Goal: Task Accomplishment & Management: Use online tool/utility

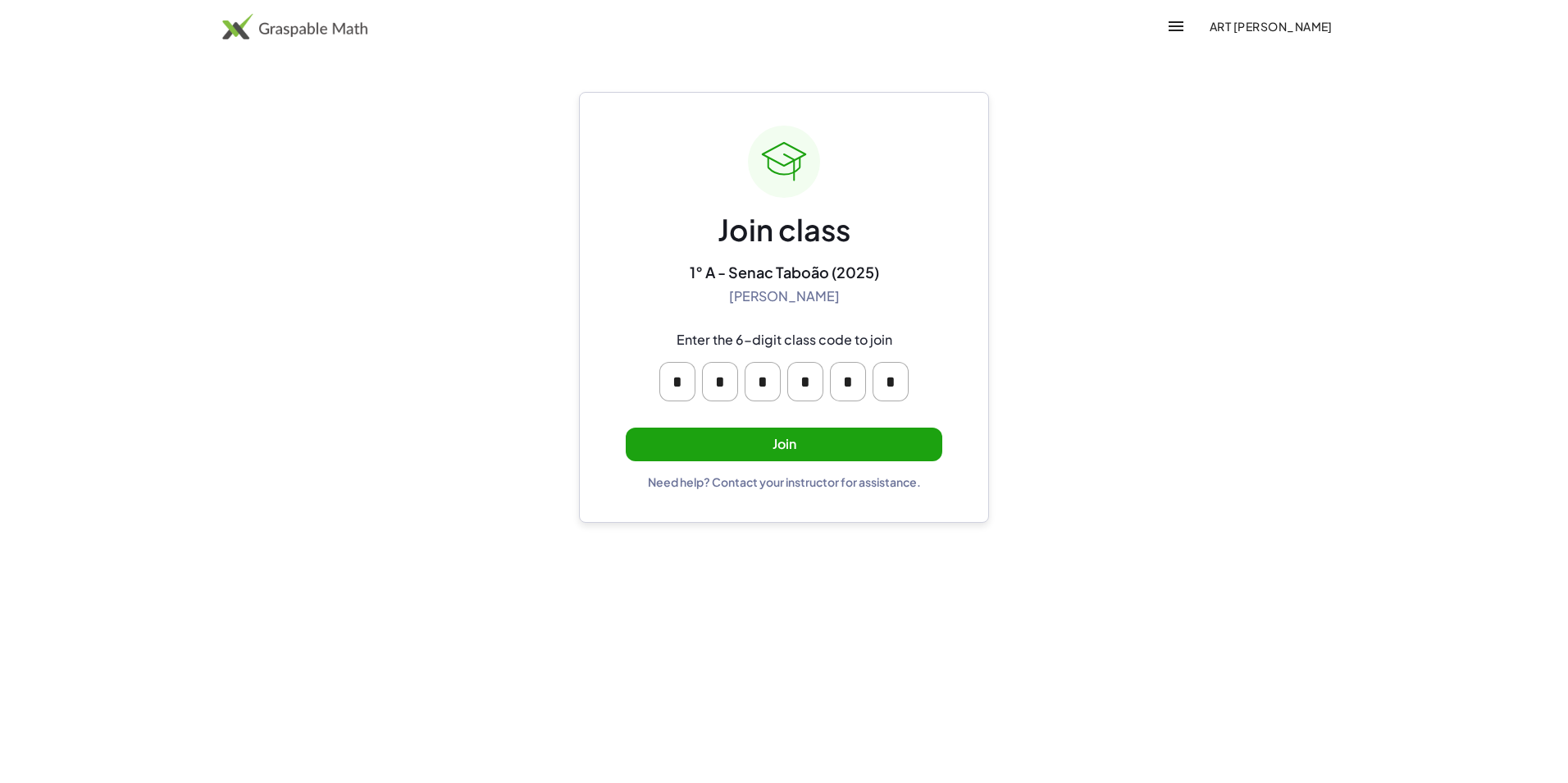
click at [681, 442] on button "Join" at bounding box center [784, 444] width 317 height 34
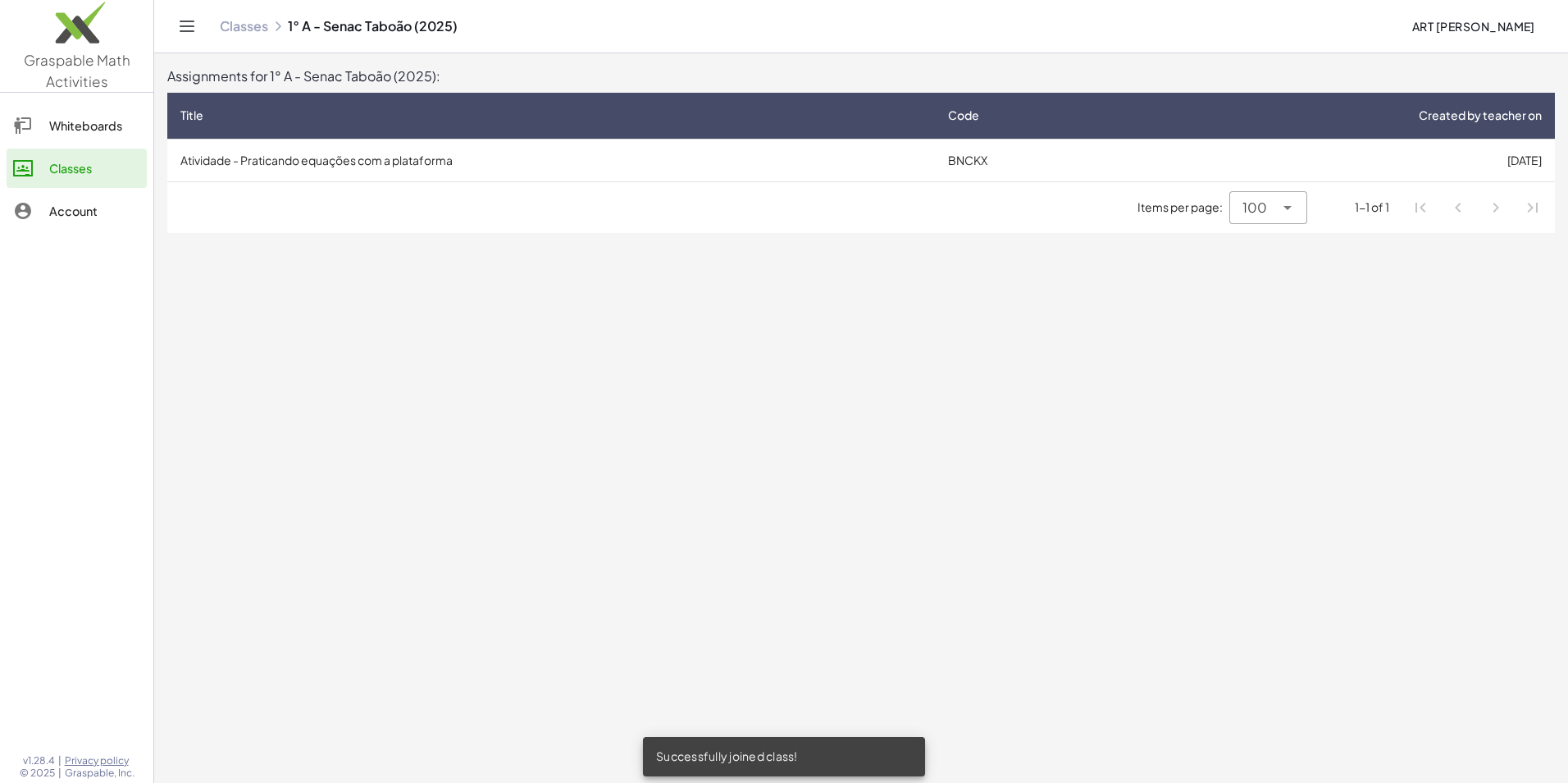
click at [435, 145] on td "Atividade - Praticando equações com a plataforma" at bounding box center [551, 160] width 768 height 43
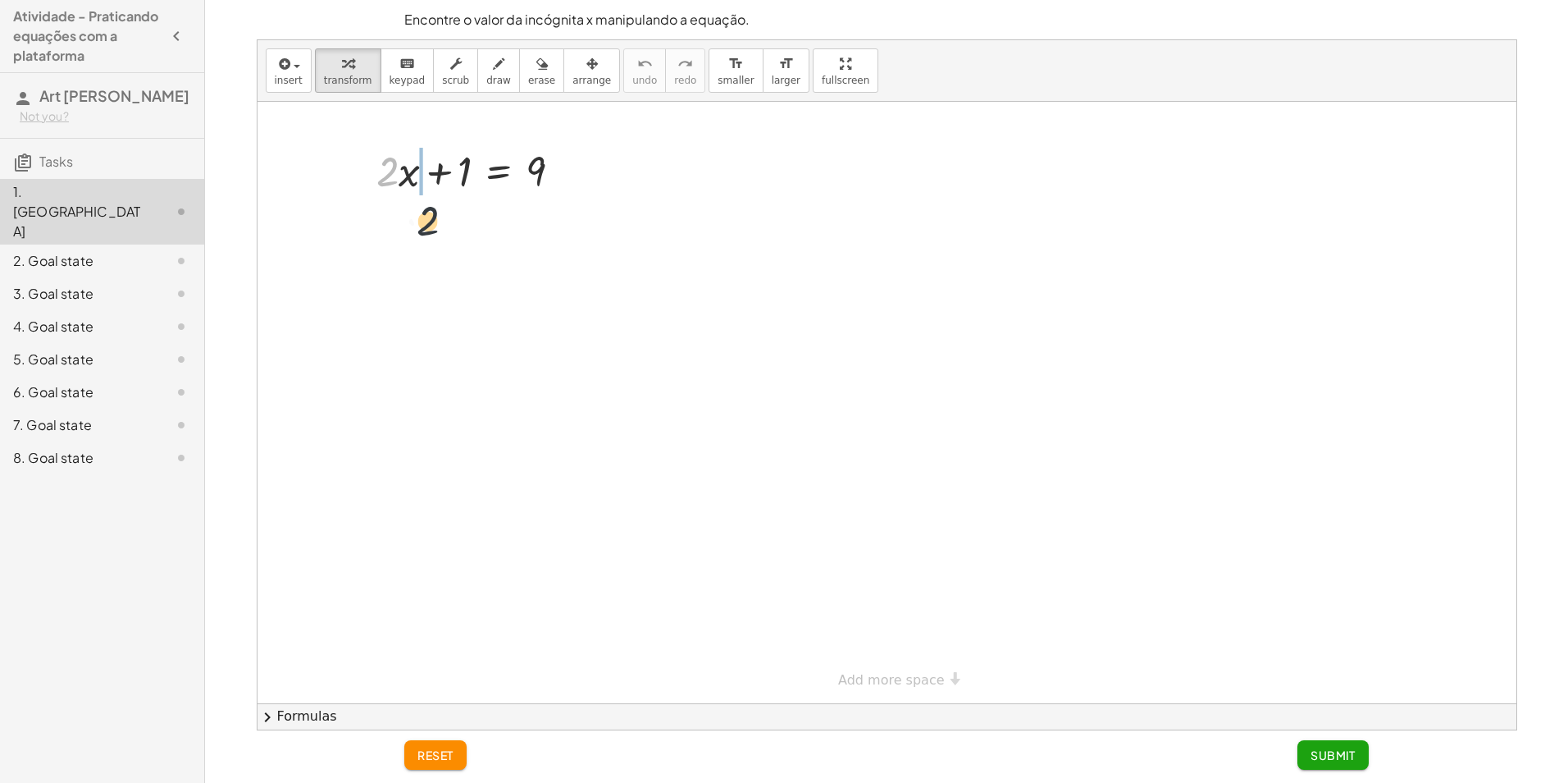
drag, startPoint x: 391, startPoint y: 177, endPoint x: 416, endPoint y: 202, distance: 35.4
drag, startPoint x: 403, startPoint y: 169, endPoint x: 406, endPoint y: 192, distance: 23.2
click at [406, 192] on div at bounding box center [475, 170] width 214 height 56
drag, startPoint x: 385, startPoint y: 176, endPoint x: 403, endPoint y: 176, distance: 18.0
click at [403, 176] on div at bounding box center [475, 170] width 214 height 56
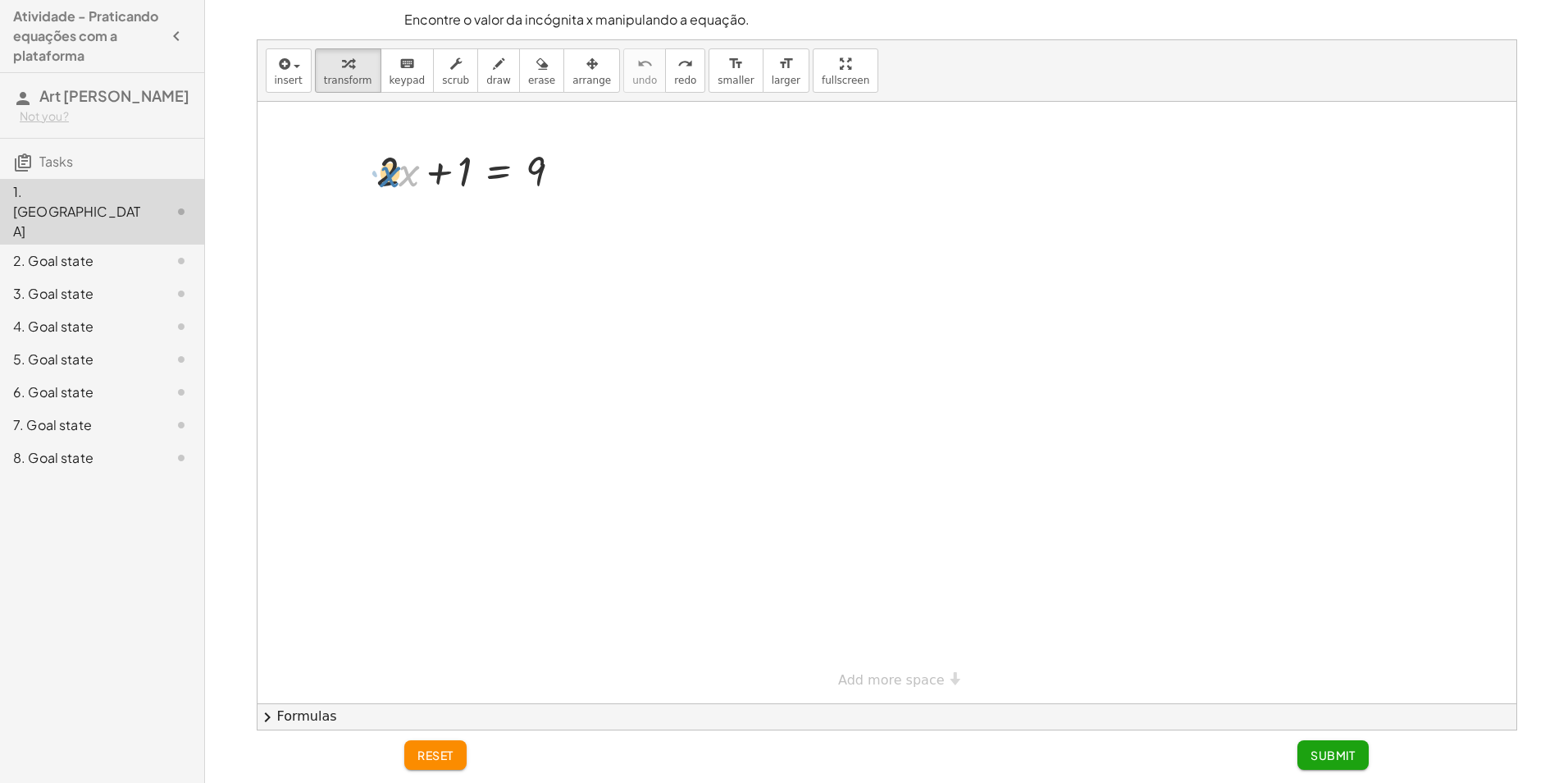
drag, startPoint x: 407, startPoint y: 175, endPoint x: 389, endPoint y: 176, distance: 18.0
click at [389, 176] on div at bounding box center [475, 170] width 214 height 56
click at [388, 171] on div at bounding box center [475, 170] width 214 height 56
click at [390, 171] on div at bounding box center [475, 170] width 214 height 56
drag, startPoint x: 397, startPoint y: 172, endPoint x: 397, endPoint y: 190, distance: 18.0
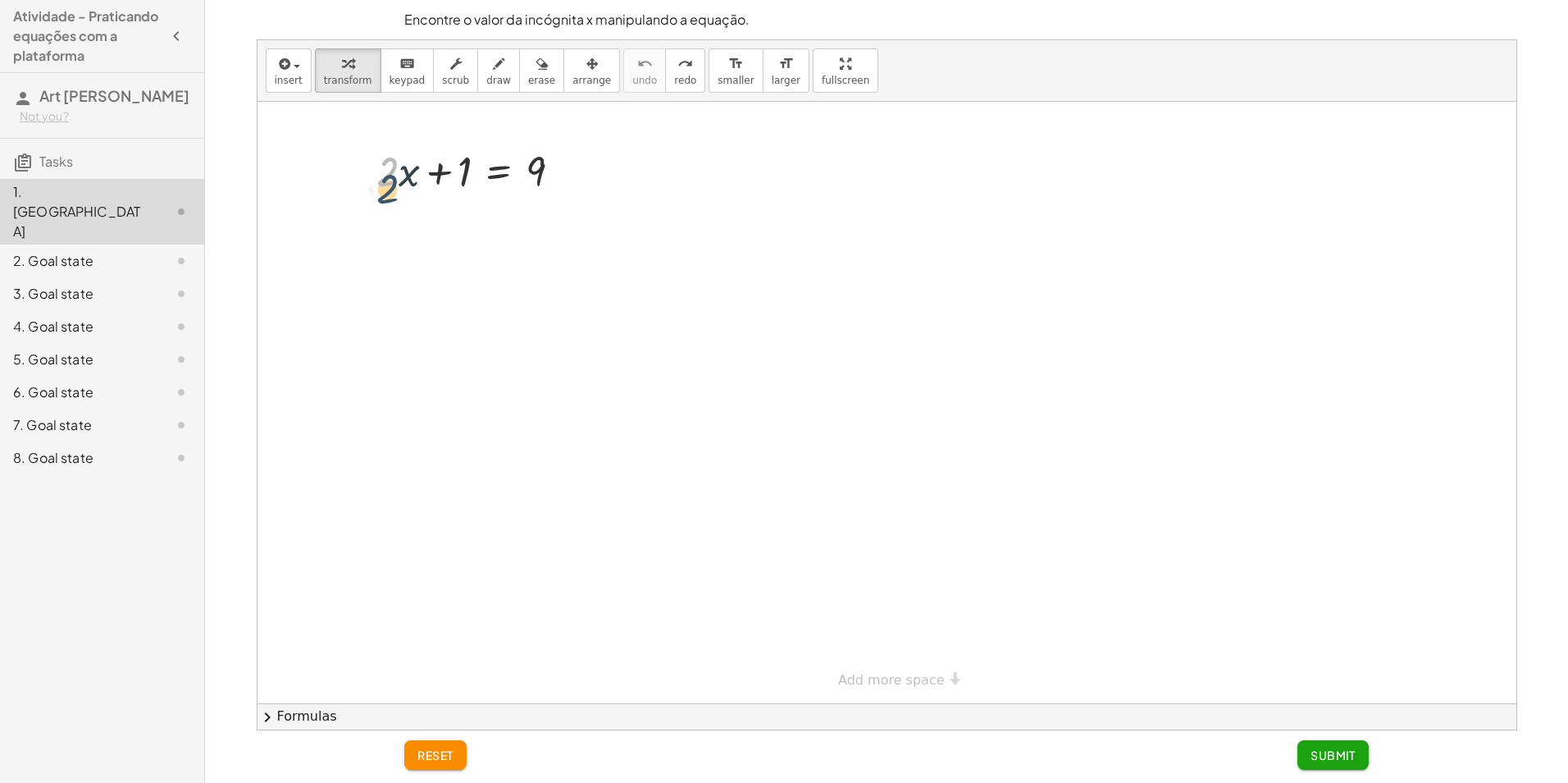
click at [397, 190] on div at bounding box center [475, 170] width 214 height 56
click at [397, 190] on div at bounding box center [475, 170] width 214 height 56
drag, startPoint x: 397, startPoint y: 186, endPoint x: 394, endPoint y: 195, distance: 9.5
click at [394, 195] on div at bounding box center [475, 170] width 214 height 56
drag, startPoint x: 418, startPoint y: 196, endPoint x: 410, endPoint y: 182, distance: 16.1
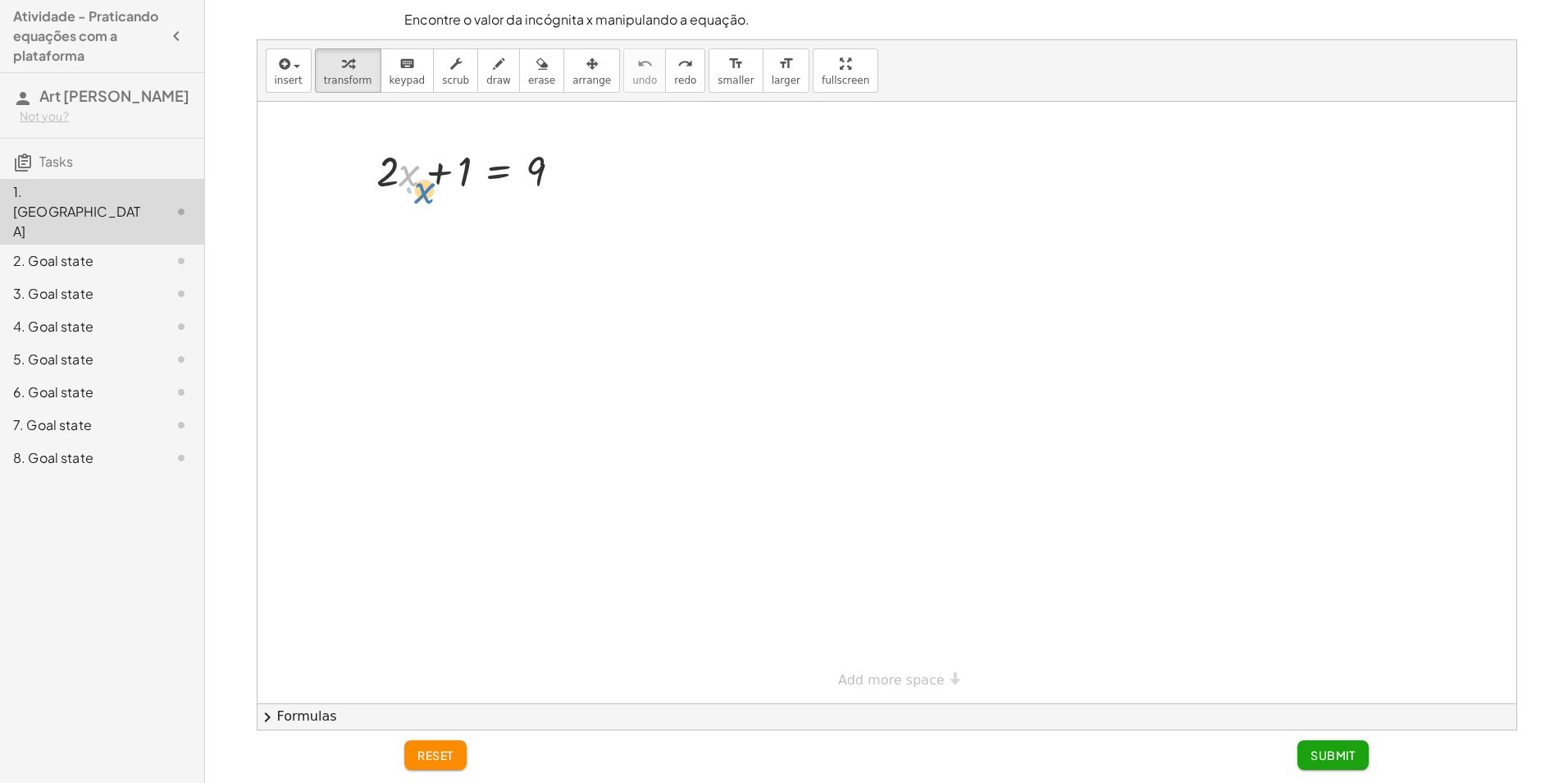
click at [411, 182] on div at bounding box center [475, 170] width 214 height 56
drag, startPoint x: 443, startPoint y: 177, endPoint x: 573, endPoint y: 175, distance: 130.0
click at [573, 175] on div at bounding box center [475, 170] width 214 height 56
drag, startPoint x: 434, startPoint y: 172, endPoint x: 550, endPoint y: 174, distance: 116.0
click at [550, 174] on div at bounding box center [475, 170] width 214 height 56
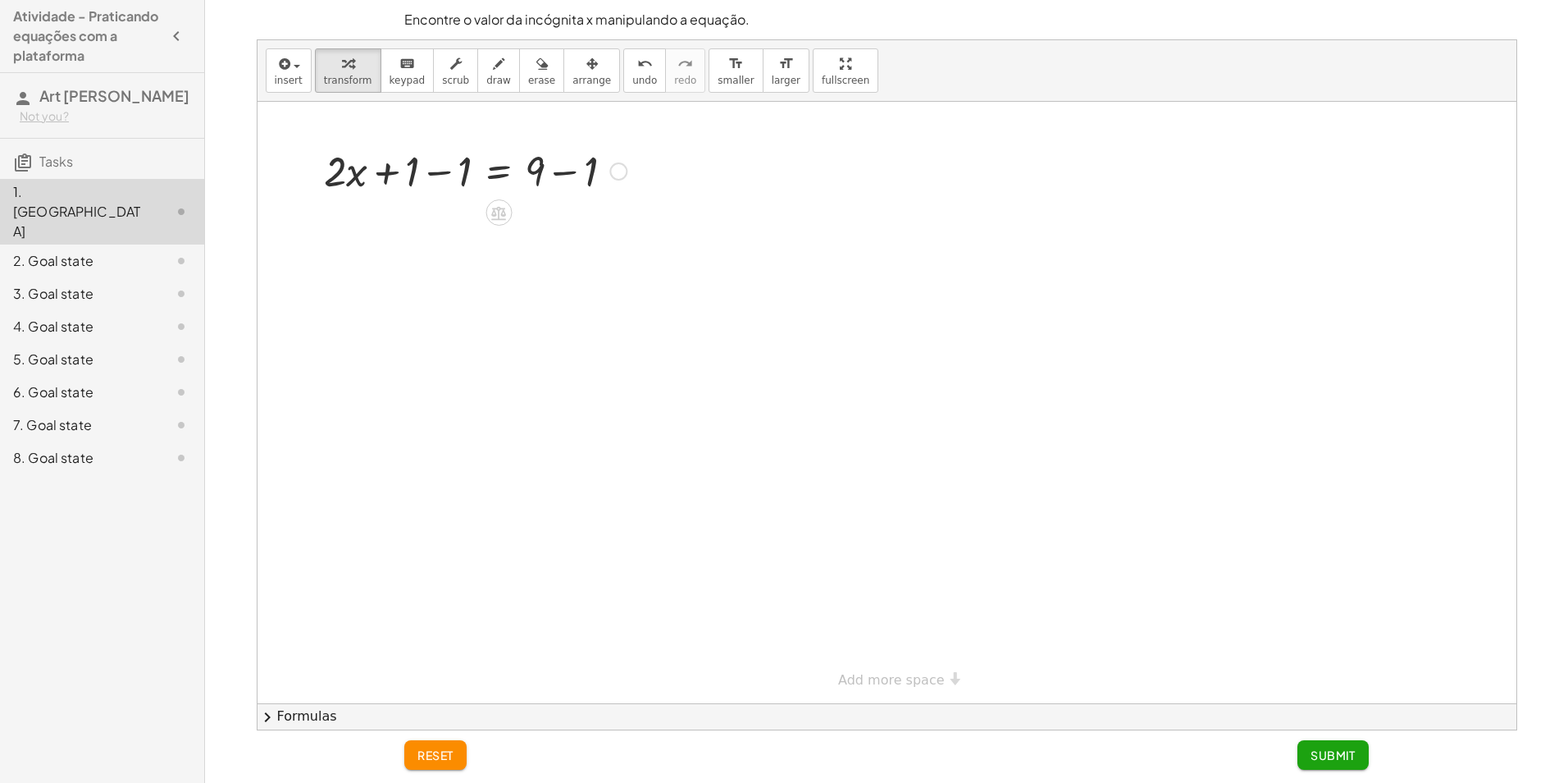
click at [499, 171] on div "+ 1 + · 2 · x + 1 = 9 + 1 − 1 + − 1 + · 2 · x + 1 = 9" at bounding box center [499, 171] width 0 height 0
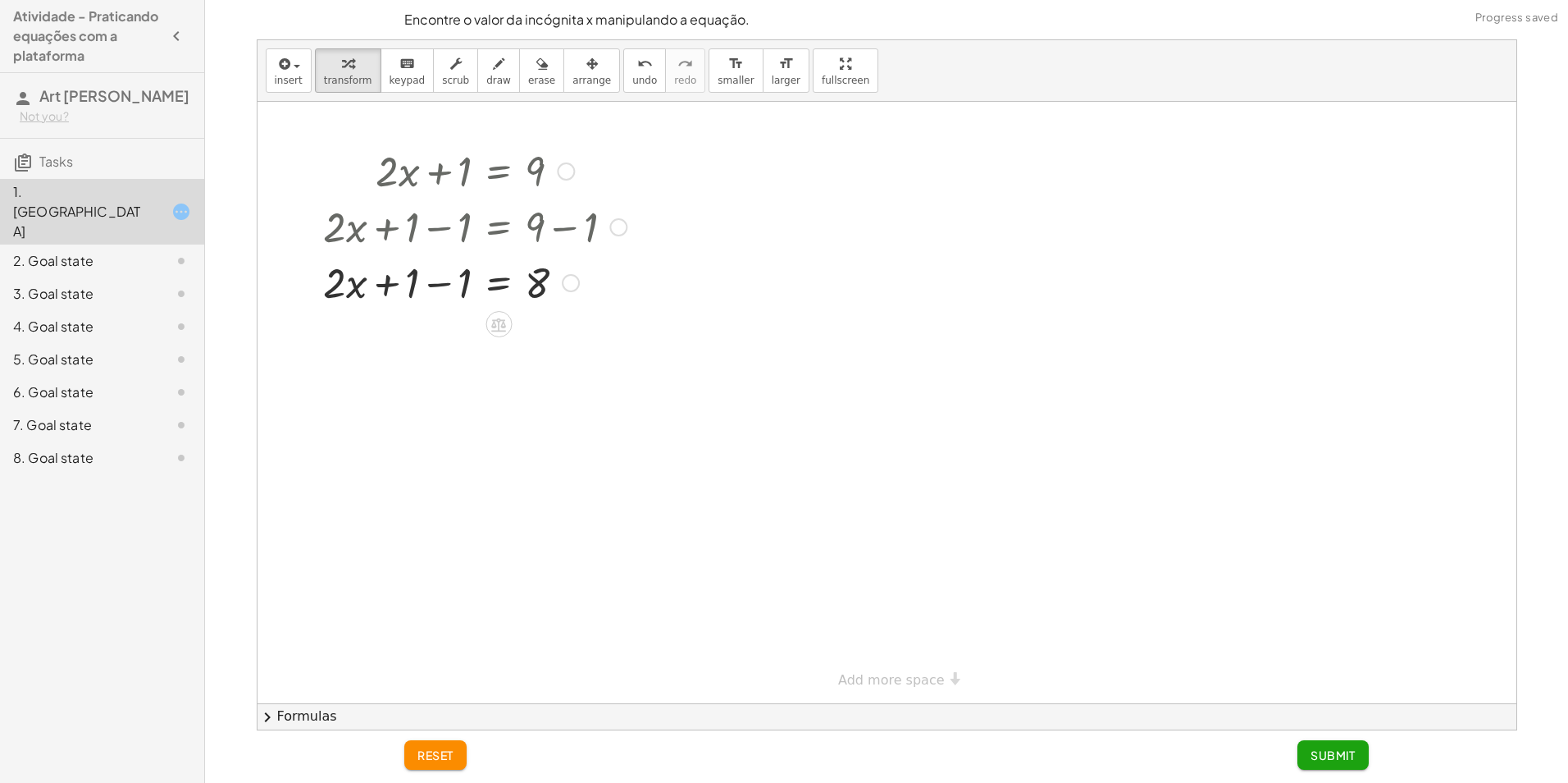
click at [461, 286] on div at bounding box center [475, 281] width 319 height 56
drag, startPoint x: 440, startPoint y: 289, endPoint x: 538, endPoint y: 332, distance: 107.0
click at [544, 329] on div at bounding box center [475, 350] width 319 height 82
click at [542, 344] on div at bounding box center [475, 350] width 319 height 82
click at [443, 428] on div at bounding box center [475, 432] width 319 height 82
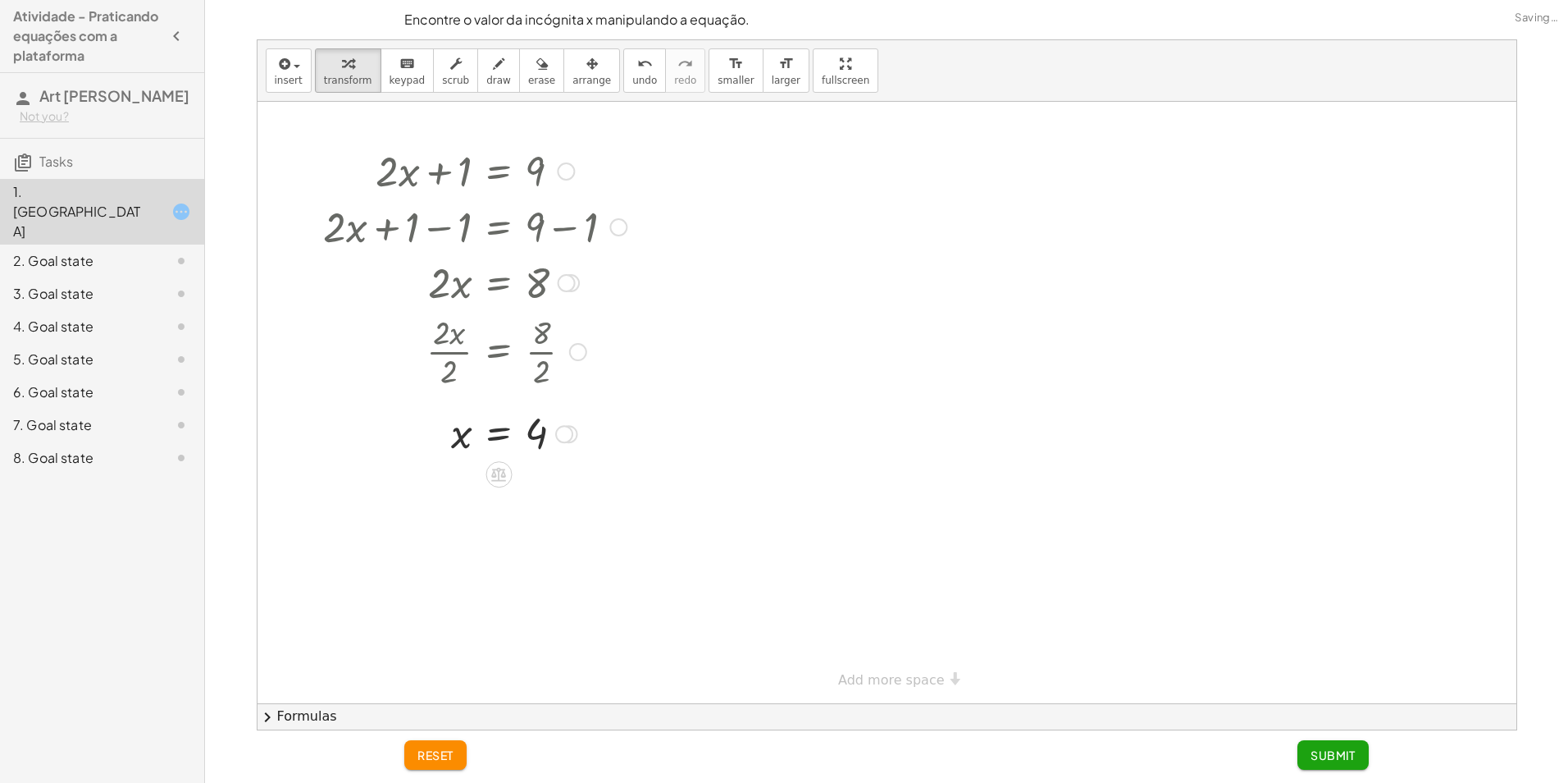
click at [507, 432] on div at bounding box center [475, 432] width 319 height 54
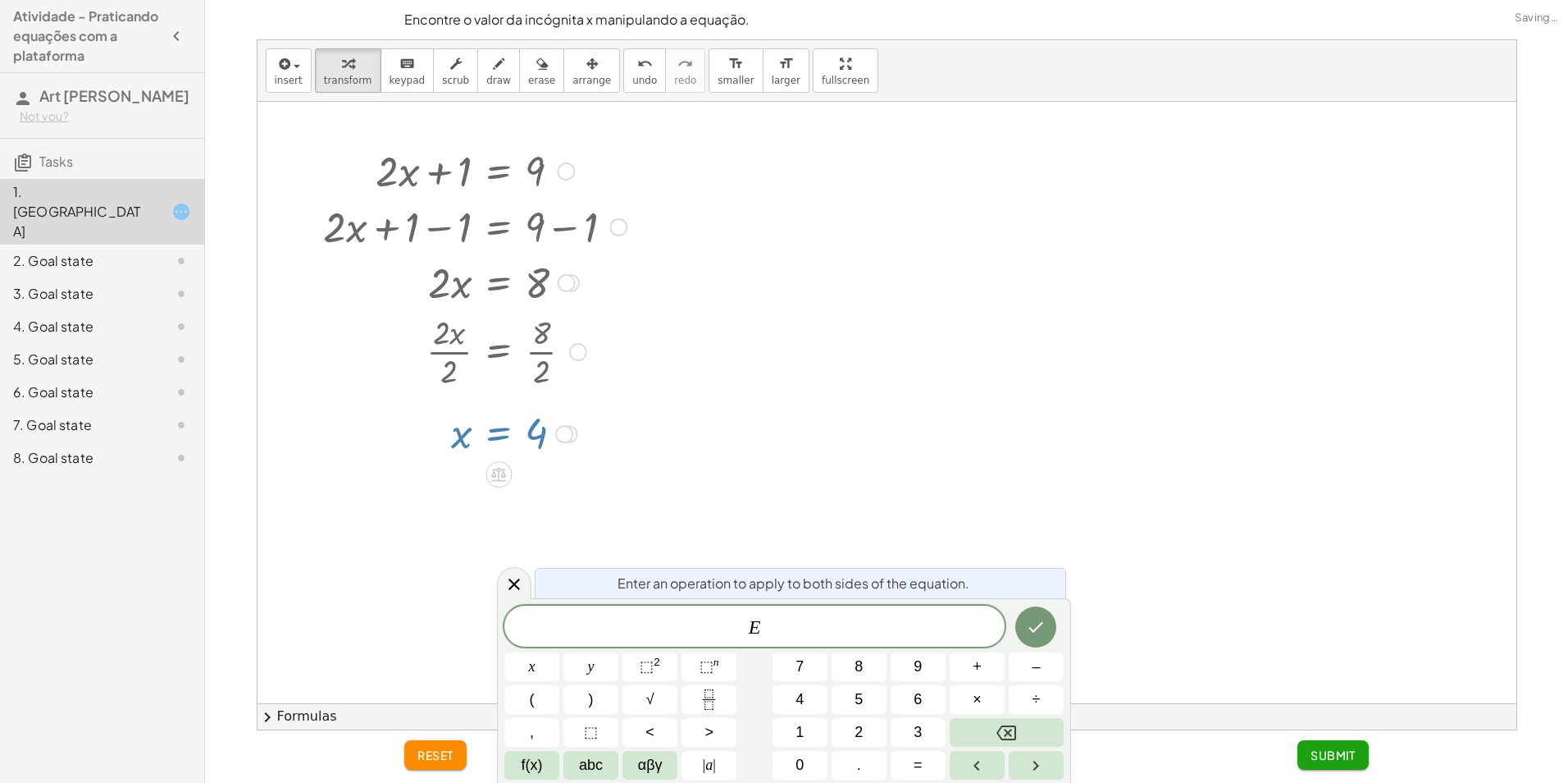
click at [679, 519] on div at bounding box center [887, 402] width 1259 height 601
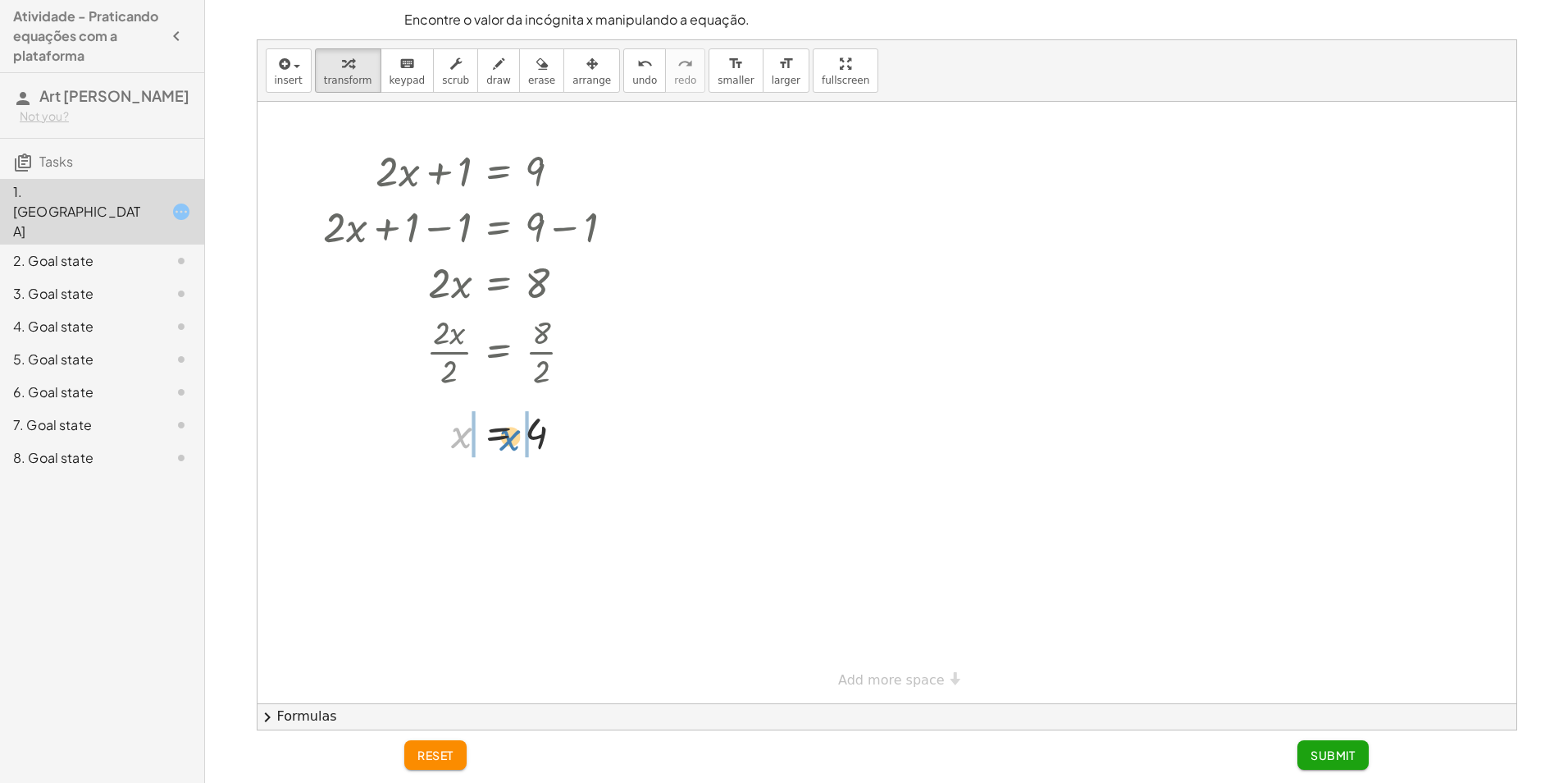
drag, startPoint x: 443, startPoint y: 441, endPoint x: 509, endPoint y: 444, distance: 66.1
click at [505, 444] on div at bounding box center [475, 432] width 319 height 54
click at [626, 82] on button "undo undo" at bounding box center [645, 70] width 43 height 44
click at [542, 441] on div at bounding box center [475, 432] width 319 height 54
click at [574, 432] on div at bounding box center [568, 433] width 18 height 18
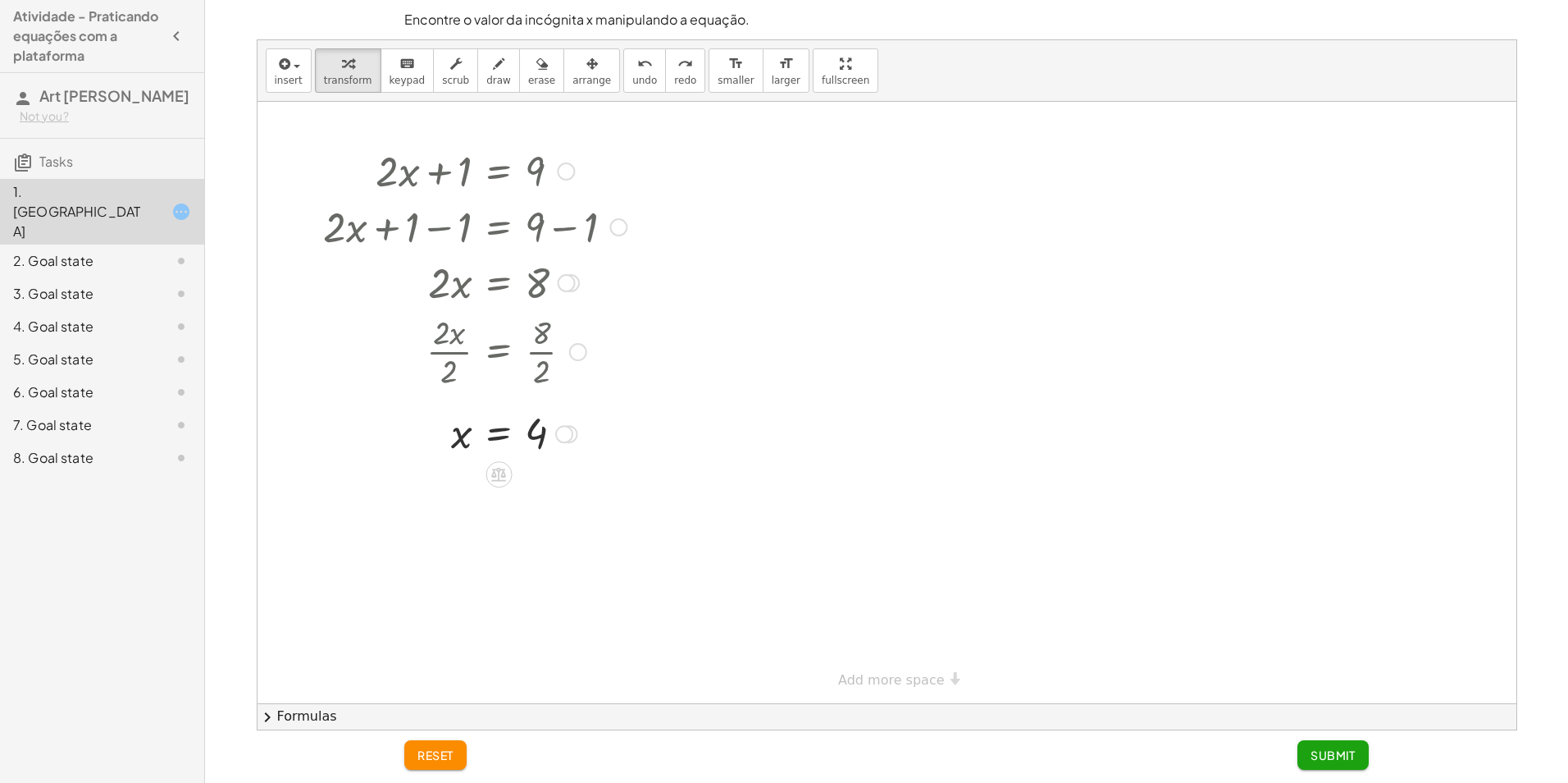
click at [487, 438] on div at bounding box center [475, 432] width 319 height 54
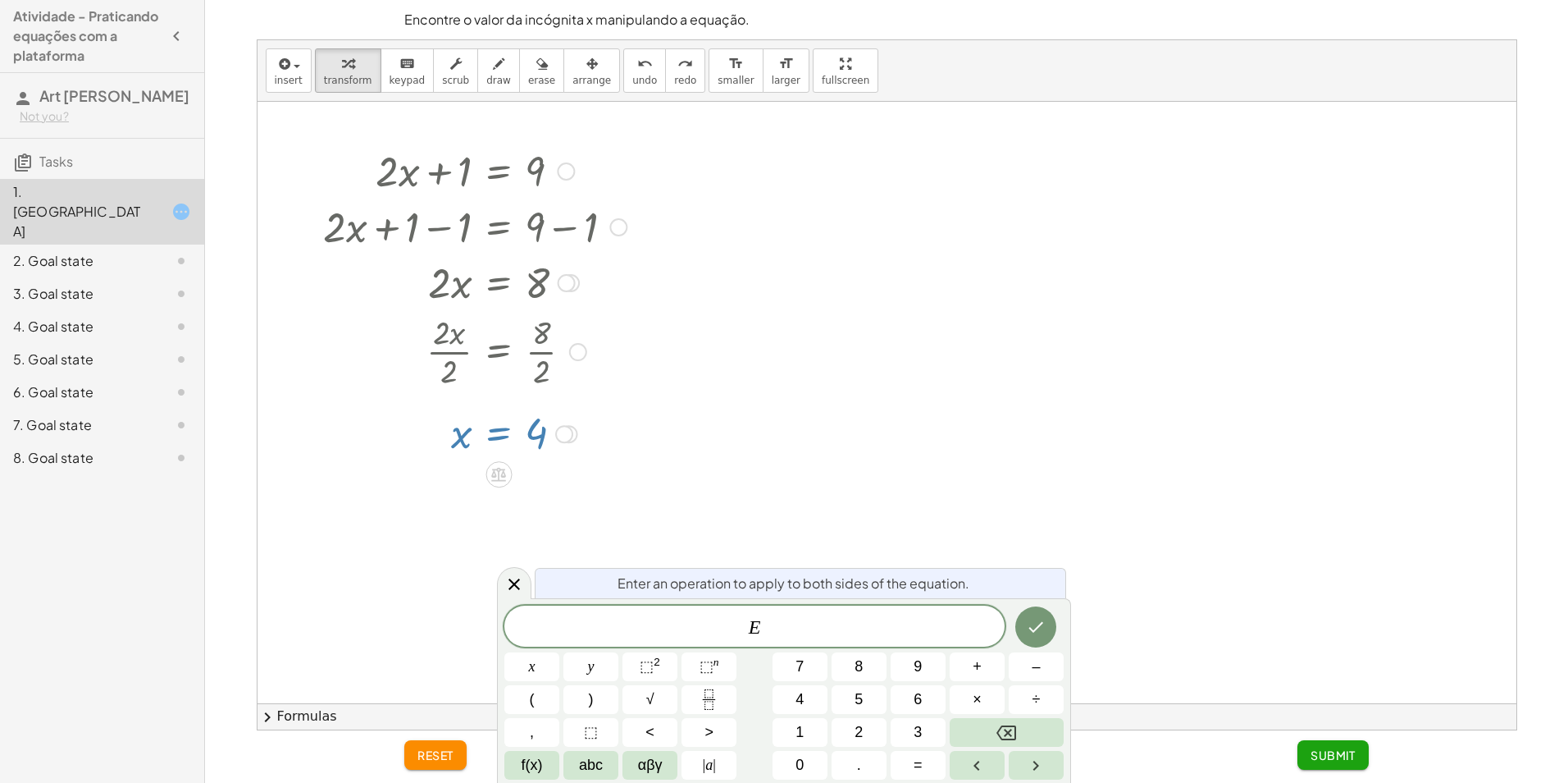
click at [494, 438] on div at bounding box center [475, 432] width 319 height 54
click at [790, 699] on button "4" at bounding box center [800, 699] width 55 height 28
click at [1026, 618] on button "Done" at bounding box center [1036, 627] width 41 height 41
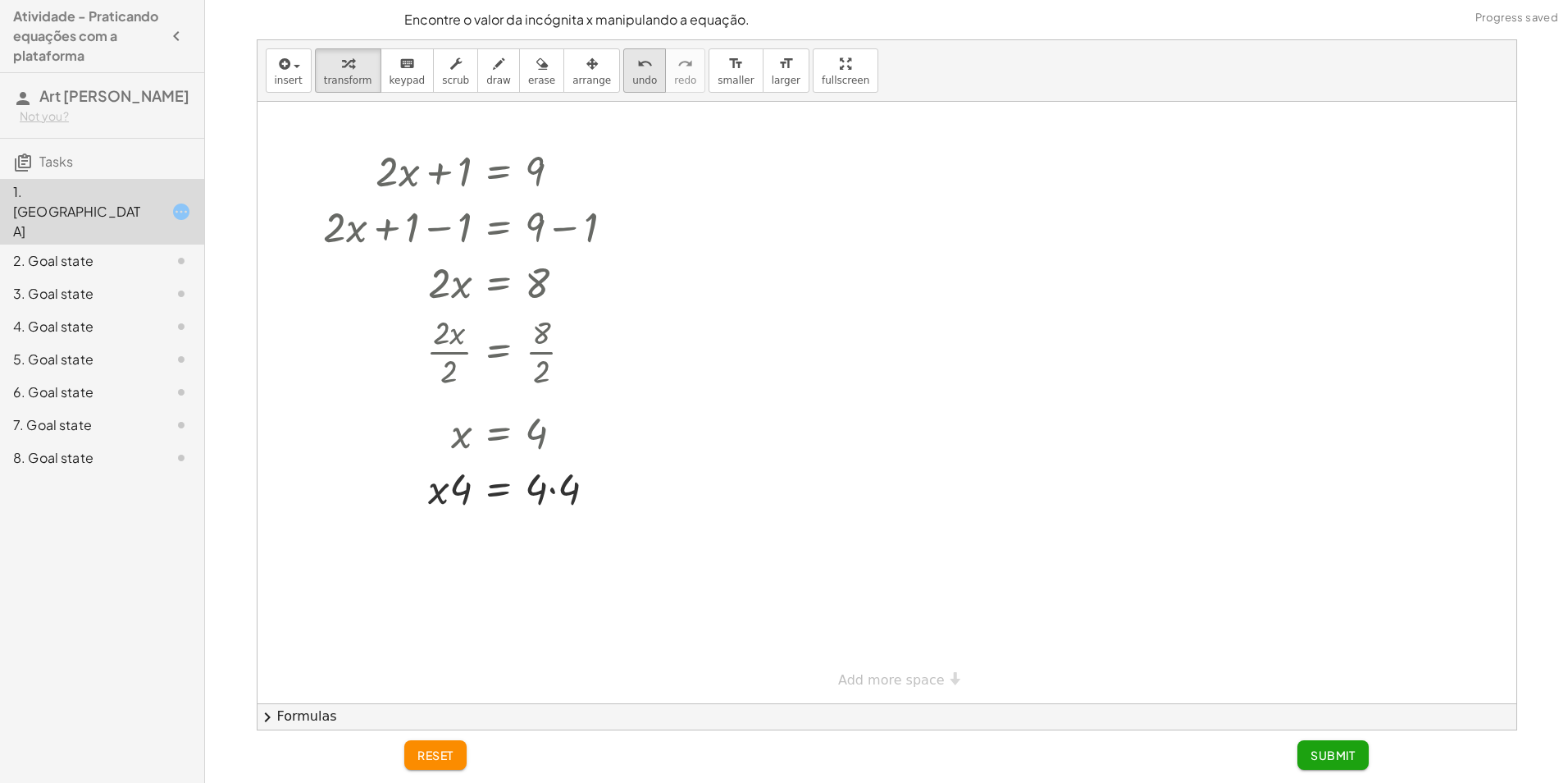
click at [637, 69] on icon "undo" at bounding box center [645, 64] width 15 height 20
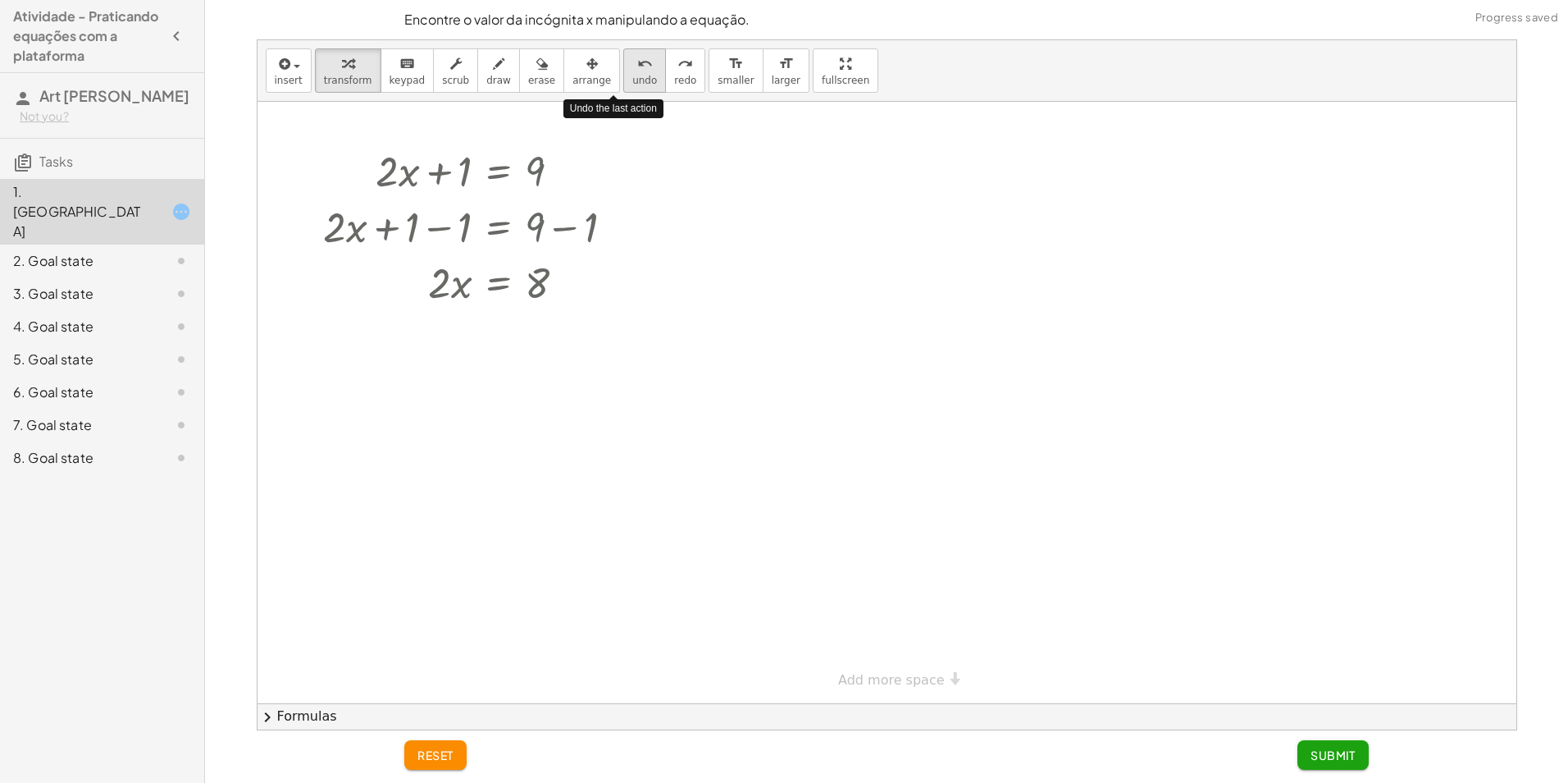
click at [637, 69] on icon "undo" at bounding box center [645, 64] width 15 height 20
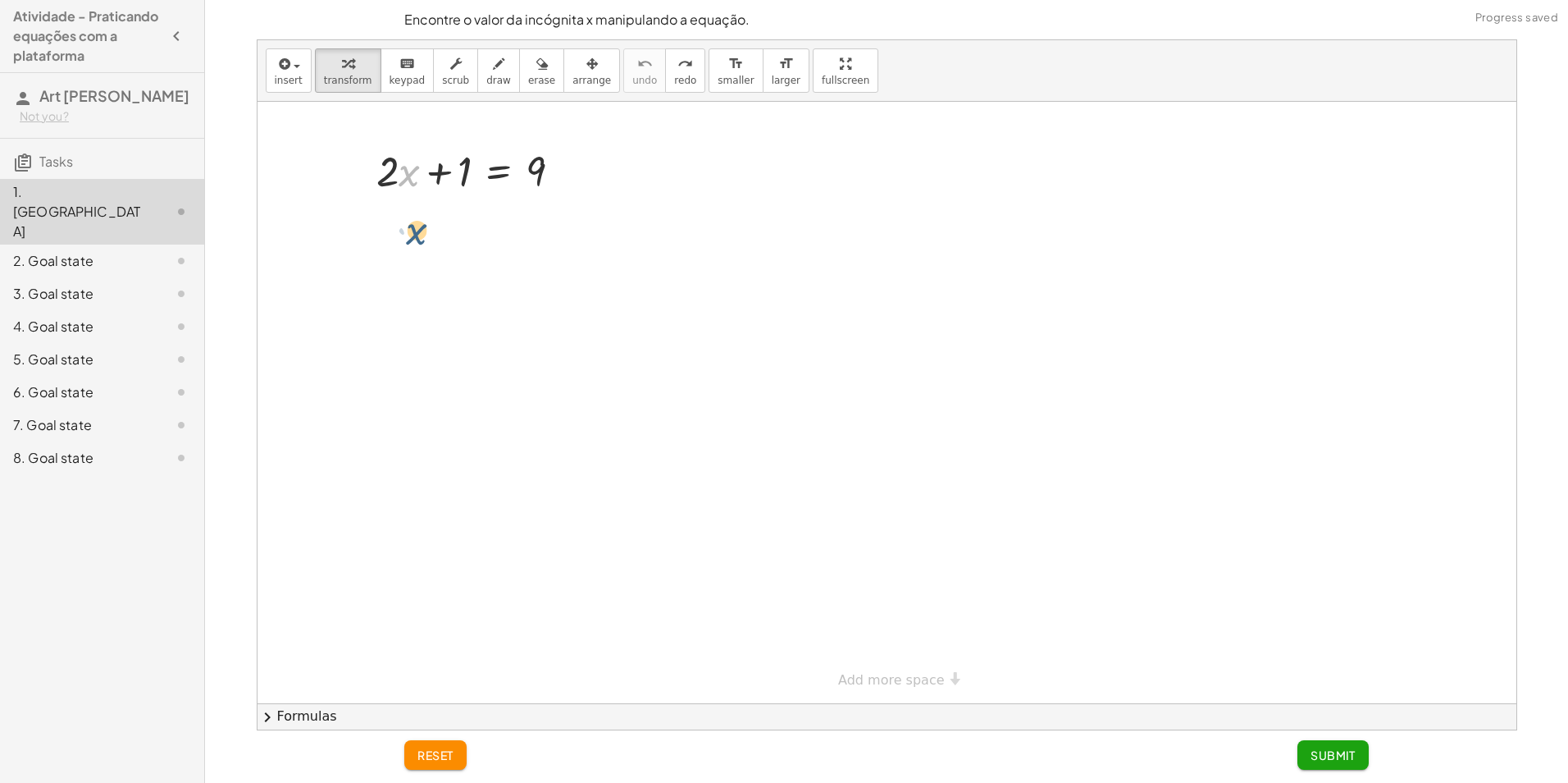
drag, startPoint x: 404, startPoint y: 176, endPoint x: 412, endPoint y: 233, distance: 57.6
drag, startPoint x: 439, startPoint y: 177, endPoint x: 360, endPoint y: 183, distance: 79.2
click at [360, 183] on div "+ 1 + · 2 · x + 1 = 9" at bounding box center [469, 170] width 234 height 64
click at [430, 230] on div at bounding box center [475, 226] width 214 height 56
click at [408, 230] on div at bounding box center [475, 226] width 214 height 56
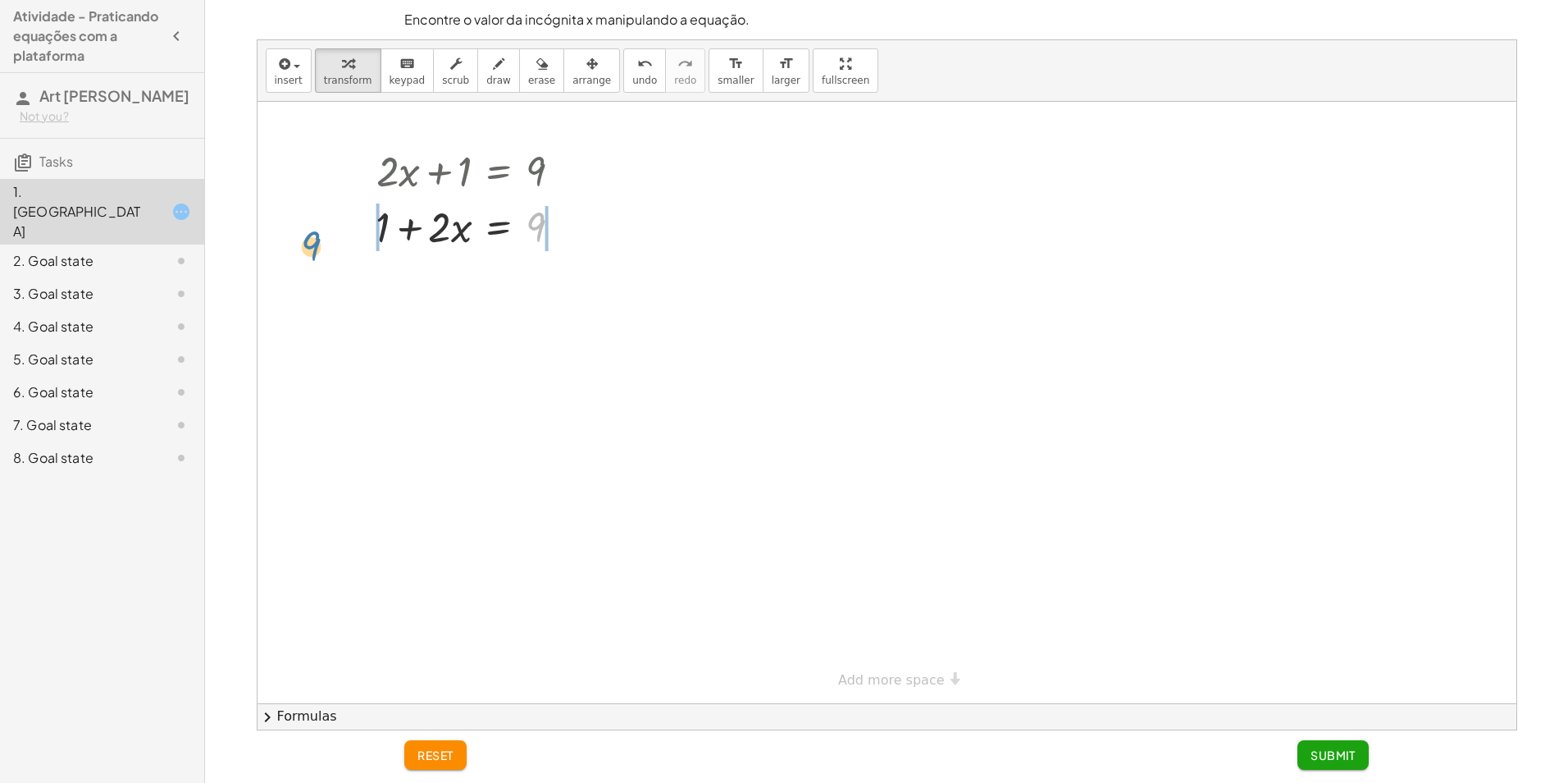
drag, startPoint x: 542, startPoint y: 227, endPoint x: 329, endPoint y: 243, distance: 213.6
click at [324, 243] on div "+ · 2 · x + 1 = 9 9 + · 2 · x + 1 = 9" at bounding box center [887, 402] width 1259 height 601
click at [632, 67] on div "undo" at bounding box center [644, 63] width 25 height 20
drag, startPoint x: 451, startPoint y: 177, endPoint x: 586, endPoint y: 171, distance: 135.1
click at [586, 171] on div "+ 1 + · 2 · x + 1 = 9" at bounding box center [472, 170] width 234 height 64
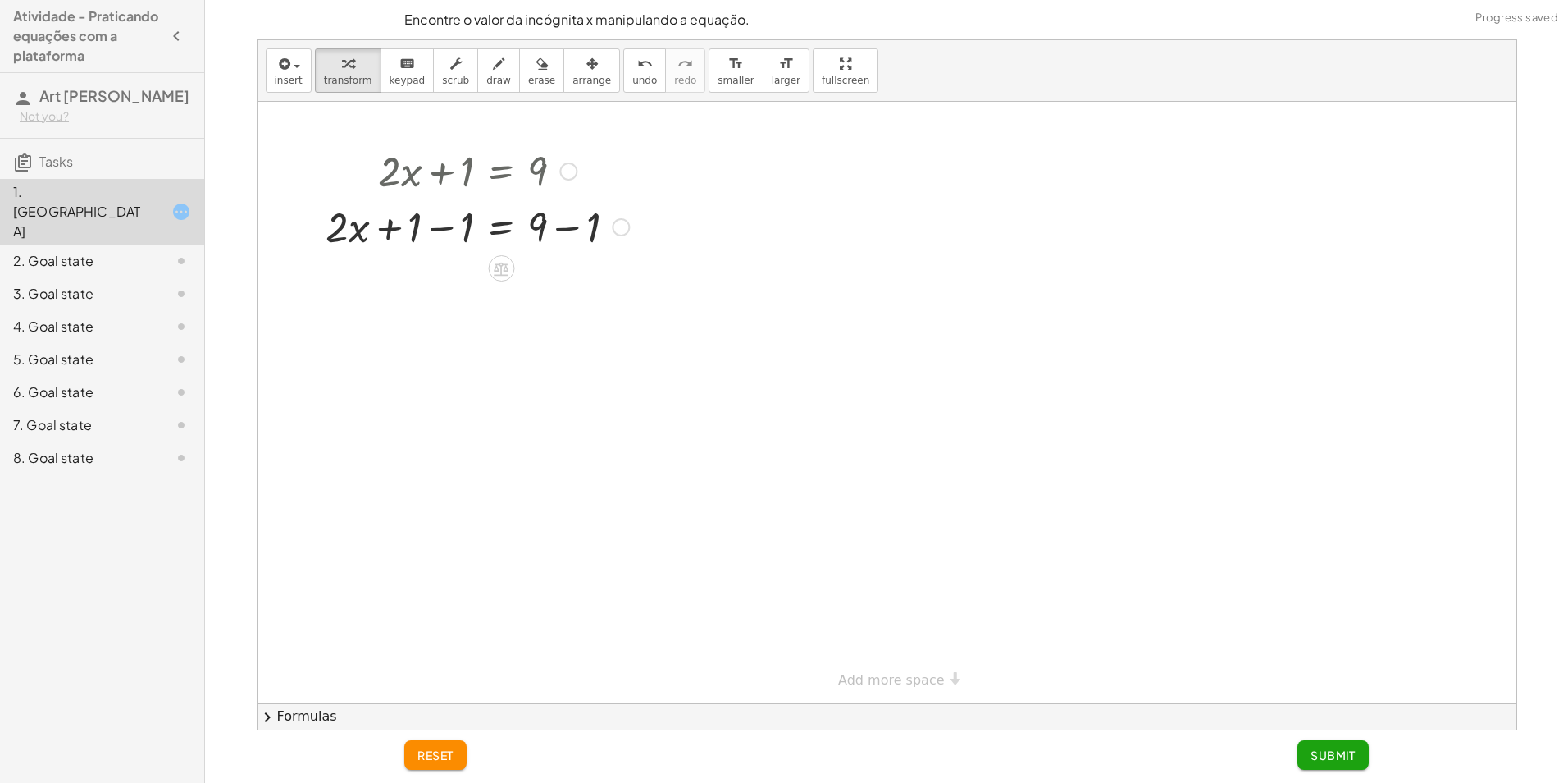
click at [572, 232] on div at bounding box center [478, 226] width 319 height 56
click at [428, 277] on div at bounding box center [478, 281] width 319 height 56
click at [456, 289] on div at bounding box center [478, 281] width 319 height 56
click at [543, 281] on div at bounding box center [478, 281] width 319 height 56
click at [567, 281] on div at bounding box center [568, 283] width 18 height 18
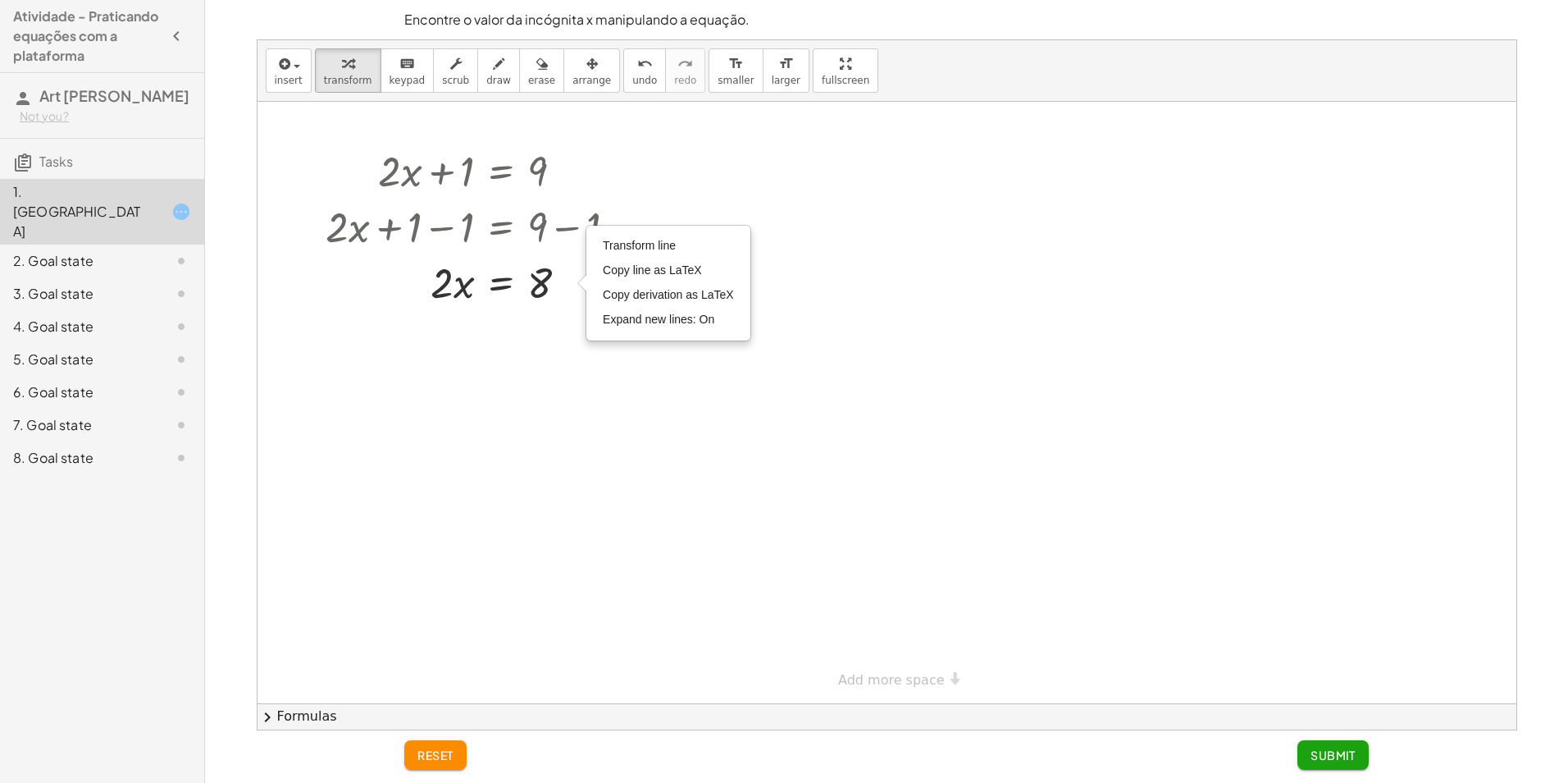
click at [572, 318] on div at bounding box center [887, 402] width 1259 height 601
click at [572, 282] on div "Transform line Copy line as LaTeX Copy derivation as LaTeX Expand new lines: On" at bounding box center [568, 283] width 18 height 18
click at [551, 311] on div "+ · 2 · x + 1 = 9 + · 2 · x + 1 − 1 = + 9 − 1 + · 2 · x + 1 − 1 = 8 + · 2 · x +…" at bounding box center [472, 226] width 339 height 176
click at [525, 285] on div at bounding box center [478, 281] width 319 height 56
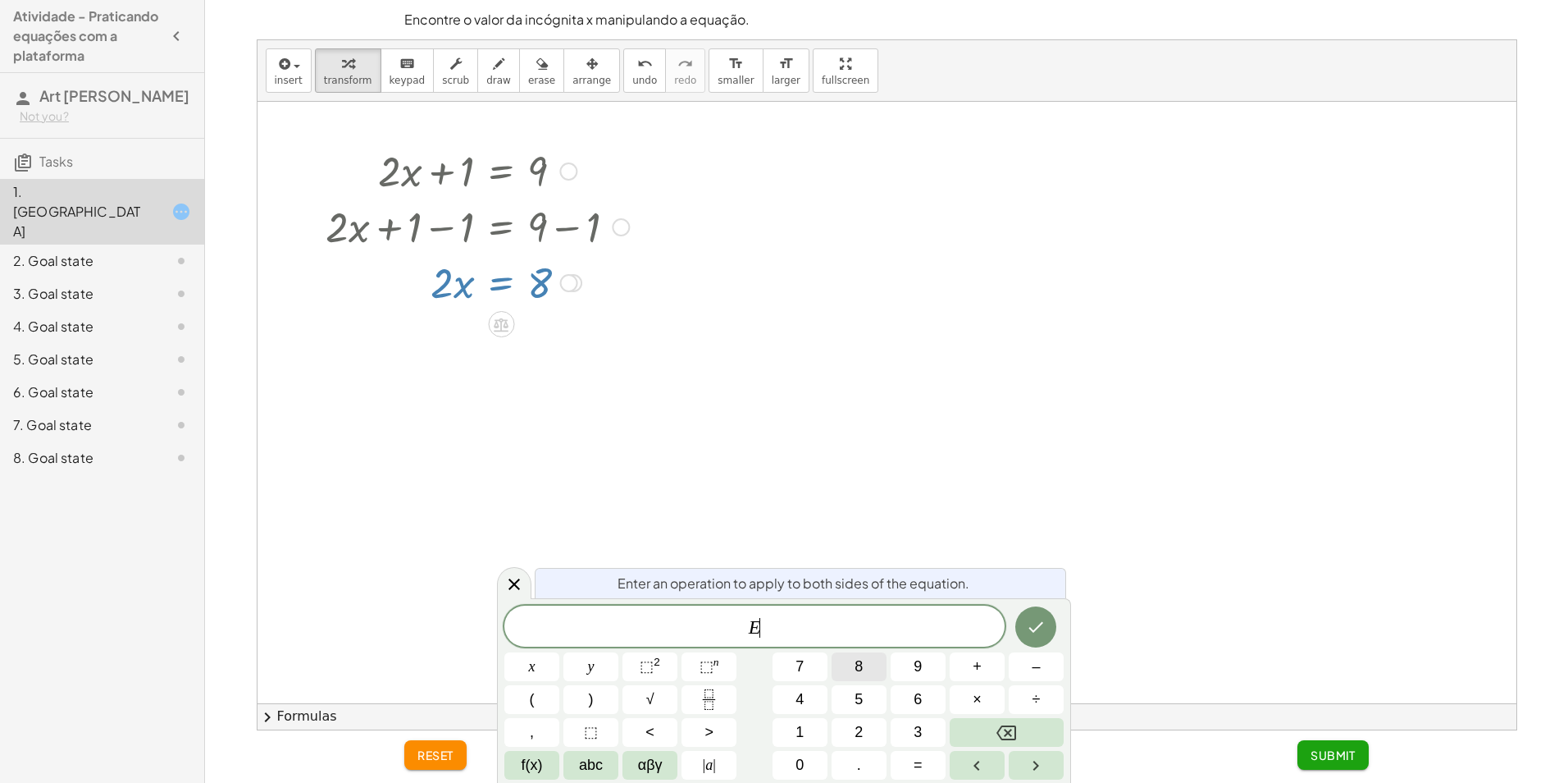
click at [881, 659] on button "8" at bounding box center [859, 666] width 55 height 28
click at [1034, 628] on icon "Done" at bounding box center [1036, 626] width 20 height 20
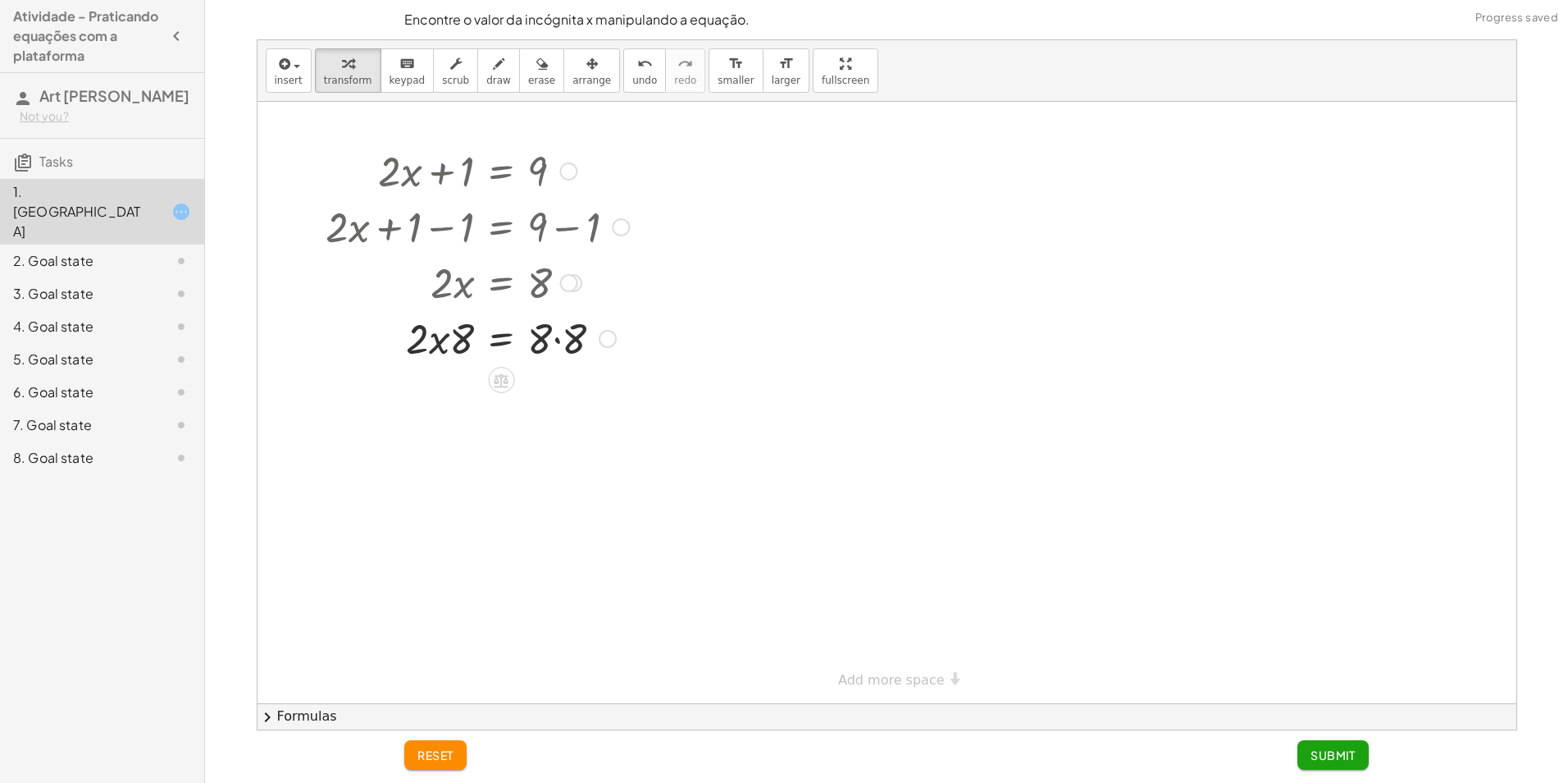
click at [561, 339] on div at bounding box center [478, 337] width 319 height 56
click at [441, 378] on div at bounding box center [478, 393] width 319 height 56
click at [444, 393] on div at bounding box center [478, 393] width 319 height 56
click at [456, 399] on div at bounding box center [478, 393] width 319 height 56
click at [637, 69] on icon "undo" at bounding box center [645, 64] width 15 height 20
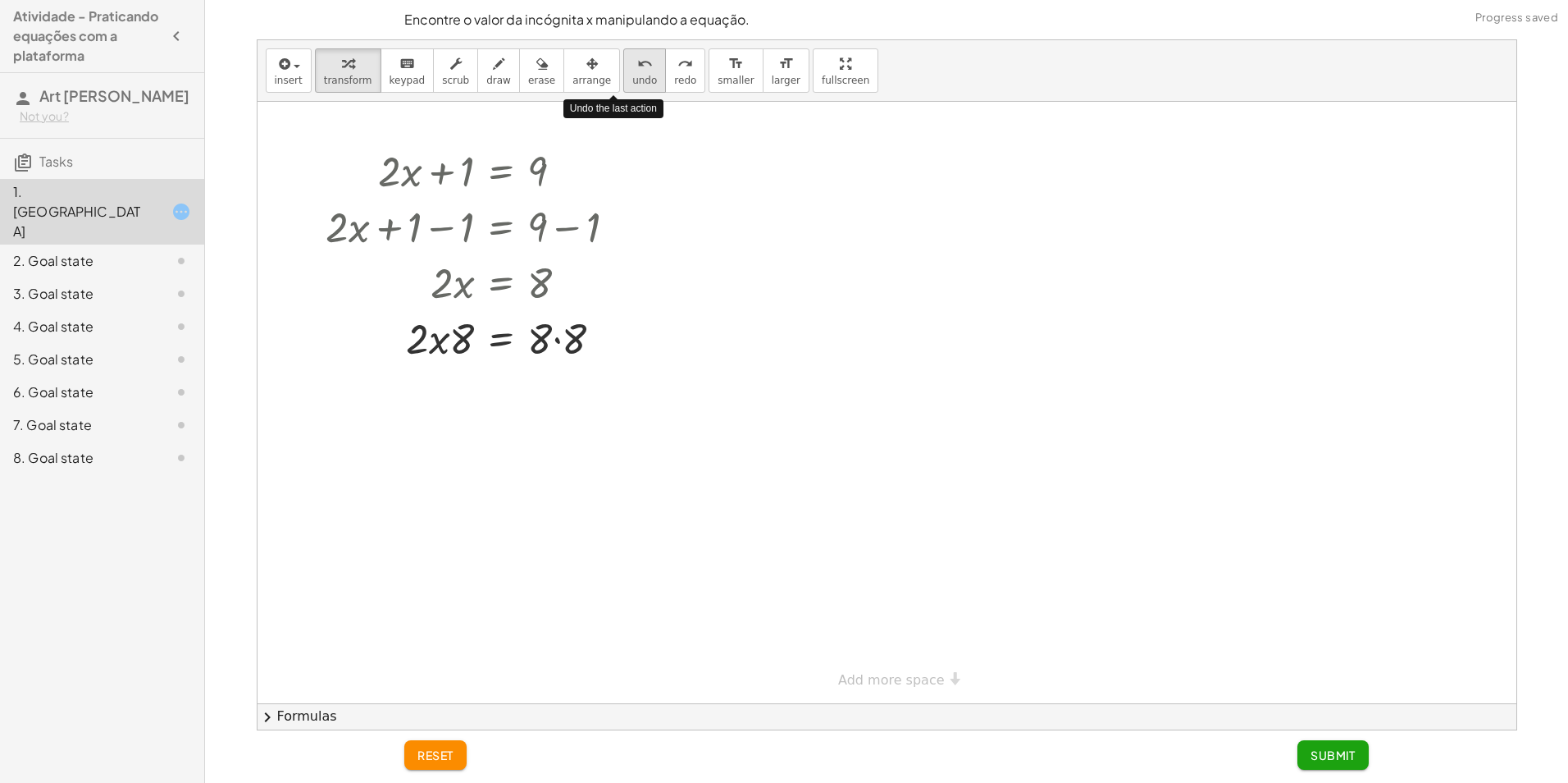
click at [637, 69] on icon "undo" at bounding box center [645, 64] width 15 height 20
drag, startPoint x: 493, startPoint y: 279, endPoint x: 493, endPoint y: 295, distance: 16.0
click at [493, 291] on div at bounding box center [473, 281] width 260 height 56
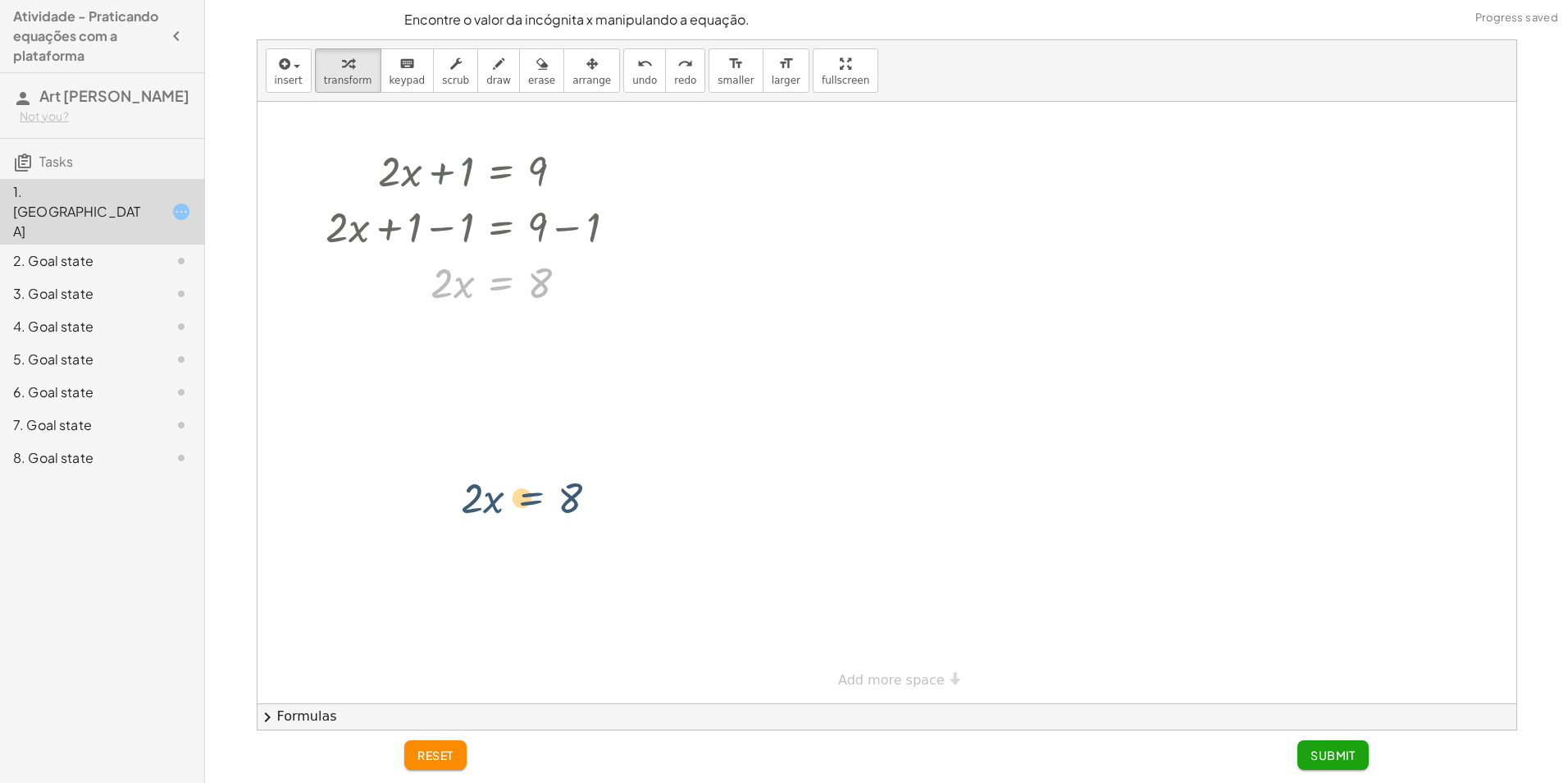
drag, startPoint x: 504, startPoint y: 269, endPoint x: 784, endPoint y: 668, distance: 487.4
click at [738, 727] on div "insert select one: Math Expression Function Text Youtube Video Graphing Geometr…" at bounding box center [887, 385] width 1259 height 689
click at [625, 74] on button "undo undo" at bounding box center [645, 70] width 43 height 44
click at [674, 75] on span "redo" at bounding box center [685, 80] width 22 height 11
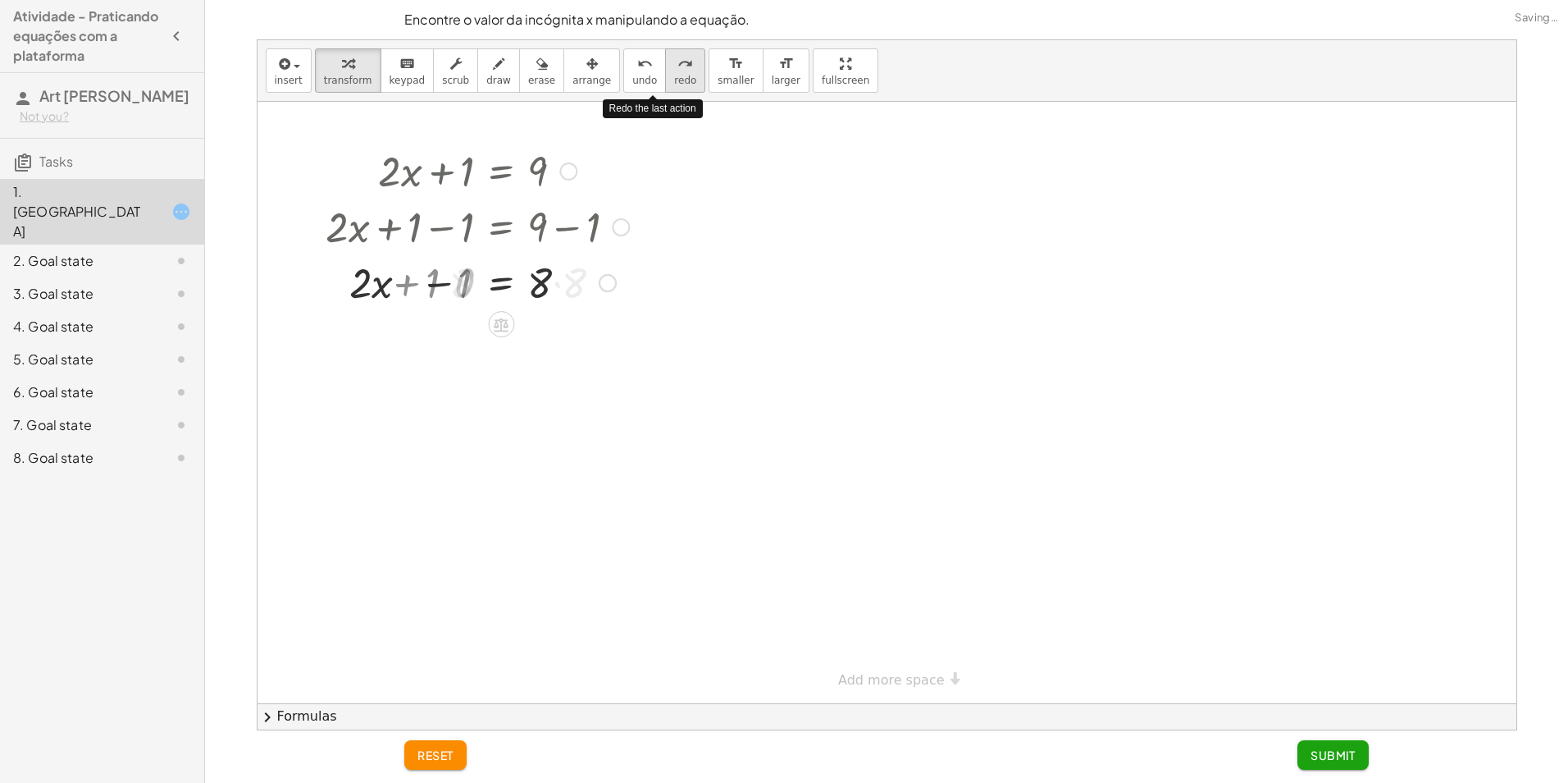
click at [674, 75] on span "redo" at bounding box center [685, 80] width 22 height 11
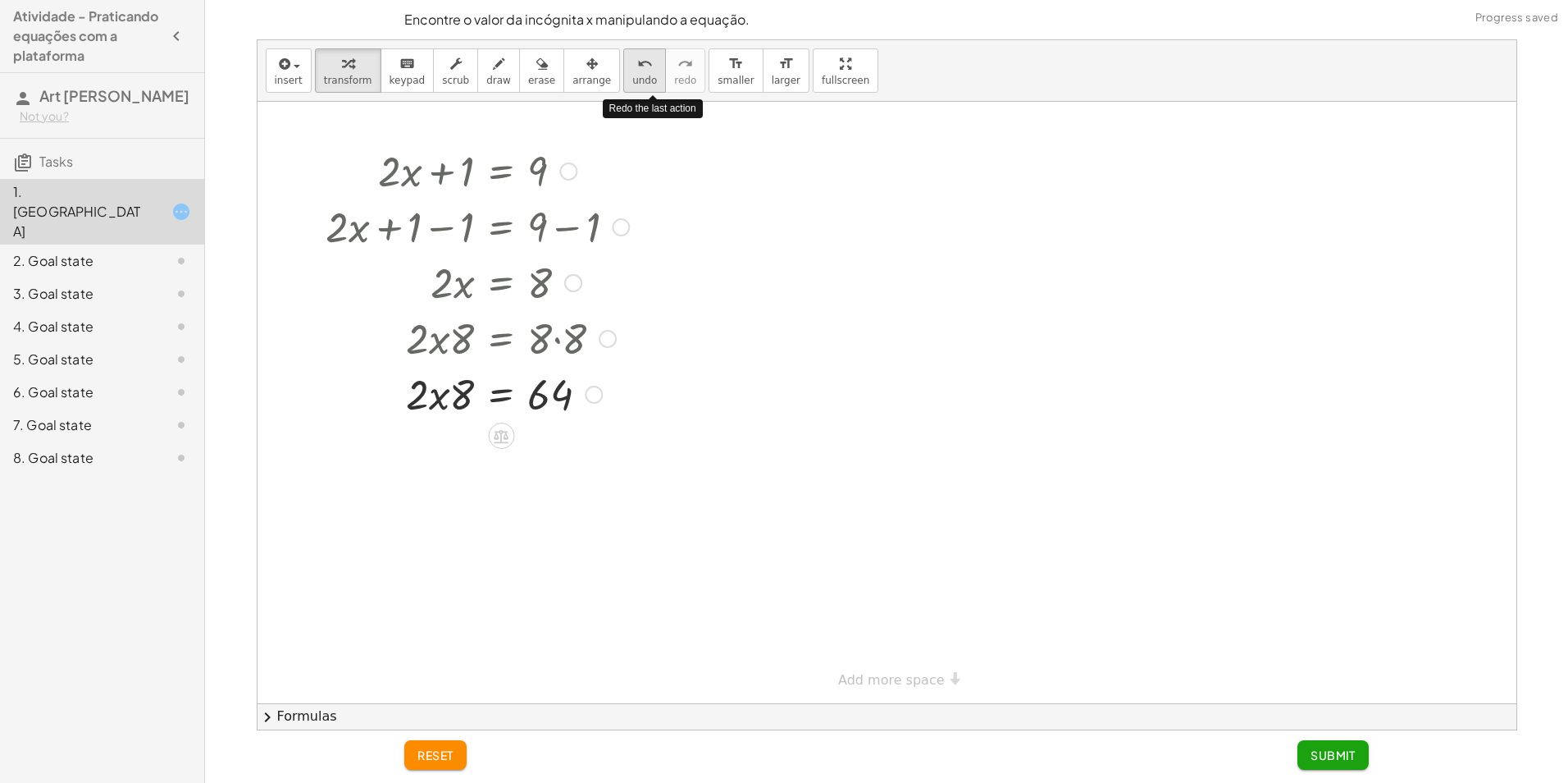
click at [632, 78] on span "undo" at bounding box center [644, 80] width 25 height 11
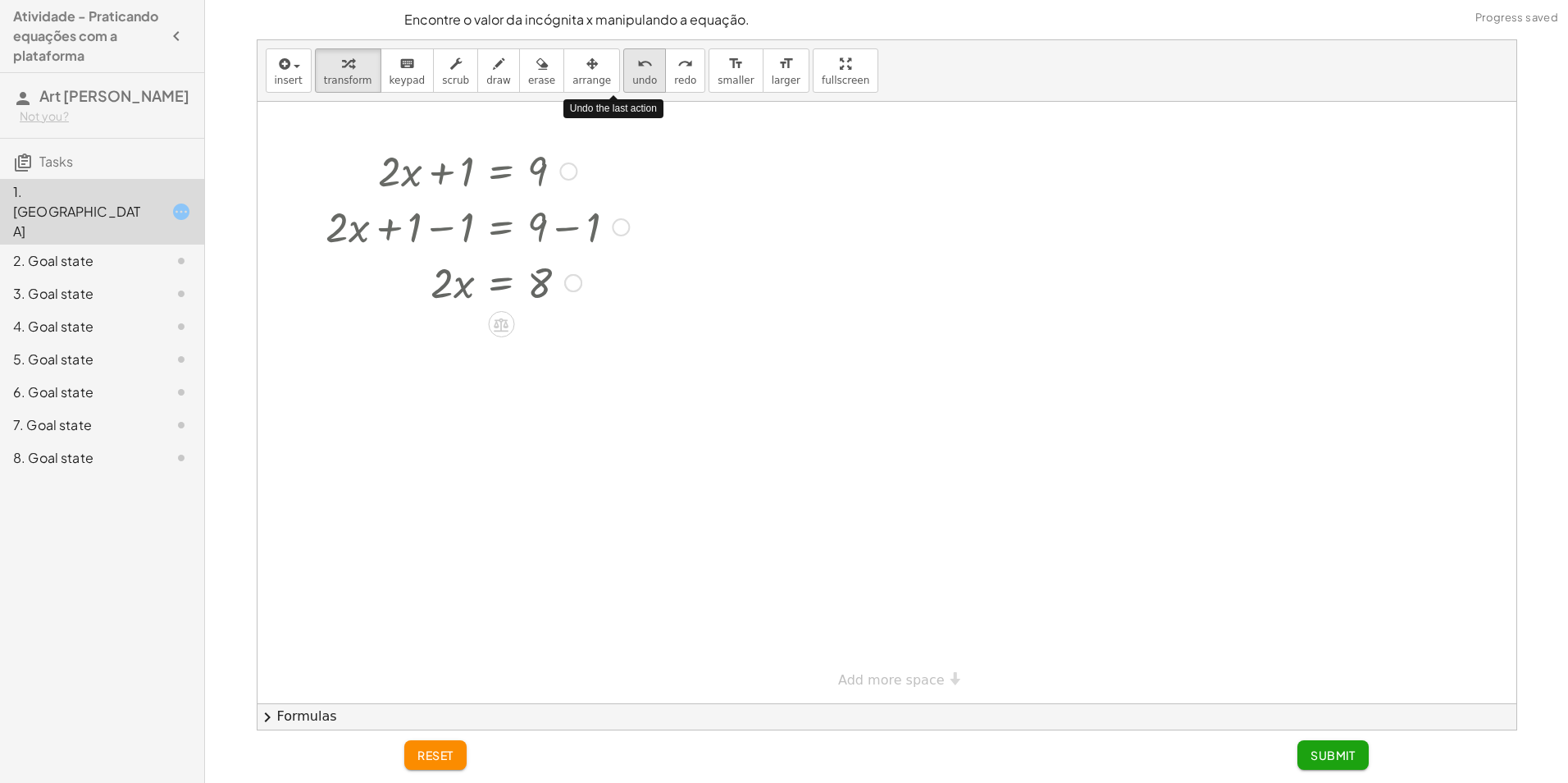
click at [632, 78] on span "undo" at bounding box center [644, 80] width 25 height 11
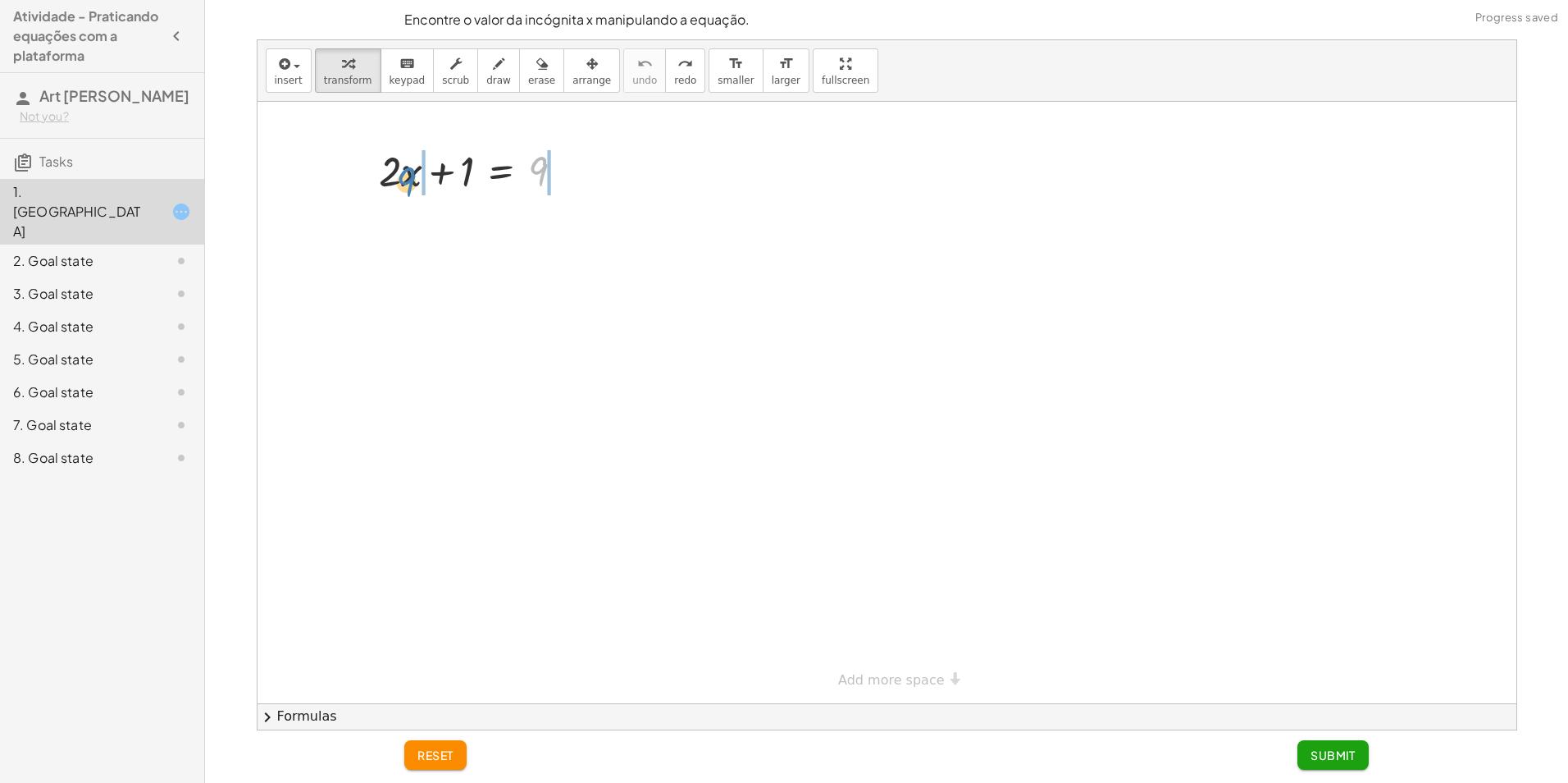
drag, startPoint x: 550, startPoint y: 170, endPoint x: 436, endPoint y: 181, distance: 114.5
click at [434, 181] on div at bounding box center [478, 170] width 214 height 56
click at [383, 235] on div at bounding box center [478, 226] width 332 height 56
click at [443, 228] on div at bounding box center [478, 226] width 332 height 56
click at [501, 171] on div "+ · 2 · x + 1 = 9 + · 2 · x − 9 + 1 = + 9 − 9 + · 2 · x = − + 9 − 9 8" at bounding box center [501, 171] width 0 height 0
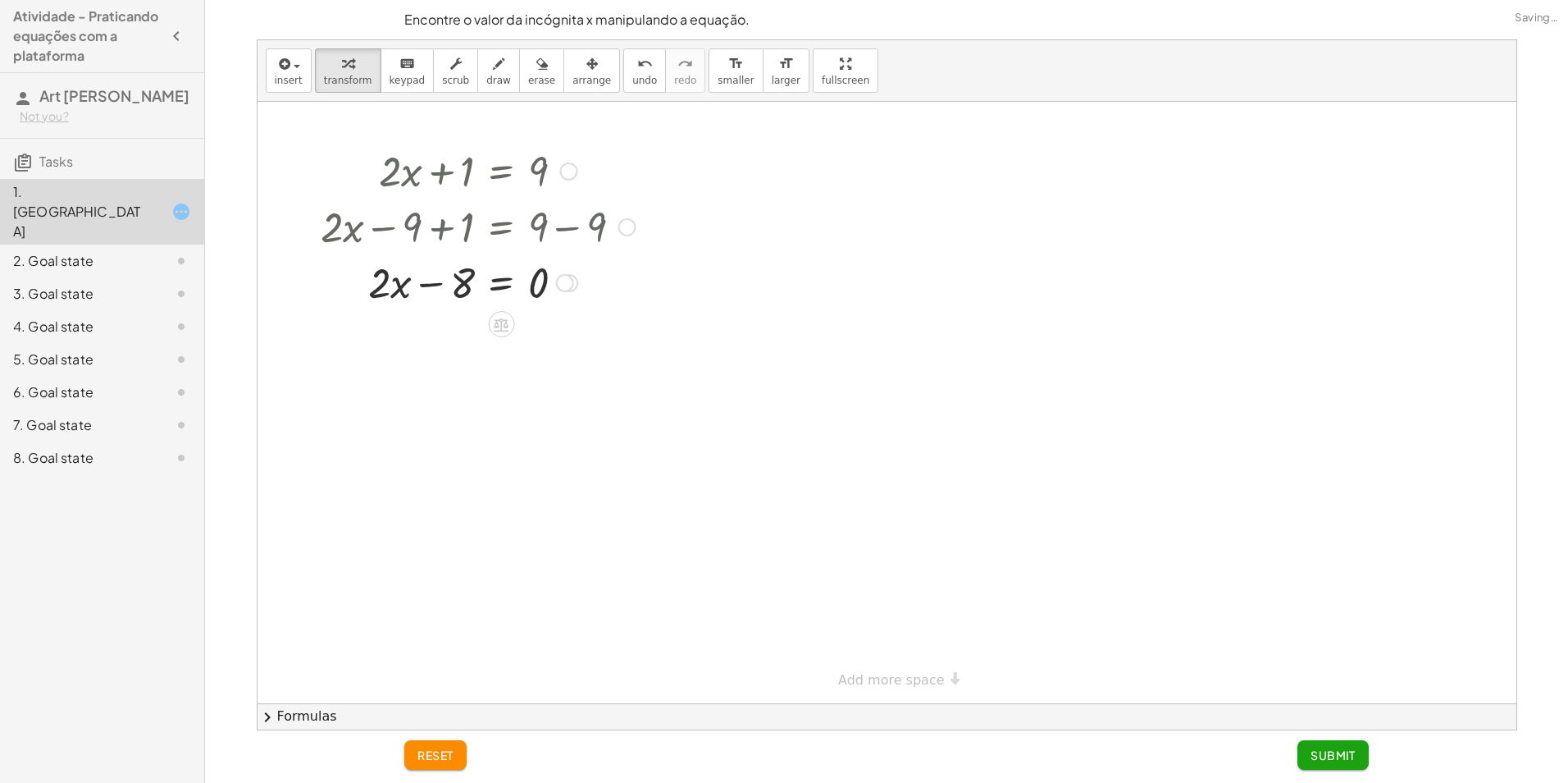
click at [433, 283] on div at bounding box center [478, 281] width 332 height 56
drag, startPoint x: 463, startPoint y: 276, endPoint x: 649, endPoint y: 281, distance: 186.1
drag, startPoint x: 465, startPoint y: 287, endPoint x: 608, endPoint y: 284, distance: 143.0
click at [608, 284] on div at bounding box center [478, 281] width 332 height 56
click at [437, 345] on div at bounding box center [470, 337] width 346 height 56
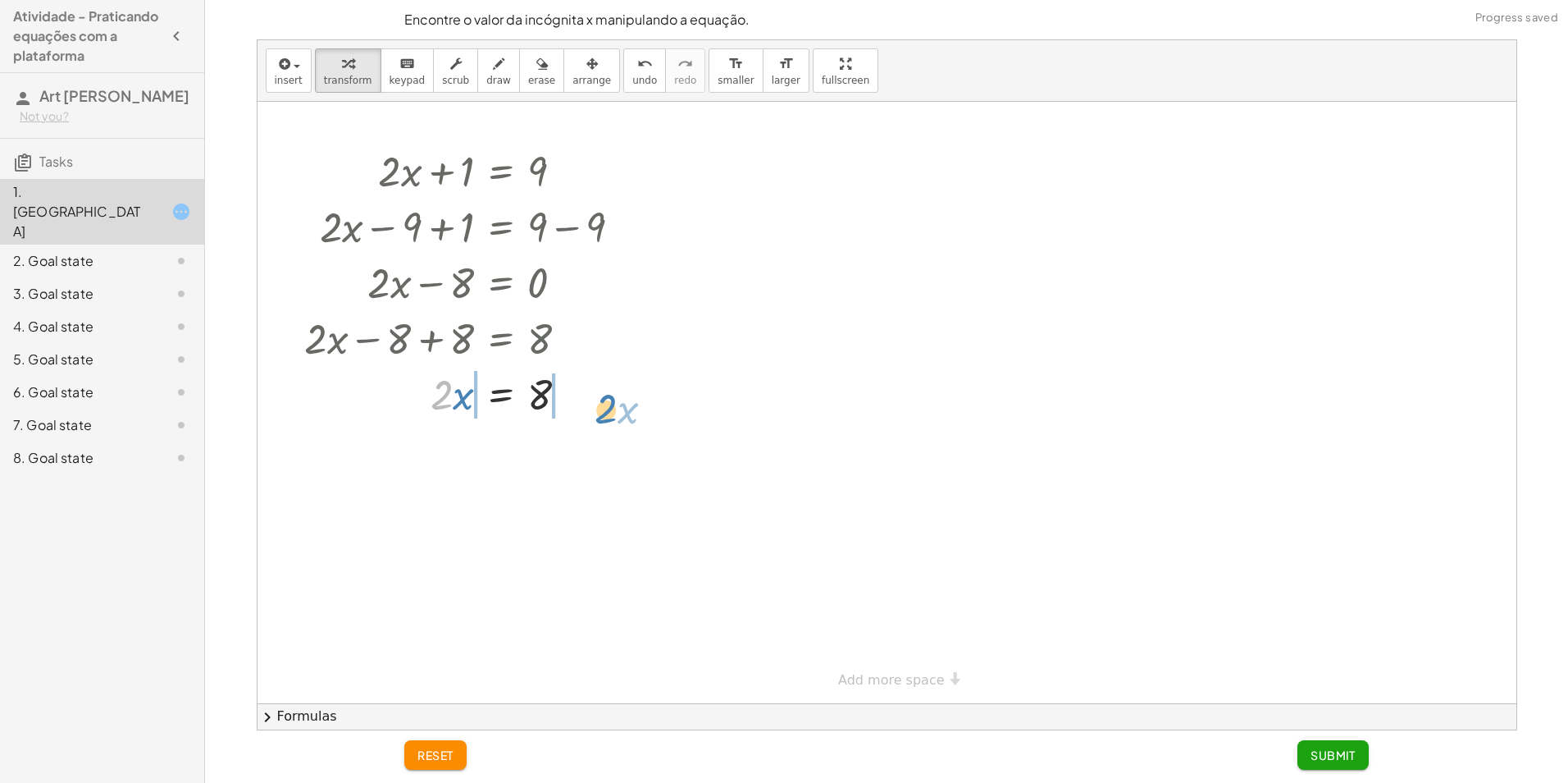
drag, startPoint x: 443, startPoint y: 394, endPoint x: 601, endPoint y: 401, distance: 158.2
click at [602, 401] on div at bounding box center [470, 393] width 346 height 56
click at [501, 171] on div "+ · 2 · x + 1 = 9 + · 2 · x − 9 + 1 = + 9 − 9 + · 2 · x − 8 = + 9 − 9 + · 2 · x…" at bounding box center [501, 171] width 0 height 0
drag, startPoint x: 612, startPoint y: 438, endPoint x: 596, endPoint y: 438, distance: 16.0
click at [597, 438] on div at bounding box center [484, 449] width 374 height 56
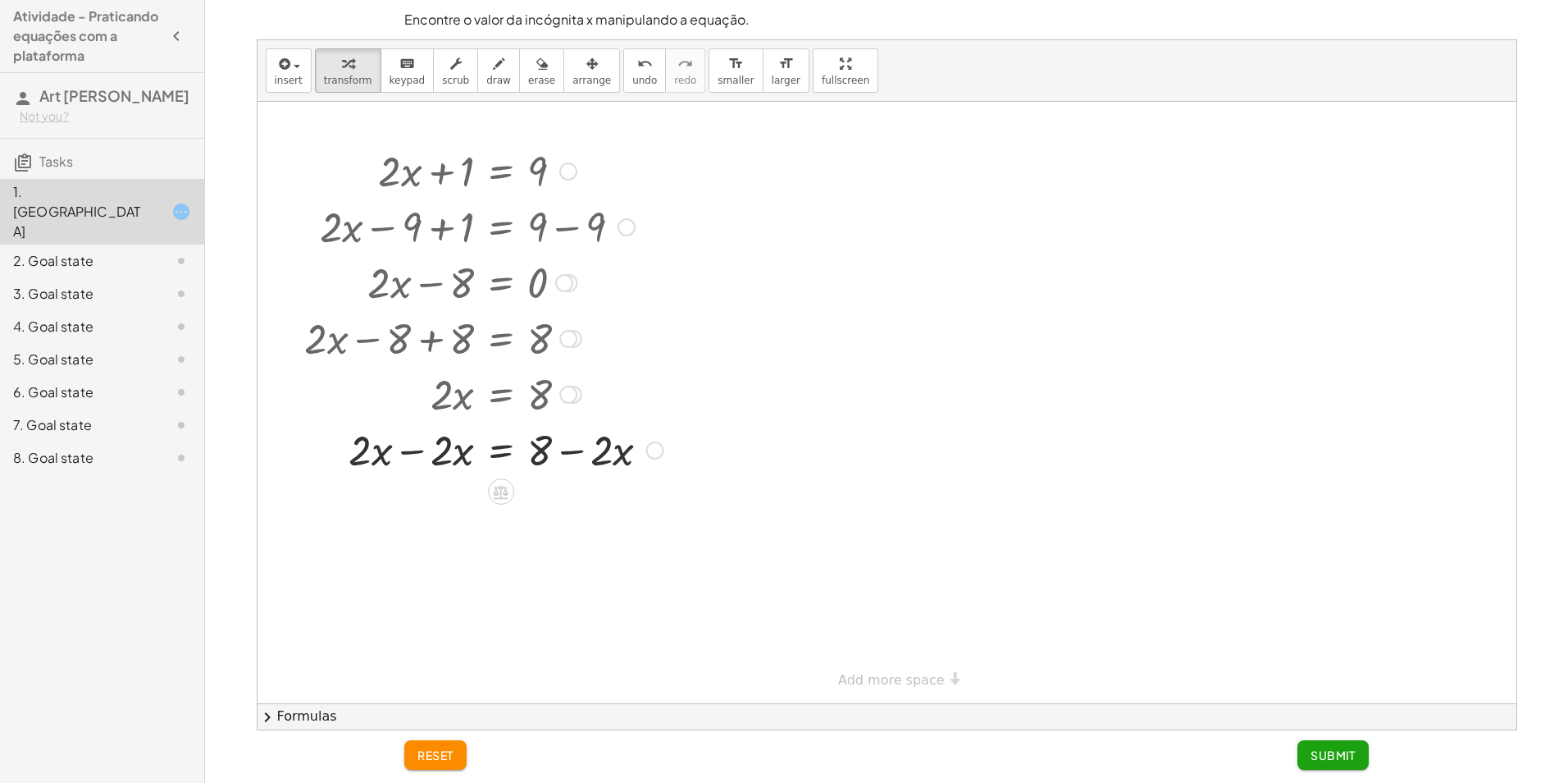
click at [585, 445] on div at bounding box center [484, 449] width 374 height 56
drag, startPoint x: 621, startPoint y: 447, endPoint x: 431, endPoint y: 497, distance: 196.5
click at [431, 513] on div "+ · 2 · x + 1 = 9 + · 2 · x − 9 + 1 = + 9 − 9 + · 2 · x − 8 = + 9 − 9 + · 2 · x…" at bounding box center [887, 402] width 1259 height 601
click at [538, 531] on div at bounding box center [489, 517] width 384 height 82
click at [560, 504] on div at bounding box center [489, 517] width 384 height 82
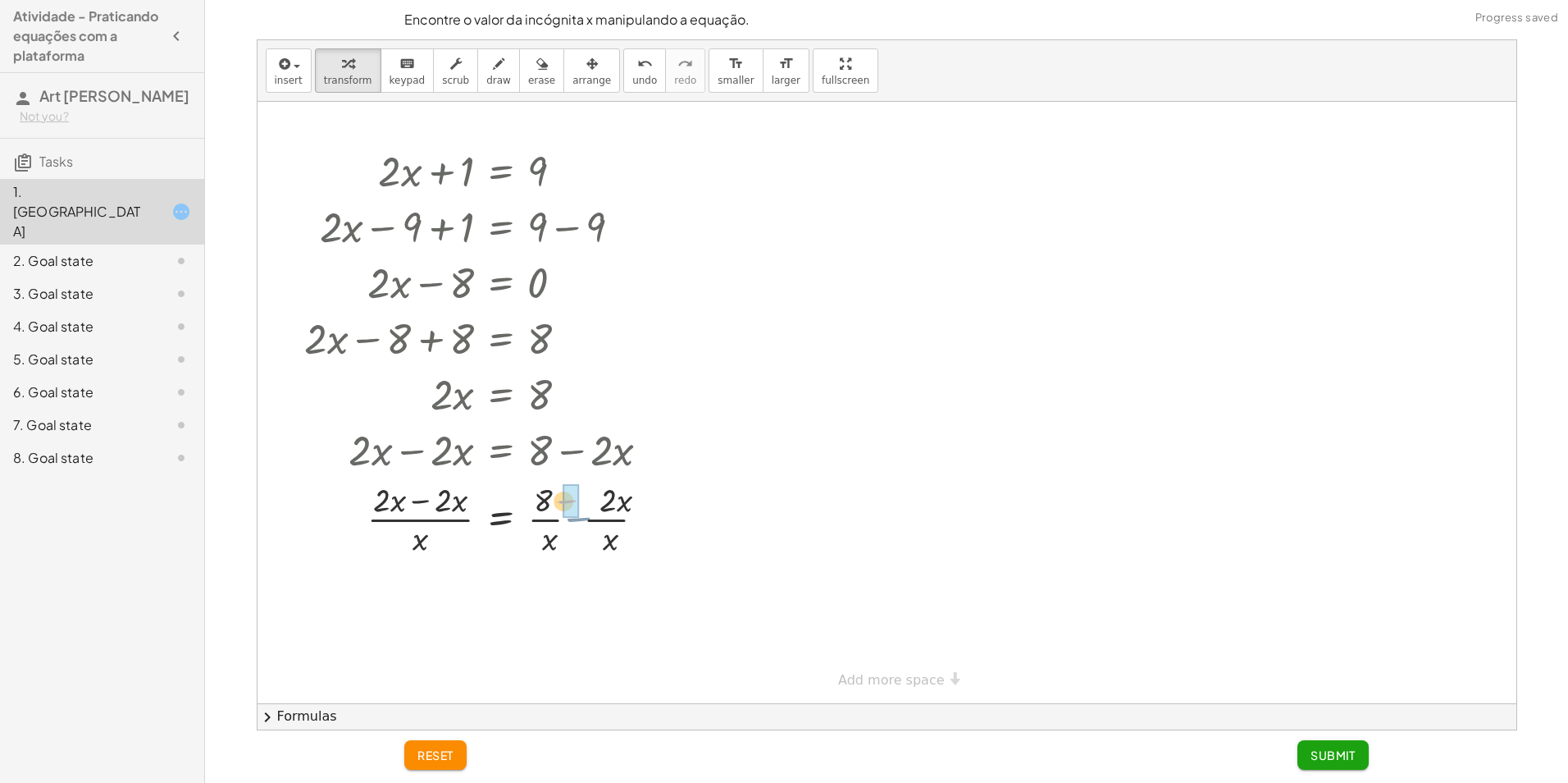
click at [548, 506] on div at bounding box center [484, 517] width 374 height 82
click at [501, 171] on div "+ · 2 · x + 1 = 9 + · 2 · x − 9 + 1 = + 9 − 9 + · 2 · x − 8 = + 9 − 9 + · 2 · x…" at bounding box center [501, 171] width 0 height 0
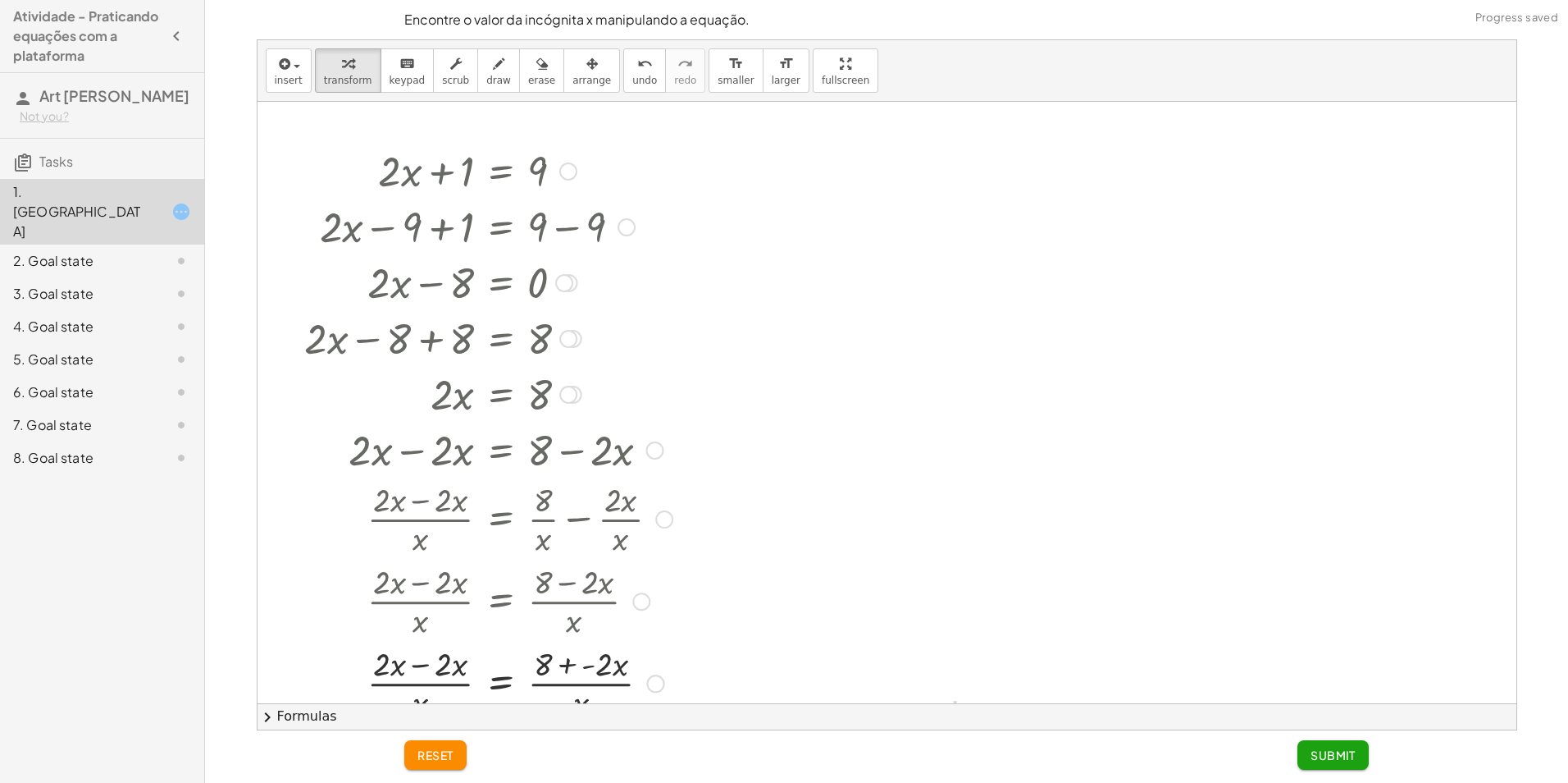
click at [551, 639] on div at bounding box center [489, 600] width 384 height 82
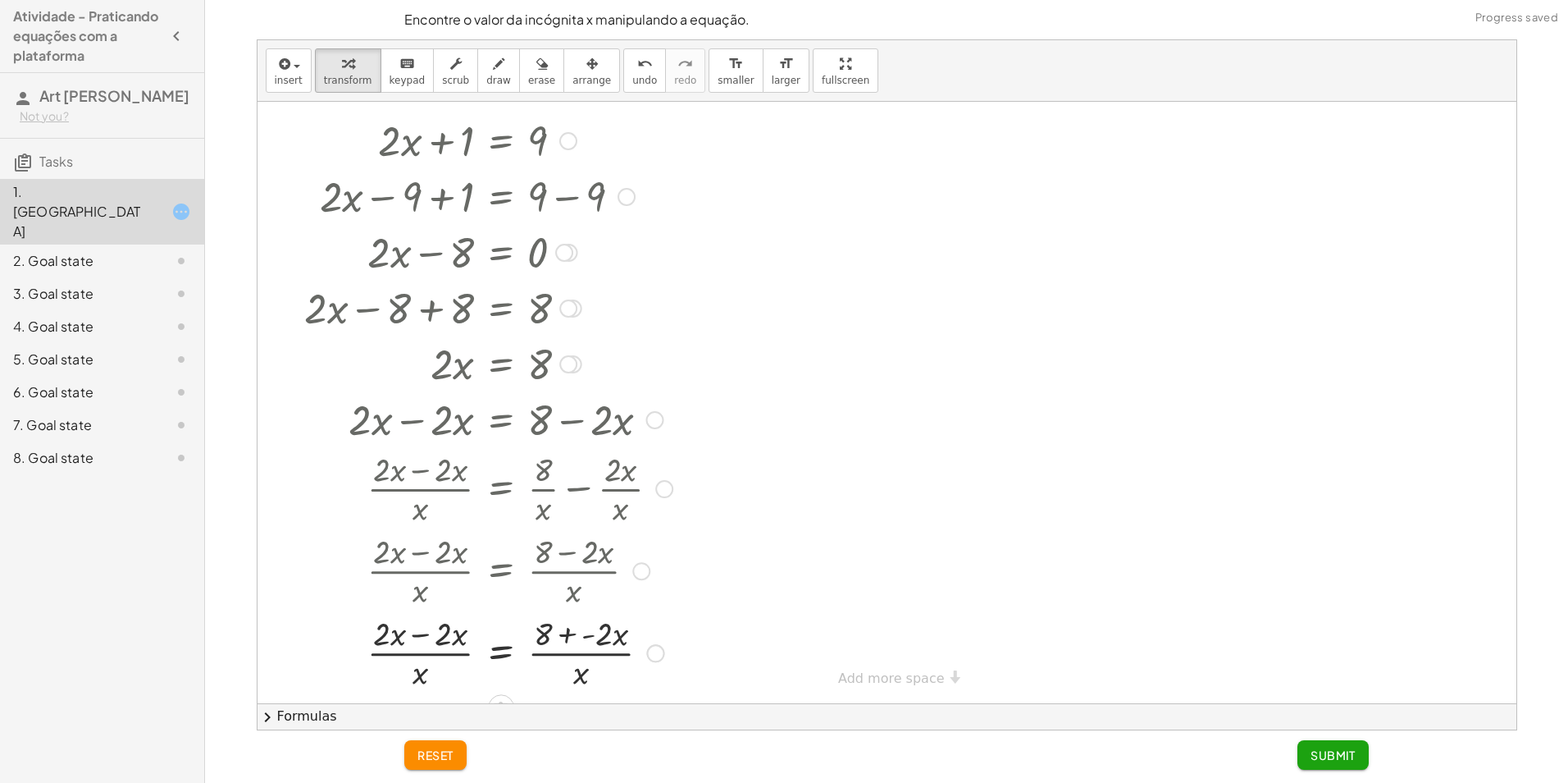
scroll to position [47, 0]
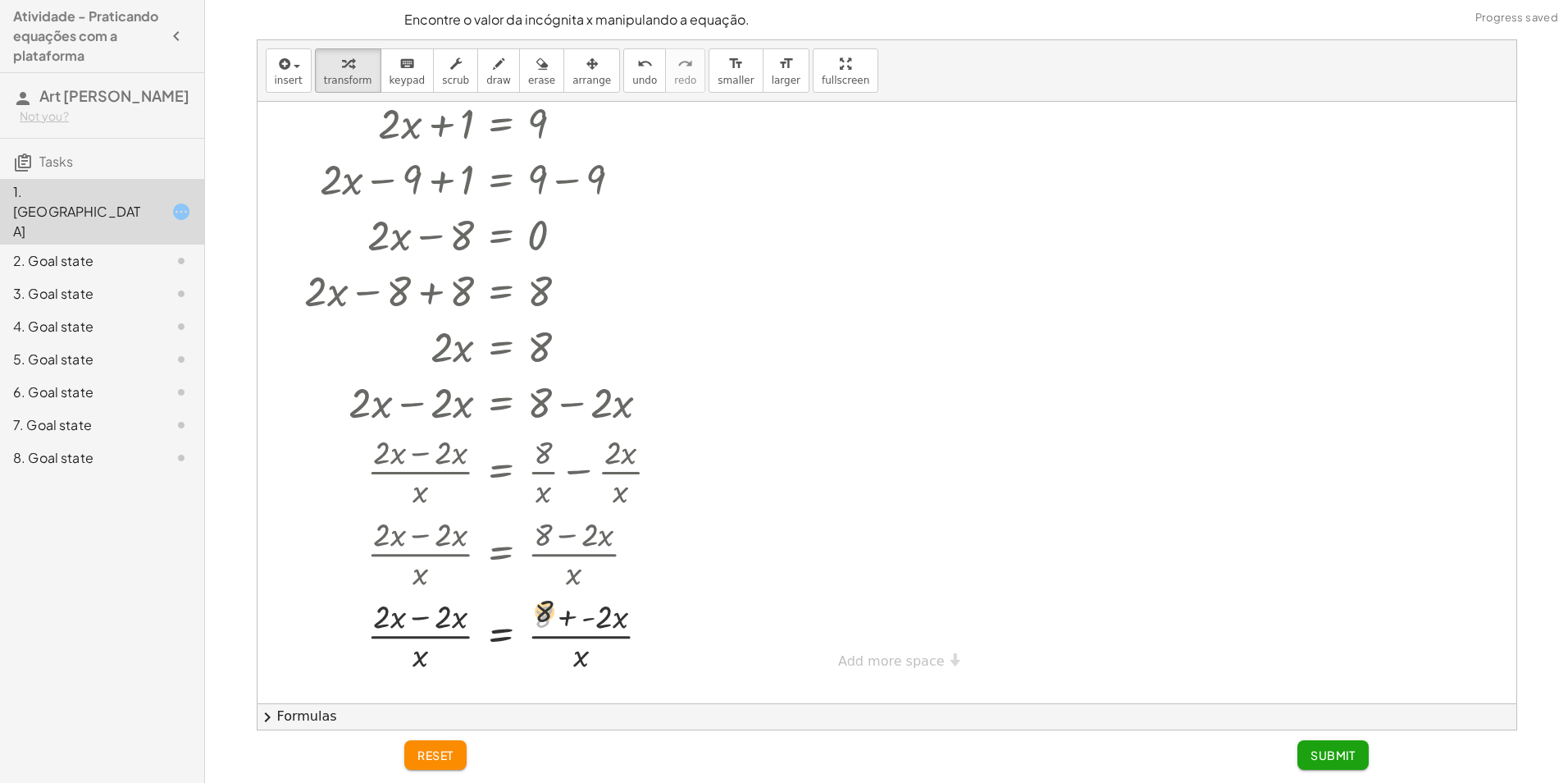
drag, startPoint x: 551, startPoint y: 631, endPoint x: 554, endPoint y: 617, distance: 14.3
click at [554, 617] on div at bounding box center [489, 634] width 384 height 82
click at [638, 615] on div at bounding box center [489, 634] width 384 height 82
drag, startPoint x: 638, startPoint y: 615, endPoint x: 600, endPoint y: 624, distance: 39.1
click at [632, 618] on div at bounding box center [489, 634] width 384 height 82
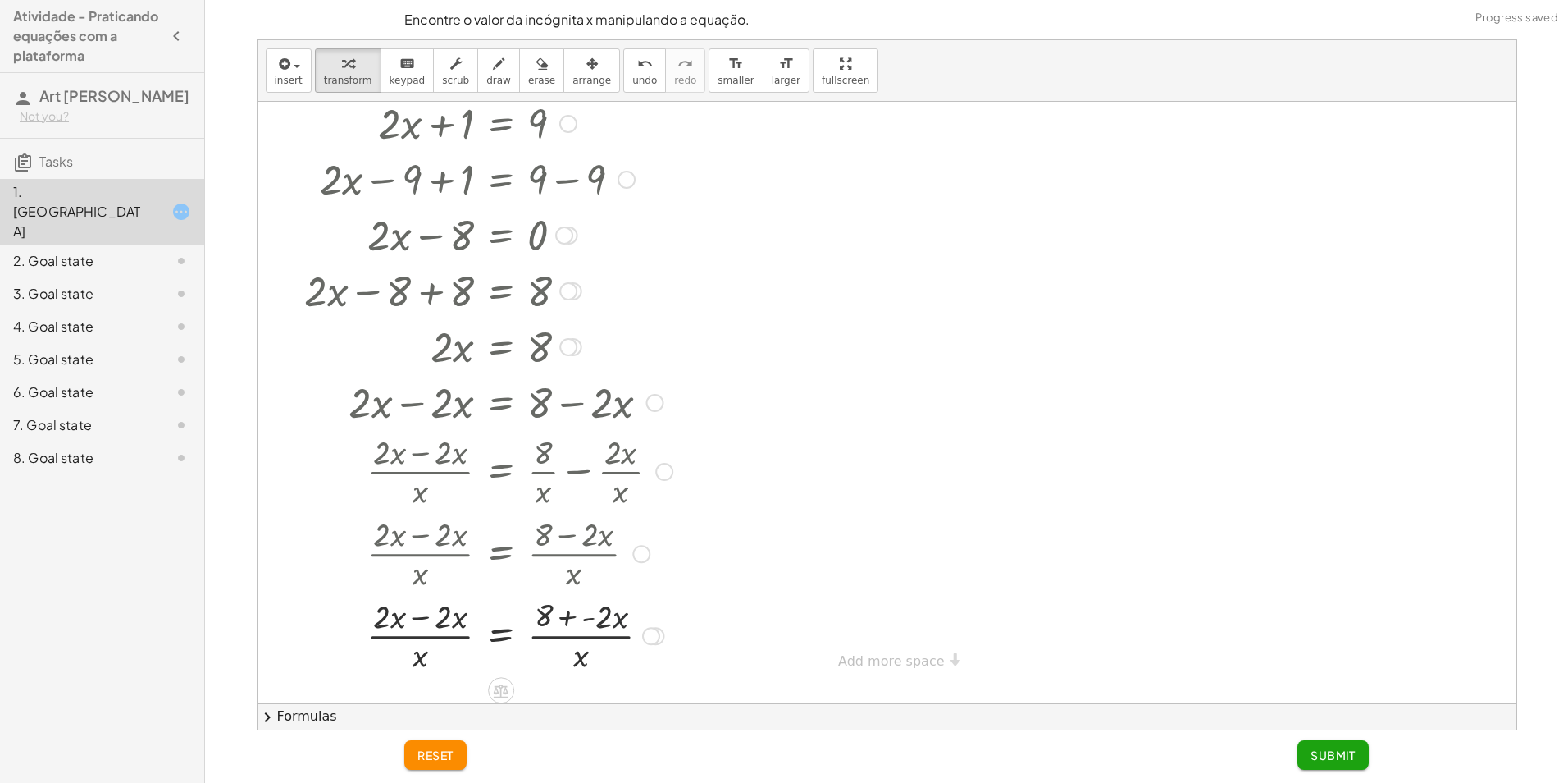
click at [599, 624] on div at bounding box center [489, 634] width 384 height 82
drag, startPoint x: 599, startPoint y: 624, endPoint x: 571, endPoint y: 639, distance: 31.8
click at [579, 638] on div at bounding box center [489, 634] width 384 height 82
drag, startPoint x: 542, startPoint y: 642, endPoint x: 512, endPoint y: 641, distance: 30.0
click at [536, 643] on div at bounding box center [489, 634] width 384 height 82
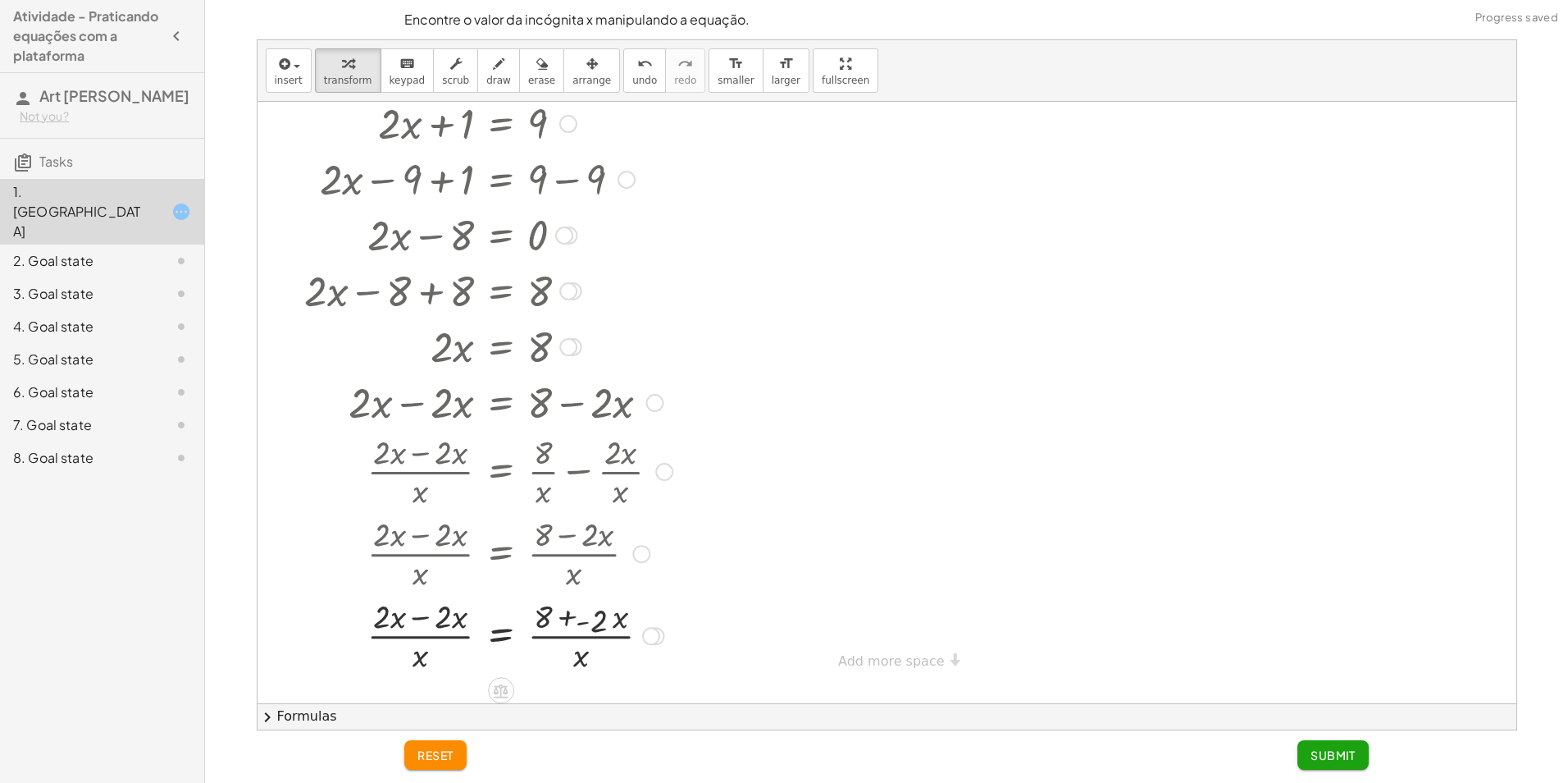
click at [390, 637] on div at bounding box center [489, 634] width 384 height 82
drag, startPoint x: 394, startPoint y: 637, endPoint x: 415, endPoint y: 637, distance: 21.0
click at [409, 637] on div at bounding box center [489, 634] width 384 height 82
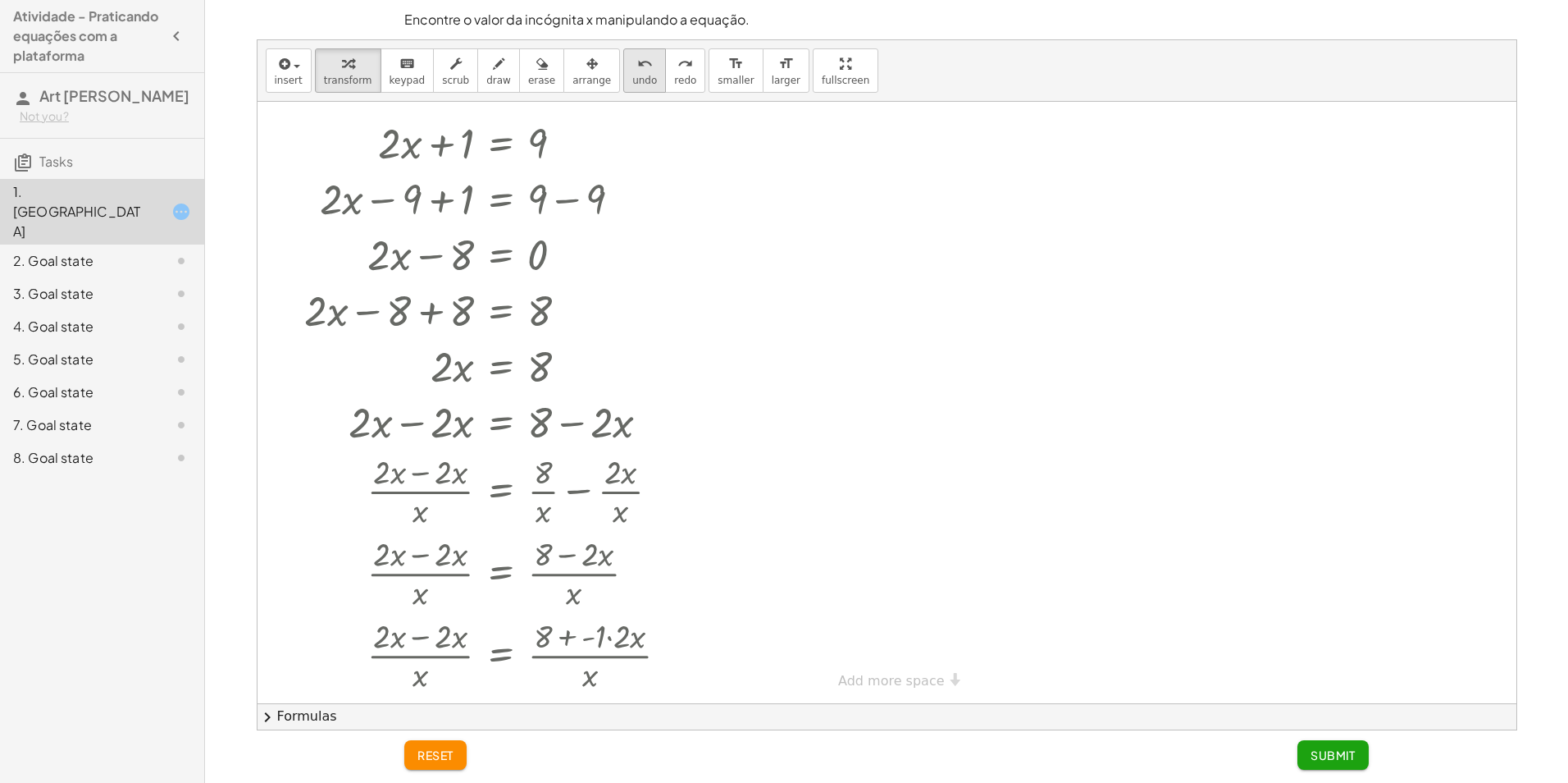
click at [623, 87] on button "undo undo" at bounding box center [645, 70] width 43 height 44
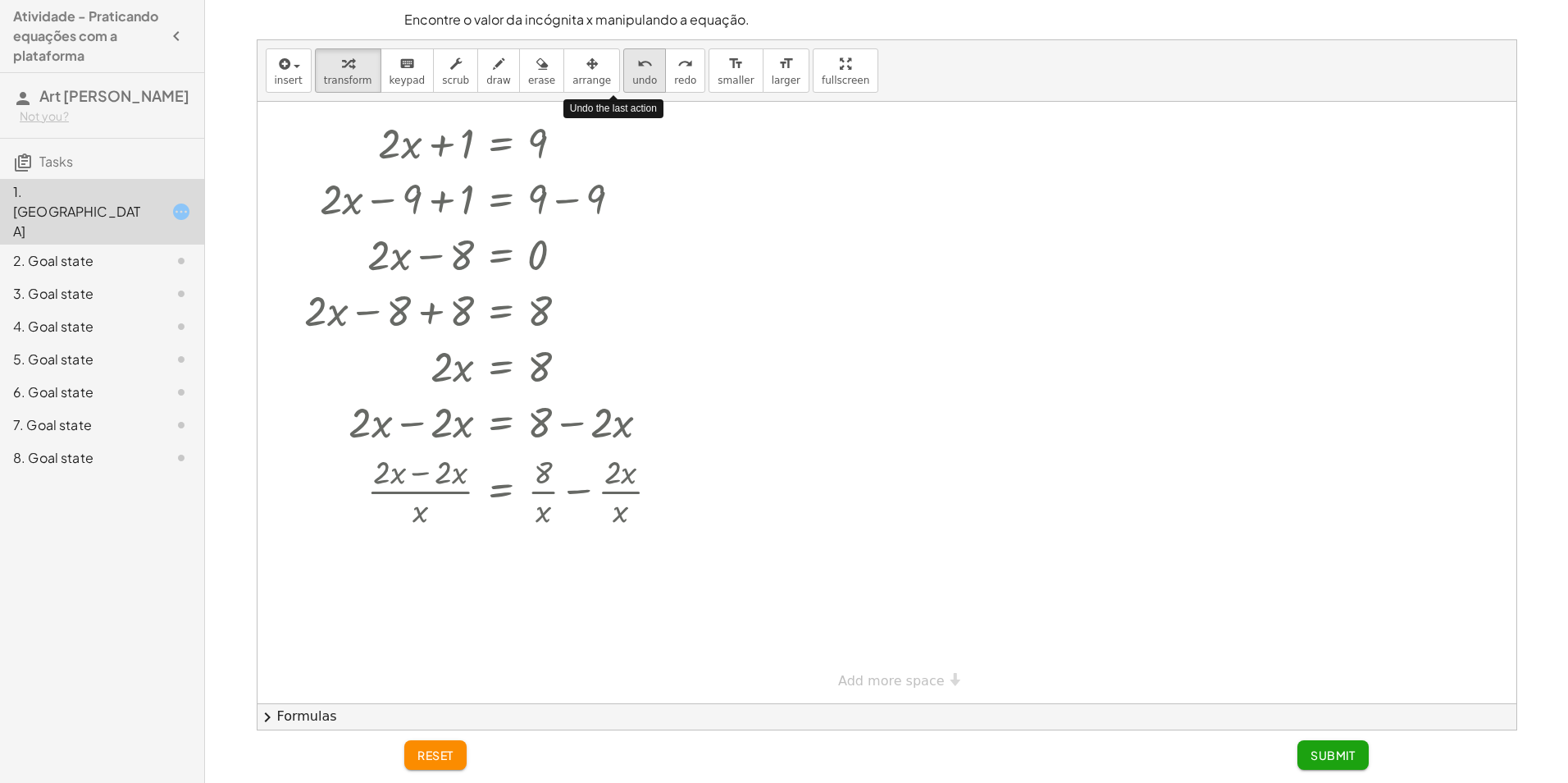
click at [623, 87] on button "undo undo" at bounding box center [645, 70] width 43 height 44
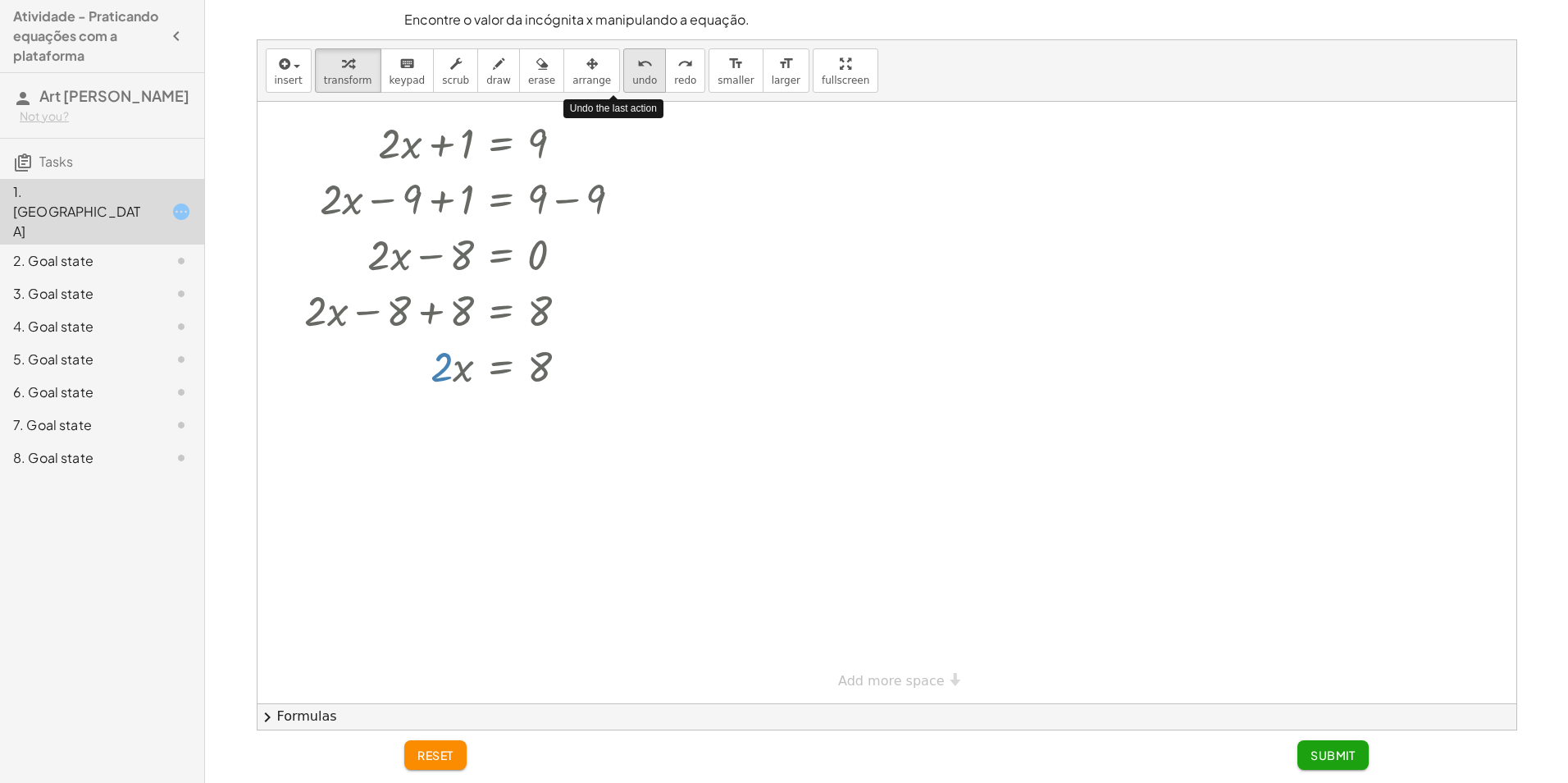
click at [623, 87] on button "undo undo" at bounding box center [645, 70] width 43 height 44
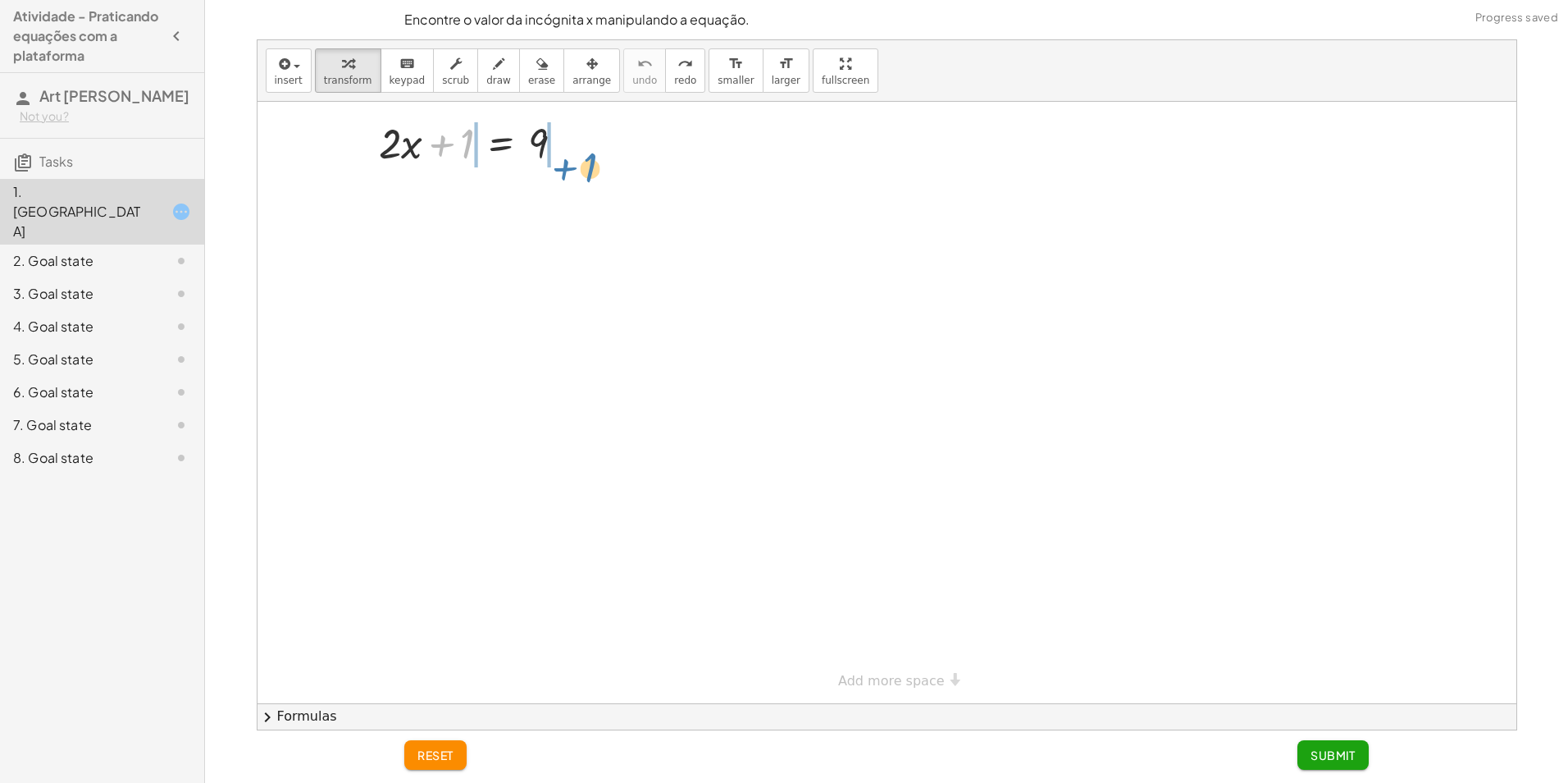
drag, startPoint x: 438, startPoint y: 155, endPoint x: 562, endPoint y: 179, distance: 126.3
click at [562, 179] on div "+ 1 + · 2 · x + 1 = 9" at bounding box center [887, 388] width 1259 height 630
click at [557, 199] on div at bounding box center [478, 197] width 319 height 56
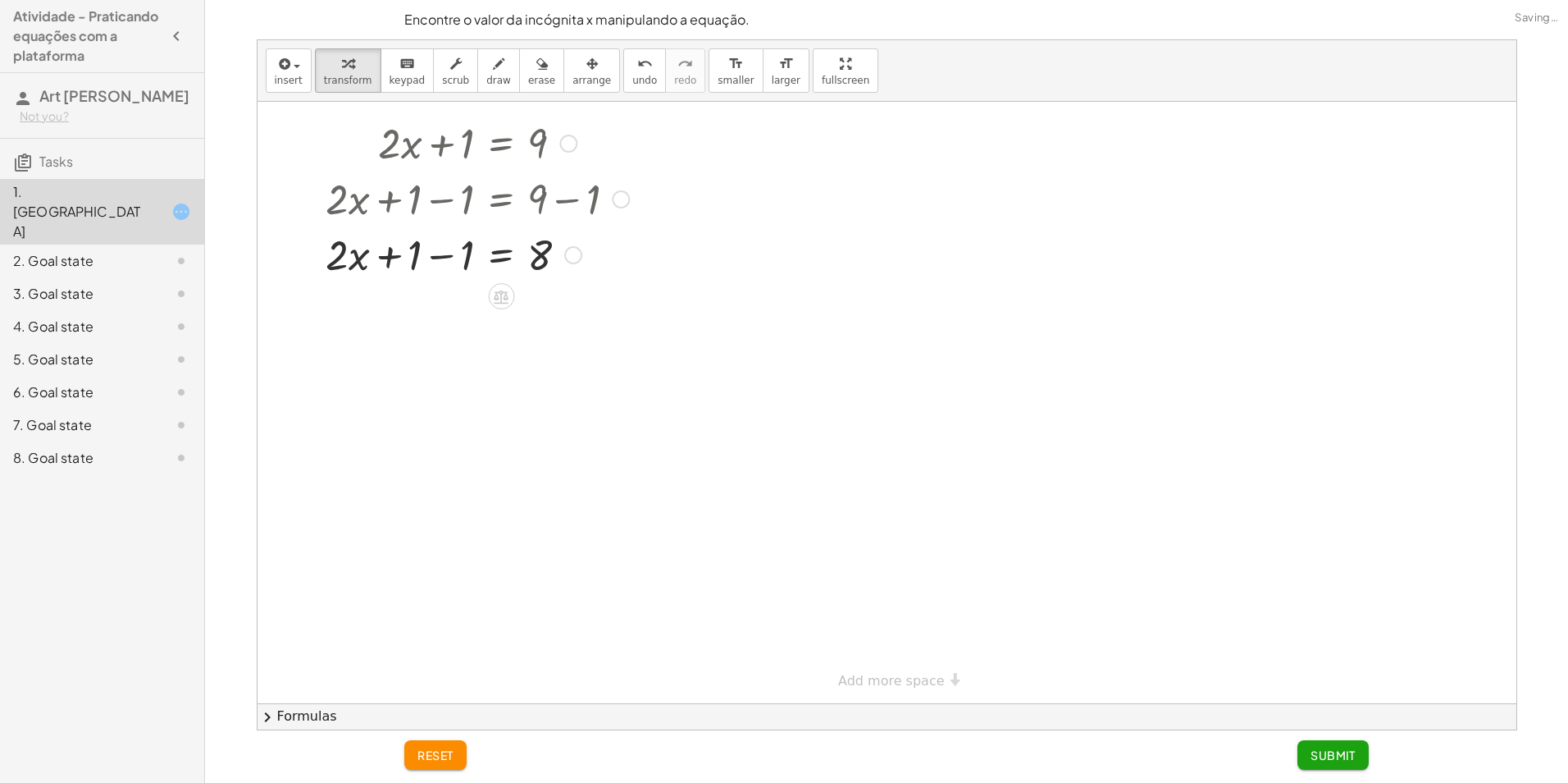
click at [433, 258] on div at bounding box center [478, 253] width 319 height 56
drag, startPoint x: 437, startPoint y: 264, endPoint x: 437, endPoint y: 277, distance: 13.0
click at [437, 277] on div at bounding box center [478, 253] width 319 height 56
drag, startPoint x: 452, startPoint y: 253, endPoint x: 570, endPoint y: 302, distance: 127.8
click at [541, 325] on div at bounding box center [478, 322] width 319 height 82
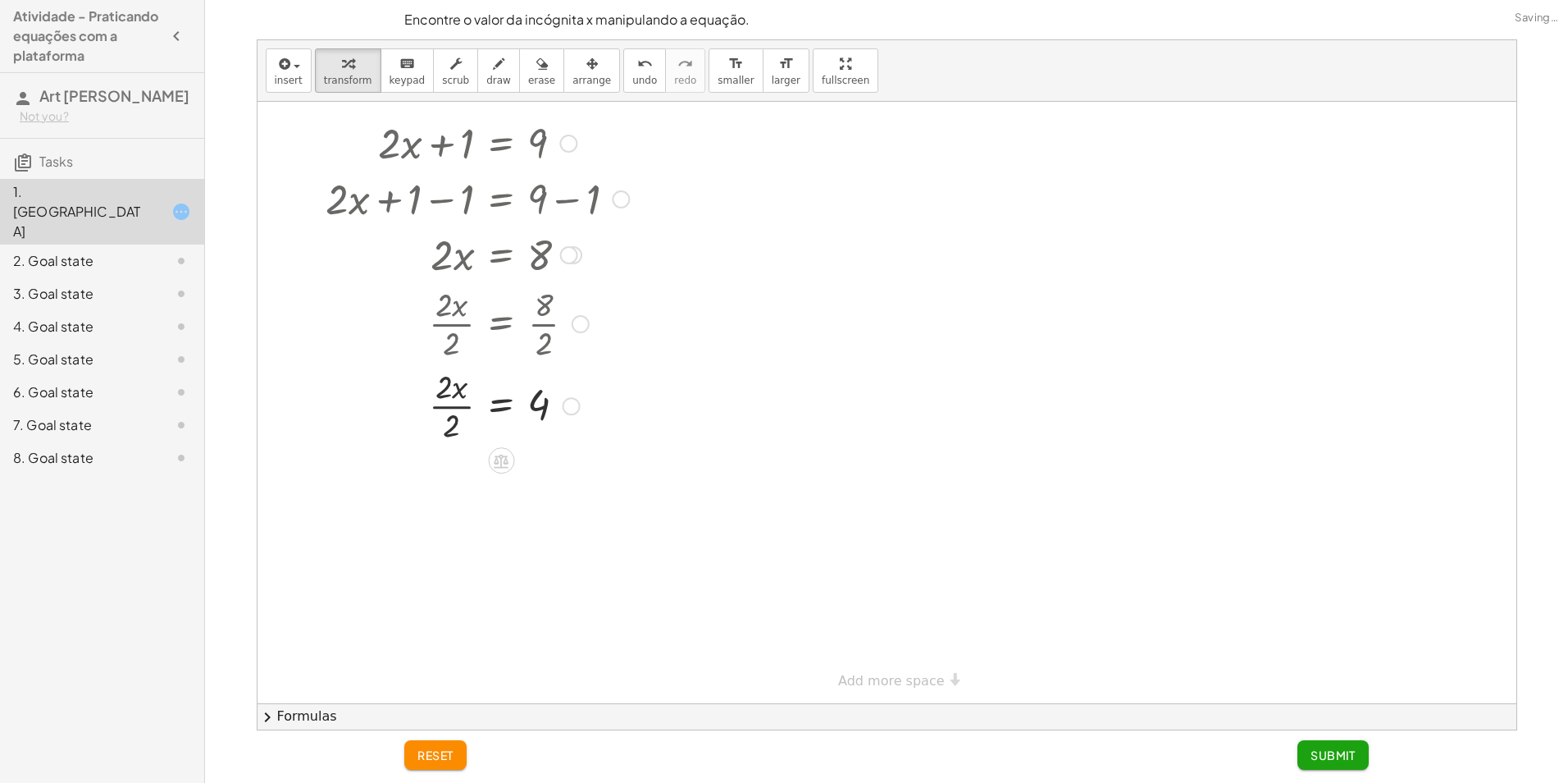
click at [439, 438] on div at bounding box center [478, 404] width 319 height 82
drag, startPoint x: 456, startPoint y: 419, endPoint x: 441, endPoint y: 427, distance: 17.0
click at [441, 427] on div at bounding box center [478, 404] width 319 height 54
drag, startPoint x: 511, startPoint y: 407, endPoint x: 510, endPoint y: 431, distance: 24.0
drag, startPoint x: 507, startPoint y: 402, endPoint x: 527, endPoint y: 537, distance: 136.5
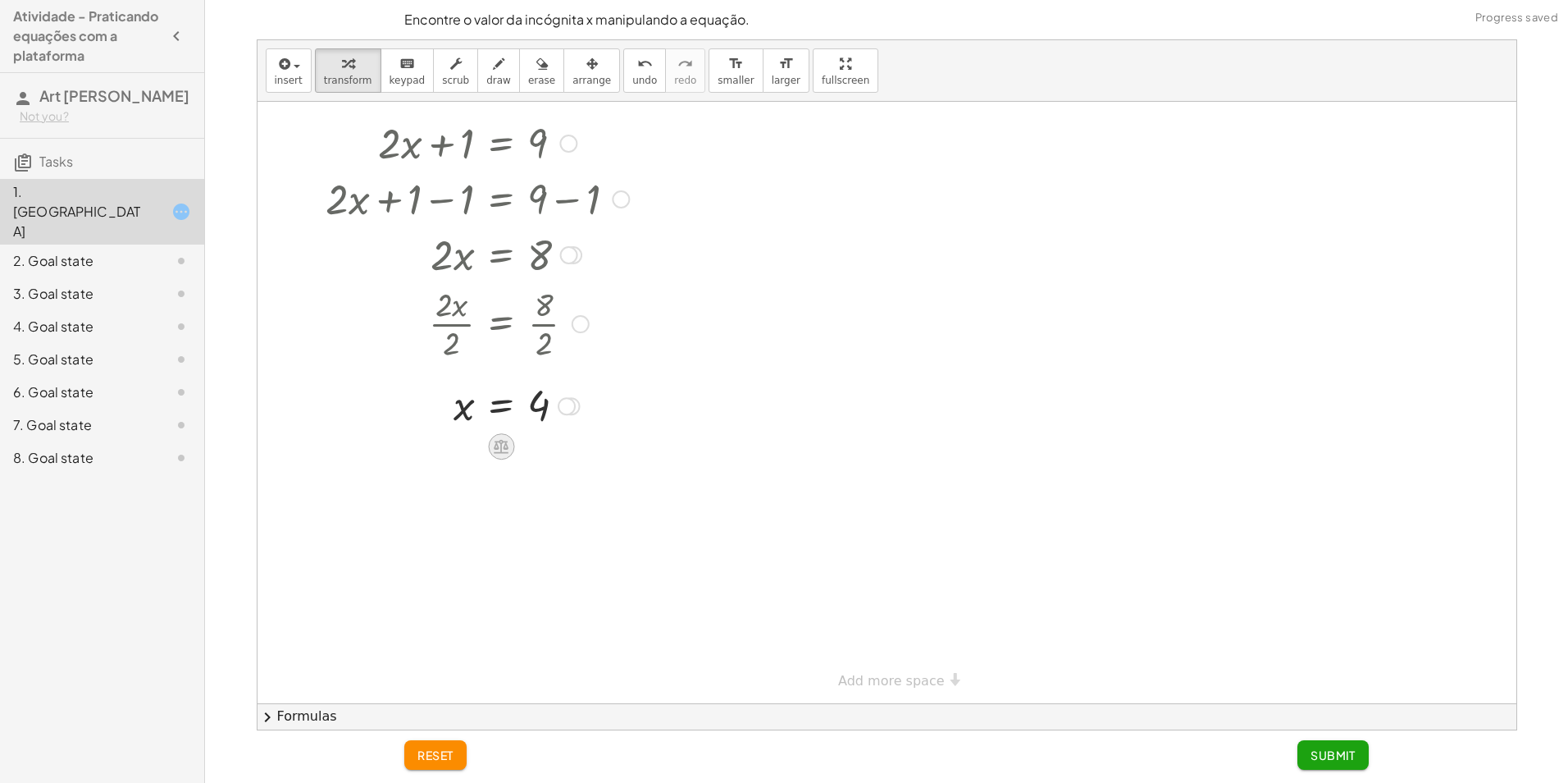
click at [494, 440] on icon at bounding box center [502, 446] width 17 height 17
click at [504, 442] on span "×" at bounding box center [500, 447] width 9 height 24
click at [452, 459] on div at bounding box center [478, 459] width 319 height 56
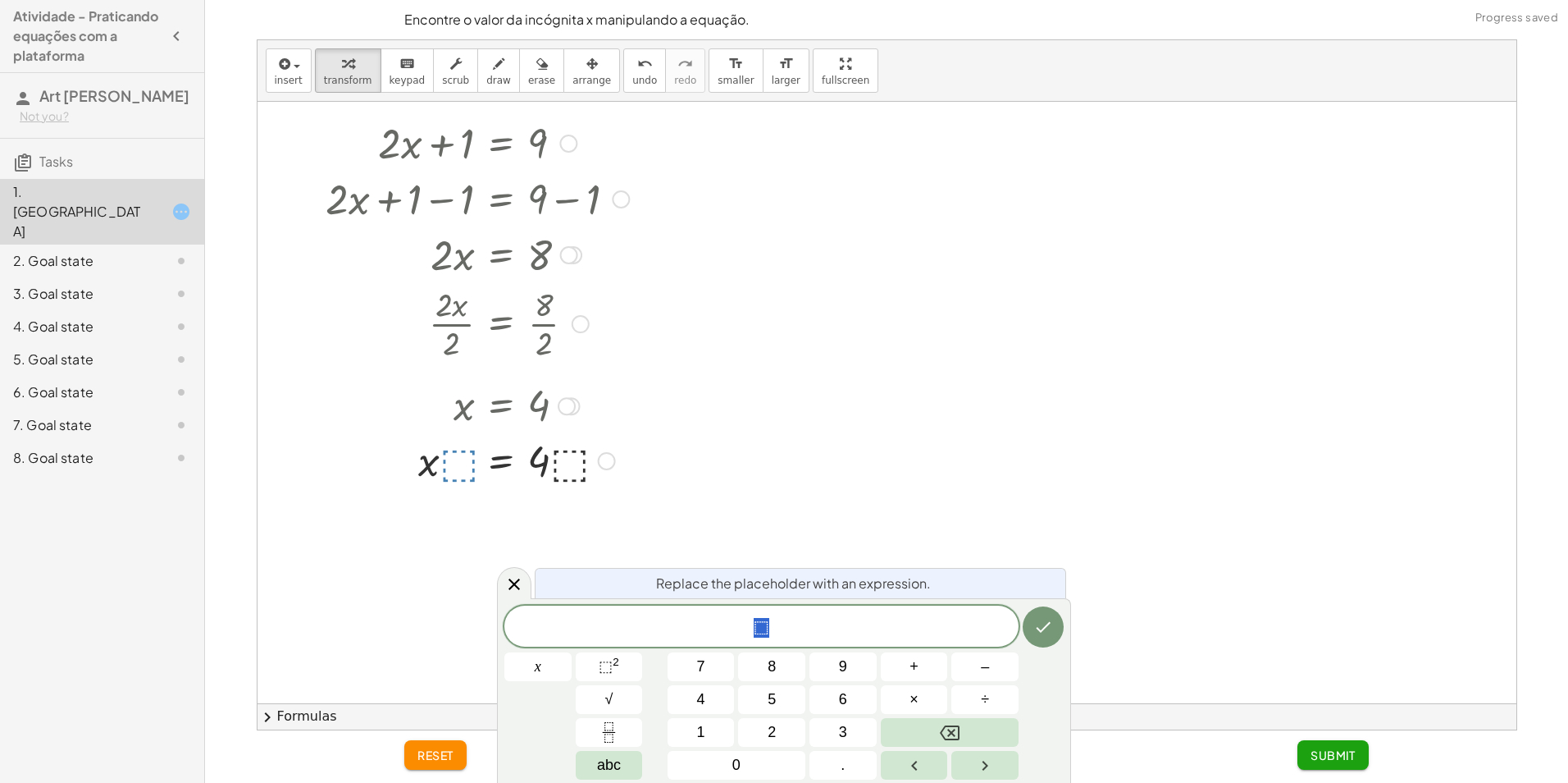
click at [784, 483] on div at bounding box center [887, 388] width 1259 height 630
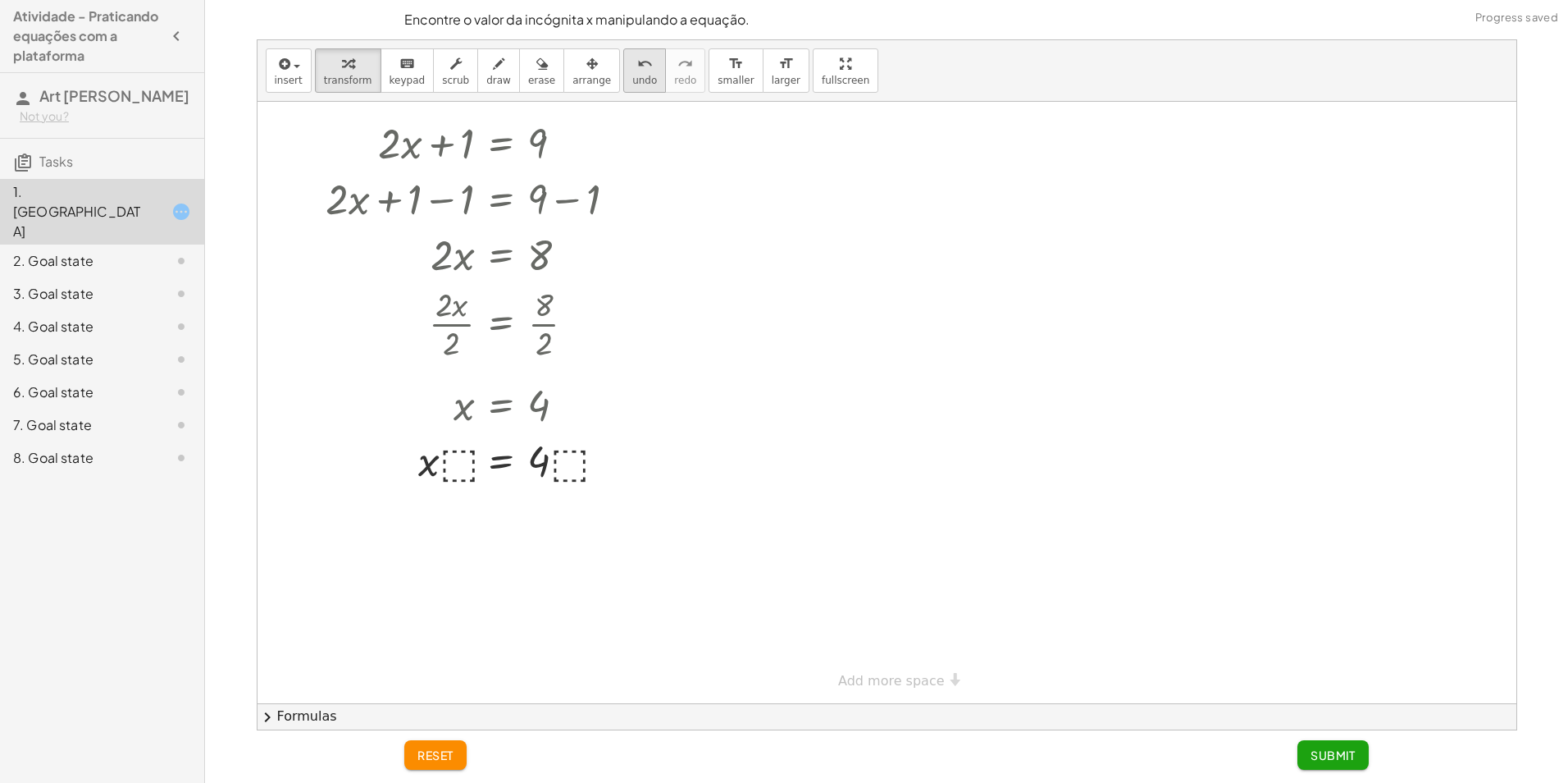
click at [632, 84] on span "undo" at bounding box center [644, 80] width 25 height 11
click at [537, 419] on div at bounding box center [478, 404] width 249 height 54
click at [537, 413] on div at bounding box center [478, 404] width 249 height 54
drag, startPoint x: 548, startPoint y: 415, endPoint x: 566, endPoint y: 418, distance: 18.2
click at [564, 418] on div at bounding box center [478, 404] width 249 height 54
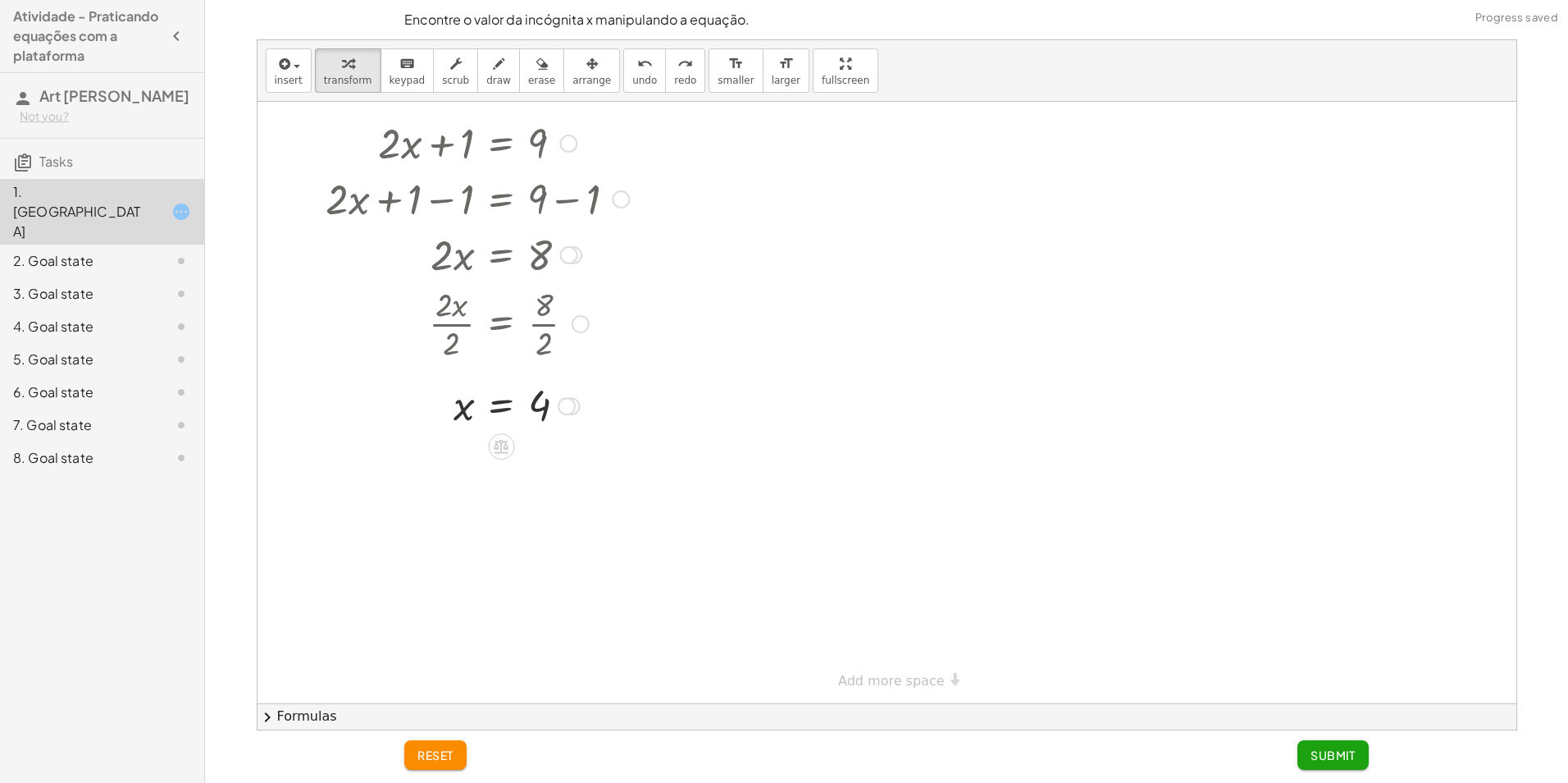
click at [554, 417] on div at bounding box center [478, 404] width 249 height 54
click at [496, 461] on div at bounding box center [887, 388] width 1259 height 630
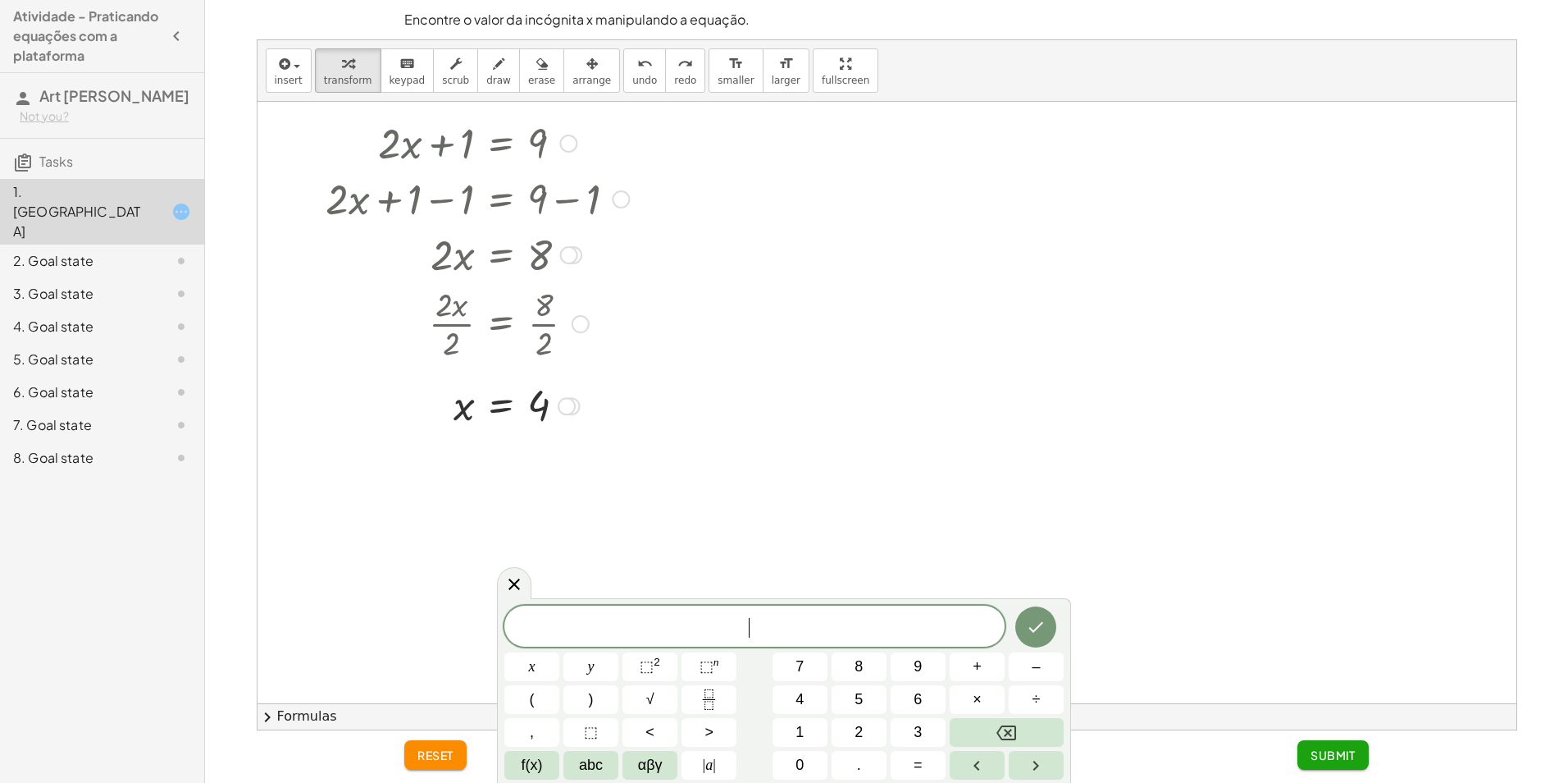
click at [496, 452] on icon at bounding box center [500, 447] width 15 height 14
click at [862, 693] on span "5" at bounding box center [859, 699] width 9 height 22
click at [991, 733] on button "Backspace" at bounding box center [1007, 732] width 114 height 28
click at [809, 693] on button "4" at bounding box center [800, 699] width 55 height 28
click at [1040, 631] on icon "Done" at bounding box center [1036, 626] width 20 height 20
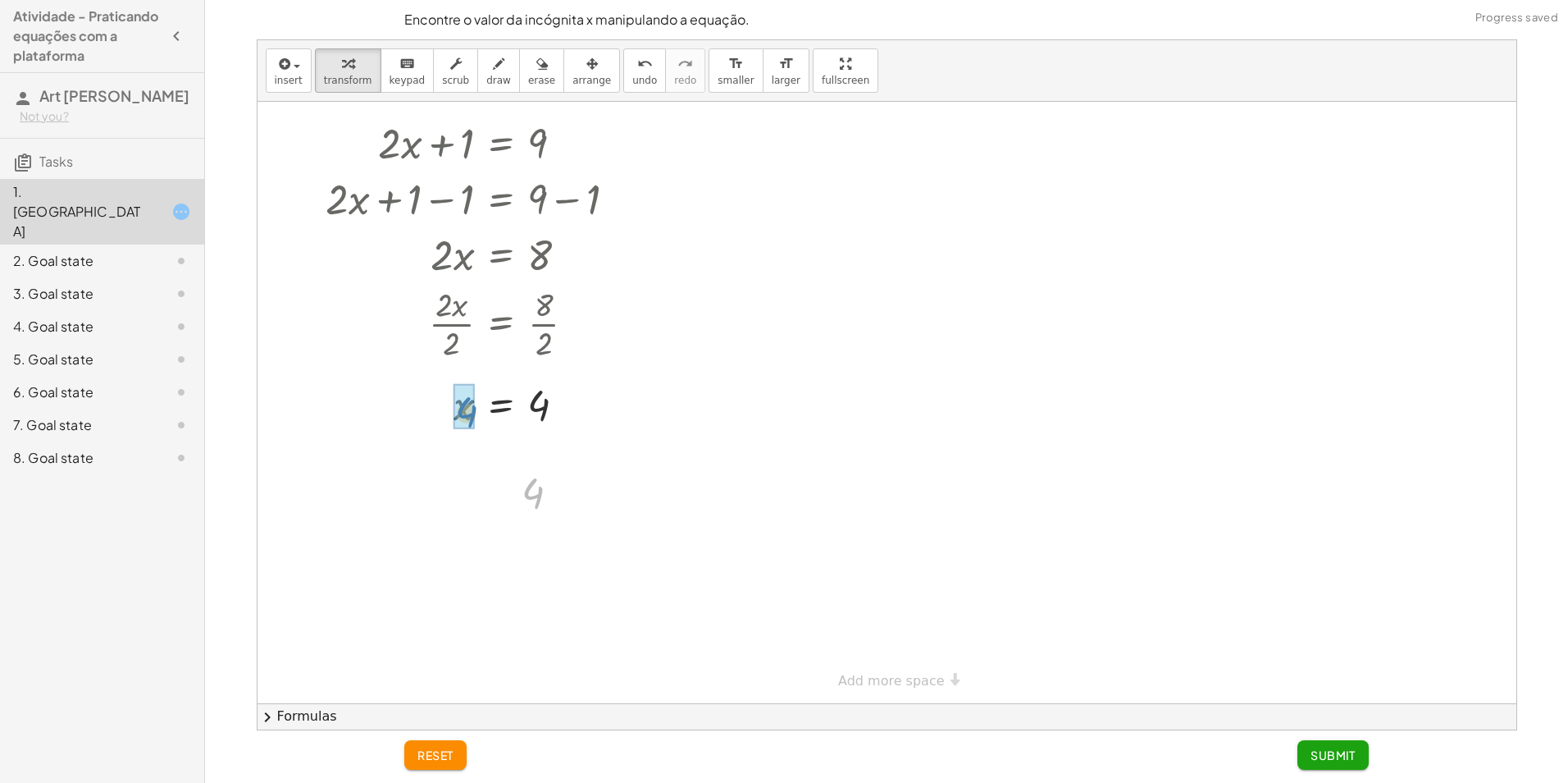
drag, startPoint x: 526, startPoint y: 498, endPoint x: 460, endPoint y: 418, distance: 103.7
drag, startPoint x: 462, startPoint y: 420, endPoint x: 546, endPoint y: 399, distance: 86.6
click at [546, 399] on div at bounding box center [478, 404] width 319 height 54
click at [565, 416] on div at bounding box center [484, 404] width 331 height 56
click at [458, 413] on div at bounding box center [478, 404] width 319 height 56
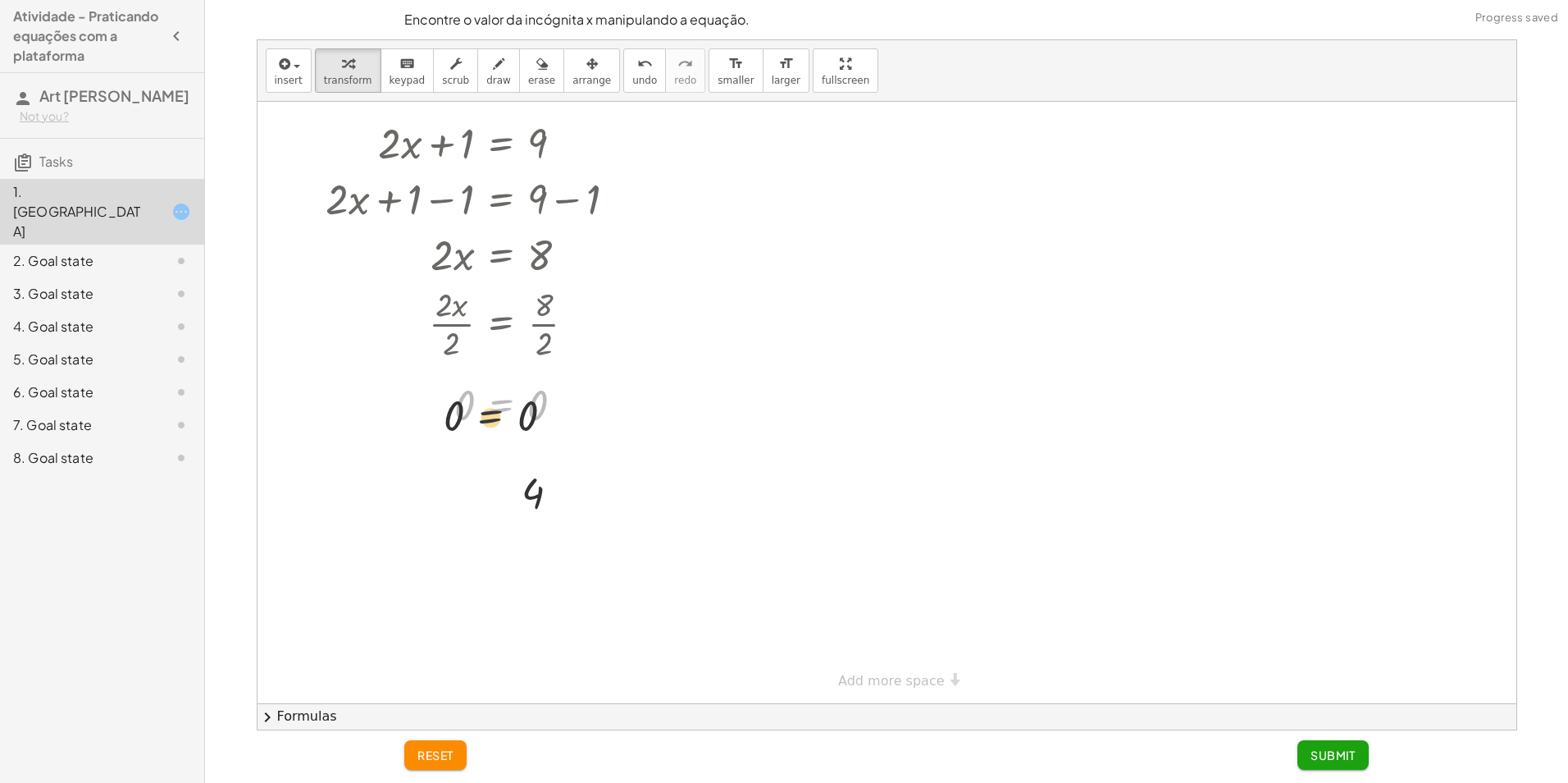
drag, startPoint x: 511, startPoint y: 404, endPoint x: 487, endPoint y: 433, distance: 37.6
drag, startPoint x: 497, startPoint y: 404, endPoint x: 452, endPoint y: 462, distance: 73.4
click at [444, 485] on div "+ · 2 · x + 1 = 9 + · 2 · x + 1 − 1 = + 9 − 1 + · 2 · x + 1 − 1 = 8 + · 2 · x +…" at bounding box center [887, 388] width 1259 height 630
click at [632, 82] on span "undo" at bounding box center [644, 80] width 25 height 11
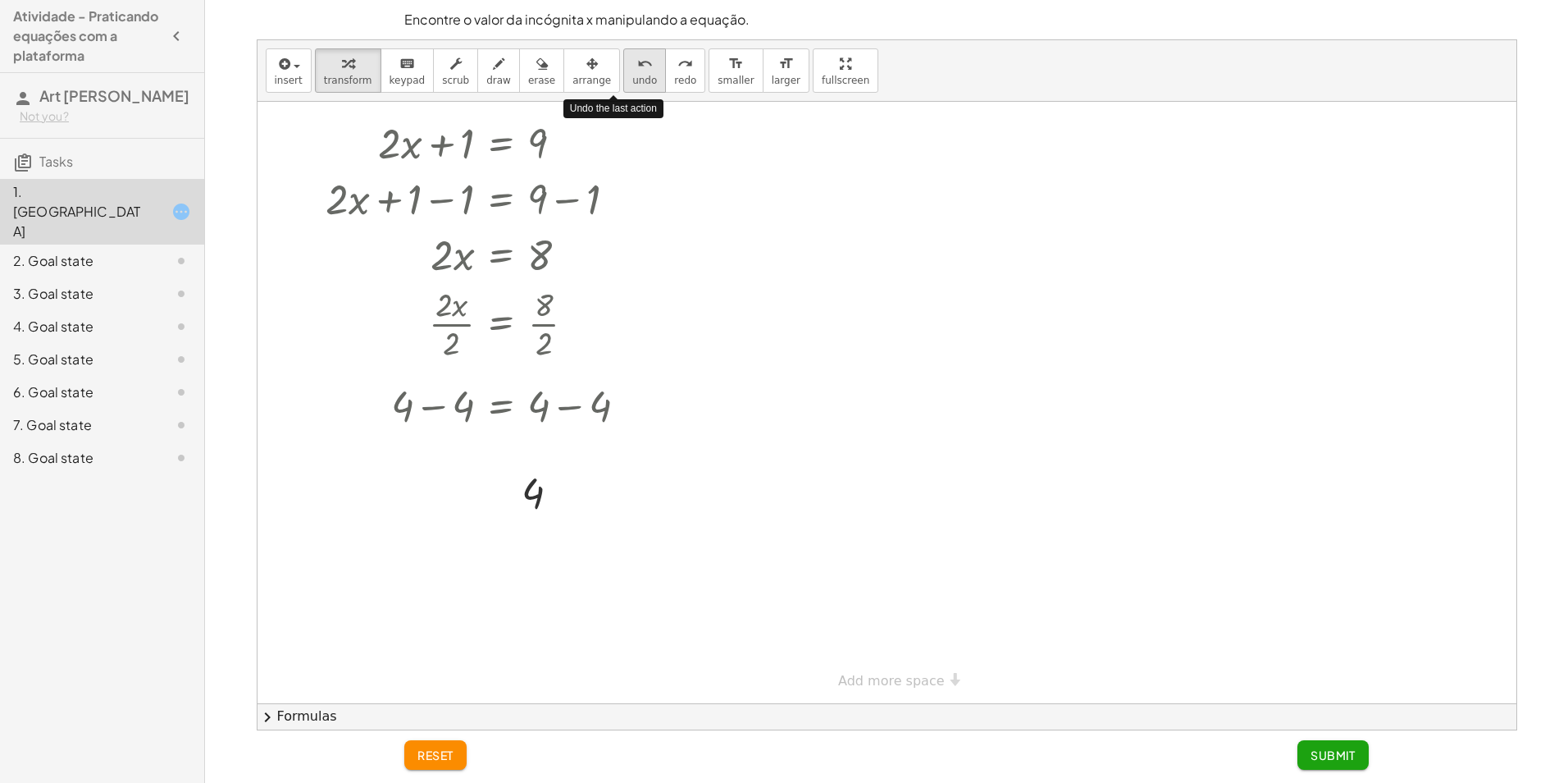
click at [632, 82] on span "undo" at bounding box center [644, 80] width 25 height 11
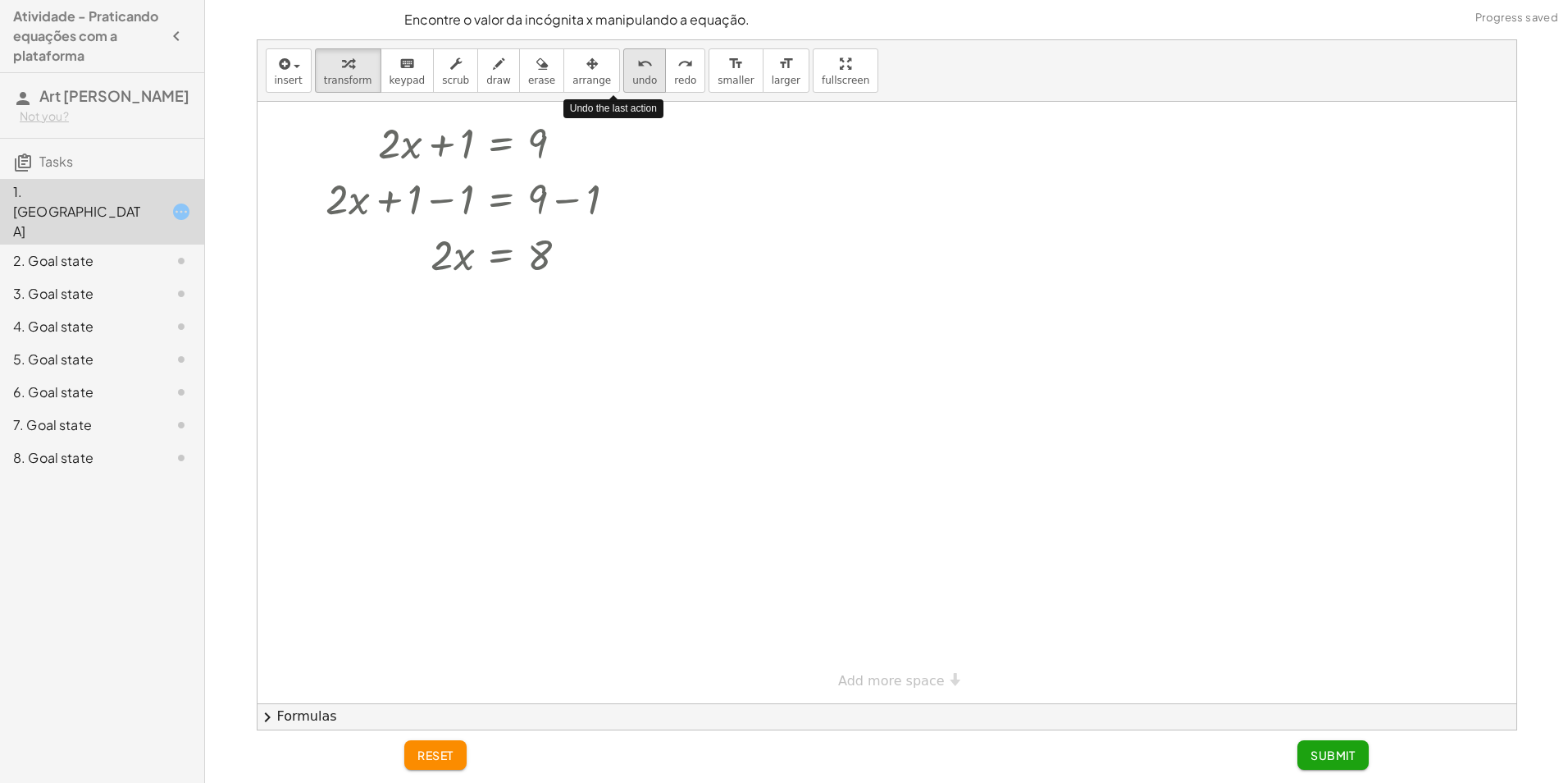
click at [627, 84] on button "undo undo" at bounding box center [645, 70] width 43 height 44
click at [674, 84] on span "redo" at bounding box center [685, 80] width 22 height 11
click at [458, 355] on div at bounding box center [478, 322] width 319 height 82
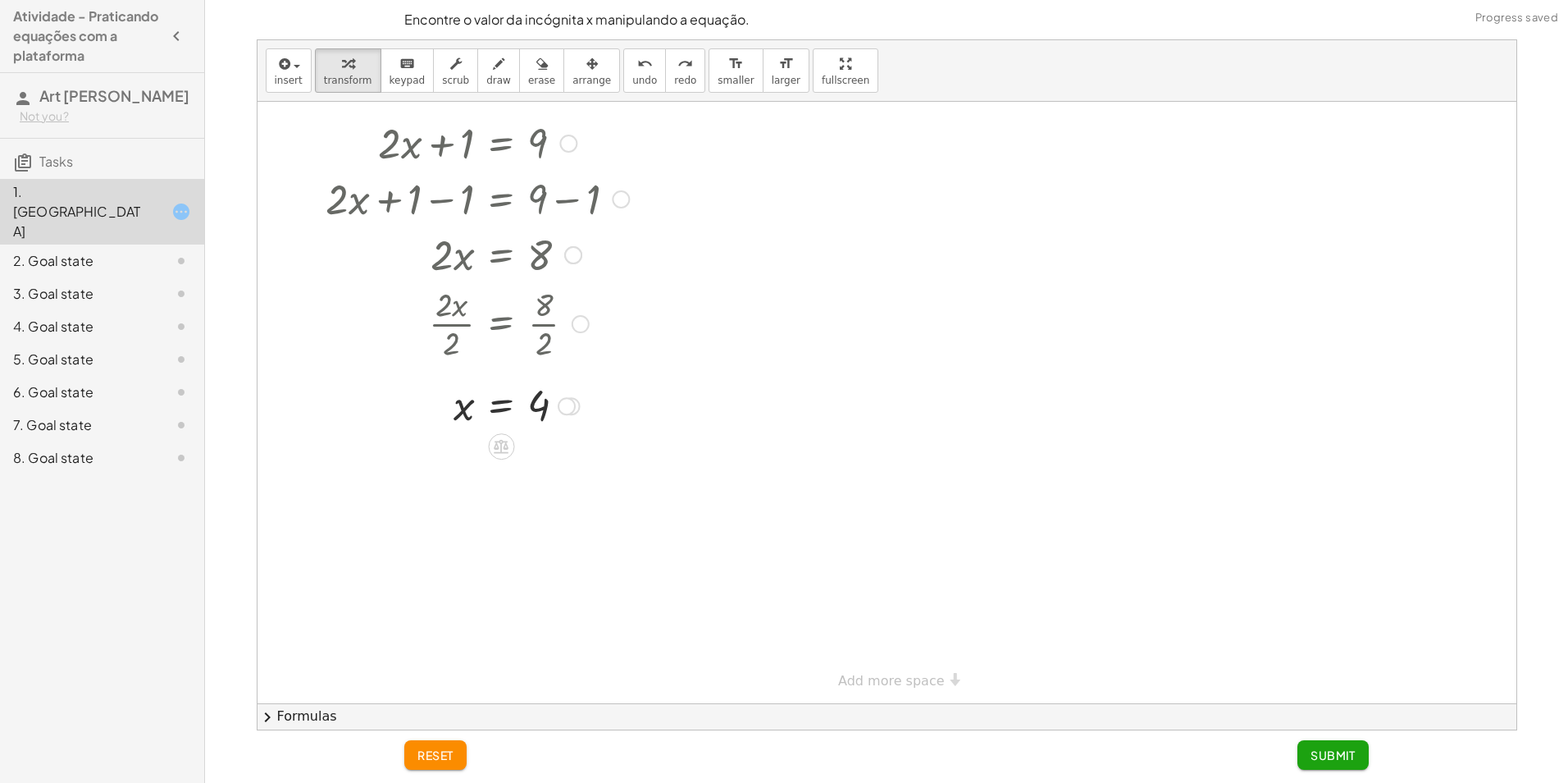
click at [458, 338] on div at bounding box center [478, 322] width 319 height 82
drag, startPoint x: 500, startPoint y: 410, endPoint x: 524, endPoint y: 413, distance: 24.2
click at [524, 413] on div at bounding box center [478, 404] width 319 height 54
click at [530, 402] on div at bounding box center [478, 404] width 319 height 54
click at [444, 417] on div at bounding box center [478, 404] width 319 height 54
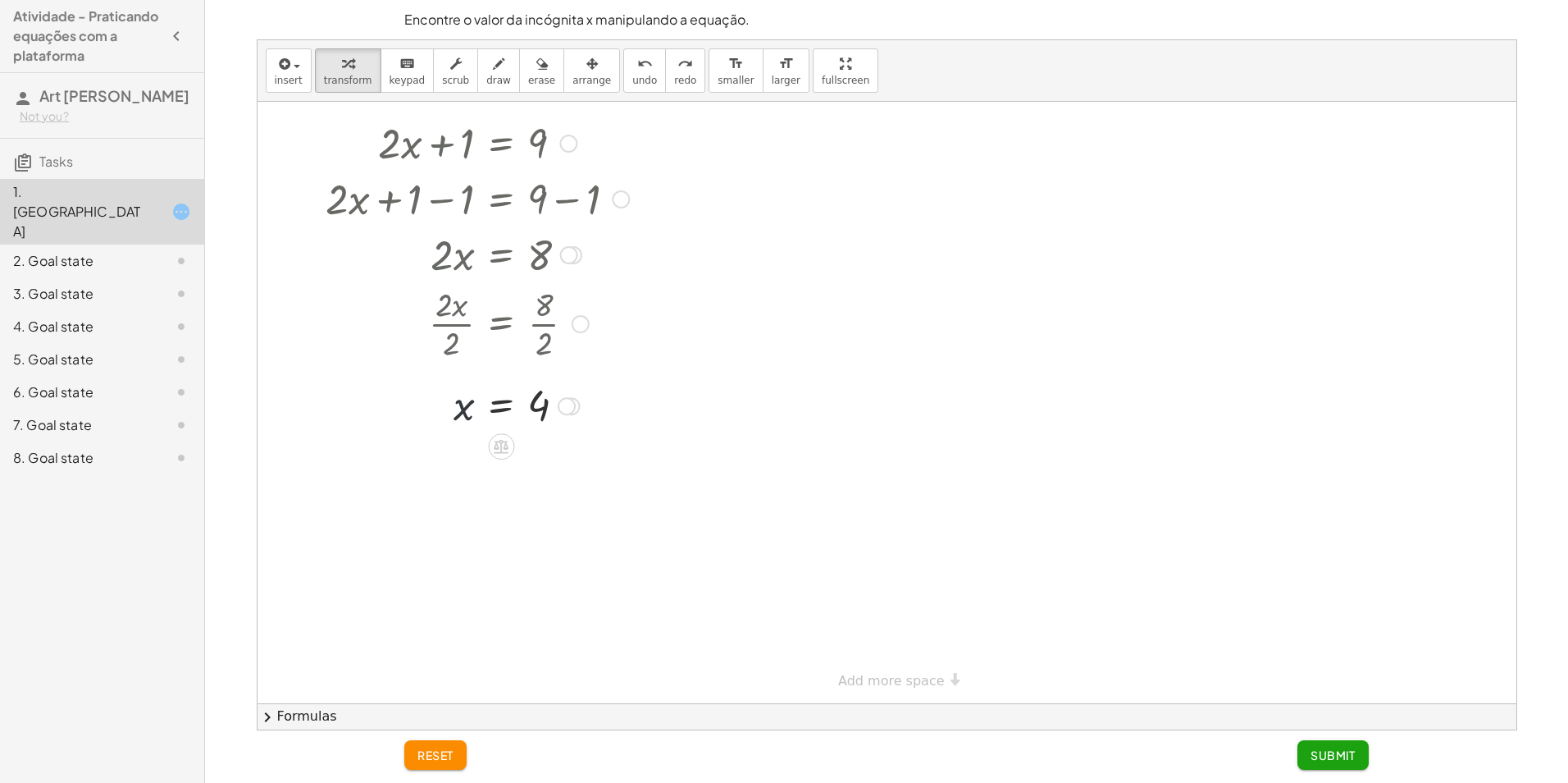
click at [469, 407] on div at bounding box center [478, 404] width 319 height 54
drag, startPoint x: 475, startPoint y: 407, endPoint x: 474, endPoint y: 427, distance: 20.0
click at [474, 427] on div at bounding box center [478, 404] width 319 height 54
drag, startPoint x: 462, startPoint y: 408, endPoint x: 551, endPoint y: 405, distance: 89.1
click at [632, 77] on span "undo" at bounding box center [644, 80] width 25 height 11
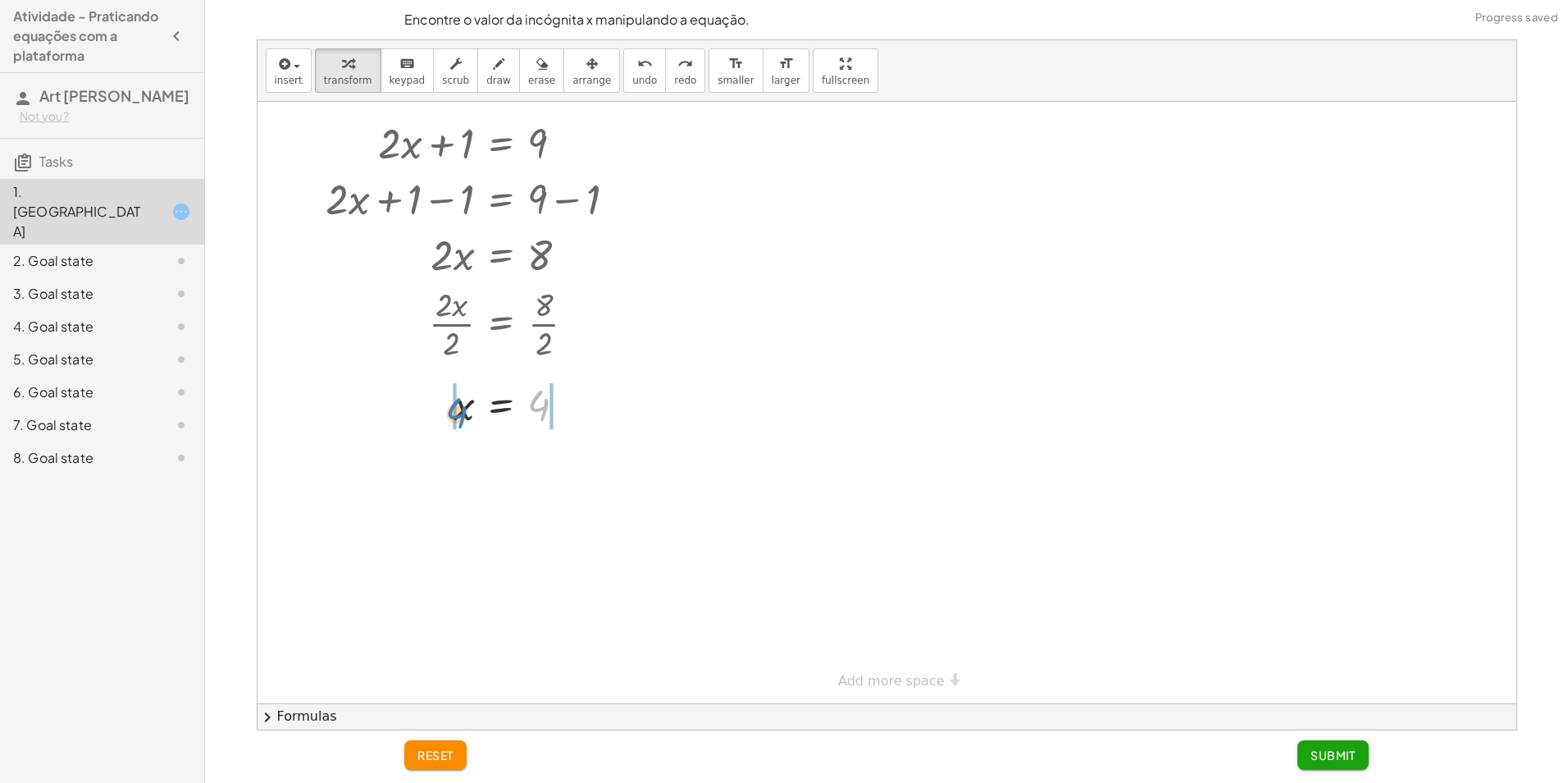
drag, startPoint x: 532, startPoint y: 401, endPoint x: 449, endPoint y: 408, distance: 83.3
click at [449, 408] on div at bounding box center [478, 404] width 319 height 54
drag, startPoint x: 425, startPoint y: 467, endPoint x: 436, endPoint y: 468, distance: 11.0
click at [435, 468] on div at bounding box center [480, 459] width 323 height 56
click at [394, 468] on div at bounding box center [480, 459] width 323 height 56
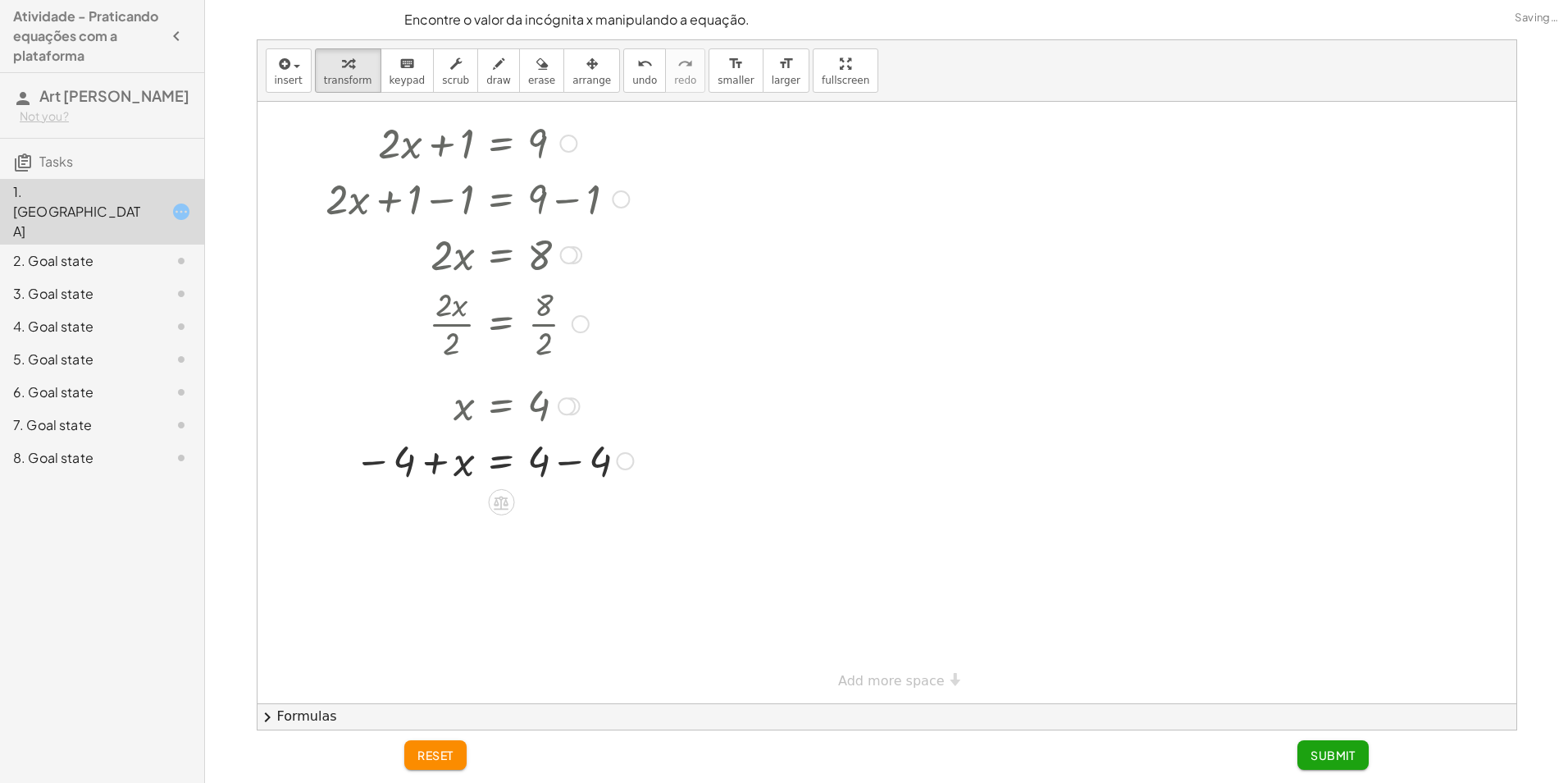
click at [578, 463] on div at bounding box center [480, 459] width 323 height 56
click at [501, 144] on div "+ · 2 · x + 1 = 9 + · 2 · x + 1 − 1 = + 9 − 1 + · 2 · x + 1 − 1 = 8 + · 2 · x +…" at bounding box center [501, 144] width 0 height 0
click at [629, 88] on button "undo undo" at bounding box center [645, 70] width 43 height 44
click at [637, 70] on icon "undo" at bounding box center [645, 64] width 15 height 20
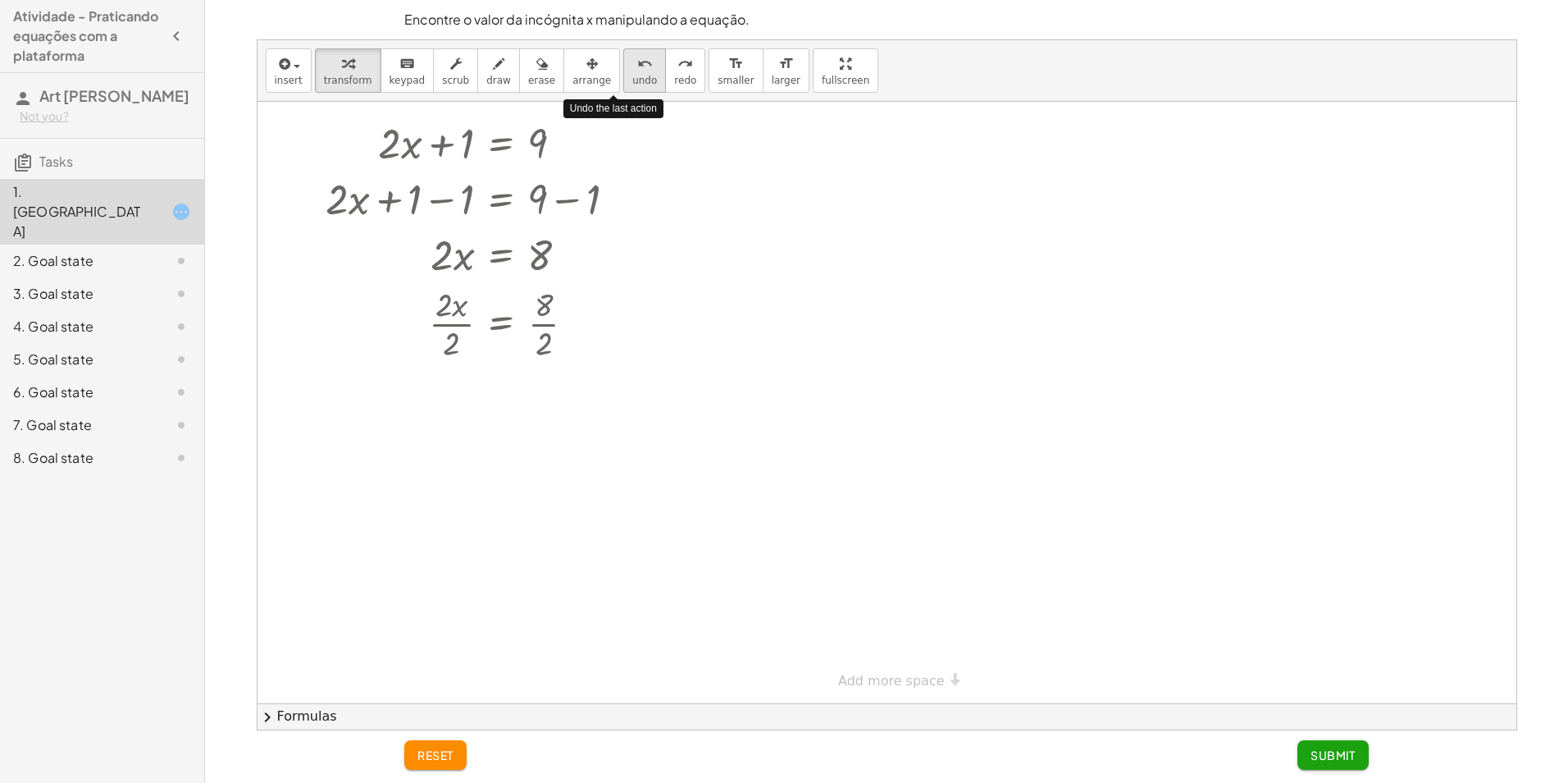
click at [637, 70] on icon "undo" at bounding box center [645, 64] width 15 height 20
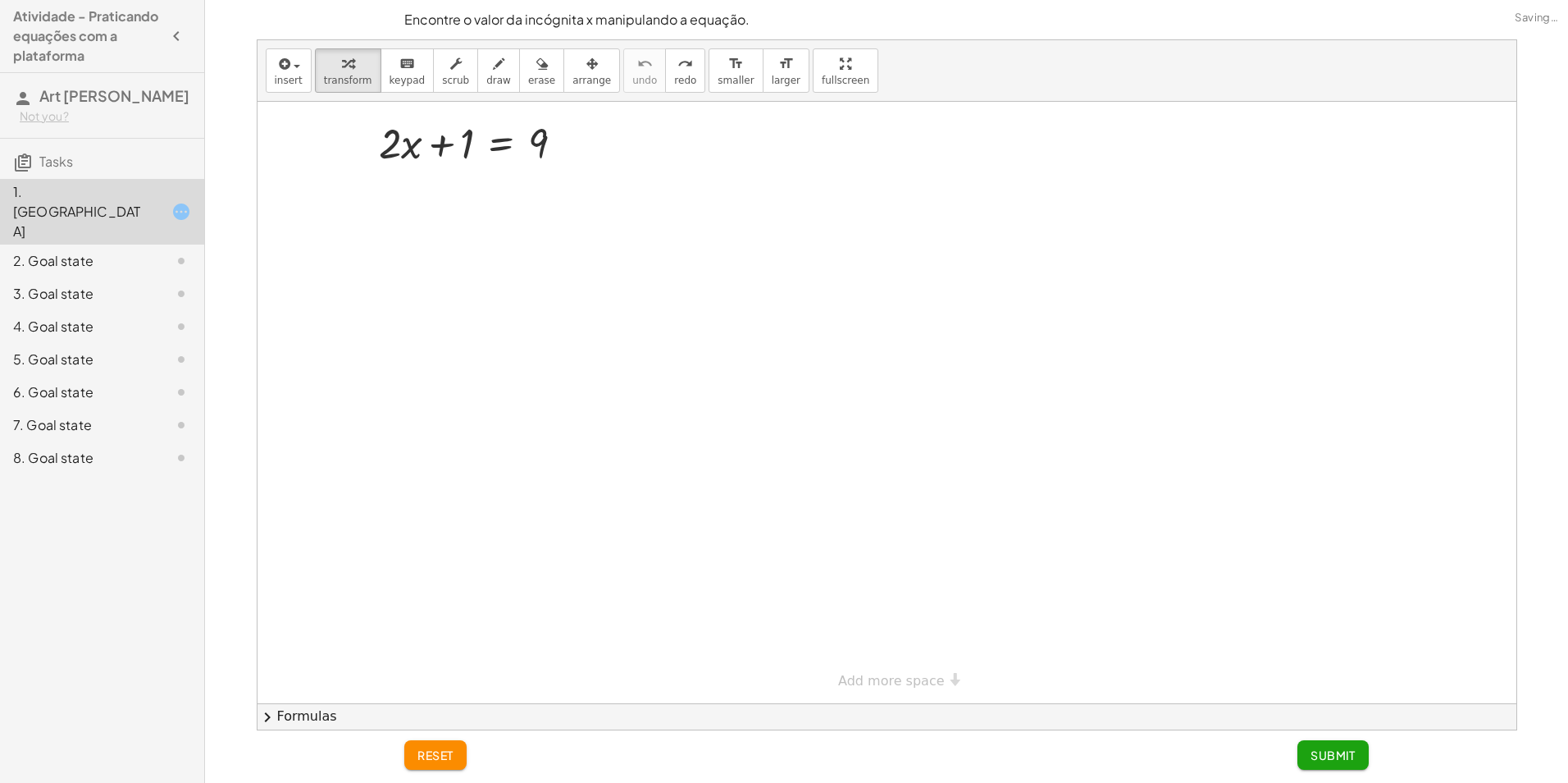
click at [672, 75] on div "insert select one: Math Expression Function Text Youtube Video Graphing Geometr…" at bounding box center [887, 71] width 1259 height 61
click at [678, 72] on icon "redo" at bounding box center [685, 64] width 15 height 20
drag, startPoint x: 451, startPoint y: 147, endPoint x: 601, endPoint y: 132, distance: 150.7
click at [602, 132] on div "+ 1 + · 2 · x + 1 = 9" at bounding box center [887, 388] width 1259 height 630
click at [587, 205] on div at bounding box center [478, 197] width 319 height 56
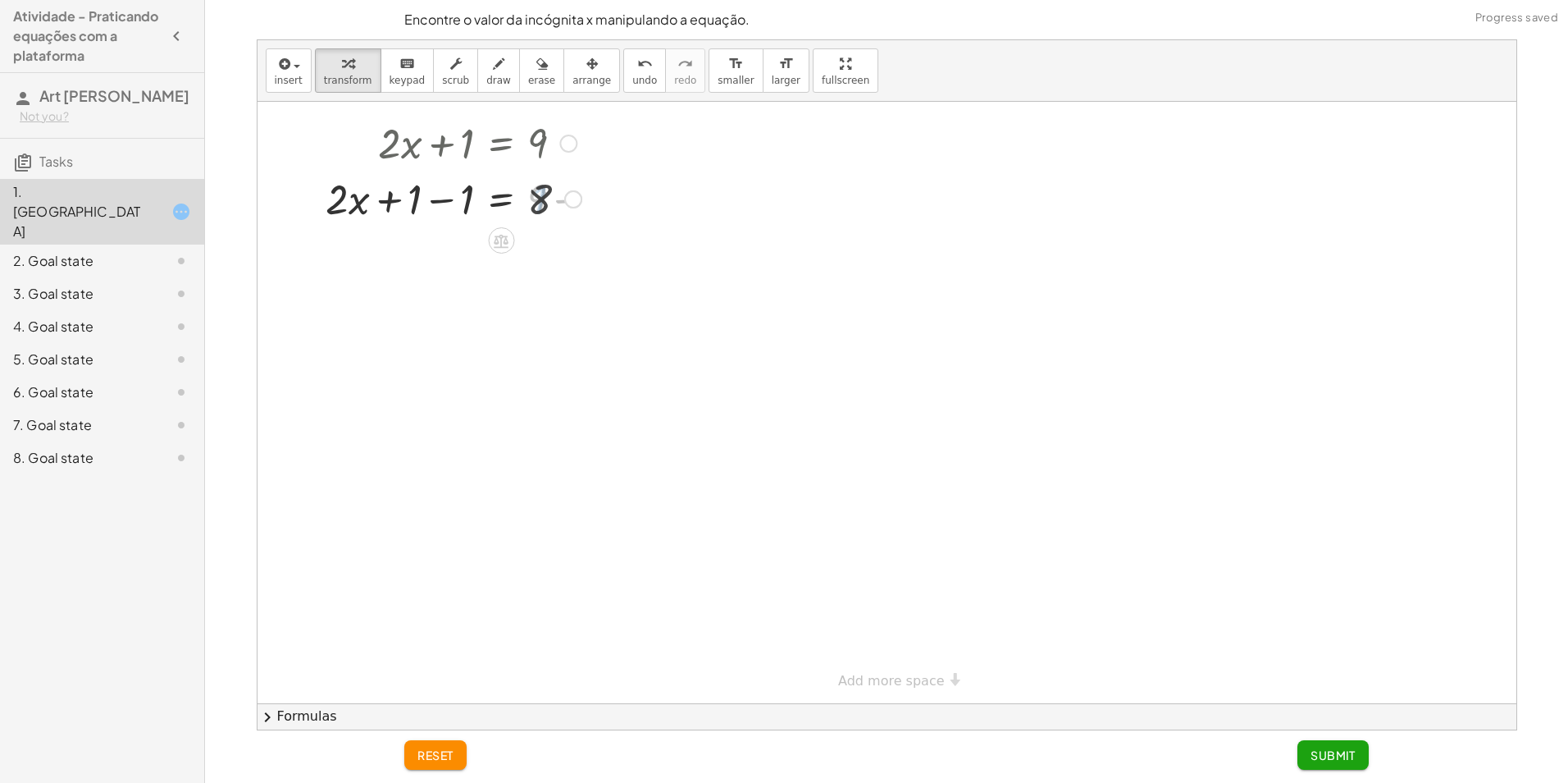
click at [458, 204] on div at bounding box center [454, 197] width 271 height 56
click at [536, 257] on div at bounding box center [478, 253] width 319 height 56
drag, startPoint x: 441, startPoint y: 259, endPoint x: 551, endPoint y: 295, distance: 115.7
click at [551, 332] on div at bounding box center [478, 322] width 319 height 82
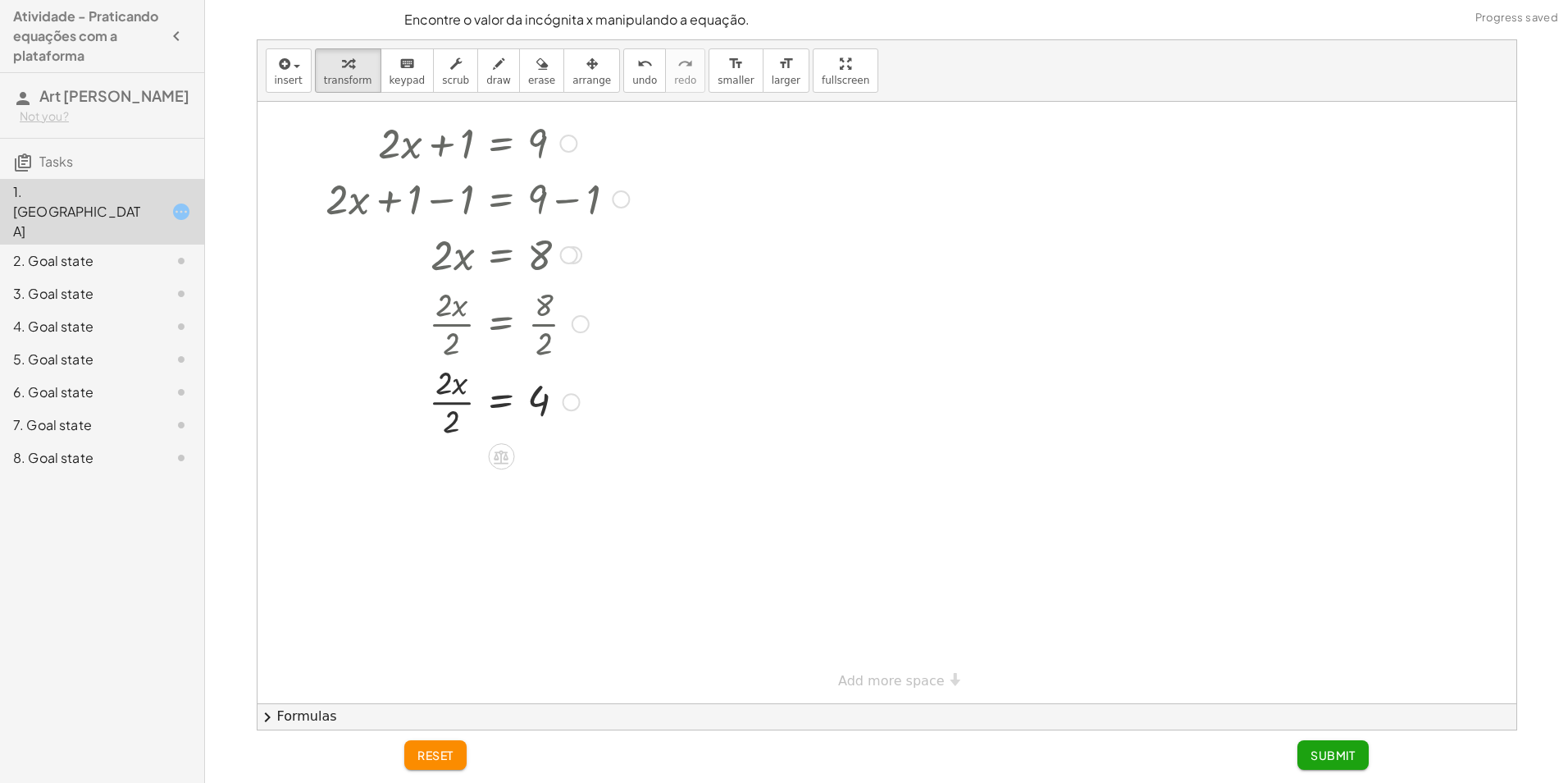
click at [501, 144] on div "+ · 2 · x + 1 = 9 + · 2 · x + 1 − 1 = + 9 − 1 + · 2 · x + 1 − 1 = 8 + · 2 · x +…" at bounding box center [501, 144] width 0 height 0
click at [461, 395] on div at bounding box center [478, 404] width 319 height 82
click at [443, 407] on div at bounding box center [478, 404] width 319 height 82
click at [1335, 743] on button "Submit" at bounding box center [1333, 755] width 71 height 29
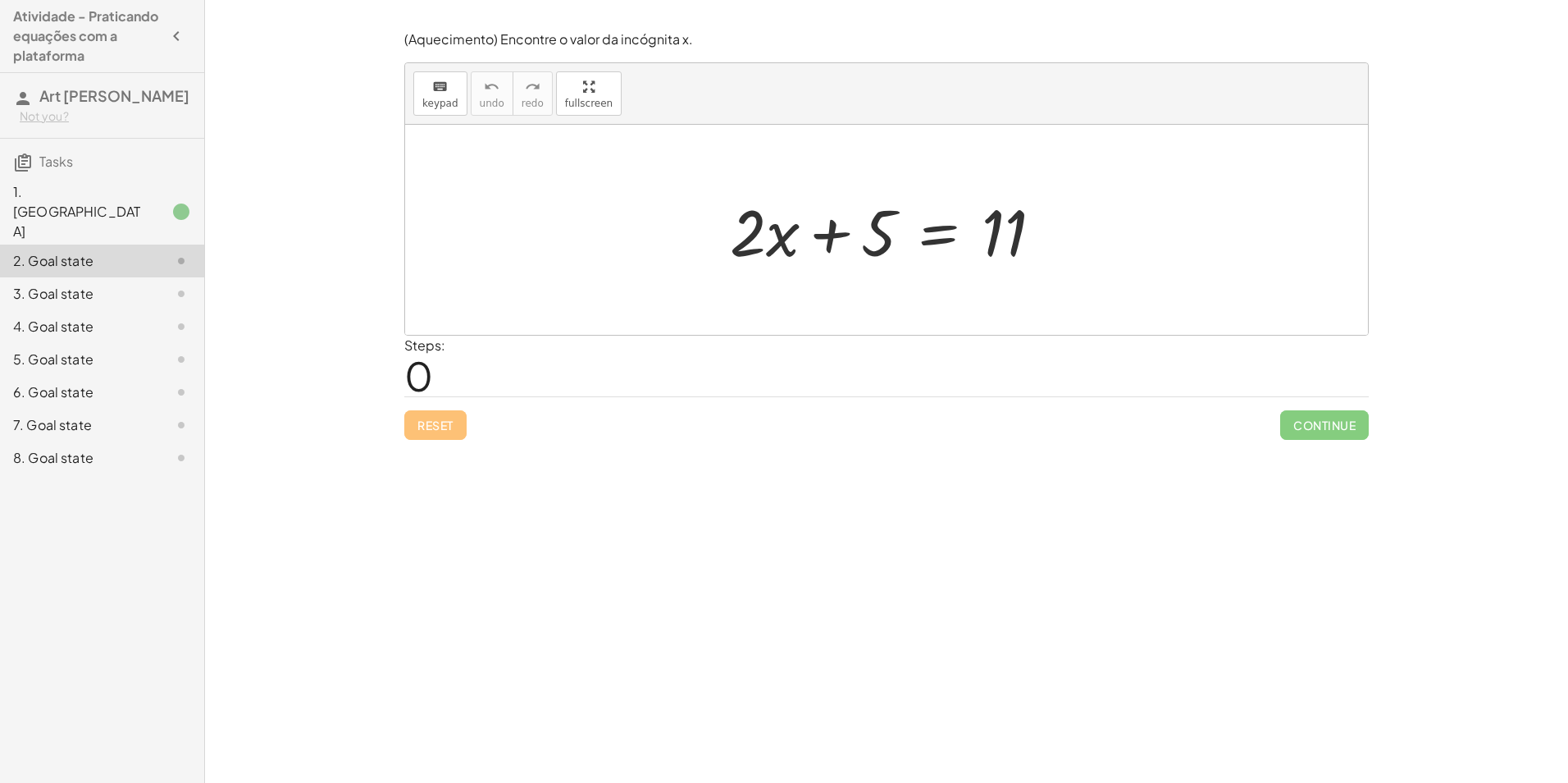
click at [161, 202] on div at bounding box center [168, 211] width 46 height 20
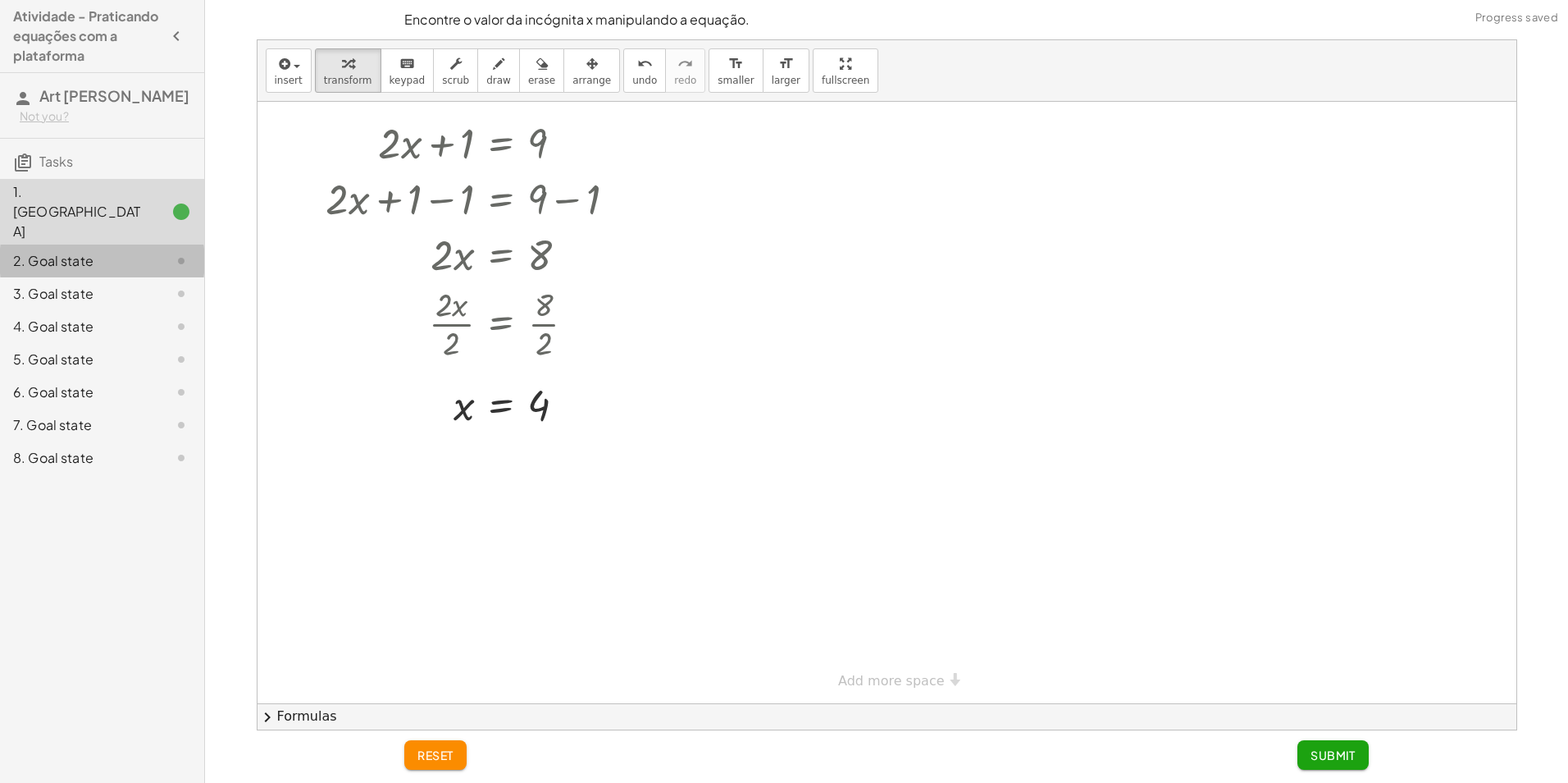
click at [164, 251] on div at bounding box center [168, 260] width 46 height 20
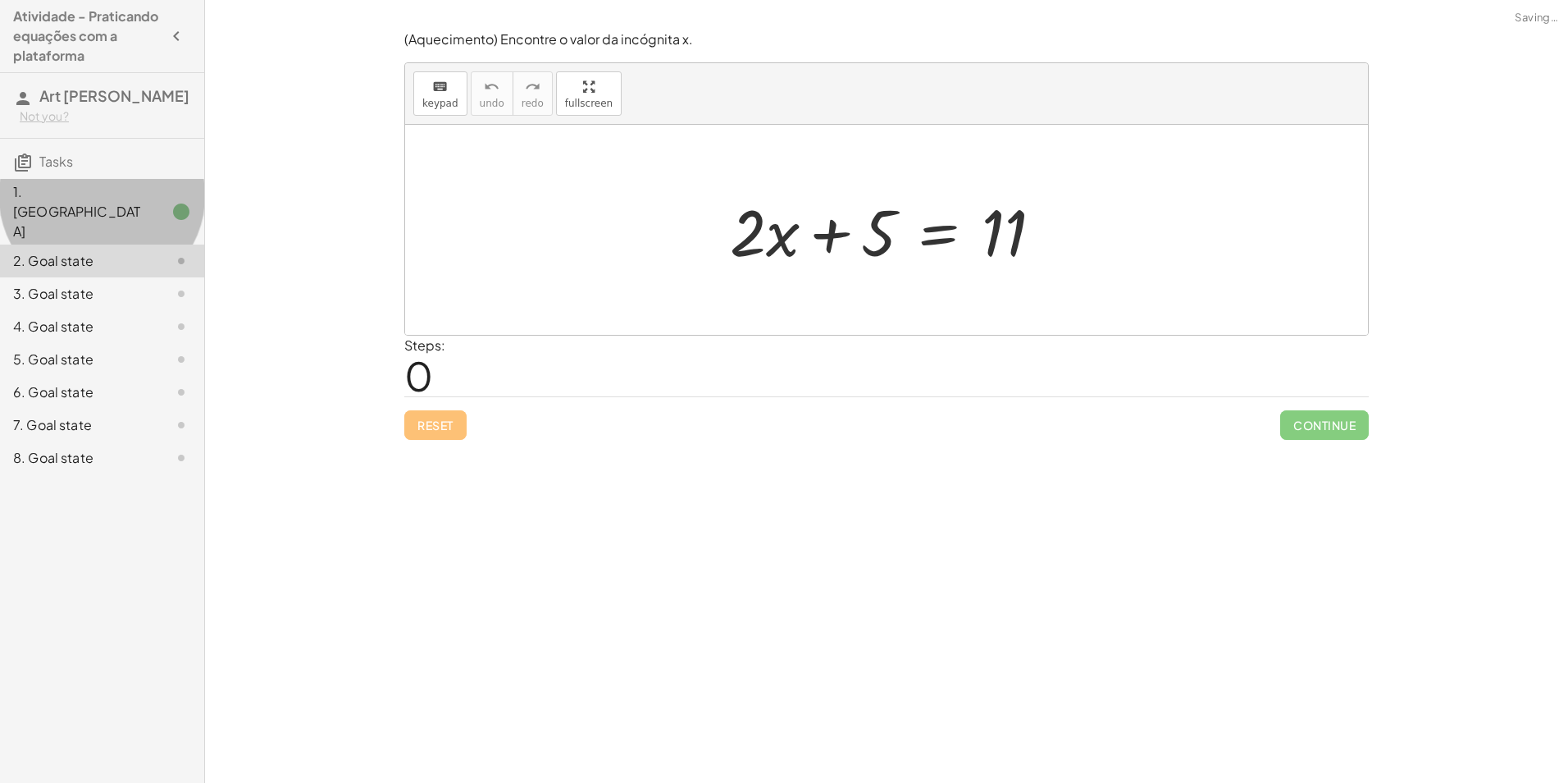
click at [160, 202] on div at bounding box center [168, 211] width 46 height 20
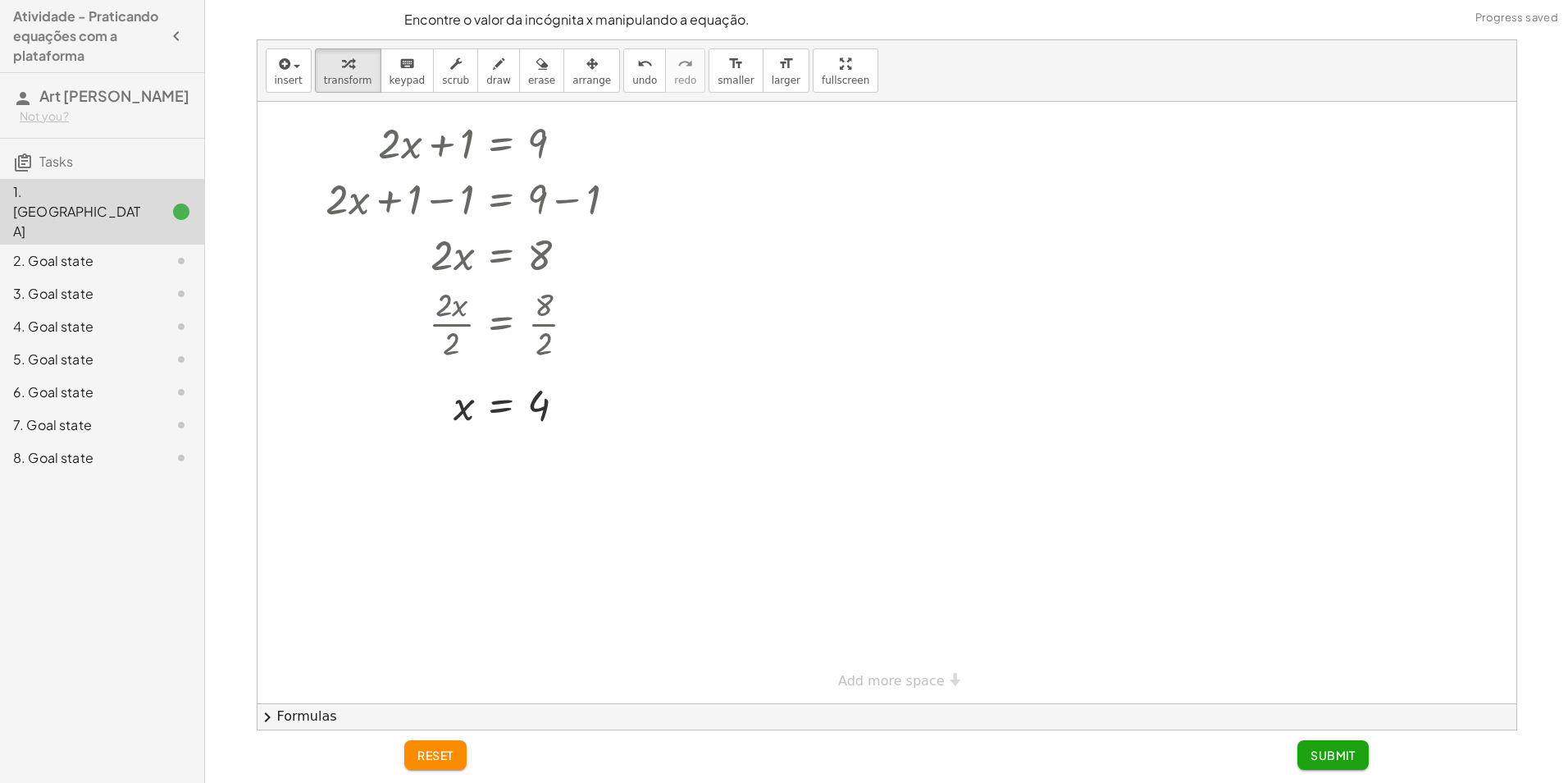
click at [1336, 747] on button "Submit" at bounding box center [1333, 755] width 71 height 29
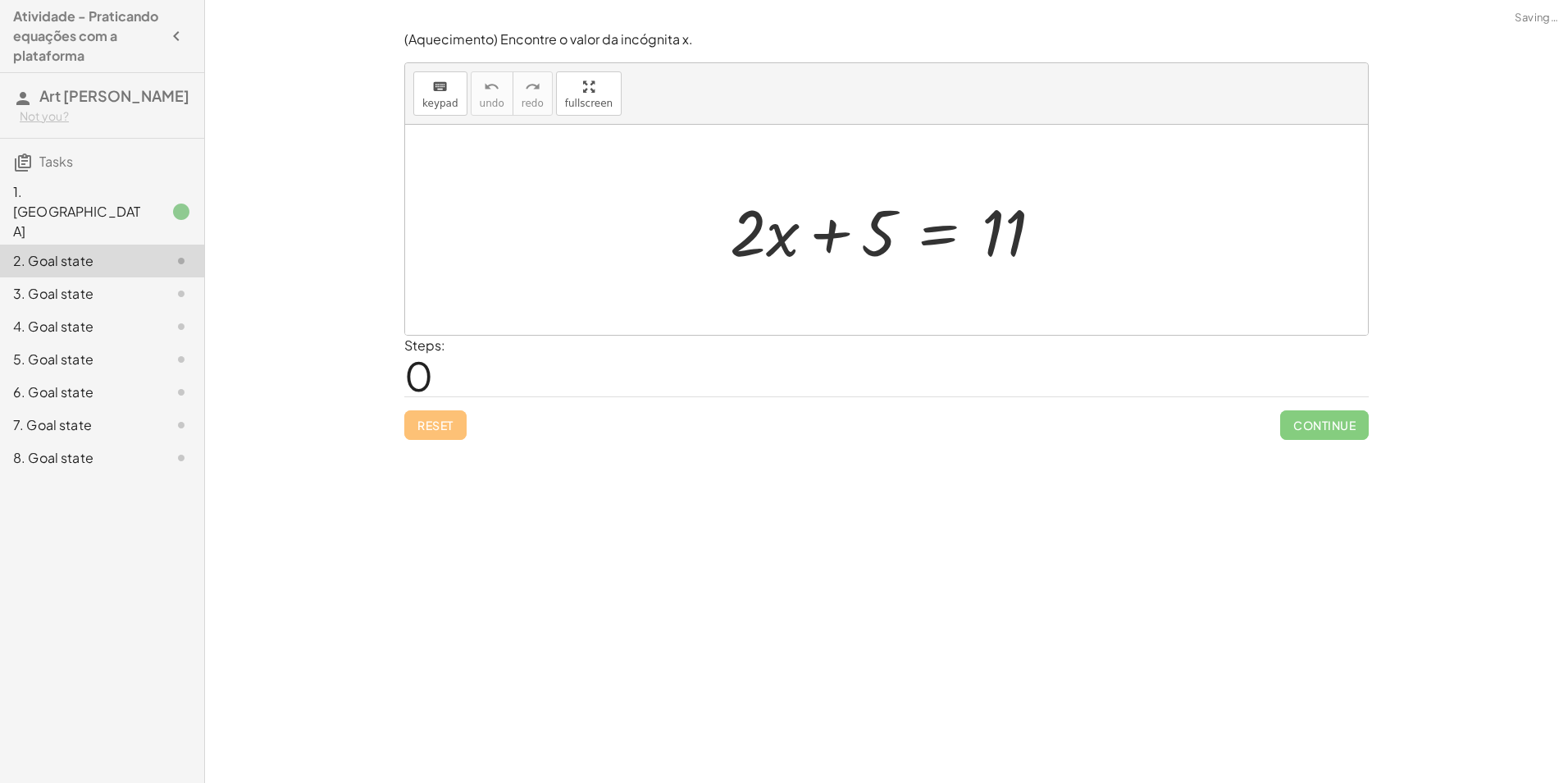
click at [135, 176] on div "1. Canvas 2. Goal state 3. Goal state 4. Goal state 5. Goal state 6. Goal state…" at bounding box center [102, 326] width 204 height 308
click at [147, 202] on div at bounding box center [168, 211] width 46 height 20
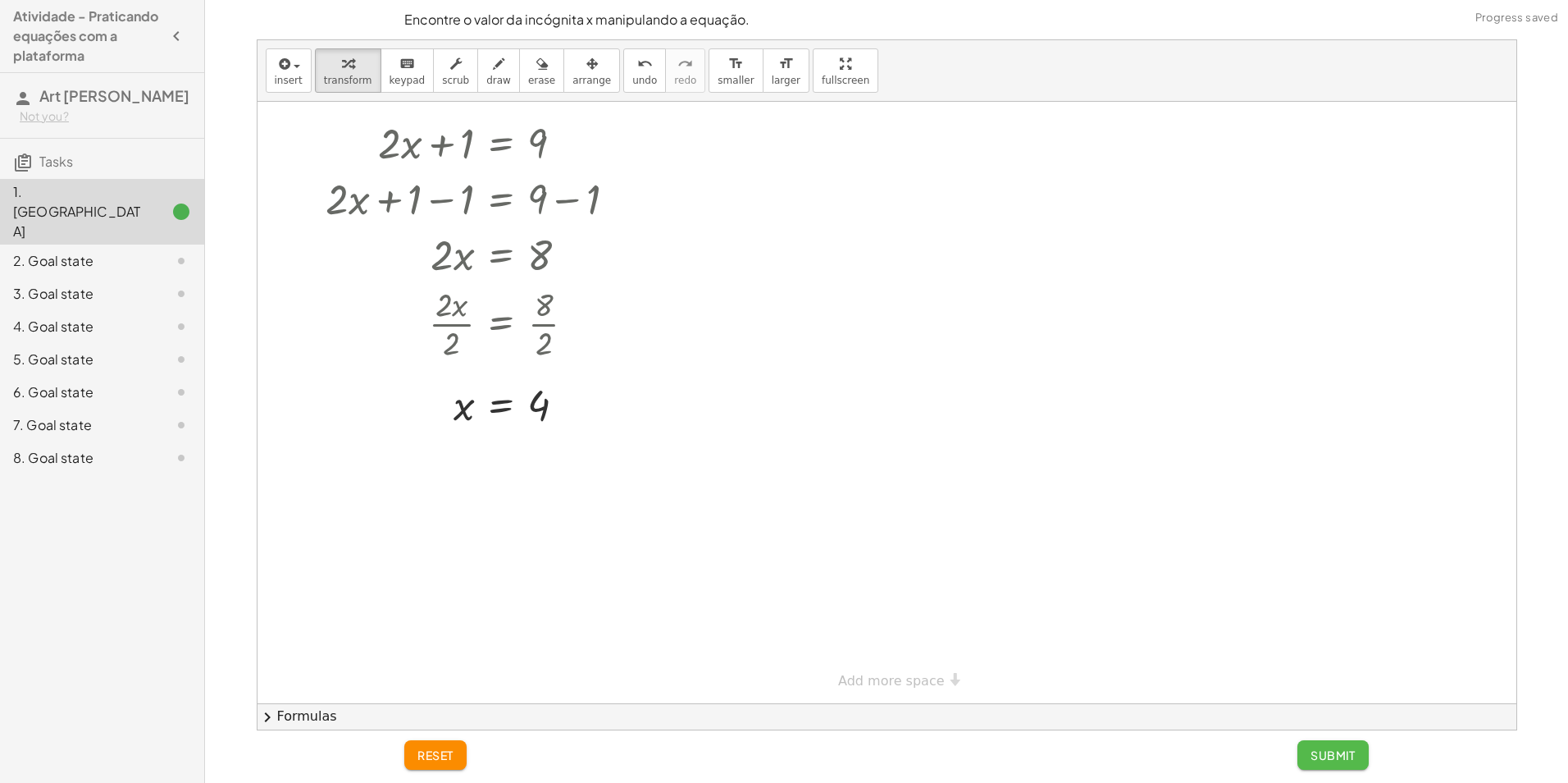
click at [1328, 753] on span "Submit" at bounding box center [1333, 755] width 45 height 15
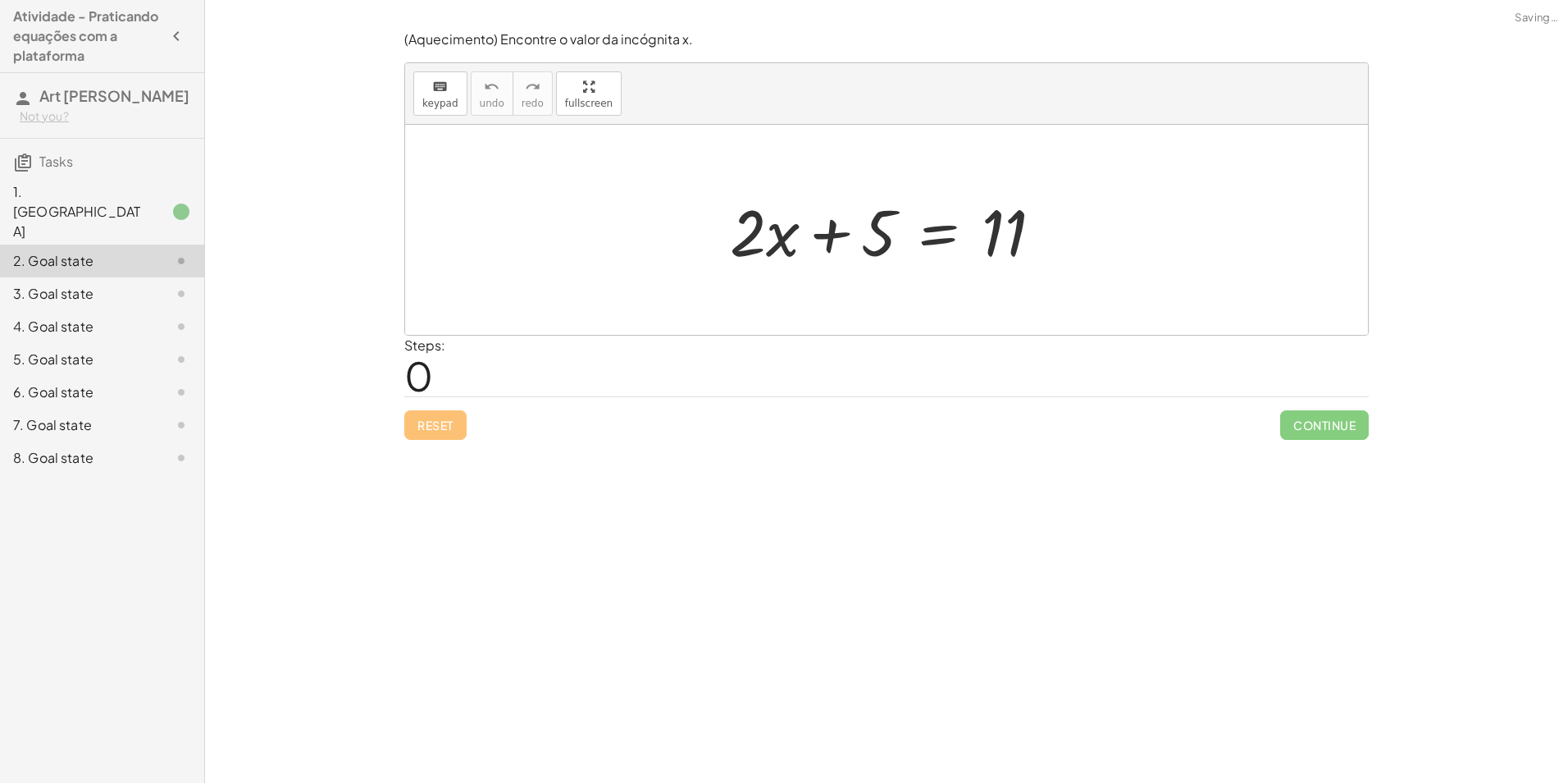
click at [83, 185] on div "1. Canvas" at bounding box center [78, 211] width 132 height 59
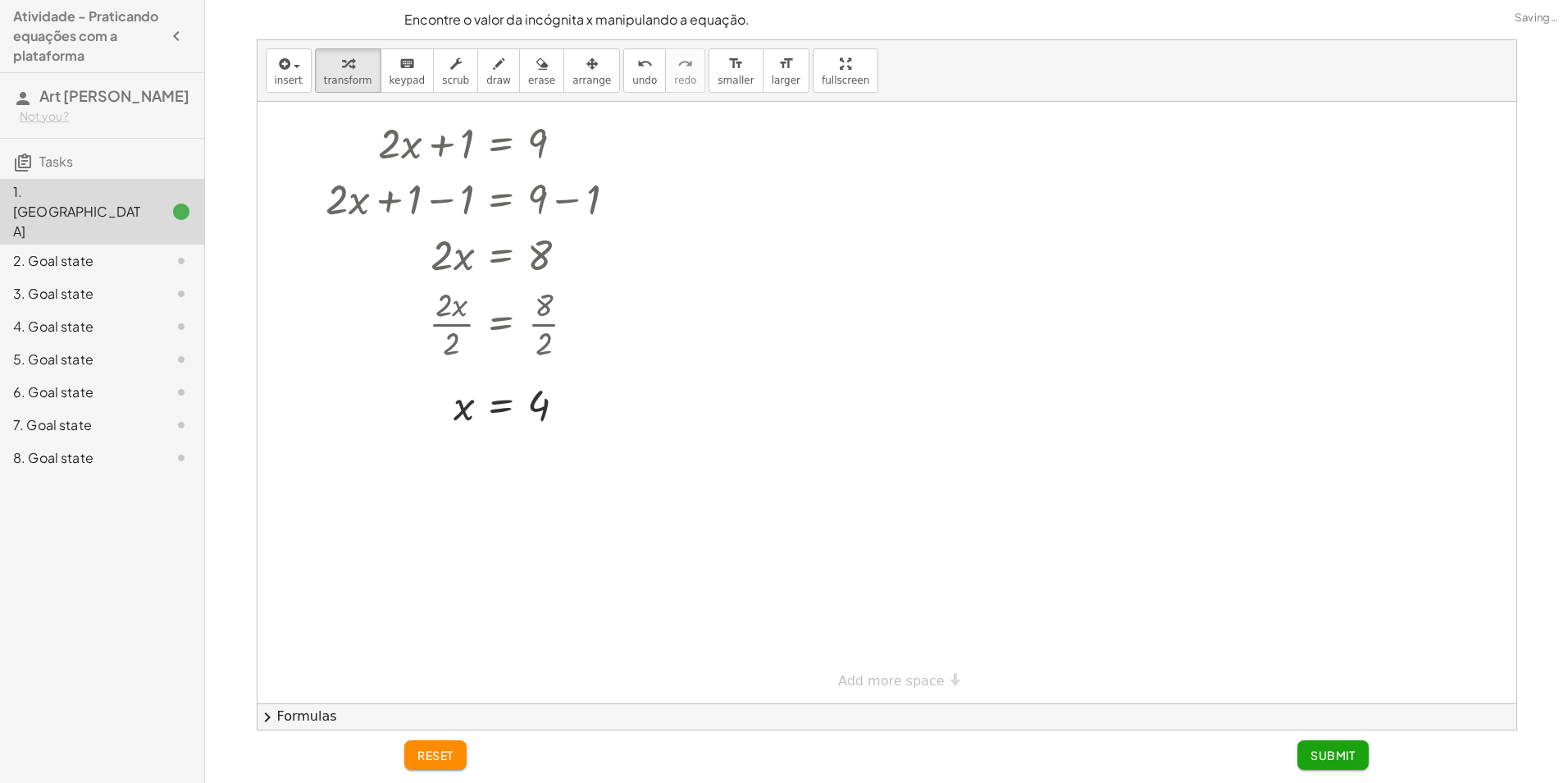
click at [457, 743] on button "reset" at bounding box center [436, 755] width 62 height 29
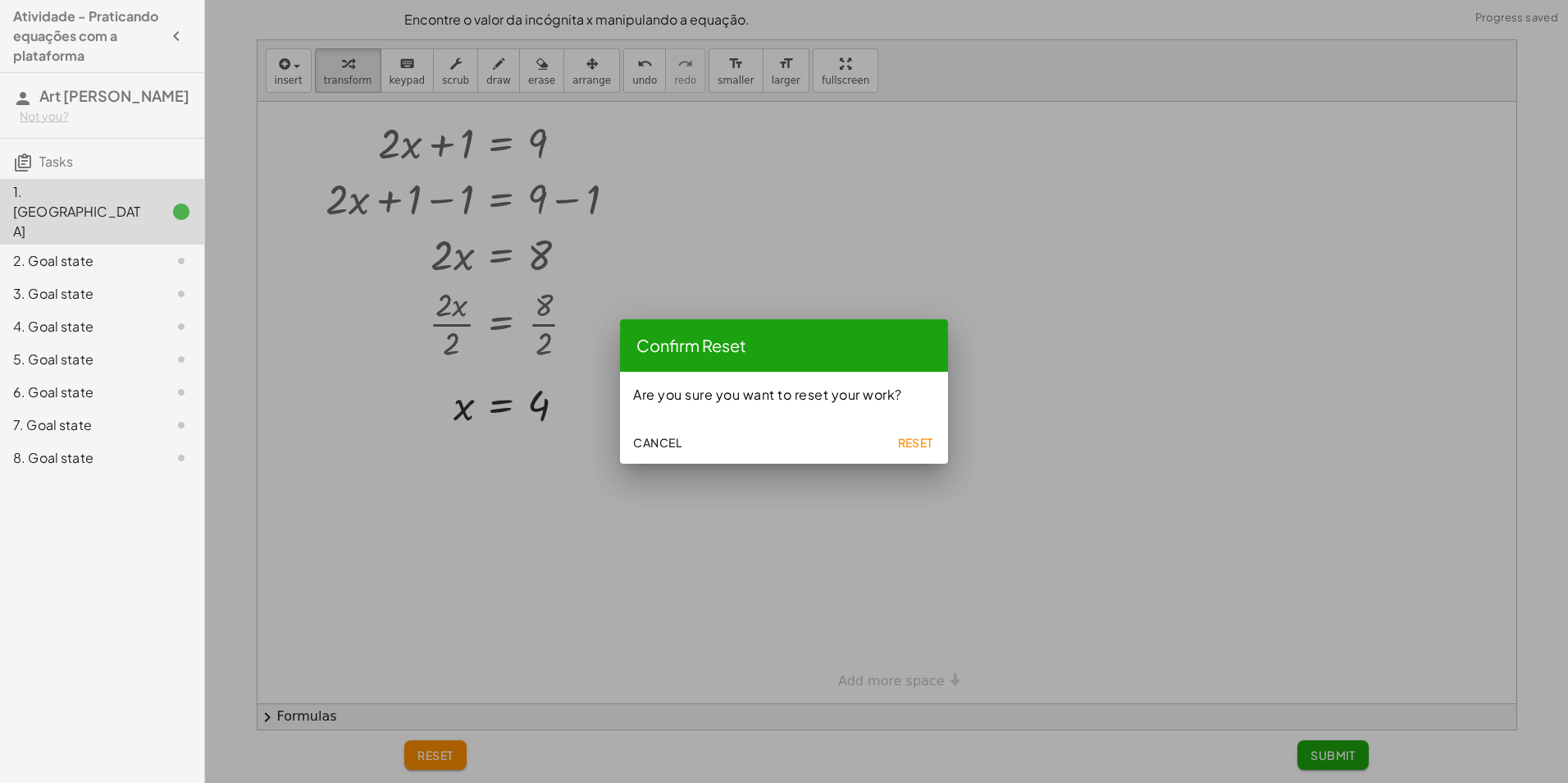
click at [936, 433] on button "Reset" at bounding box center [915, 442] width 53 height 29
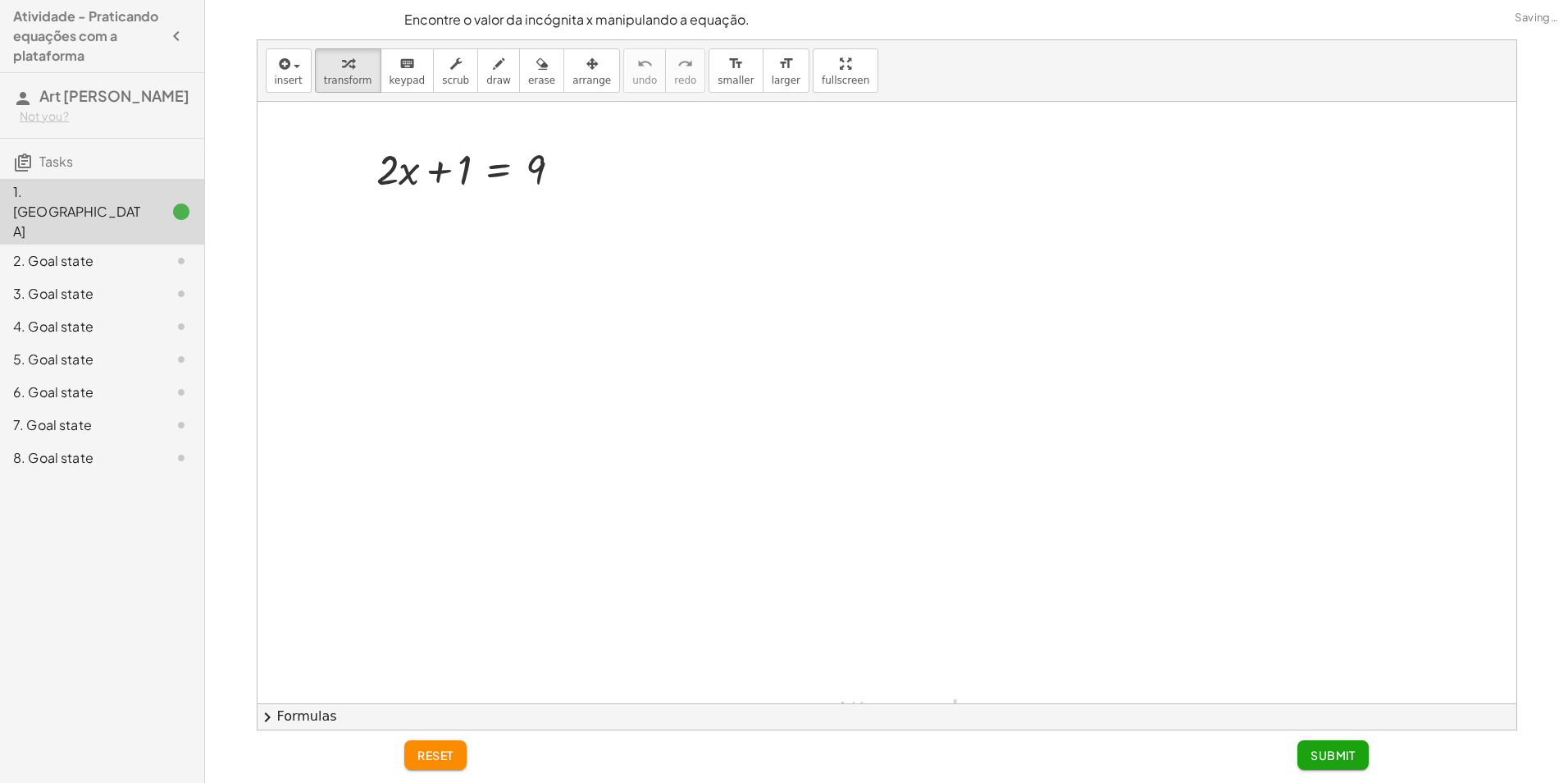
scroll to position [0, 0]
click at [692, 359] on div at bounding box center [887, 416] width 1259 height 630
click at [1342, 759] on span "Submit" at bounding box center [1333, 755] width 45 height 15
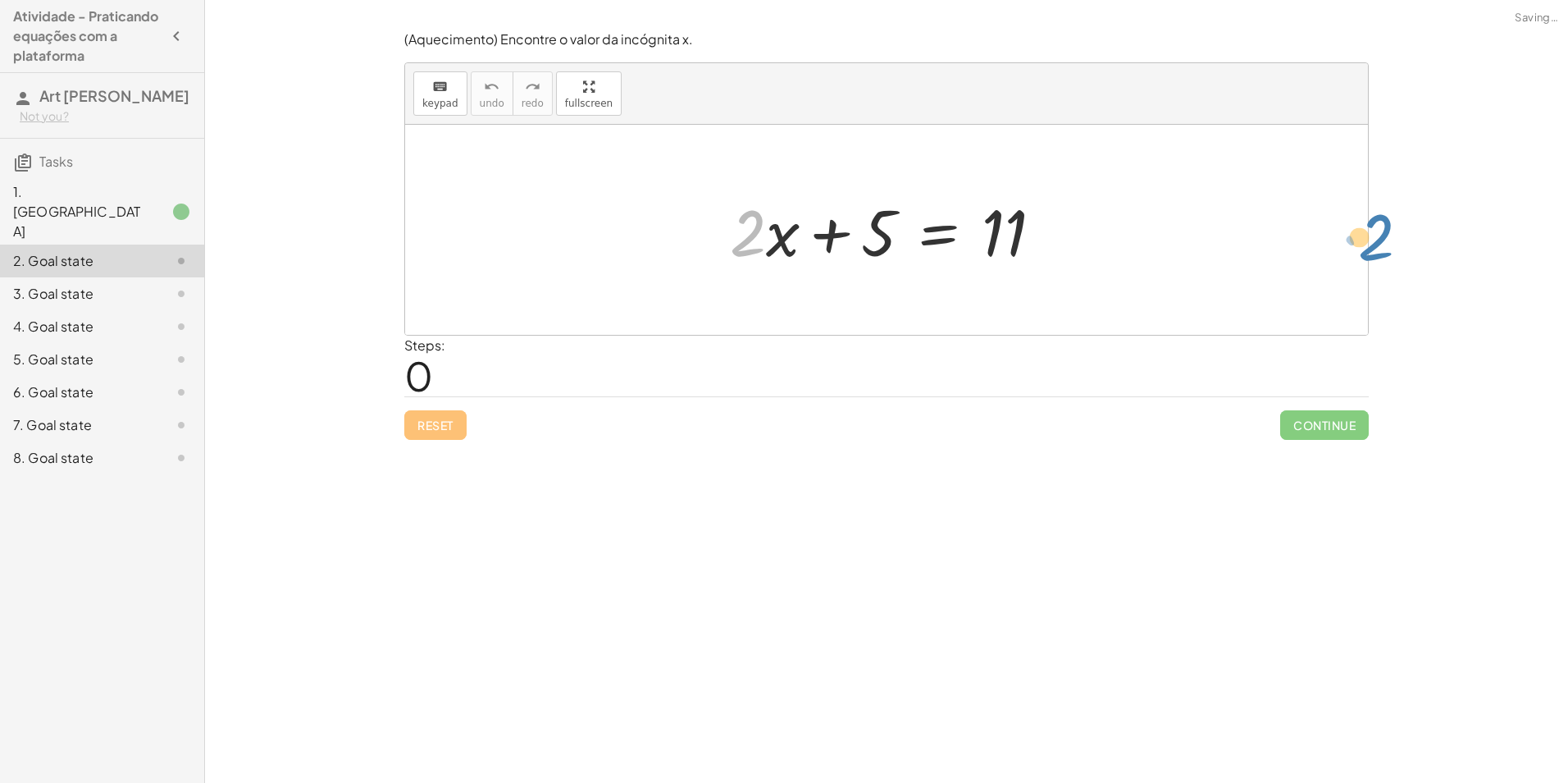
drag, startPoint x: 728, startPoint y: 230, endPoint x: 1382, endPoint y: 233, distance: 654.0
click at [1382, 233] on div "Encontre o valor da incógnita x manipulando a equação. insert select one: Math …" at bounding box center [886, 391] width 1363 height 783
drag, startPoint x: 745, startPoint y: 237, endPoint x: 890, endPoint y: 233, distance: 145.1
click at [890, 233] on div at bounding box center [892, 230] width 342 height 84
click at [447, 427] on span "Reset" at bounding box center [436, 425] width 36 height 15
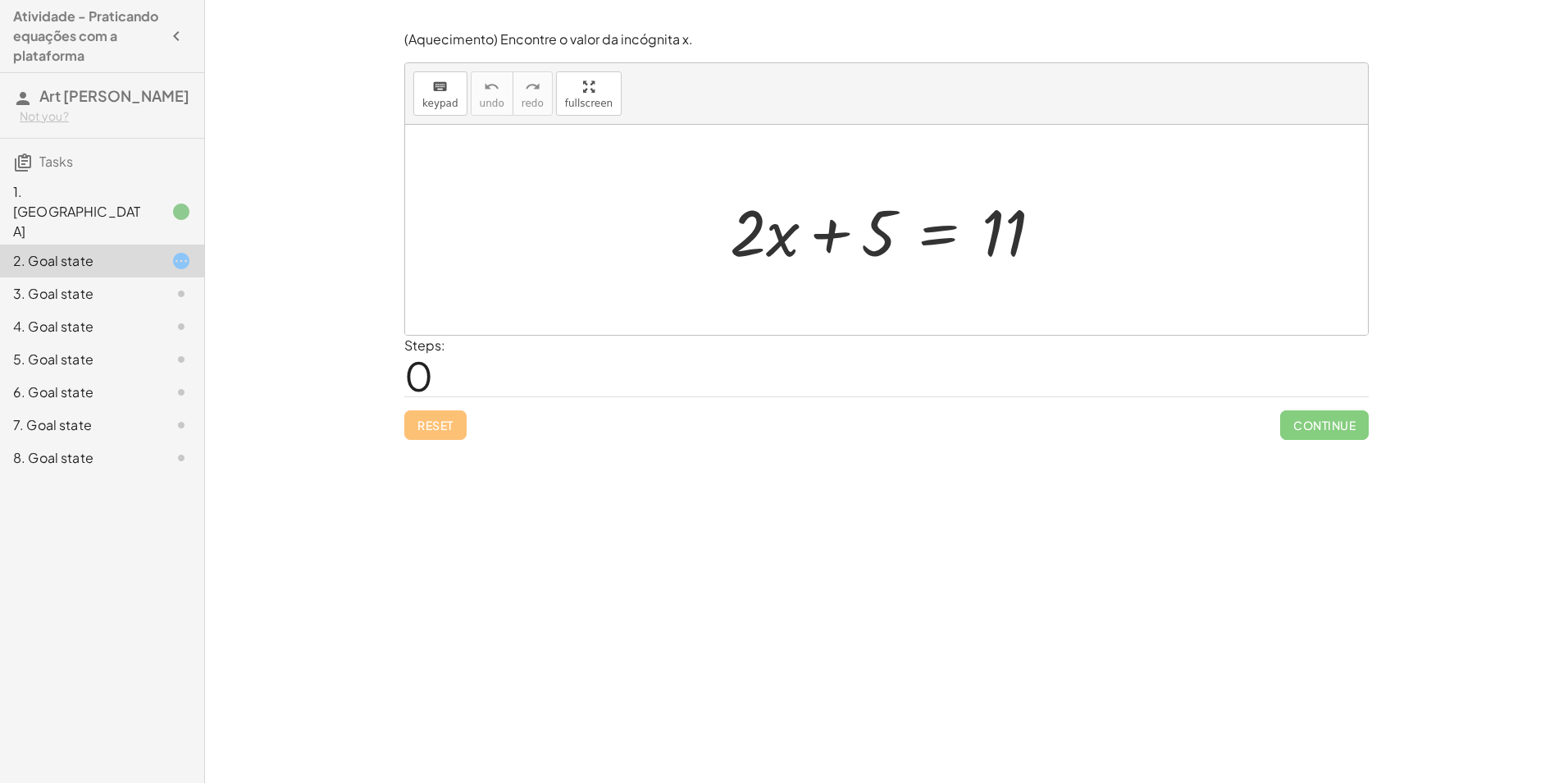
click at [84, 176] on div "1. Canvas 2. Goal state 3. Goal state 4. Goal state 5. Goal state 6. Goal state…" at bounding box center [102, 326] width 204 height 308
click at [95, 185] on div "1. Canvas" at bounding box center [78, 211] width 132 height 59
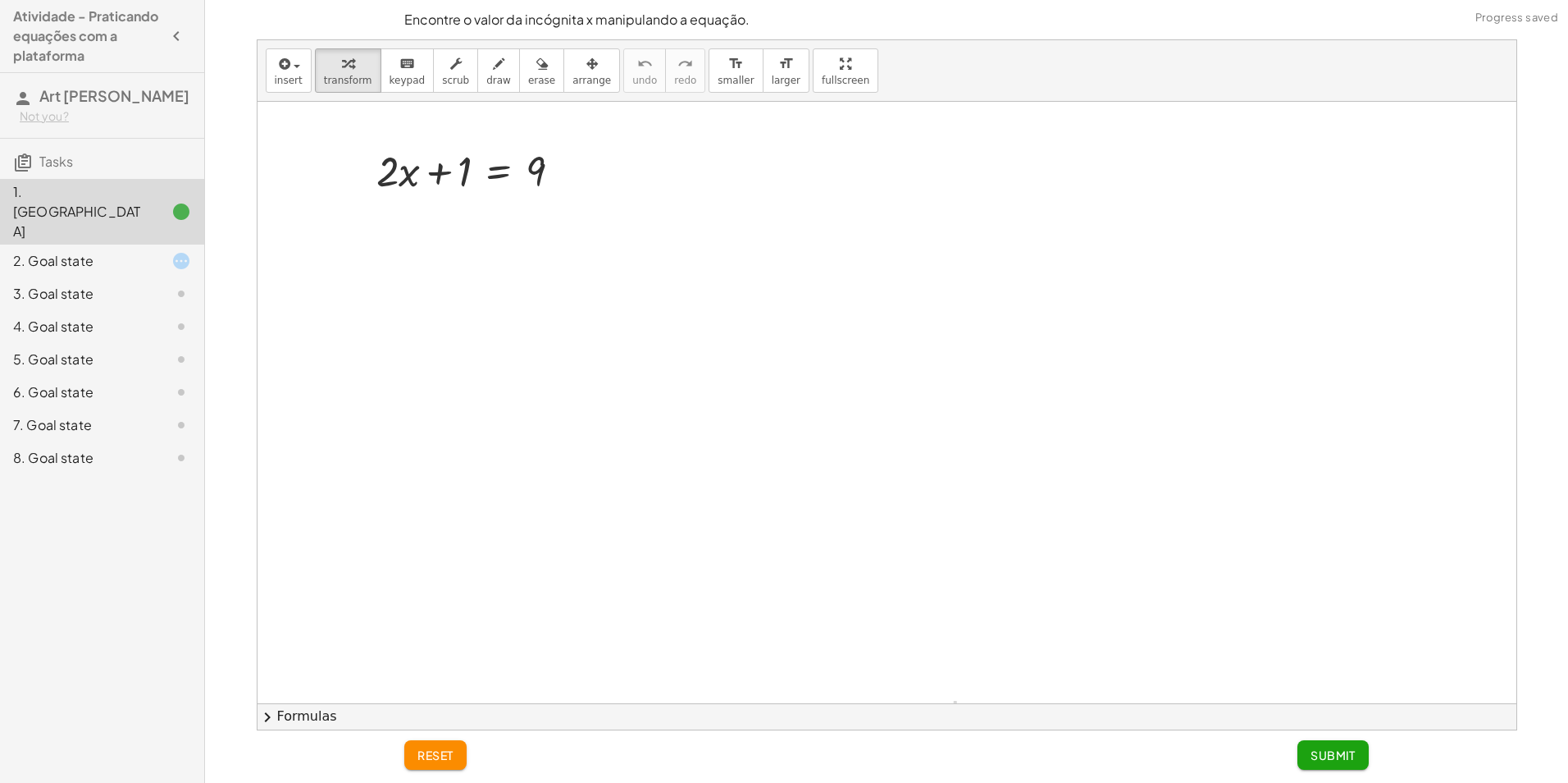
click at [129, 251] on div "2. Goal state" at bounding box center [78, 260] width 132 height 20
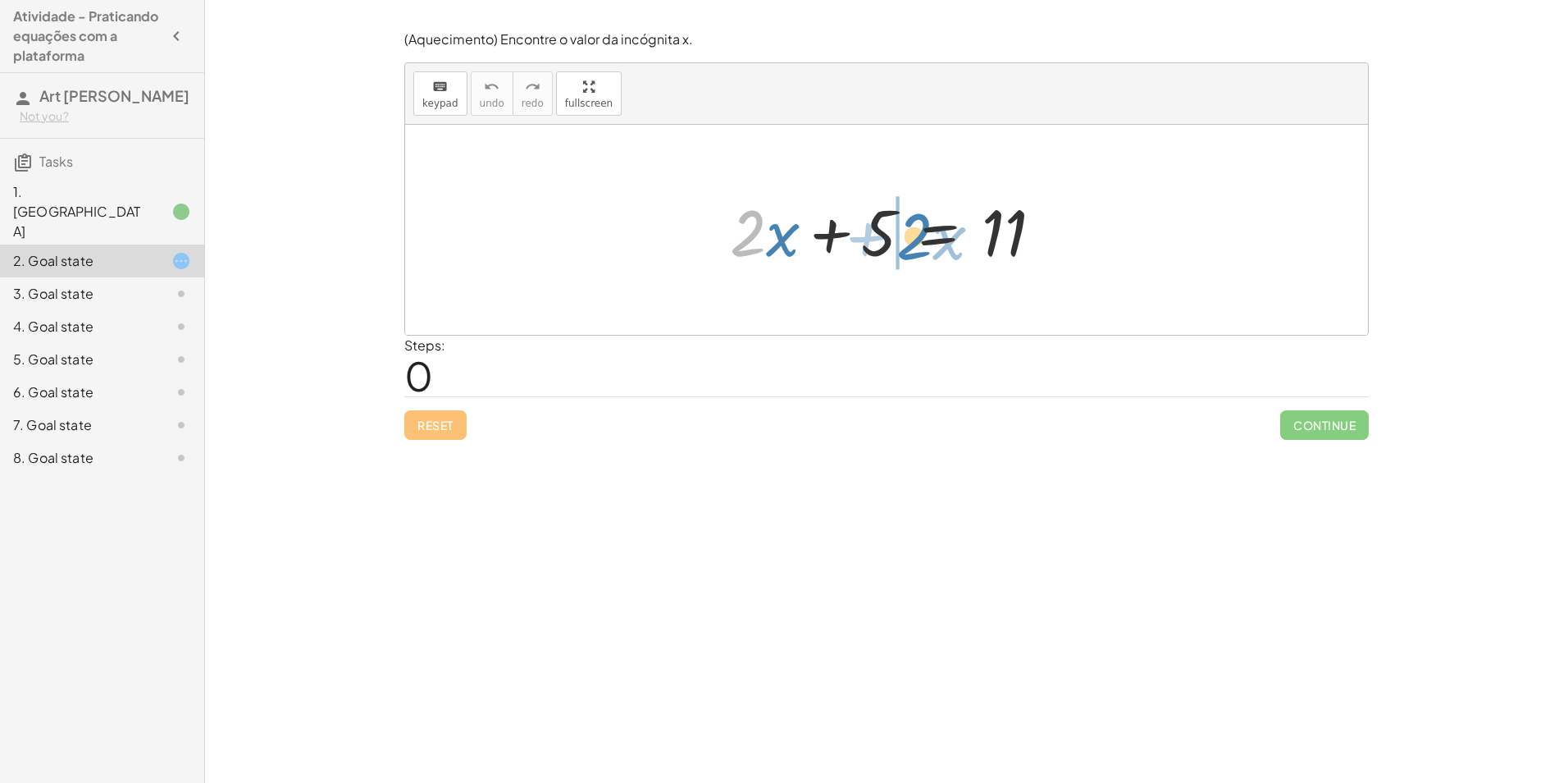
drag, startPoint x: 751, startPoint y: 251, endPoint x: 917, endPoint y: 254, distance: 166.0
click at [917, 254] on div at bounding box center [892, 230] width 342 height 84
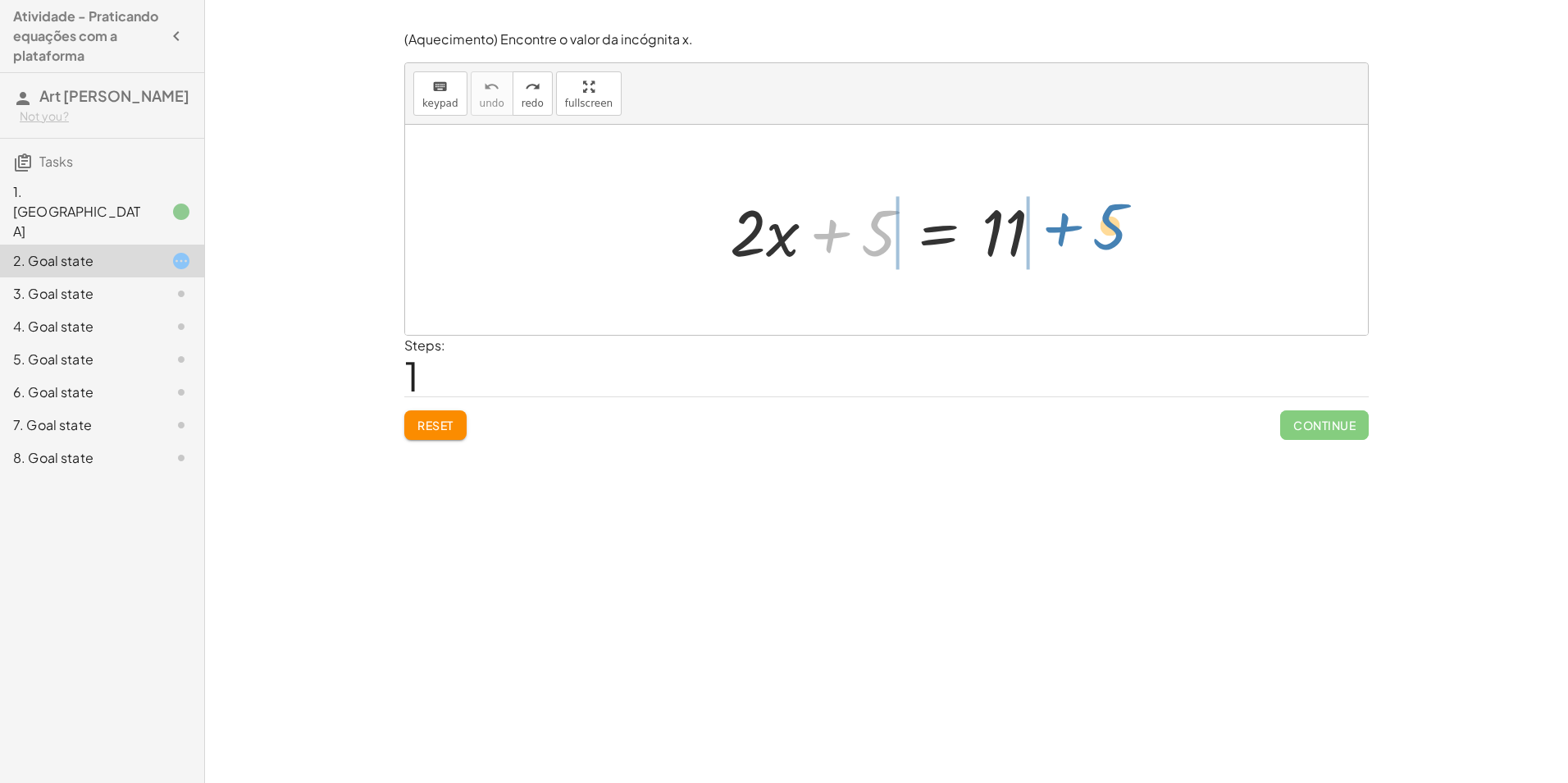
drag, startPoint x: 841, startPoint y: 225, endPoint x: 1078, endPoint y: 214, distance: 237.3
click at [1078, 214] on div "+ 5 + · 2 · x + 5 = 11" at bounding box center [887, 230] width 963 height 210
click at [1034, 228] on div at bounding box center [892, 230] width 535 height 84
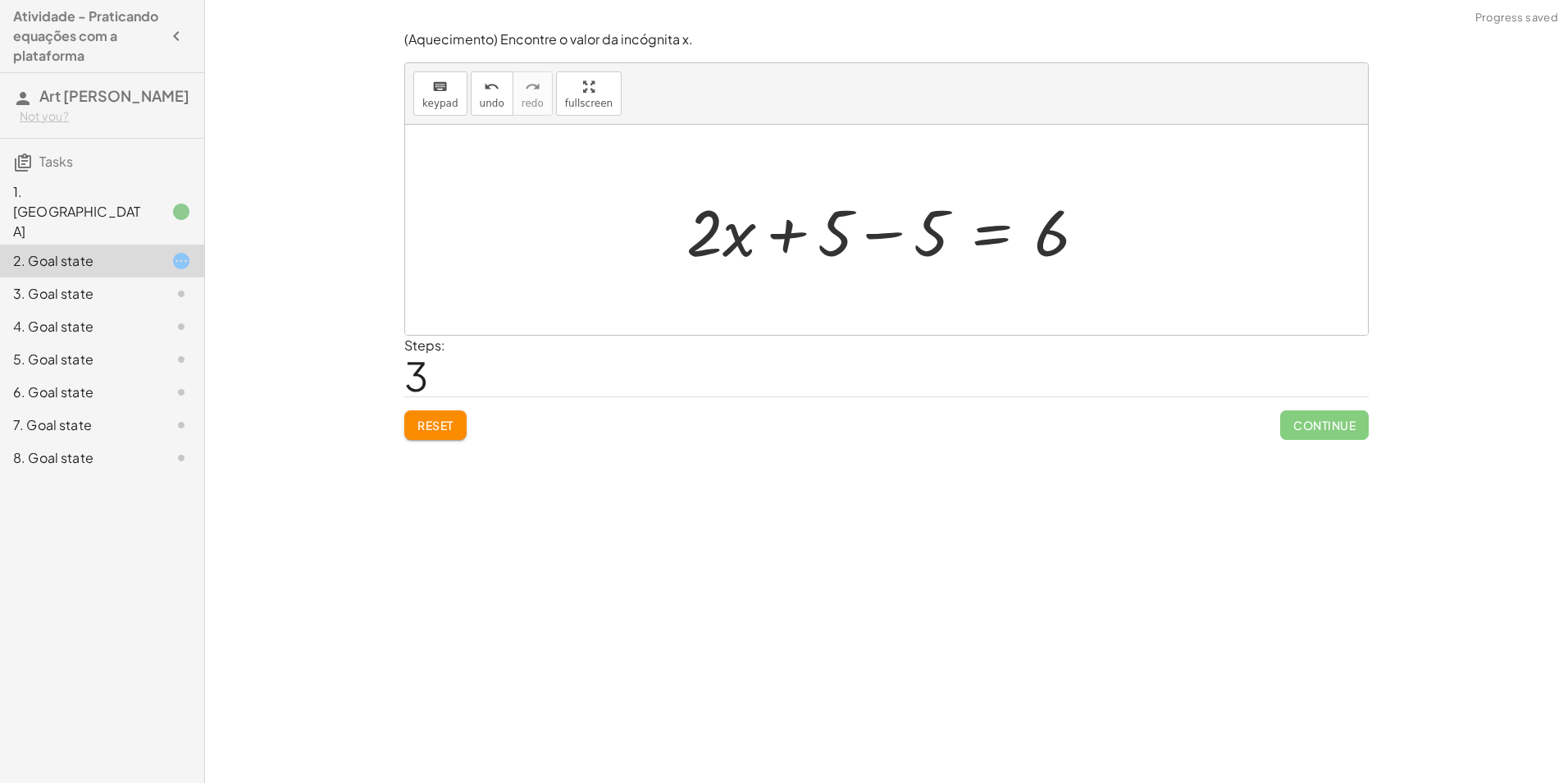
click at [880, 233] on div at bounding box center [893, 230] width 430 height 84
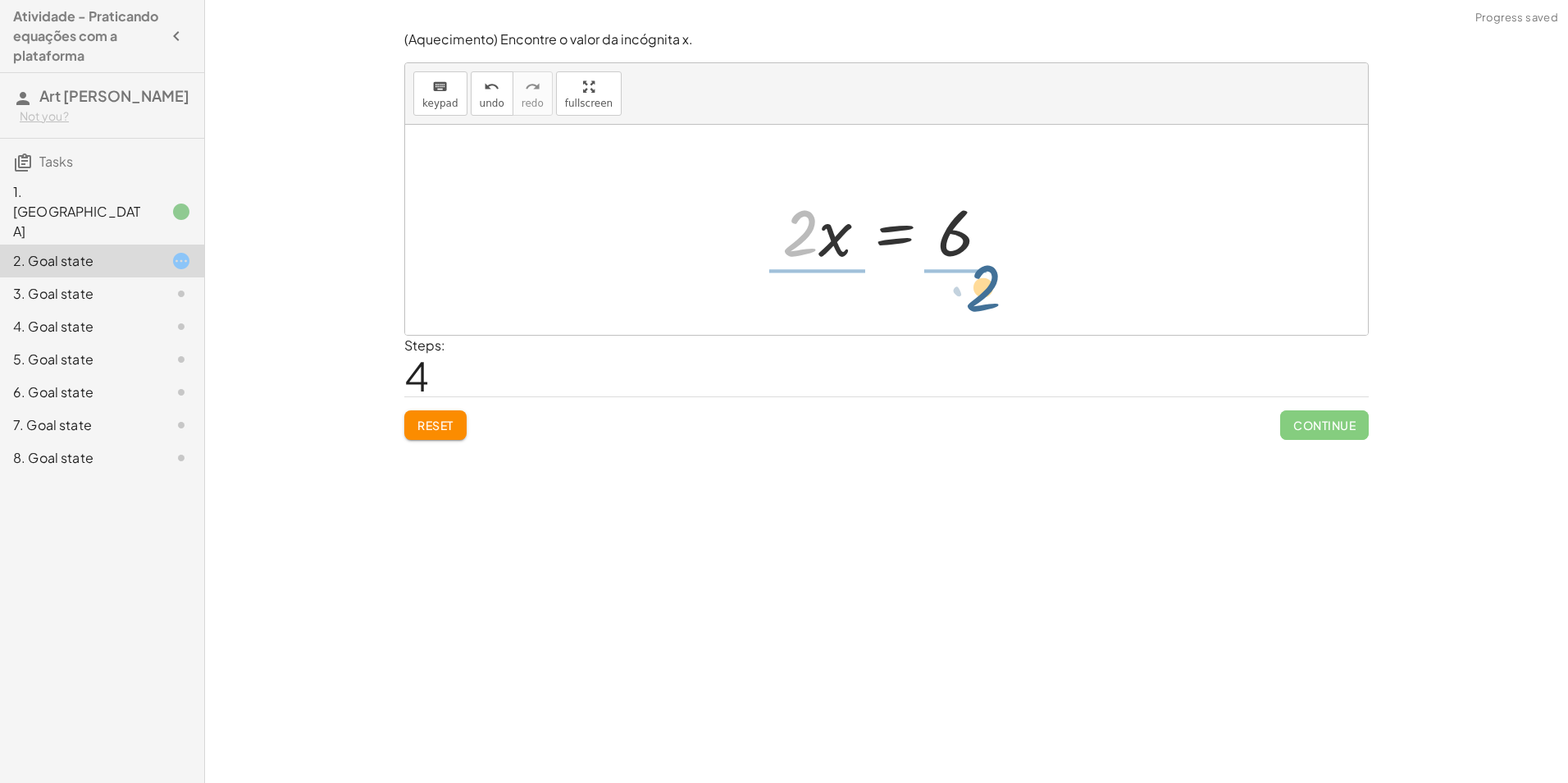
drag, startPoint x: 786, startPoint y: 249, endPoint x: 971, endPoint y: 301, distance: 192.2
click at [971, 301] on div "+ · 2 · x + 5 = 11 + · 2 · x + 5 − 5 = + 11 − 5 + · 2 · x + 5 − 5 = 6 + · 2 · x…" at bounding box center [887, 230] width 963 height 210
click at [977, 220] on div at bounding box center [893, 229] width 252 height 127
click at [795, 245] on div at bounding box center [892, 229] width 241 height 127
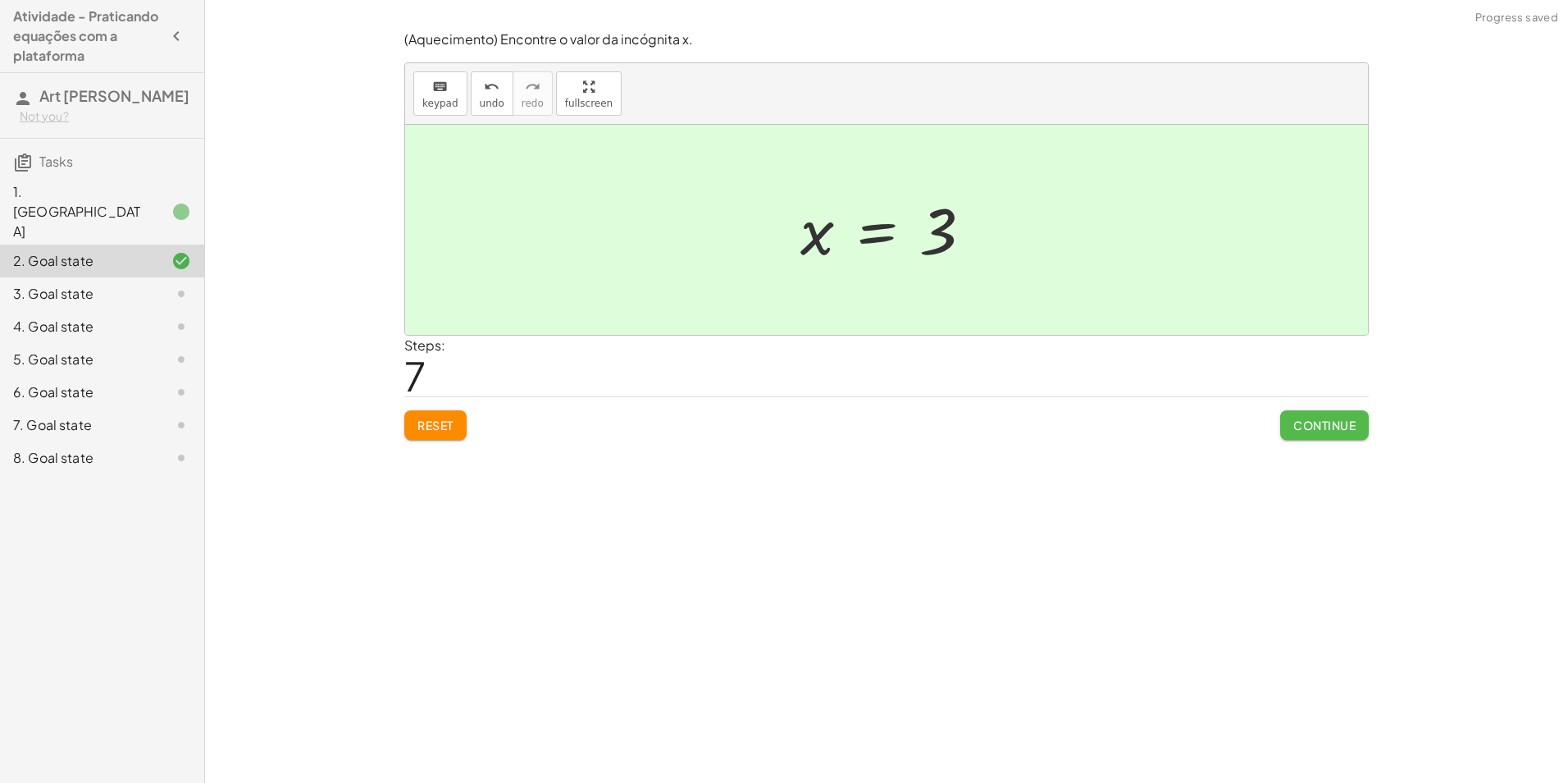
click at [1332, 426] on span "Continue" at bounding box center [1324, 425] width 62 height 15
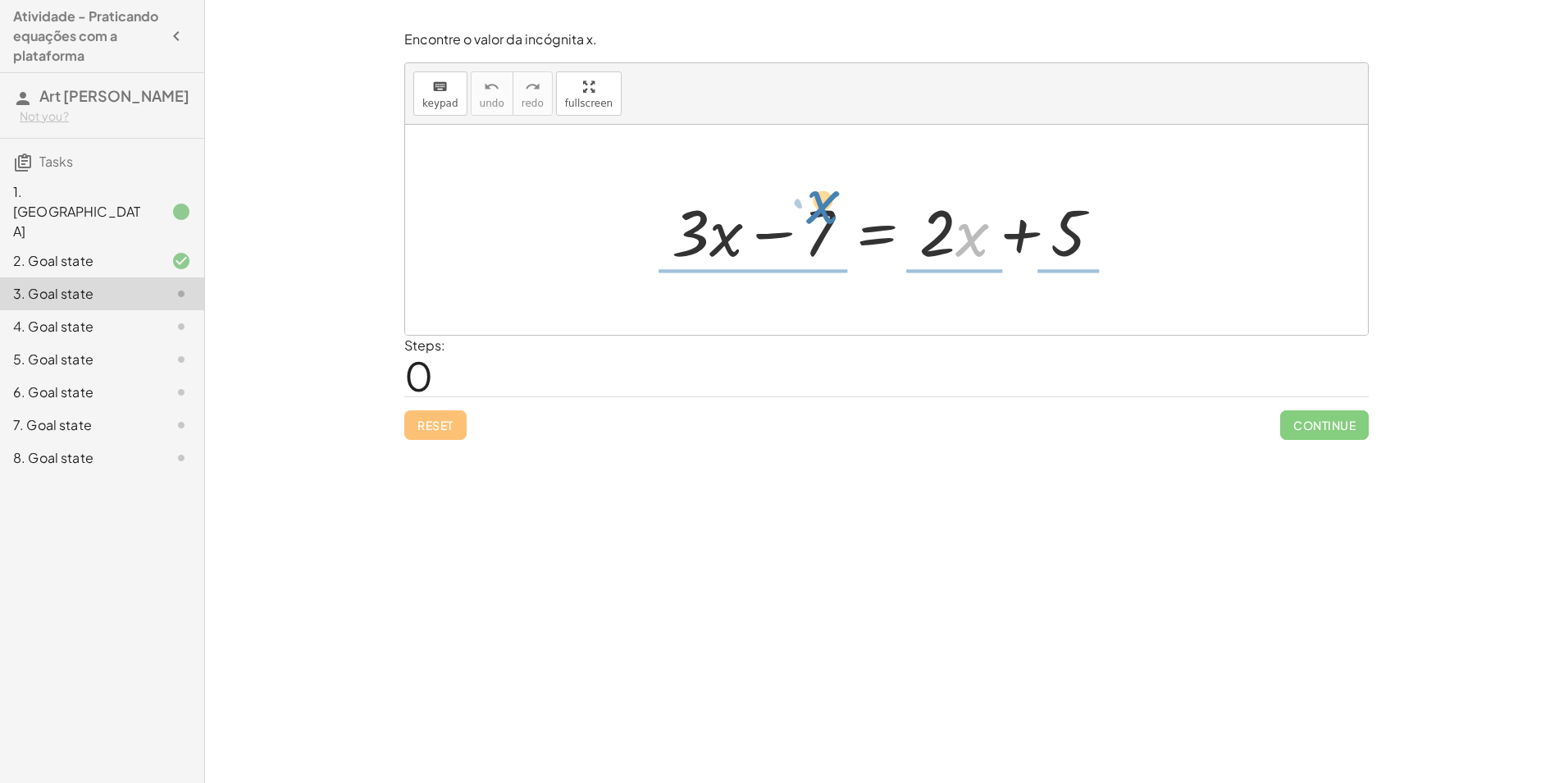
drag, startPoint x: 970, startPoint y: 230, endPoint x: 821, endPoint y: 196, distance: 152.8
click at [821, 196] on div at bounding box center [893, 230] width 459 height 84
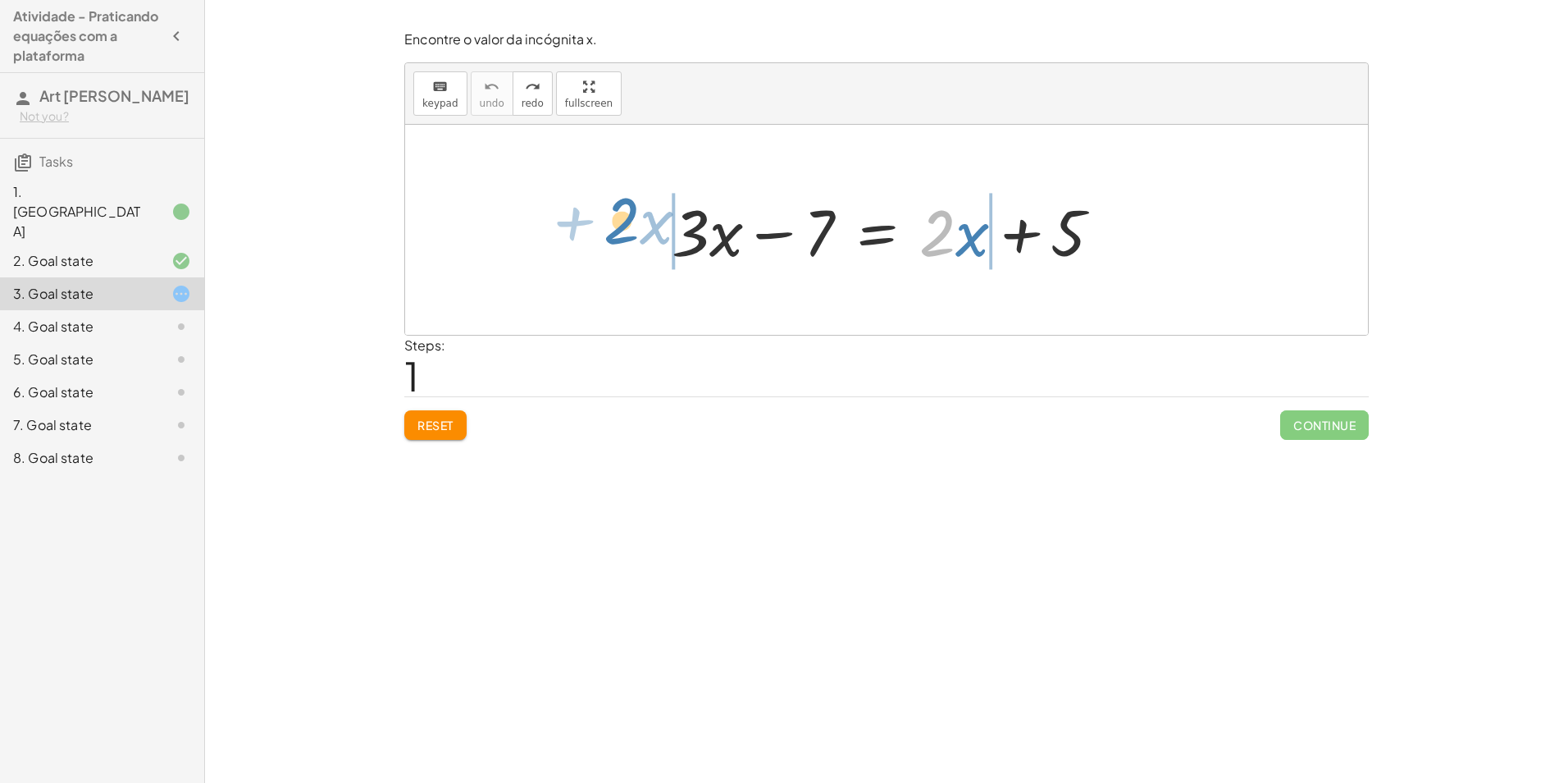
drag, startPoint x: 668, startPoint y: 277, endPoint x: 635, endPoint y: 231, distance: 56.6
click at [635, 231] on div "· 2 + · x + · 3 · x − 7 = + · 2 · x + 5" at bounding box center [887, 230] width 963 height 210
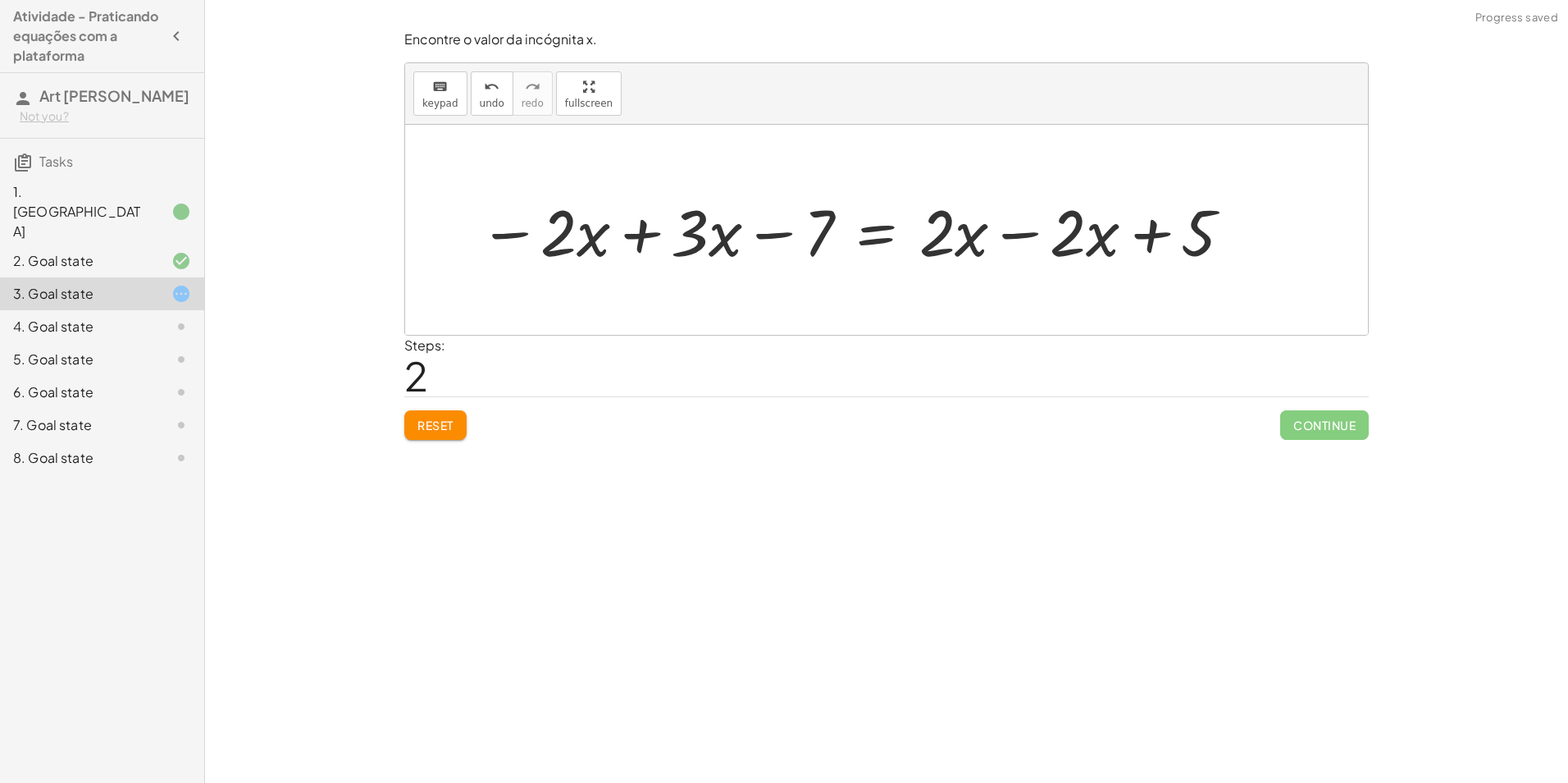
click at [641, 236] on div at bounding box center [857, 230] width 772 height 84
click at [828, 231] on div at bounding box center [977, 230] width 553 height 84
click at [983, 241] on div at bounding box center [977, 230] width 553 height 84
click at [1007, 242] on div at bounding box center [977, 230] width 553 height 84
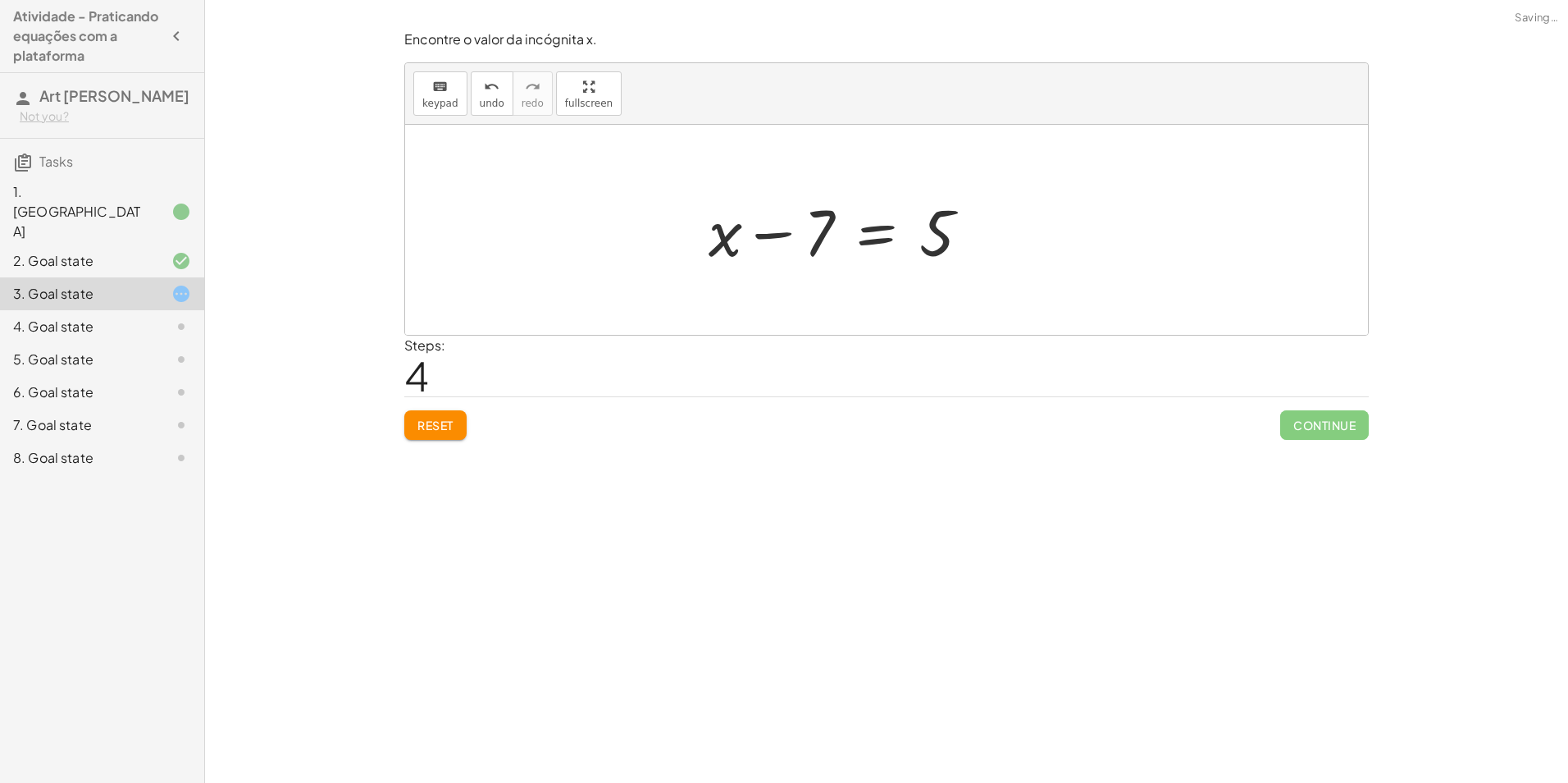
click at [799, 231] on div at bounding box center [846, 230] width 290 height 84
click at [499, 108] on button "undo undo" at bounding box center [493, 93] width 43 height 44
drag, startPoint x: 881, startPoint y: 248, endPoint x: 886, endPoint y: 258, distance: 11.2
click at [886, 258] on div at bounding box center [893, 230] width 459 height 84
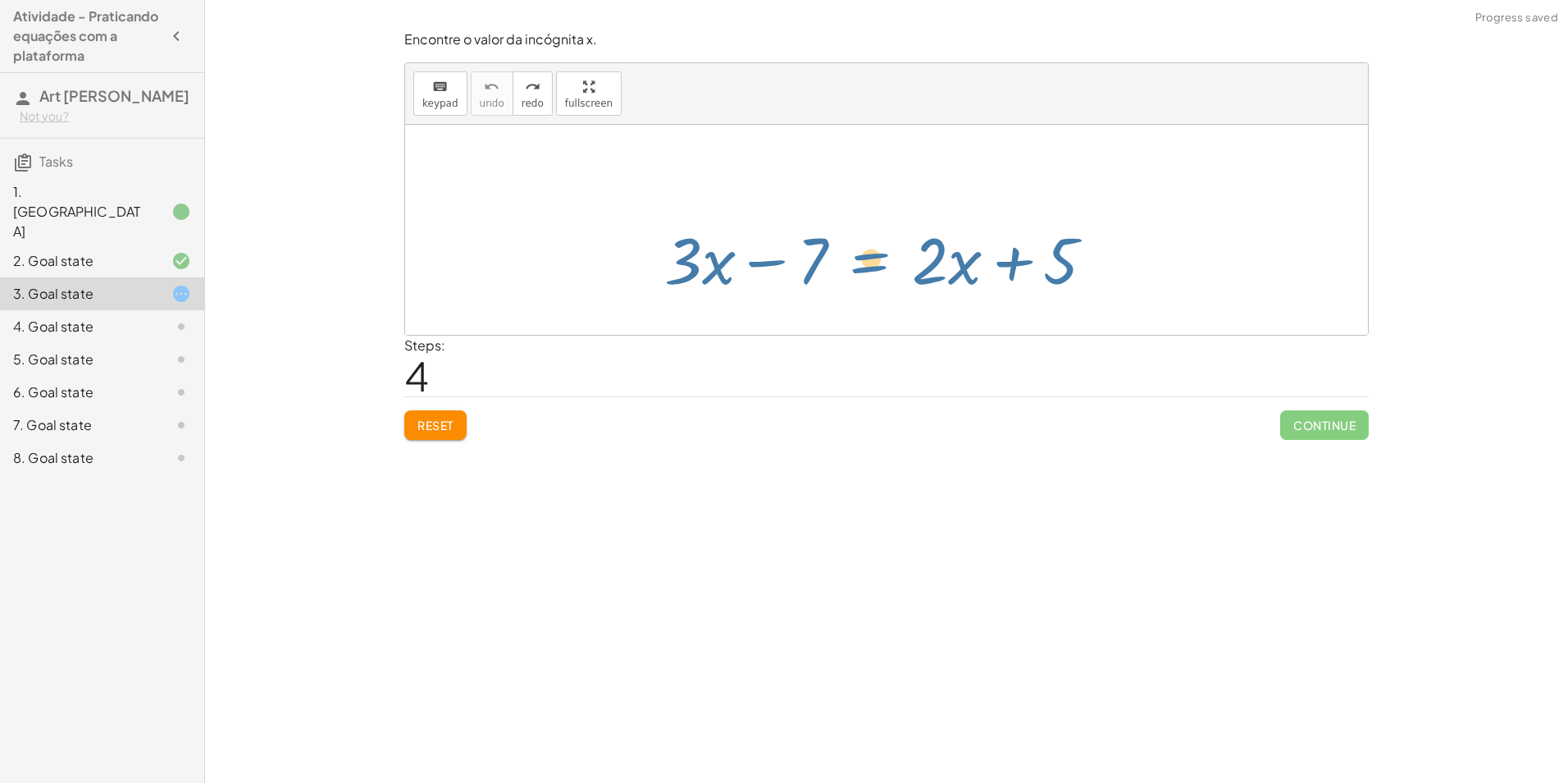
drag, startPoint x: 880, startPoint y: 234, endPoint x: 869, endPoint y: 239, distance: 12.1
click at [871, 244] on div at bounding box center [893, 230] width 459 height 84
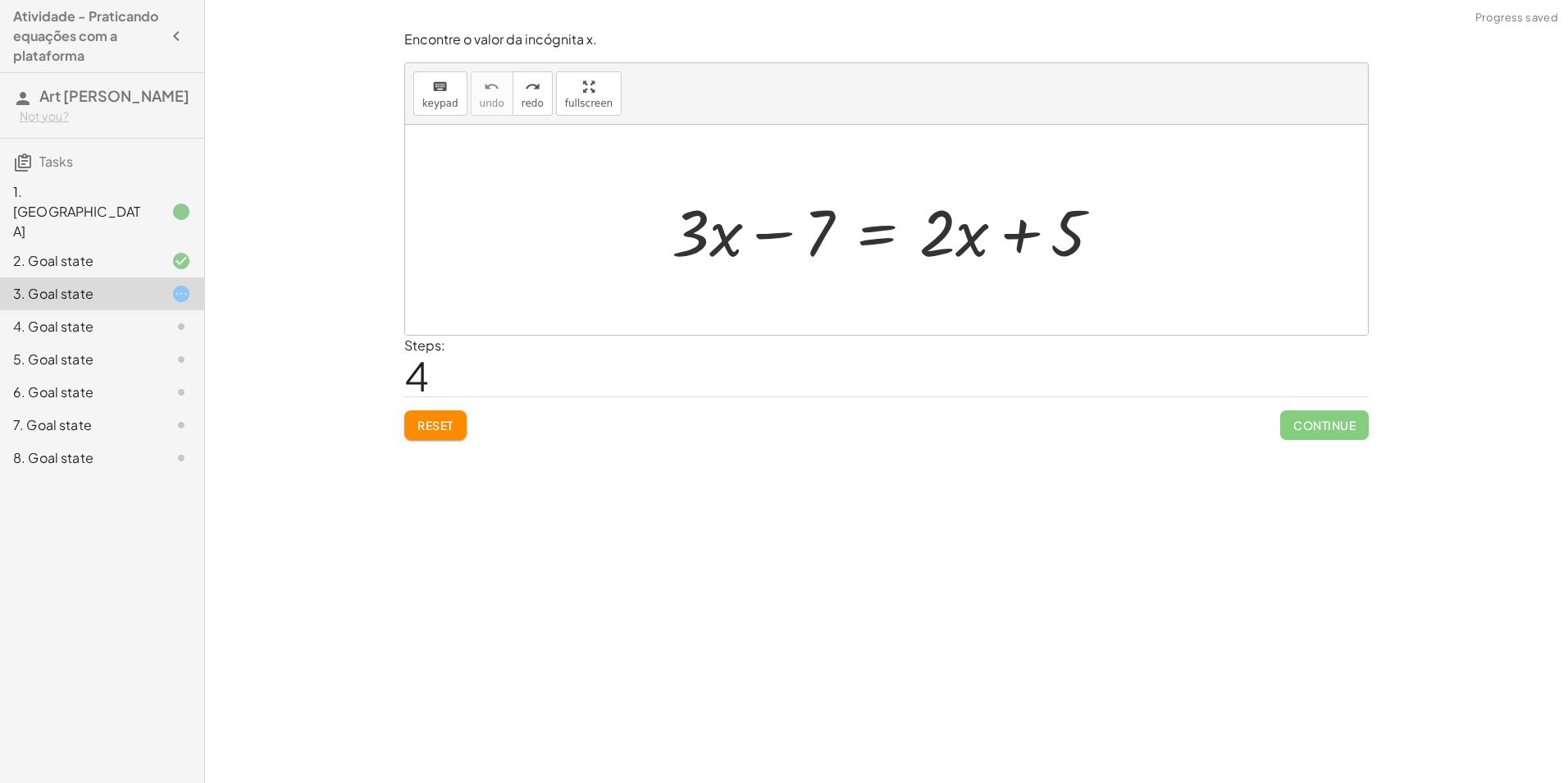
drag, startPoint x: 933, startPoint y: 247, endPoint x: 948, endPoint y: 239, distance: 17.0
click at [948, 239] on div at bounding box center [893, 230] width 459 height 84
drag, startPoint x: 949, startPoint y: 239, endPoint x: 957, endPoint y: 256, distance: 18.8
click at [959, 257] on div at bounding box center [893, 230] width 459 height 84
click at [977, 258] on div at bounding box center [893, 230] width 459 height 84
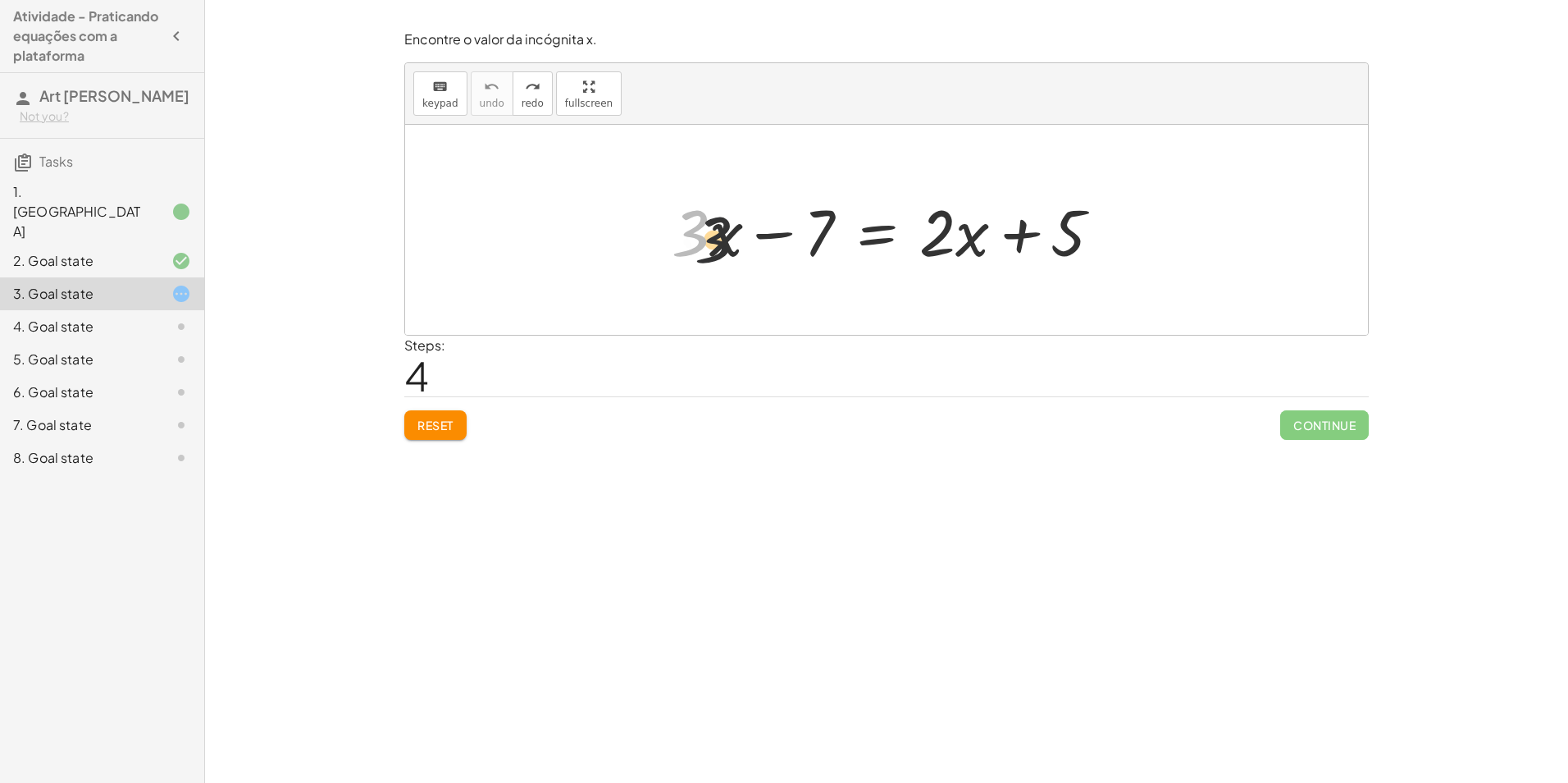
click at [729, 247] on div at bounding box center [893, 230] width 459 height 84
click at [734, 248] on div at bounding box center [893, 230] width 459 height 84
drag, startPoint x: 1021, startPoint y: 237, endPoint x: 874, endPoint y: 232, distance: 147.1
click at [874, 232] on div at bounding box center [893, 230] width 459 height 84
drag, startPoint x: 987, startPoint y: 242, endPoint x: 1013, endPoint y: 215, distance: 37.5
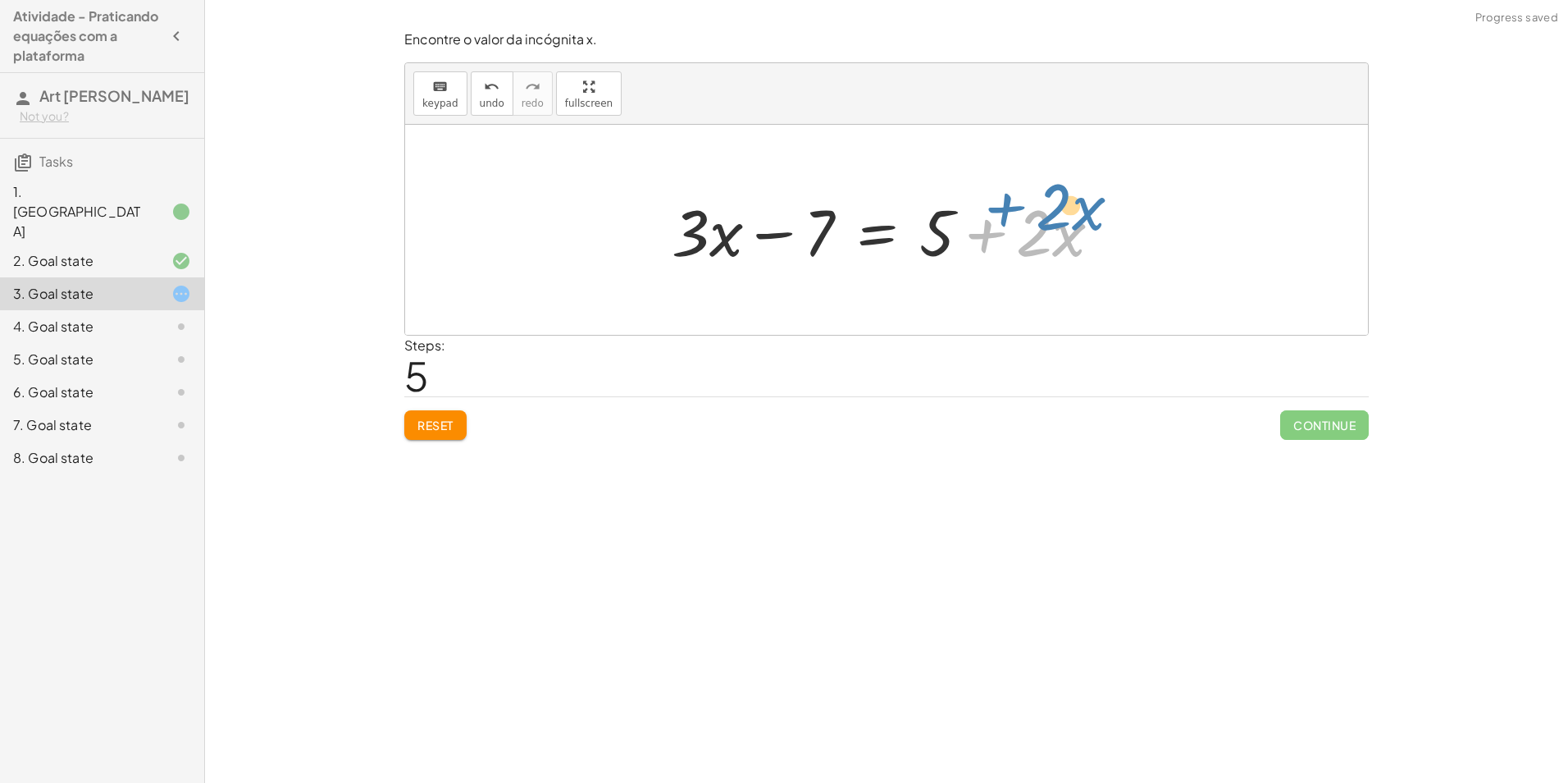
click at [1013, 215] on div at bounding box center [893, 230] width 459 height 84
drag, startPoint x: 987, startPoint y: 252, endPoint x: 991, endPoint y: 229, distance: 23.3
click at [991, 229] on div at bounding box center [893, 230] width 459 height 84
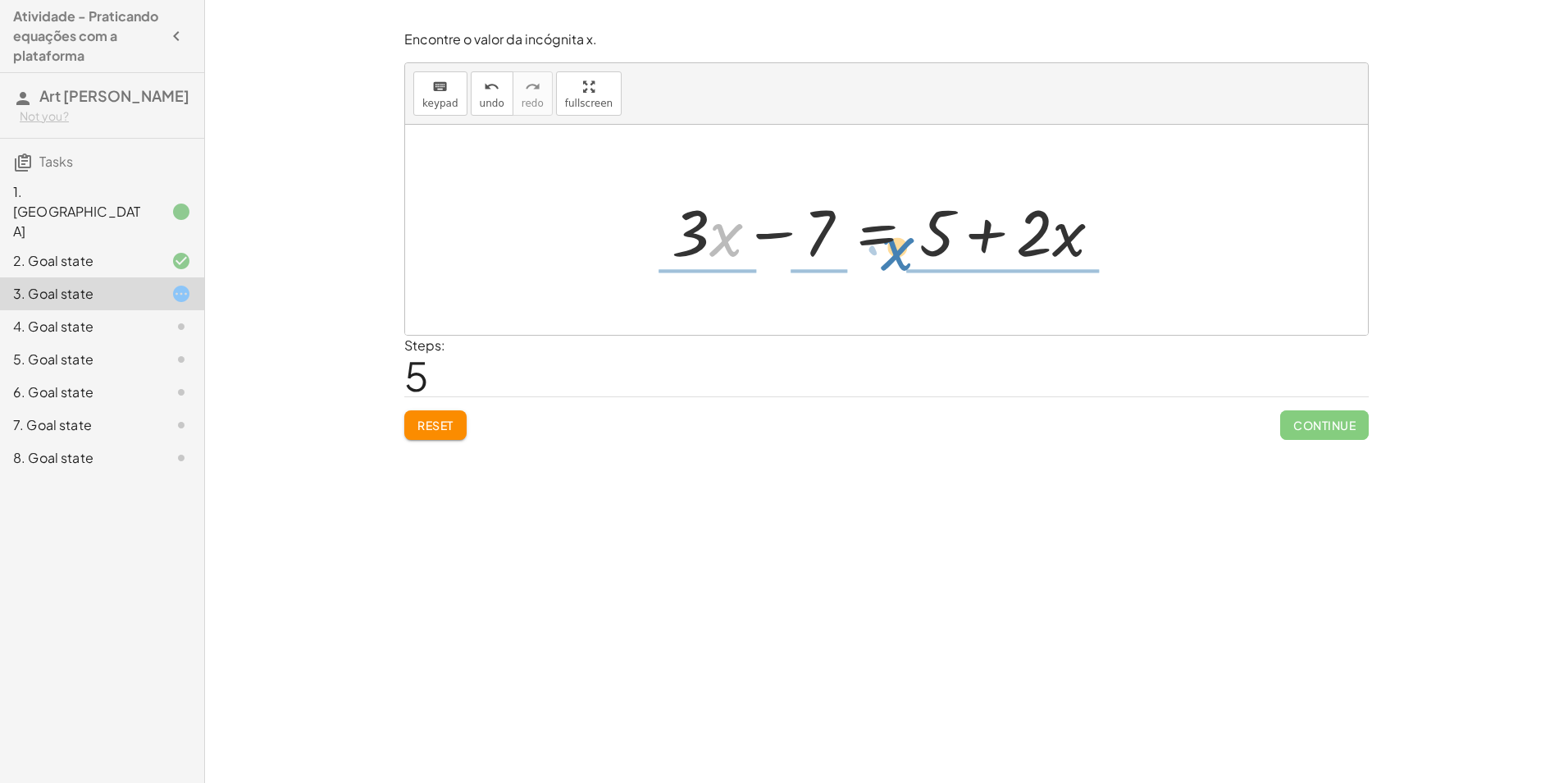
drag, startPoint x: 710, startPoint y: 243, endPoint x: 879, endPoint y: 257, distance: 169.6
click at [879, 257] on div at bounding box center [893, 230] width 459 height 84
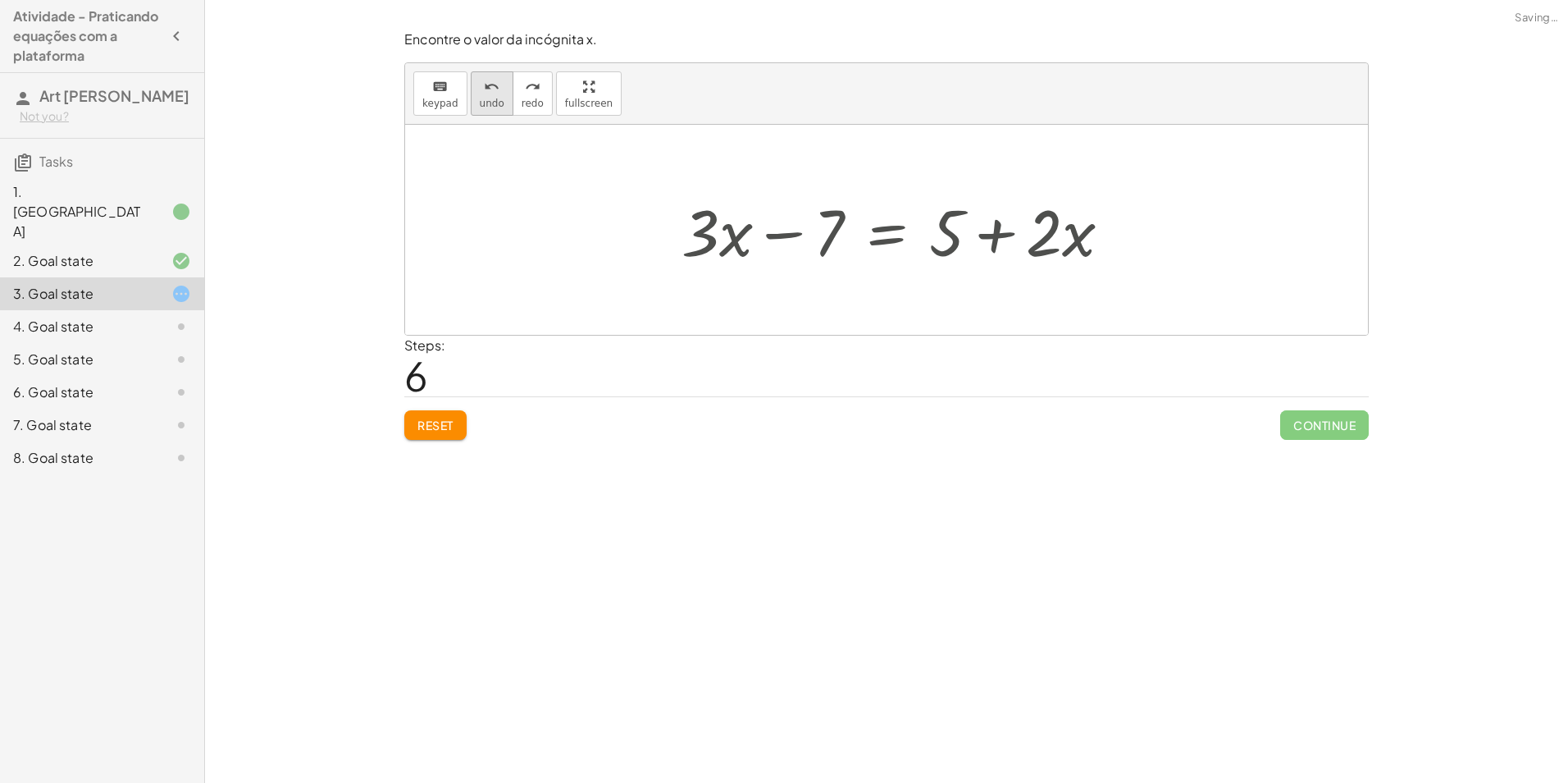
click at [489, 104] on span "undo" at bounding box center [492, 103] width 25 height 11
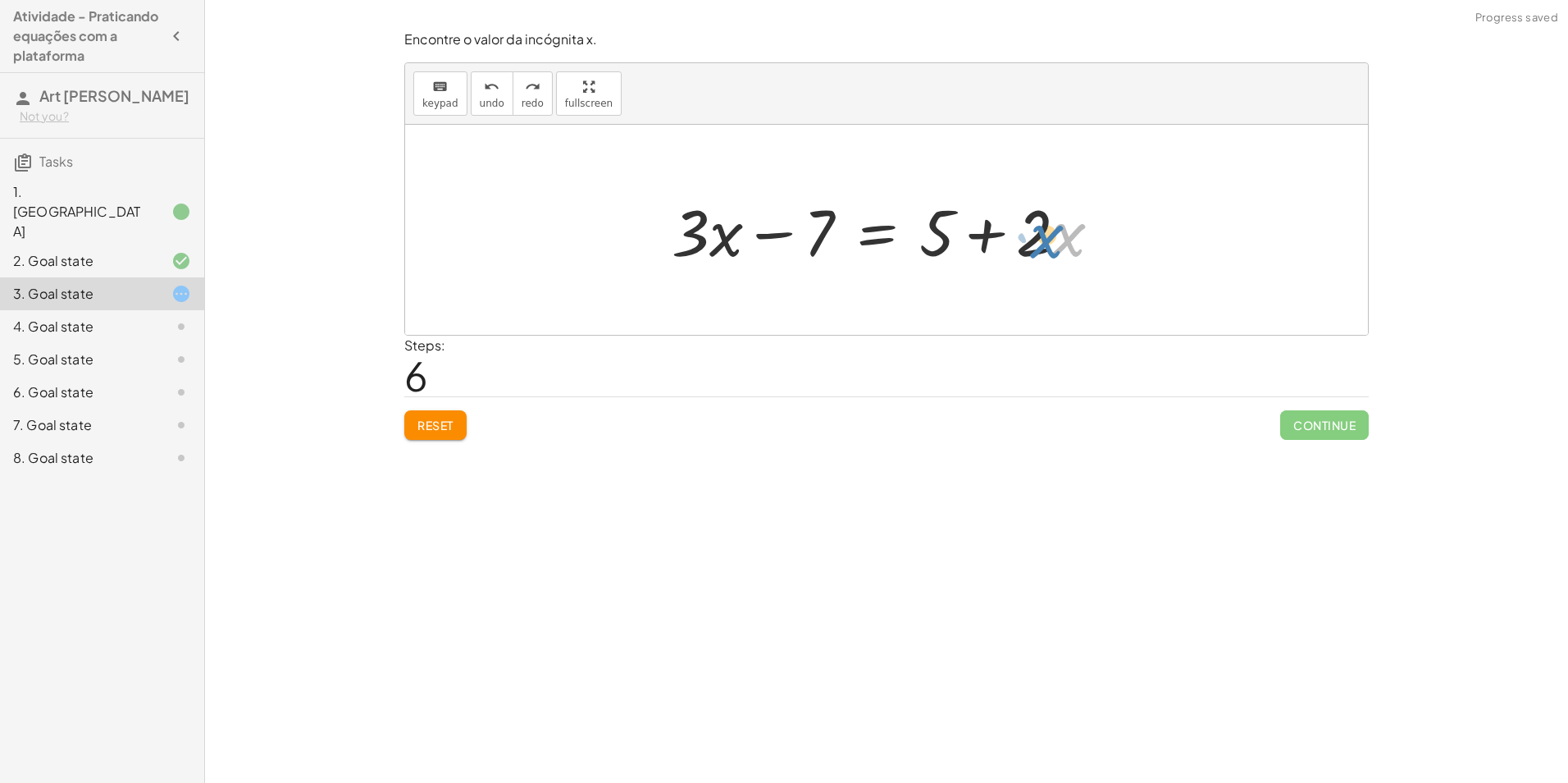
drag, startPoint x: 1072, startPoint y: 248, endPoint x: 1095, endPoint y: 253, distance: 23.5
click at [1095, 253] on div at bounding box center [893, 230] width 459 height 84
drag, startPoint x: 1044, startPoint y: 245, endPoint x: 1043, endPoint y: 260, distance: 15.0
click at [1043, 260] on div at bounding box center [893, 230] width 459 height 84
drag, startPoint x: 777, startPoint y: 238, endPoint x: 784, endPoint y: 245, distance: 9.9
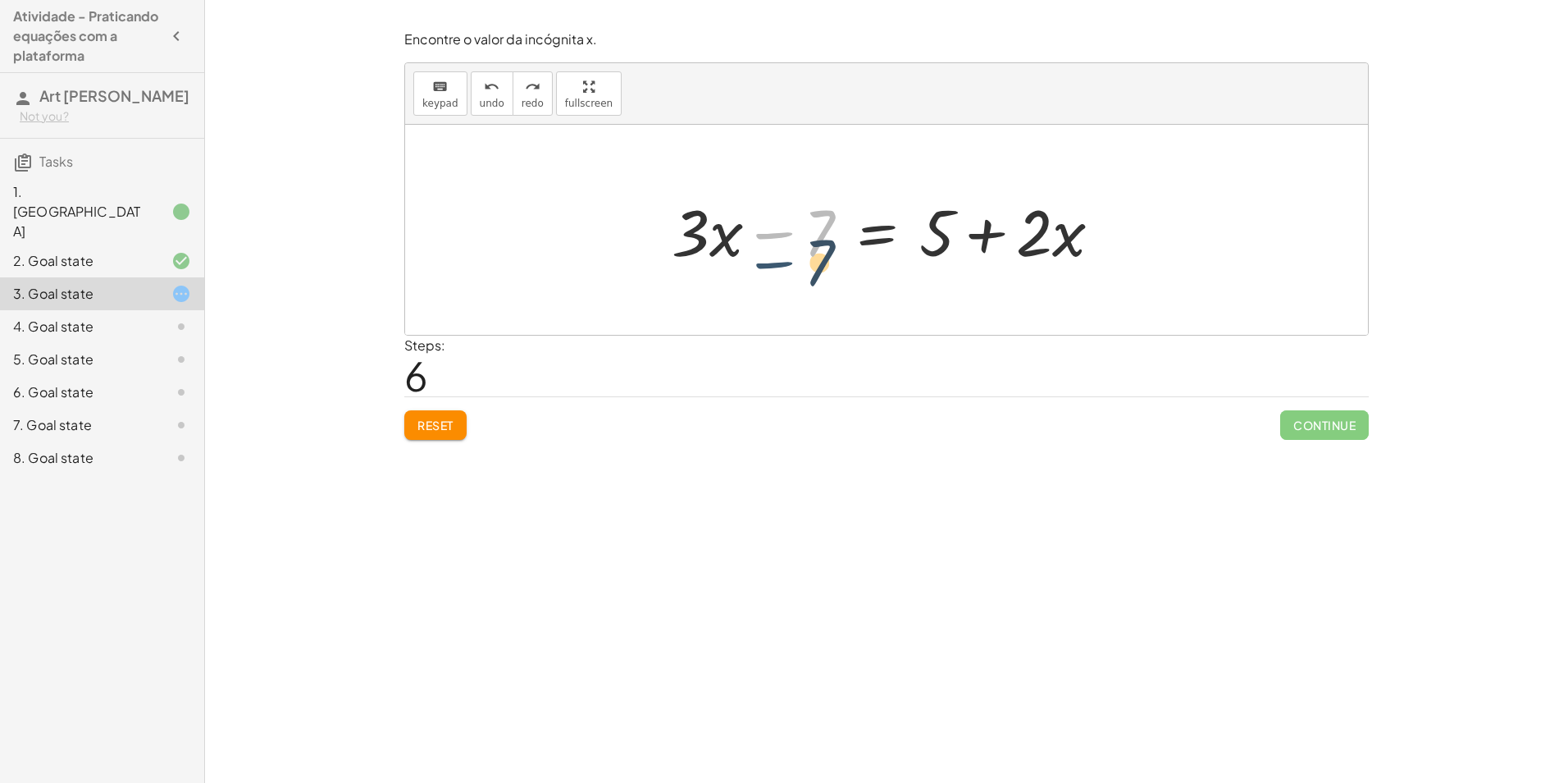
click at [781, 253] on div at bounding box center [893, 230] width 459 height 84
drag, startPoint x: 701, startPoint y: 244, endPoint x: 709, endPoint y: 252, distance: 11.3
click at [761, 255] on div at bounding box center [893, 230] width 459 height 84
click at [481, 103] on span "undo" at bounding box center [492, 103] width 25 height 11
drag, startPoint x: 716, startPoint y: 237, endPoint x: 670, endPoint y: 237, distance: 46.0
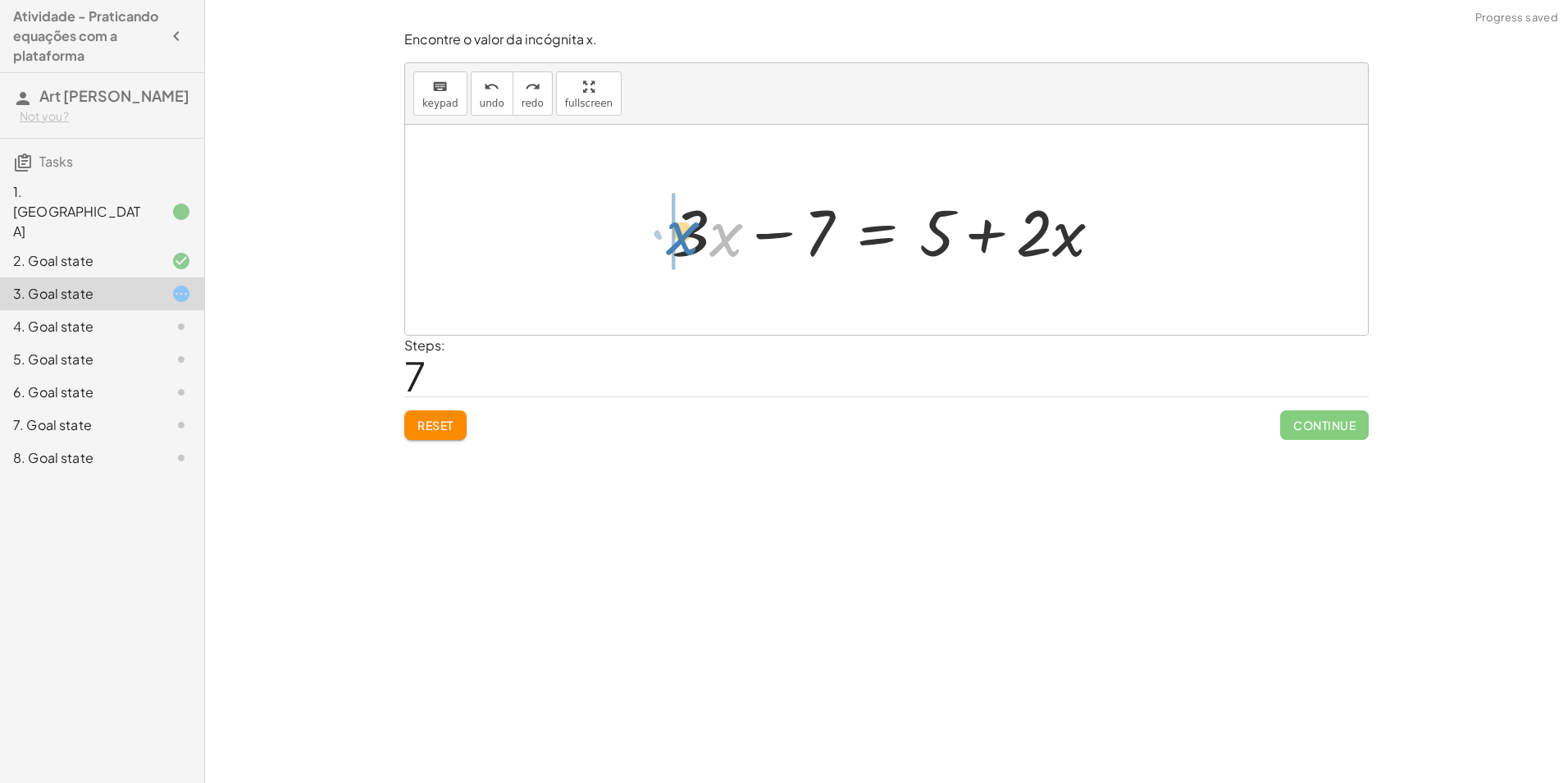
click at [669, 237] on div at bounding box center [893, 230] width 459 height 84
click at [490, 100] on span "undo" at bounding box center [492, 103] width 25 height 11
click at [720, 239] on div at bounding box center [893, 230] width 459 height 84
drag, startPoint x: 726, startPoint y: 239, endPoint x: 718, endPoint y: 236, distance: 8.5
click at [718, 237] on div at bounding box center [893, 230] width 459 height 84
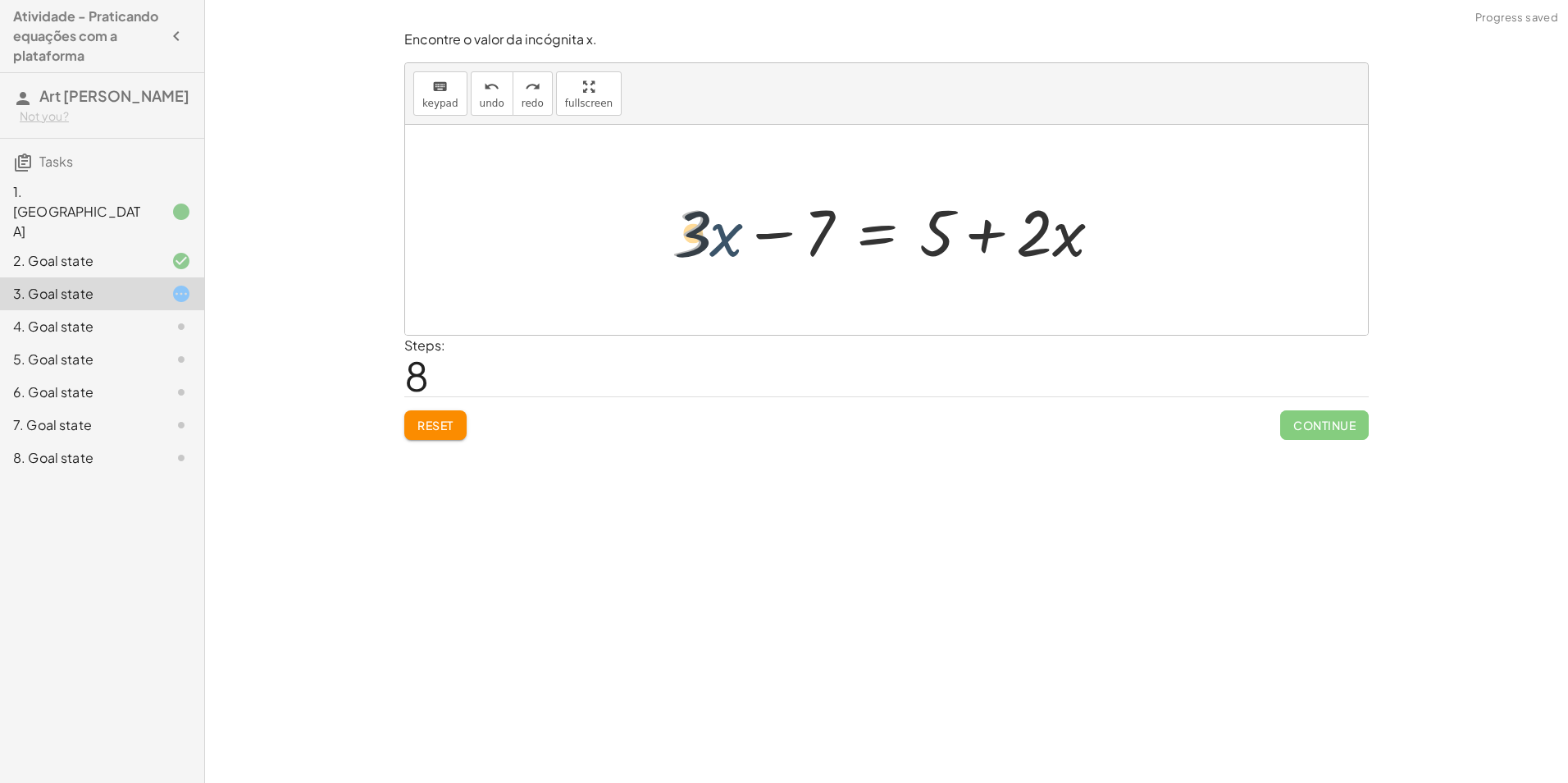
drag, startPoint x: 706, startPoint y: 233, endPoint x: 715, endPoint y: 235, distance: 9.2
click at [715, 235] on div at bounding box center [893, 230] width 459 height 84
drag, startPoint x: 791, startPoint y: 236, endPoint x: 767, endPoint y: 223, distance: 27.3
click at [767, 223] on div at bounding box center [893, 230] width 459 height 84
drag, startPoint x: 992, startPoint y: 226, endPoint x: 752, endPoint y: 231, distance: 240.1
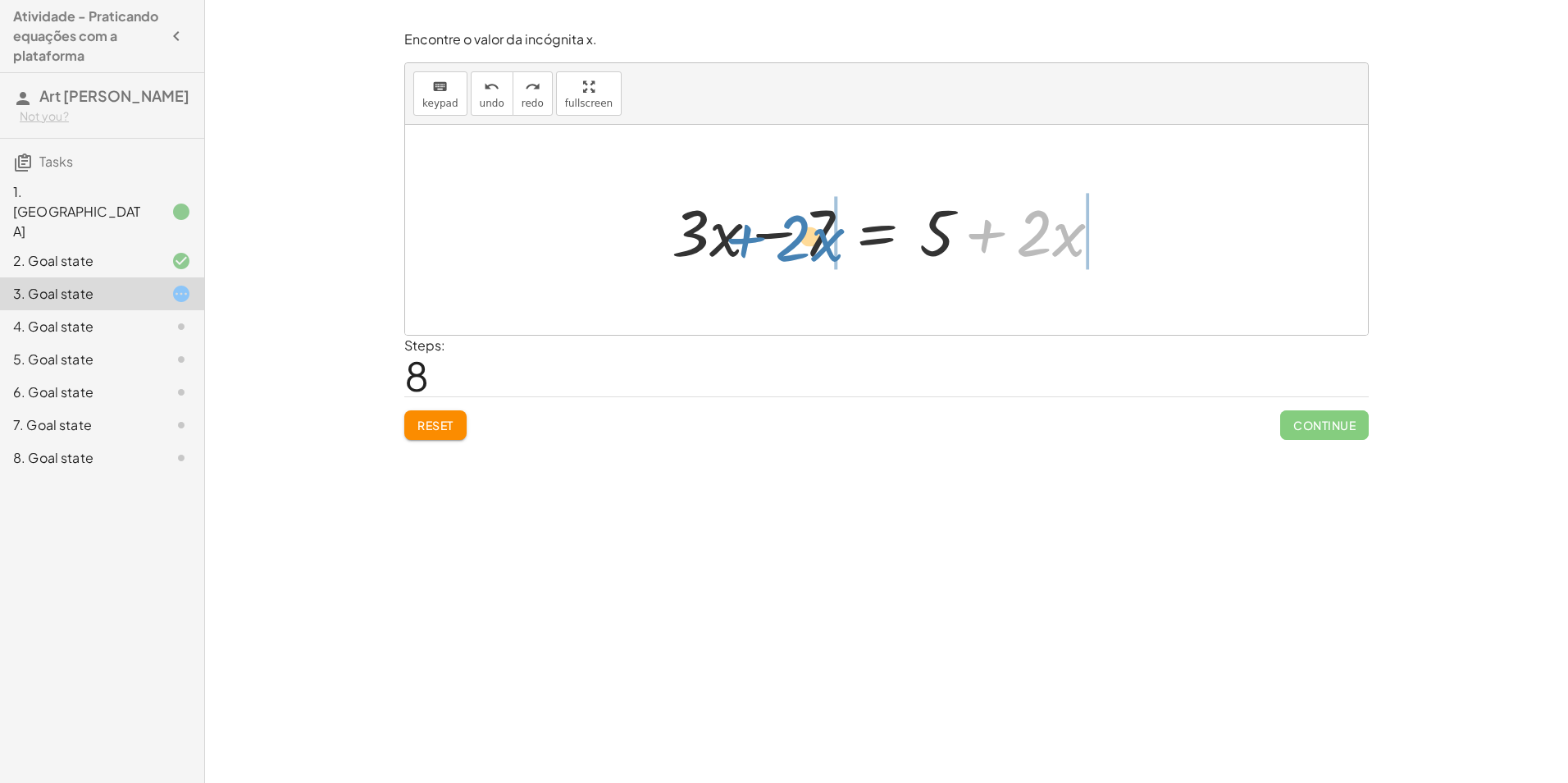
click at [752, 231] on div at bounding box center [893, 230] width 459 height 84
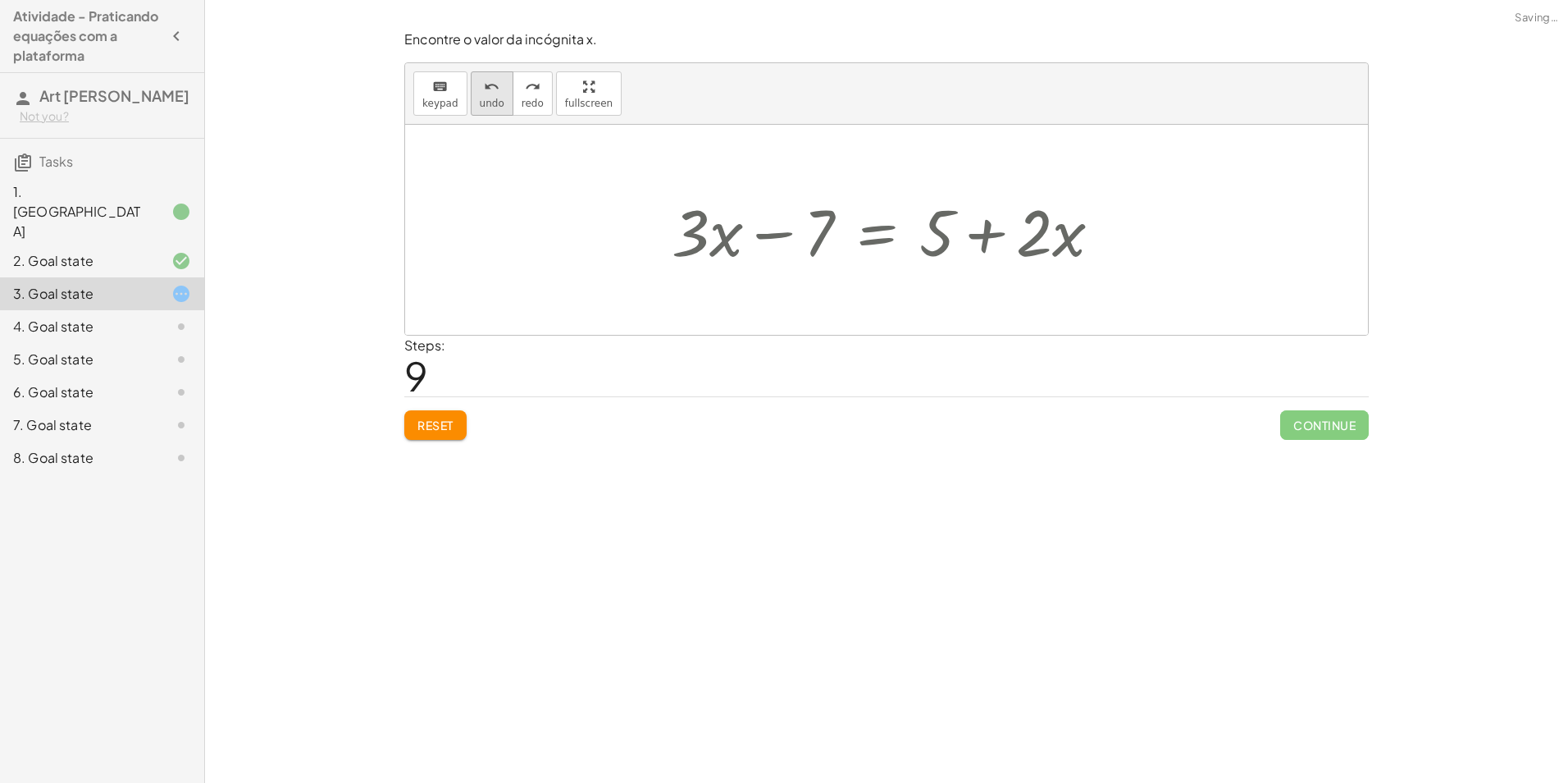
click at [474, 89] on button "undo undo" at bounding box center [493, 93] width 43 height 44
click at [737, 238] on div at bounding box center [893, 230] width 459 height 84
drag, startPoint x: 696, startPoint y: 234, endPoint x: 717, endPoint y: 245, distance: 23.7
click at [717, 245] on div at bounding box center [893, 230] width 459 height 84
drag, startPoint x: 703, startPoint y: 239, endPoint x: 867, endPoint y: 239, distance: 164.0
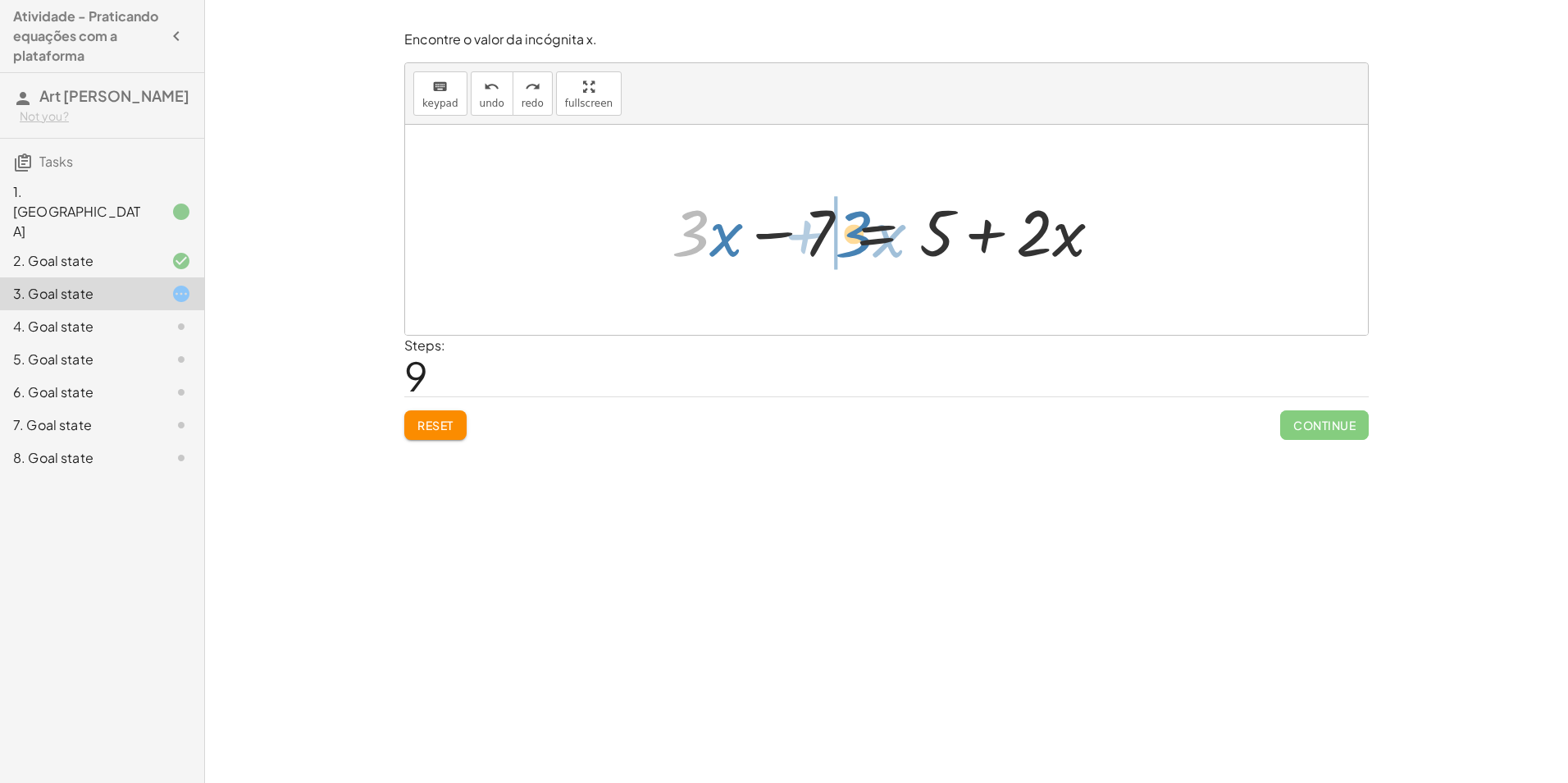
click at [867, 239] on div at bounding box center [893, 230] width 459 height 84
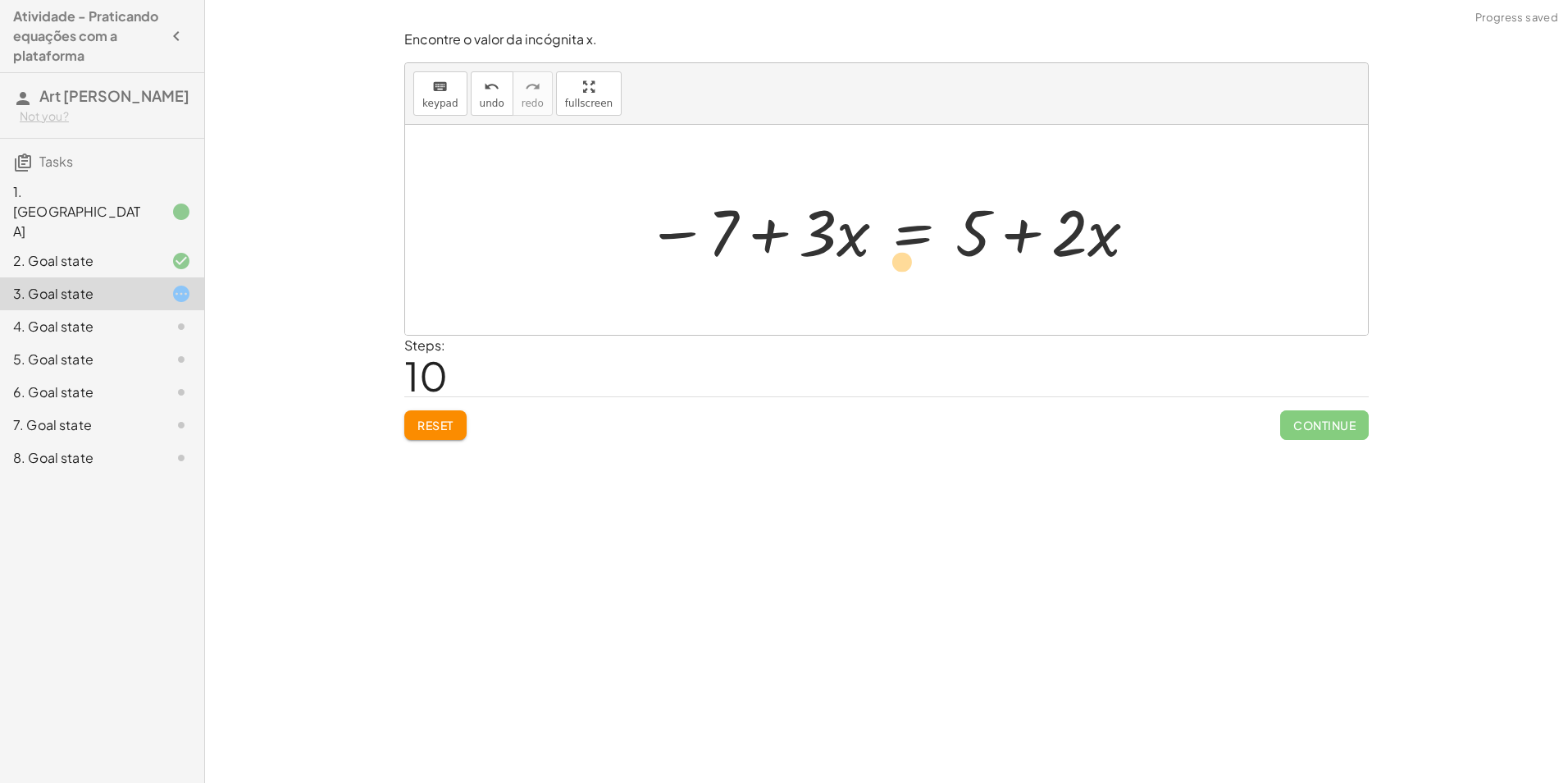
drag, startPoint x: 852, startPoint y: 239, endPoint x: 849, endPoint y: 251, distance: 12.4
click at [855, 252] on div at bounding box center [893, 230] width 510 height 84
drag, startPoint x: 772, startPoint y: 233, endPoint x: 946, endPoint y: 227, distance: 174.1
click at [946, 227] on div at bounding box center [893, 230] width 510 height 84
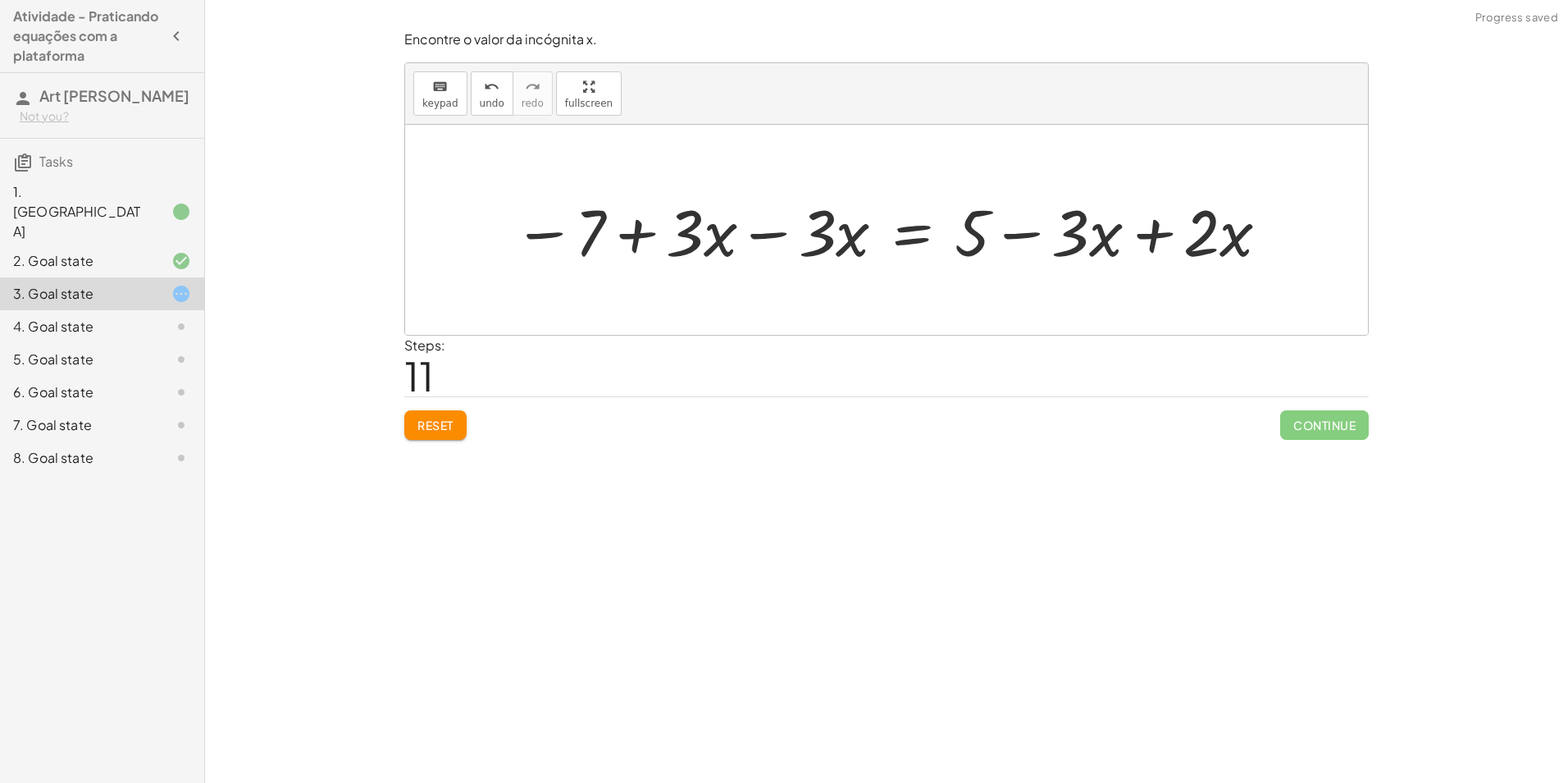
click at [1148, 242] on div at bounding box center [892, 230] width 774 height 84
click at [774, 234] on div at bounding box center [809, 230] width 606 height 84
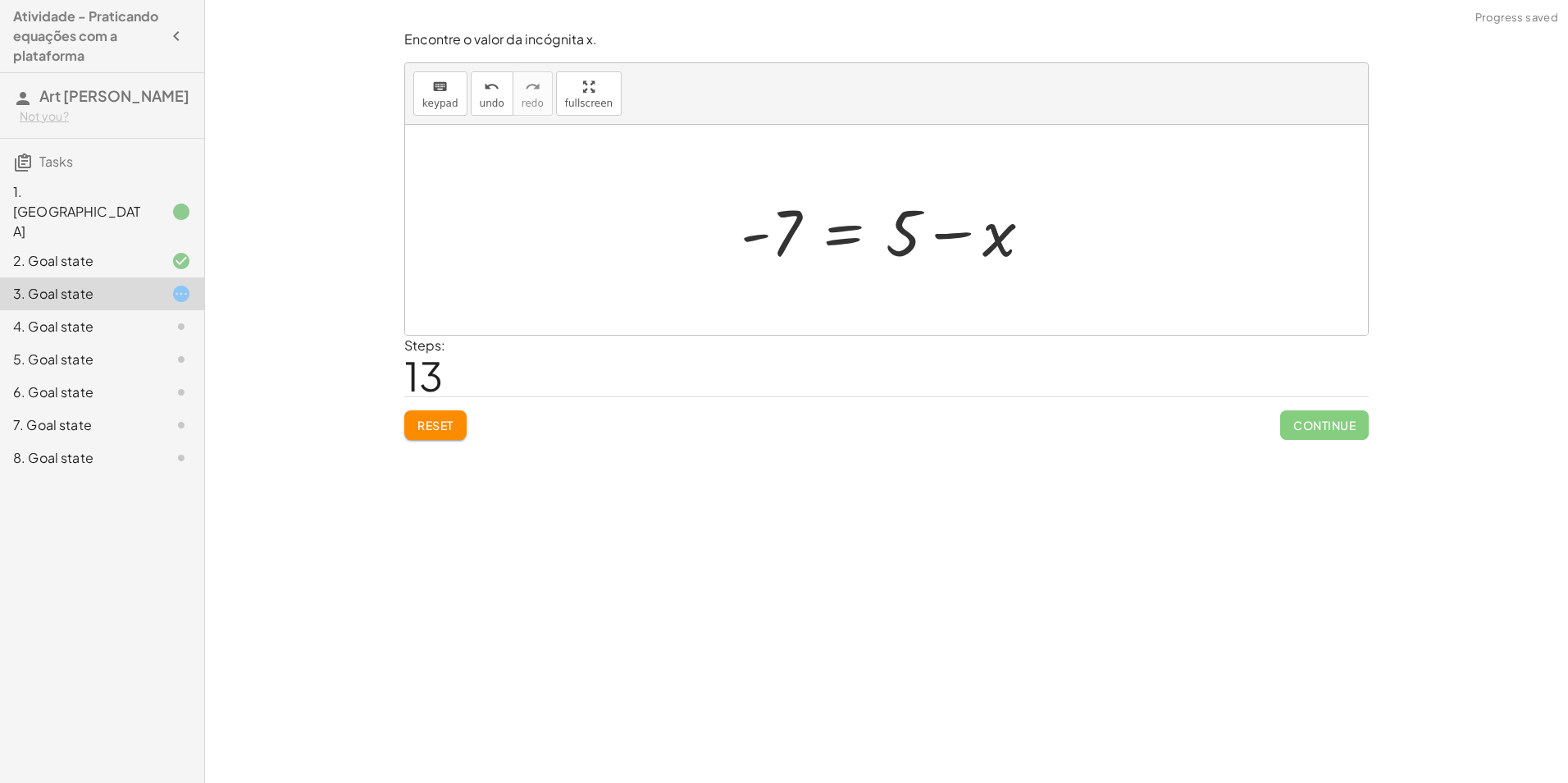
drag, startPoint x: 893, startPoint y: 218, endPoint x: 941, endPoint y: 227, distance: 48.8
click at [941, 227] on div at bounding box center [893, 230] width 320 height 84
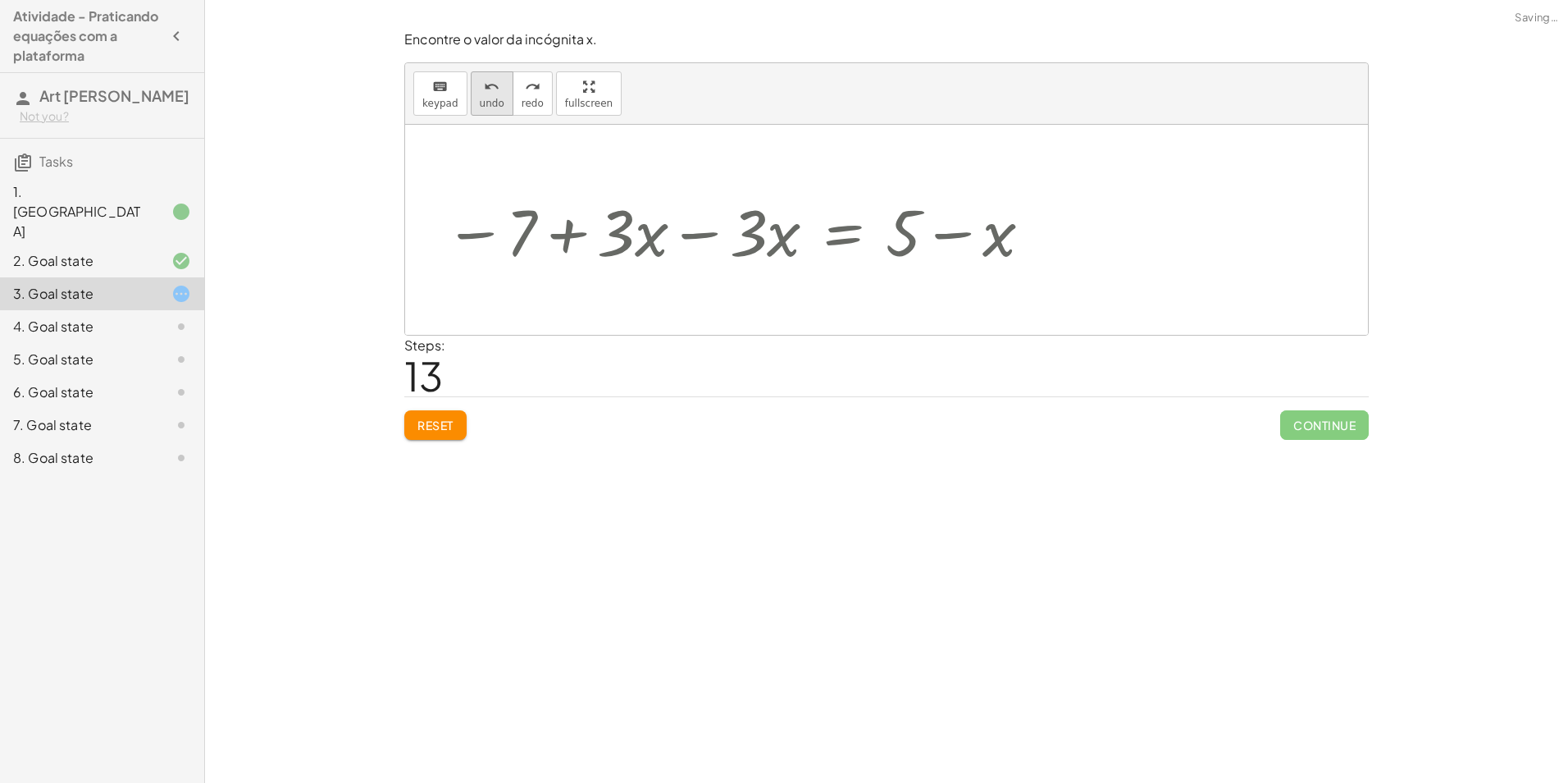
click at [472, 79] on button "undo undo" at bounding box center [493, 93] width 43 height 44
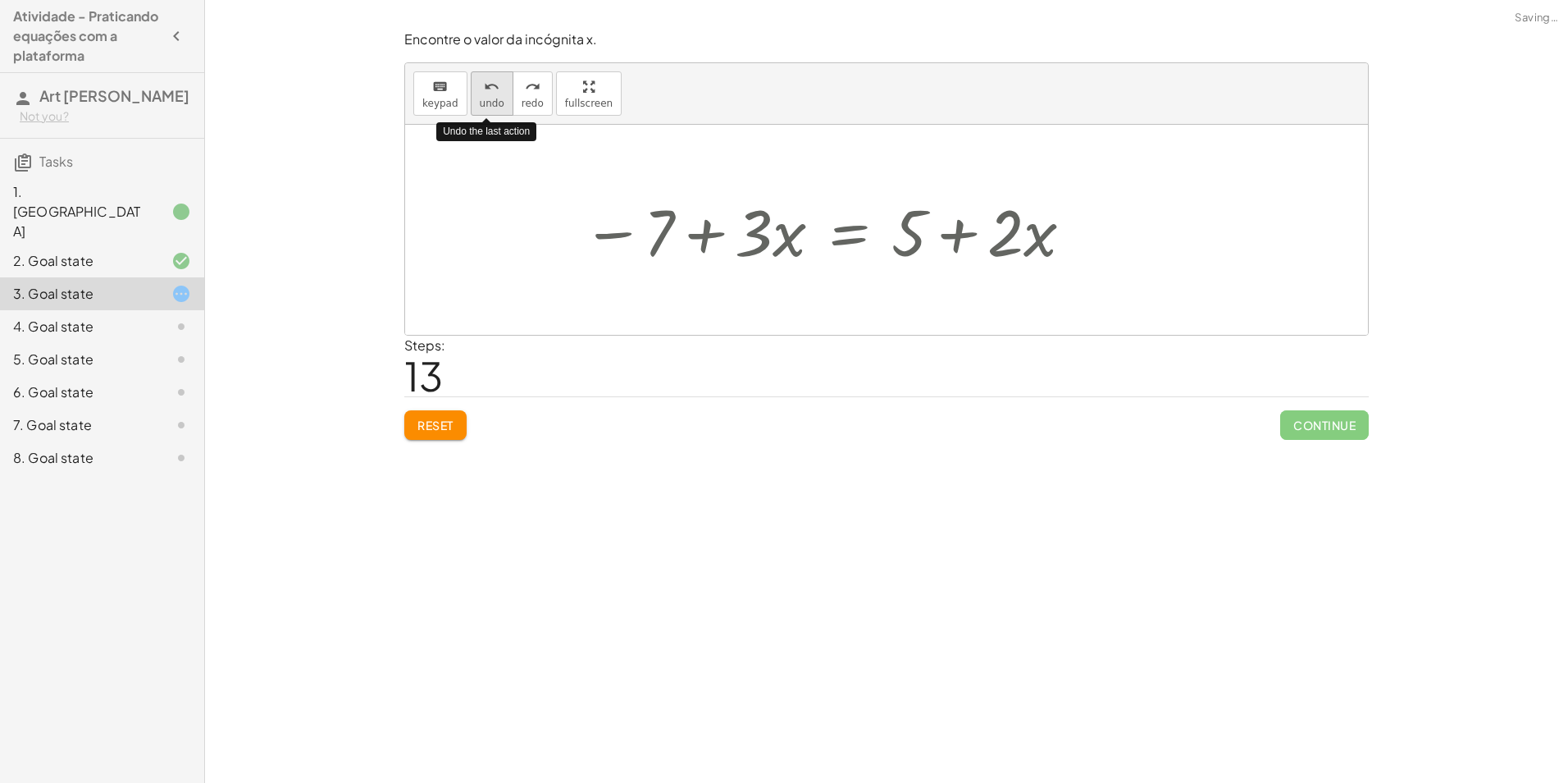
click at [472, 79] on button "undo undo" at bounding box center [493, 93] width 43 height 44
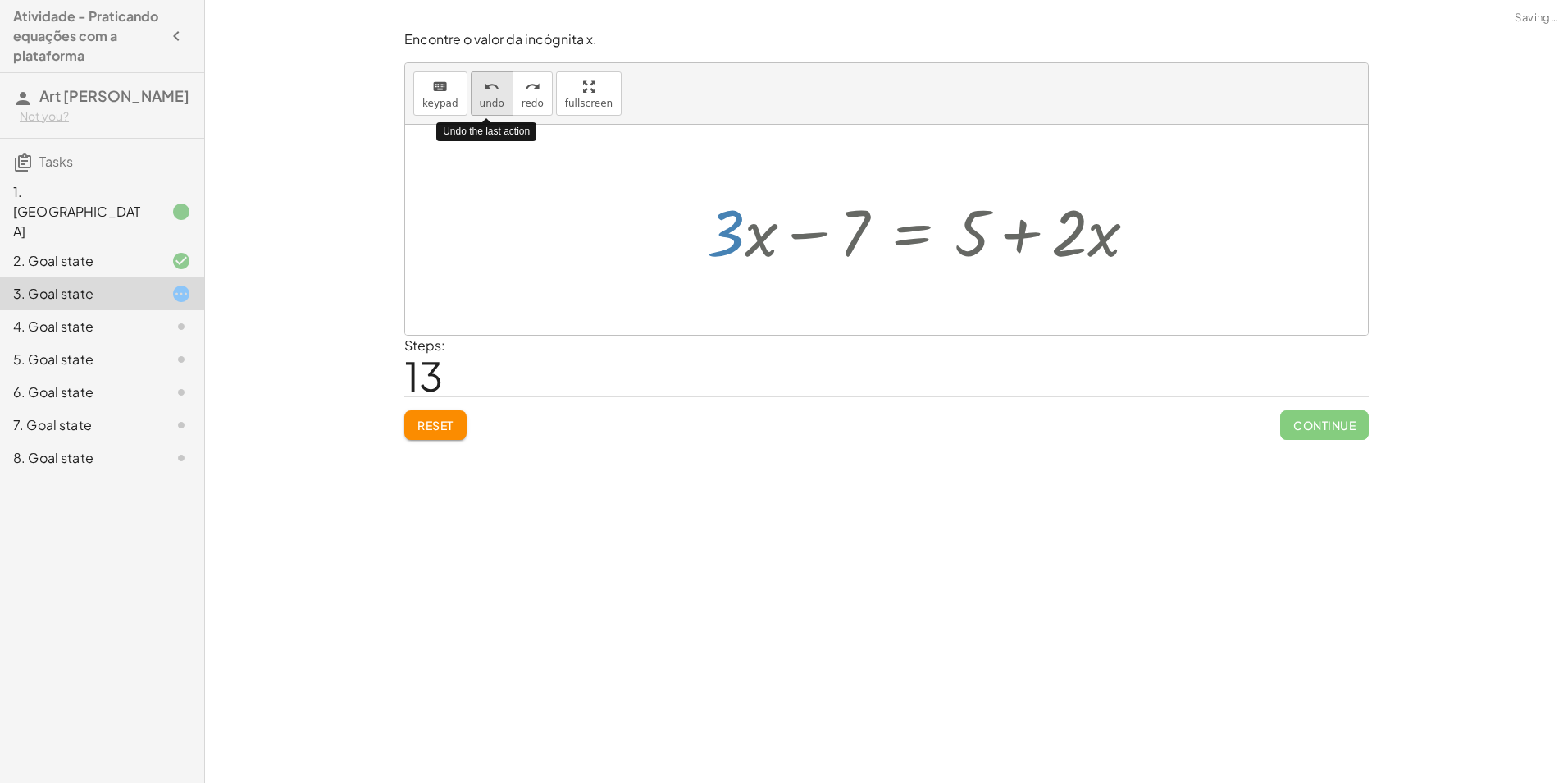
click at [472, 79] on button "undo undo" at bounding box center [493, 93] width 43 height 44
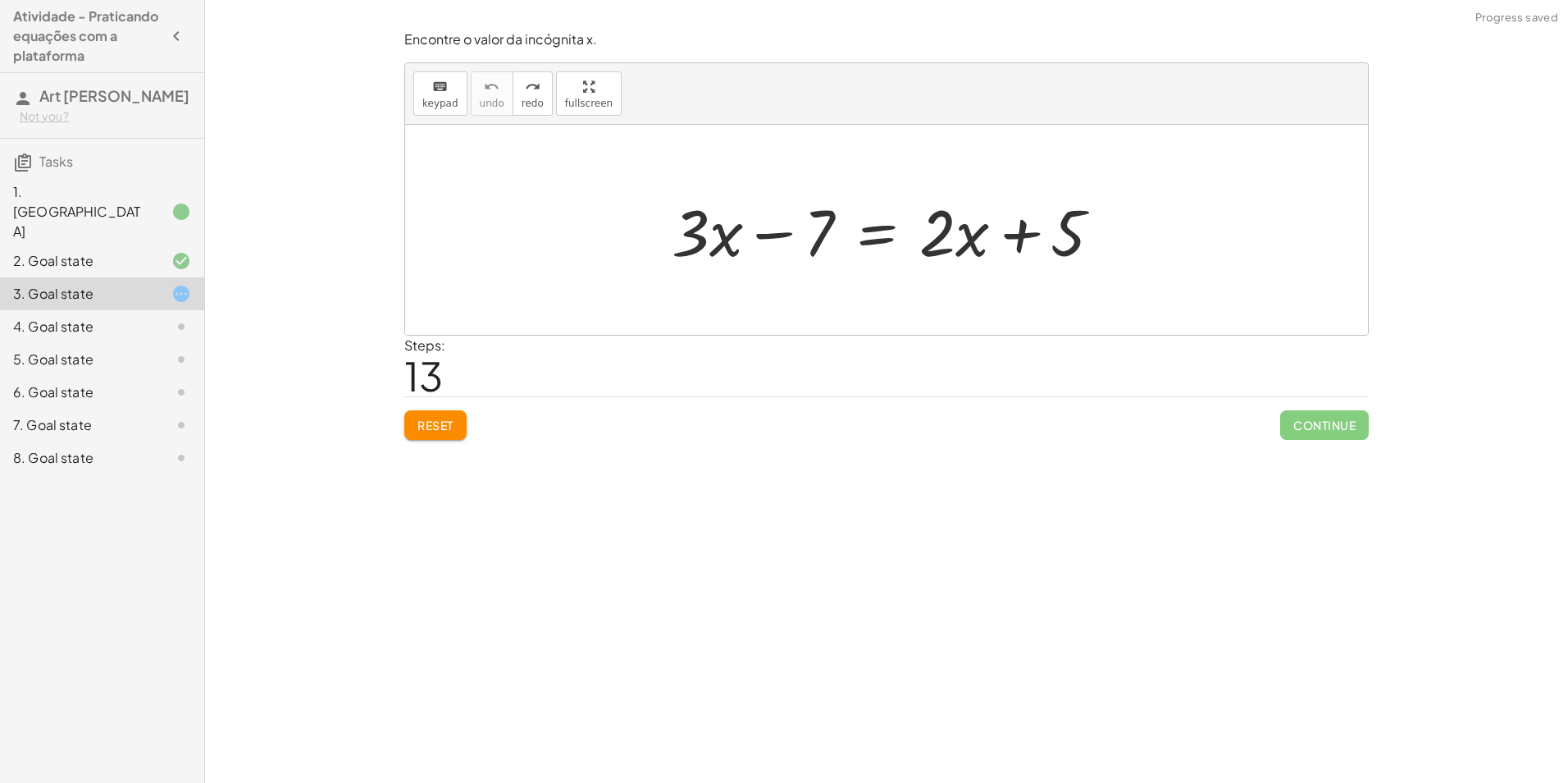
click at [868, 241] on div at bounding box center [893, 230] width 459 height 84
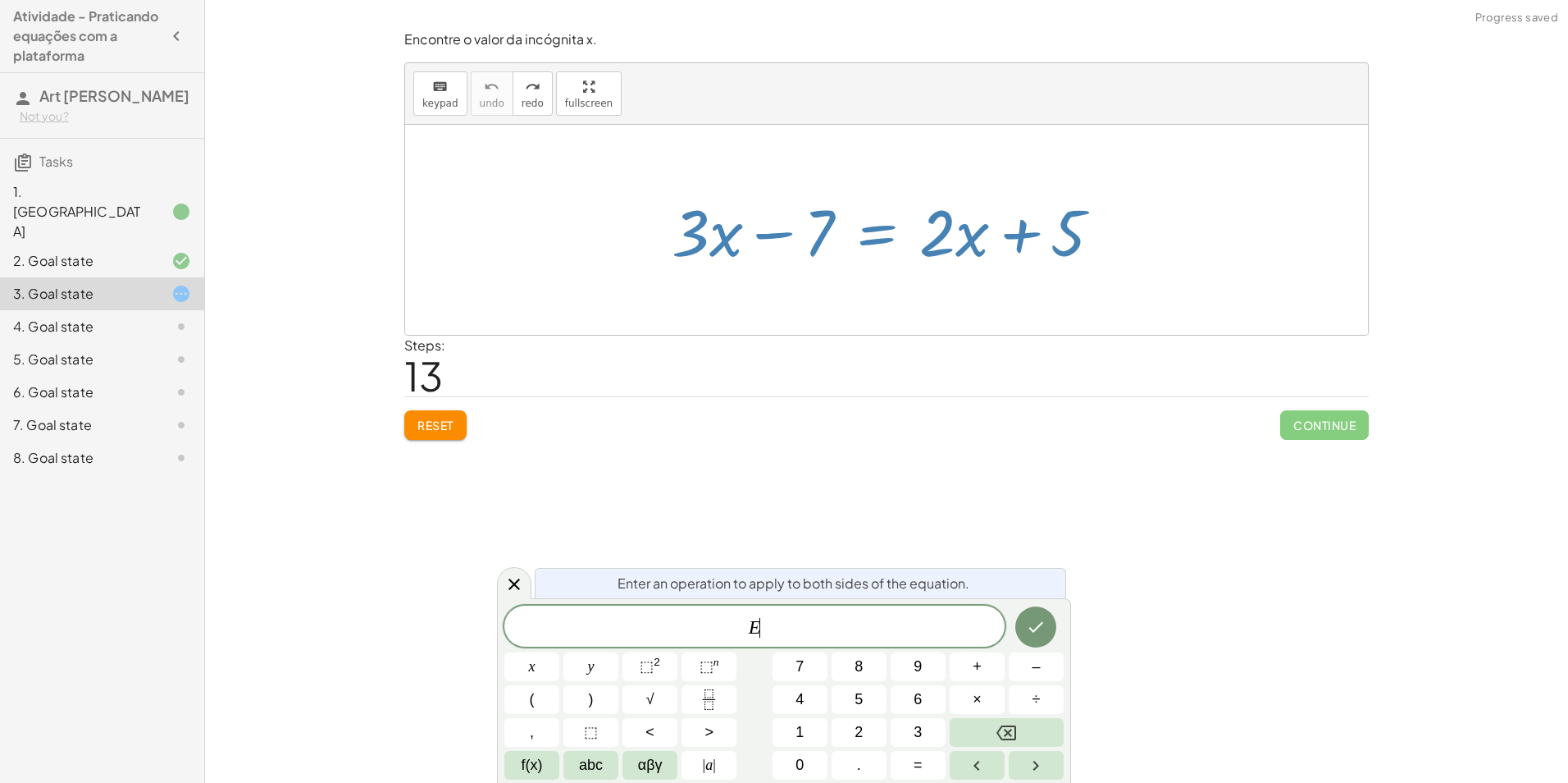
click at [870, 241] on div at bounding box center [893, 230] width 459 height 84
click at [902, 251] on div at bounding box center [893, 230] width 459 height 84
click at [963, 413] on div "Reset Continue" at bounding box center [887, 418] width 964 height 43
click at [1090, 661] on div "Encontre o valor da incógnita x manipulando a equação. insert select one: Math …" at bounding box center [886, 391] width 1363 height 783
drag, startPoint x: 947, startPoint y: 231, endPoint x: 1034, endPoint y: 261, distance: 92.0
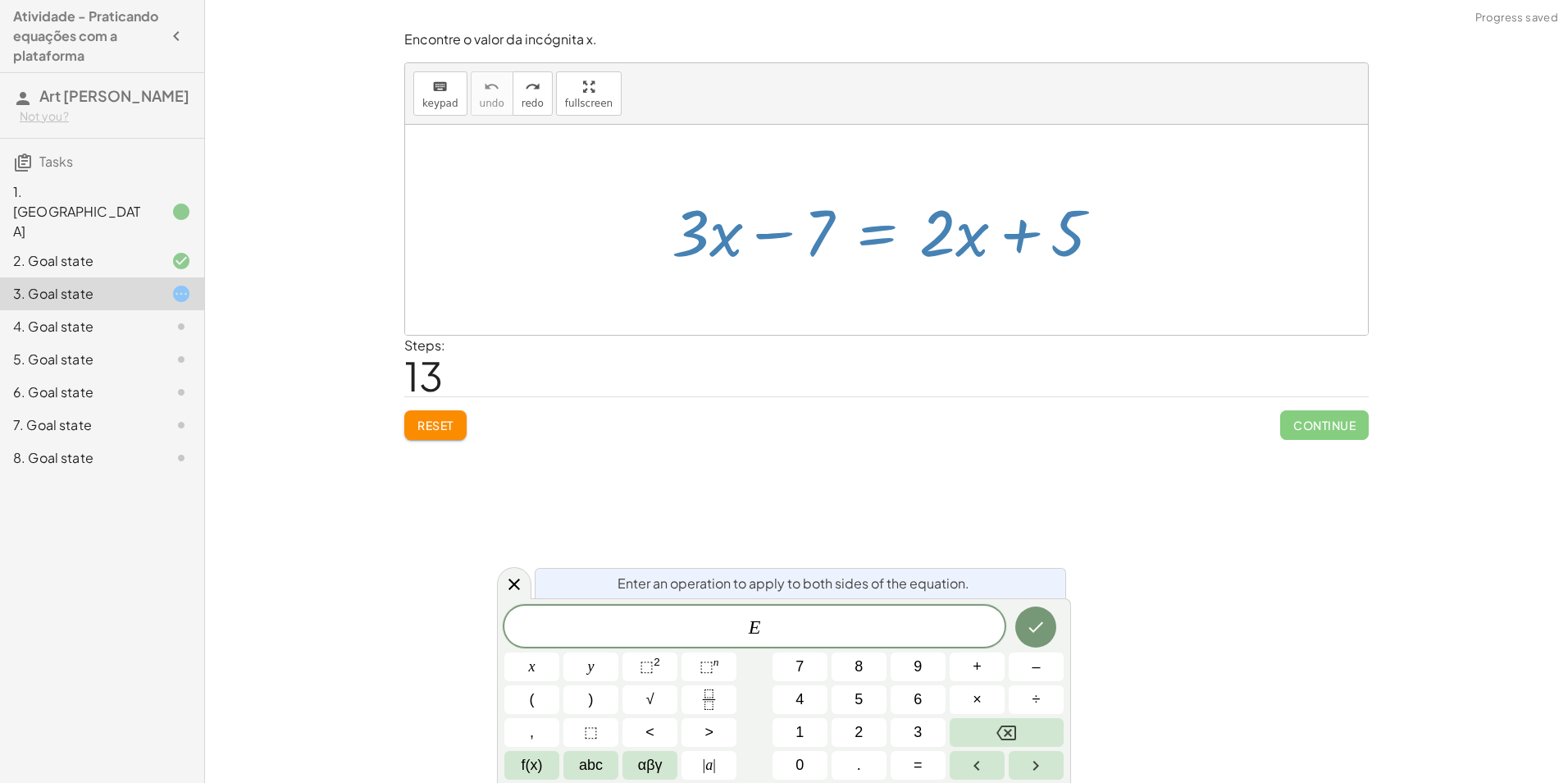
click at [1001, 261] on div at bounding box center [893, 230] width 459 height 84
click at [1025, 250] on div at bounding box center [893, 230] width 459 height 84
click at [285, 537] on div "Encontre o valor da incógnita x manipulando a equação. insert select one: Math …" at bounding box center [886, 391] width 1363 height 783
click at [501, 580] on div at bounding box center [514, 582] width 34 height 32
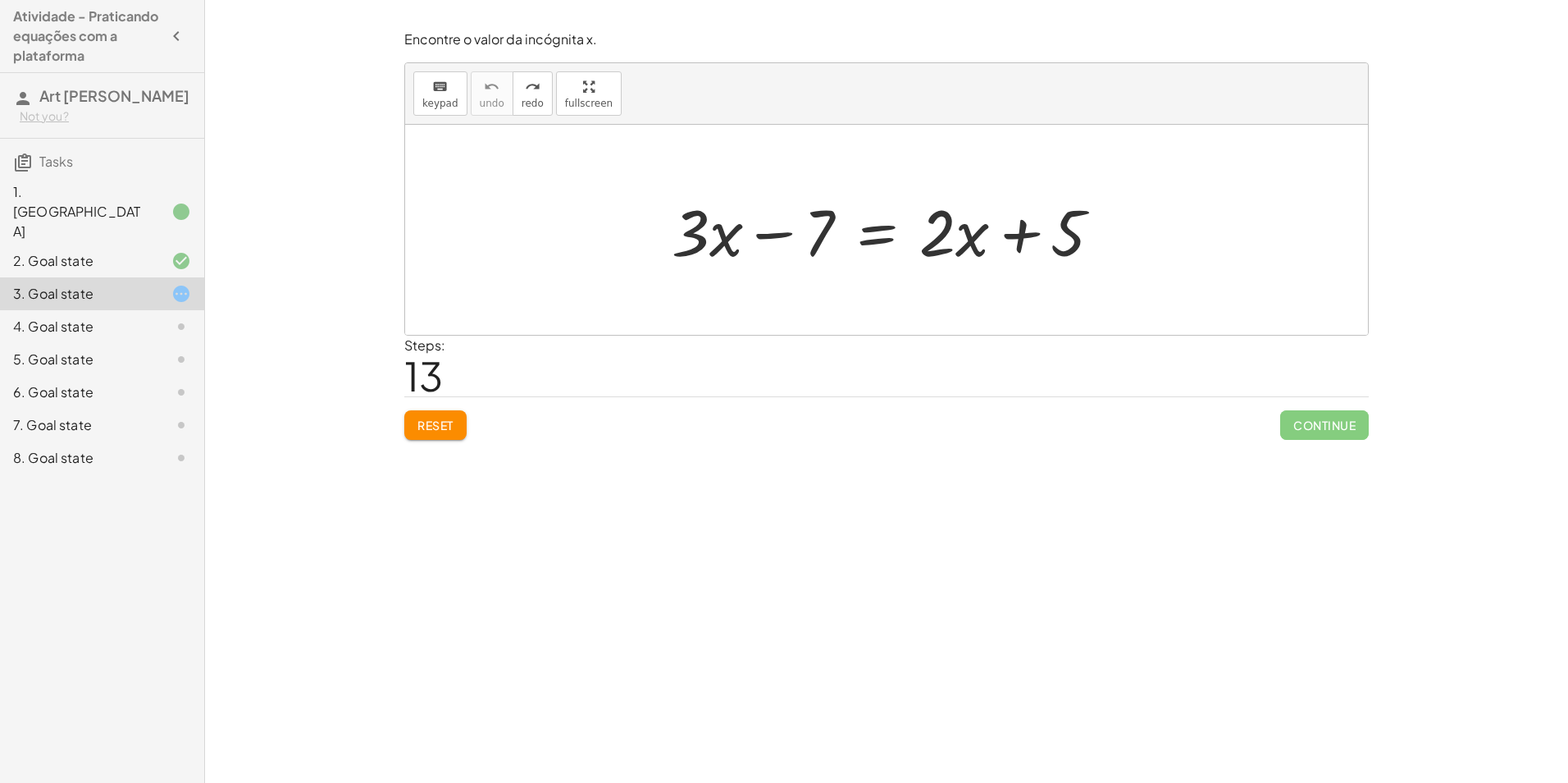
click at [1017, 239] on div at bounding box center [893, 230] width 459 height 84
drag, startPoint x: 1017, startPoint y: 239, endPoint x: 1031, endPoint y: 259, distance: 24.4
click at [1031, 259] on div at bounding box center [893, 230] width 459 height 84
drag, startPoint x: 780, startPoint y: 239, endPoint x: 795, endPoint y: 238, distance: 15.0
click at [796, 239] on div at bounding box center [893, 230] width 459 height 84
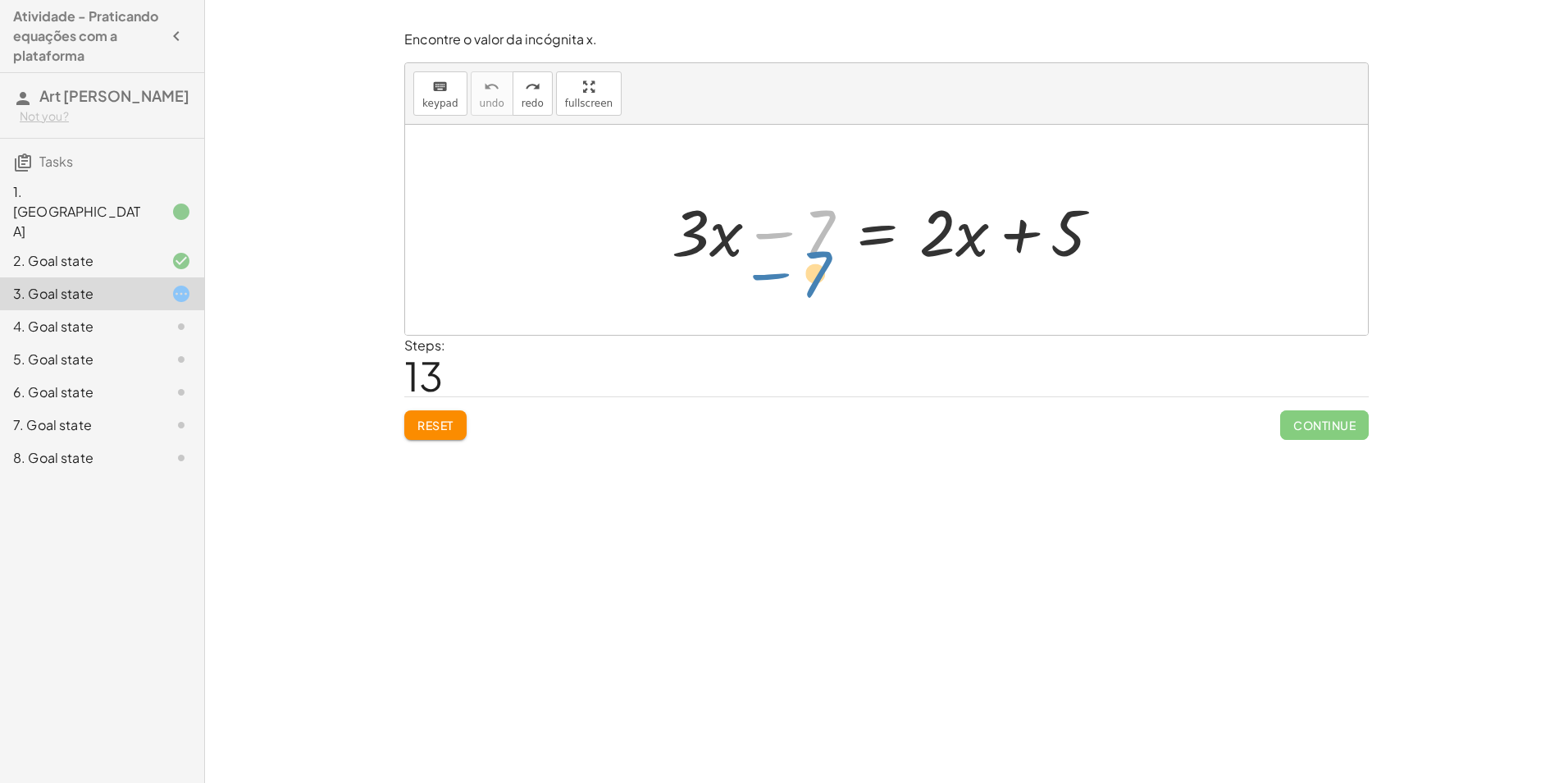
drag, startPoint x: 783, startPoint y: 234, endPoint x: 774, endPoint y: 248, distance: 16.6
click at [774, 248] on div at bounding box center [893, 230] width 459 height 84
click at [431, 104] on span "keypad" at bounding box center [441, 103] width 36 height 11
click at [419, 75] on button "keyboard keypad" at bounding box center [440, 93] width 54 height 44
click at [896, 239] on div at bounding box center [893, 230] width 459 height 84
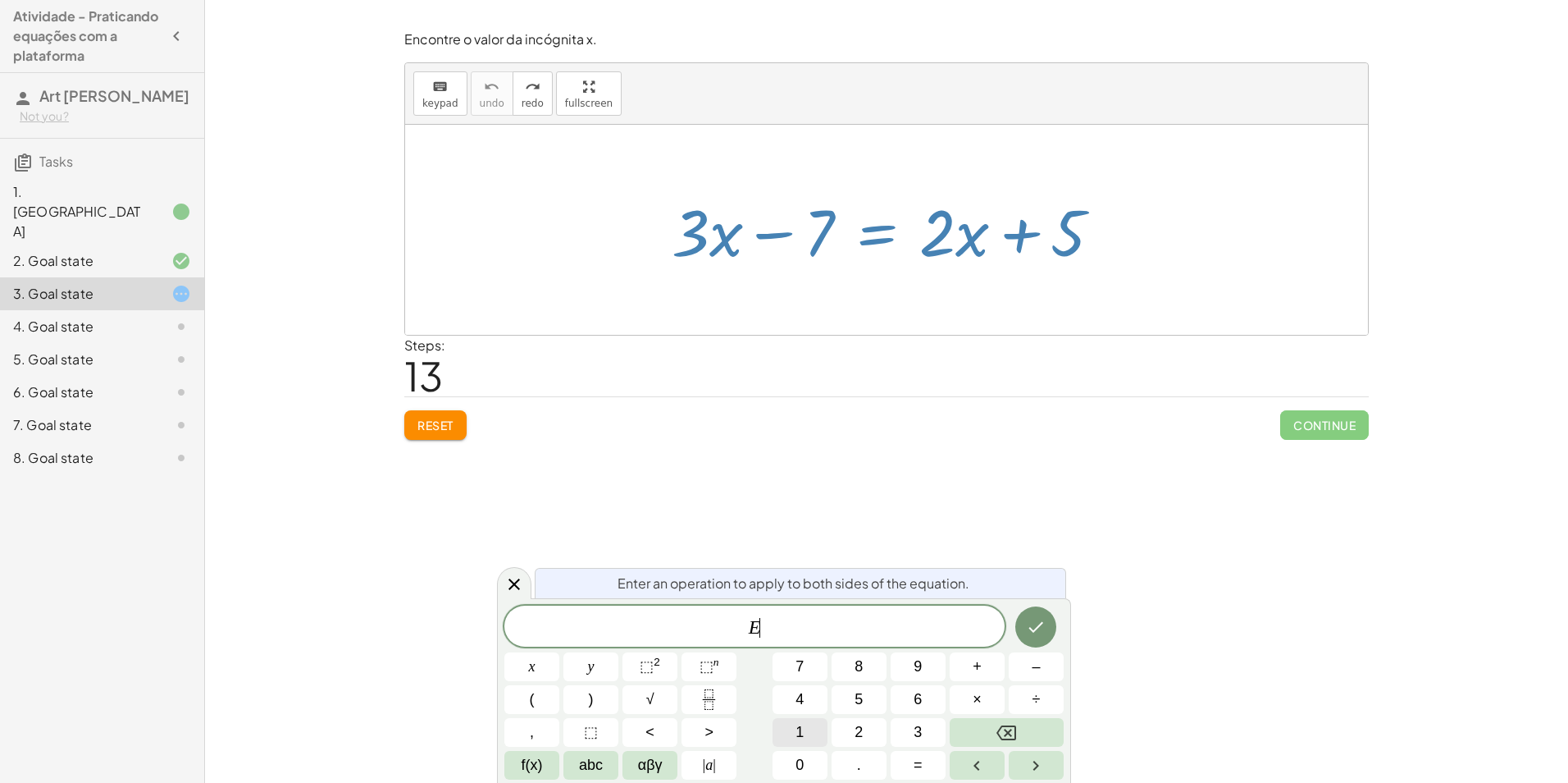
click at [813, 733] on button "1" at bounding box center [800, 732] width 55 height 28
click at [865, 728] on button "2" at bounding box center [859, 732] width 55 height 28
click at [1032, 624] on icon "Done" at bounding box center [1036, 626] width 20 height 20
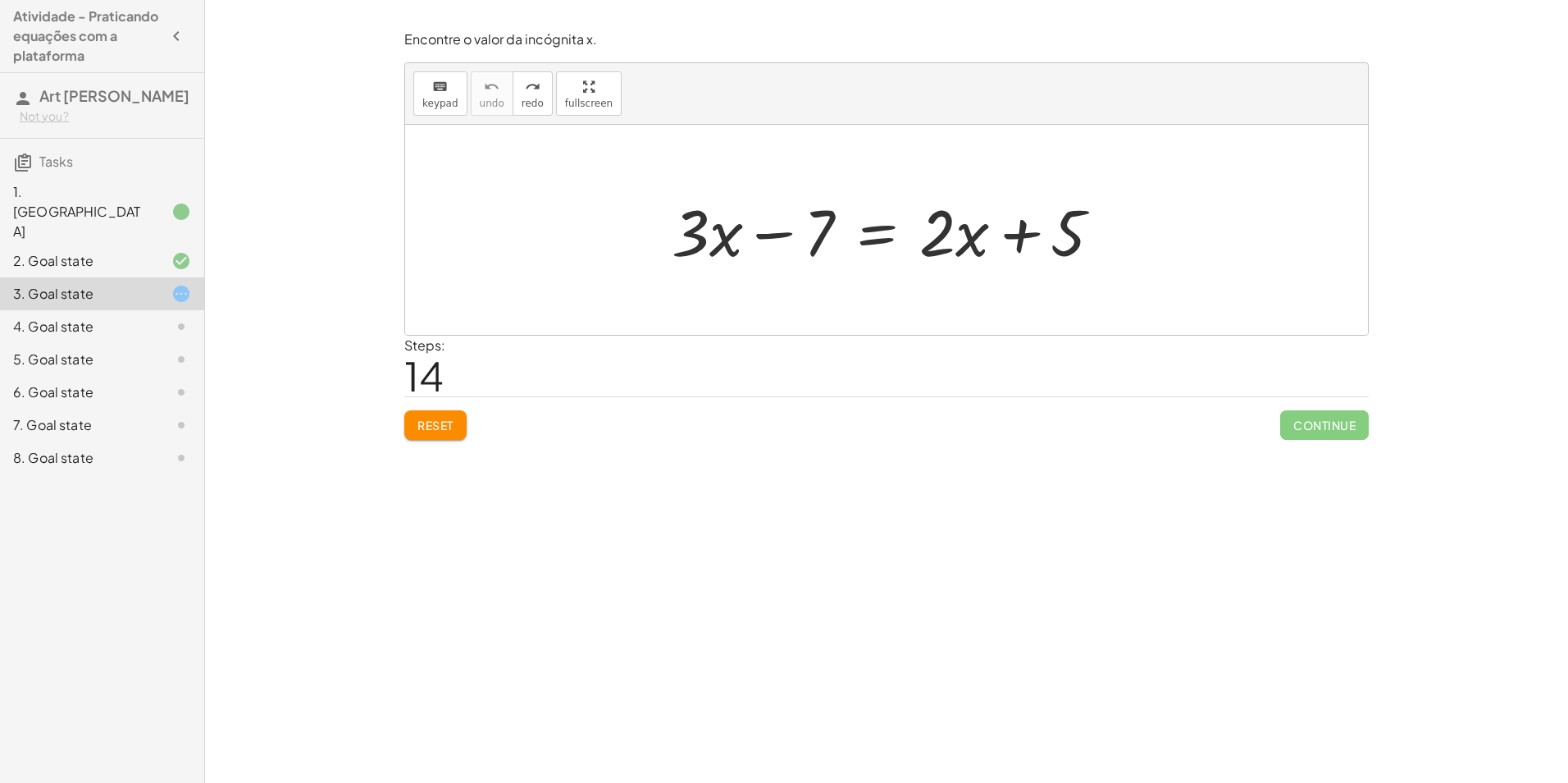
click at [1203, 658] on div "Encontre o valor da incógnita x manipulando a equação. insert select one: Math …" at bounding box center [886, 391] width 1363 height 783
drag, startPoint x: 722, startPoint y: 251, endPoint x: 863, endPoint y: 297, distance: 148.3
click at [931, 324] on div "· x + · 3 + · 3 · x − 7 = + · 2 · x + 5" at bounding box center [887, 230] width 963 height 210
drag, startPoint x: 1083, startPoint y: 237, endPoint x: 1114, endPoint y: 231, distance: 31.6
click at [1114, 231] on div at bounding box center [893, 230] width 459 height 84
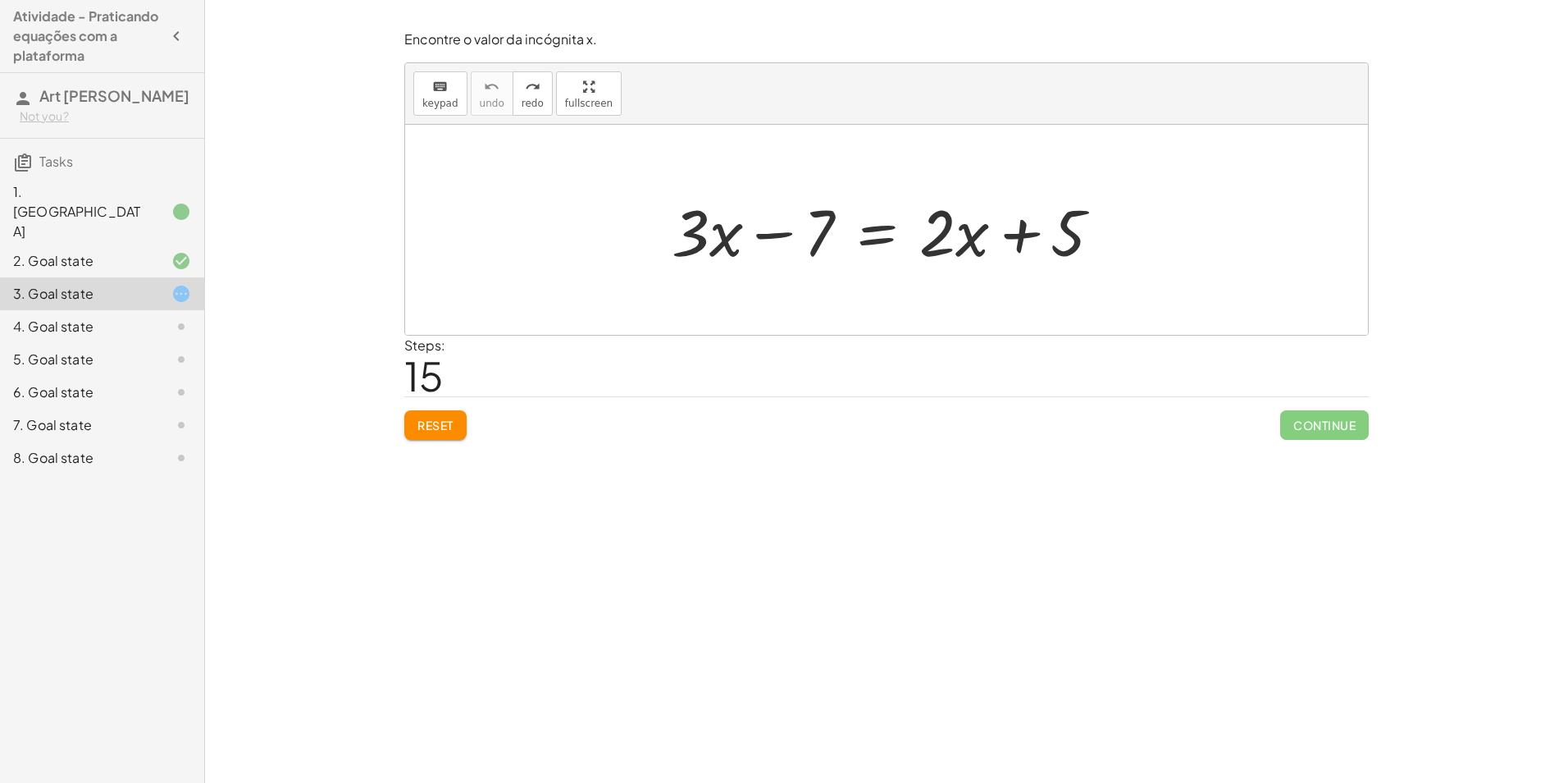
click at [421, 452] on div "Encontre o valor da incógnita x manipulando a equação. insert select one: Math …" at bounding box center [886, 391] width 1363 height 783
click at [416, 436] on button "Reset" at bounding box center [436, 425] width 62 height 29
drag, startPoint x: 945, startPoint y: 245, endPoint x: 970, endPoint y: 248, distance: 25.2
click at [970, 248] on div at bounding box center [893, 230] width 459 height 84
drag, startPoint x: 1063, startPoint y: 236, endPoint x: 926, endPoint y: 246, distance: 137.4
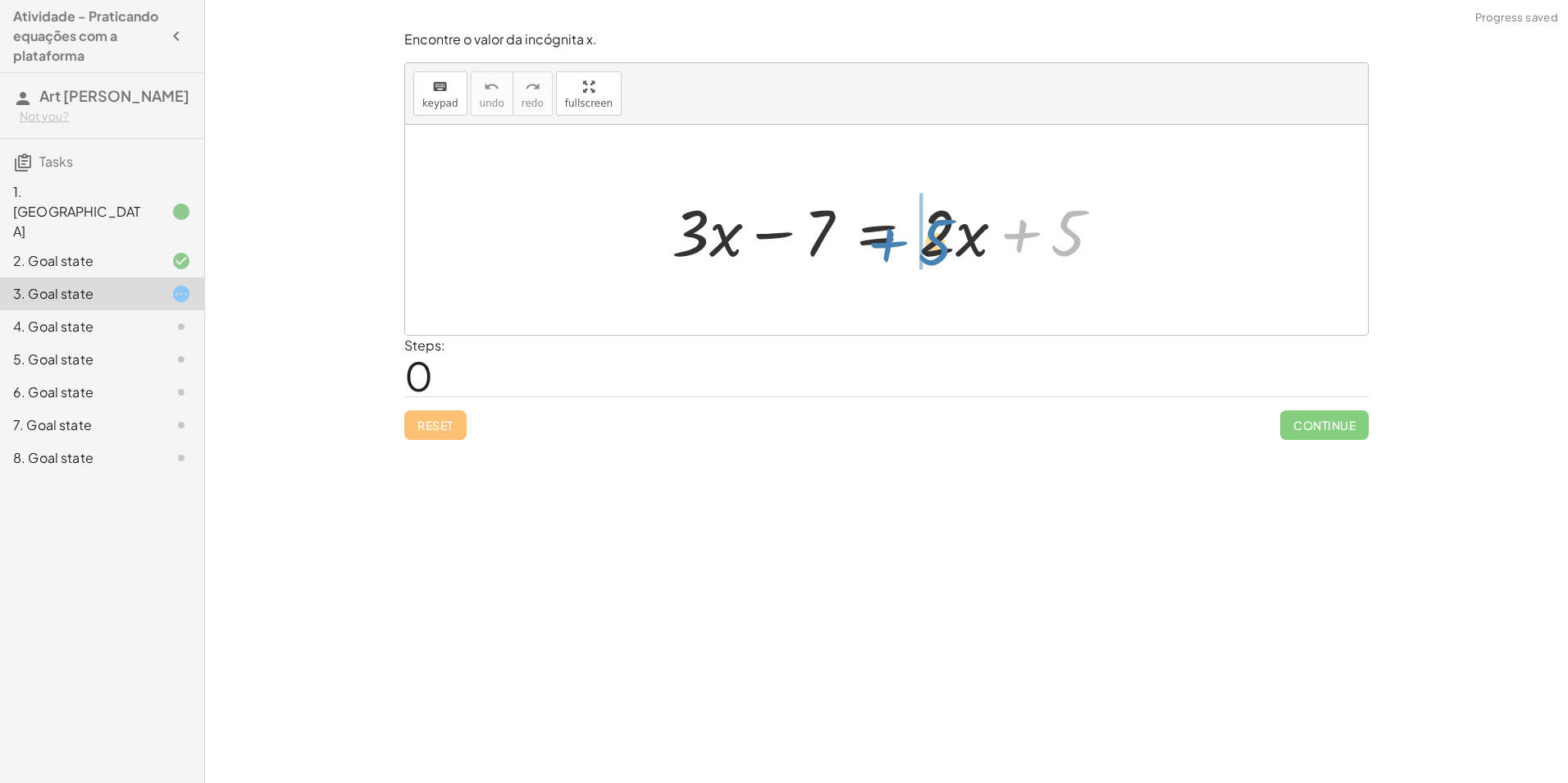
click at [926, 246] on div at bounding box center [893, 230] width 459 height 84
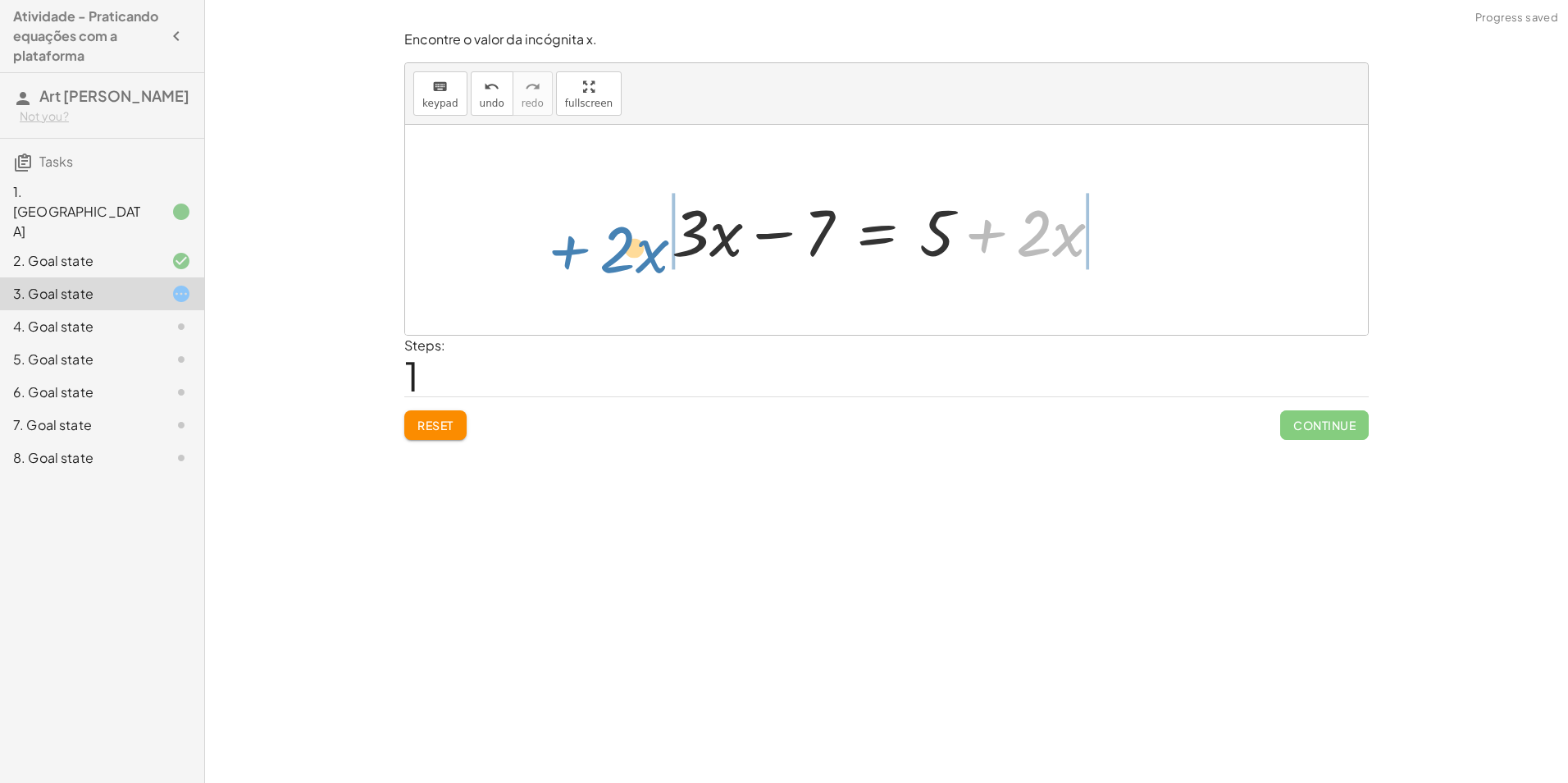
drag, startPoint x: 1020, startPoint y: 242, endPoint x: 583, endPoint y: 251, distance: 437.1
click at [583, 251] on div "+ · 3 · x − 7 = + · 2 · x + 5 + · 2 · x + · 3 · x − 7 = + · 2 · x + 5" at bounding box center [887, 230] width 963 height 210
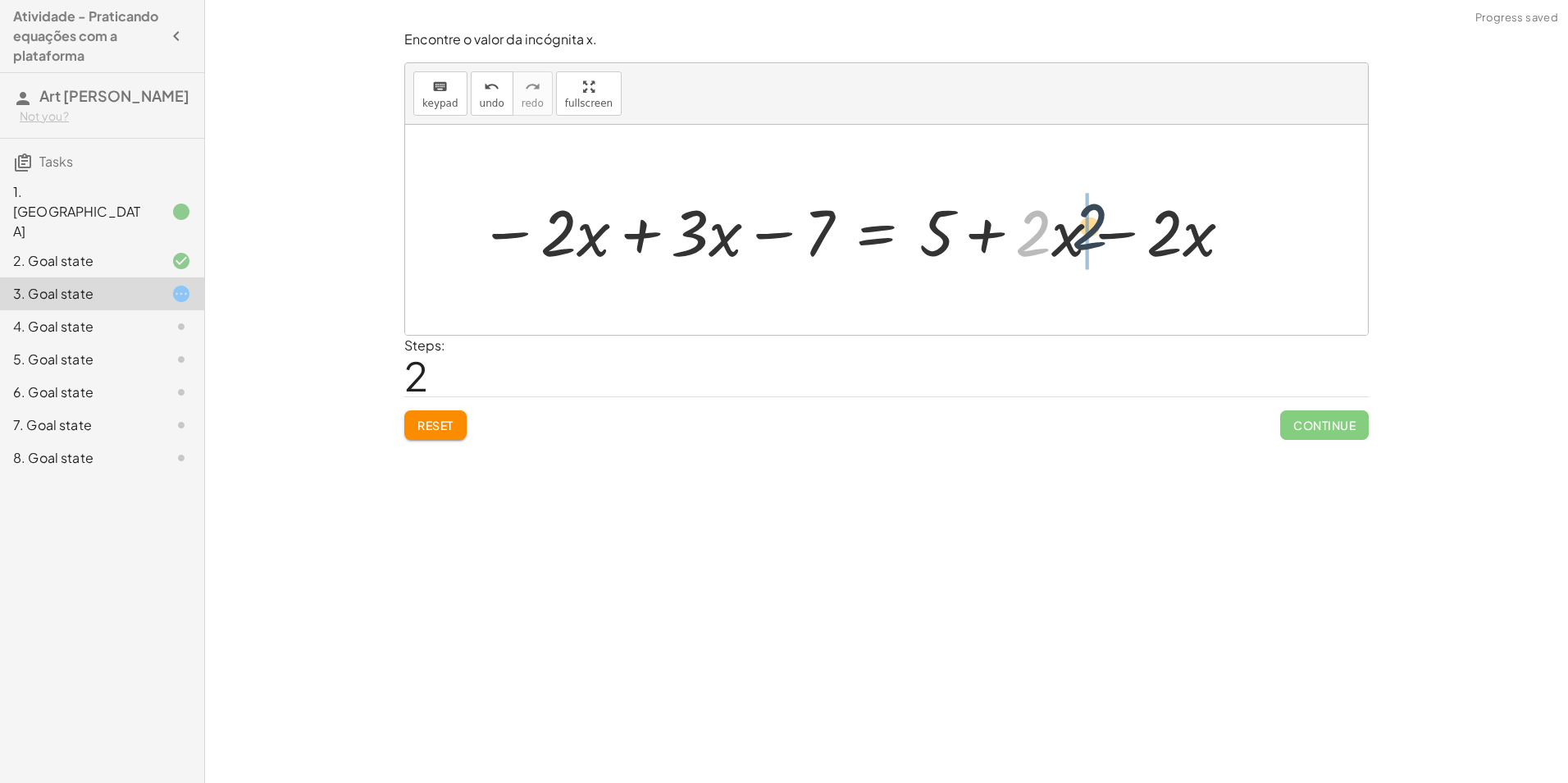
drag, startPoint x: 1028, startPoint y: 254, endPoint x: 1018, endPoint y: 258, distance: 10.8
click at [1018, 258] on div at bounding box center [857, 230] width 772 height 84
drag, startPoint x: 1001, startPoint y: 251, endPoint x: 1120, endPoint y: 247, distance: 119.1
click at [1120, 247] on div at bounding box center [857, 230] width 772 height 84
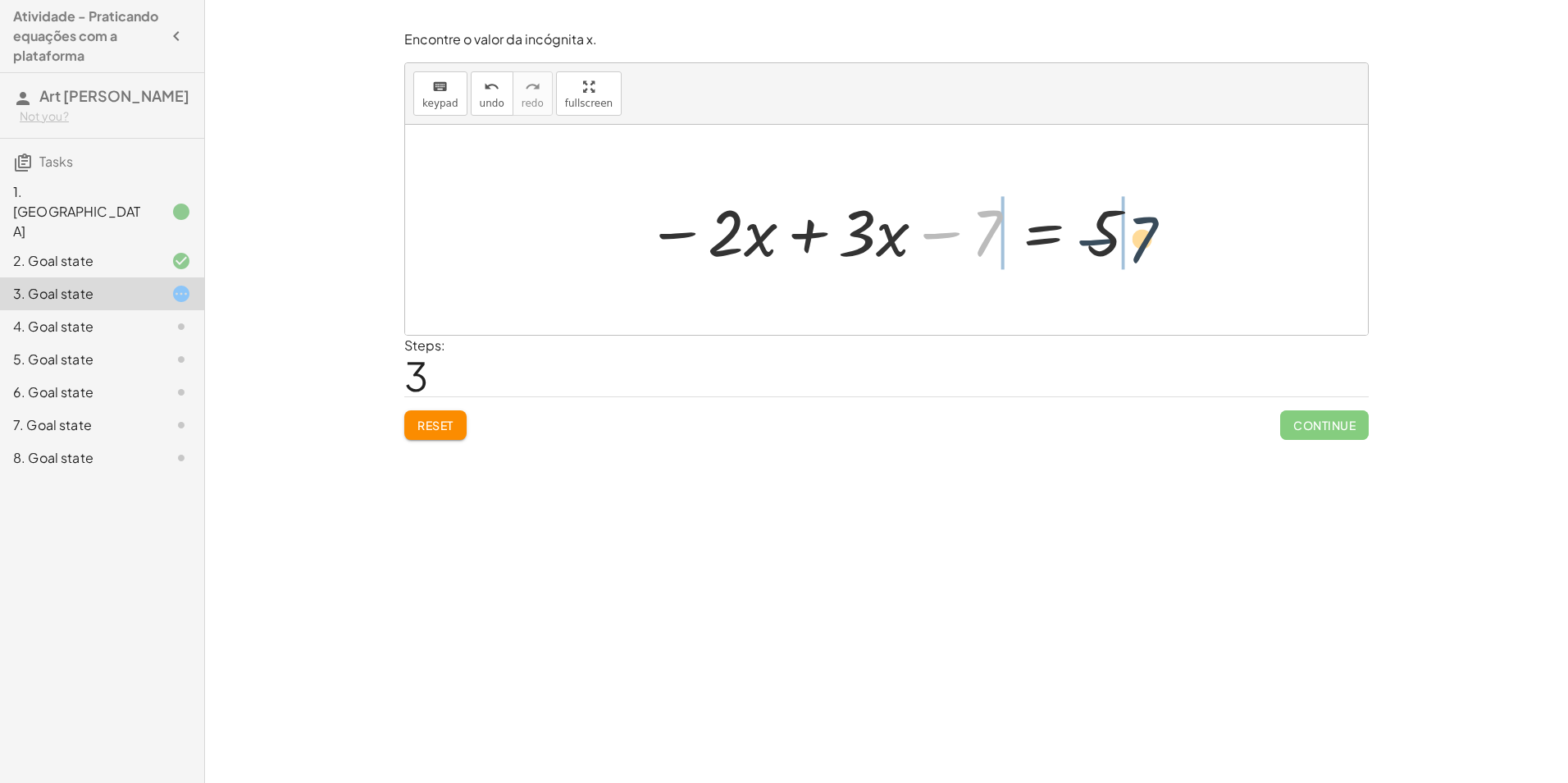
drag, startPoint x: 949, startPoint y: 236, endPoint x: 1131, endPoint y: 243, distance: 182.1
click at [1131, 243] on div at bounding box center [893, 230] width 510 height 84
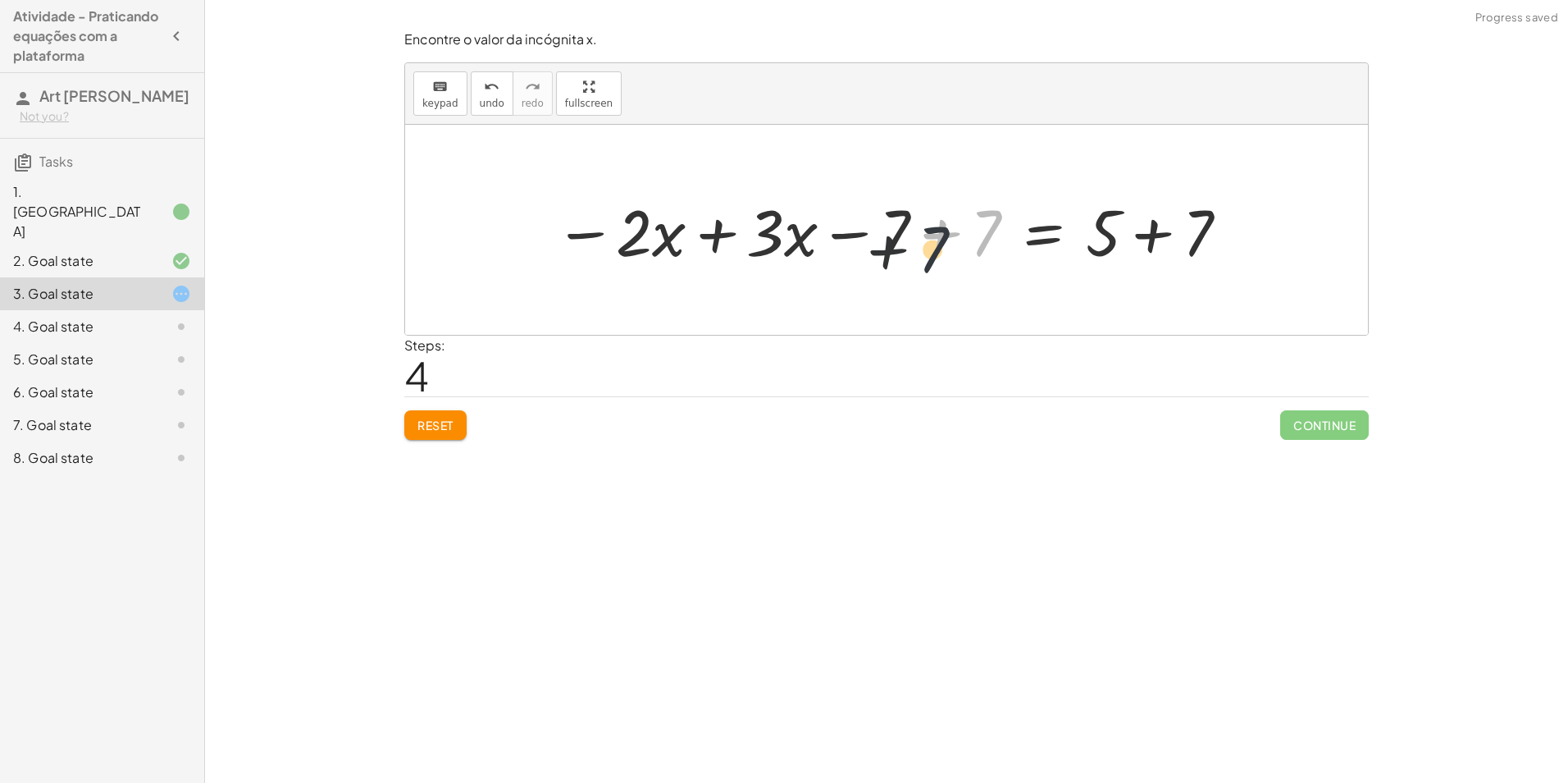
drag, startPoint x: 996, startPoint y: 215, endPoint x: 916, endPoint y: 234, distance: 82.2
click at [916, 234] on div at bounding box center [892, 230] width 692 height 84
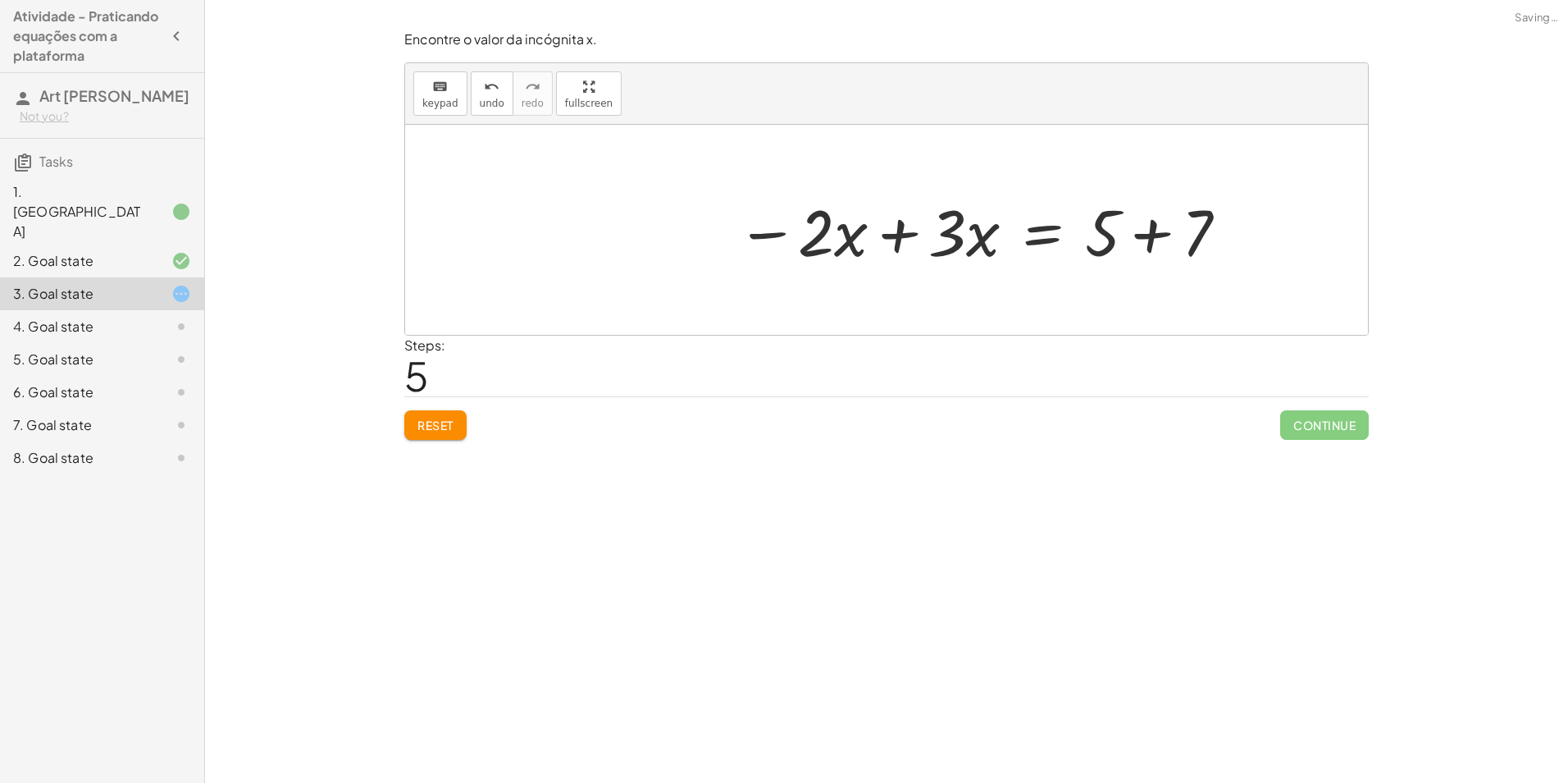
click at [1166, 236] on div at bounding box center [983, 230] width 510 height 84
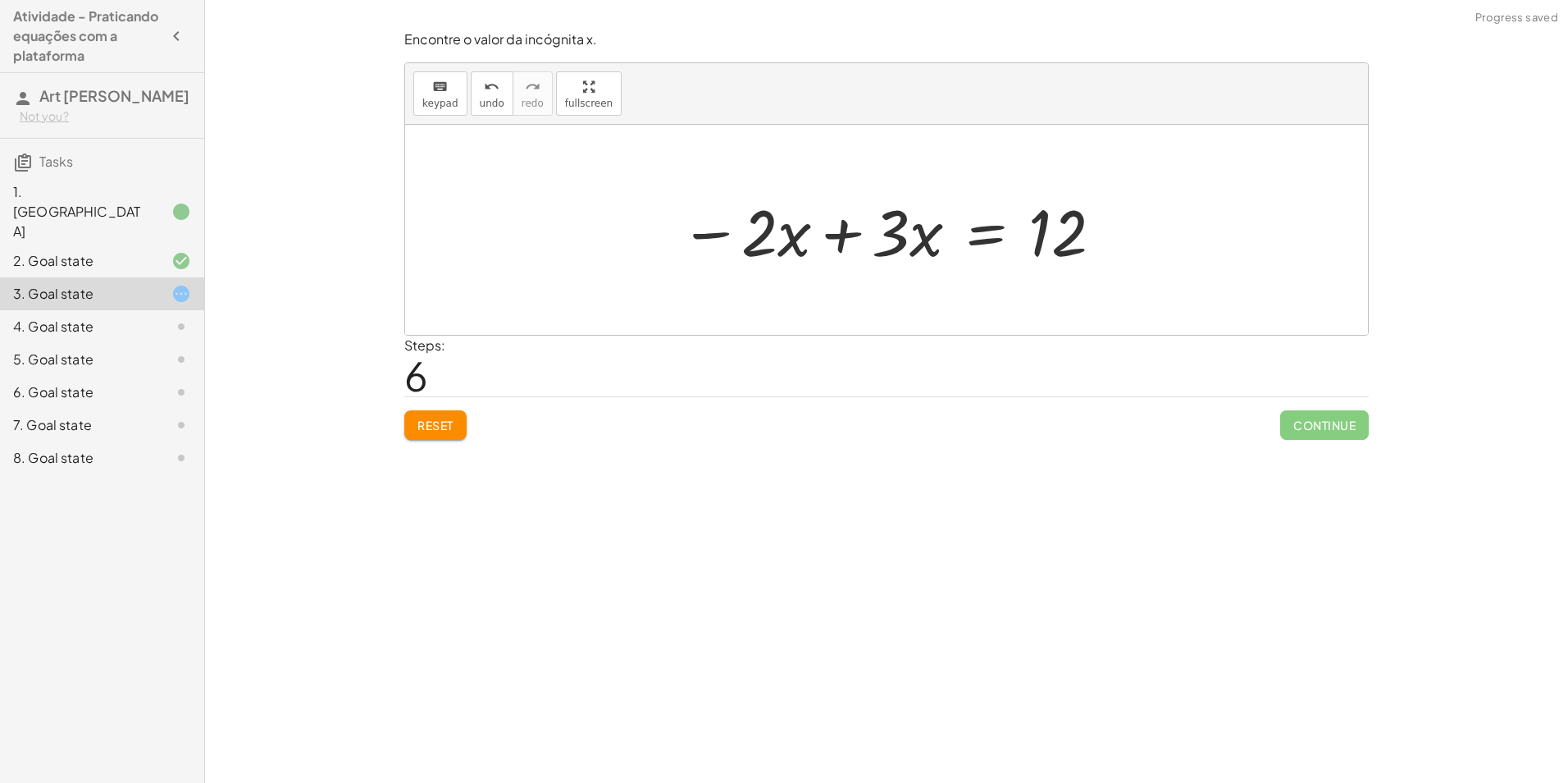
click at [842, 245] on div at bounding box center [892, 230] width 441 height 84
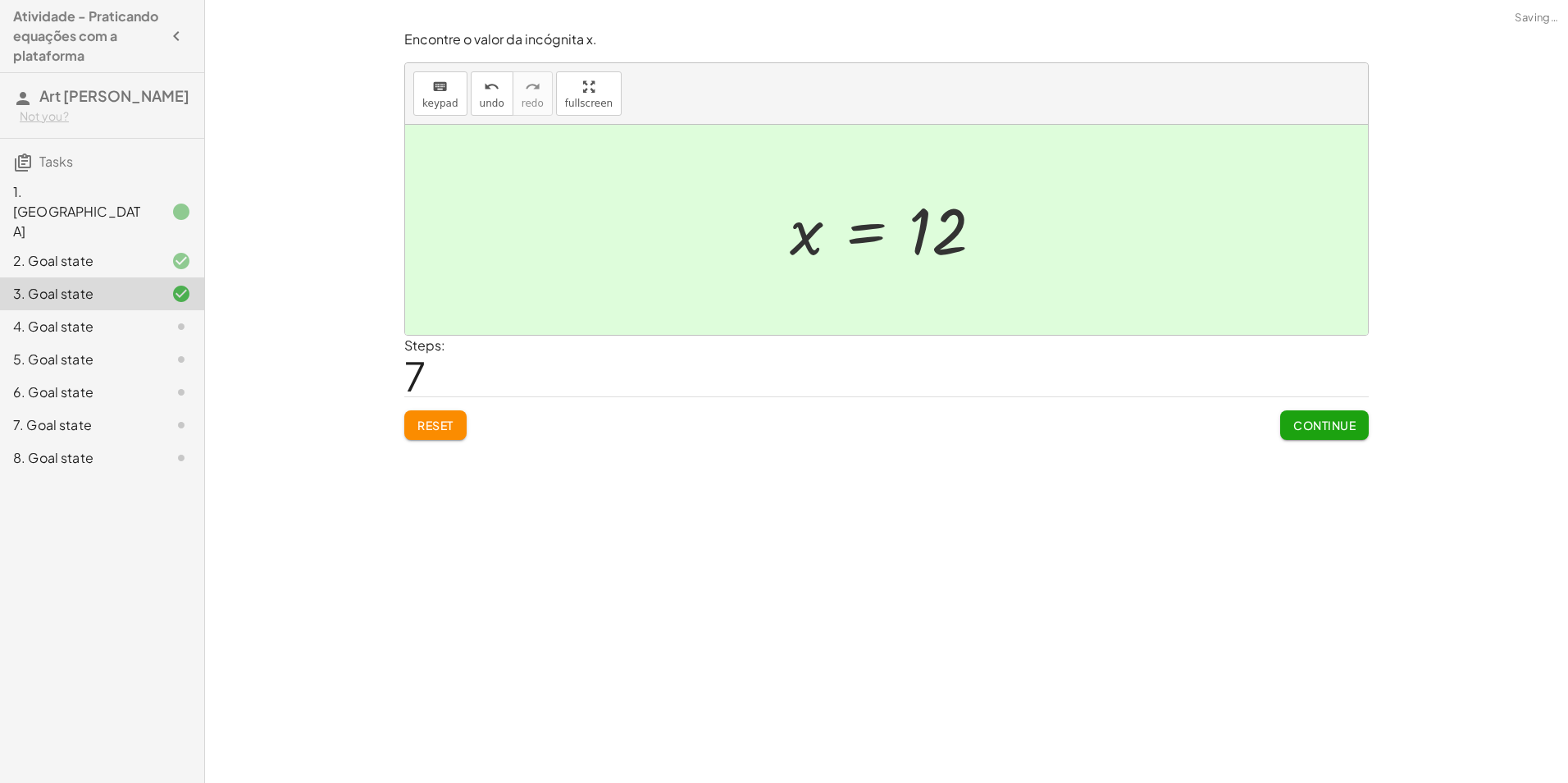
drag, startPoint x: 1352, startPoint y: 449, endPoint x: 1342, endPoint y: 421, distance: 29.7
click at [0, 0] on div "Encontre o valor da incógnita x. keyboard keypad undo undo redo redo fullscreen…" at bounding box center [0, 0] width 0 height 0
click at [1342, 418] on span "Continue" at bounding box center [1324, 425] width 62 height 15
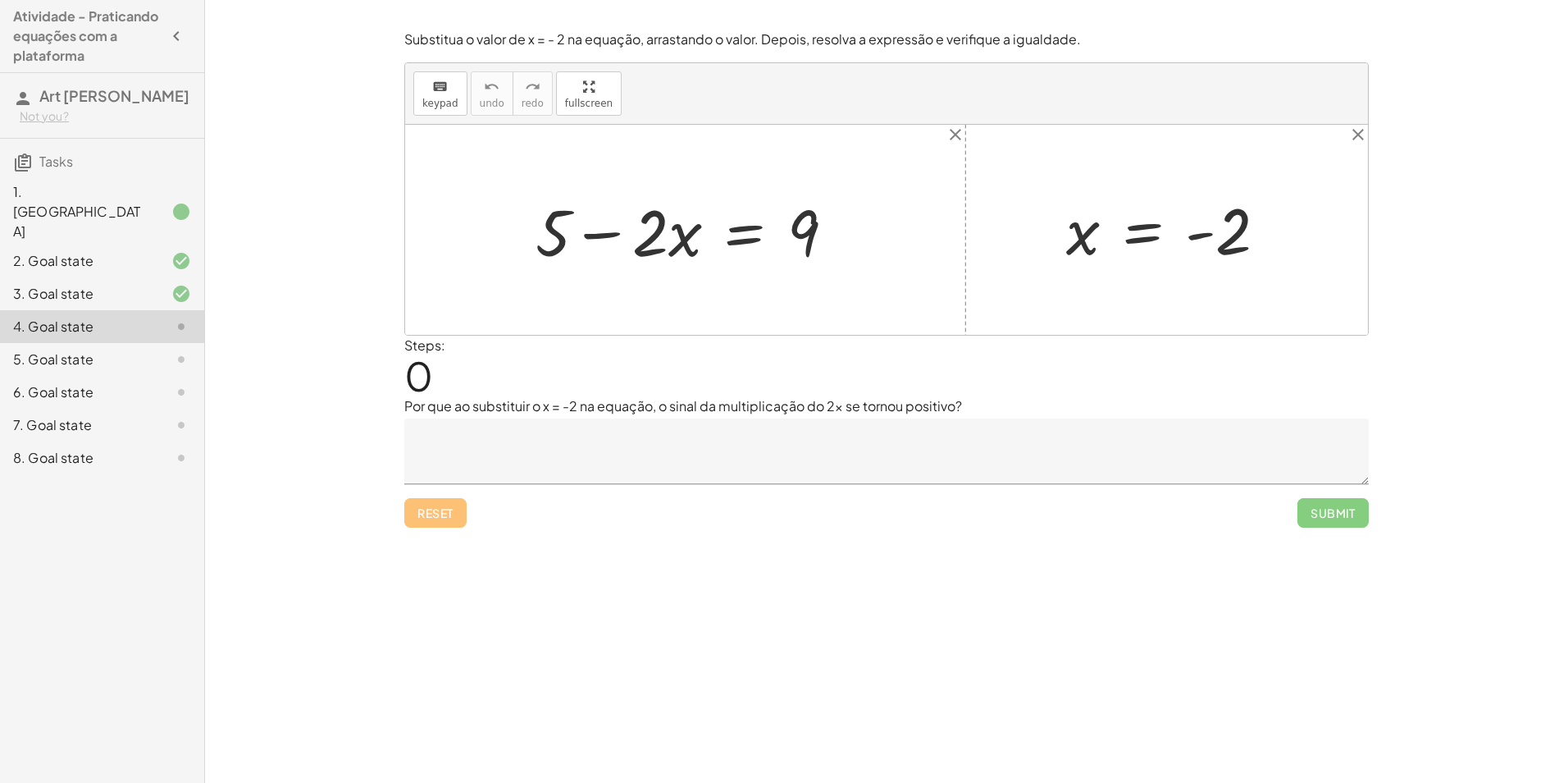
click at [623, 425] on textarea at bounding box center [887, 451] width 964 height 65
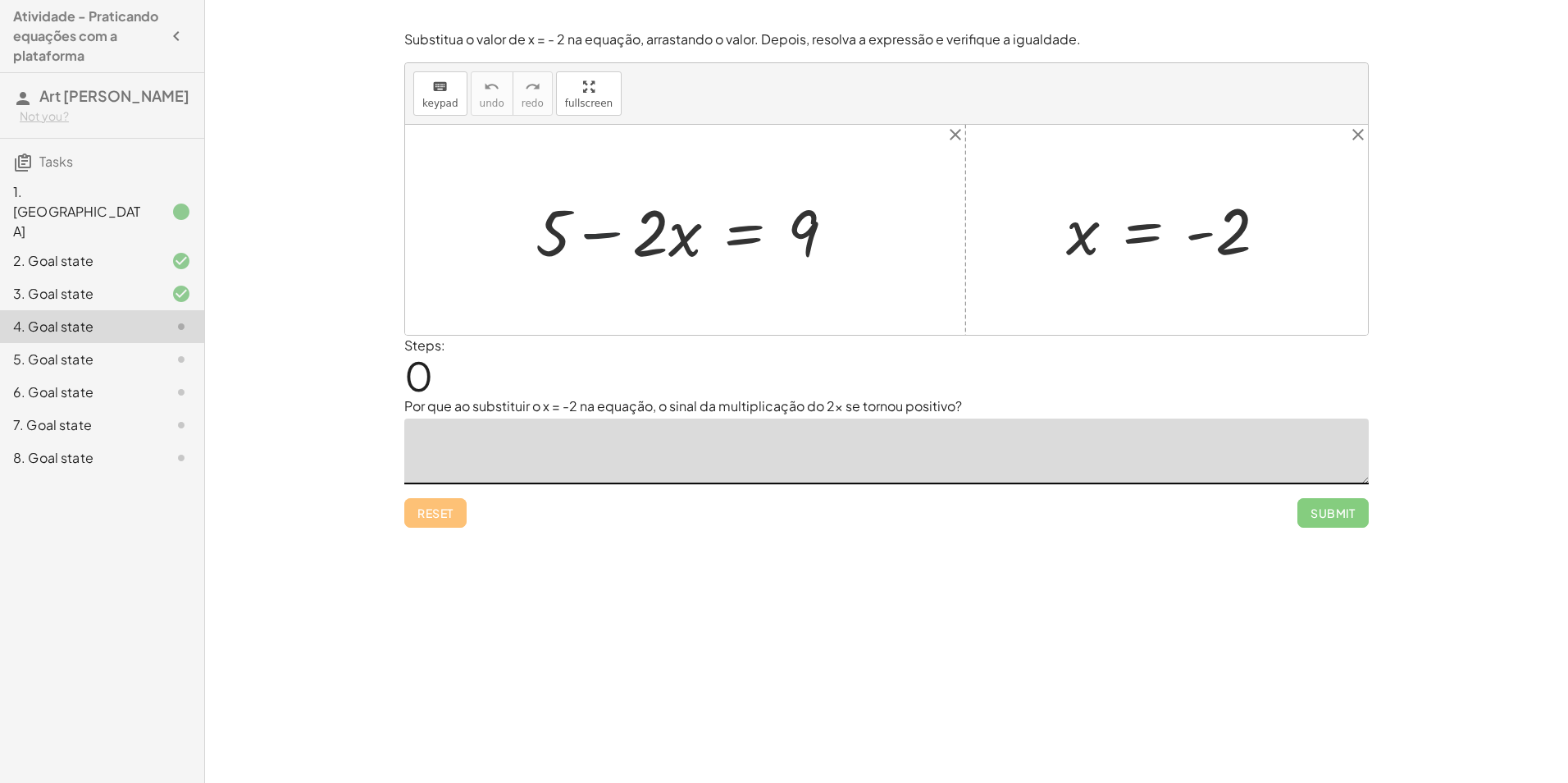
click at [627, 230] on div at bounding box center [692, 230] width 329 height 84
drag, startPoint x: 688, startPoint y: 244, endPoint x: 662, endPoint y: 214, distance: 39.7
click at [662, 214] on div at bounding box center [692, 230] width 329 height 84
type textarea "*"
click at [622, 220] on div at bounding box center [692, 230] width 329 height 84
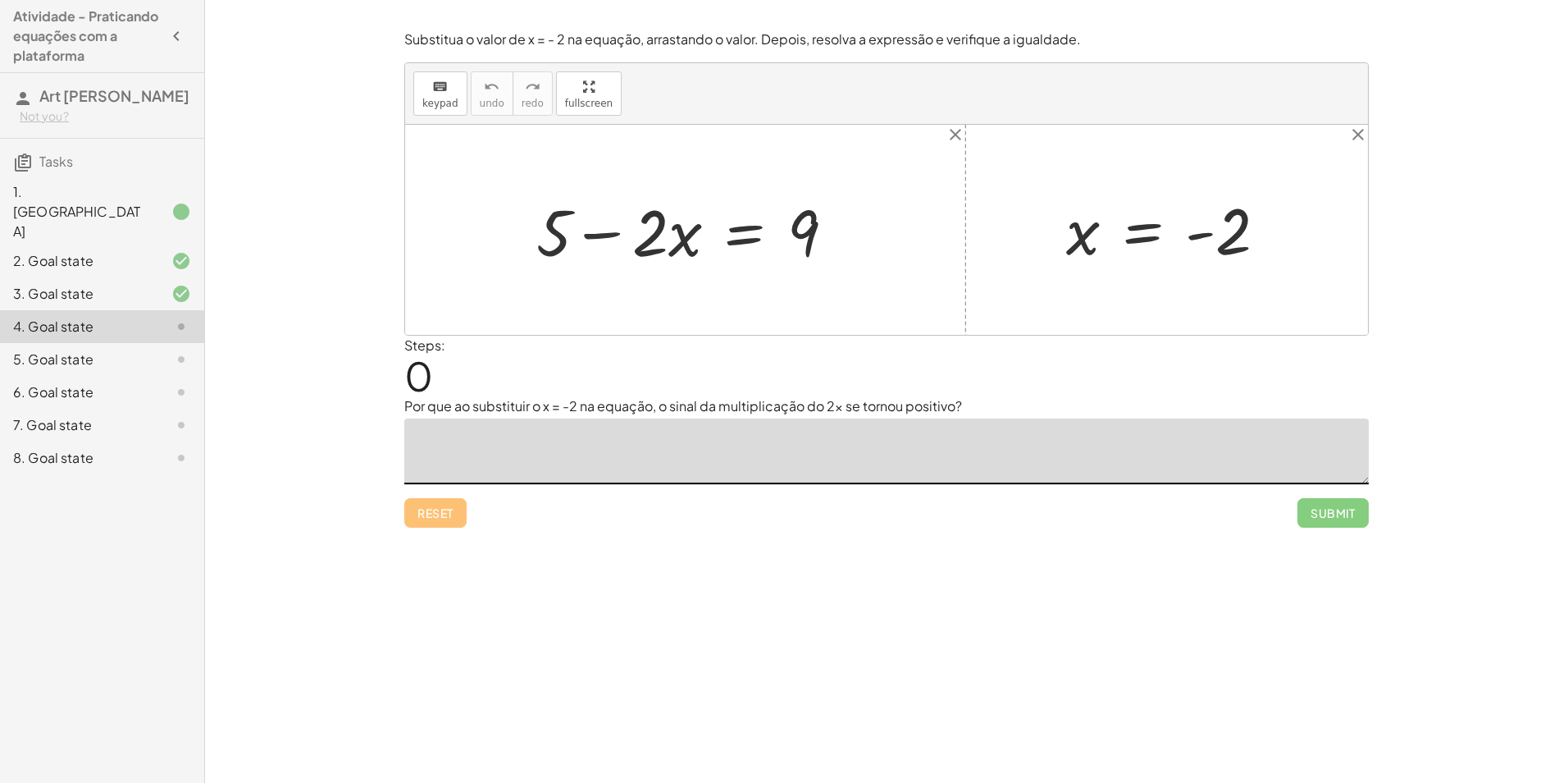
click at [614, 223] on div at bounding box center [692, 230] width 329 height 84
drag, startPoint x: 1214, startPoint y: 228, endPoint x: 731, endPoint y: 230, distance: 483.0
drag, startPoint x: 795, startPoint y: 232, endPoint x: 684, endPoint y: 233, distance: 111.0
click at [684, 233] on div at bounding box center [692, 230] width 329 height 84
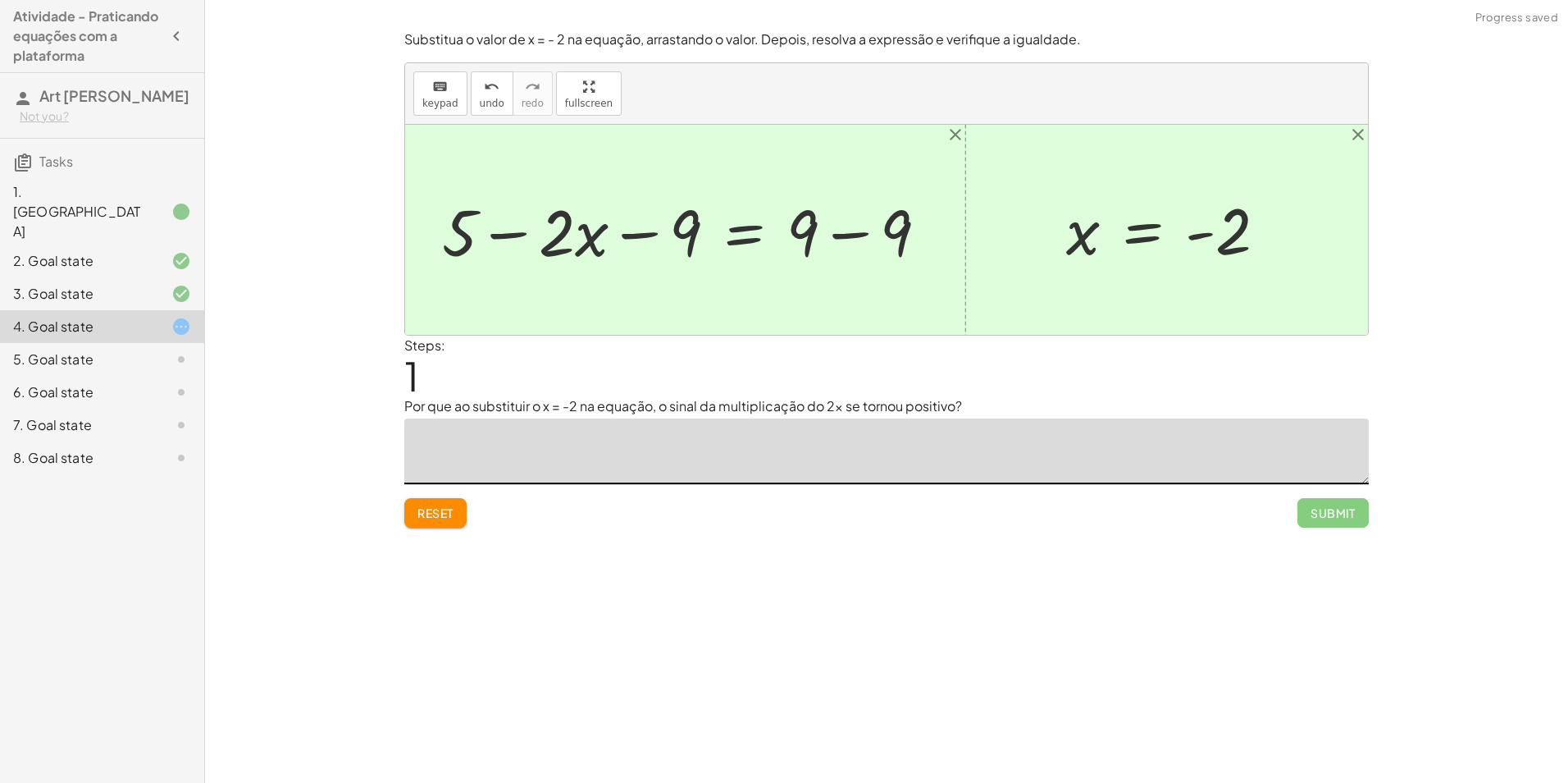
click at [858, 230] on div at bounding box center [691, 230] width 515 height 84
click at [619, 234] on div at bounding box center [645, 230] width 423 height 84
click at [515, 227] on div at bounding box center [645, 230] width 423 height 84
drag, startPoint x: 578, startPoint y: 233, endPoint x: 881, endPoint y: 216, distance: 303.5
click at [880, 216] on div "+ 5 − · 2 · x = 9 + 5 − · 2 · x − 9 = + 9 − 9 · x − · 2 + 5 − · 2 · x = − 9 0 x…" at bounding box center [887, 230] width 963 height 210
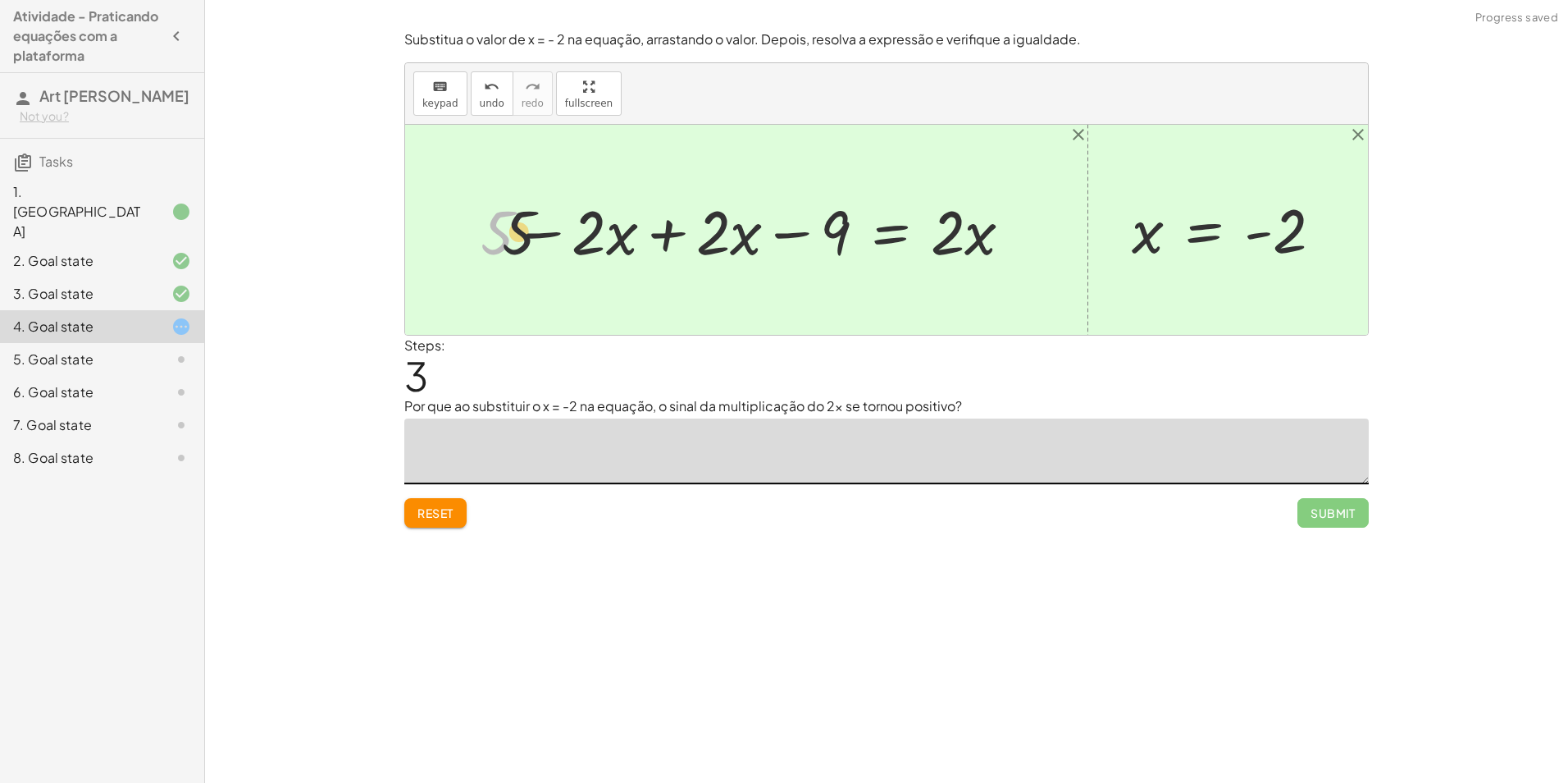
drag, startPoint x: 496, startPoint y: 239, endPoint x: 558, endPoint y: 239, distance: 62.0
click at [550, 239] on div at bounding box center [753, 229] width 561 height 80
click at [588, 239] on div at bounding box center [753, 229] width 561 height 80
click at [542, 231] on div at bounding box center [753, 229] width 561 height 80
click at [640, 231] on div at bounding box center [753, 229] width 561 height 80
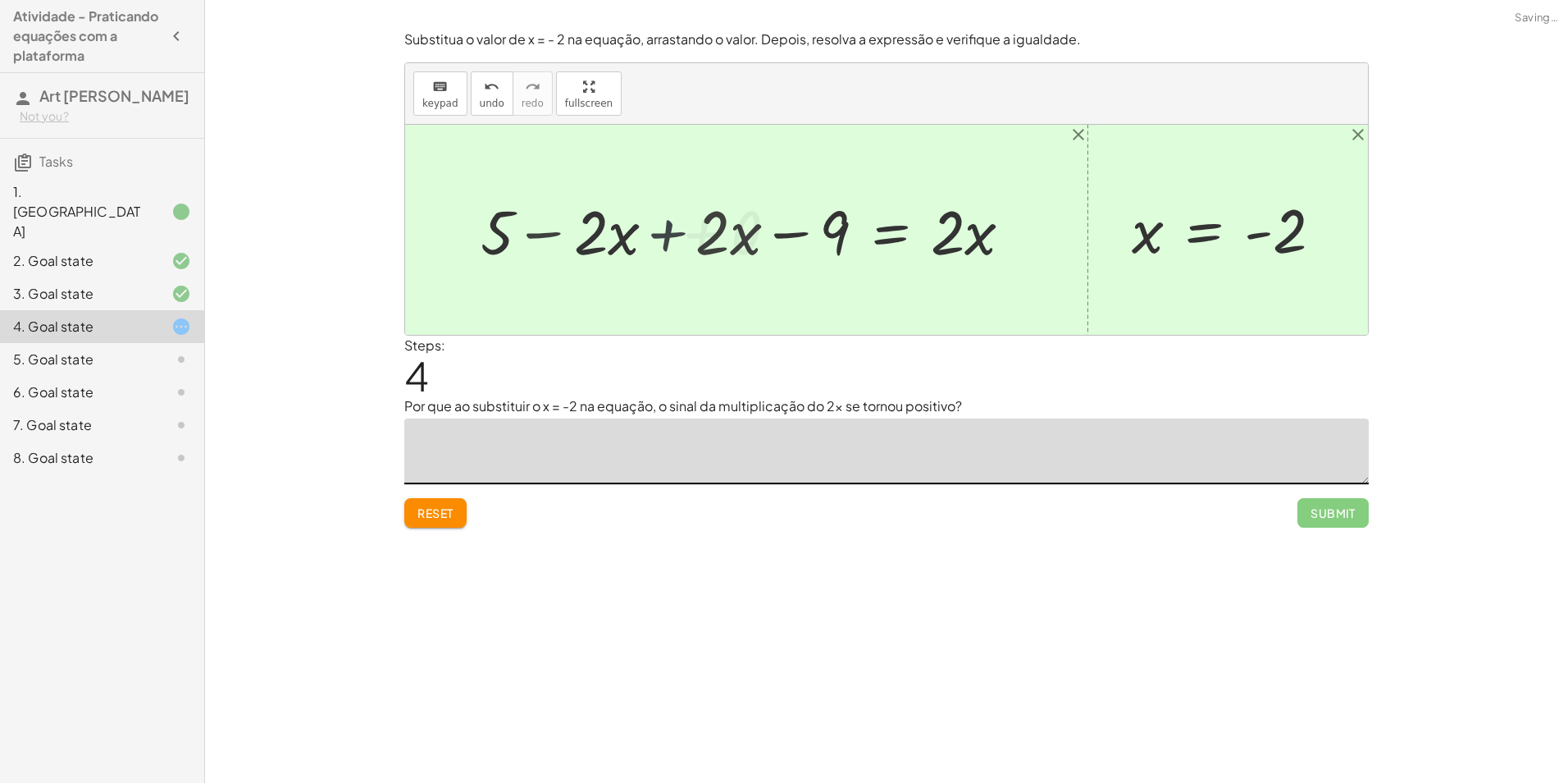
click at [645, 231] on div at bounding box center [887, 230] width 963 height 210
click at [839, 228] on div at bounding box center [877, 229] width 313 height 80
click at [787, 236] on div at bounding box center [906, 229] width 254 height 80
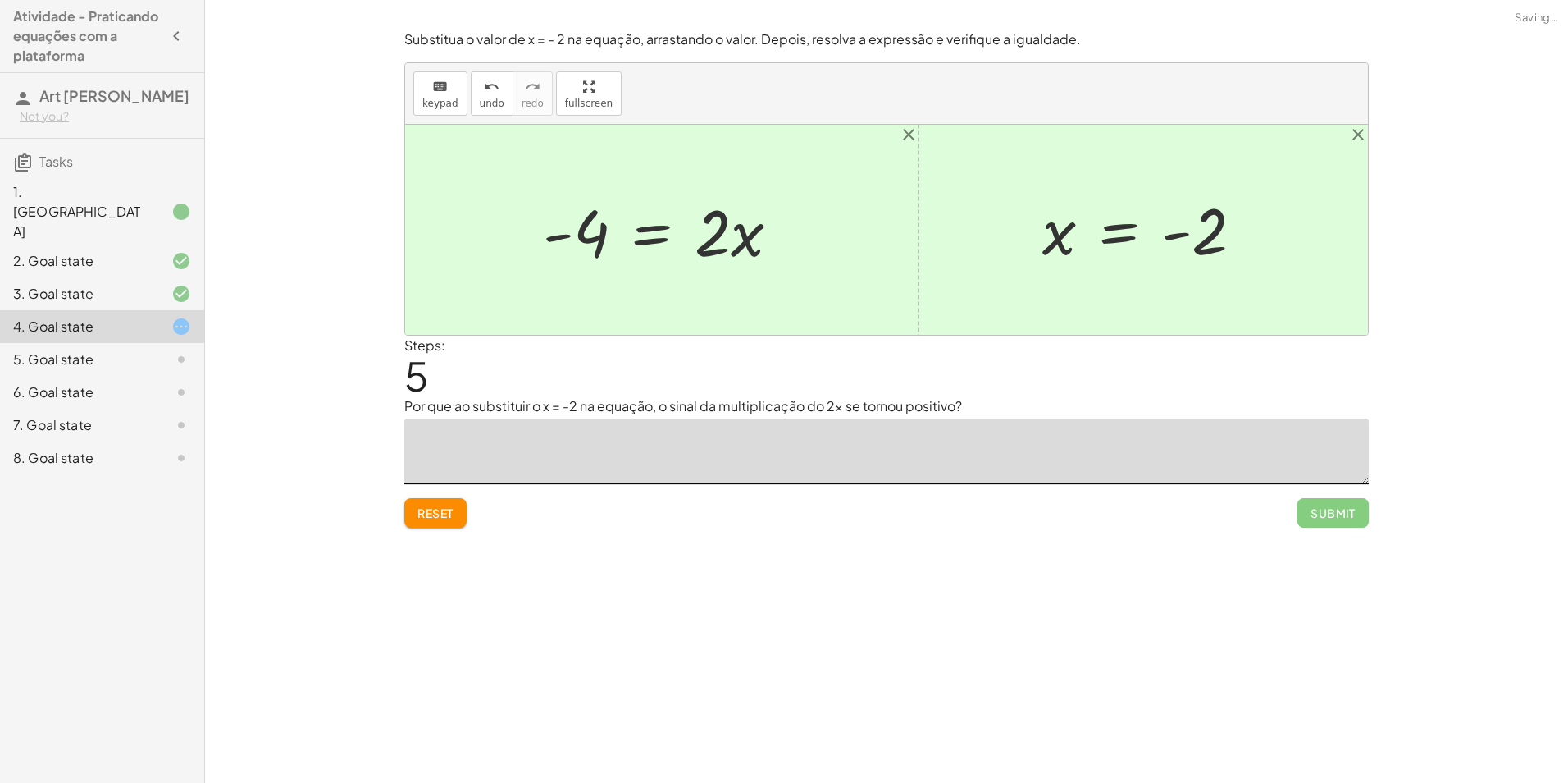
click at [633, 232] on div at bounding box center [668, 230] width 267 height 84
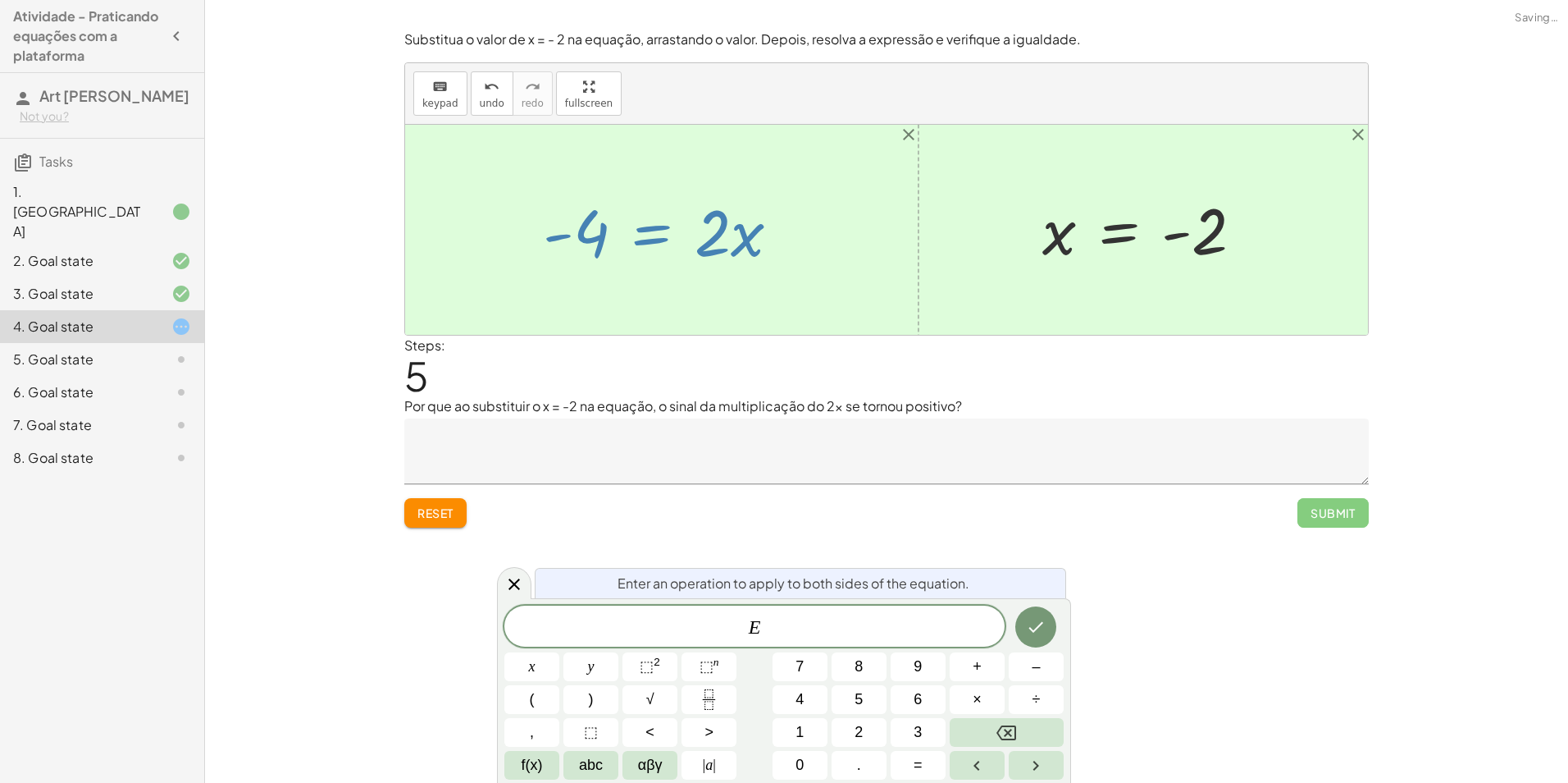
click at [722, 233] on div at bounding box center [668, 230] width 267 height 84
drag, startPoint x: 723, startPoint y: 233, endPoint x: 591, endPoint y: 246, distance: 132.6
click at [586, 252] on div at bounding box center [668, 230] width 267 height 84
click at [703, 241] on div at bounding box center [668, 230] width 267 height 84
click at [1036, 363] on div "Steps: 5" at bounding box center [887, 366] width 964 height 60
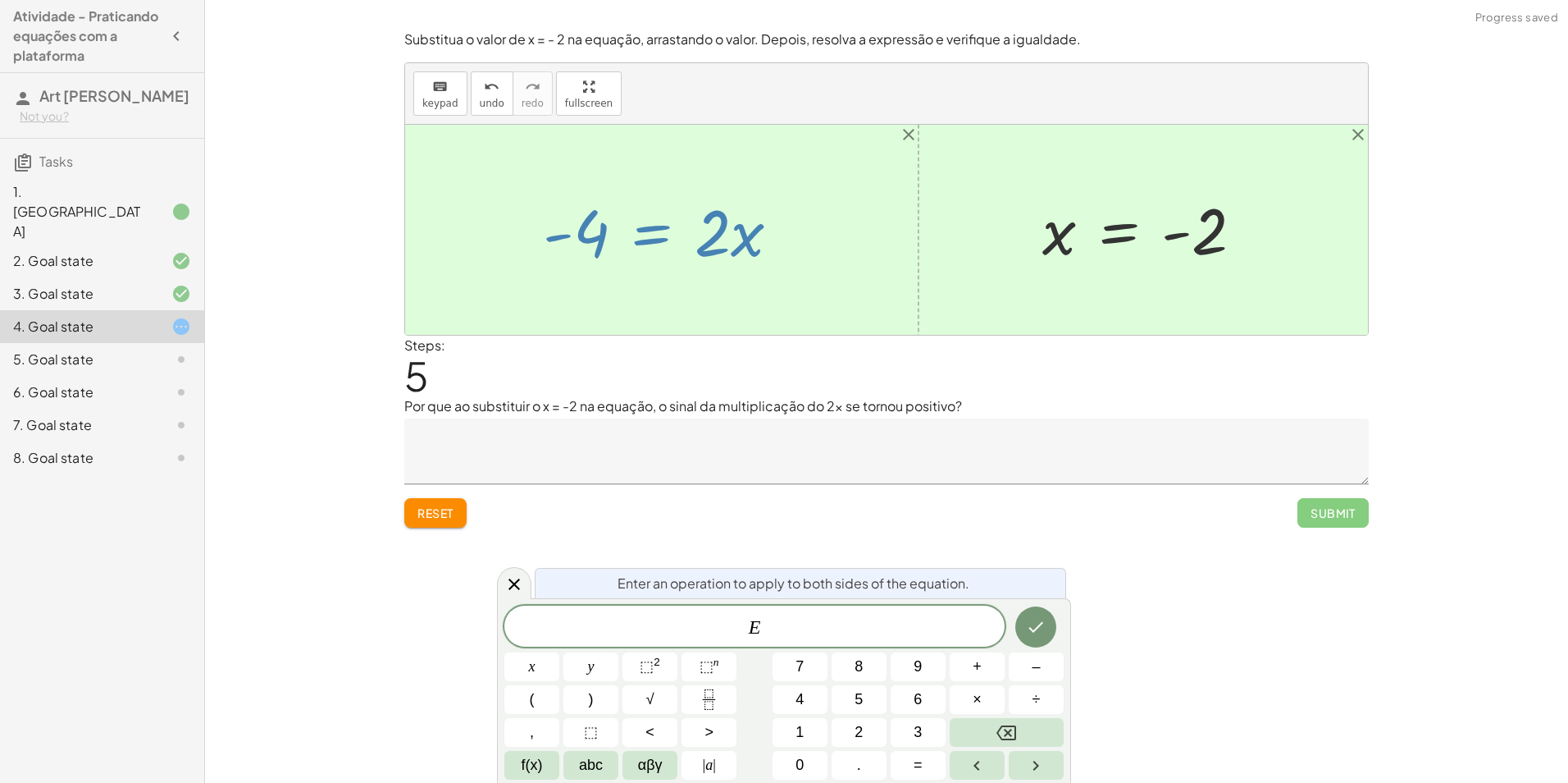
click at [678, 268] on div at bounding box center [668, 230] width 267 height 84
drag, startPoint x: 701, startPoint y: 235, endPoint x: 667, endPoint y: 357, distance: 126.6
click at [0, 0] on div "Substitua o valor de x = - 2 na equação, arrastando o valor. Depois, resolva a …" at bounding box center [0, 0] width 0 height 0
click at [489, 103] on span "undo" at bounding box center [492, 103] width 25 height 11
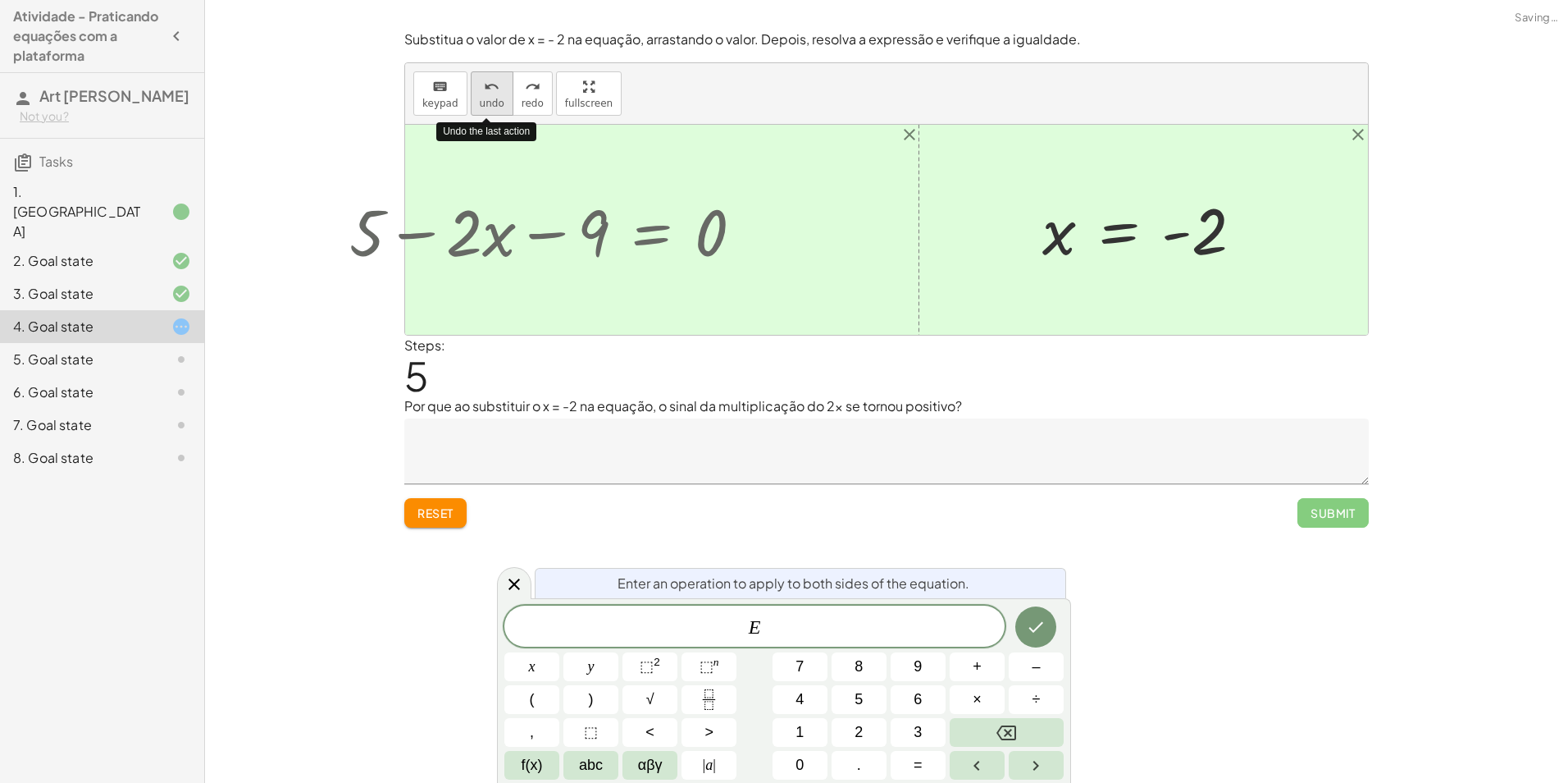
click at [489, 103] on span "undo" at bounding box center [492, 103] width 25 height 11
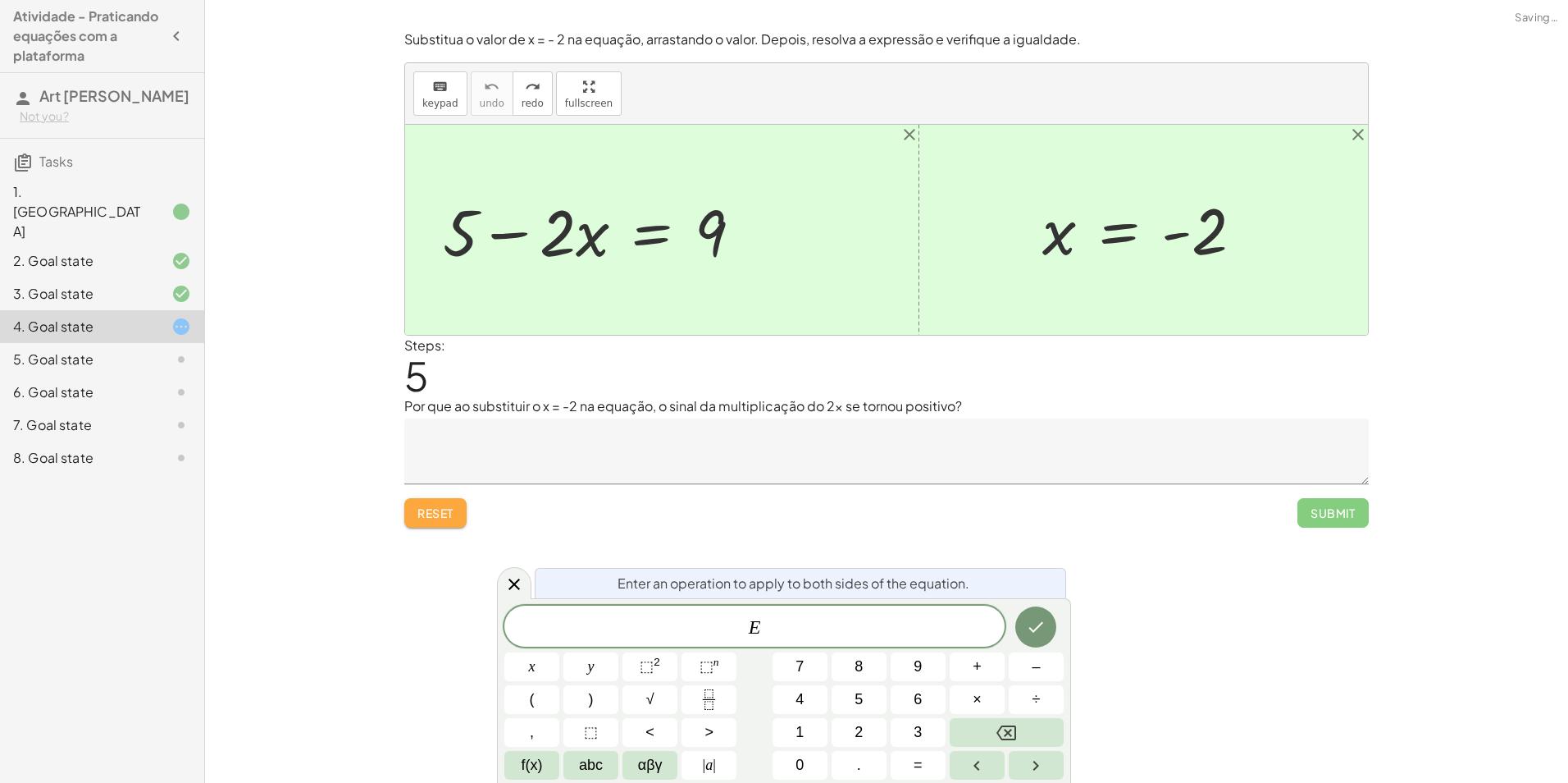
click at [436, 512] on span "Reset" at bounding box center [436, 513] width 36 height 15
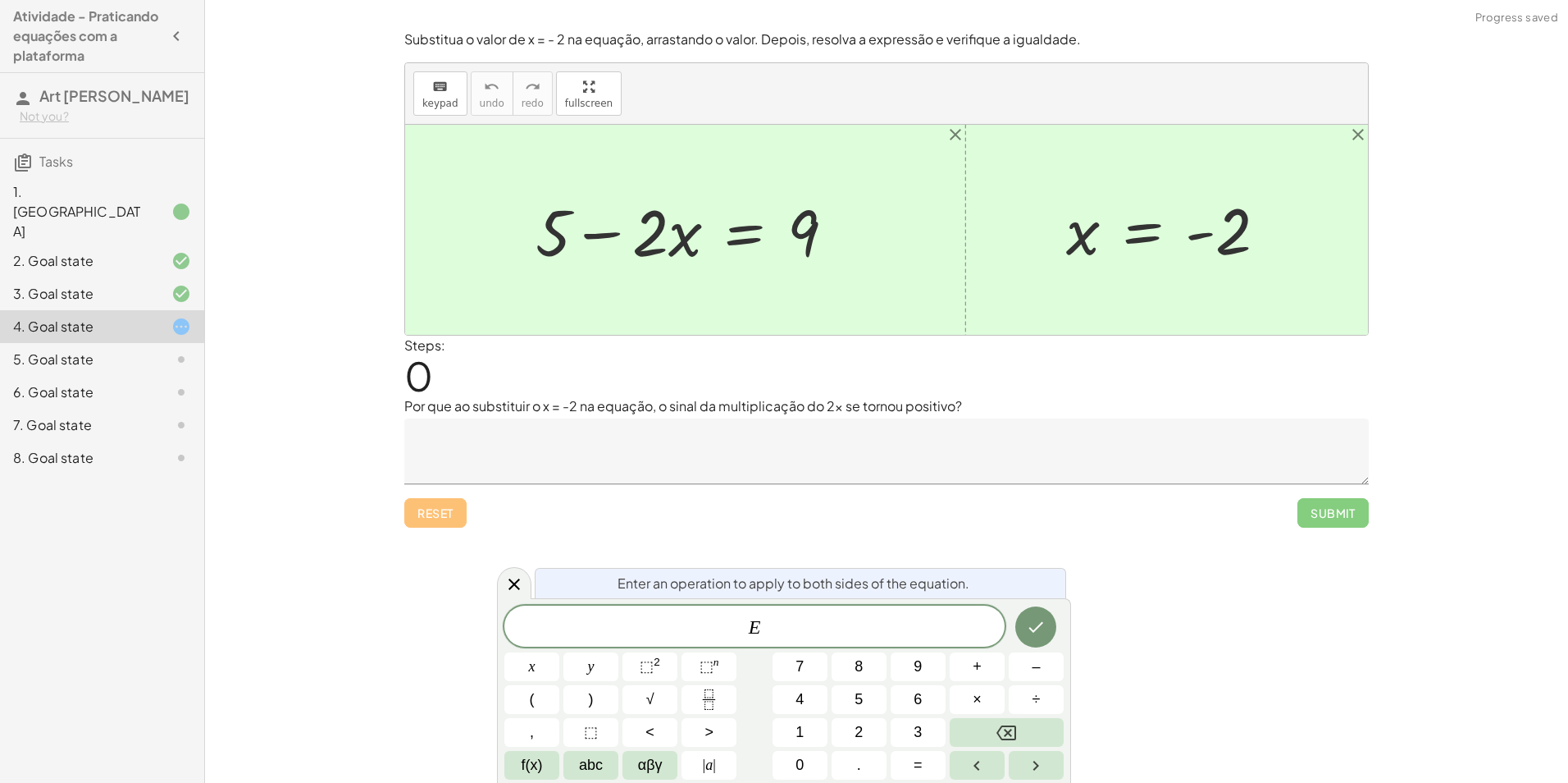
click at [1084, 598] on div "Encontre o valor da incógnita x manipulando a equação. insert select one: Math …" at bounding box center [886, 391] width 1363 height 783
click at [512, 589] on icon at bounding box center [514, 584] width 20 height 20
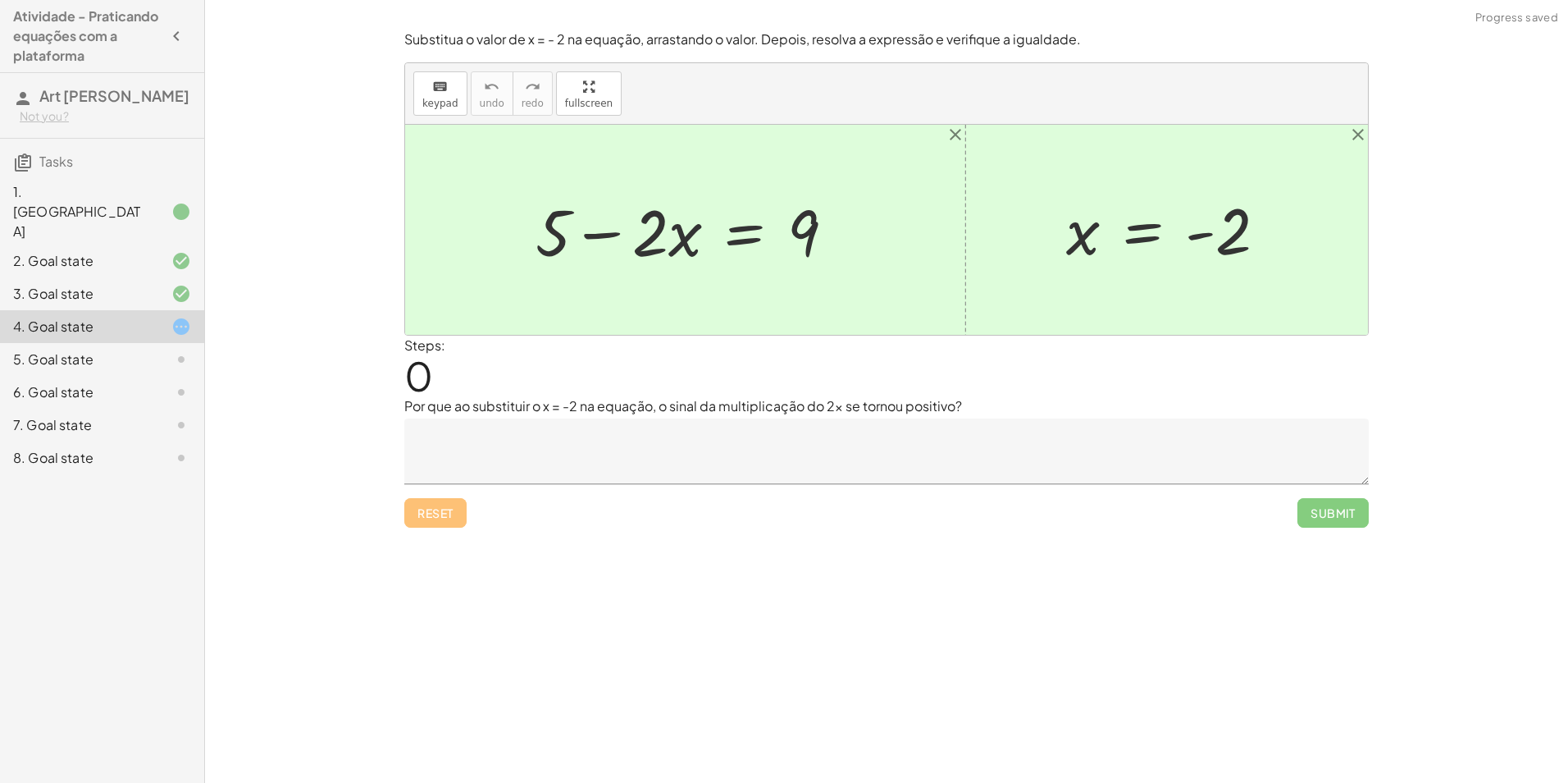
click at [723, 225] on div at bounding box center [692, 230] width 329 height 84
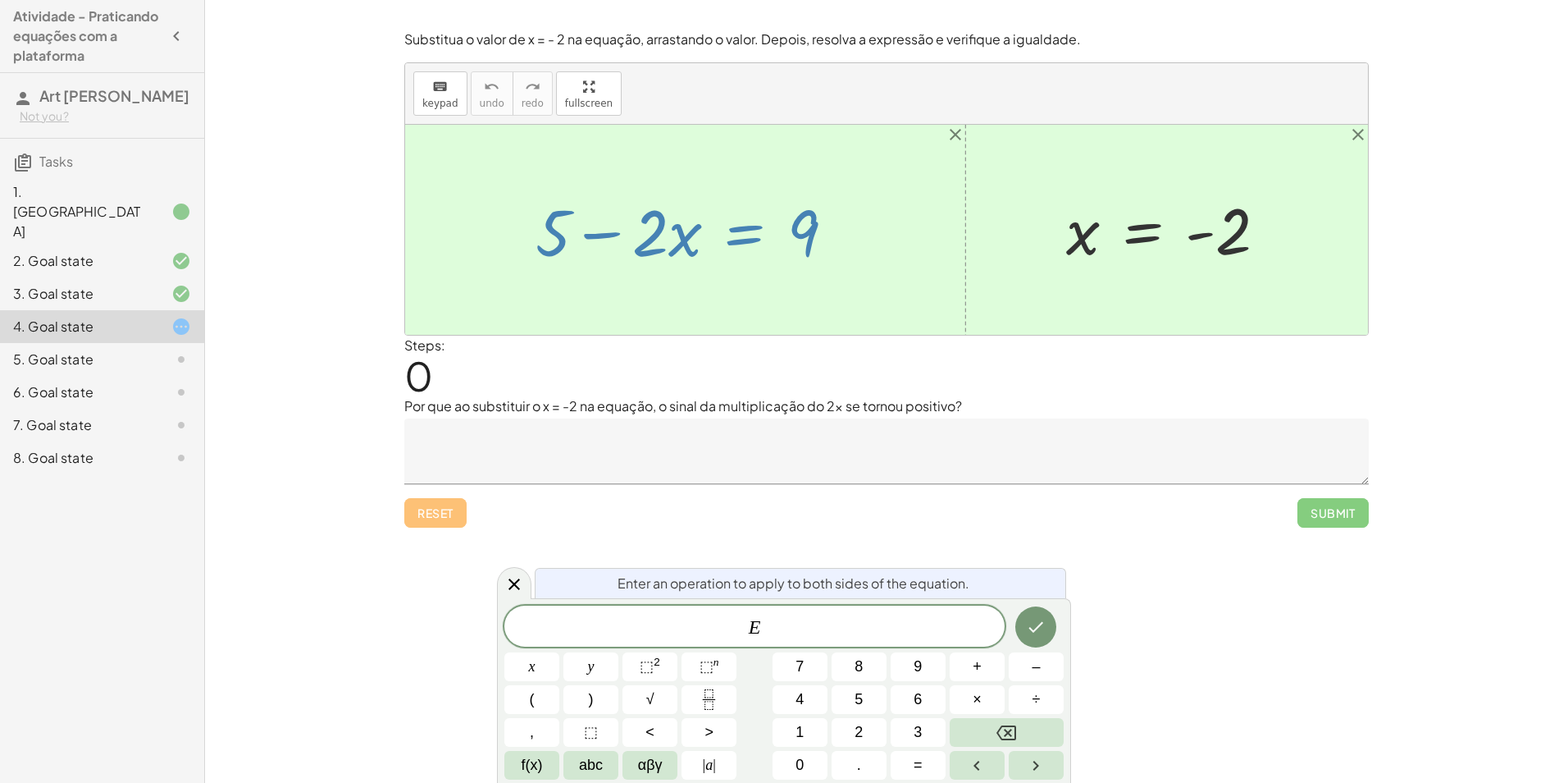
drag, startPoint x: 480, startPoint y: 597, endPoint x: 504, endPoint y: 595, distance: 24.1
click at [480, 597] on div "Encontre o valor da incógnita x manipulando a equação. insert select one: Math …" at bounding box center [886, 391] width 1363 height 783
click at [511, 590] on icon at bounding box center [514, 584] width 20 height 20
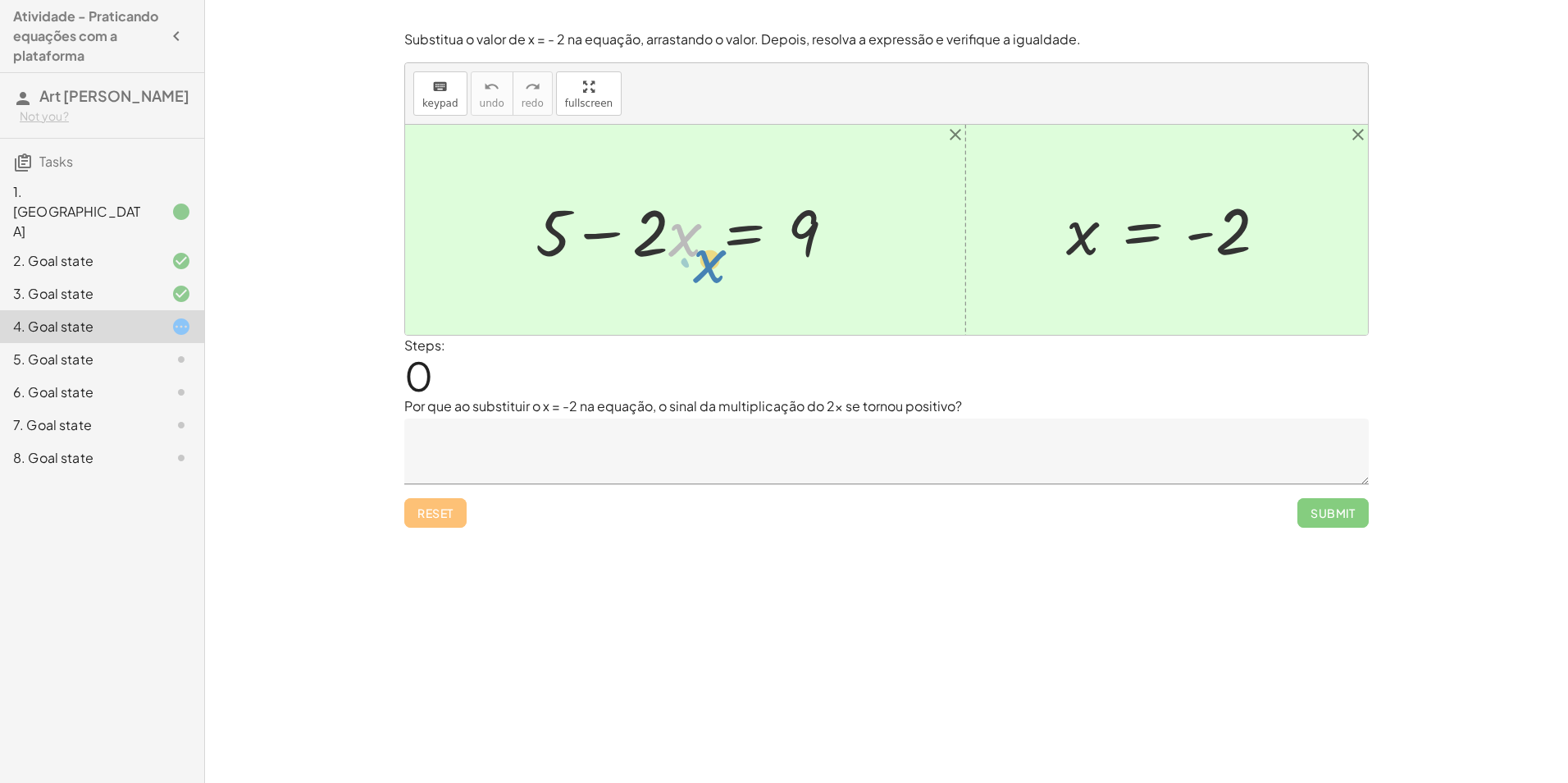
click at [682, 244] on div at bounding box center [692, 230] width 329 height 84
drag, startPoint x: 656, startPoint y: 238, endPoint x: 674, endPoint y: 242, distance: 18.4
click at [674, 242] on div at bounding box center [692, 230] width 329 height 84
drag, startPoint x: 620, startPoint y: 236, endPoint x: 856, endPoint y: 228, distance: 236.1
click at [856, 228] on div "− · 2 · x + 5 − · 2 · x = 9" at bounding box center [685, 230] width 350 height 93
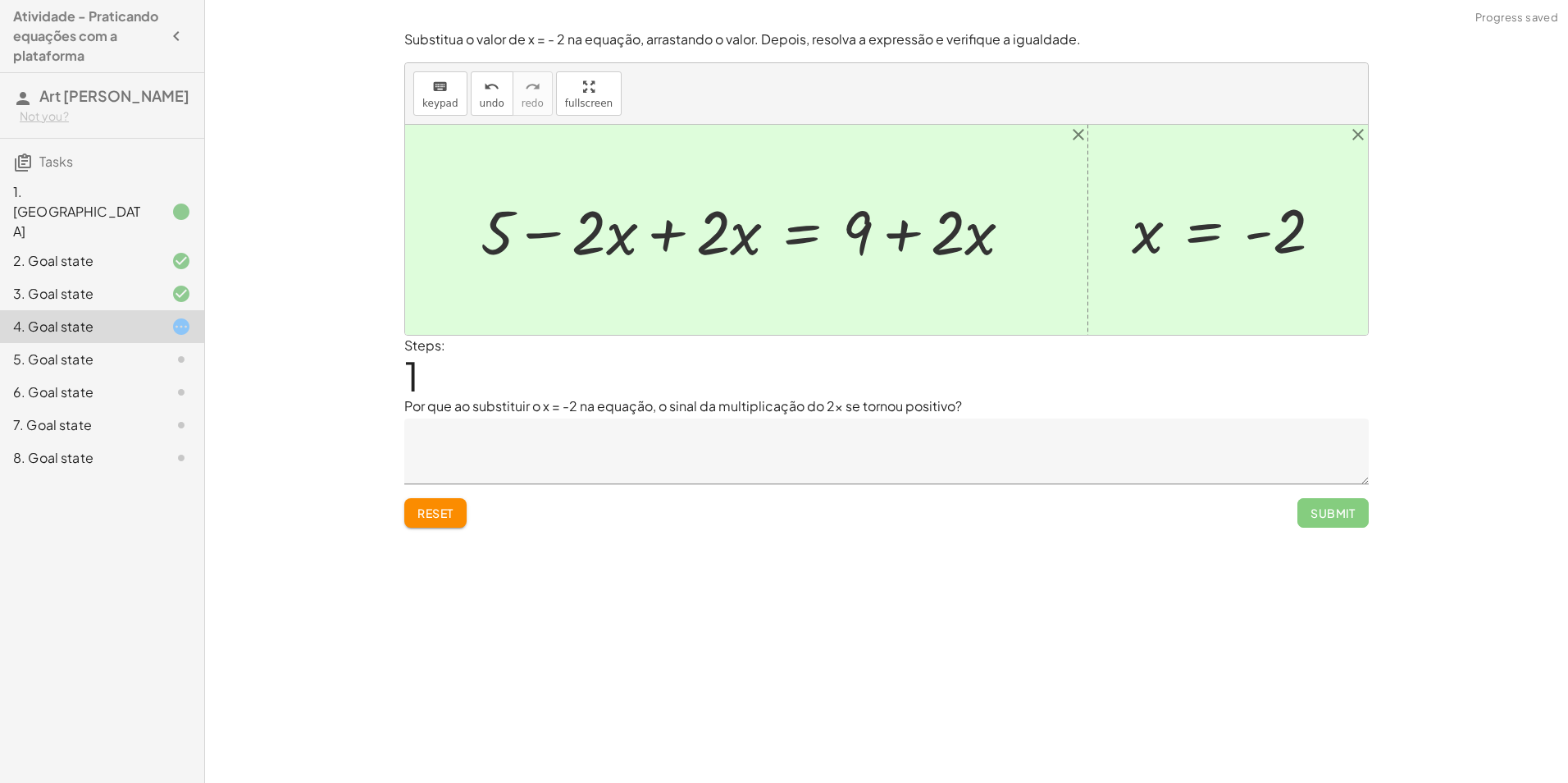
click at [904, 244] on div at bounding box center [753, 229] width 561 height 80
click at [657, 245] on div at bounding box center [753, 229] width 561 height 80
click at [908, 236] on div at bounding box center [877, 229] width 313 height 80
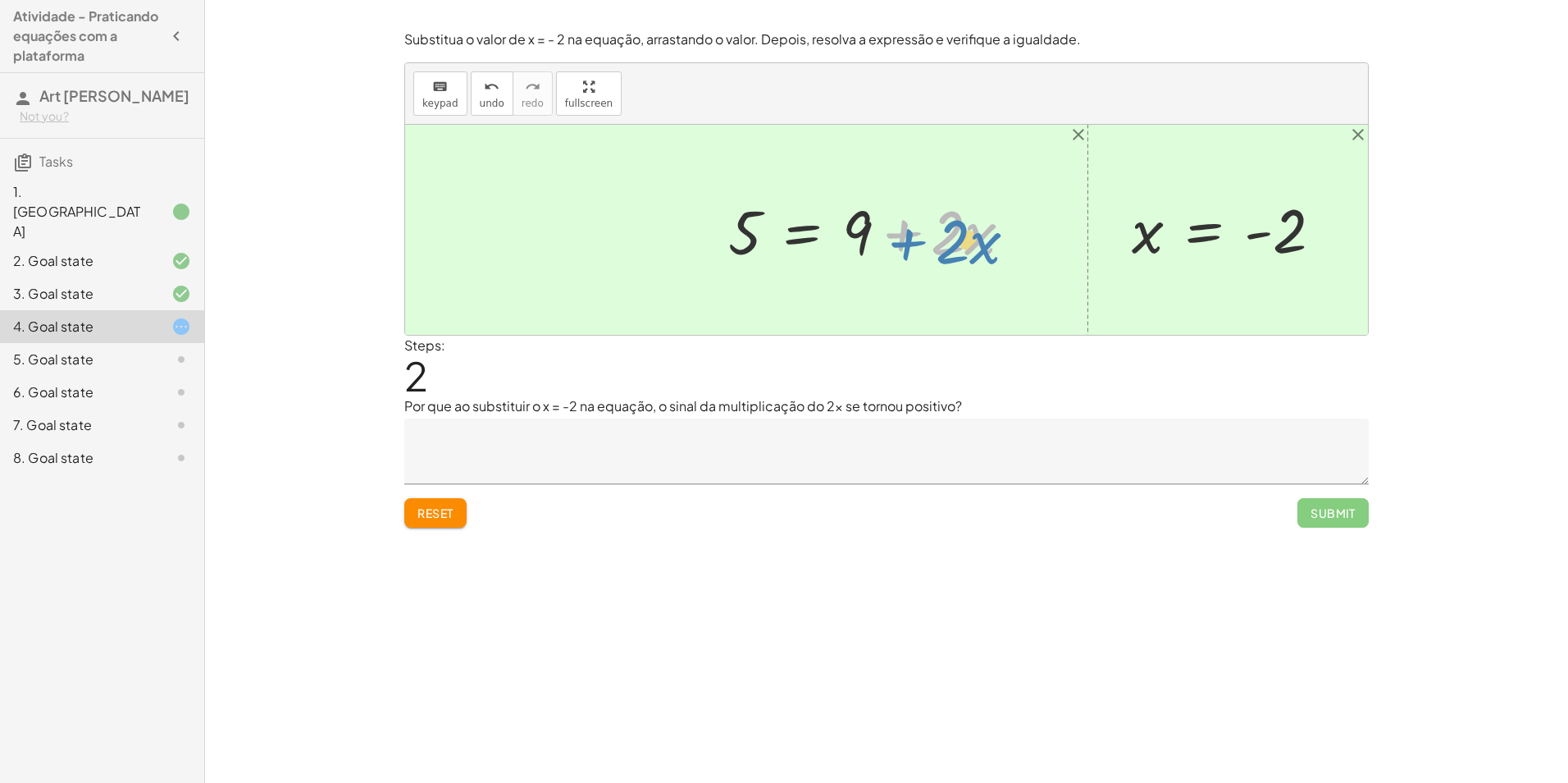
drag, startPoint x: 907, startPoint y: 236, endPoint x: 911, endPoint y: 245, distance: 9.8
click at [911, 245] on div at bounding box center [877, 229] width 313 height 80
drag, startPoint x: 865, startPoint y: 230, endPoint x: 677, endPoint y: 233, distance: 188.0
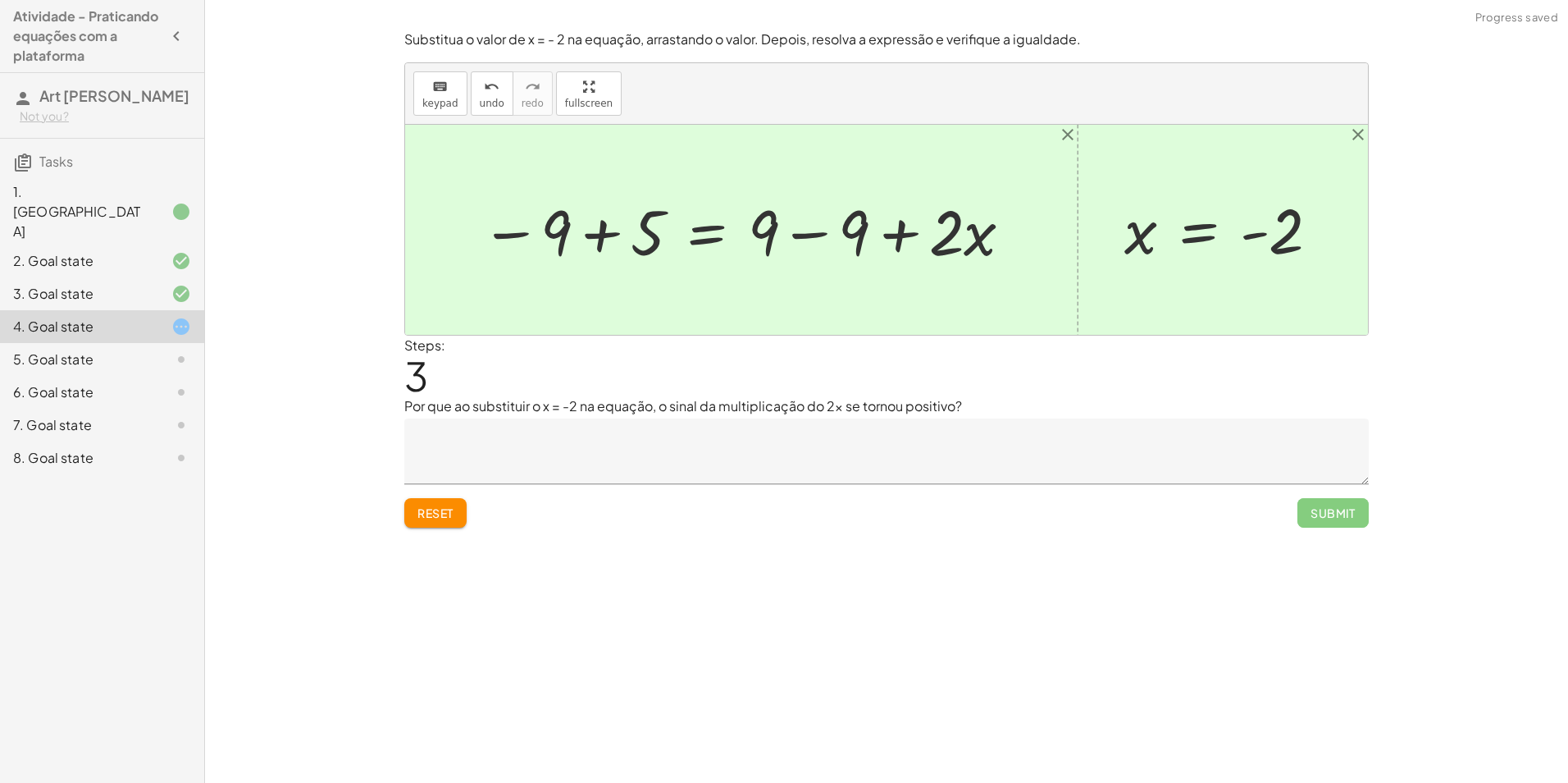
click at [809, 233] on div at bounding box center [747, 229] width 550 height 82
click at [592, 233] on div at bounding box center [657, 229] width 369 height 82
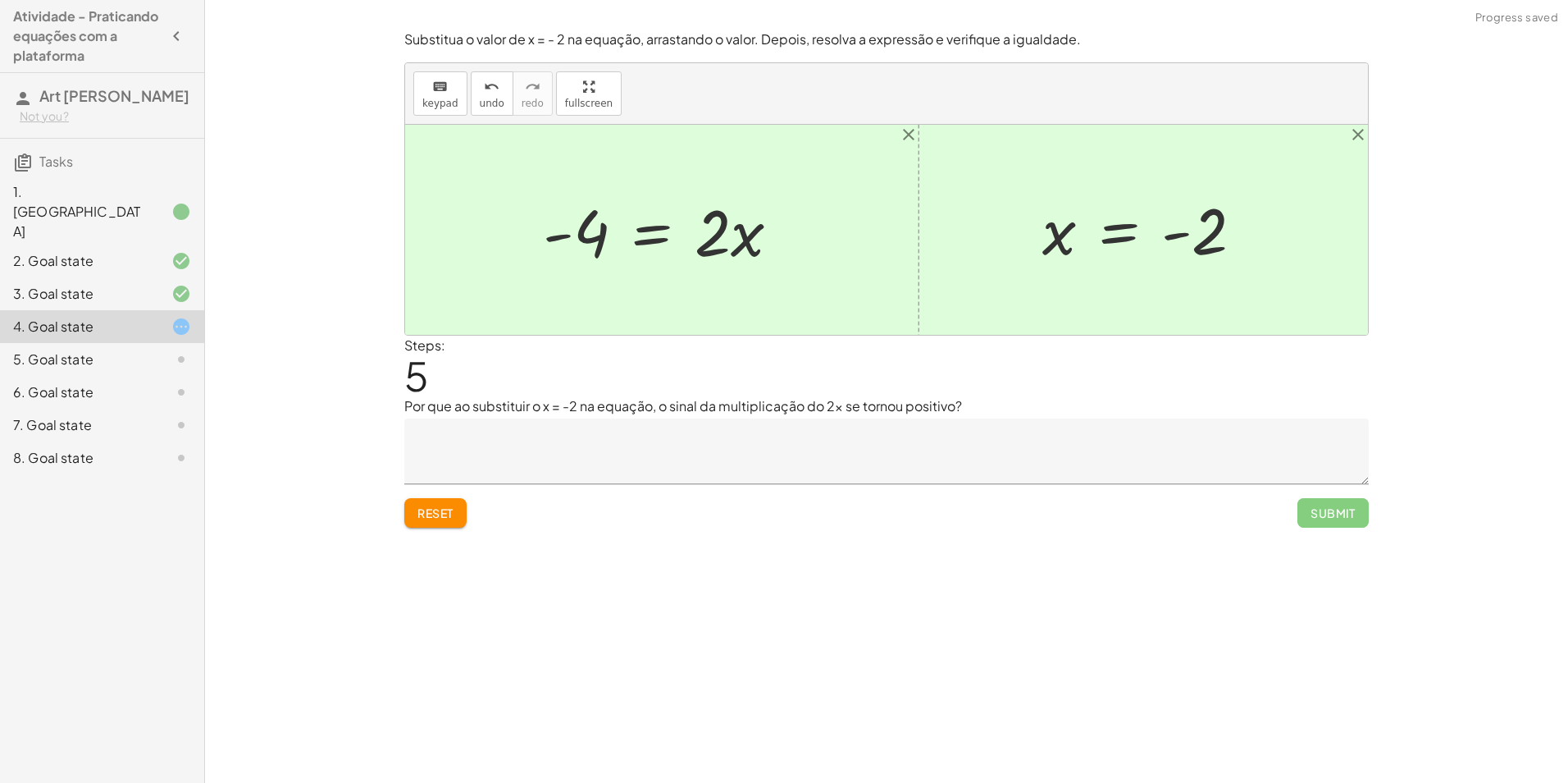
click at [586, 232] on div at bounding box center [668, 230] width 267 height 84
click at [595, 239] on div at bounding box center [668, 230] width 267 height 84
drag, startPoint x: 703, startPoint y: 235, endPoint x: 542, endPoint y: 288, distance: 169.5
click at [606, 233] on div at bounding box center [675, 229] width 282 height 127
click at [727, 228] on div at bounding box center [680, 229] width 270 height 127
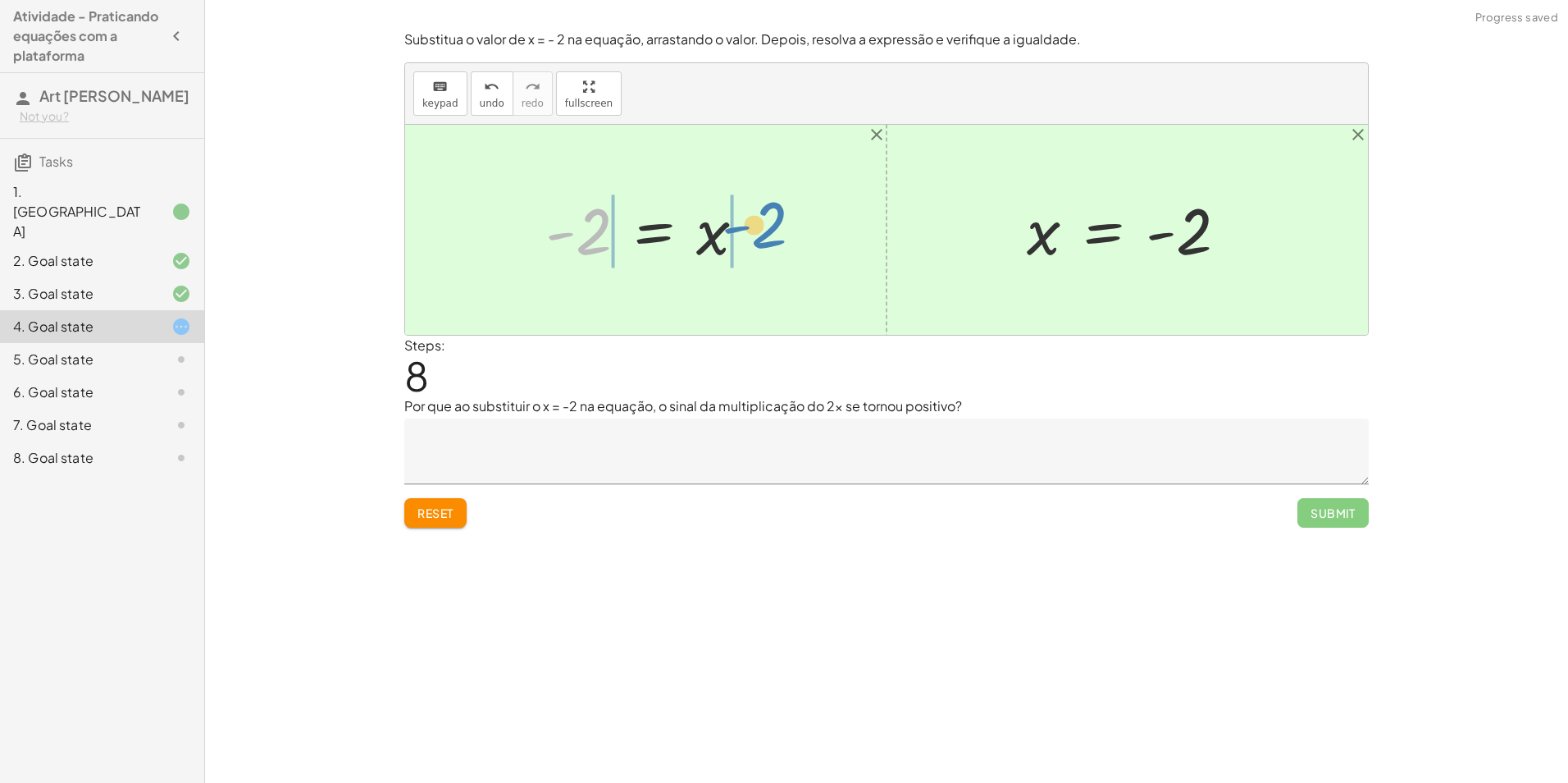
drag, startPoint x: 586, startPoint y: 233, endPoint x: 759, endPoint y: 229, distance: 173.0
click at [758, 229] on div at bounding box center [653, 230] width 231 height 81
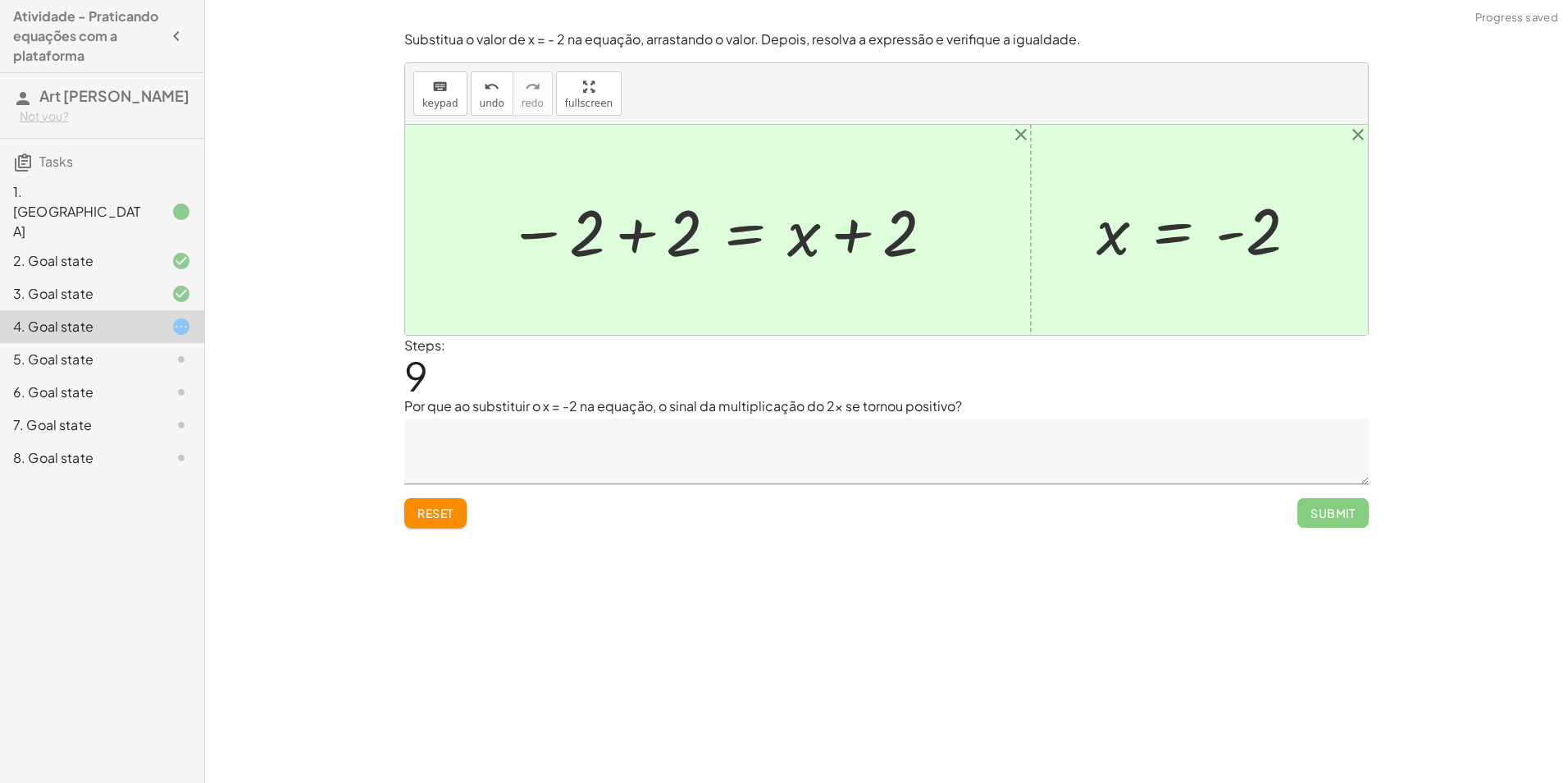
click at [770, 233] on div at bounding box center [722, 230] width 444 height 84
click at [839, 234] on div at bounding box center [724, 230] width 444 height 84
click at [840, 234] on div at bounding box center [724, 230] width 444 height 84
click at [684, 233] on div at bounding box center [724, 230] width 444 height 84
click at [647, 229] on div at bounding box center [887, 230] width 963 height 210
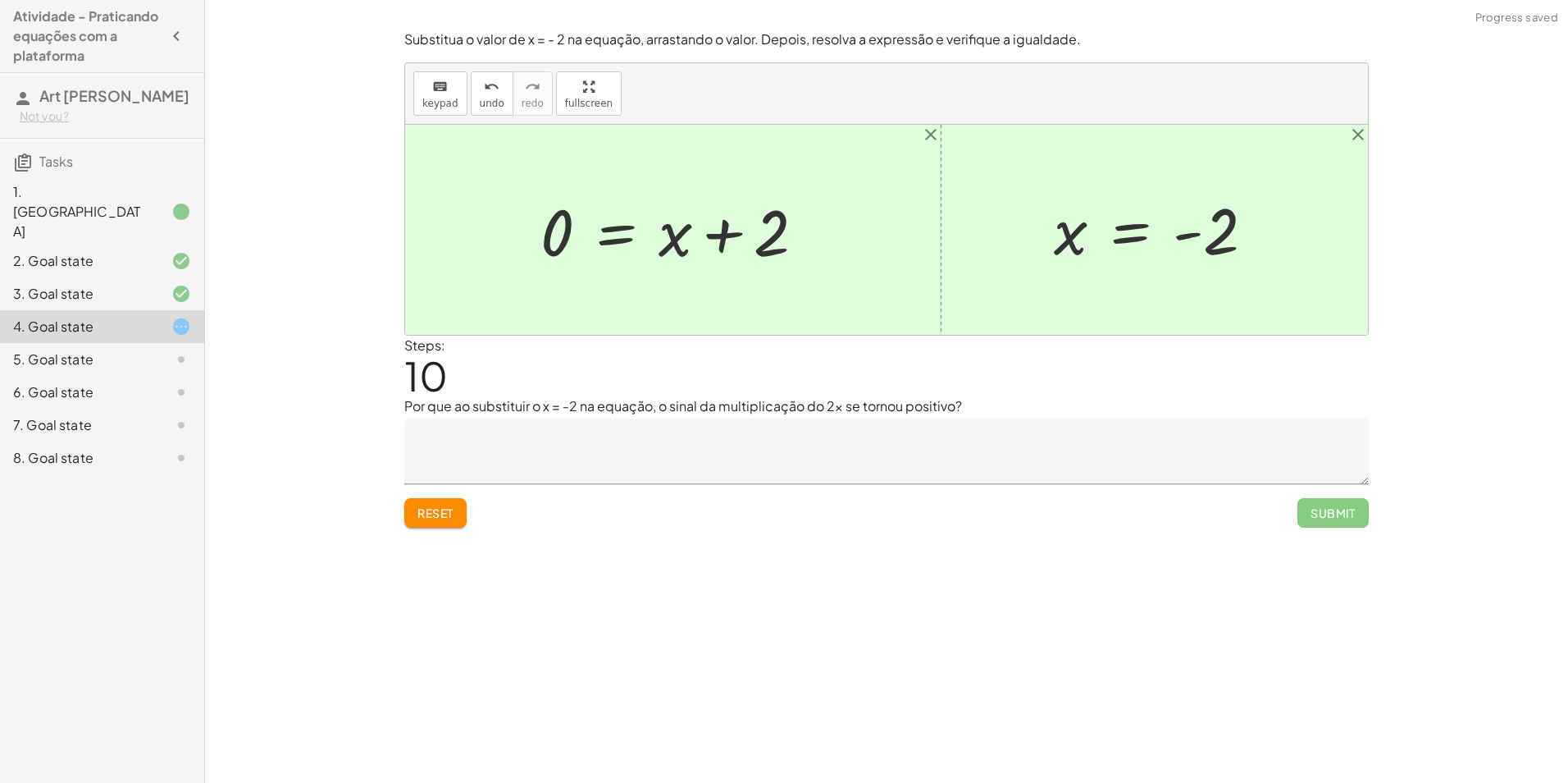
drag, startPoint x: 725, startPoint y: 233, endPoint x: 710, endPoint y: 233, distance: 15.0
click at [723, 233] on div at bounding box center [679, 230] width 294 height 84
click at [687, 231] on div at bounding box center [679, 230] width 294 height 84
click at [491, 109] on span "undo" at bounding box center [492, 103] width 25 height 11
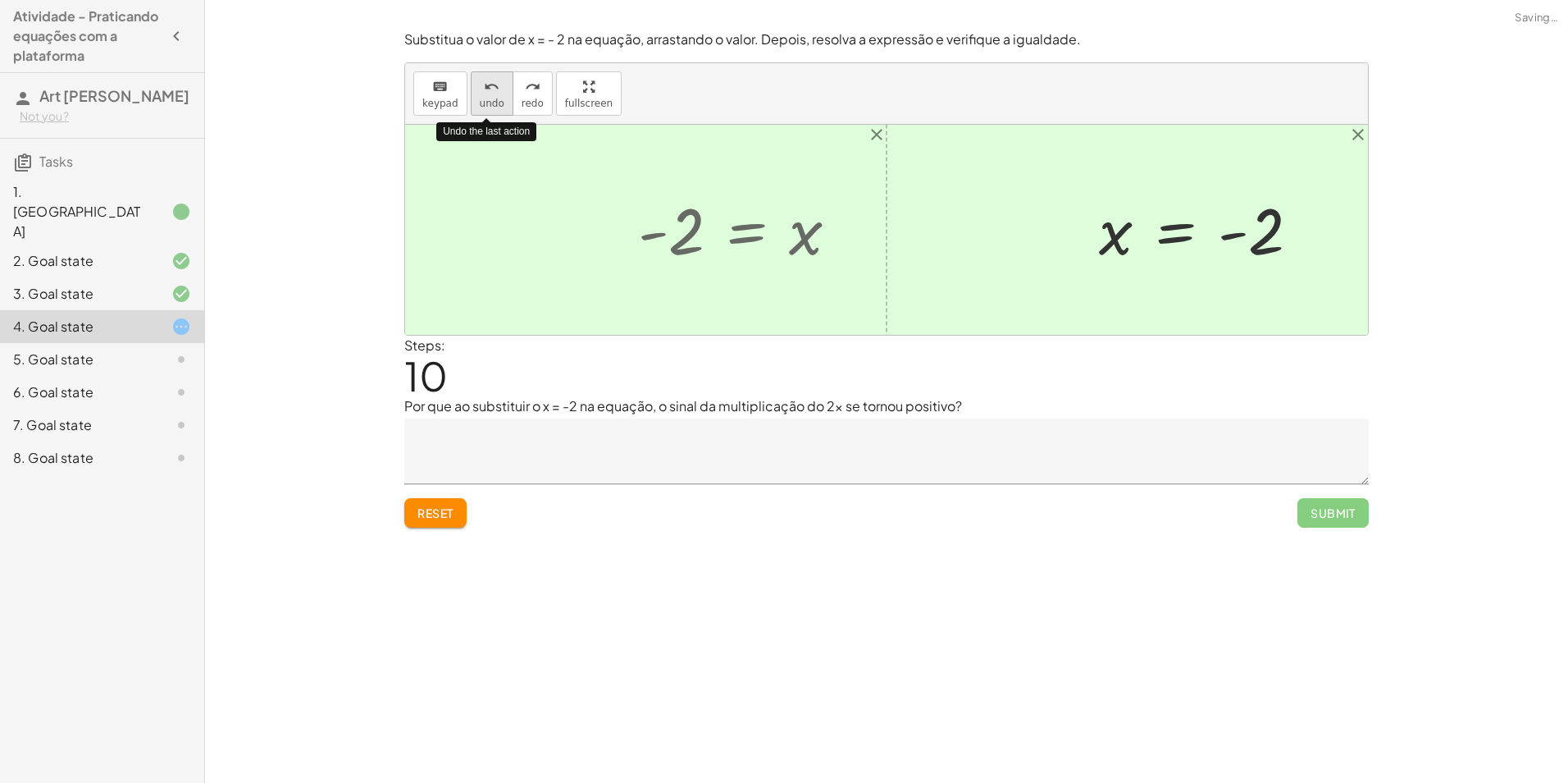
click at [491, 109] on span "undo" at bounding box center [492, 103] width 25 height 11
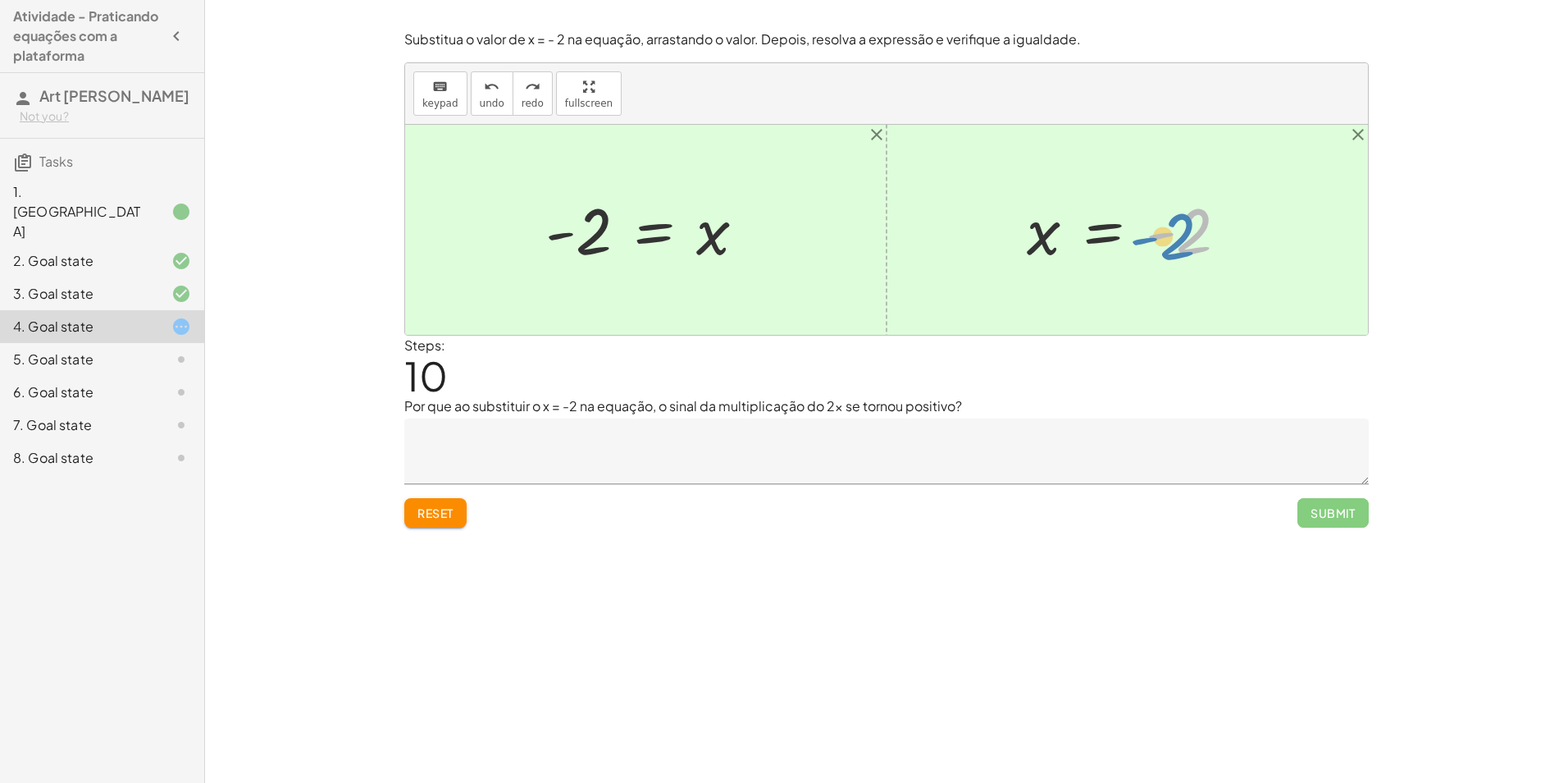
drag, startPoint x: 1199, startPoint y: 231, endPoint x: 1185, endPoint y: 230, distance: 14.0
click at [1185, 230] on div at bounding box center [1134, 230] width 231 height 81
drag, startPoint x: 591, startPoint y: 239, endPoint x: 549, endPoint y: 242, distance: 42.1
click at [579, 248] on div at bounding box center [653, 230] width 231 height 81
click at [548, 242] on div at bounding box center [653, 230] width 231 height 81
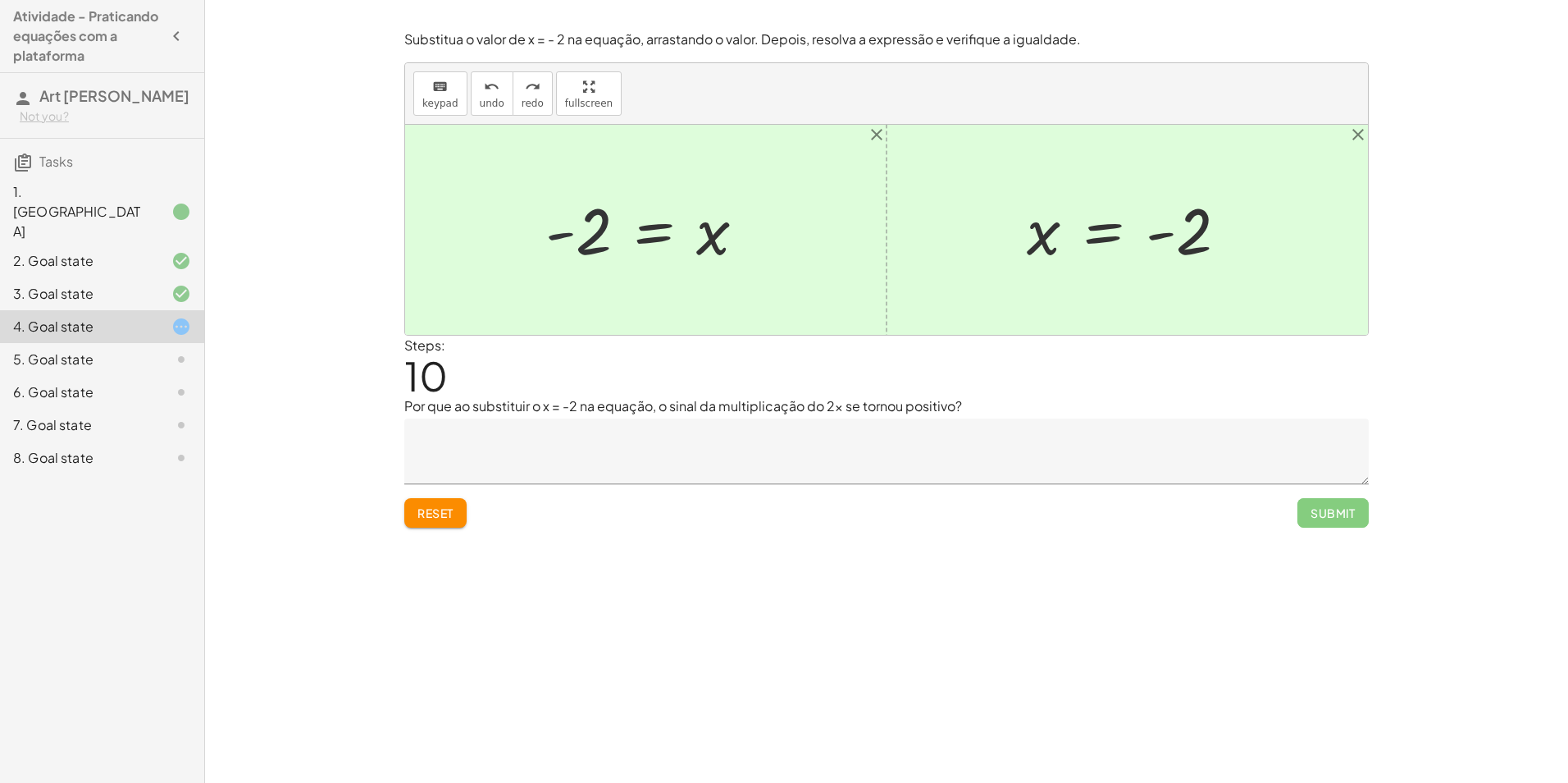
click at [598, 239] on div at bounding box center [653, 230] width 231 height 81
click at [644, 238] on div at bounding box center [653, 230] width 231 height 81
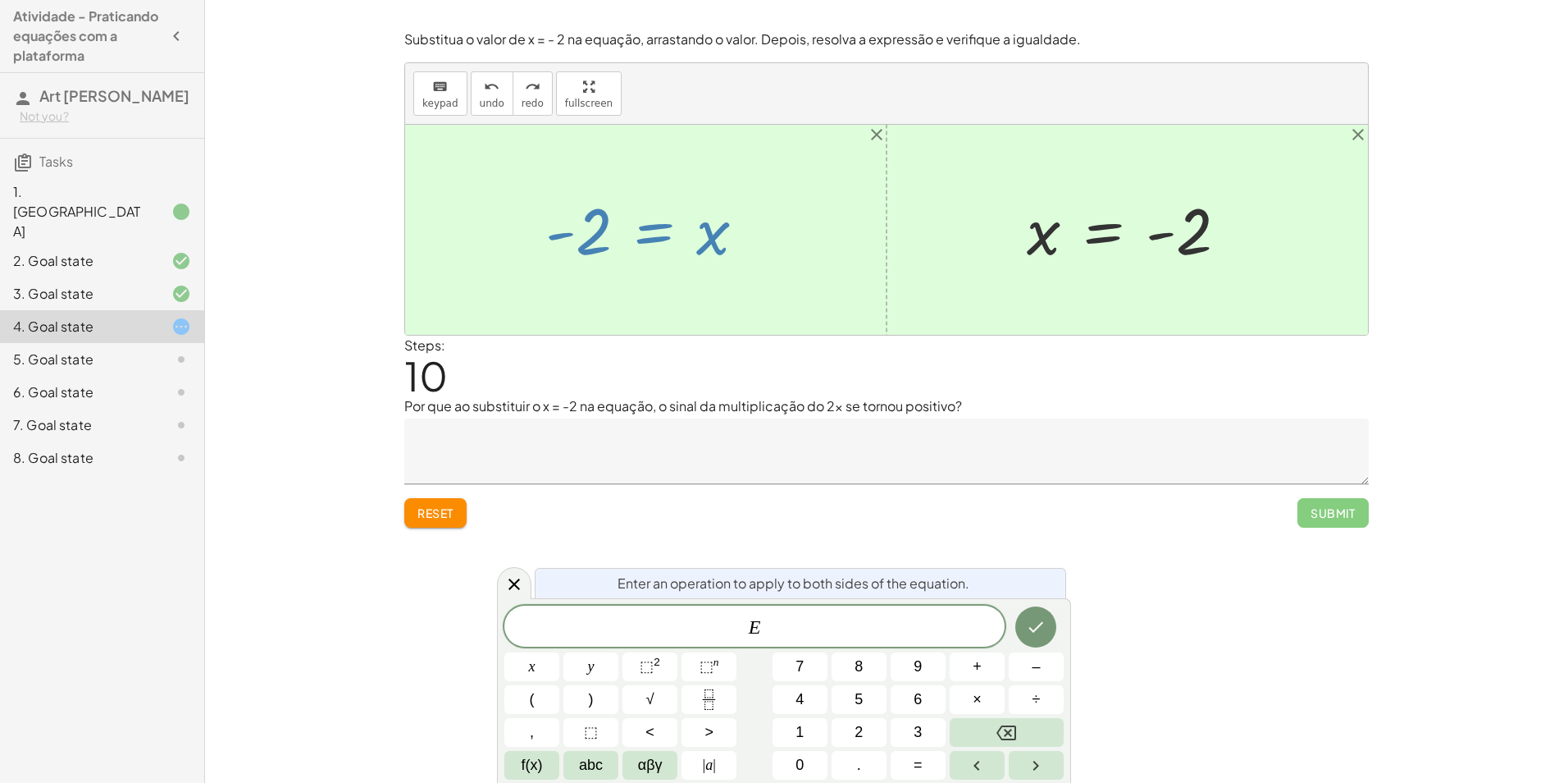
click at [614, 263] on div at bounding box center [653, 230] width 231 height 81
click at [509, 585] on icon at bounding box center [514, 584] width 20 height 20
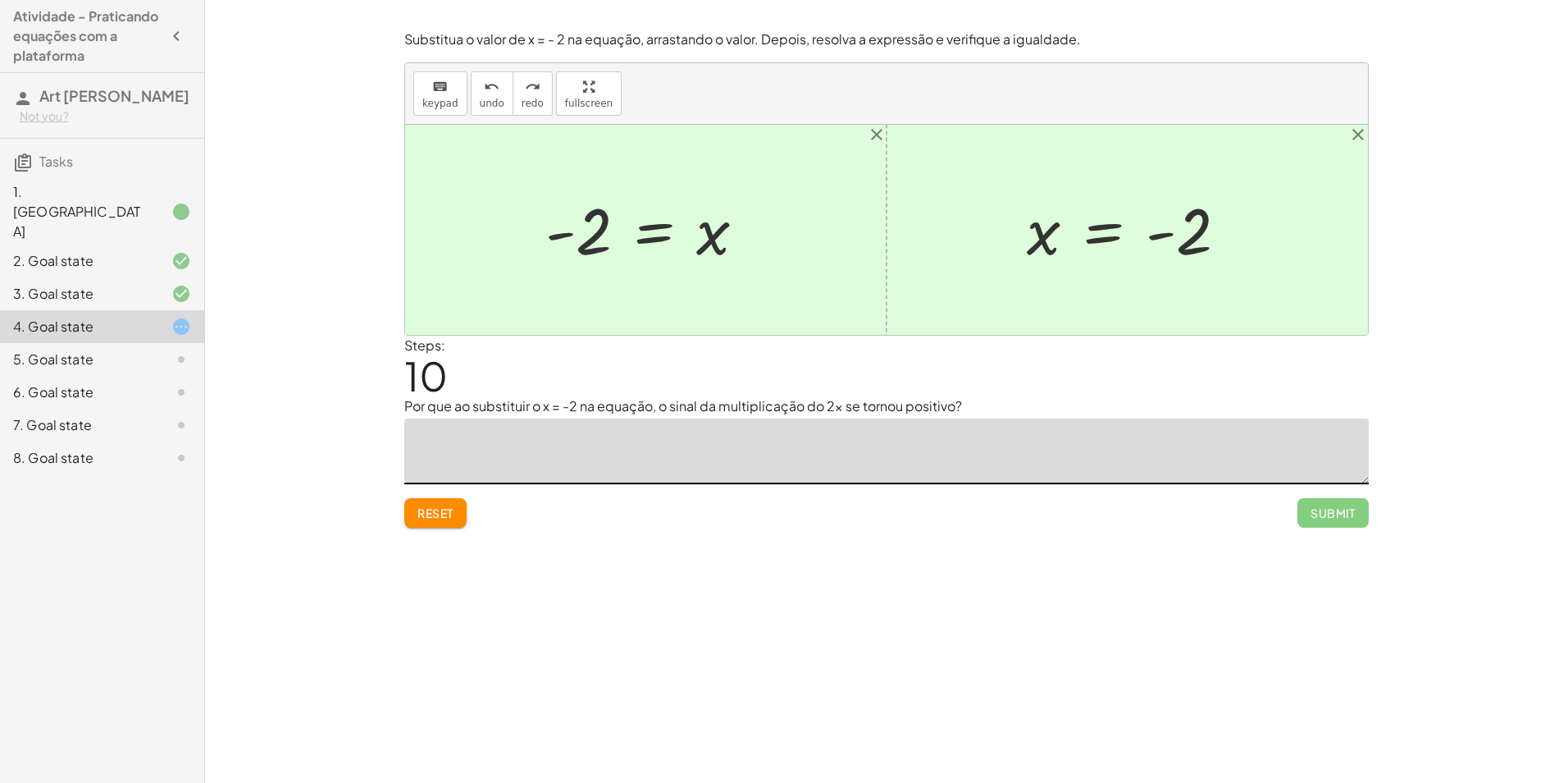
click at [528, 432] on textarea at bounding box center [887, 451] width 964 height 65
type textarea "*"
click at [424, 519] on span "Reset" at bounding box center [436, 513] width 36 height 15
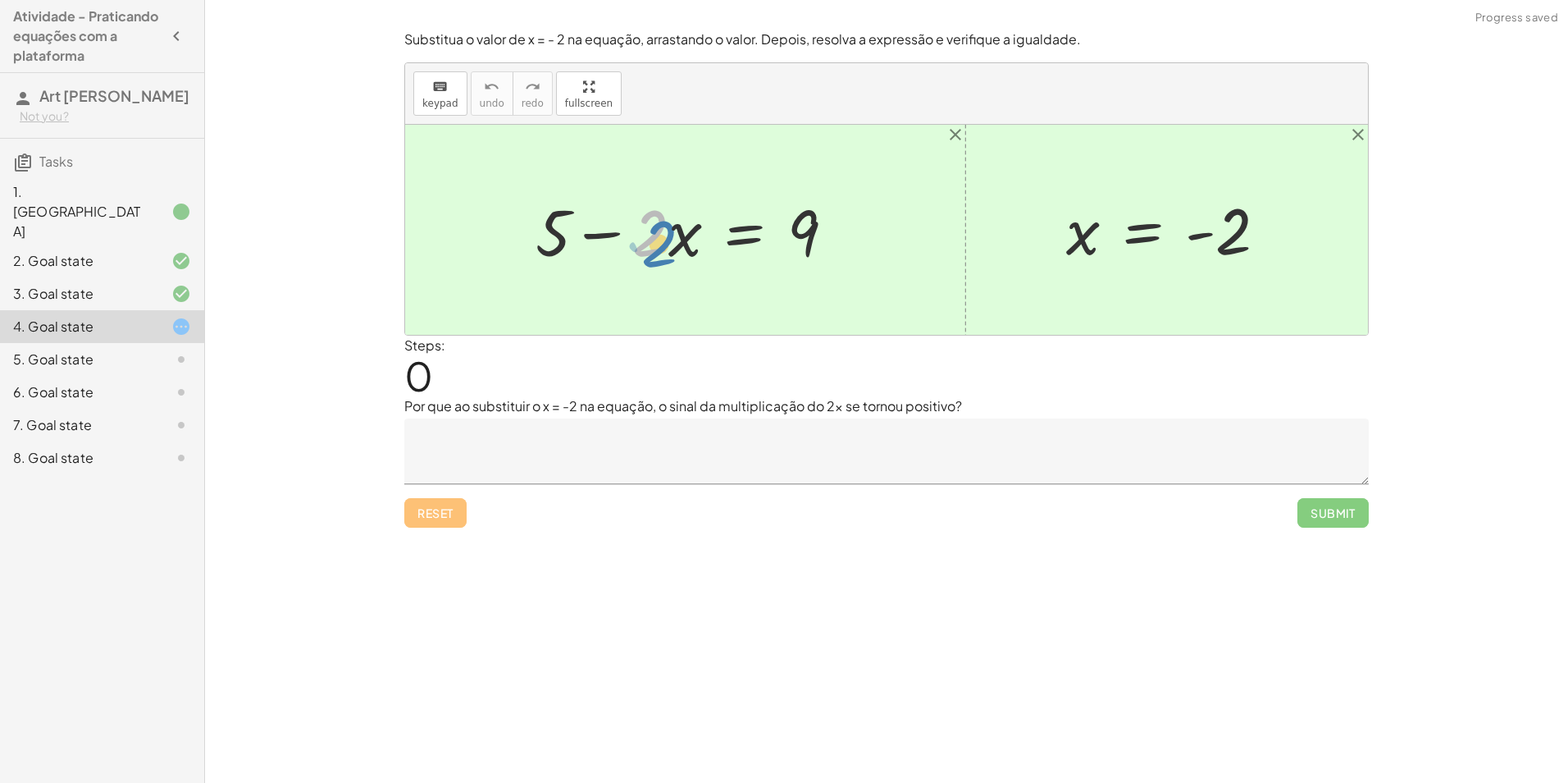
drag, startPoint x: 666, startPoint y: 239, endPoint x: 676, endPoint y: 249, distance: 14.1
click at [676, 249] on div at bounding box center [692, 230] width 329 height 84
click at [797, 231] on div at bounding box center [692, 230] width 329 height 84
drag, startPoint x: 1088, startPoint y: 239, endPoint x: 684, endPoint y: 251, distance: 404.2
click at [692, 243] on div at bounding box center [666, 230] width 376 height 84
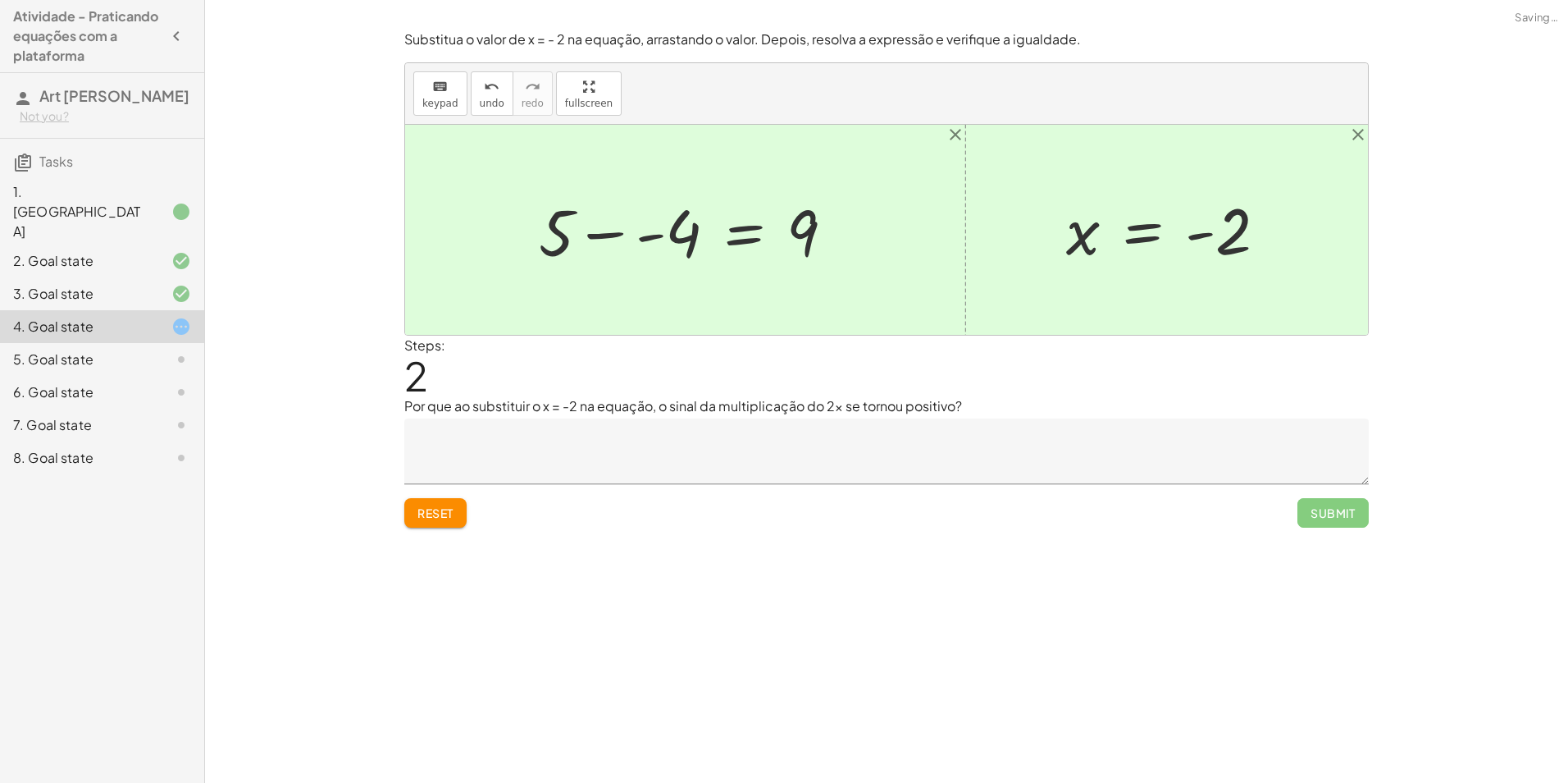
click at [613, 245] on div at bounding box center [692, 230] width 325 height 84
click at [651, 238] on div at bounding box center [709, 230] width 295 height 84
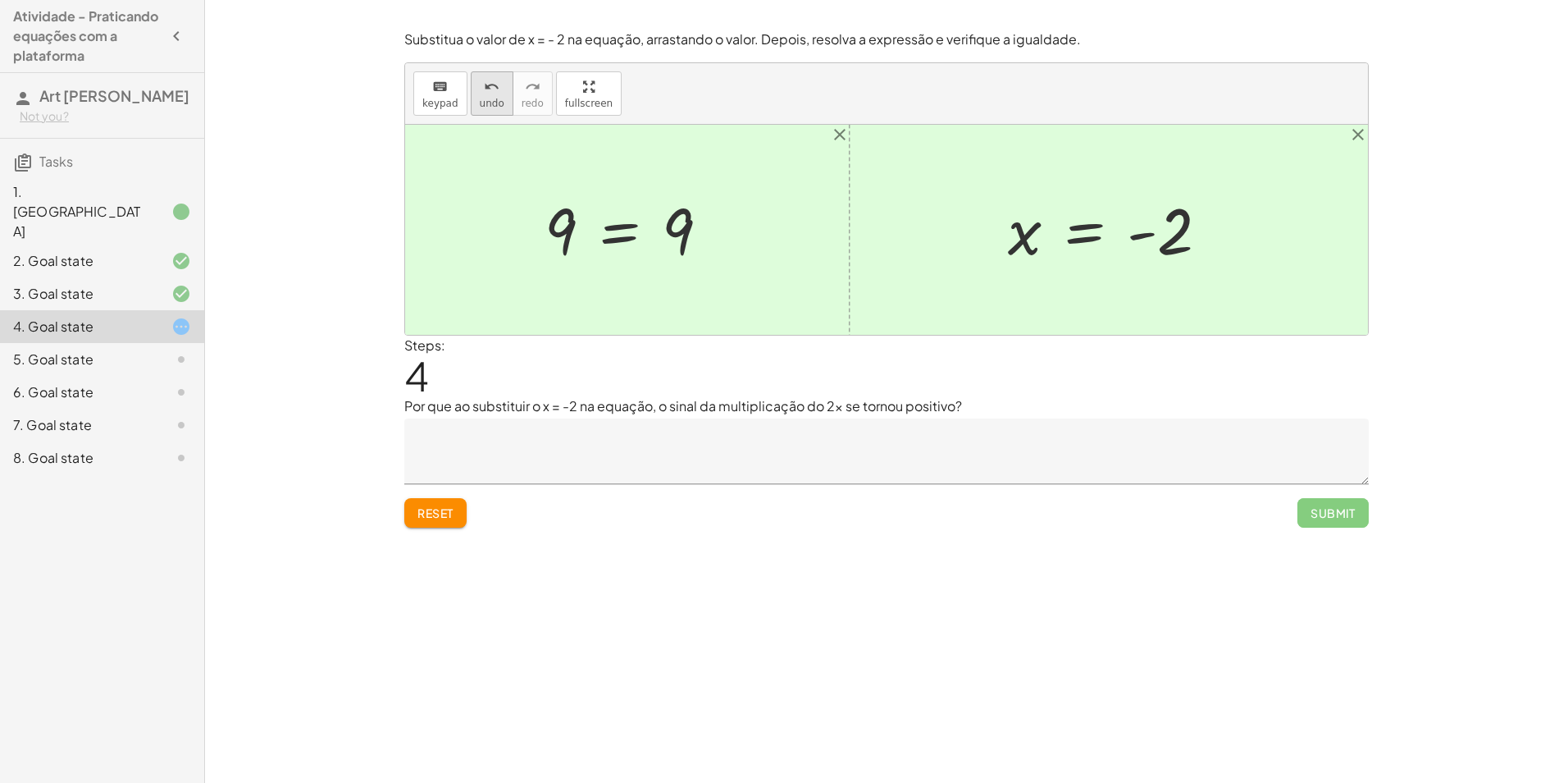
click at [493, 101] on span "undo" at bounding box center [492, 103] width 25 height 11
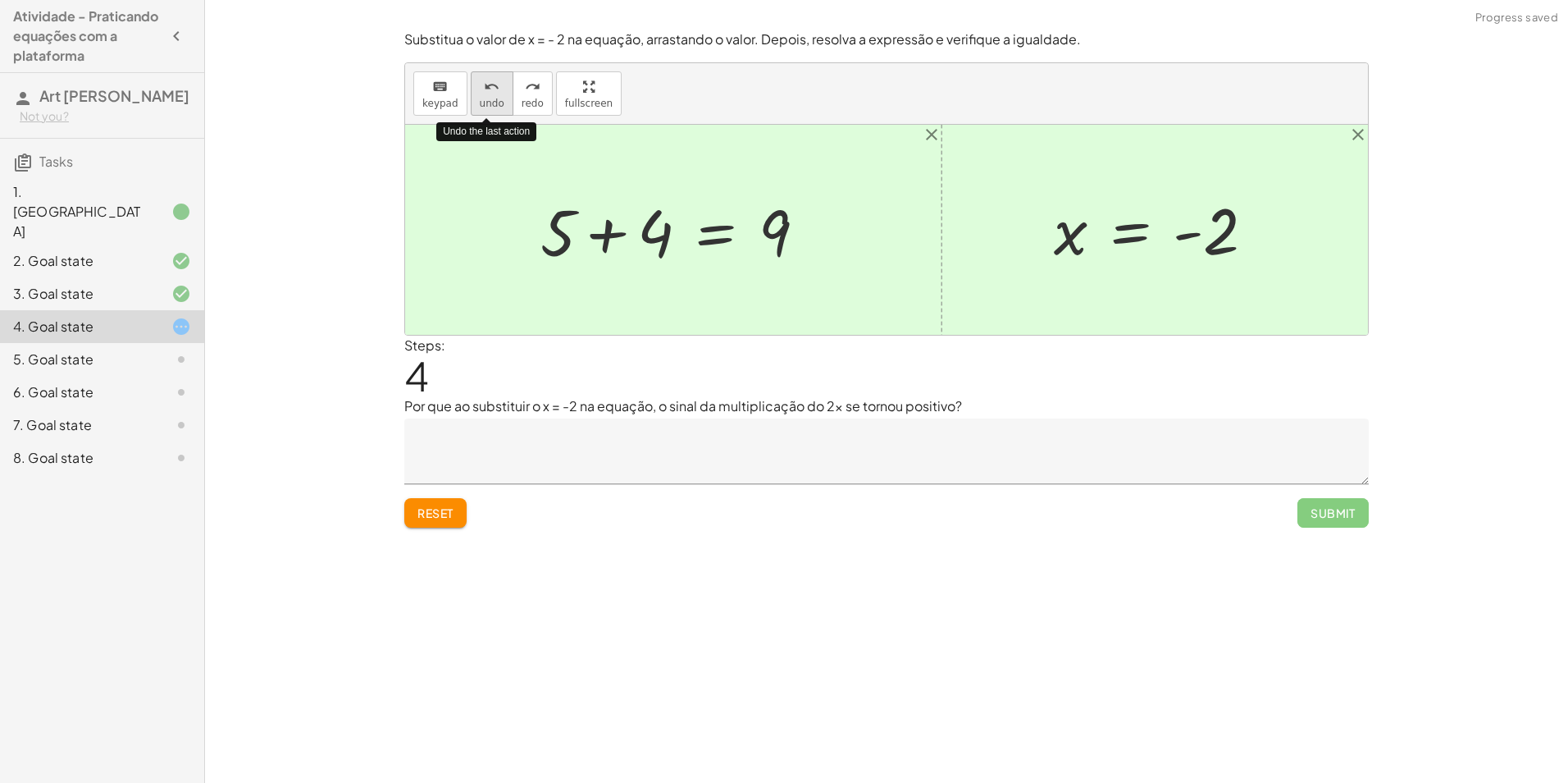
click at [493, 101] on span "undo" at bounding box center [492, 103] width 25 height 11
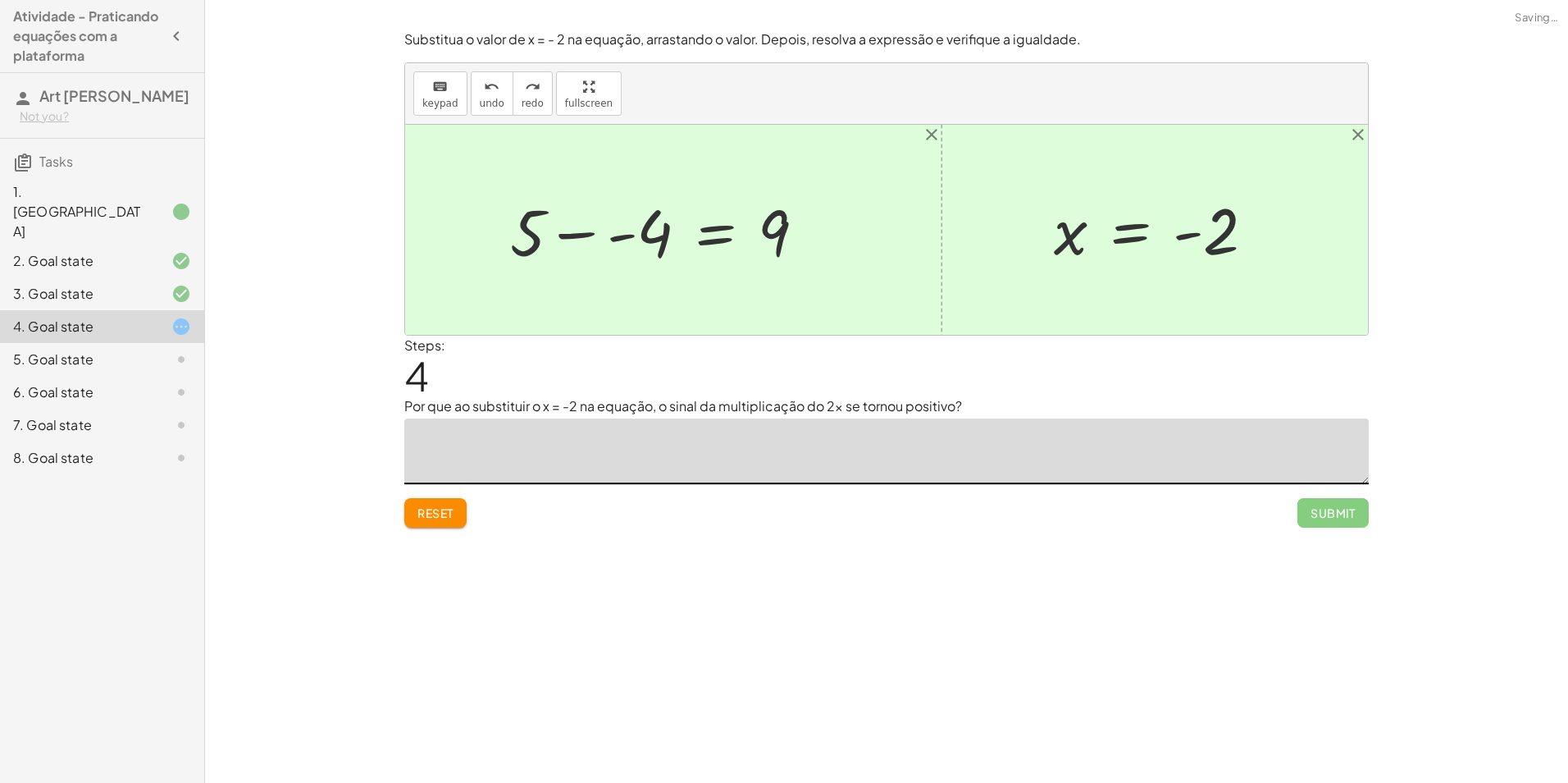
click at [523, 433] on textarea at bounding box center [887, 451] width 964 height 65
type textarea "*"
click at [490, 436] on textarea "**********" at bounding box center [887, 451] width 964 height 65
click at [1339, 521] on button "Submit" at bounding box center [1333, 513] width 71 height 29
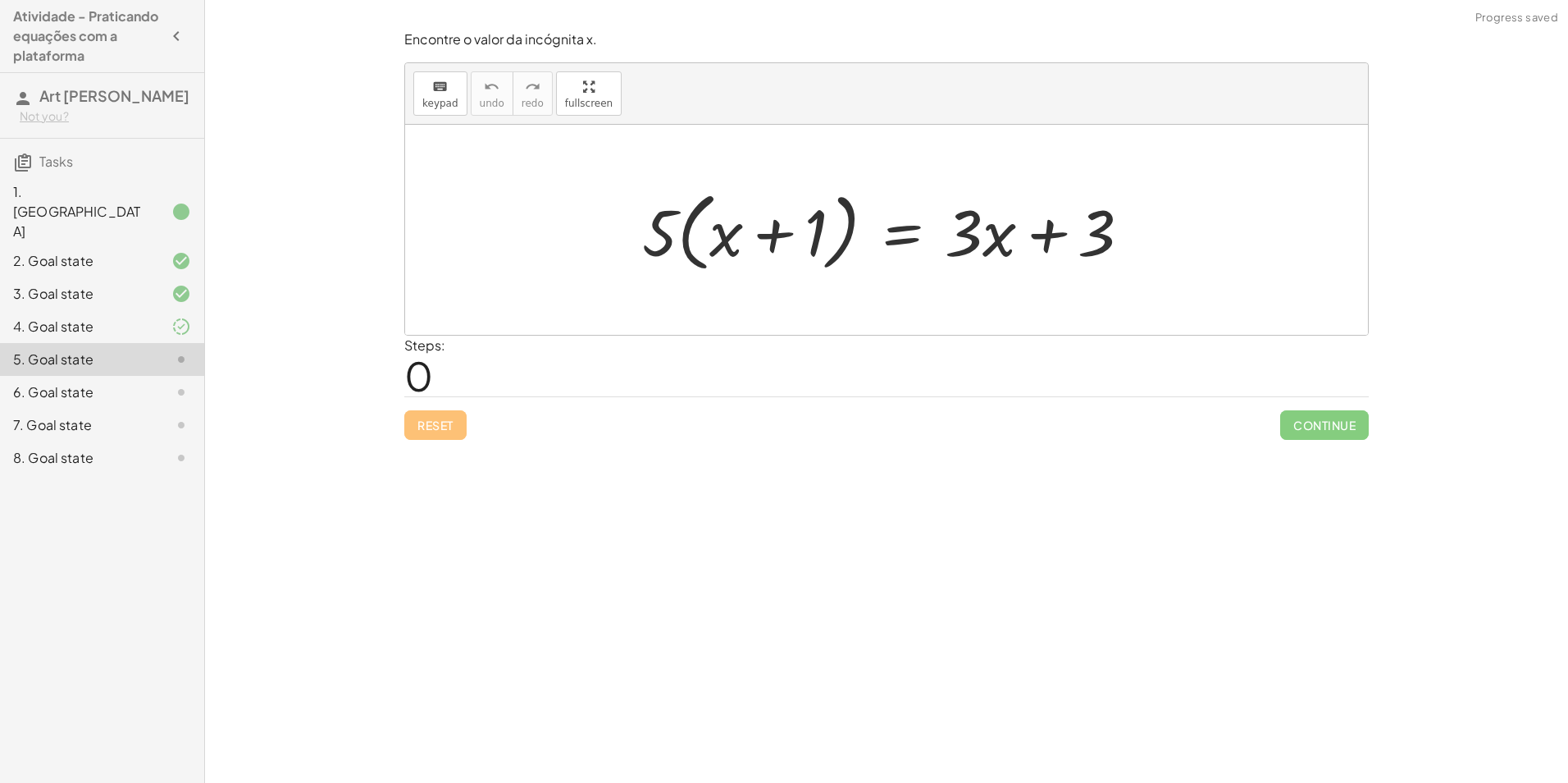
click at [127, 317] on div "4. Goal state" at bounding box center [78, 326] width 132 height 20
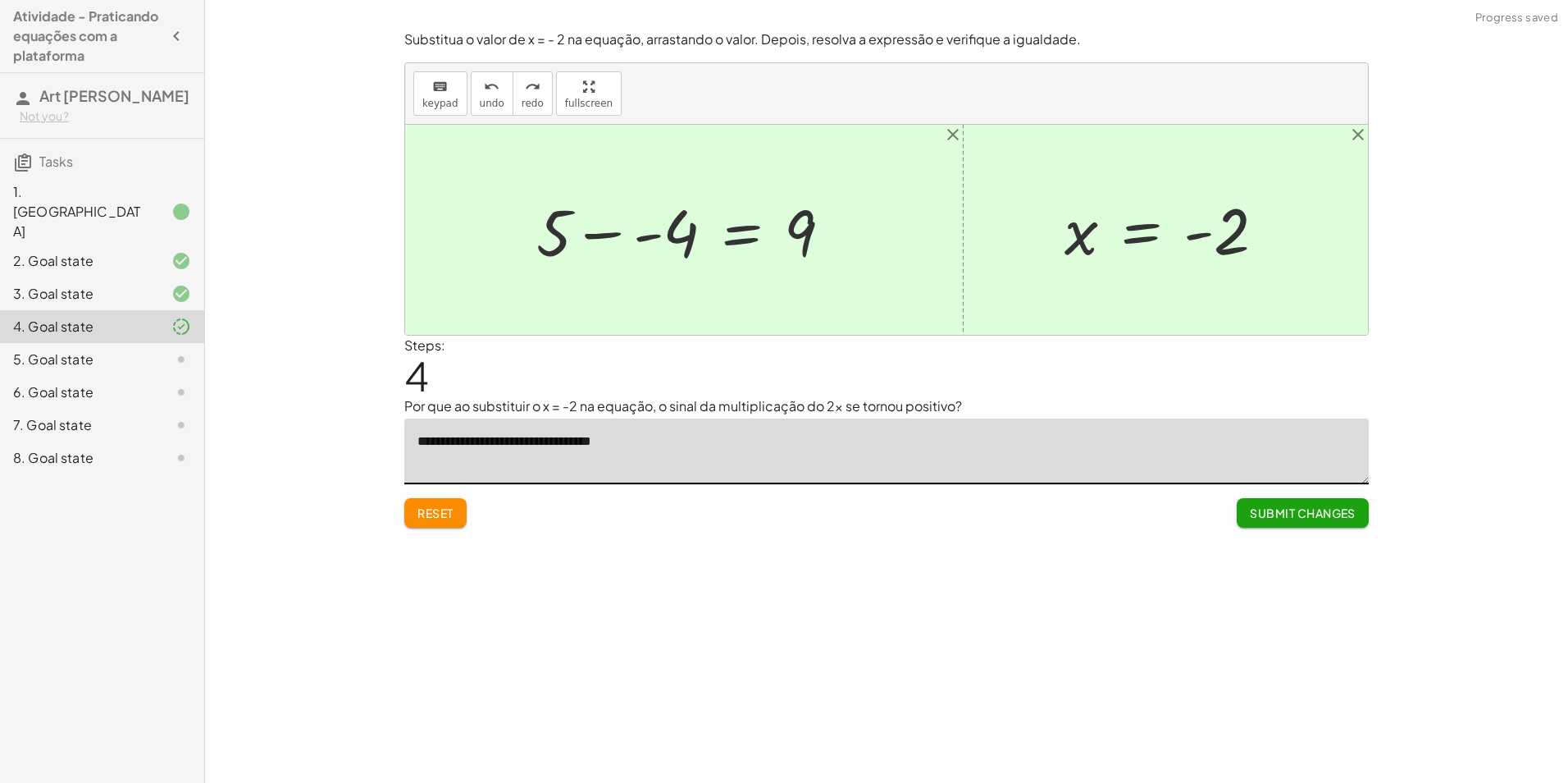
click at [678, 460] on textarea "**********" at bounding box center [887, 451] width 964 height 65
type textarea "**********"
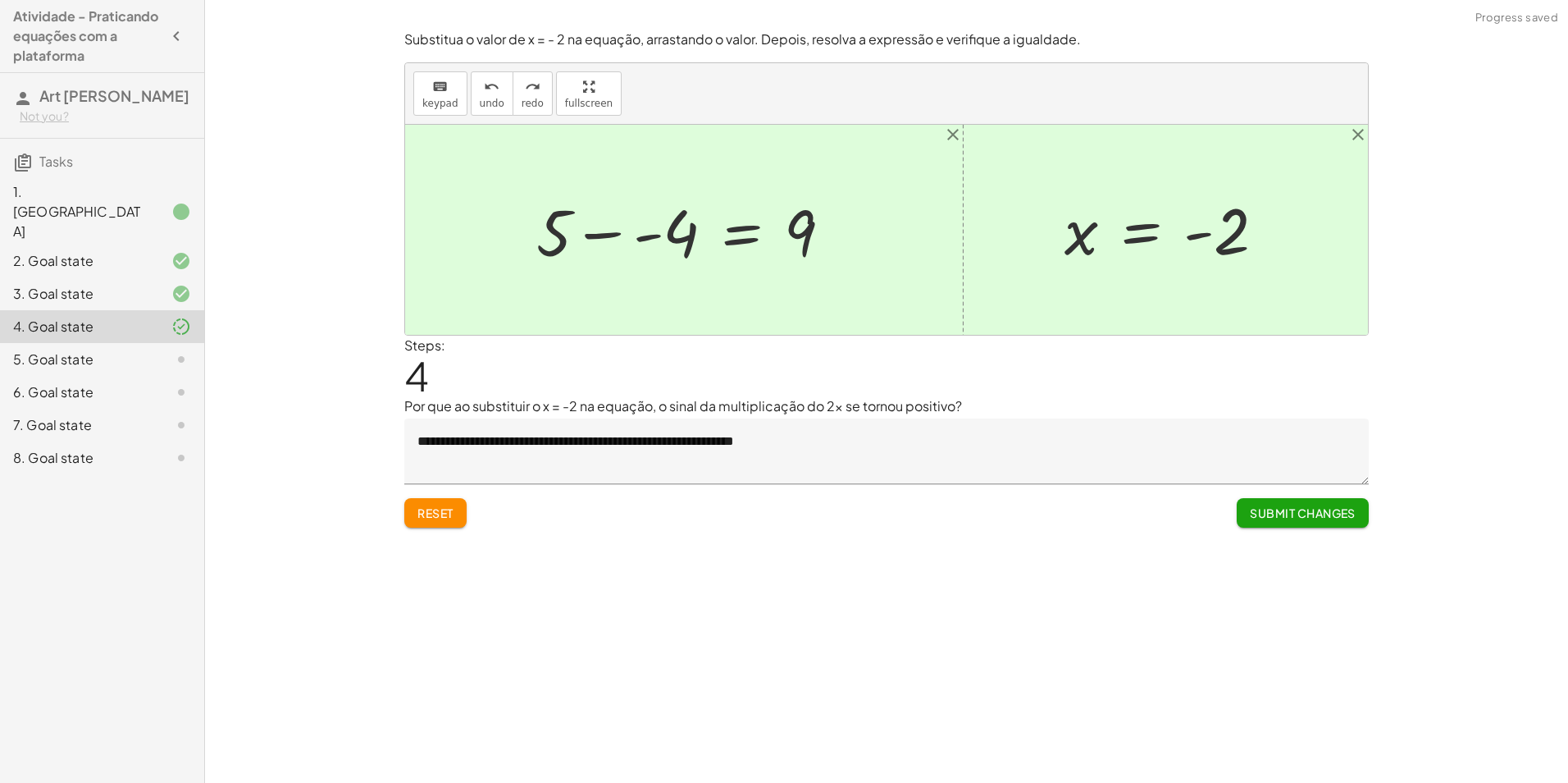
drag, startPoint x: 1341, startPoint y: 532, endPoint x: 1353, endPoint y: 532, distance: 12.0
click at [0, 0] on div "**********" at bounding box center [0, 0] width 0 height 0
click at [1342, 516] on span "Submit Changes" at bounding box center [1303, 513] width 106 height 15
click at [1342, 516] on span "Continue" at bounding box center [1324, 513] width 62 height 15
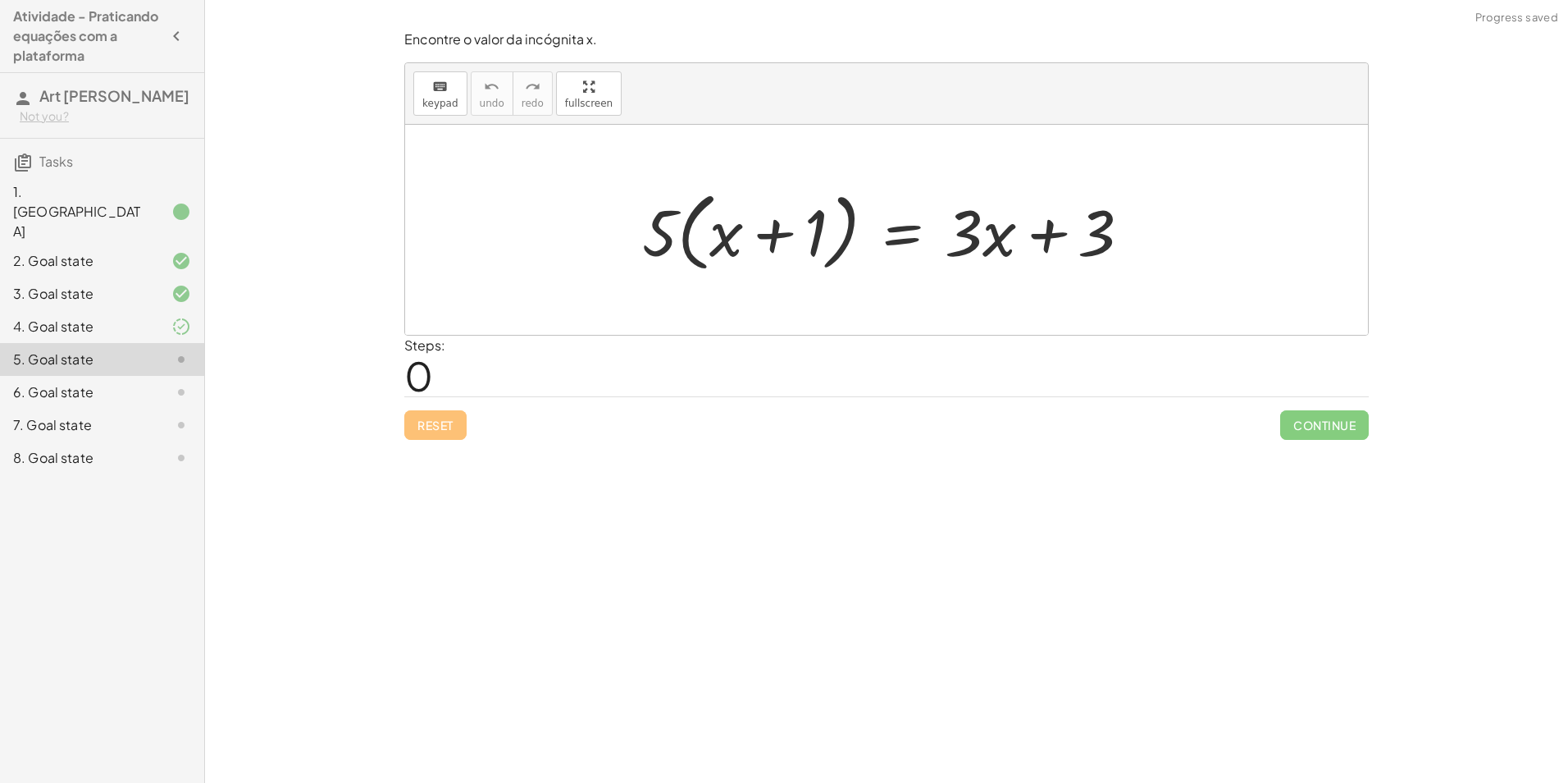
click at [745, 226] on div at bounding box center [893, 230] width 518 height 95
drag, startPoint x: 758, startPoint y: 251, endPoint x: 748, endPoint y: 204, distance: 48.1
click at [748, 204] on div at bounding box center [893, 230] width 518 height 95
drag, startPoint x: 666, startPoint y: 214, endPoint x: 670, endPoint y: 234, distance: 20.4
click at [670, 234] on div at bounding box center [893, 230] width 518 height 95
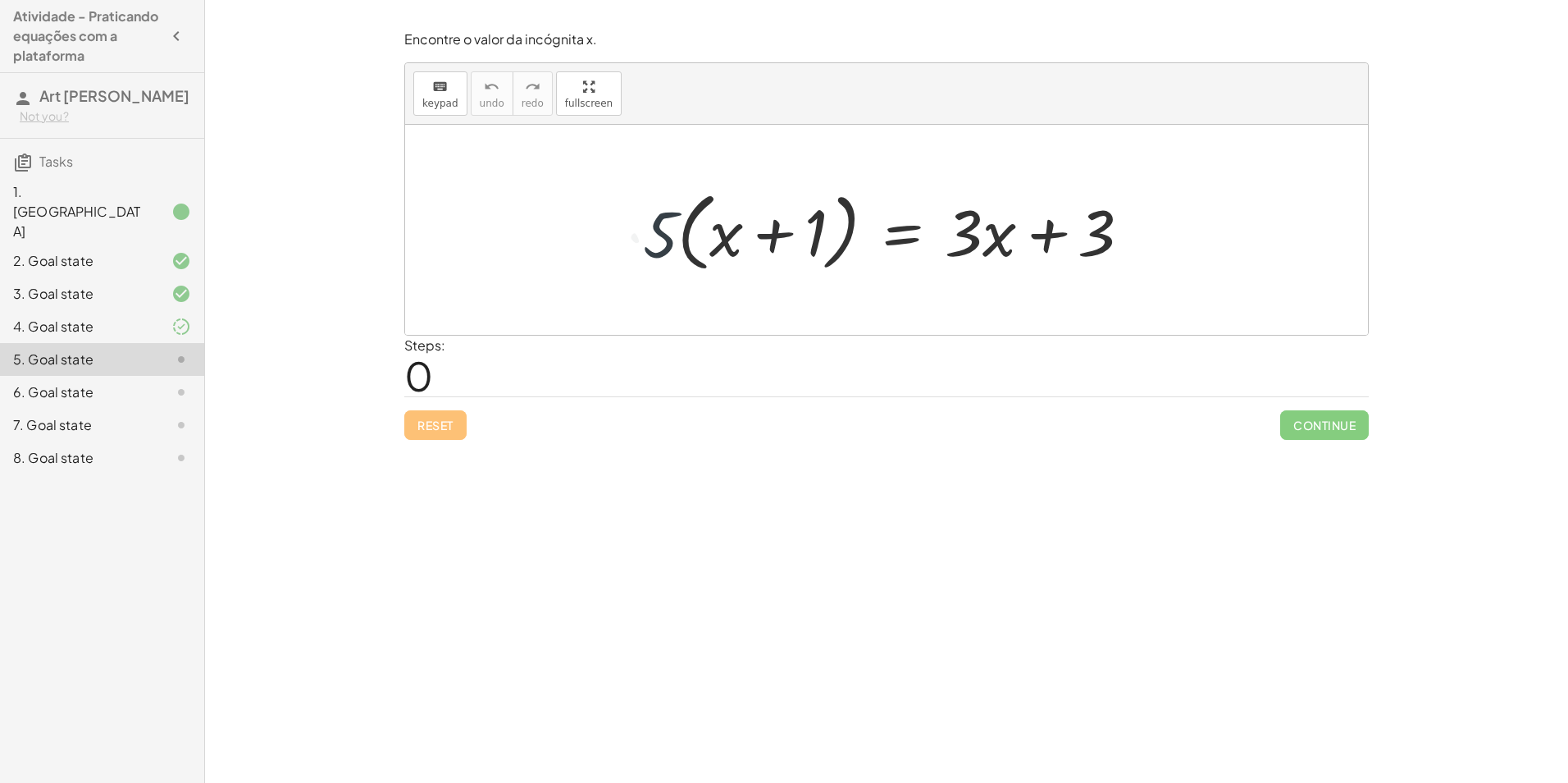
click at [778, 233] on div at bounding box center [893, 230] width 518 height 95
drag, startPoint x: 654, startPoint y: 233, endPoint x: 710, endPoint y: 242, distance: 56.7
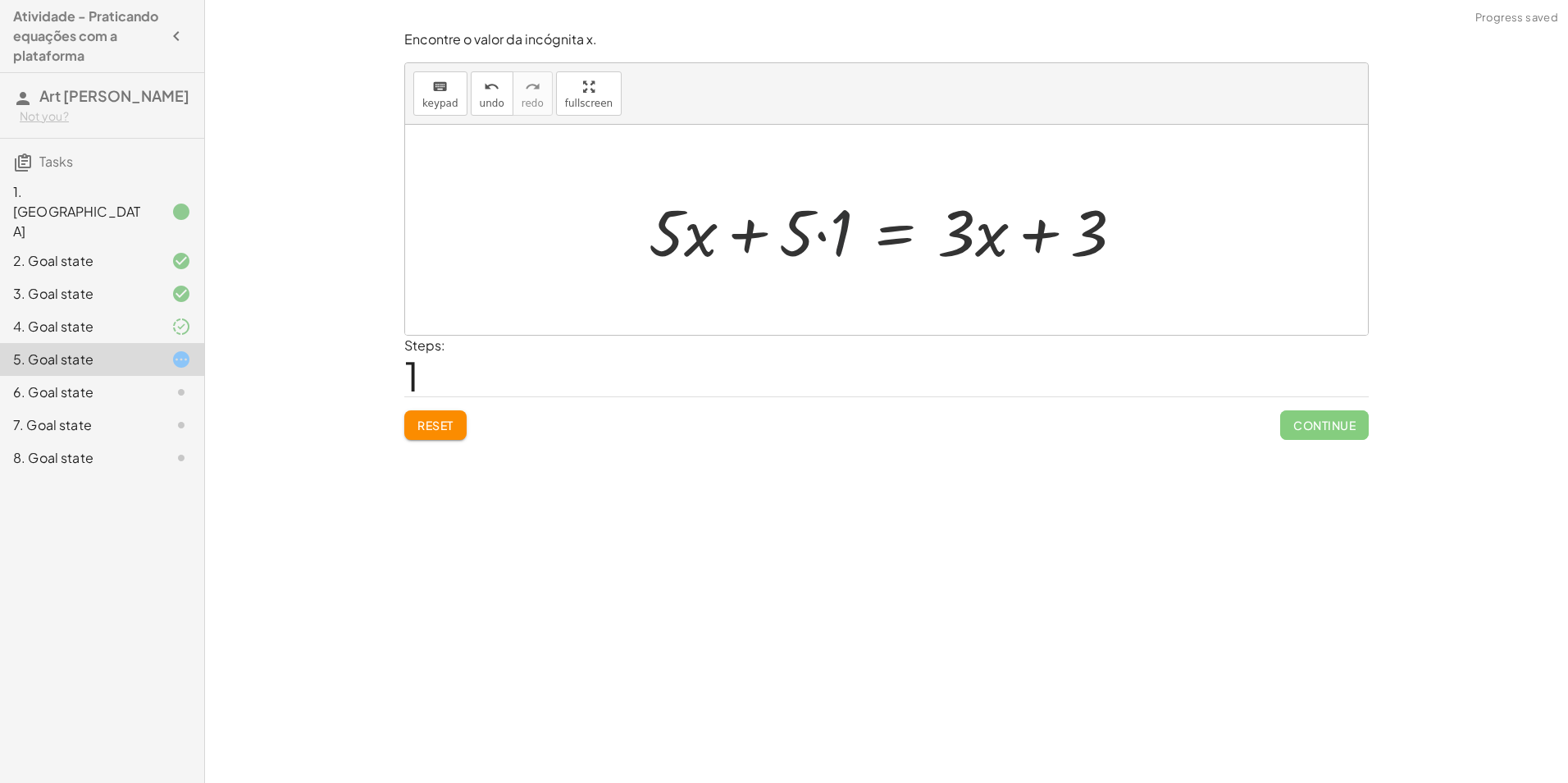
click at [832, 230] on div at bounding box center [892, 230] width 504 height 84
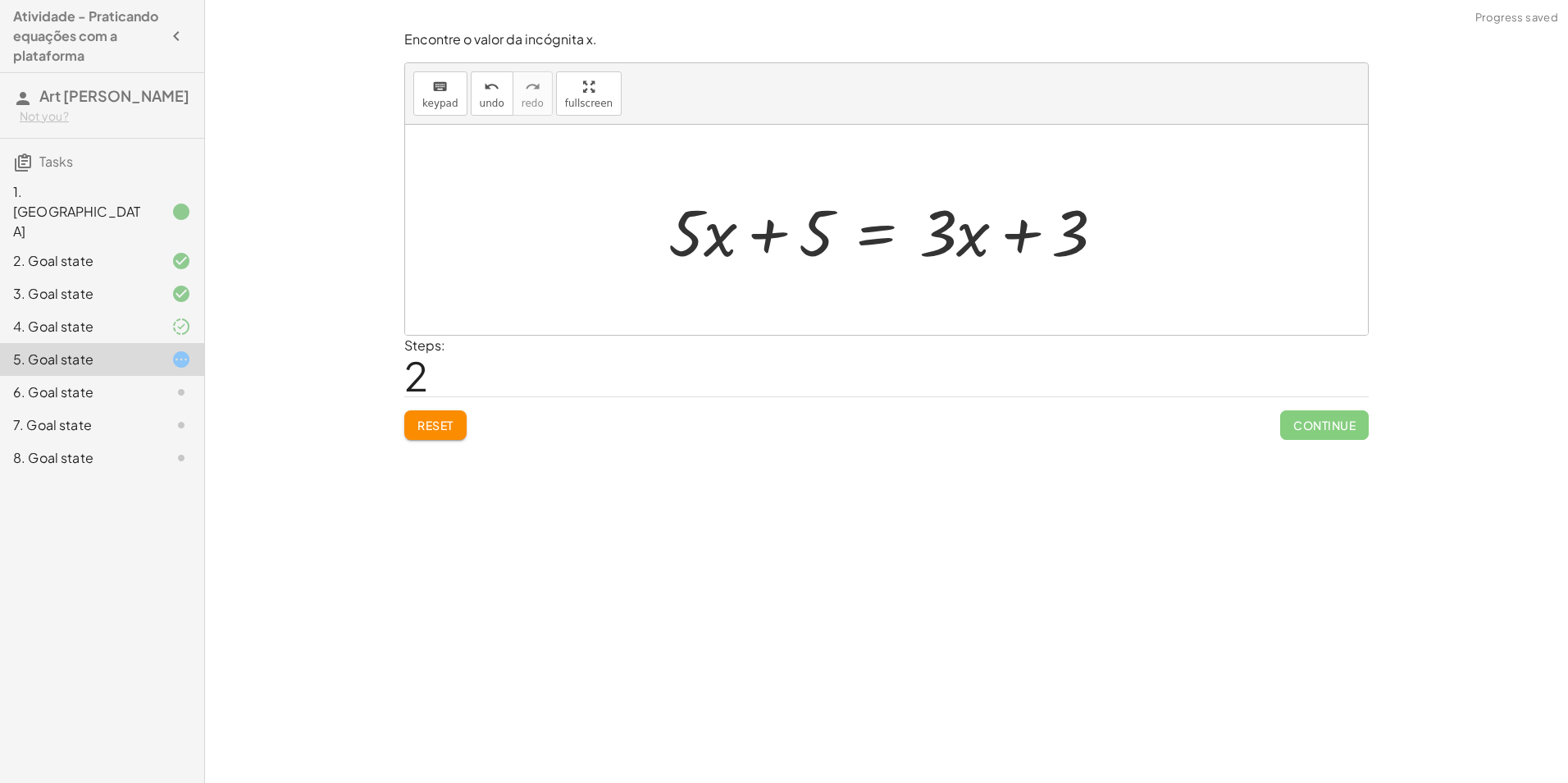
click at [725, 241] on div at bounding box center [893, 230] width 466 height 84
drag, startPoint x: 752, startPoint y: 241, endPoint x: 765, endPoint y: 241, distance: 13.0
click at [753, 241] on div at bounding box center [893, 230] width 466 height 84
click at [777, 241] on div at bounding box center [893, 230] width 466 height 84
drag, startPoint x: 778, startPoint y: 233, endPoint x: 1143, endPoint y: 225, distance: 365.1
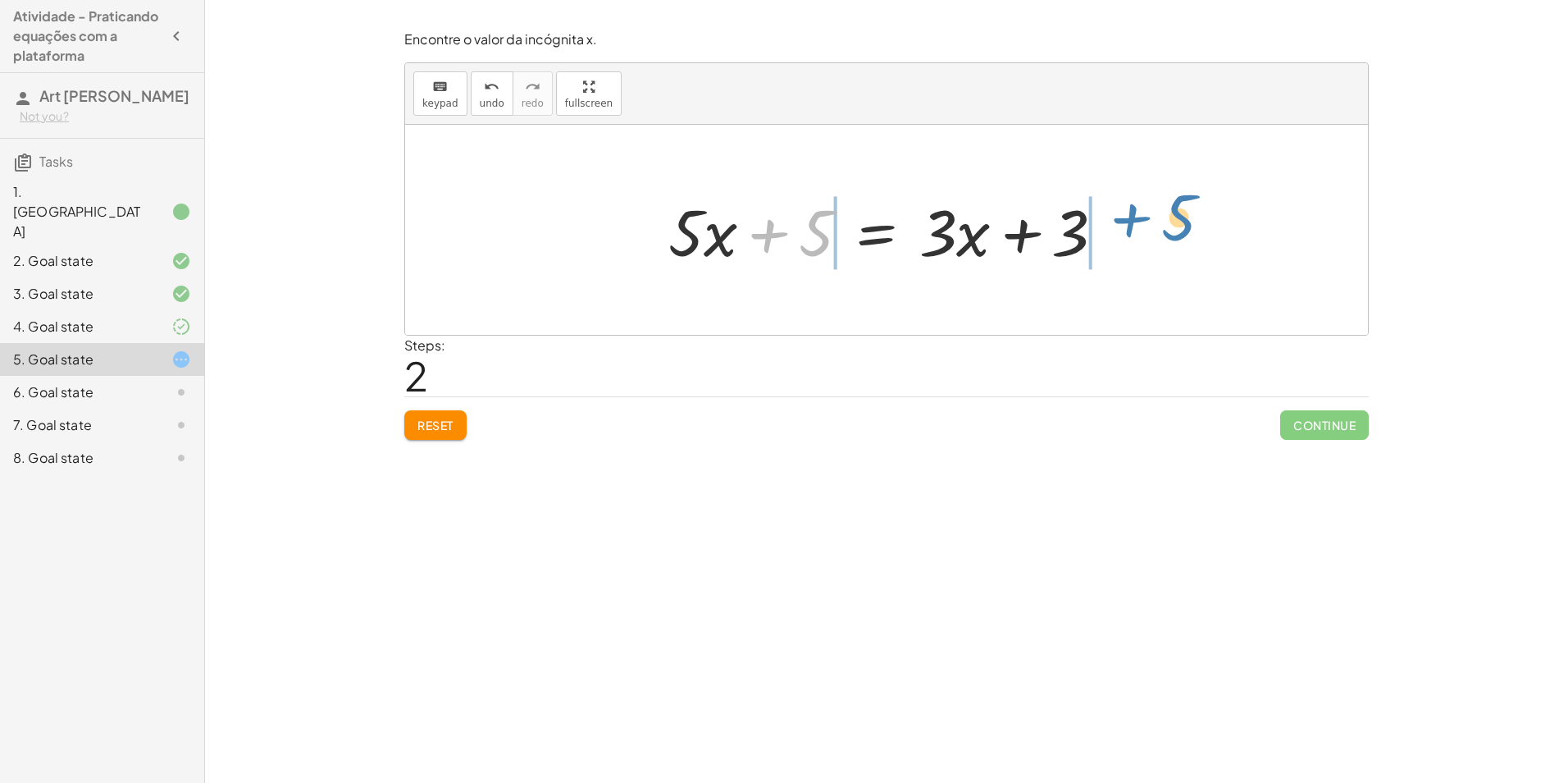
click at [1143, 225] on div "· 5 · ( + x + 1 ) = + · 3 · x + 3 + · 5 · x + · 5 · 1 = + · 3 · x + 3 + 5 + x +…" at bounding box center [887, 230] width 963 height 210
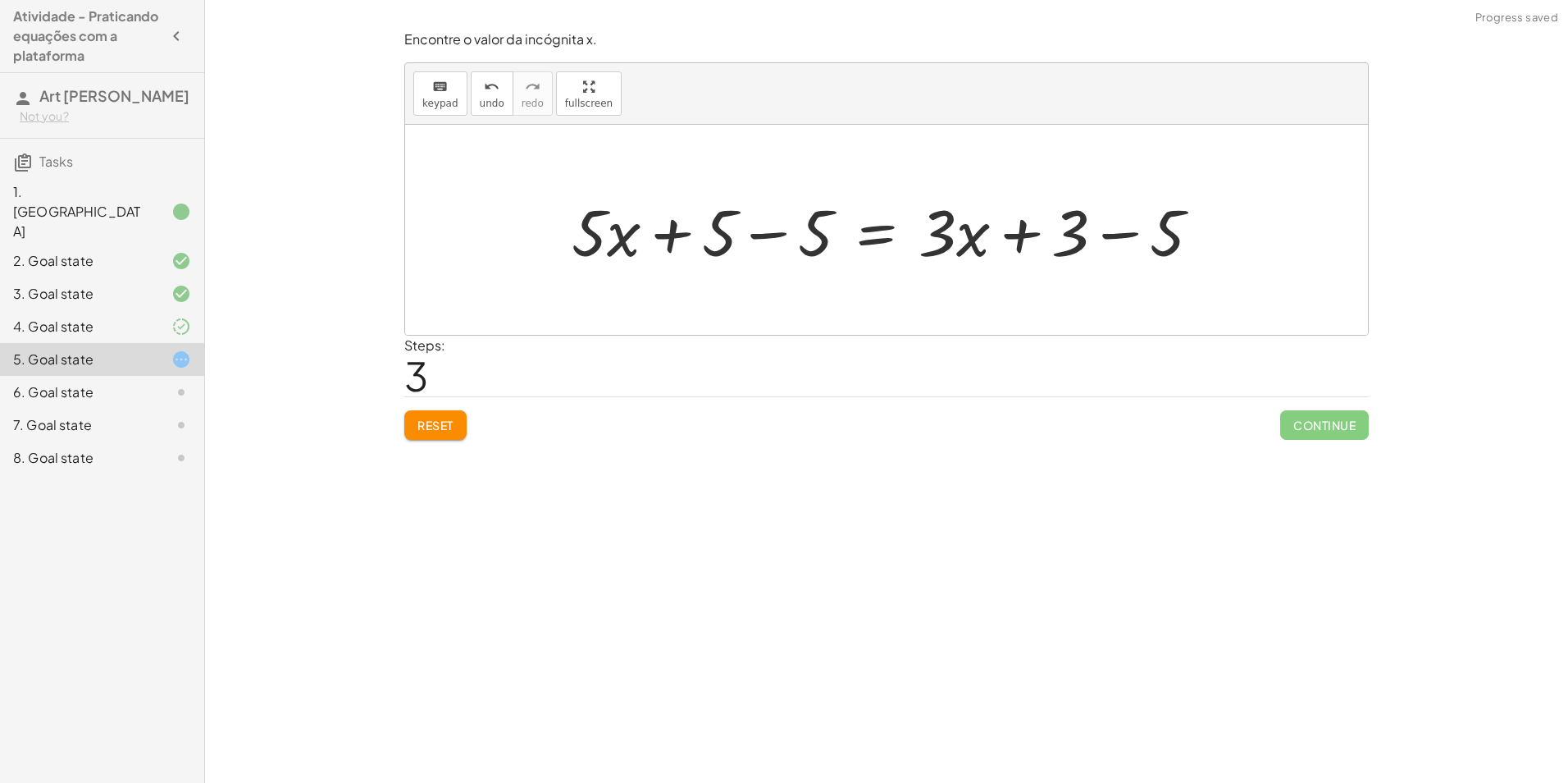
click at [784, 230] on div at bounding box center [892, 230] width 659 height 84
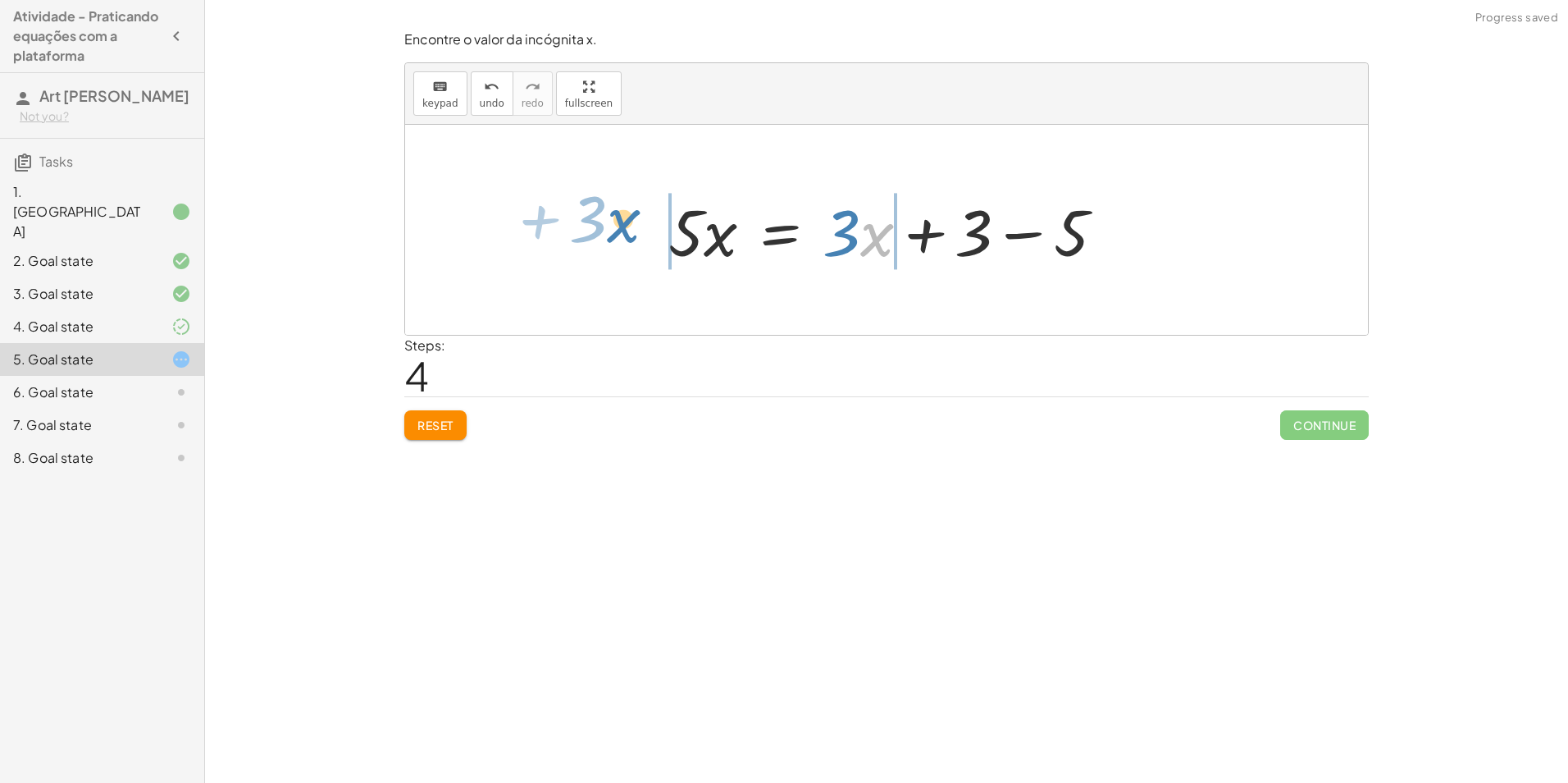
drag, startPoint x: 877, startPoint y: 237, endPoint x: 622, endPoint y: 224, distance: 255.3
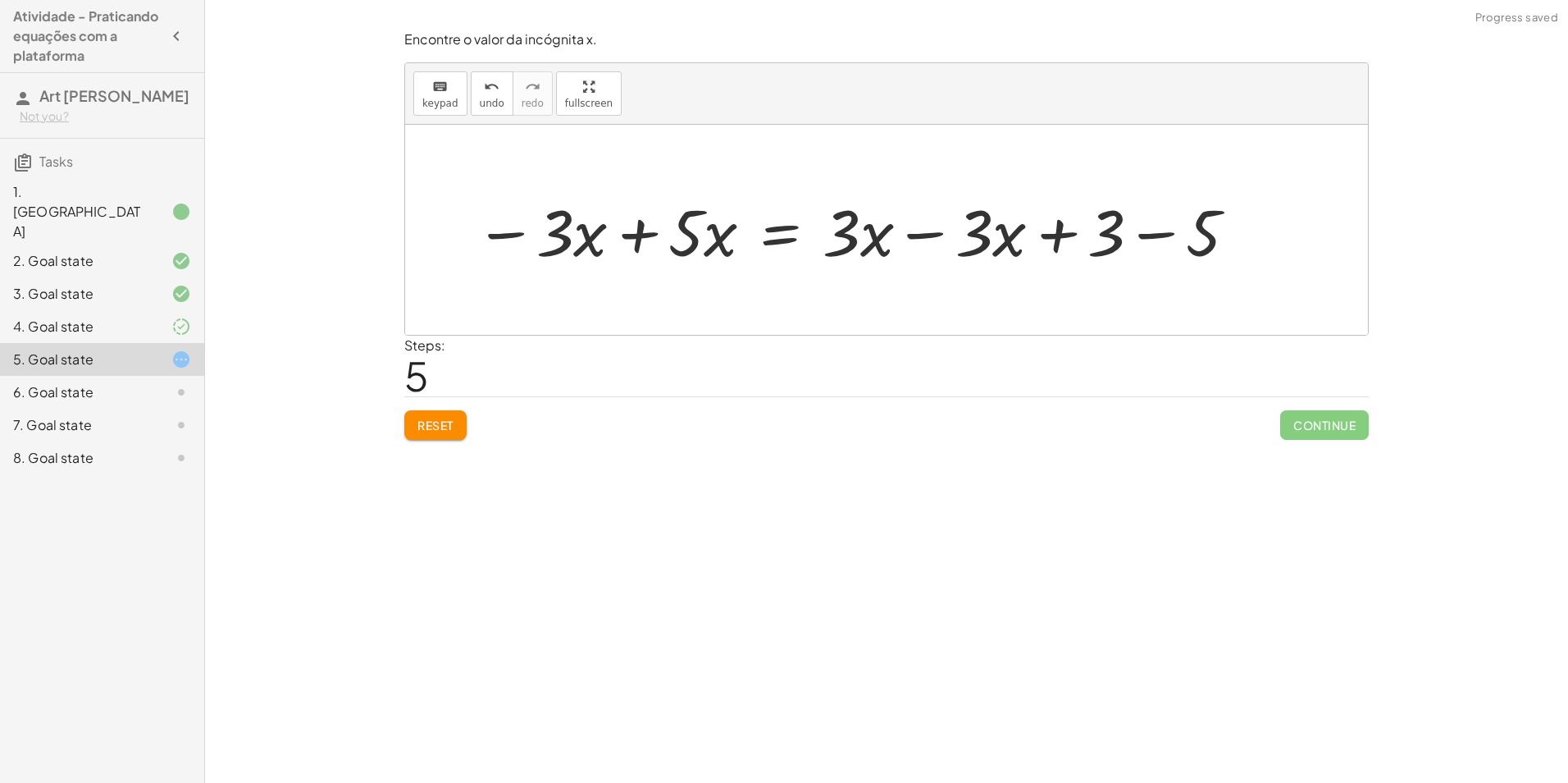
click at [958, 239] on div at bounding box center [857, 230] width 781 height 84
click at [923, 251] on div at bounding box center [857, 230] width 781 height 84
click at [947, 234] on div at bounding box center [724, 230] width 516 height 84
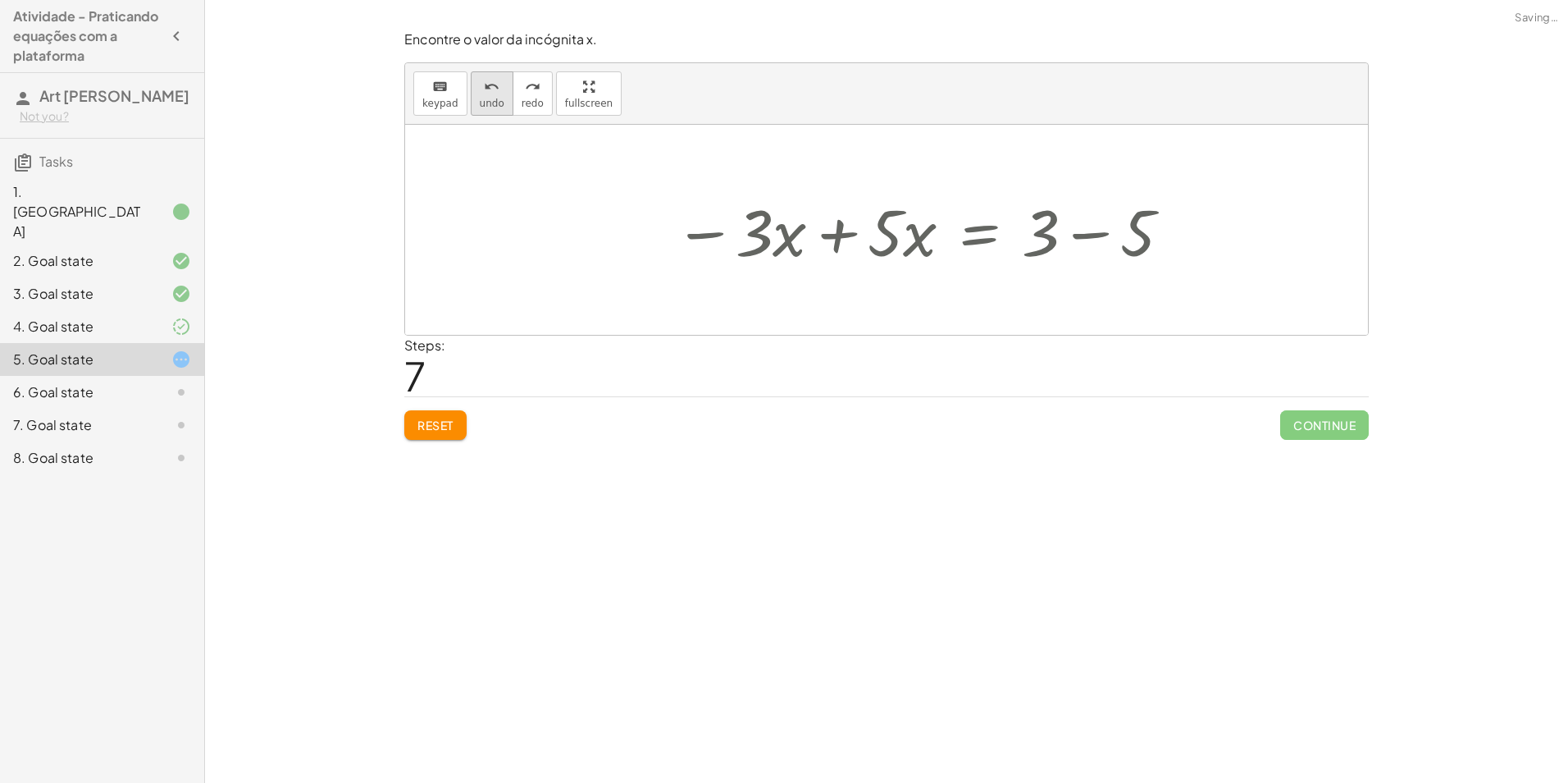
click at [484, 88] on icon "undo" at bounding box center [492, 87] width 15 height 20
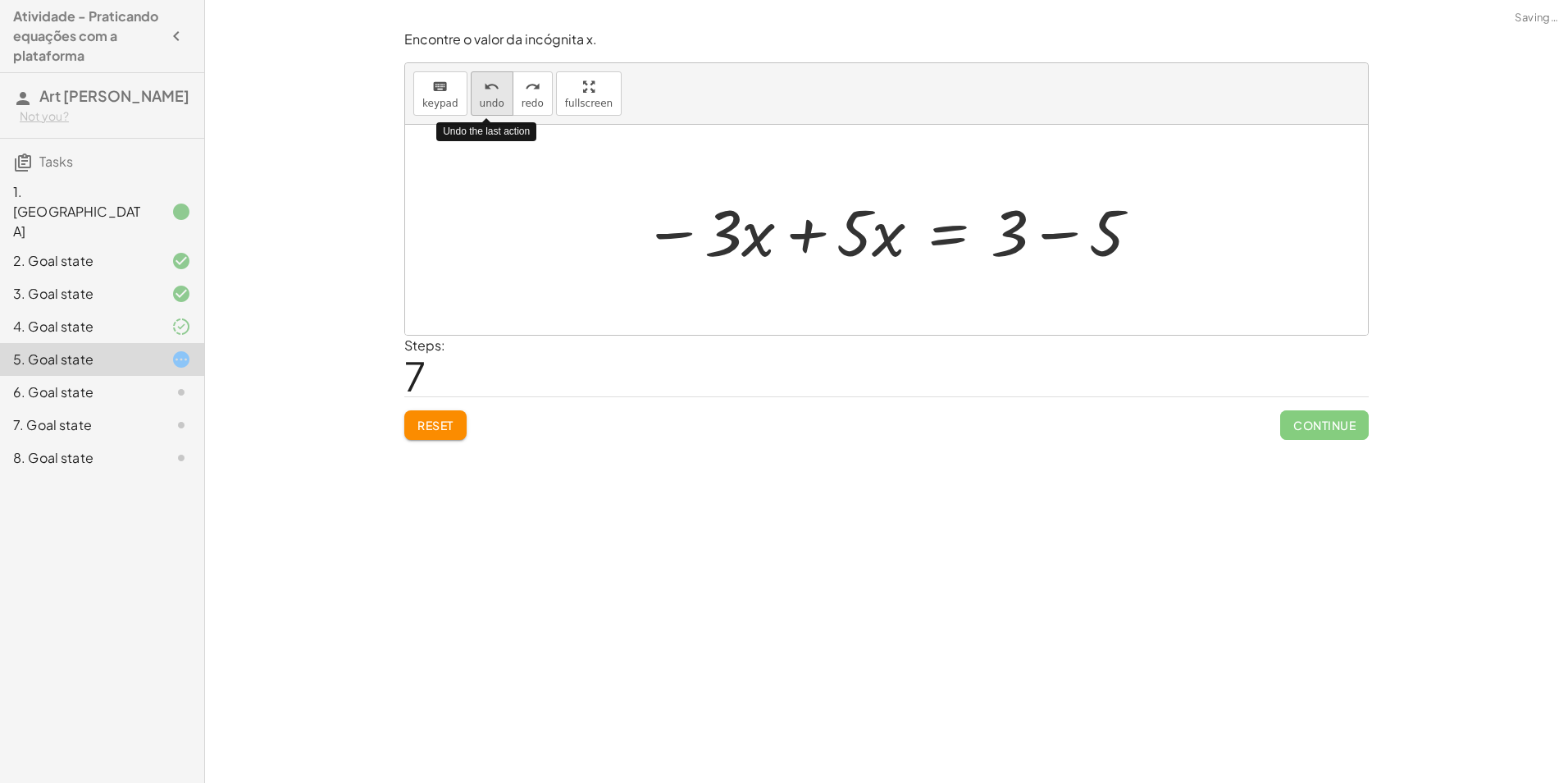
click at [484, 88] on icon "undo" at bounding box center [492, 87] width 15 height 20
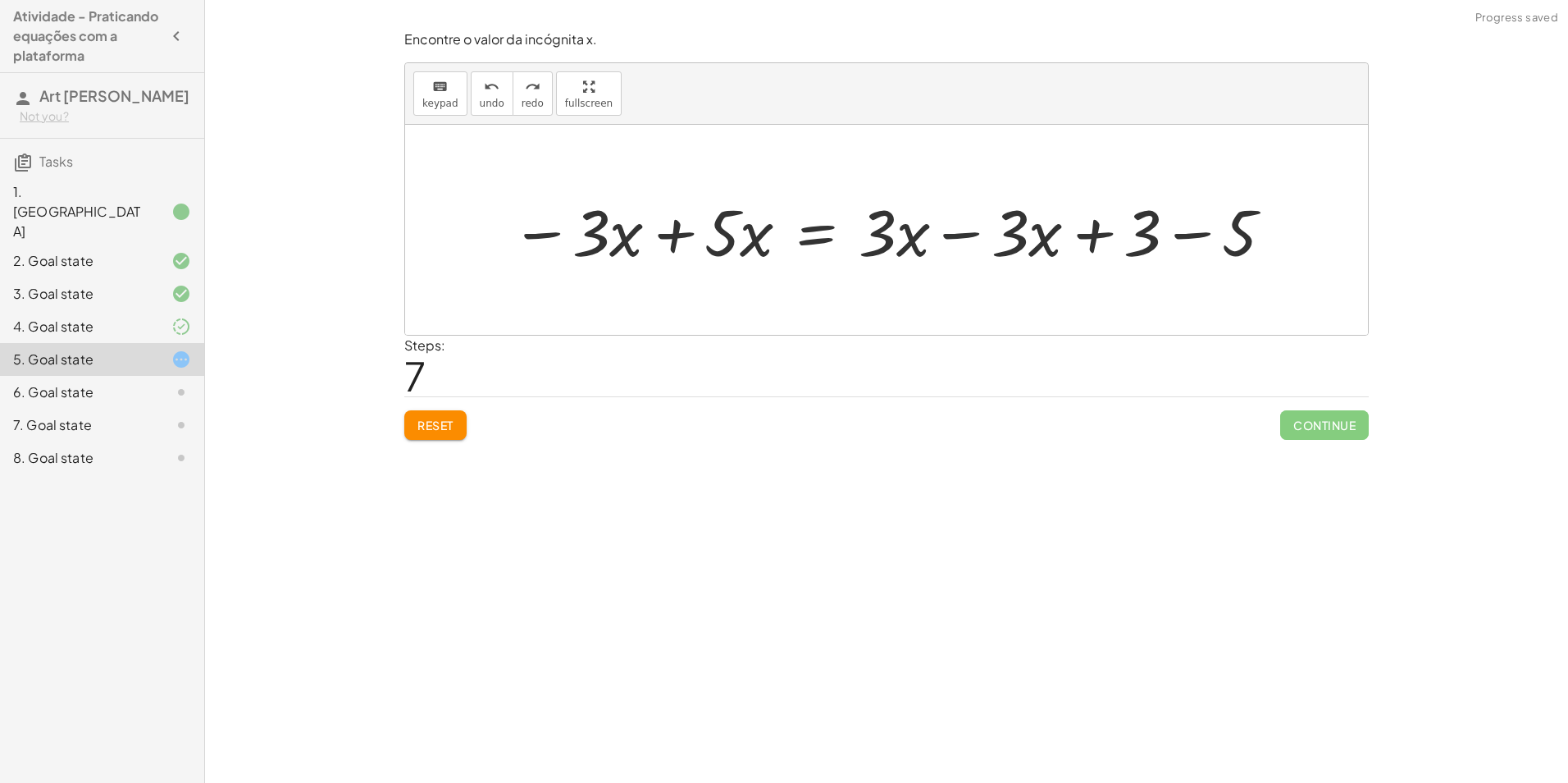
click at [975, 228] on div at bounding box center [893, 230] width 781 height 84
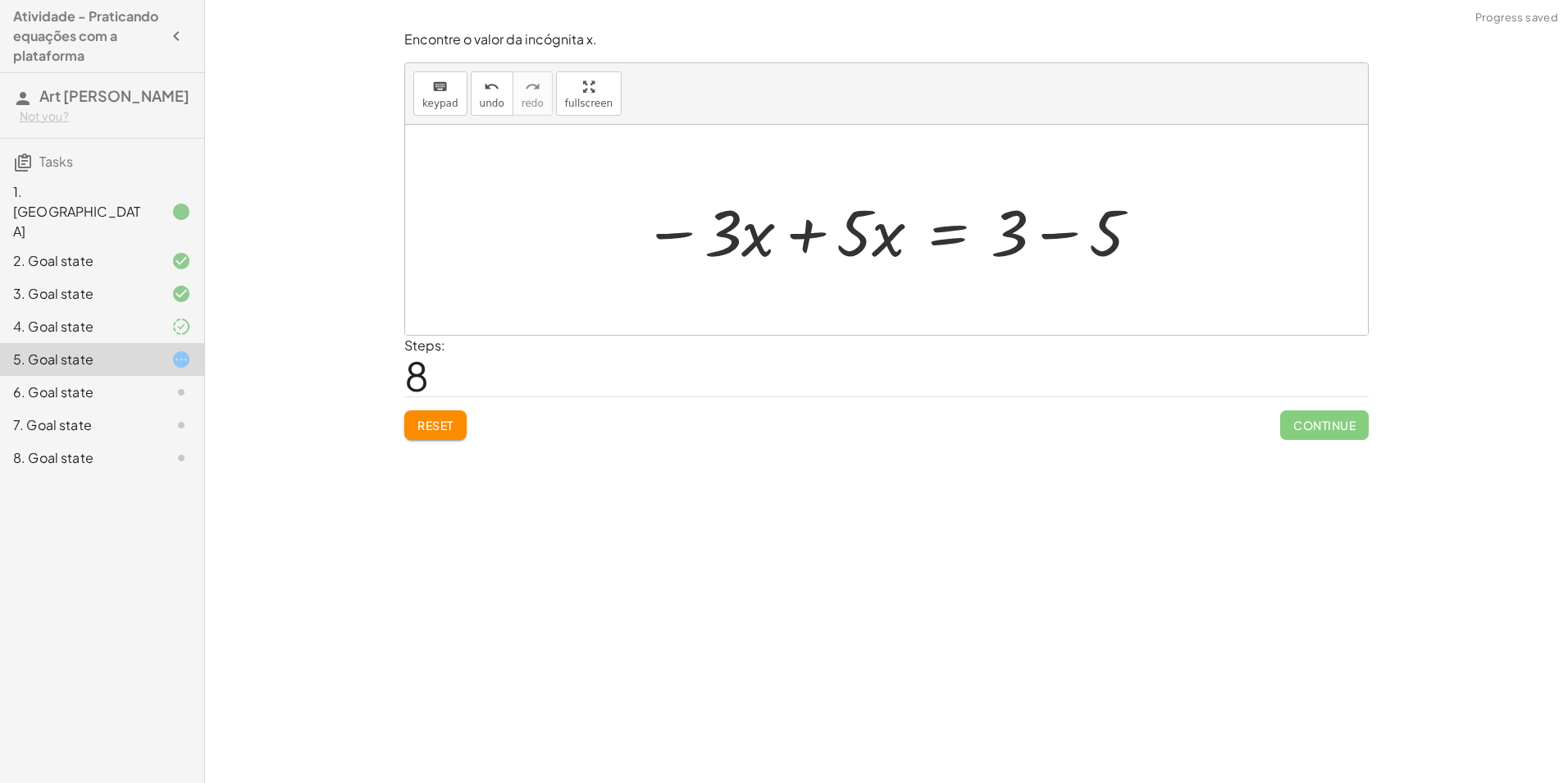
click at [807, 234] on div at bounding box center [892, 230] width 516 height 84
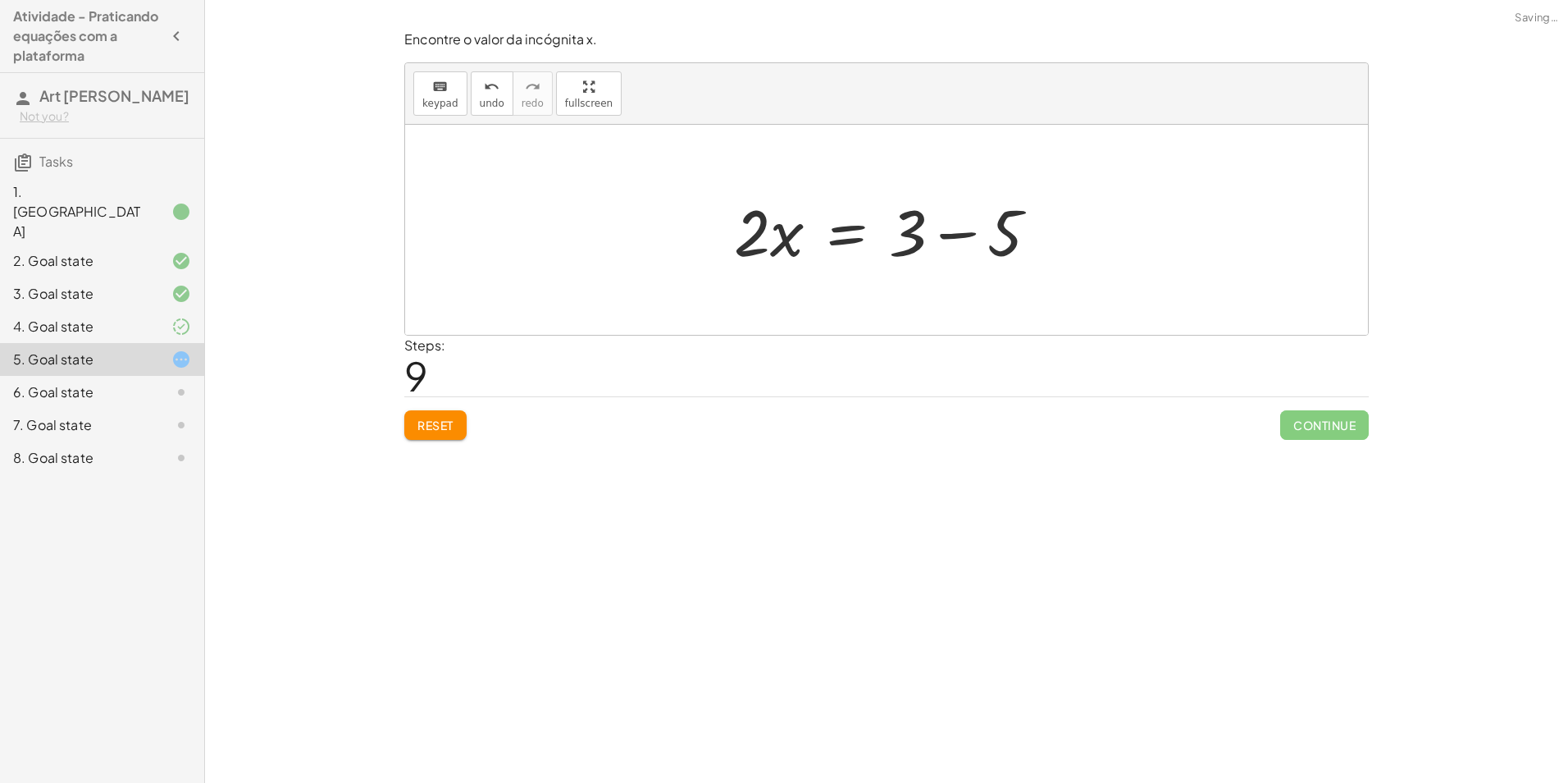
click at [959, 239] on div at bounding box center [893, 230] width 334 height 84
click at [942, 233] on div at bounding box center [893, 230] width 267 height 84
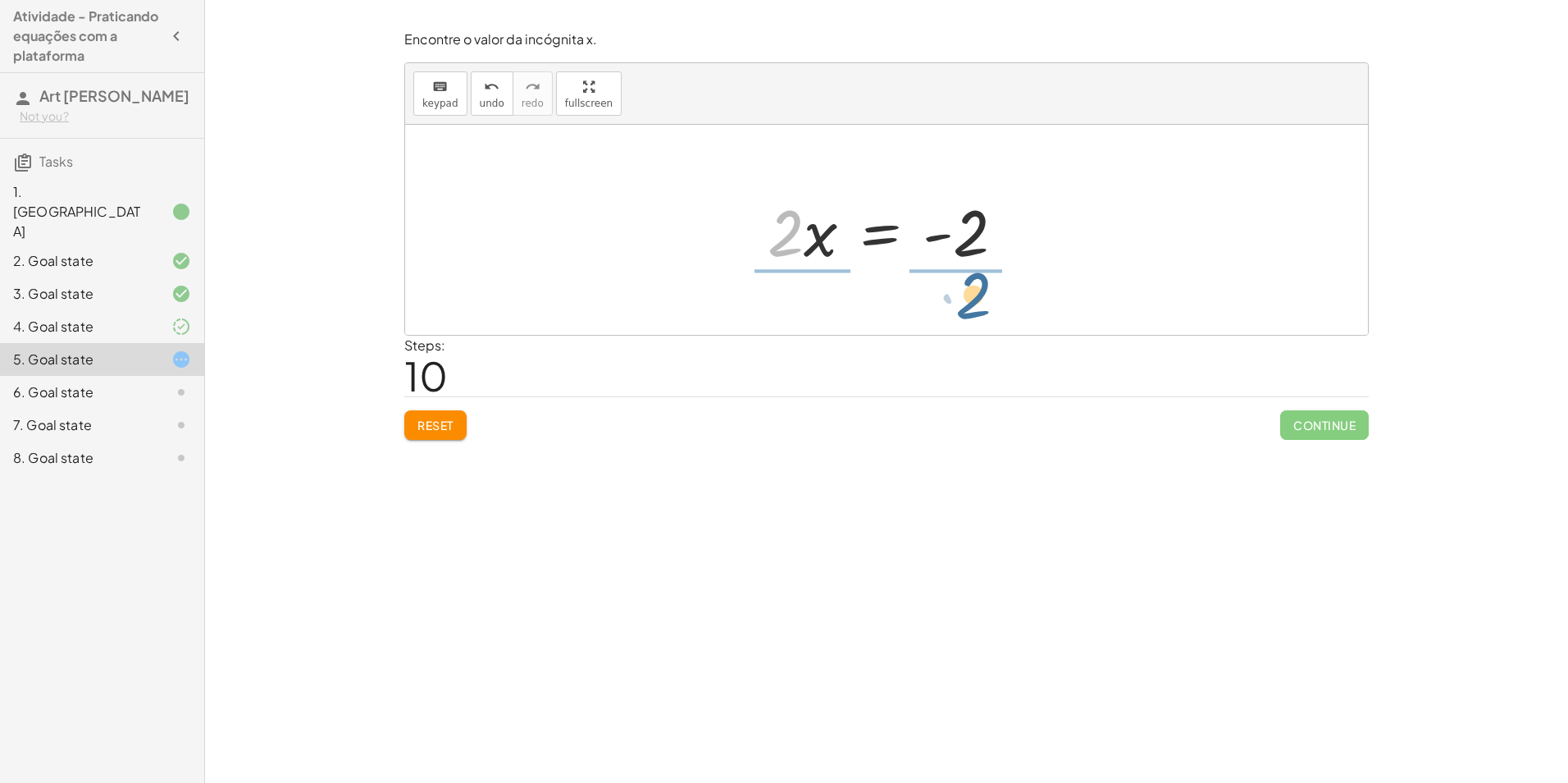
drag, startPoint x: 789, startPoint y: 229, endPoint x: 982, endPoint y: 290, distance: 202.4
click at [977, 210] on div at bounding box center [893, 229] width 282 height 127
click at [776, 243] on div at bounding box center [893, 229] width 282 height 127
click at [979, 221] on div at bounding box center [913, 229] width 243 height 127
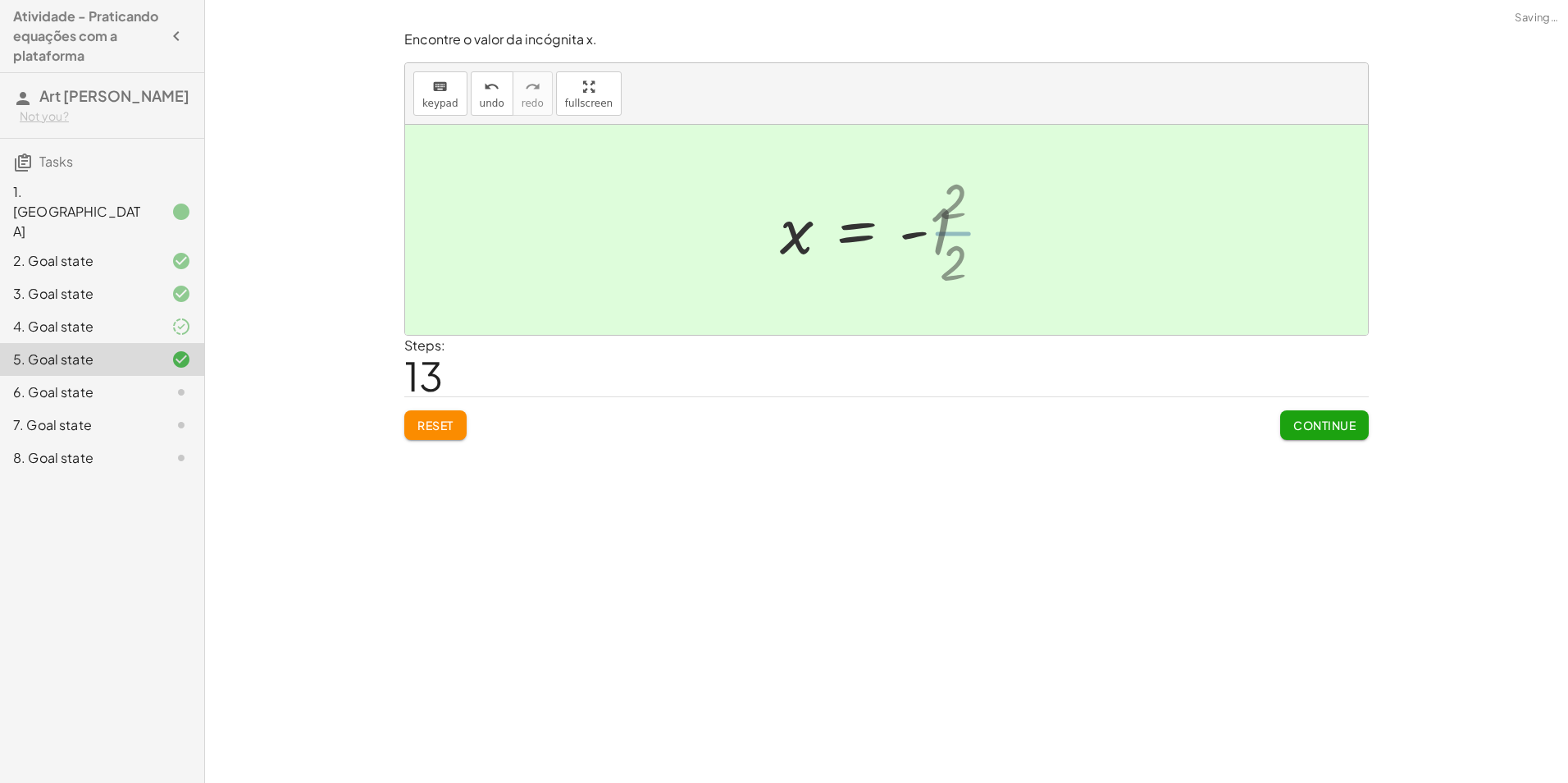
click at [955, 229] on div at bounding box center [879, 230] width 216 height 81
click at [1350, 418] on span "Continue" at bounding box center [1324, 425] width 62 height 15
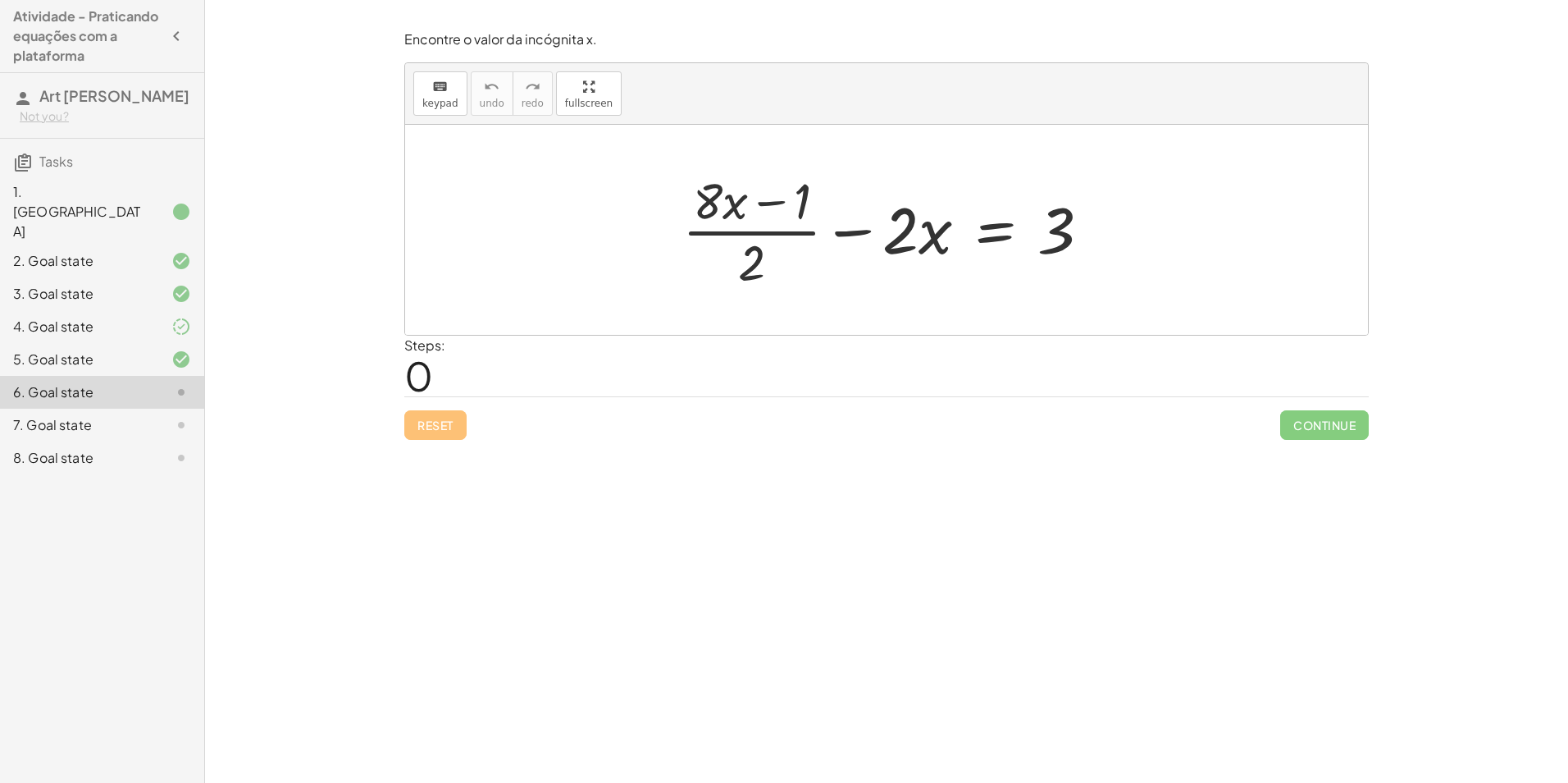
click at [753, 208] on div at bounding box center [893, 229] width 438 height 127
click at [756, 270] on div at bounding box center [893, 229] width 438 height 127
click at [876, 243] on div at bounding box center [893, 229] width 438 height 127
click at [896, 244] on div at bounding box center [893, 229] width 438 height 127
drag, startPoint x: 756, startPoint y: 270, endPoint x: 769, endPoint y: 299, distance: 31.8
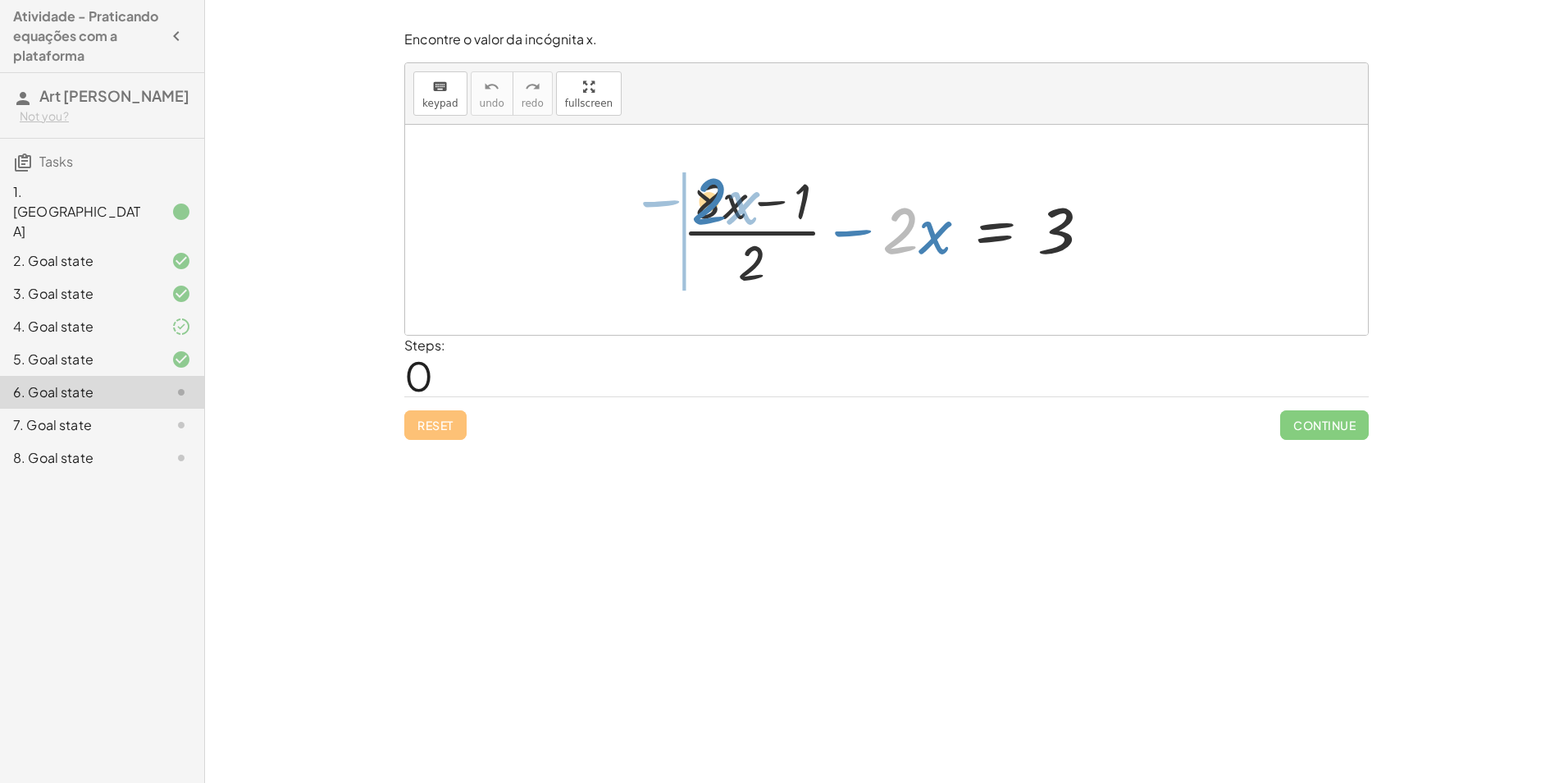
drag, startPoint x: 890, startPoint y: 236, endPoint x: 698, endPoint y: 208, distance: 194.0
click at [698, 208] on div at bounding box center [893, 229] width 438 height 127
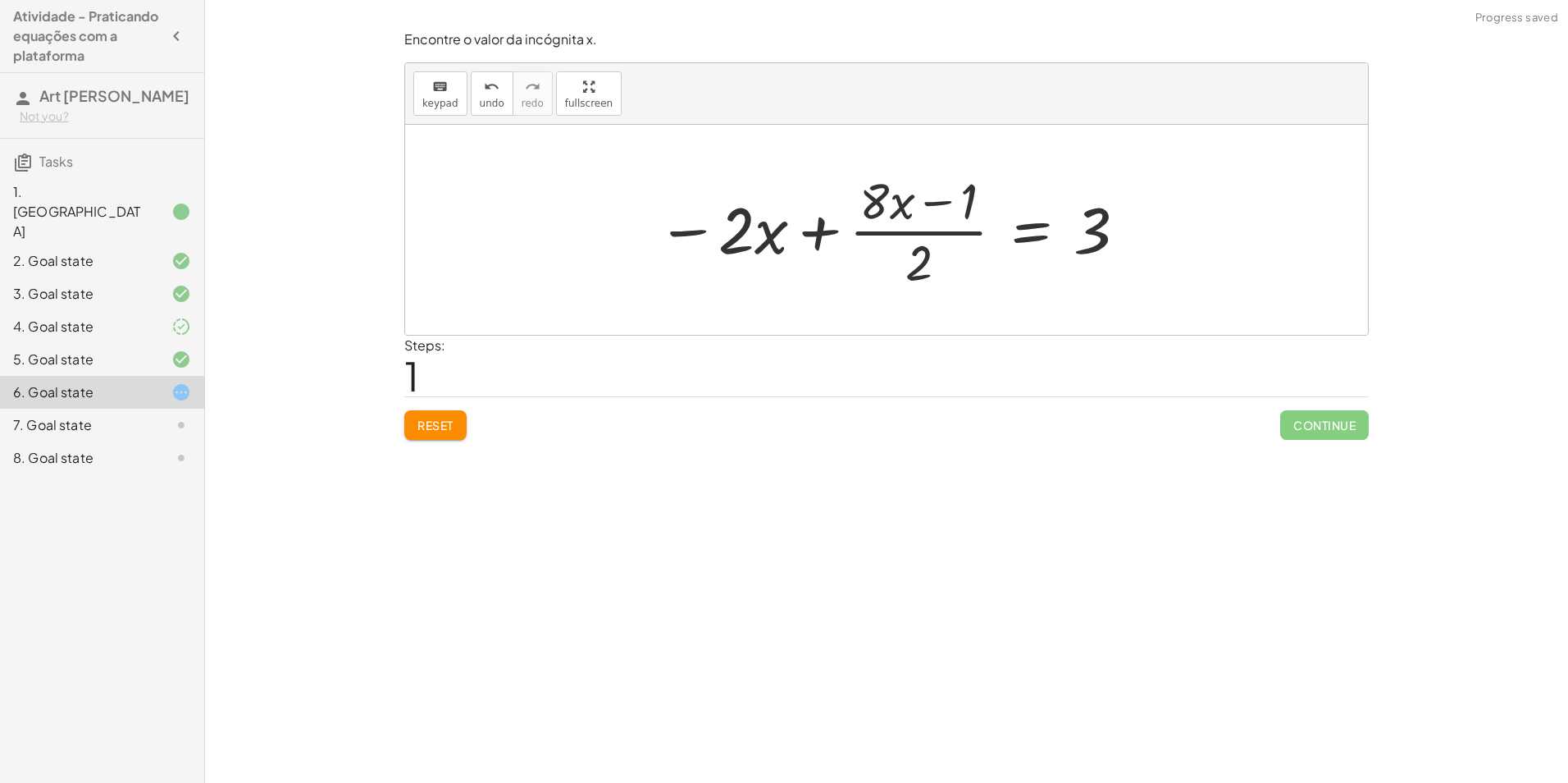
click at [753, 226] on div at bounding box center [892, 229] width 488 height 127
click at [807, 228] on div at bounding box center [892, 229] width 488 height 127
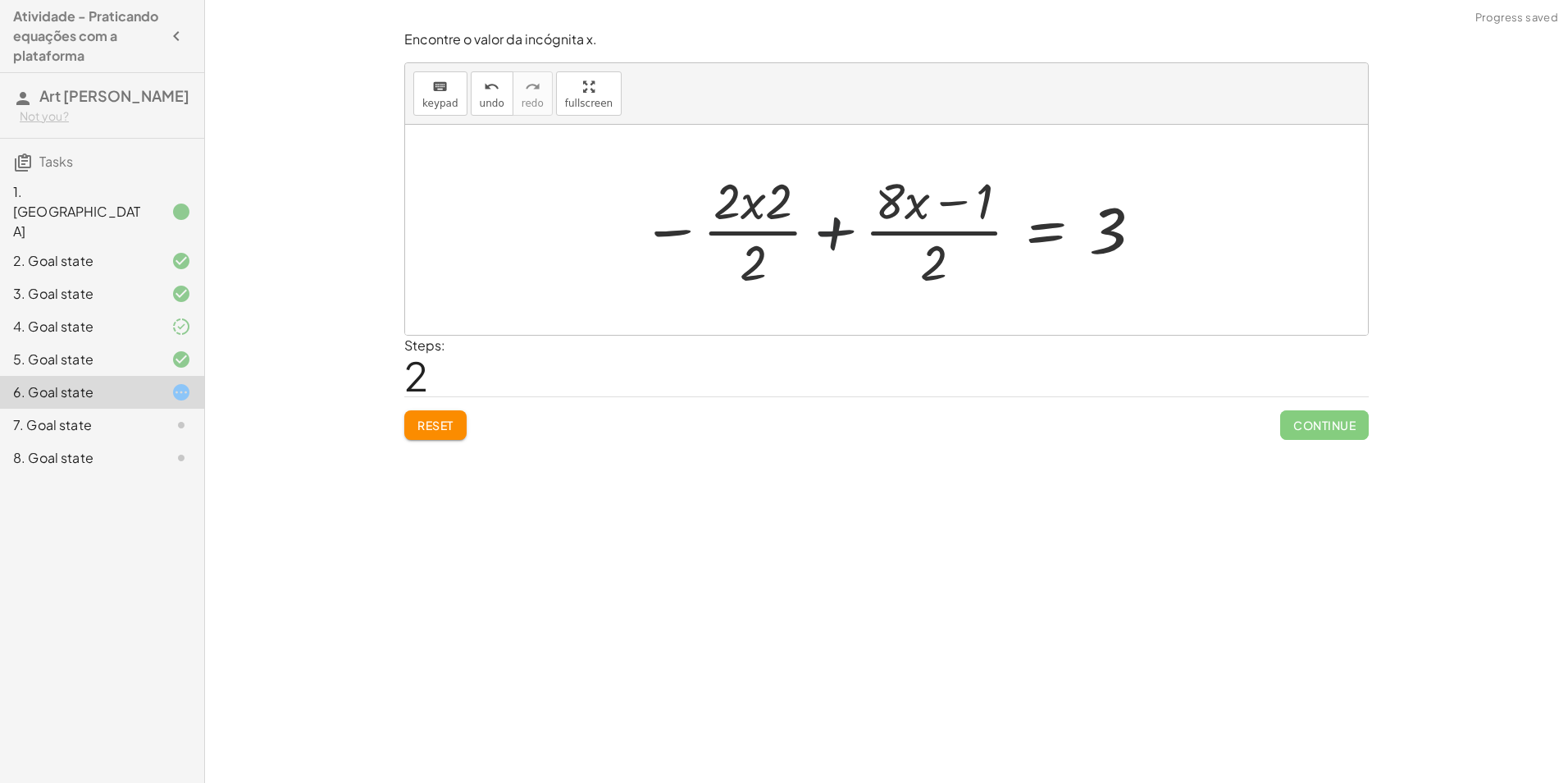
click at [836, 243] on div at bounding box center [892, 229] width 519 height 127
click at [836, 244] on div at bounding box center [892, 229] width 519 height 127
click at [836, 244] on div at bounding box center [923, 229] width 478 height 127
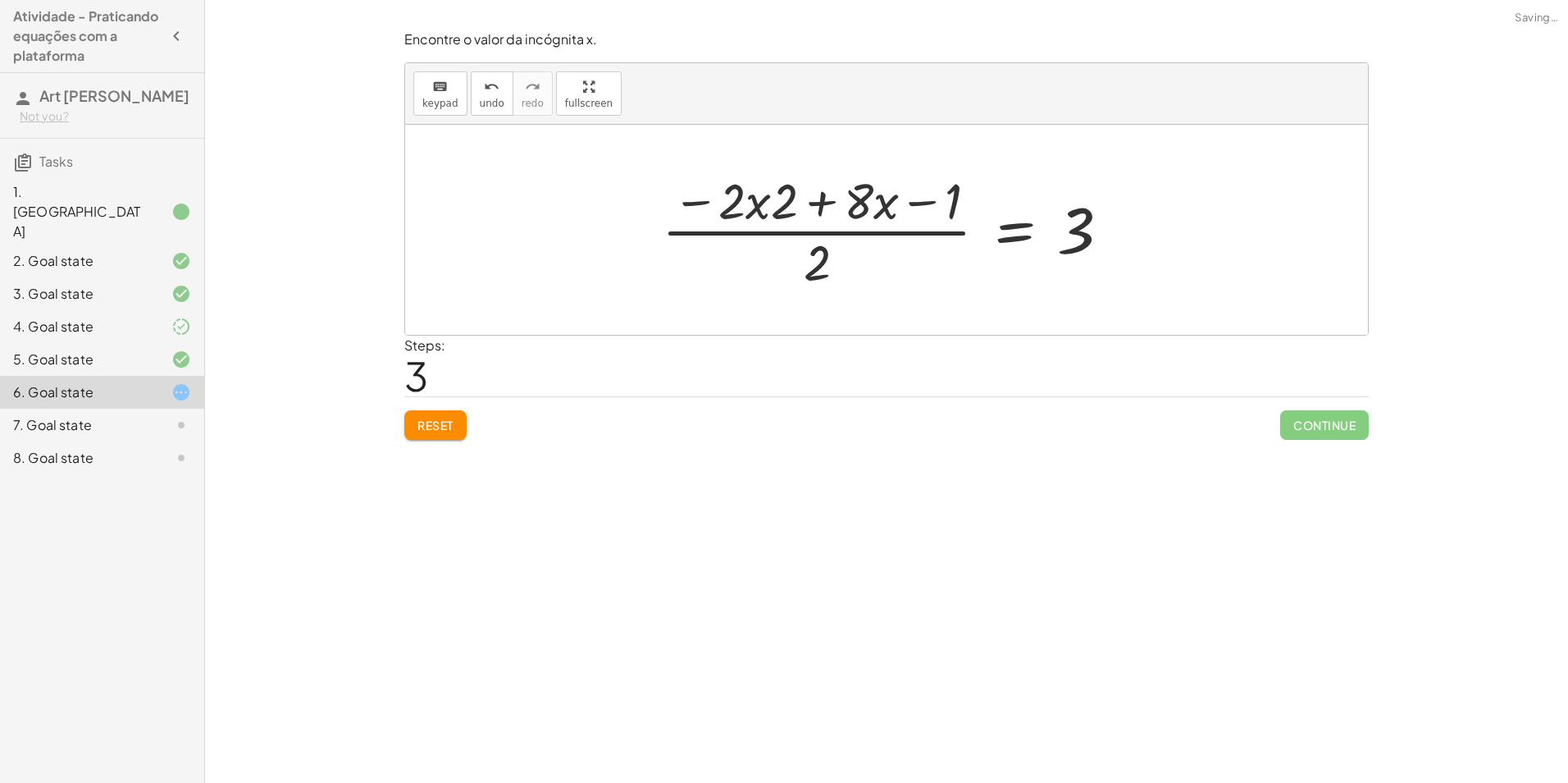
click at [828, 270] on div at bounding box center [892, 229] width 478 height 127
click at [812, 221] on div at bounding box center [892, 229] width 478 height 127
click at [839, 208] on div at bounding box center [892, 229] width 478 height 127
click at [828, 203] on div at bounding box center [892, 229] width 478 height 127
click at [811, 186] on div at bounding box center [892, 229] width 478 height 127
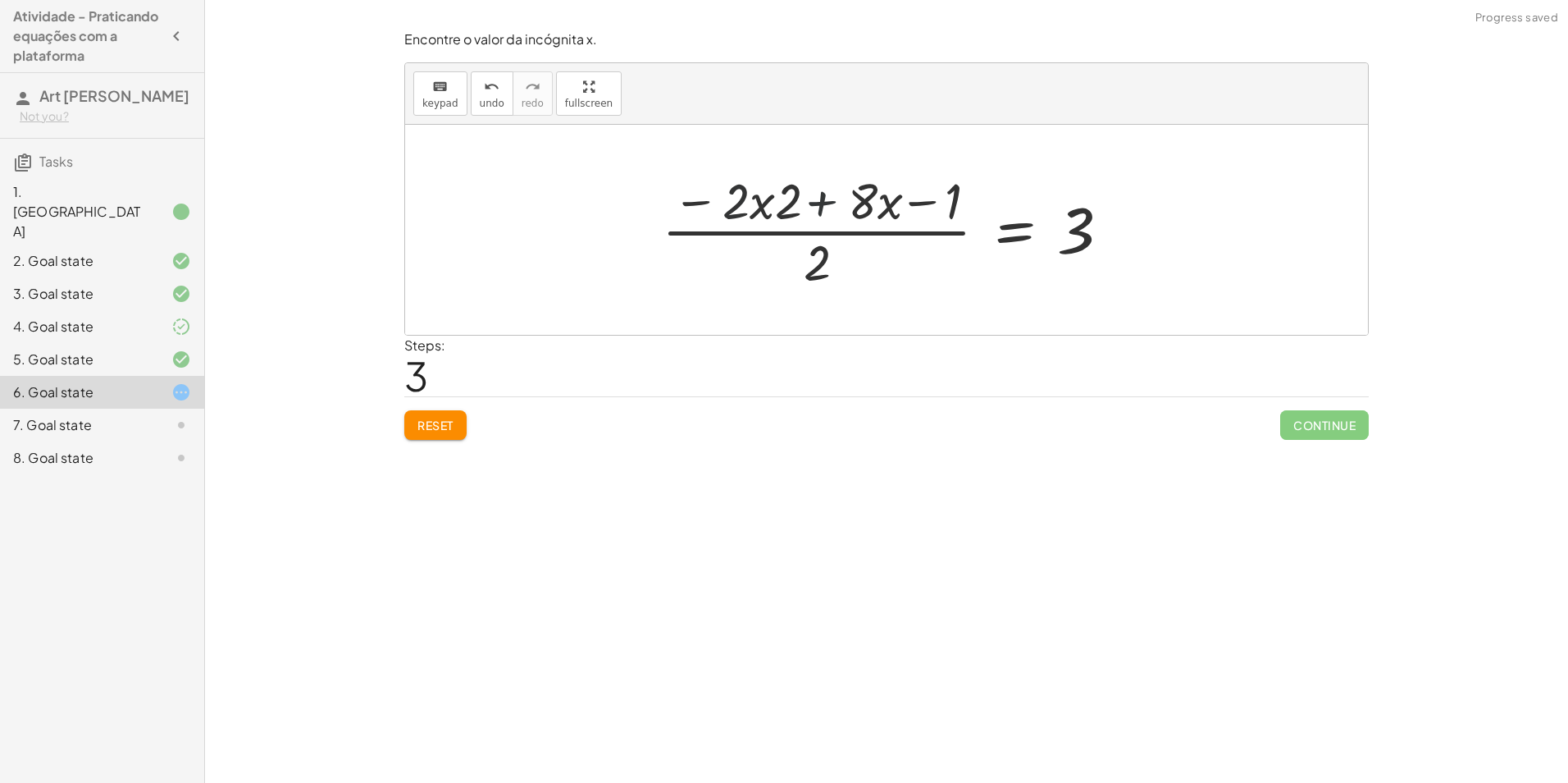
click at [741, 202] on div at bounding box center [892, 229] width 478 height 127
click at [747, 202] on div at bounding box center [892, 229] width 478 height 127
click at [753, 202] on div at bounding box center [892, 229] width 478 height 127
drag, startPoint x: 875, startPoint y: 205, endPoint x: 889, endPoint y: 205, distance: 14.0
click at [883, 205] on div at bounding box center [892, 229] width 478 height 127
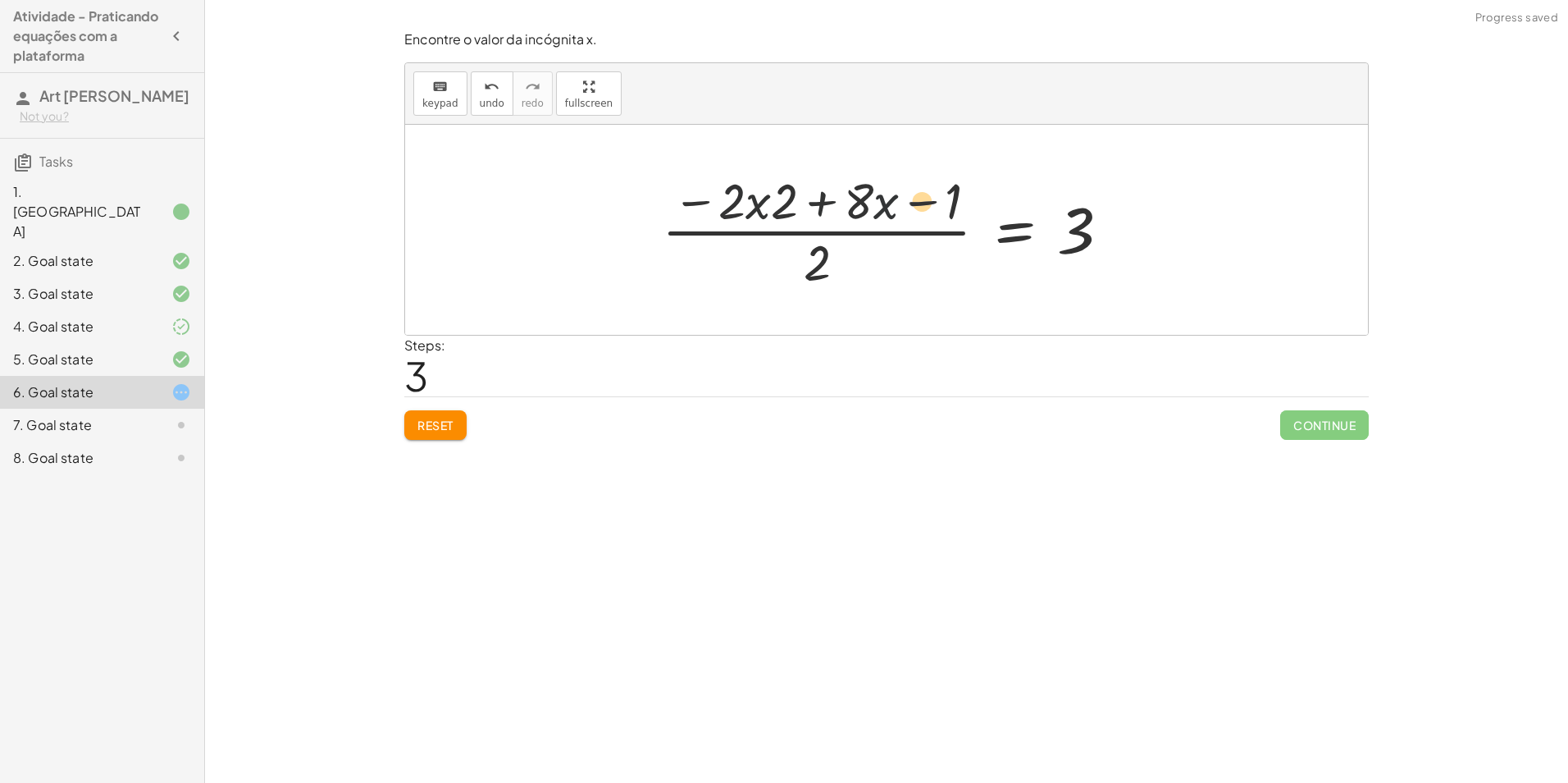
click at [920, 205] on div at bounding box center [892, 229] width 478 height 127
click at [838, 275] on div at bounding box center [892, 229] width 478 height 127
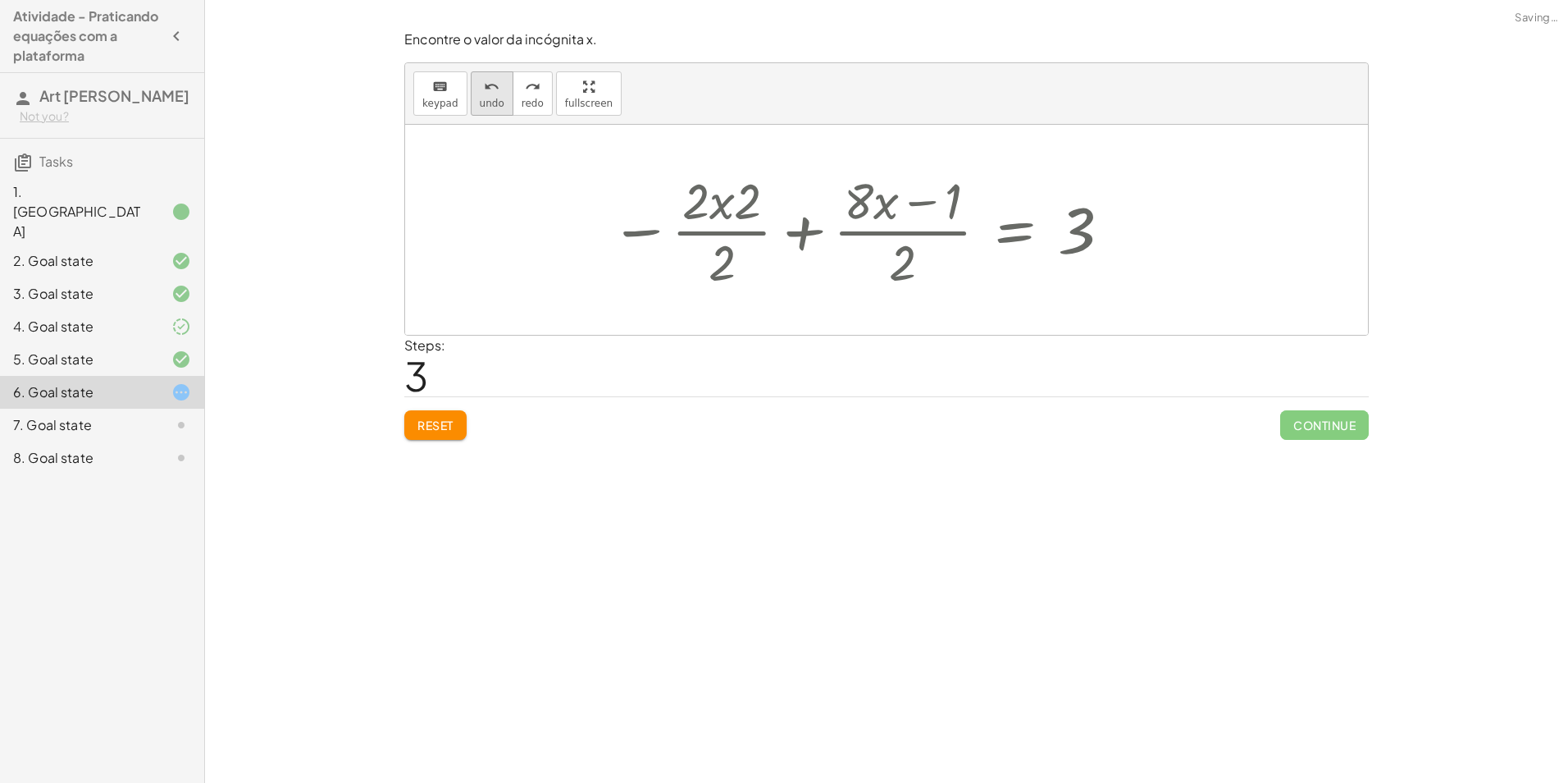
click at [472, 95] on button "undo undo" at bounding box center [493, 93] width 43 height 44
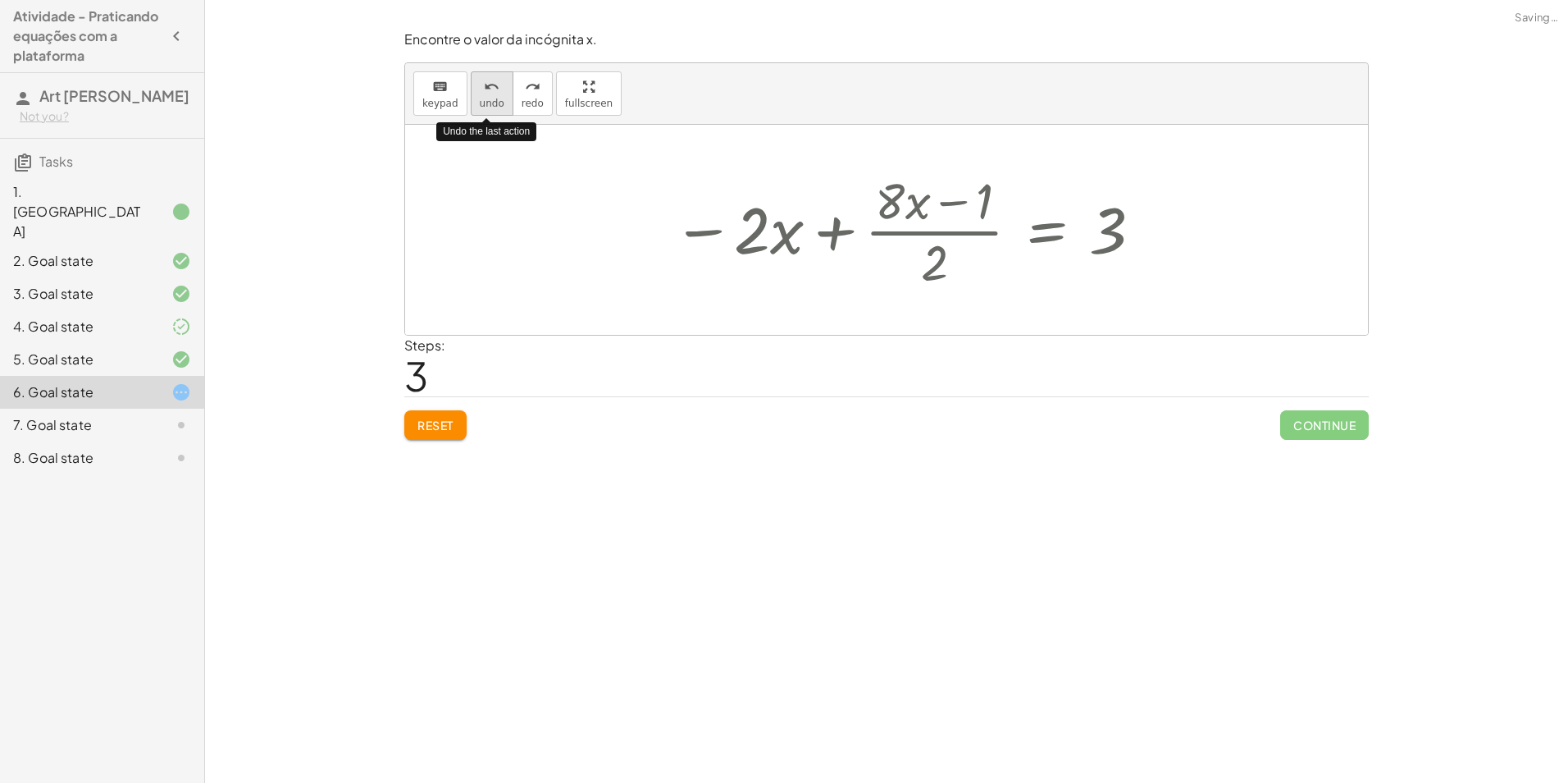
click at [472, 95] on button "undo undo" at bounding box center [493, 93] width 43 height 44
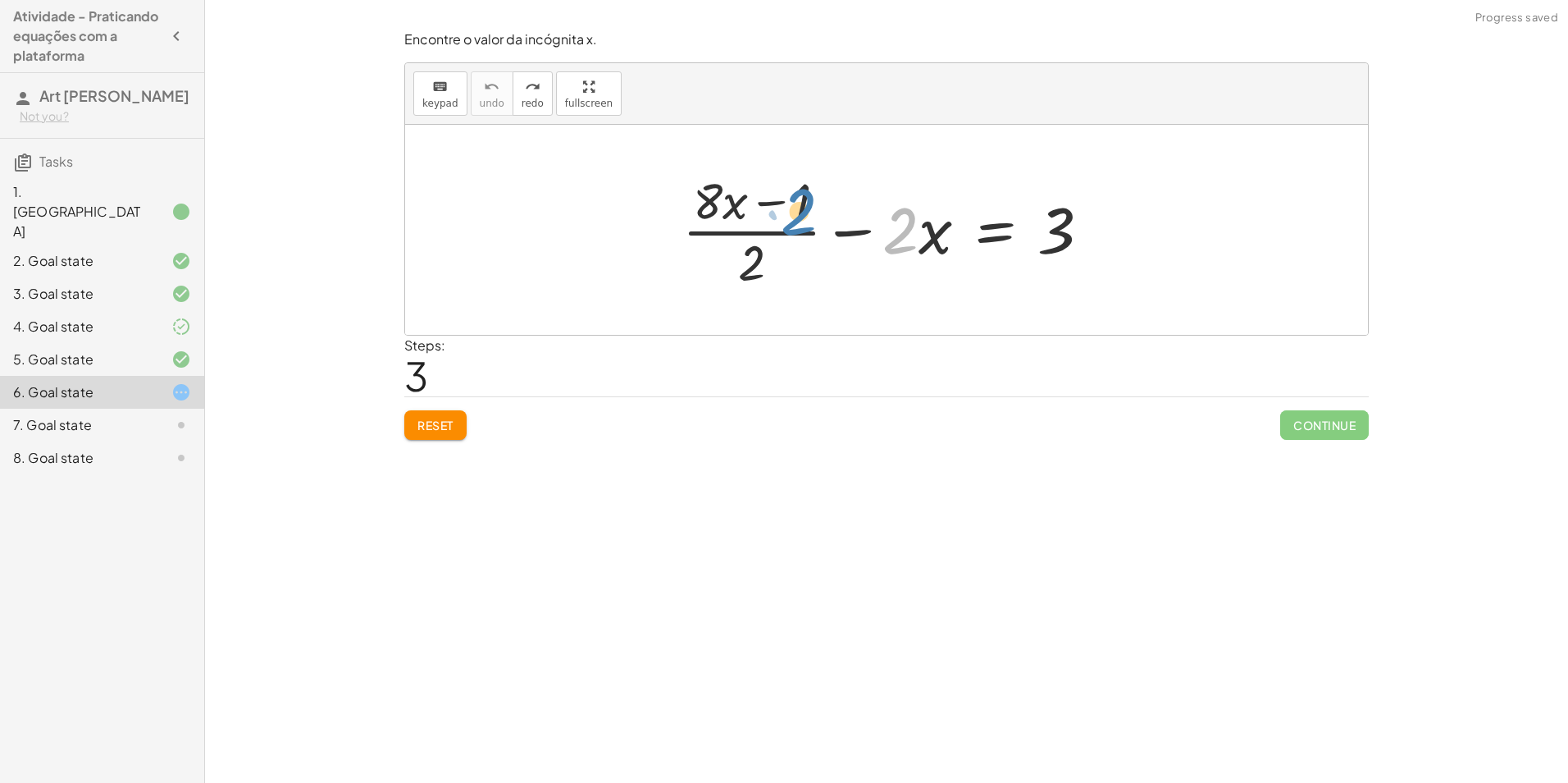
drag, startPoint x: 898, startPoint y: 236, endPoint x: 793, endPoint y: 218, distance: 106.5
click at [793, 218] on div at bounding box center [893, 229] width 438 height 127
drag, startPoint x: 923, startPoint y: 233, endPoint x: 780, endPoint y: 186, distance: 150.5
click at [780, 186] on div at bounding box center [893, 229] width 438 height 127
drag, startPoint x: 725, startPoint y: 259, endPoint x: 764, endPoint y: 259, distance: 39.0
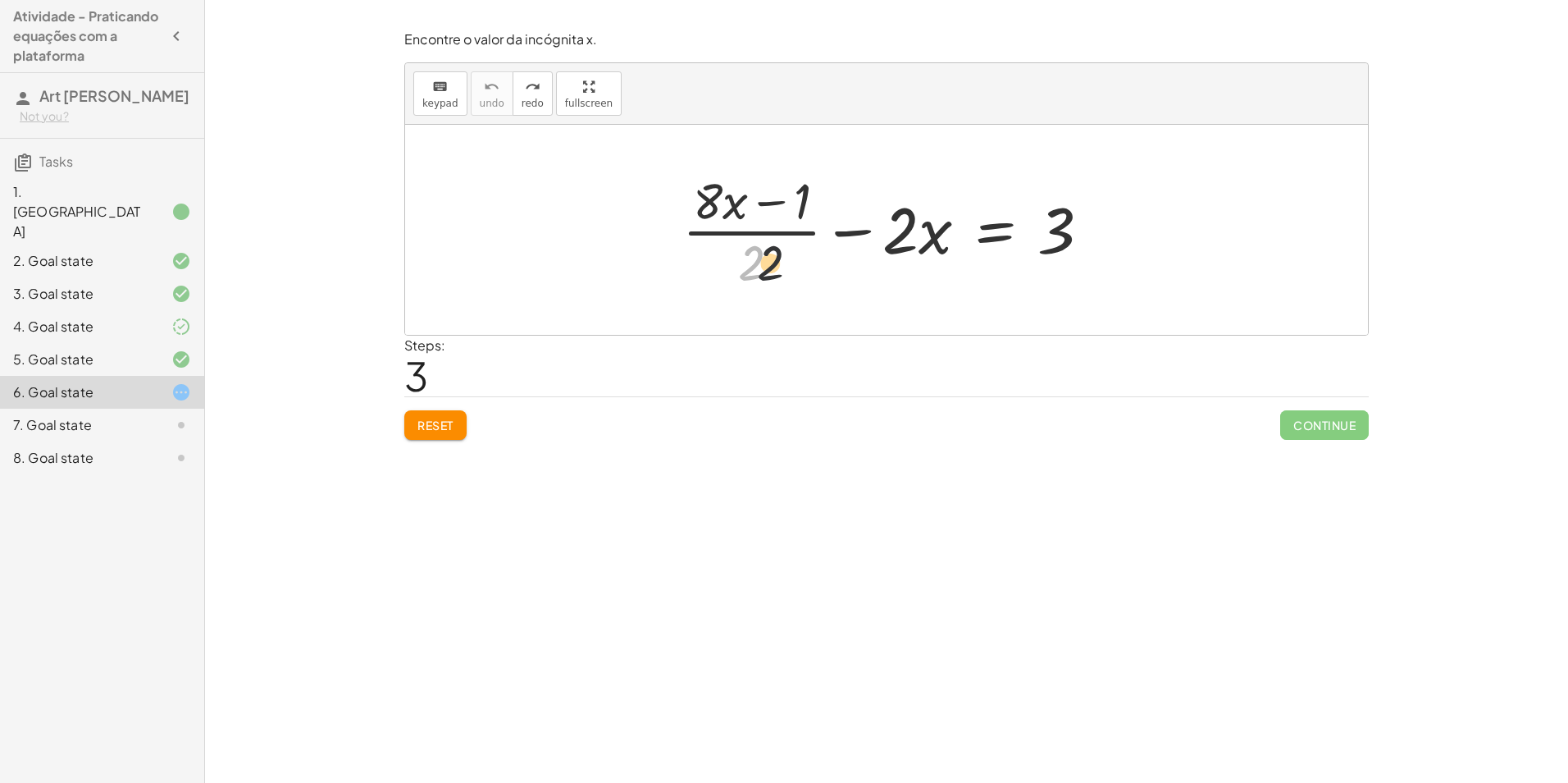
click at [764, 259] on div at bounding box center [893, 229] width 438 height 127
drag, startPoint x: 915, startPoint y: 239, endPoint x: 803, endPoint y: 264, distance: 114.8
click at [803, 264] on div at bounding box center [893, 229] width 438 height 127
drag, startPoint x: 914, startPoint y: 214, endPoint x: 750, endPoint y: 191, distance: 165.6
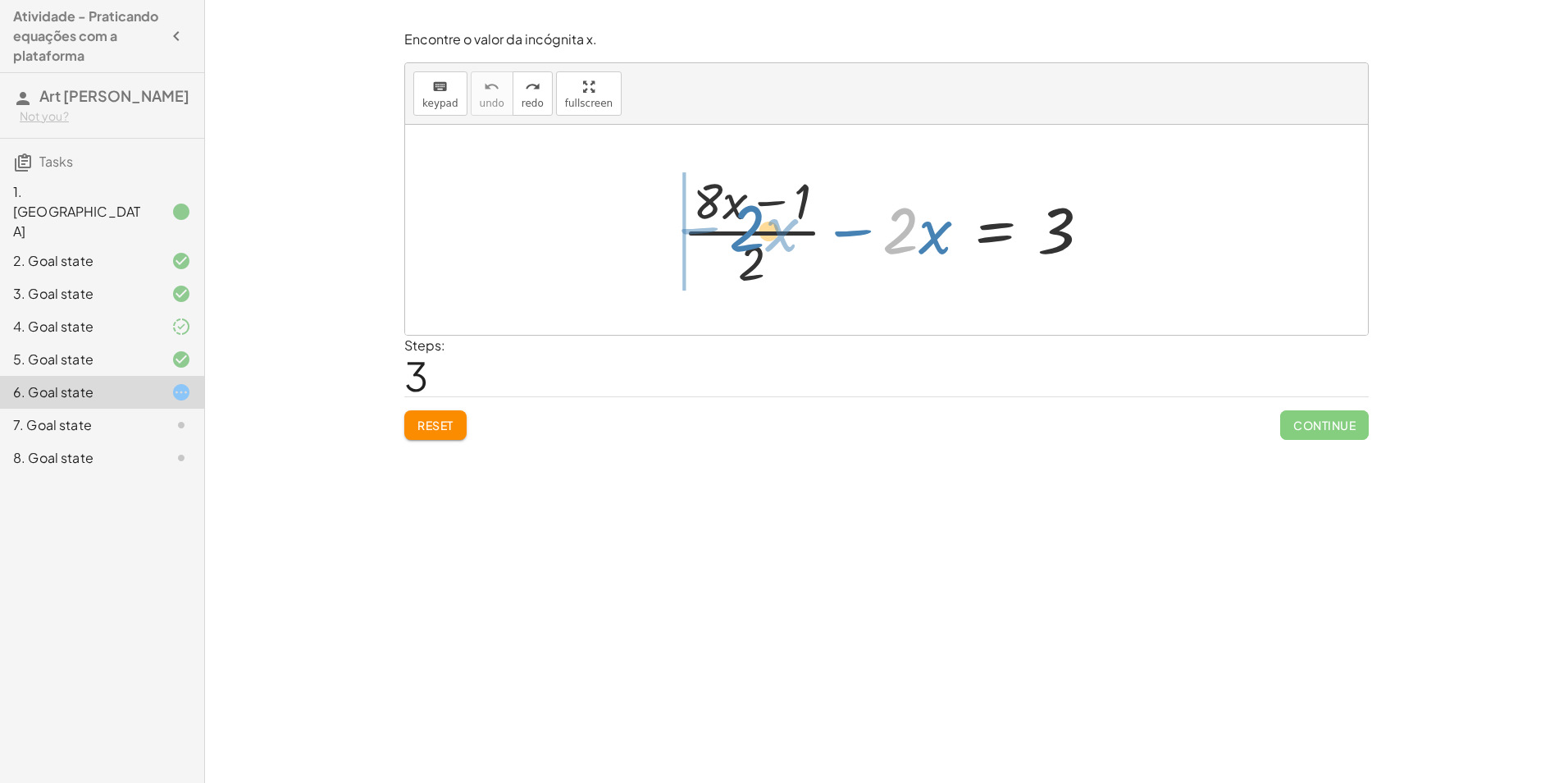
click at [750, 191] on div at bounding box center [893, 229] width 438 height 127
drag, startPoint x: 778, startPoint y: 260, endPoint x: 747, endPoint y: 243, distance: 35.4
click at [747, 243] on div at bounding box center [893, 229] width 438 height 127
drag, startPoint x: 759, startPoint y: 260, endPoint x: 740, endPoint y: 185, distance: 77.4
click at [740, 184] on div at bounding box center [893, 229] width 438 height 127
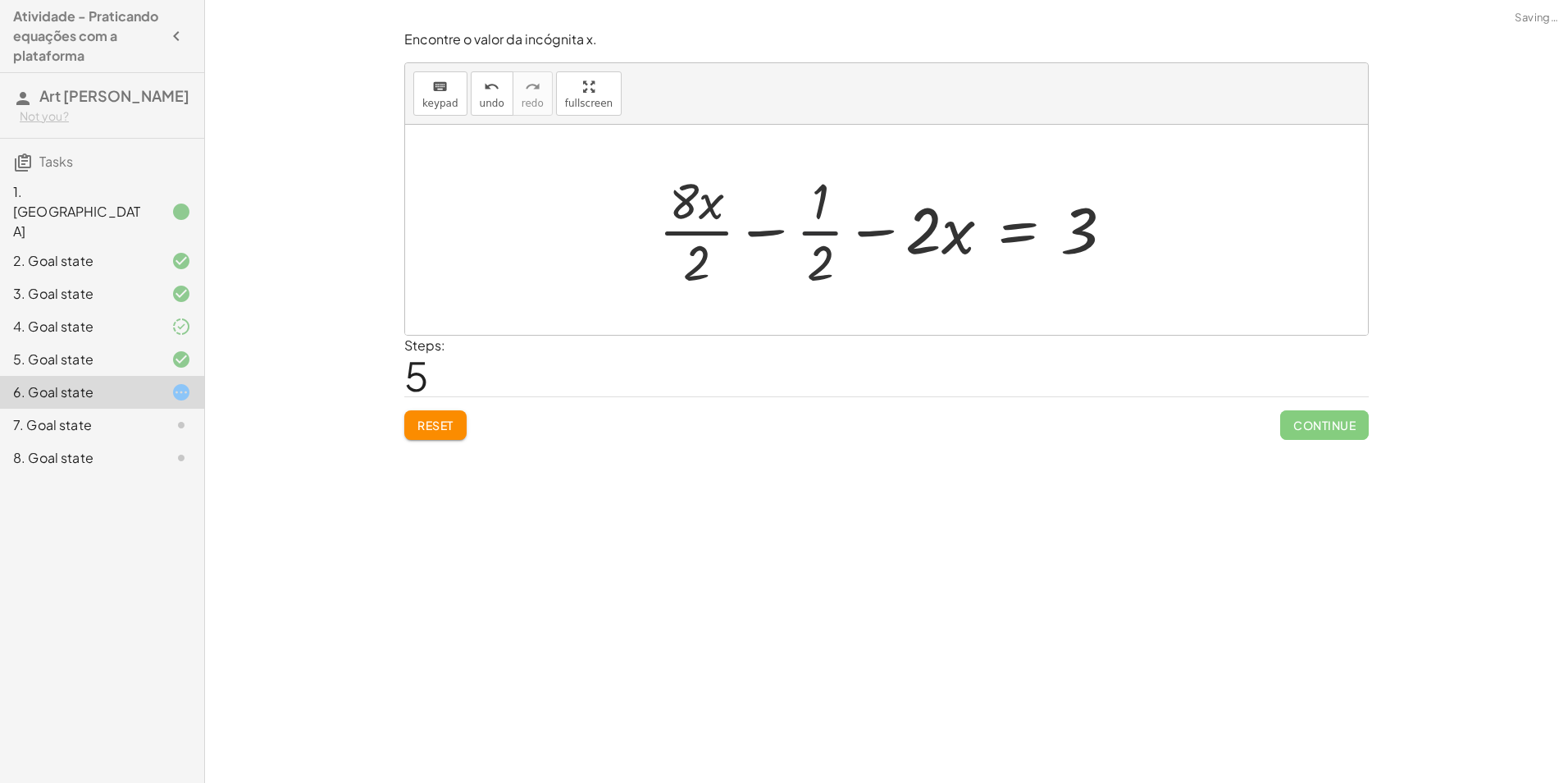
click at [828, 217] on div at bounding box center [892, 229] width 485 height 127
click at [827, 235] on div at bounding box center [892, 229] width 485 height 127
drag, startPoint x: 822, startPoint y: 257, endPoint x: 816, endPoint y: 204, distance: 53.3
click at [816, 204] on div at bounding box center [892, 229] width 485 height 127
click at [684, 227] on div at bounding box center [892, 229] width 485 height 127
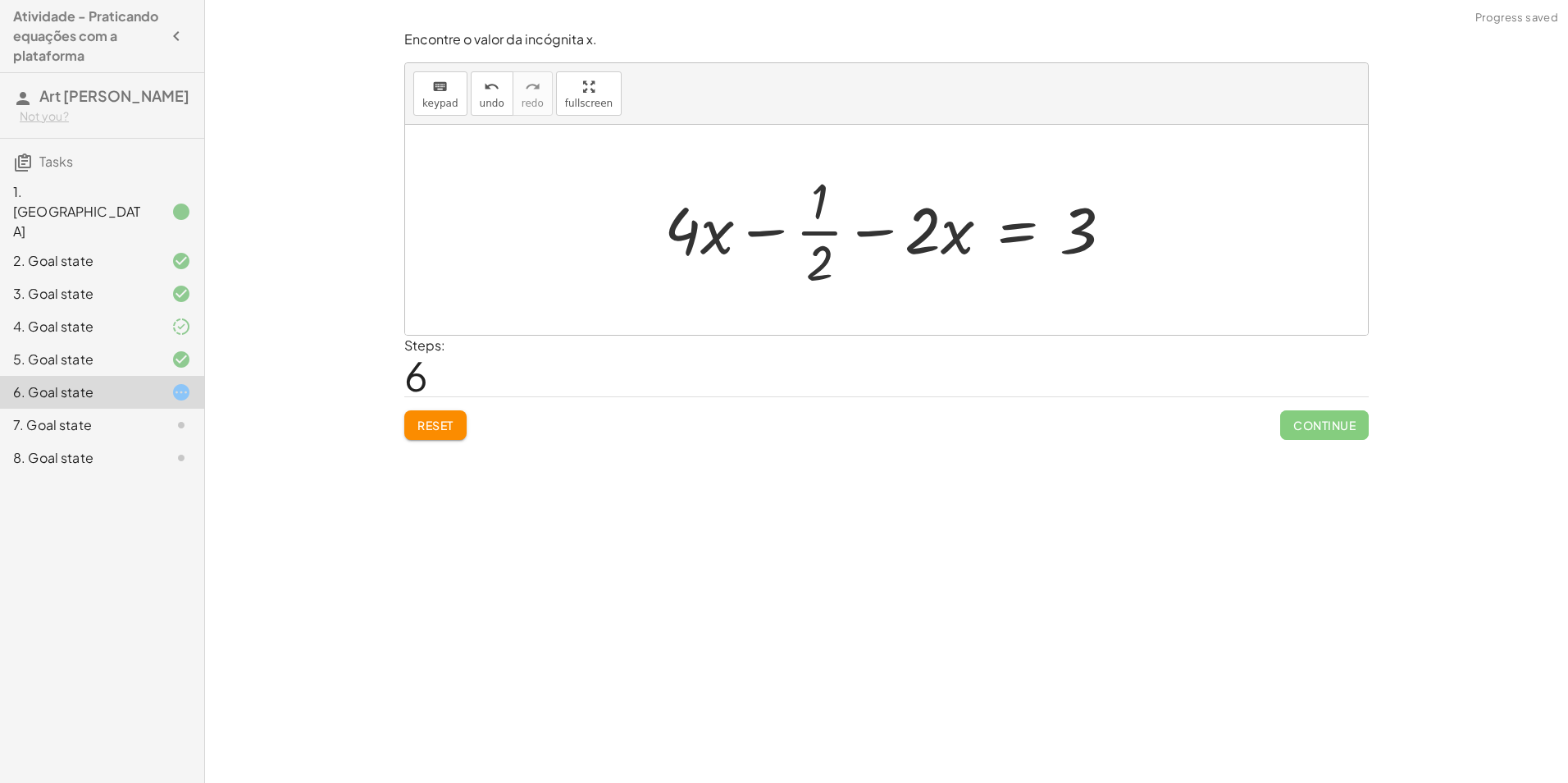
click at [755, 233] on div at bounding box center [895, 229] width 478 height 127
click at [485, 92] on icon "undo" at bounding box center [492, 87] width 15 height 20
click at [779, 229] on div at bounding box center [892, 229] width 485 height 127
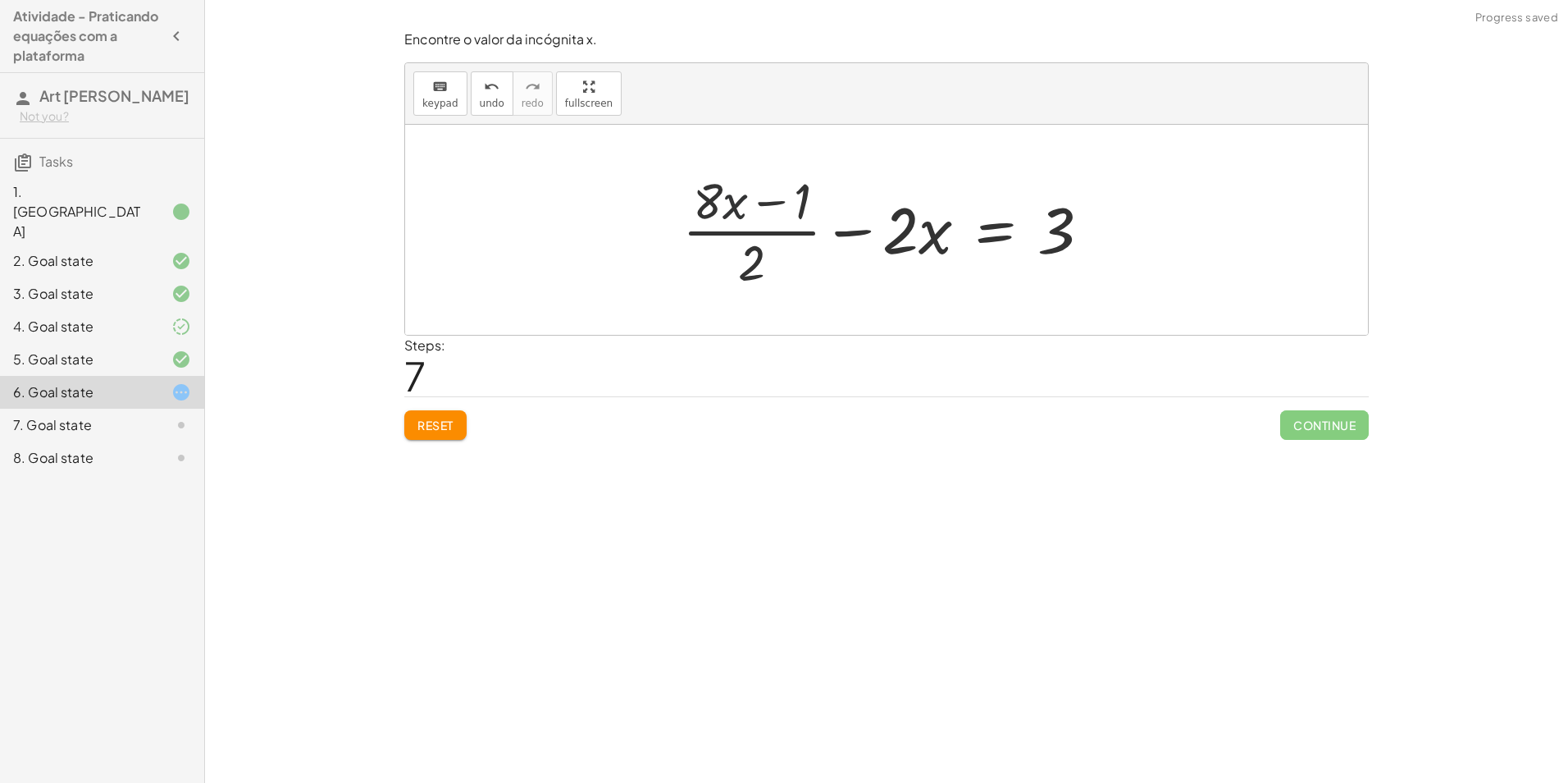
click at [742, 177] on div at bounding box center [893, 229] width 438 height 127
click at [741, 192] on div at bounding box center [893, 229] width 438 height 127
click at [471, 89] on button "undo undo" at bounding box center [493, 93] width 43 height 44
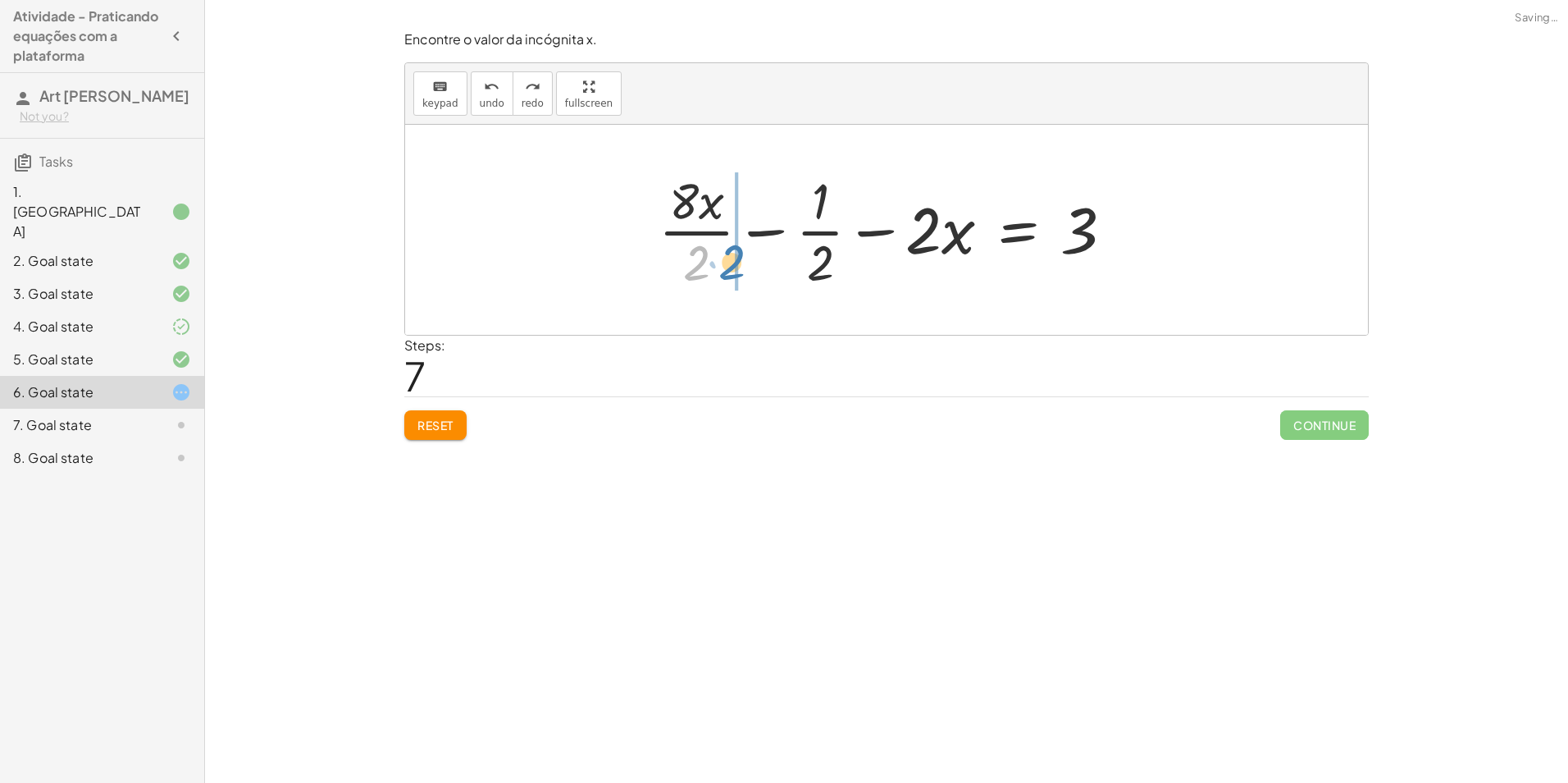
drag, startPoint x: 700, startPoint y: 250, endPoint x: 734, endPoint y: 248, distance: 34.1
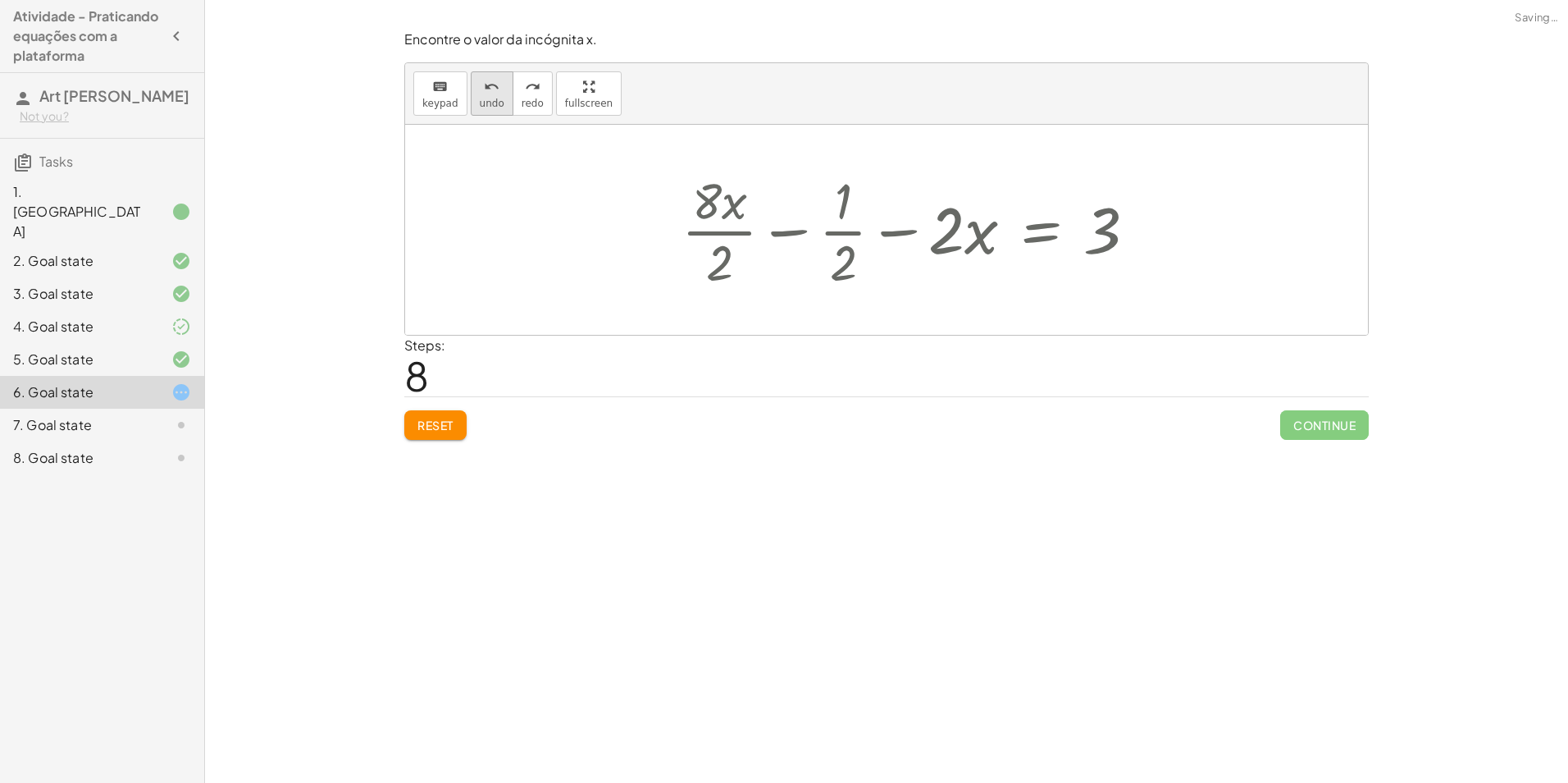
click at [504, 94] on button "undo undo" at bounding box center [493, 93] width 43 height 44
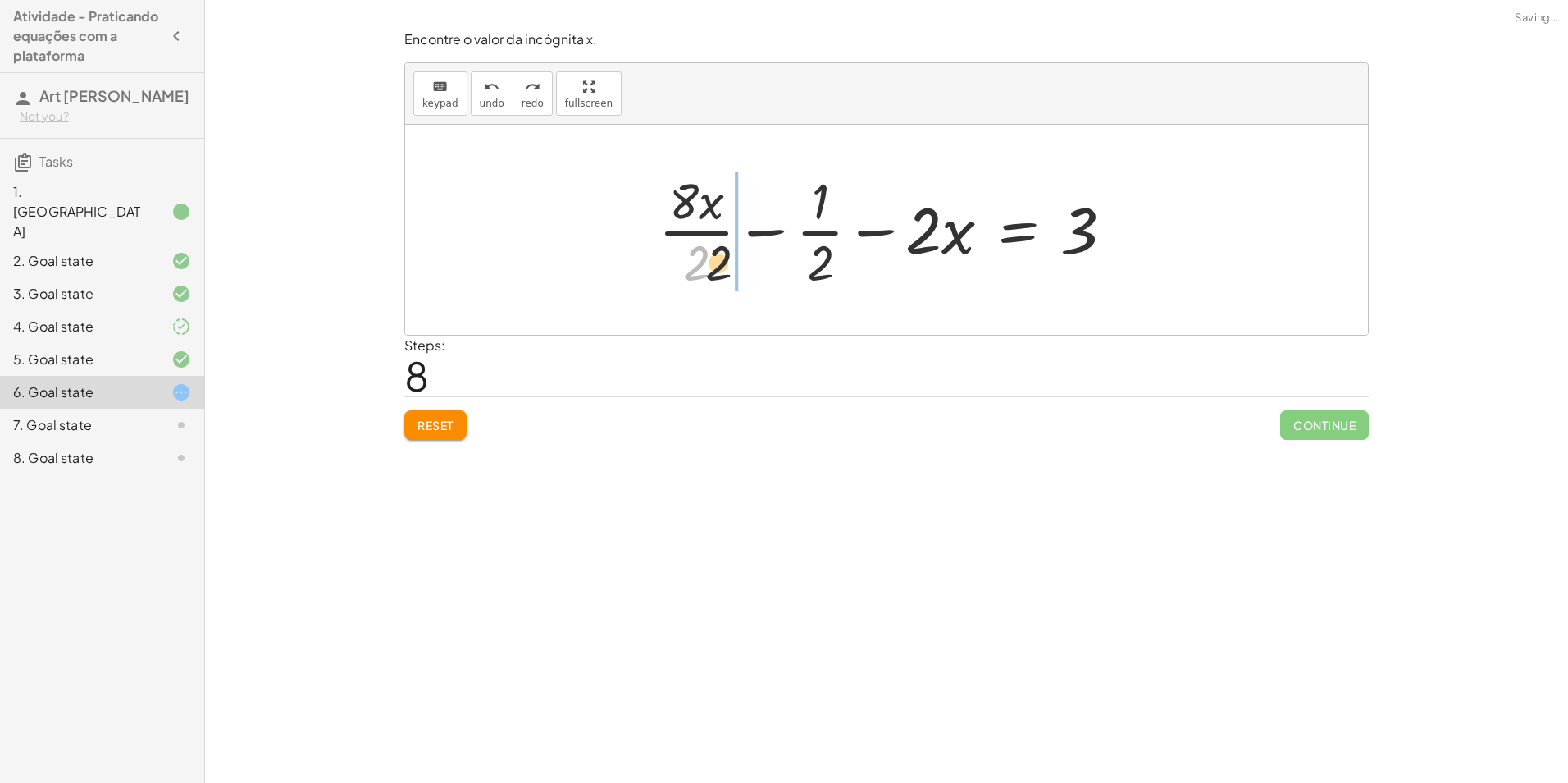
drag, startPoint x: 747, startPoint y: 269, endPoint x: 697, endPoint y: 266, distance: 50.1
click at [734, 269] on div at bounding box center [892, 229] width 485 height 127
drag, startPoint x: 697, startPoint y: 266, endPoint x: 819, endPoint y: 265, distance: 122.0
click at [687, 231] on div at bounding box center [850, 229] width 569 height 127
click at [706, 233] on div at bounding box center [850, 229] width 569 height 127
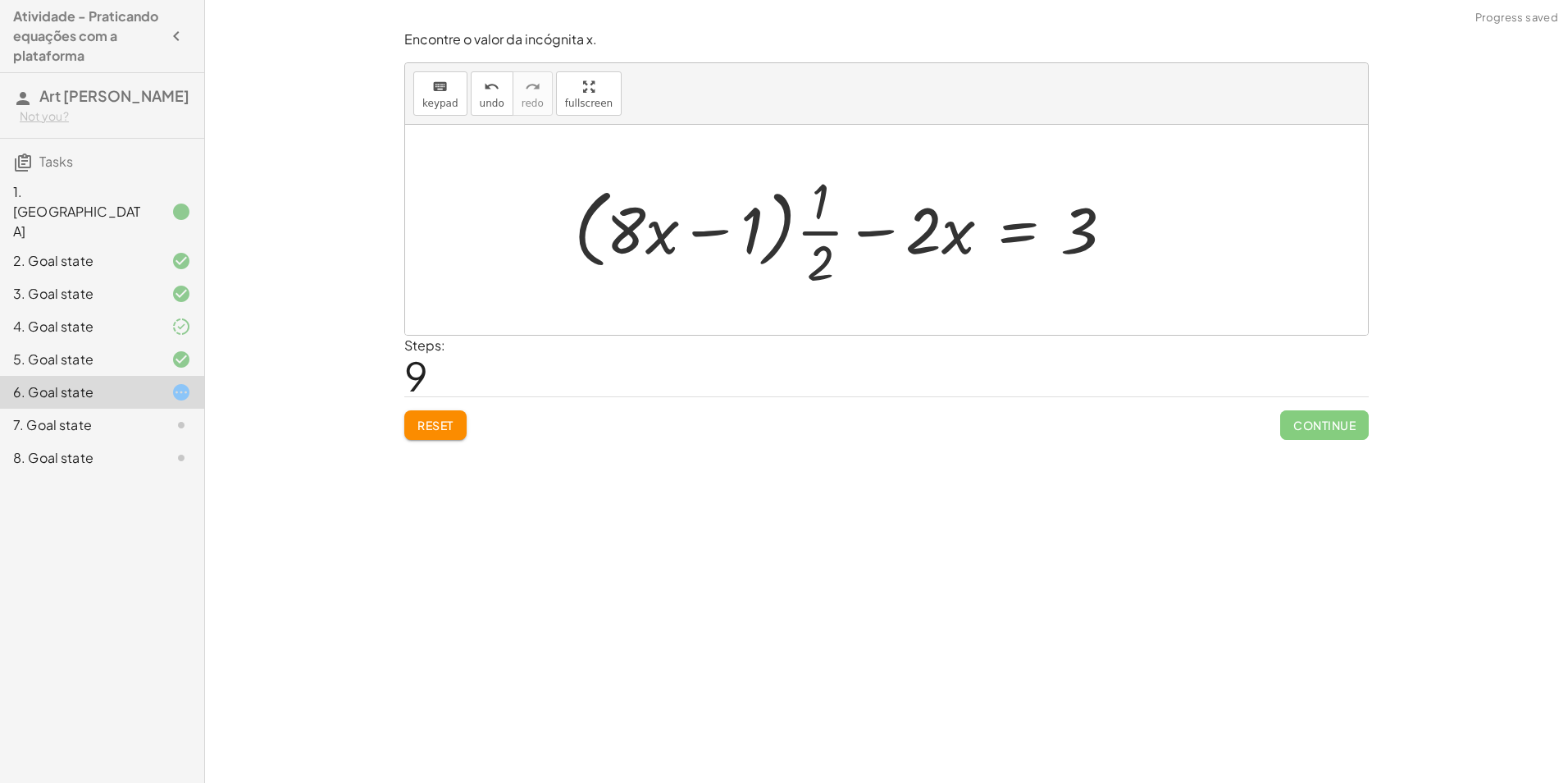
click at [814, 201] on div at bounding box center [850, 229] width 569 height 127
click at [815, 227] on div at bounding box center [850, 229] width 569 height 127
click at [816, 230] on div at bounding box center [850, 229] width 569 height 127
drag, startPoint x: 734, startPoint y: 218, endPoint x: 816, endPoint y: 196, distance: 84.9
click at [816, 196] on div at bounding box center [850, 229] width 569 height 127
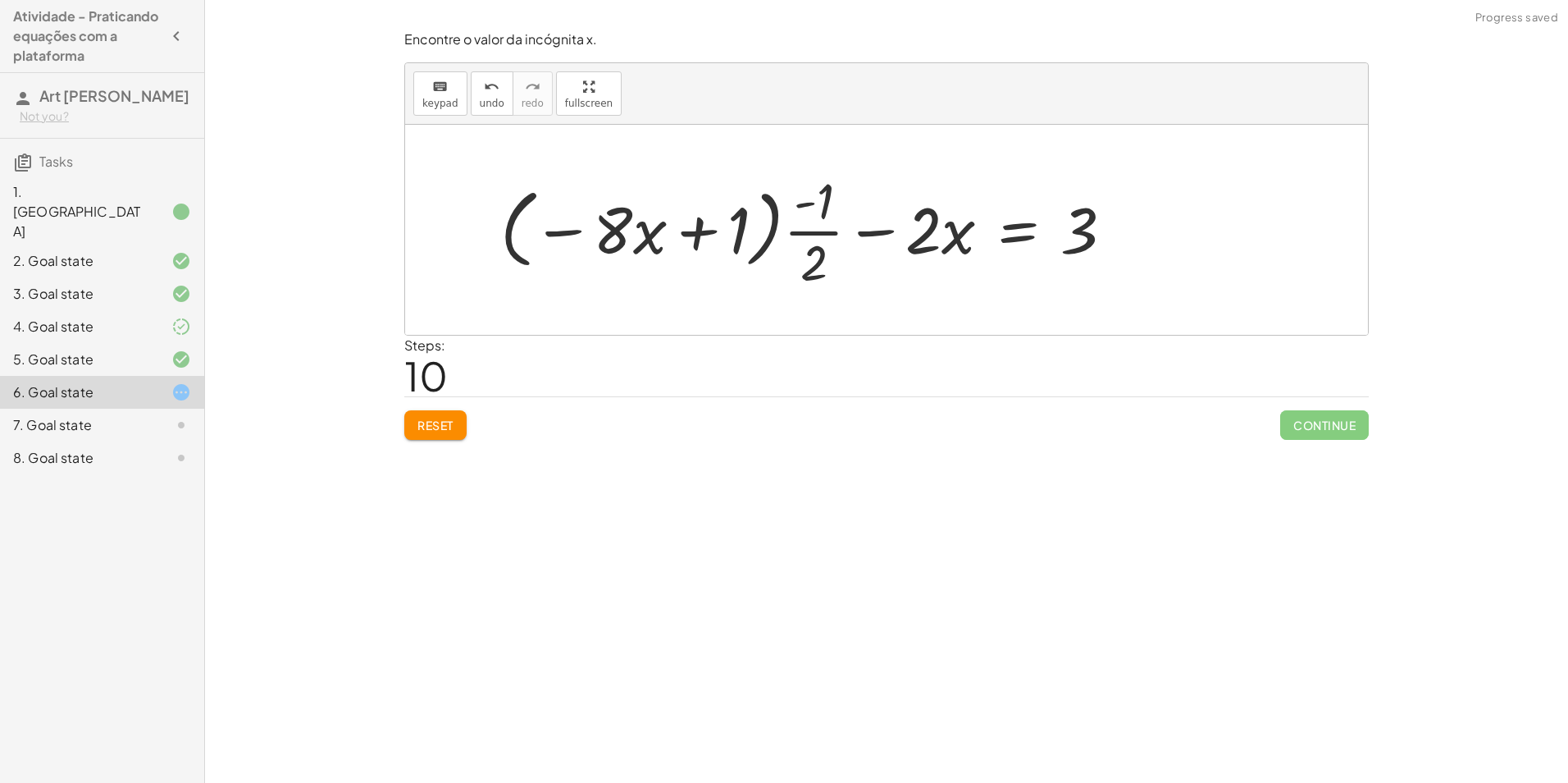
drag, startPoint x: 830, startPoint y: 224, endPoint x: 809, endPoint y: 205, distance: 28.3
click at [824, 222] on div at bounding box center [814, 229] width 643 height 127
drag, startPoint x: 809, startPoint y: 205, endPoint x: 784, endPoint y: 226, distance: 32.6
click at [797, 218] on div at bounding box center [814, 229] width 643 height 127
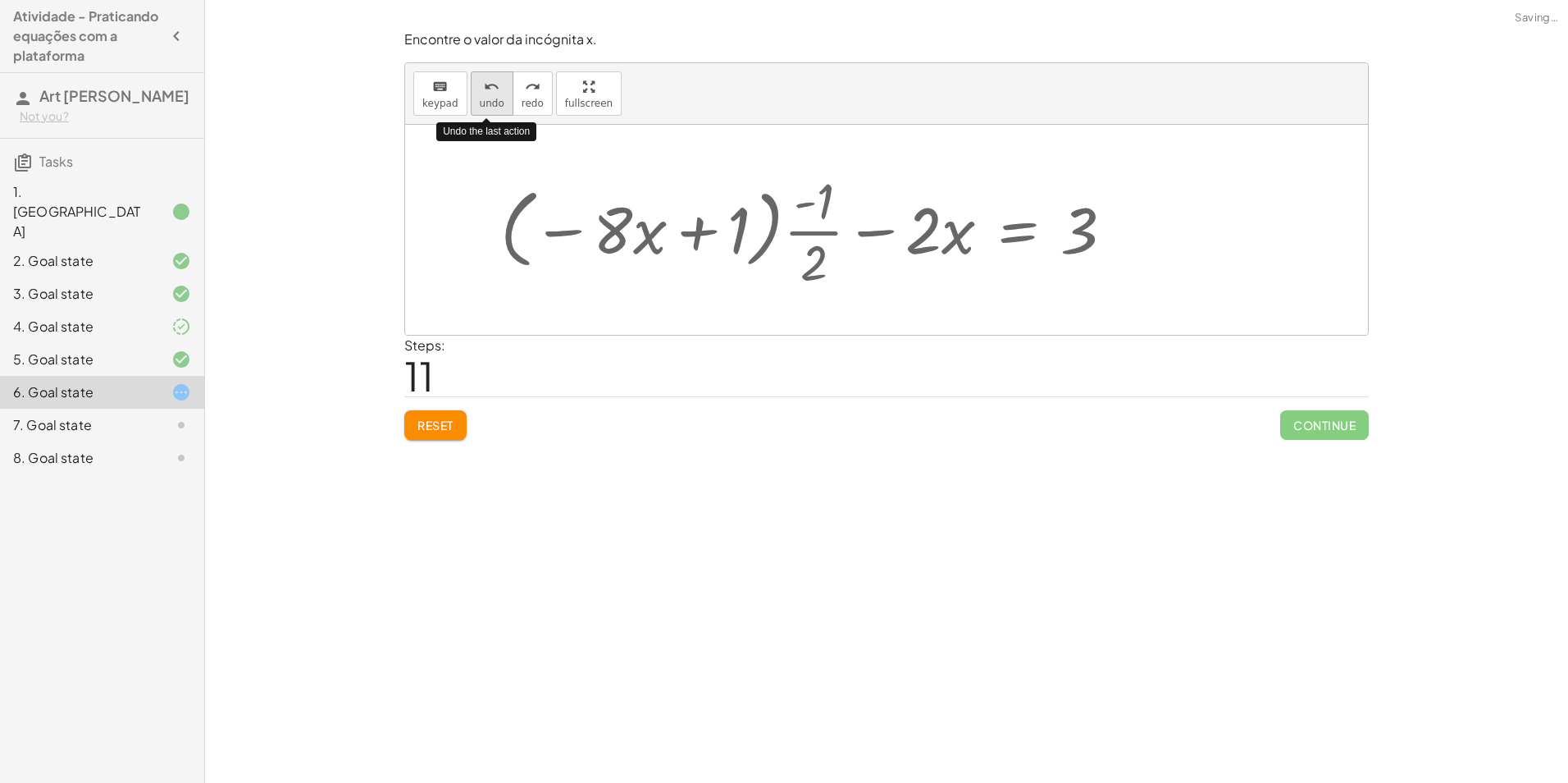
click at [501, 98] on button "undo undo" at bounding box center [493, 93] width 43 height 44
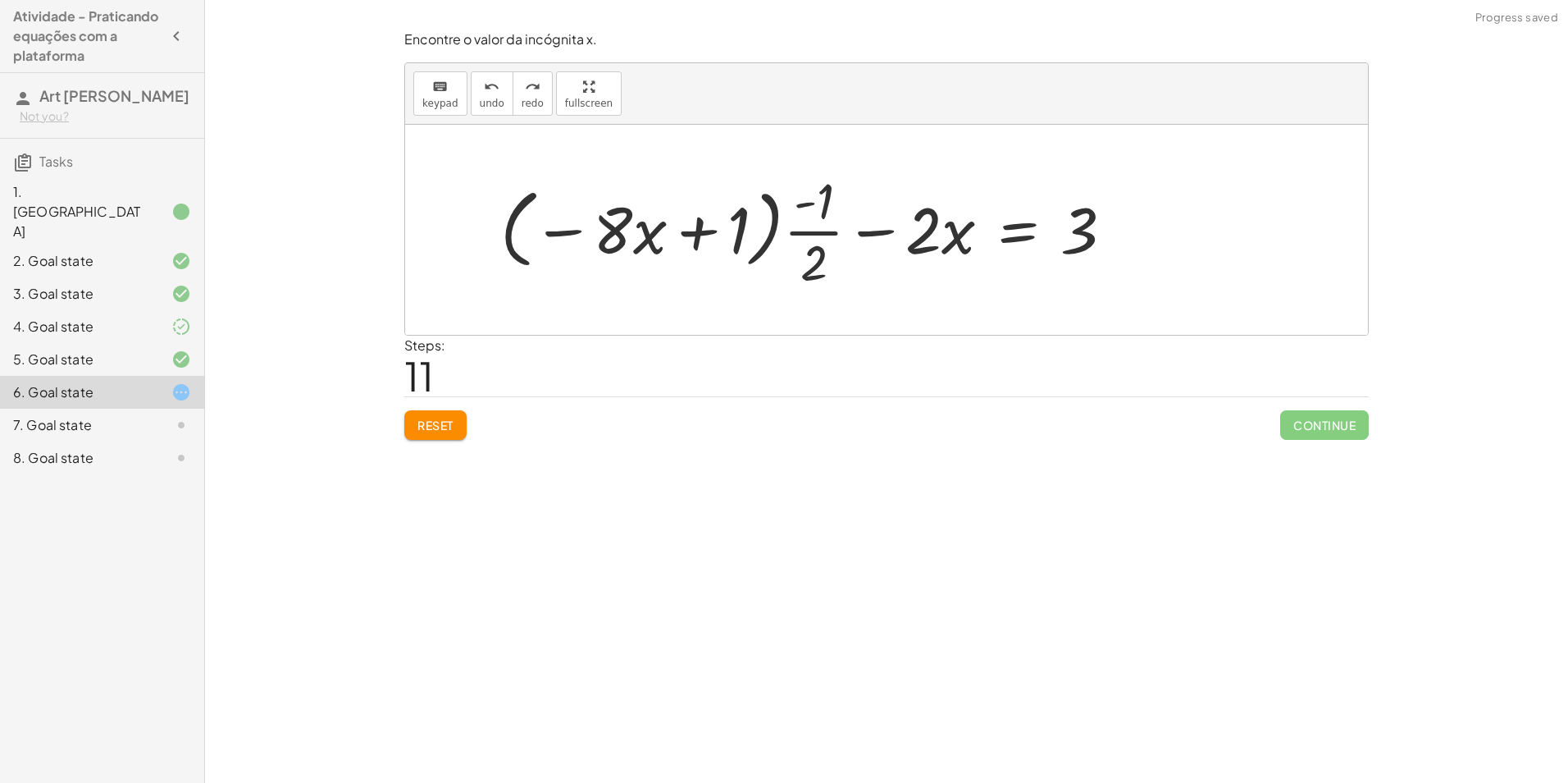
click at [446, 420] on span "Reset" at bounding box center [436, 425] width 36 height 15
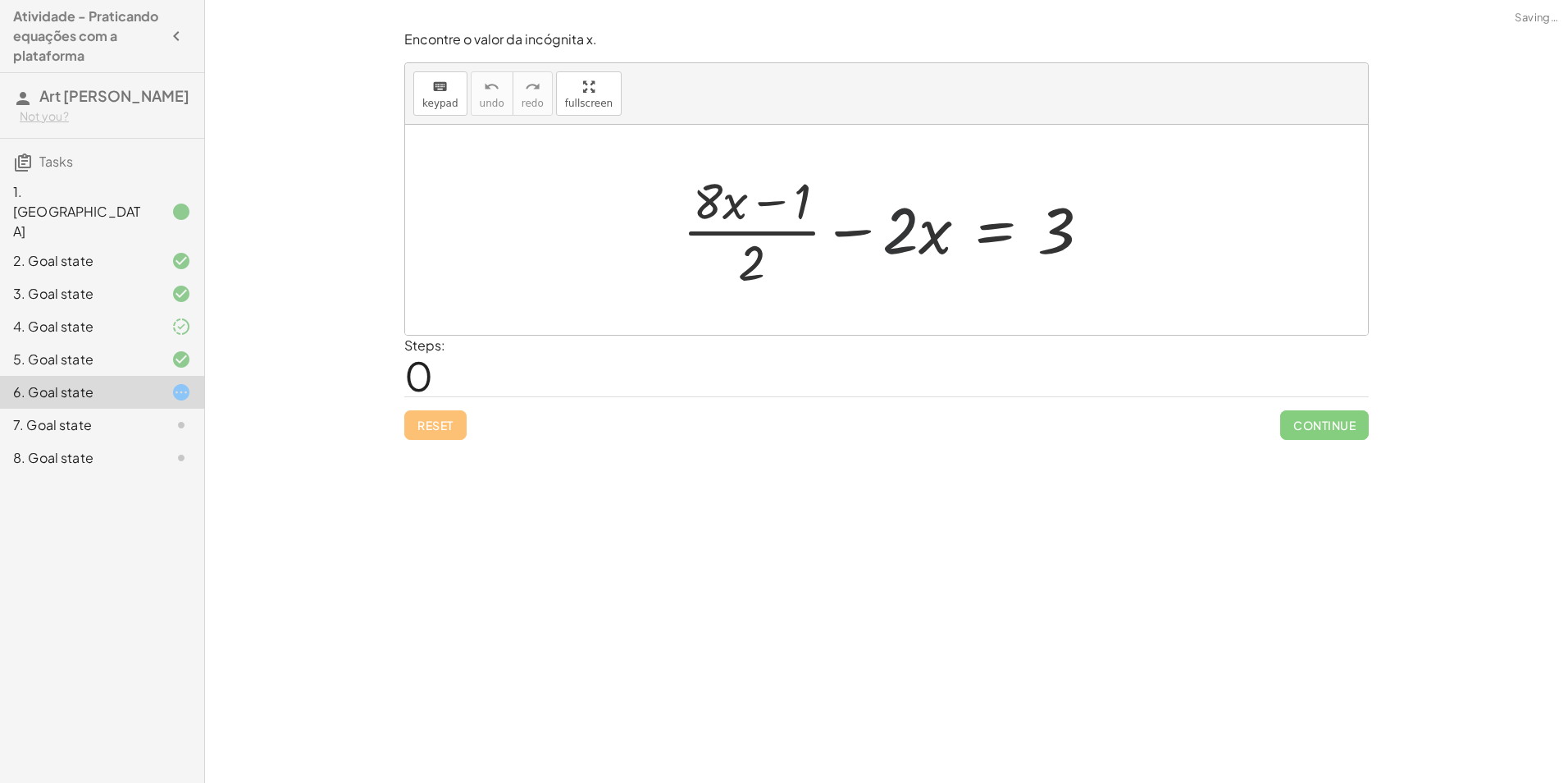
click at [914, 253] on div at bounding box center [893, 229] width 438 height 127
click at [912, 227] on div at bounding box center [893, 229] width 438 height 127
drag, startPoint x: 868, startPoint y: 250, endPoint x: 803, endPoint y: 294, distance: 78.5
click at [803, 294] on div "+ · ( + · 8 · x − 1 ) · 2 − · 2 · x = 3" at bounding box center [887, 230] width 458 height 134
click at [747, 264] on div at bounding box center [893, 229] width 438 height 127
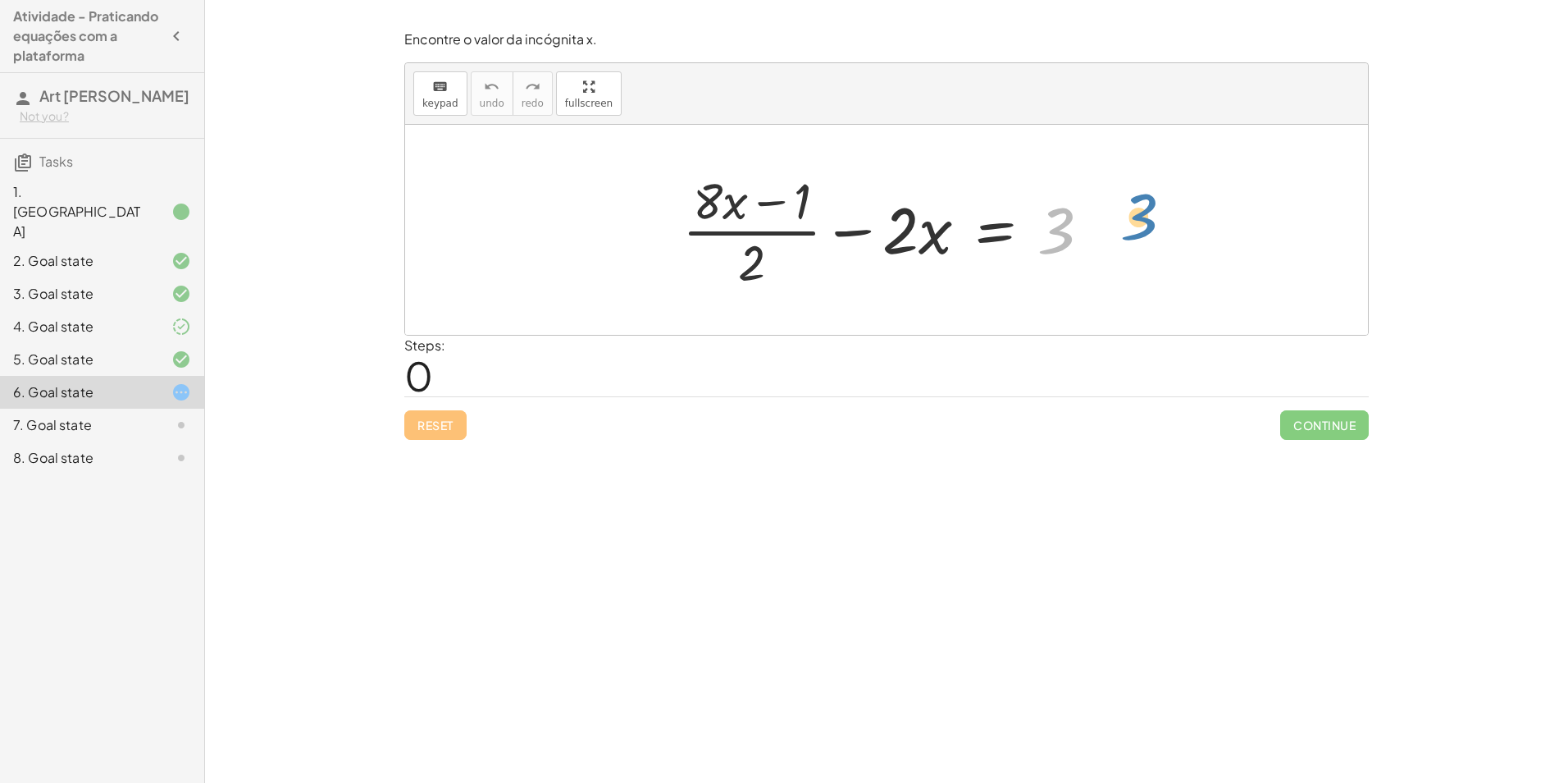
drag, startPoint x: 1058, startPoint y: 224, endPoint x: 1131, endPoint y: 212, distance: 74.0
click at [818, 221] on div at bounding box center [893, 229] width 438 height 127
drag, startPoint x: 865, startPoint y: 224, endPoint x: 1132, endPoint y: 208, distance: 267.5
click at [1132, 208] on div "− · 2 · x + · ( + · 8 · x − 1 ) · 2 − · 2 · x = 3" at bounding box center [887, 230] width 963 height 210
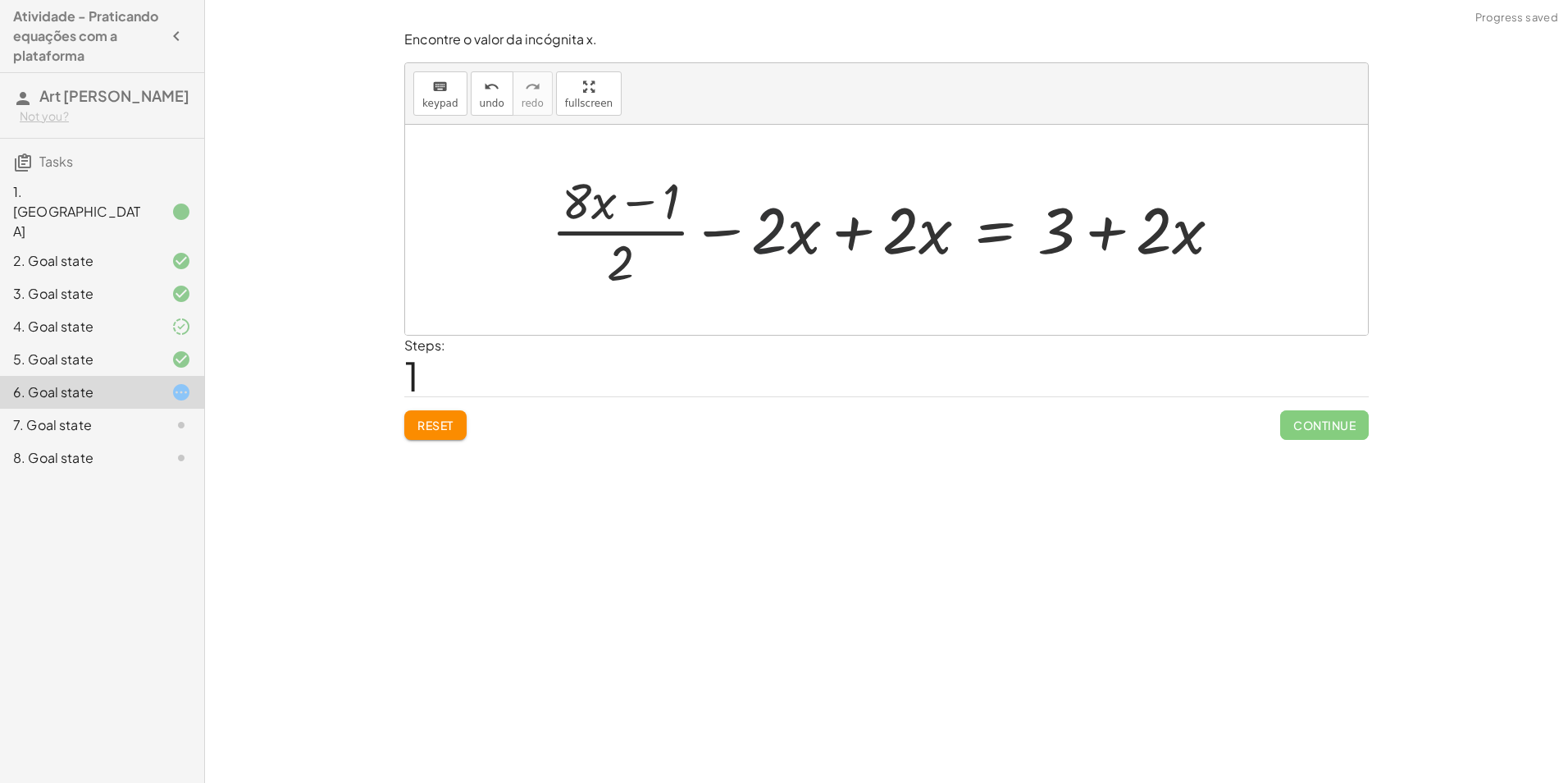
click at [784, 224] on div at bounding box center [893, 229] width 700 height 127
click at [840, 221] on div at bounding box center [893, 229] width 700 height 127
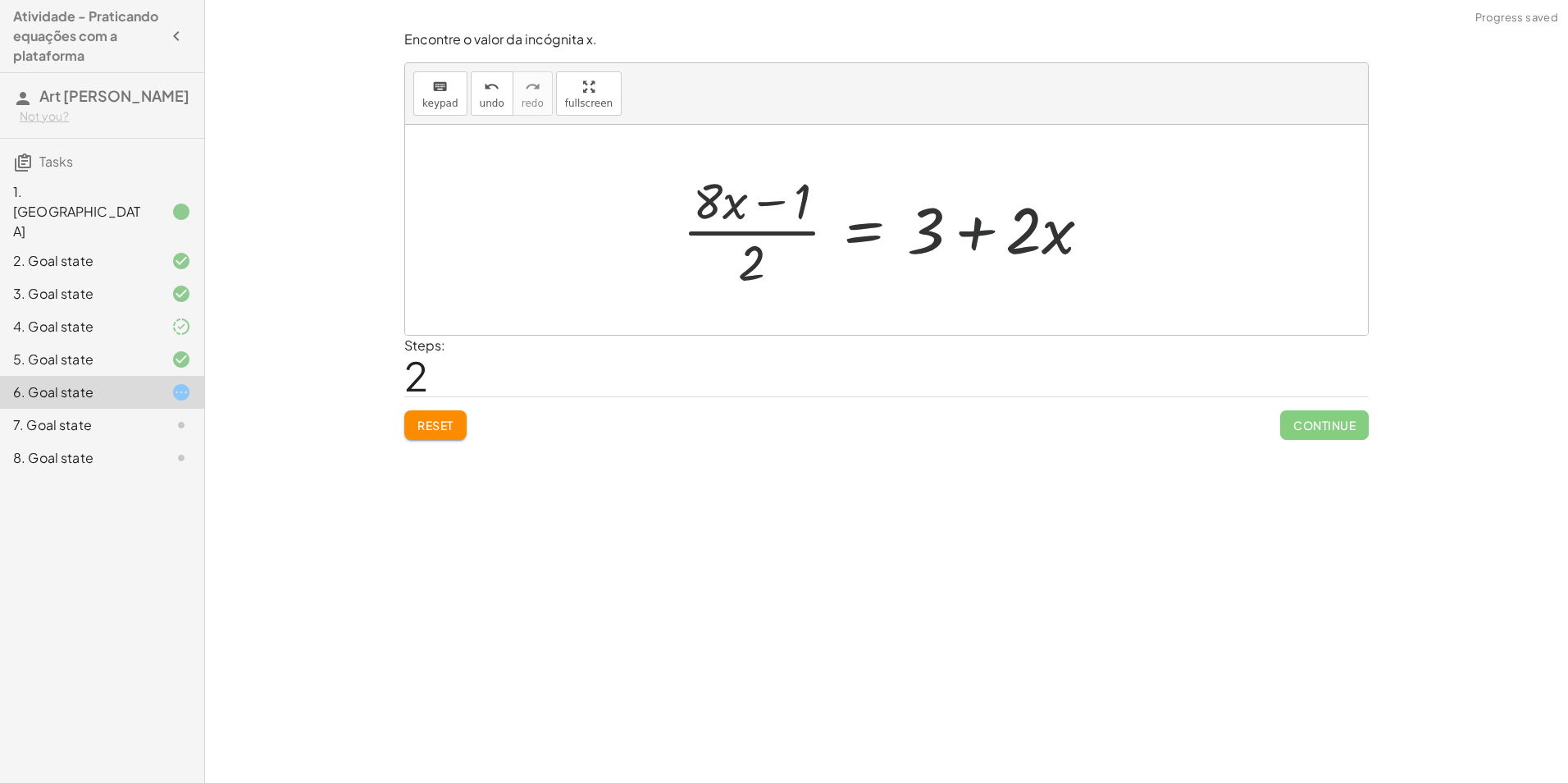
click at [969, 231] on div at bounding box center [893, 229] width 438 height 127
click at [738, 244] on div at bounding box center [893, 229] width 438 height 127
click at [764, 210] on div at bounding box center [893, 229] width 438 height 127
drag, startPoint x: 941, startPoint y: 217, endPoint x: 880, endPoint y: 182, distance: 70.3
click at [965, 226] on div at bounding box center [893, 229] width 438 height 127
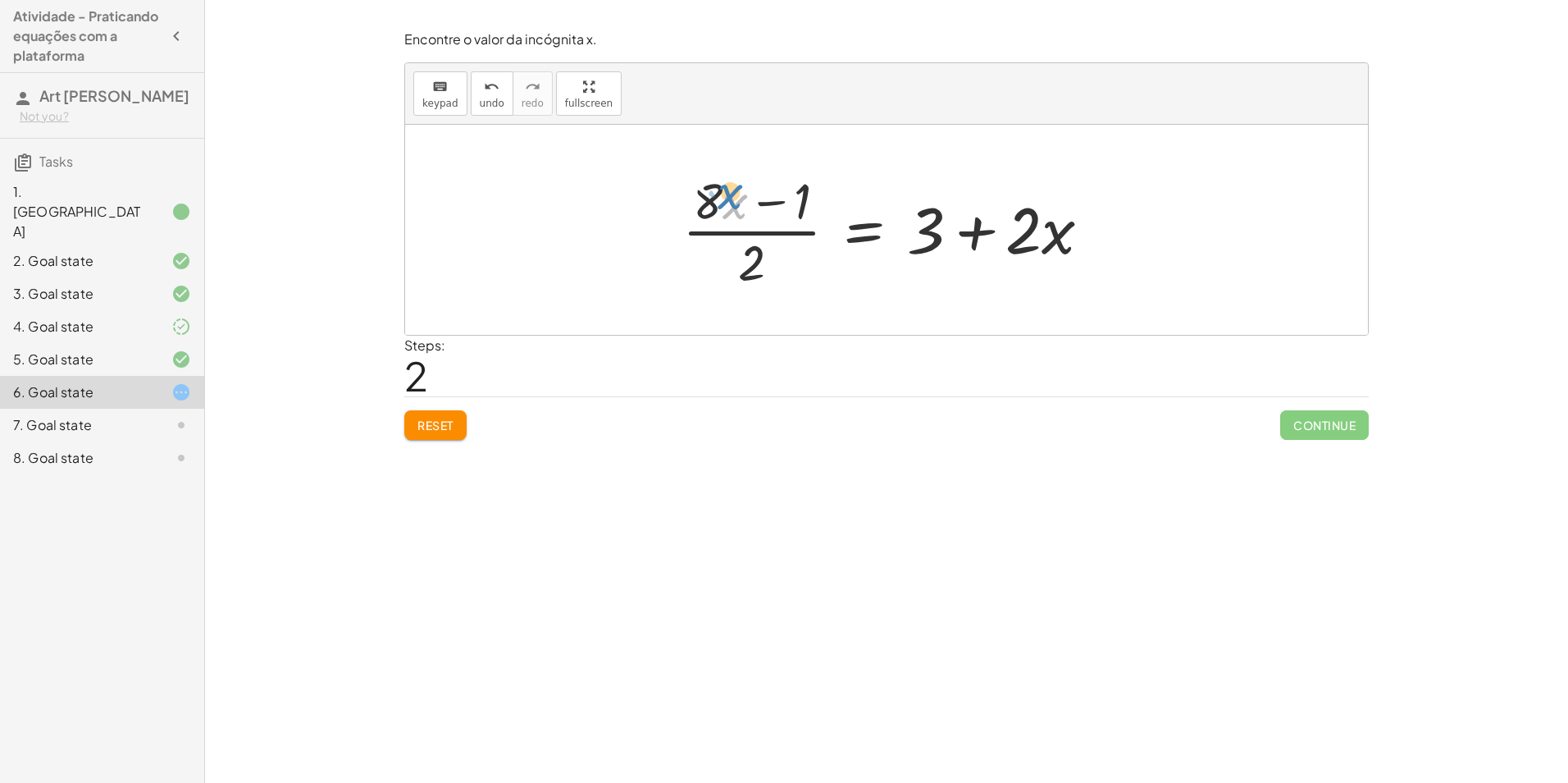
drag, startPoint x: 723, startPoint y: 197, endPoint x: 717, endPoint y: 188, distance: 10.8
click at [717, 188] on div at bounding box center [893, 229] width 438 height 127
click at [770, 185] on div at bounding box center [893, 229] width 438 height 127
drag, startPoint x: 709, startPoint y: 201, endPoint x: 1013, endPoint y: 233, distance: 305.7
click at [1013, 233] on div at bounding box center [893, 229] width 438 height 127
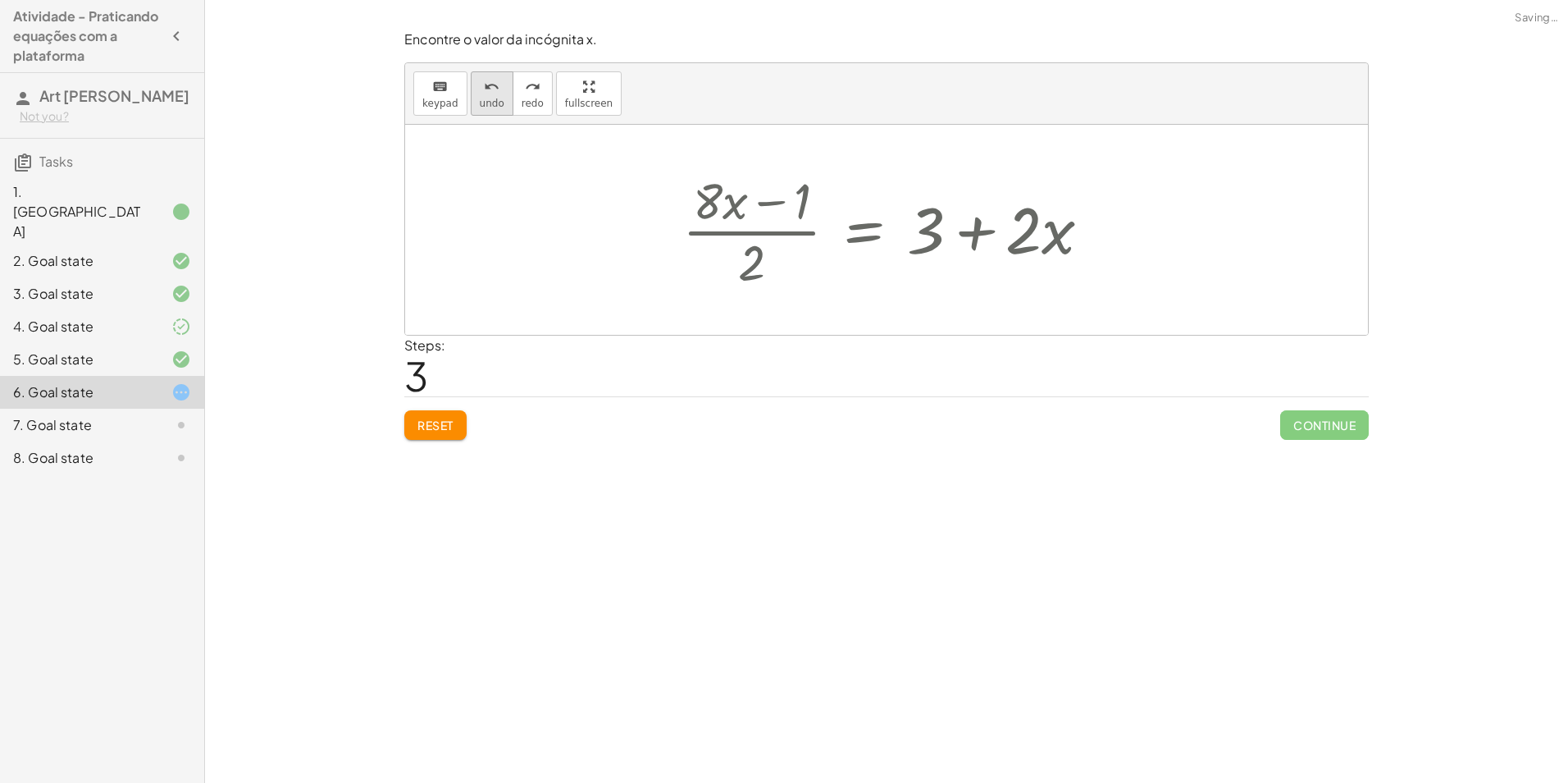
click at [475, 95] on button "undo undo" at bounding box center [493, 93] width 43 height 44
drag, startPoint x: 755, startPoint y: 274, endPoint x: 742, endPoint y: 341, distance: 68.2
click at [0, 0] on div "Encontre o valor da incógnita x. keyboard keypad undo undo redo redo fullscreen…" at bounding box center [0, 0] width 0 height 0
click at [782, 220] on div at bounding box center [893, 229] width 438 height 127
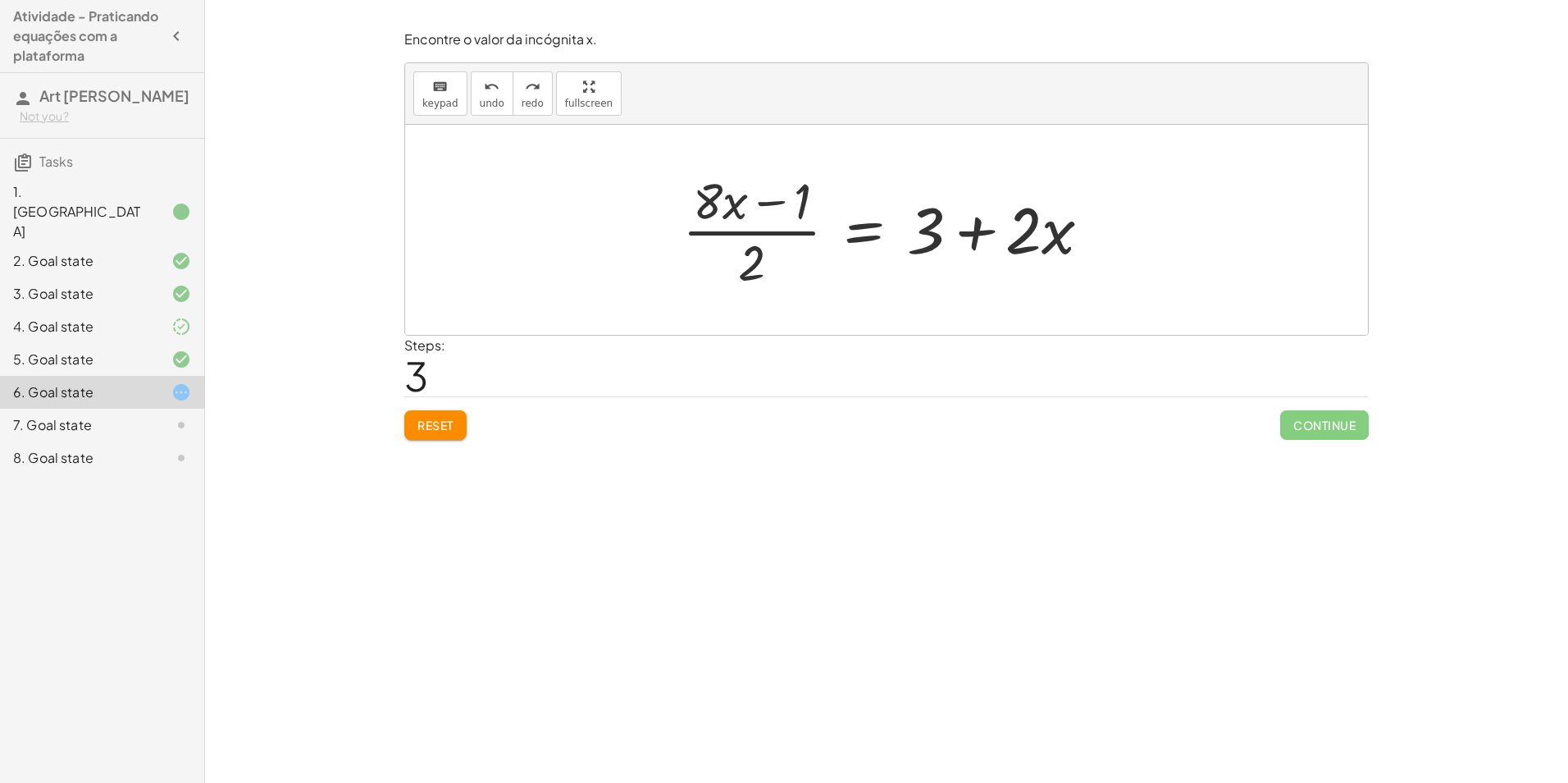
click at [458, 422] on button "Reset" at bounding box center [436, 425] width 62 height 29
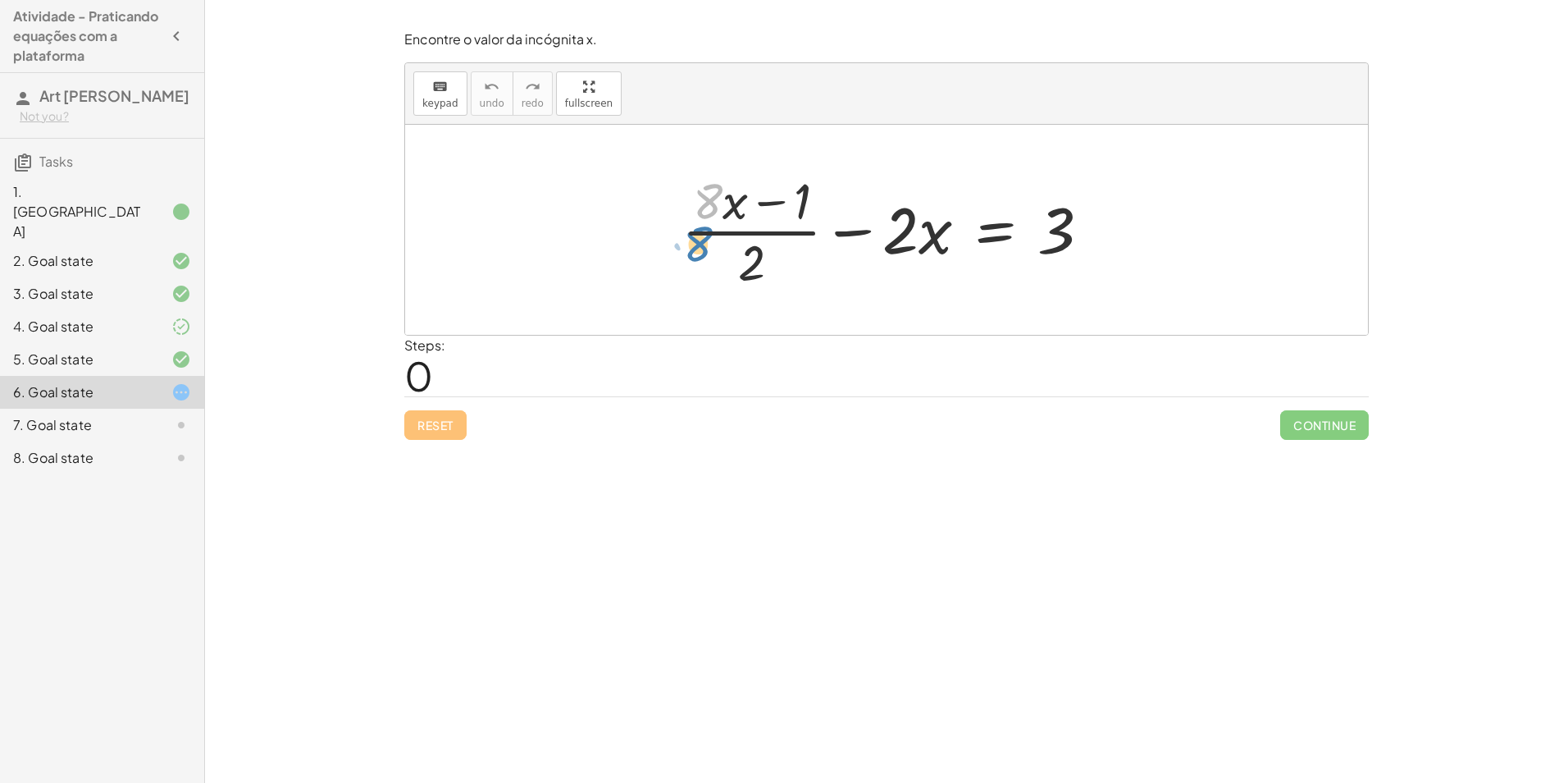
drag, startPoint x: 721, startPoint y: 213, endPoint x: 708, endPoint y: 214, distance: 13.0
click at [708, 236] on div at bounding box center [893, 229] width 438 height 127
drag, startPoint x: 925, startPoint y: 256, endPoint x: 927, endPoint y: 285, distance: 29.1
click at [927, 285] on div at bounding box center [893, 229] width 438 height 127
click at [864, 245] on div at bounding box center [893, 229] width 438 height 127
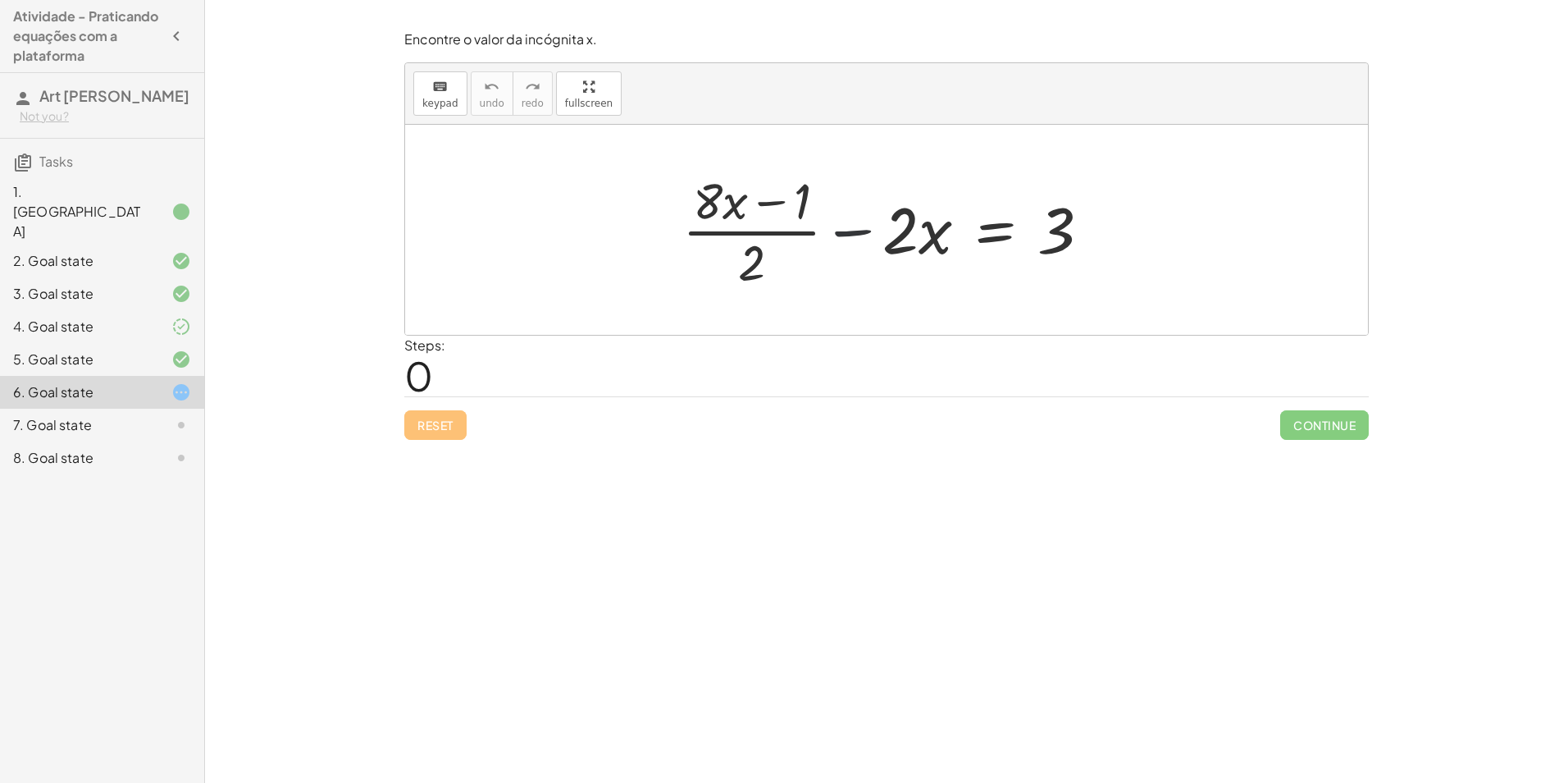
click at [870, 245] on div at bounding box center [893, 229] width 438 height 127
drag, startPoint x: 877, startPoint y: 233, endPoint x: 889, endPoint y: 237, distance: 12.6
click at [889, 237] on div at bounding box center [893, 229] width 438 height 127
drag, startPoint x: 850, startPoint y: 231, endPoint x: 1127, endPoint y: 228, distance: 277.0
click at [1131, 228] on div "− · 2 · x + · ( + · 8 · x − 1 ) · 2 − · 2 · x = 3" at bounding box center [887, 230] width 963 height 210
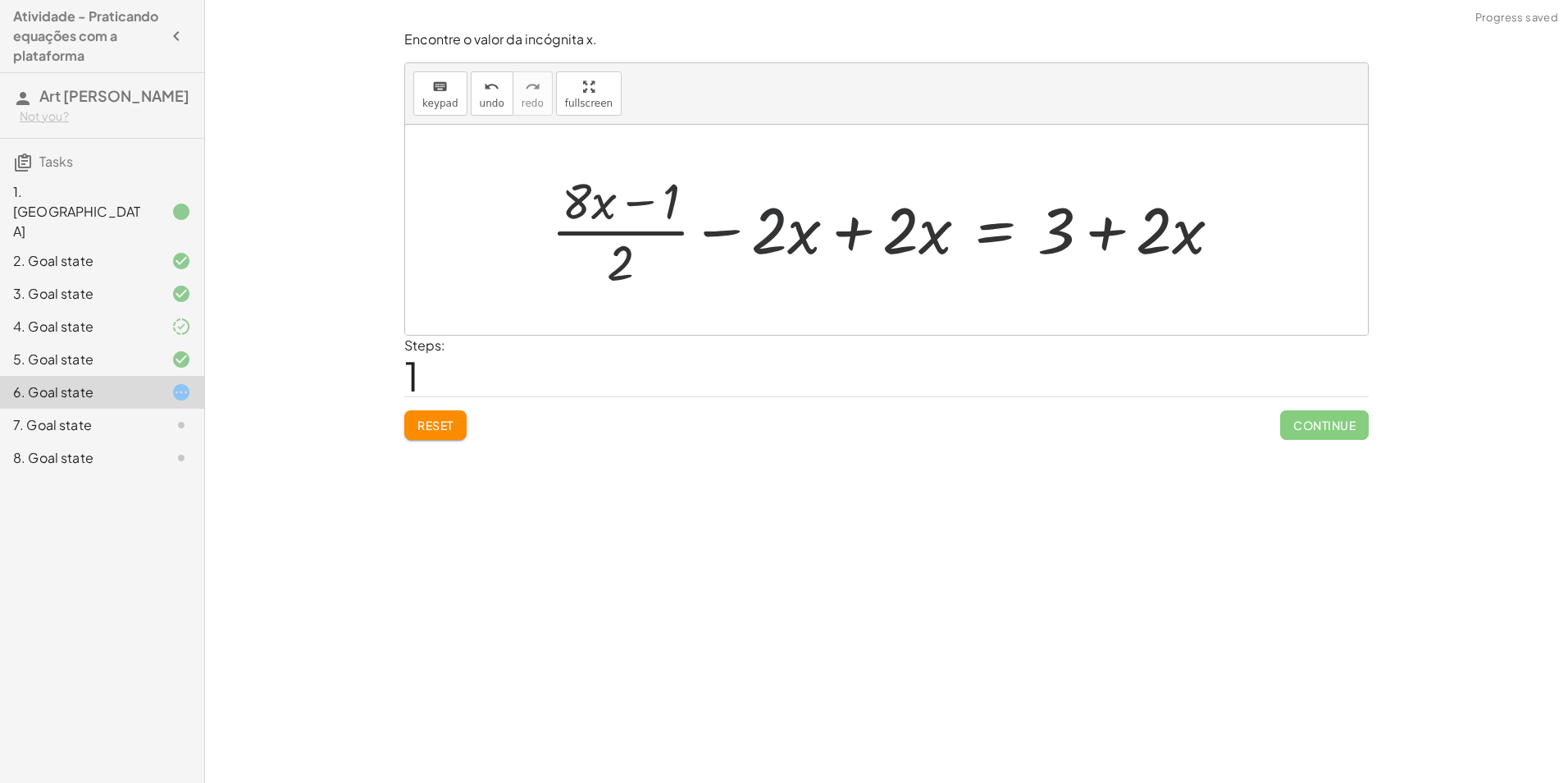
click at [778, 233] on div at bounding box center [893, 229] width 700 height 127
click at [848, 233] on div at bounding box center [893, 229] width 700 height 127
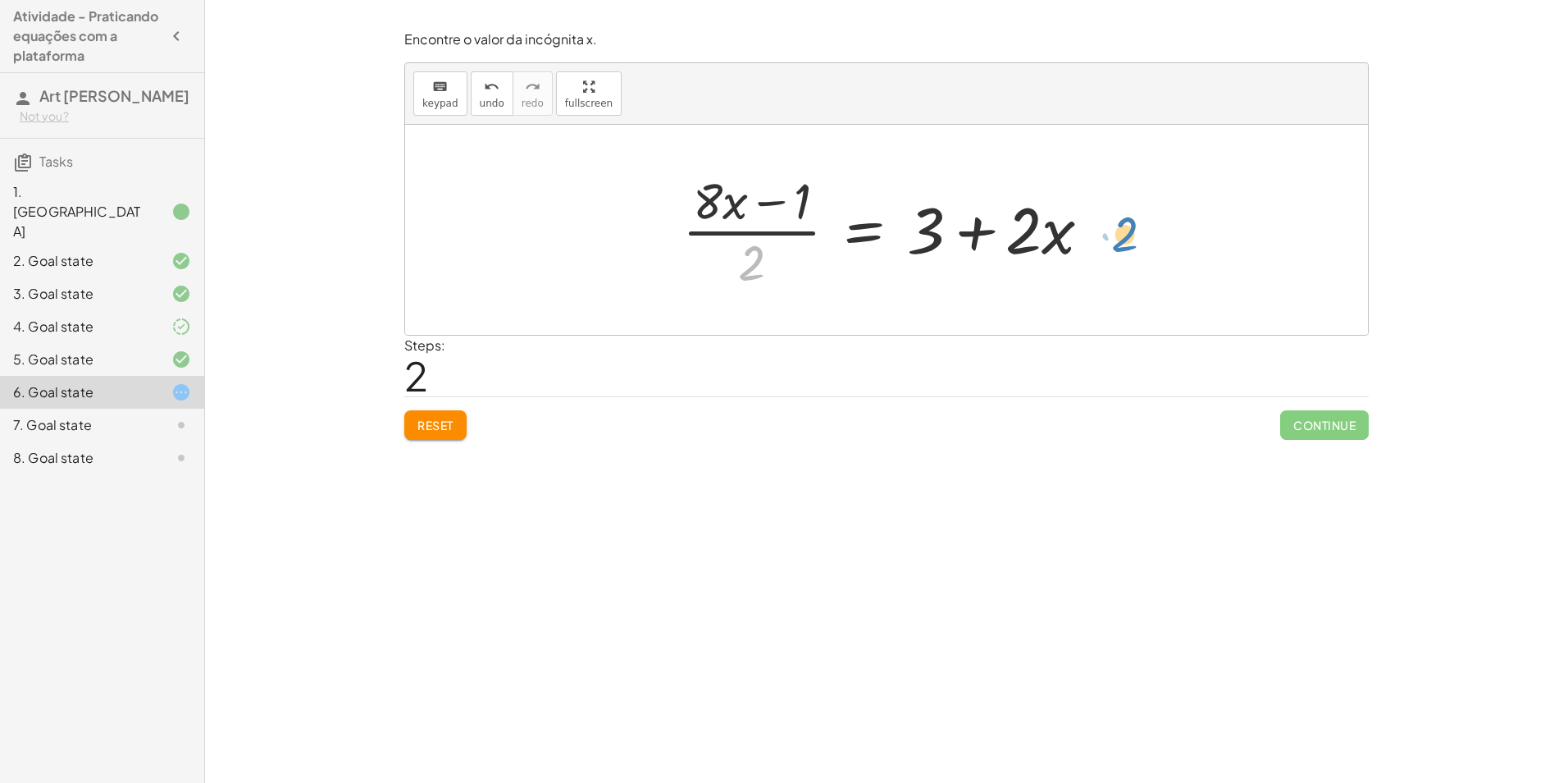
drag, startPoint x: 757, startPoint y: 265, endPoint x: 1130, endPoint y: 236, distance: 374.1
drag, startPoint x: 734, startPoint y: 270, endPoint x: 1088, endPoint y: 252, distance: 354.5
click at [1088, 252] on div at bounding box center [893, 229] width 438 height 127
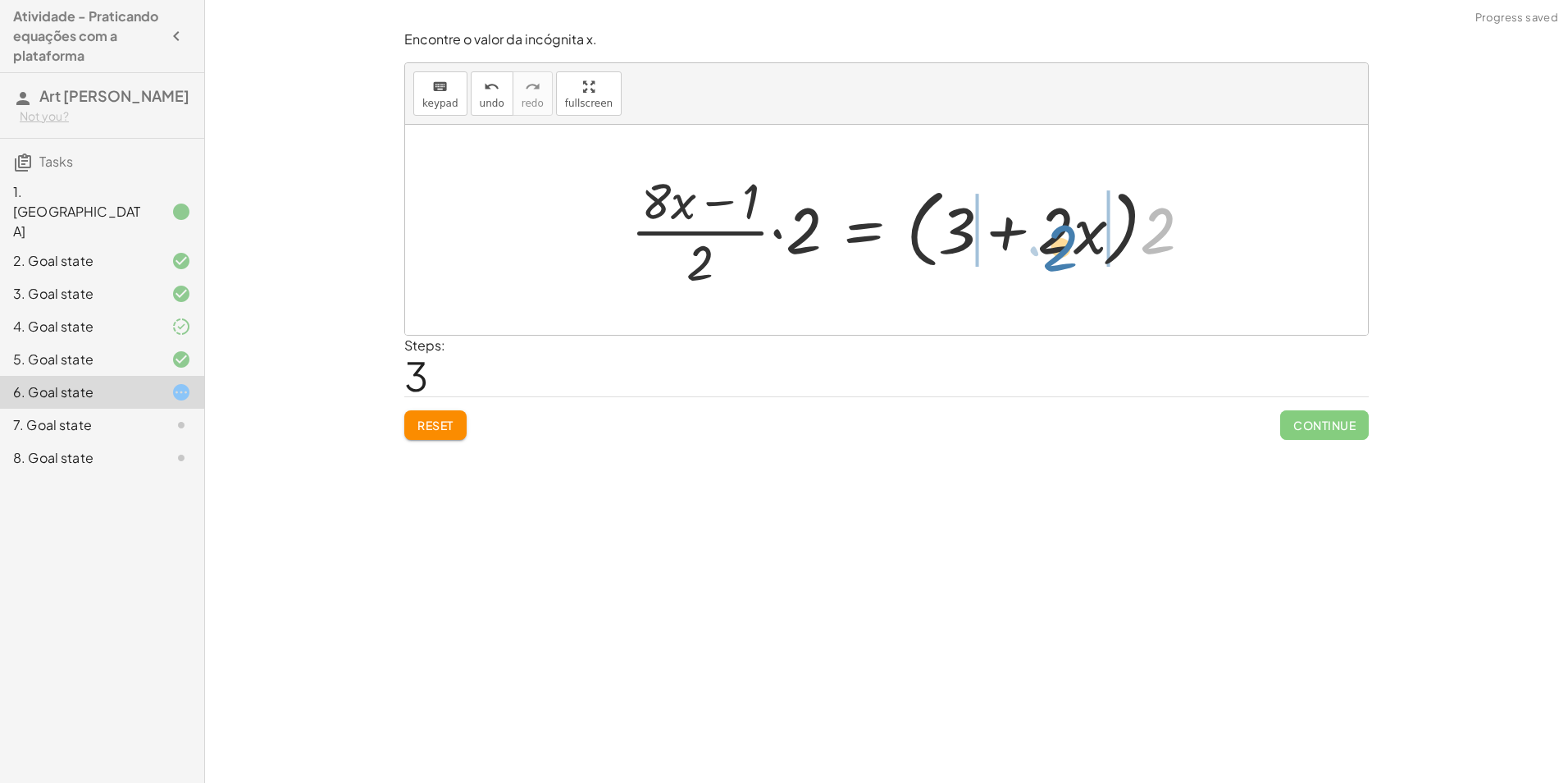
drag, startPoint x: 1161, startPoint y: 229, endPoint x: 1062, endPoint y: 246, distance: 100.4
click at [1062, 246] on div at bounding box center [918, 229] width 591 height 127
click at [970, 235] on div at bounding box center [911, 229] width 578 height 127
click at [969, 235] on div at bounding box center [885, 229] width 525 height 127
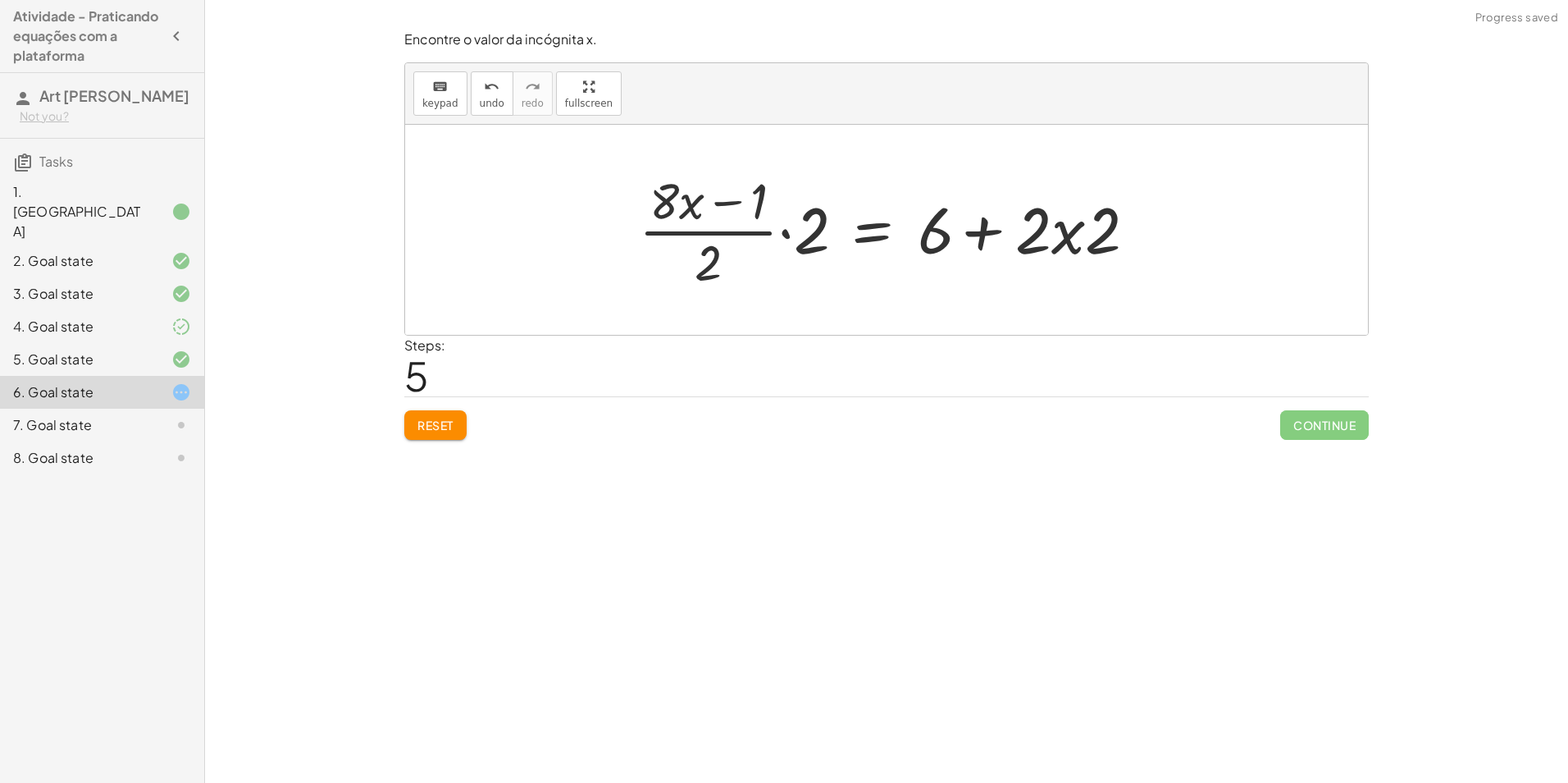
click at [1044, 233] on div at bounding box center [894, 229] width 525 height 127
click at [1057, 233] on div at bounding box center [894, 229] width 525 height 127
click at [1063, 233] on div at bounding box center [894, 229] width 525 height 127
click at [1058, 236] on div at bounding box center [894, 229] width 525 height 127
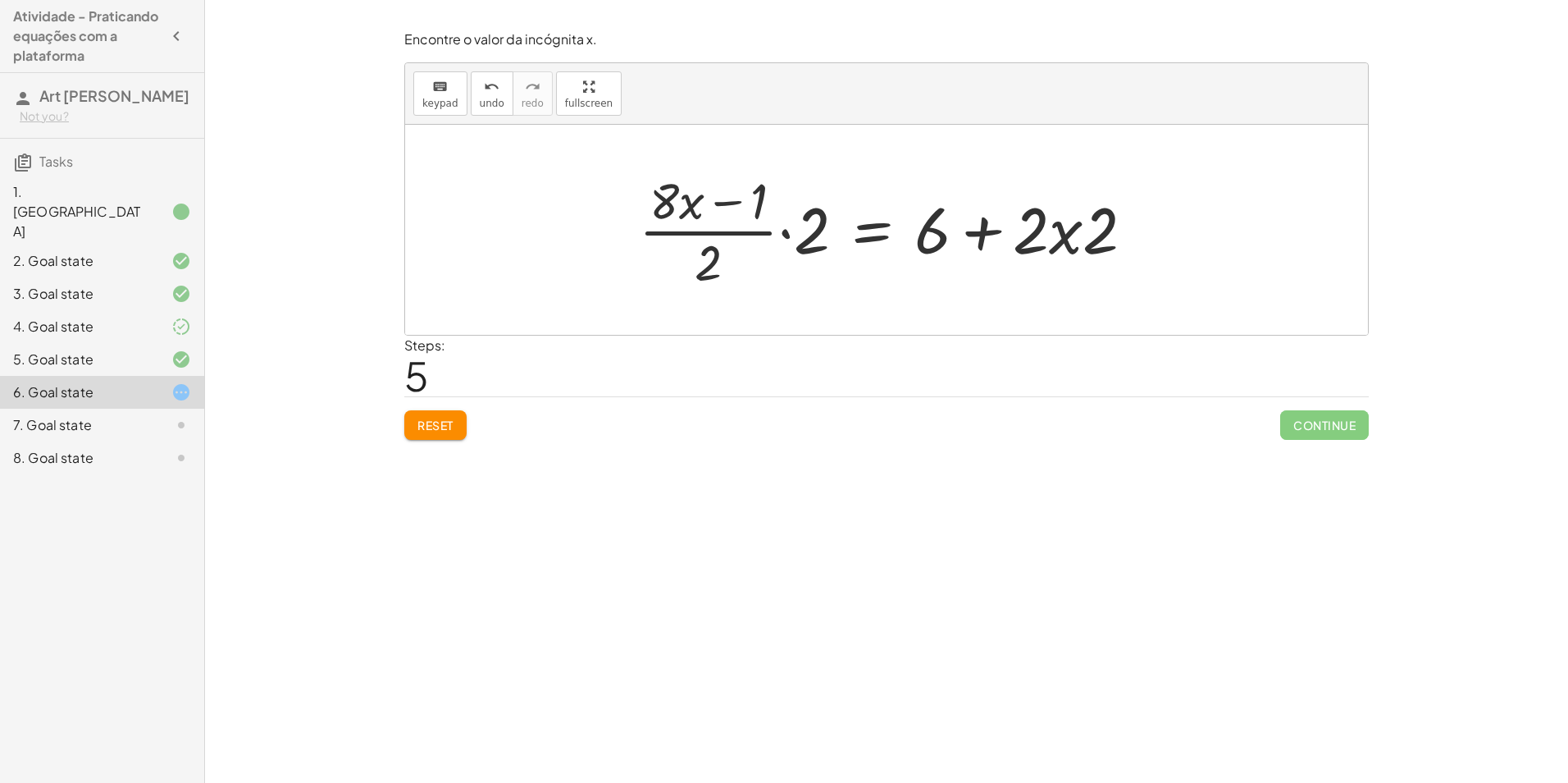
click at [995, 237] on div at bounding box center [894, 229] width 525 height 127
click at [484, 94] on icon "undo" at bounding box center [492, 87] width 15 height 20
click at [960, 217] on div at bounding box center [920, 229] width 578 height 127
click at [784, 239] on div at bounding box center [894, 229] width 525 height 127
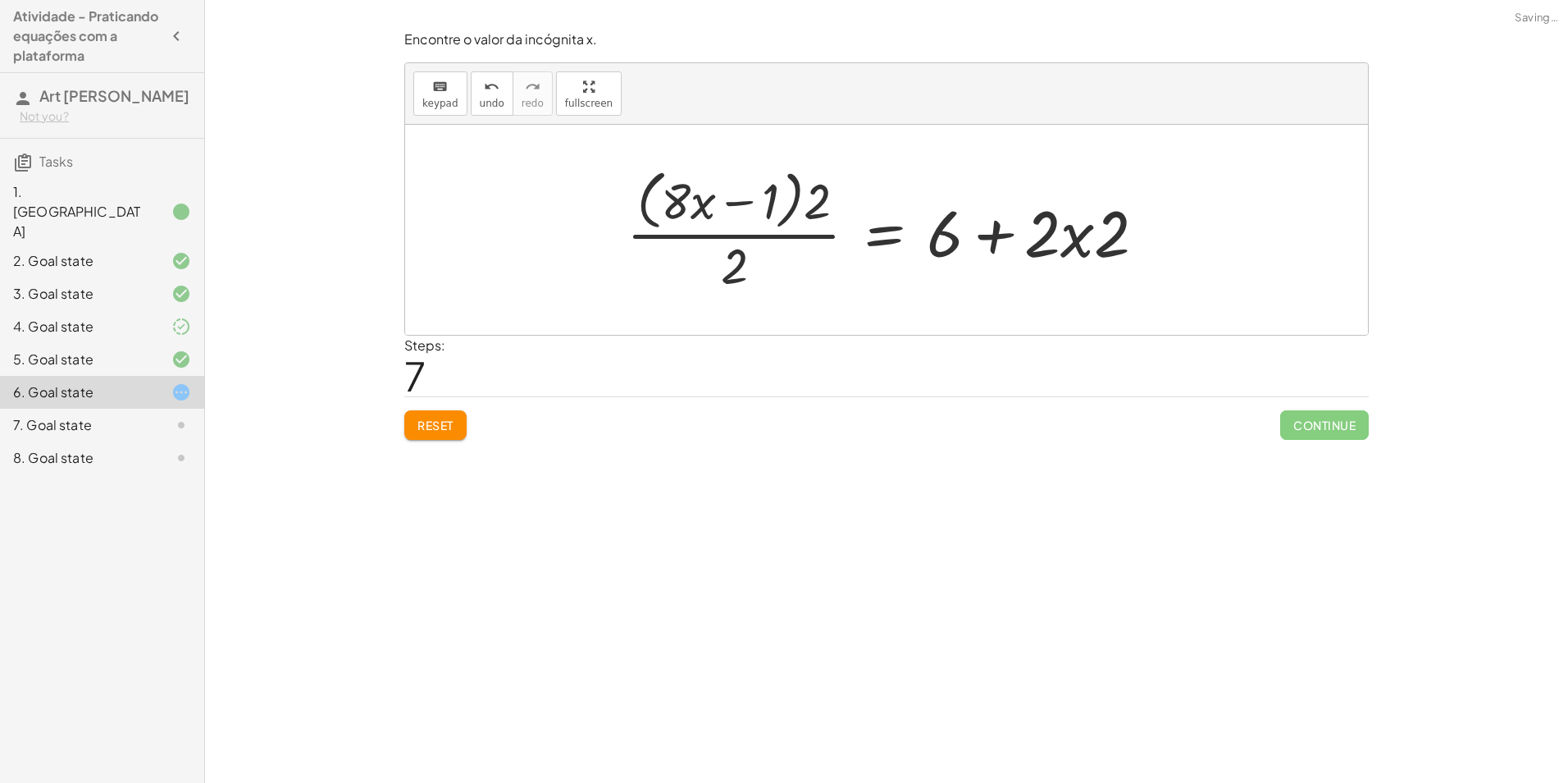
click at [745, 254] on div at bounding box center [892, 229] width 548 height 134
drag, startPoint x: 720, startPoint y: 281, endPoint x: 789, endPoint y: 210, distance: 99.0
click at [788, 210] on div at bounding box center [892, 229] width 548 height 134
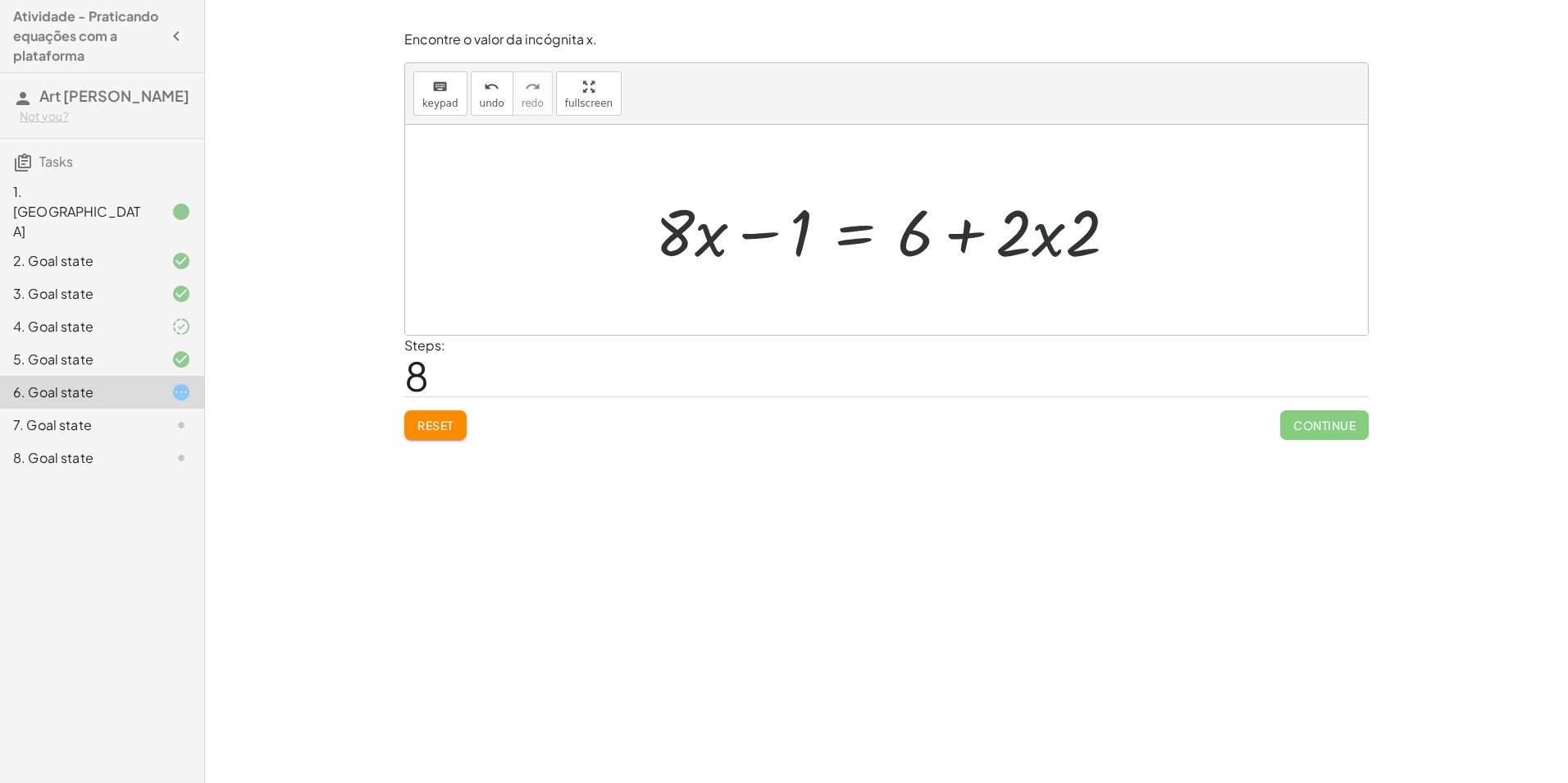
click at [1058, 239] on div at bounding box center [893, 230] width 492 height 84
drag, startPoint x: 1079, startPoint y: 236, endPoint x: 1014, endPoint y: 230, distance: 65.3
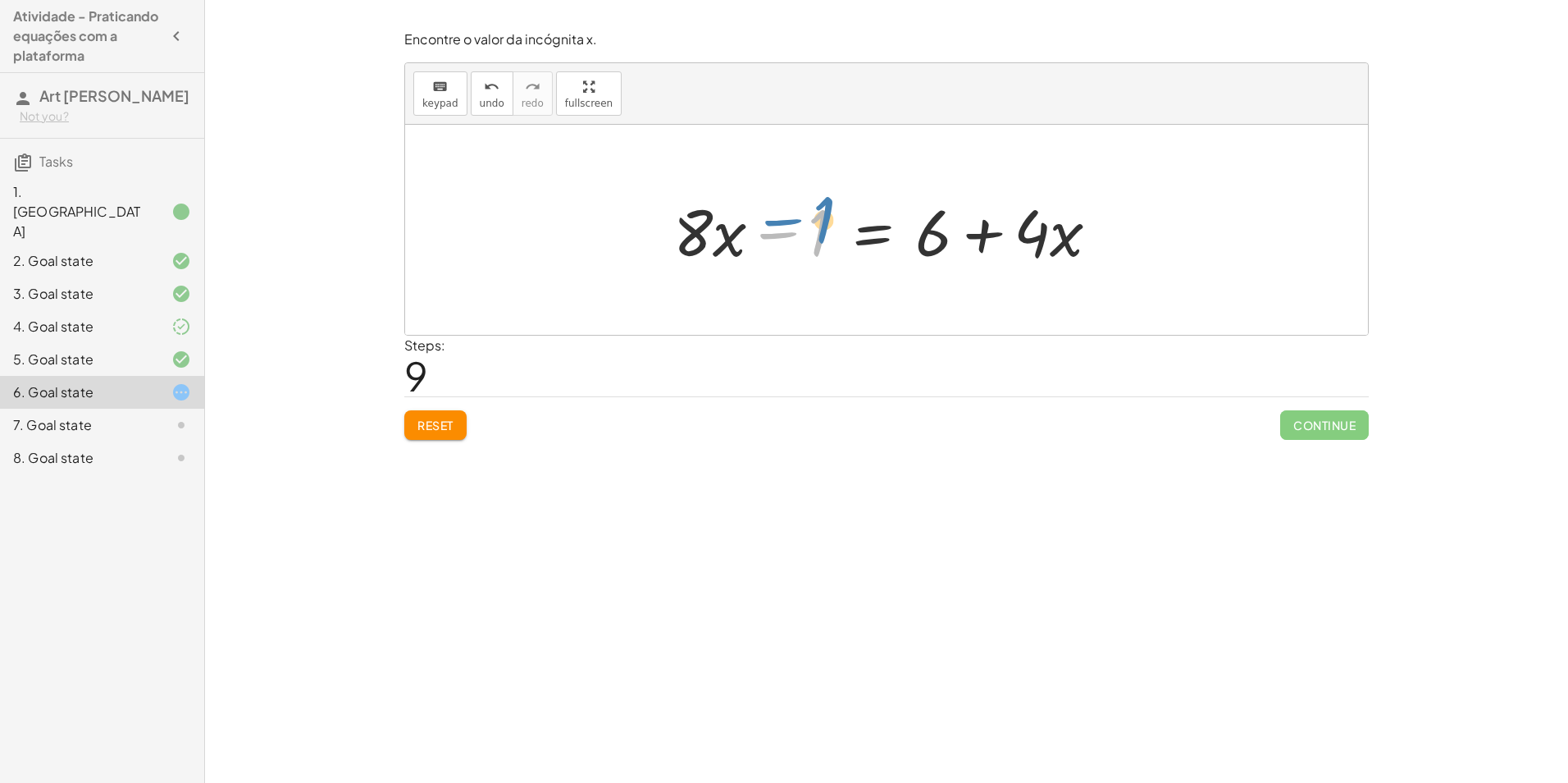
drag, startPoint x: 803, startPoint y: 238, endPoint x: 813, endPoint y: 234, distance: 10.8
click at [813, 234] on div at bounding box center [893, 230] width 456 height 84
drag, startPoint x: 1035, startPoint y: 241, endPoint x: 1089, endPoint y: 247, distance: 54.3
click at [1094, 246] on div at bounding box center [893, 230] width 456 height 84
drag, startPoint x: 1084, startPoint y: 250, endPoint x: 1055, endPoint y: 250, distance: 29.0
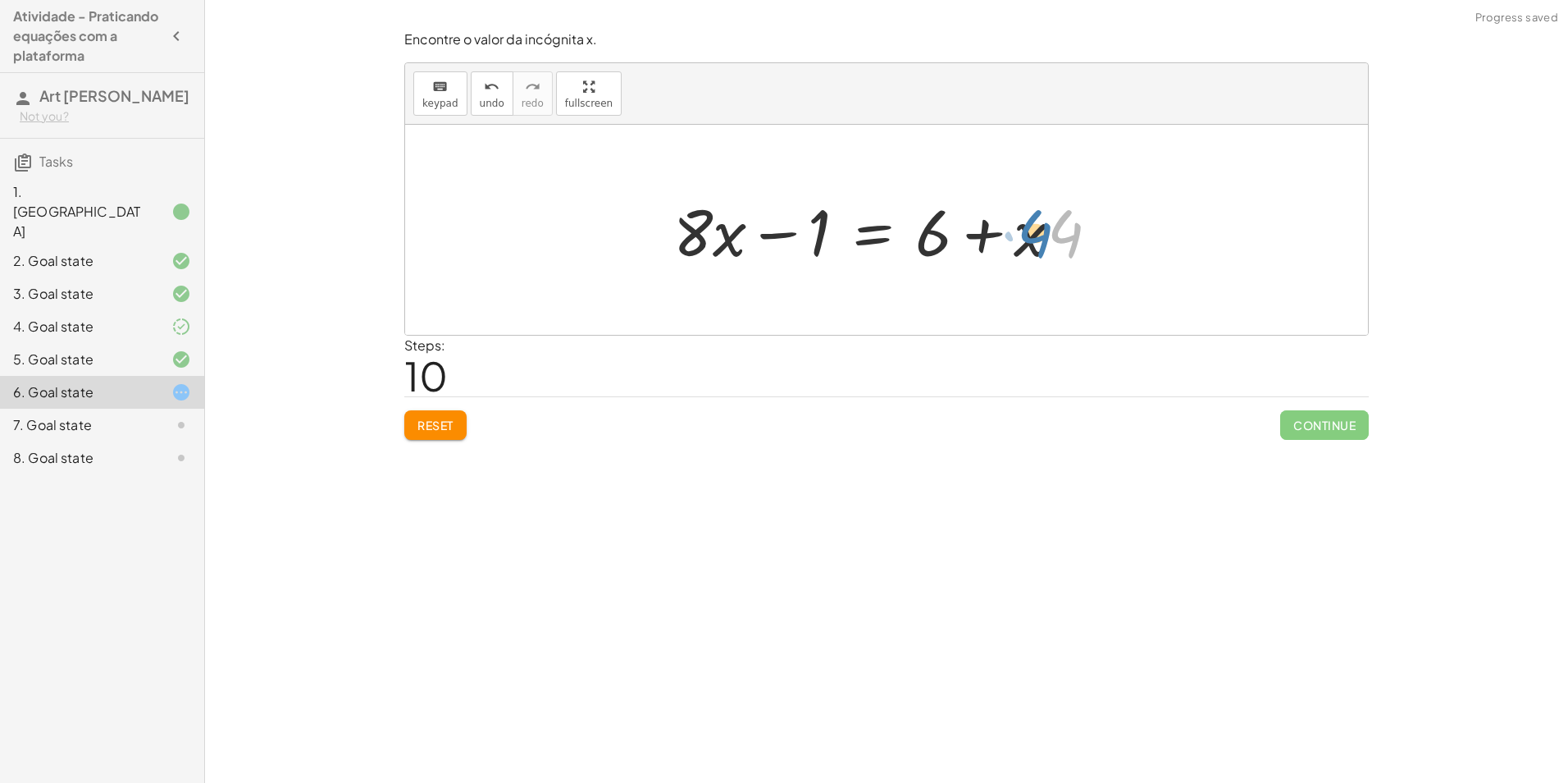
click at [1055, 250] on div at bounding box center [893, 230] width 456 height 84
drag, startPoint x: 1043, startPoint y: 250, endPoint x: 1094, endPoint y: 249, distance: 51.0
click at [1094, 249] on div at bounding box center [893, 230] width 456 height 84
drag, startPoint x: 993, startPoint y: 236, endPoint x: 554, endPoint y: 221, distance: 439.3
click at [554, 221] on div "+ · ( + · 8 · x − 1 ) · 2 − · 2 · x = 3 + · ( + · 8 · x − 1 ) · 2 − · 2 · x + ·…" at bounding box center [887, 230] width 963 height 210
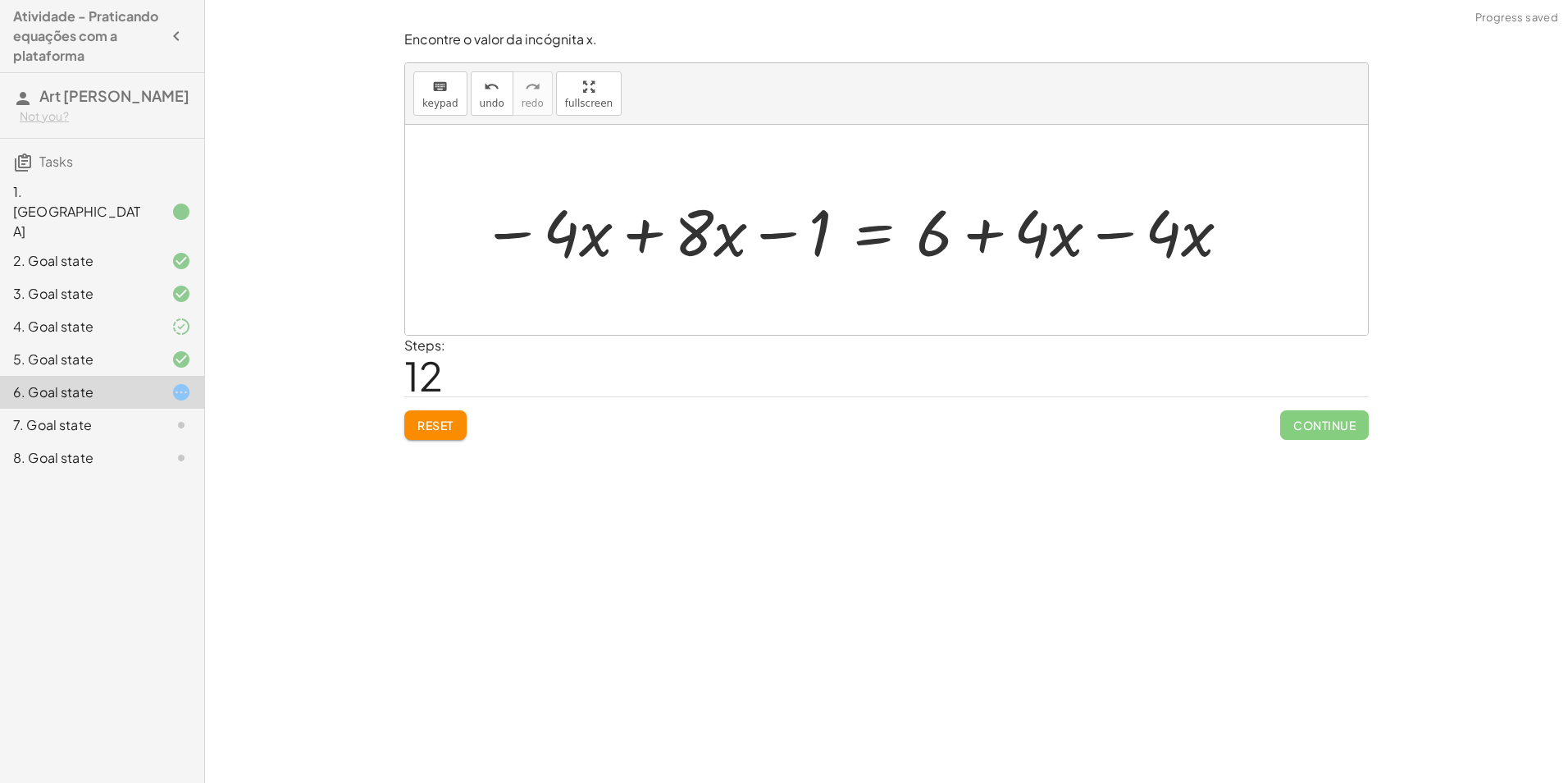
click at [637, 241] on div at bounding box center [858, 230] width 768 height 84
click at [1102, 236] on div at bounding box center [959, 230] width 583 height 84
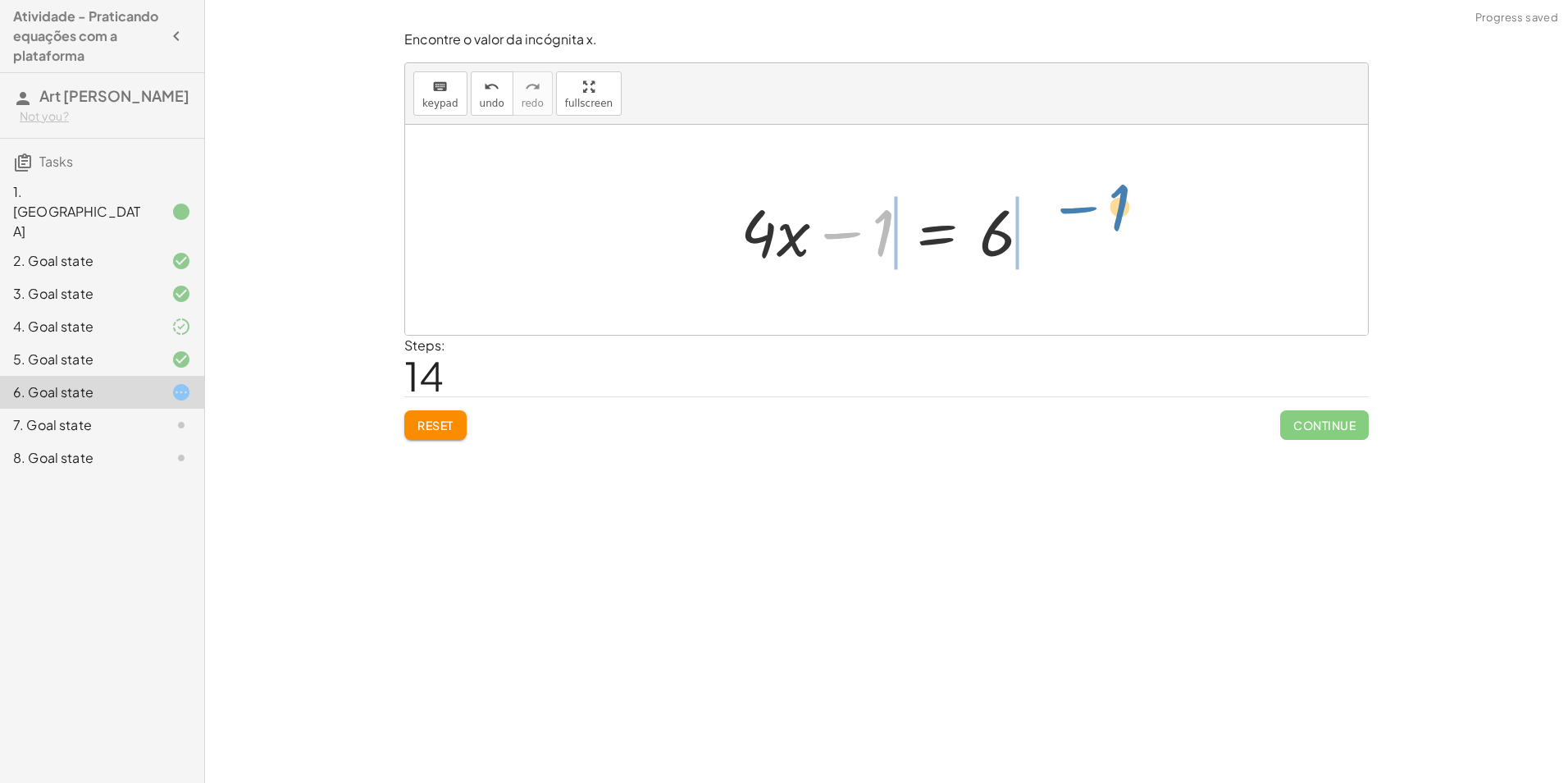
drag, startPoint x: 874, startPoint y: 233, endPoint x: 1112, endPoint y: 230, distance: 238.0
click at [1048, 233] on div at bounding box center [893, 230] width 489 height 84
click at [852, 238] on div at bounding box center [847, 230] width 399 height 84
click at [855, 233] on div at bounding box center [893, 230] width 231 height 84
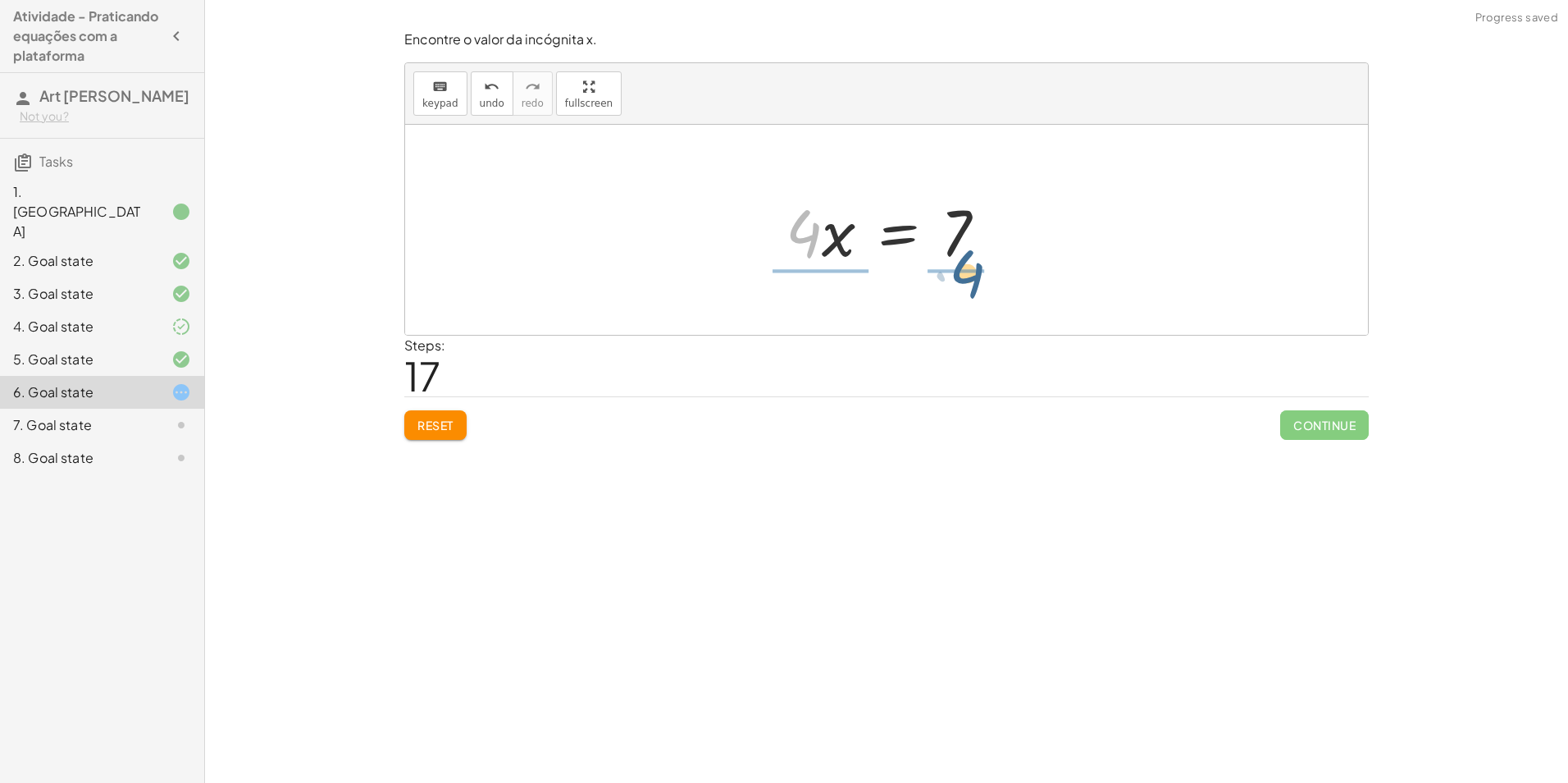
drag, startPoint x: 925, startPoint y: 302, endPoint x: 974, endPoint y: 280, distance: 53.7
click at [976, 280] on div "+ · ( + · 8 · x − 1 ) · 2 − · 2 · x = 3 + · ( + · 8 · x − 1 ) · 2 − · 2 · x + ·…" at bounding box center [887, 230] width 963 height 210
click at [964, 223] on div at bounding box center [896, 229] width 252 height 127
click at [964, 223] on div at bounding box center [893, 229] width 252 height 127
click at [821, 251] on div at bounding box center [893, 229] width 252 height 127
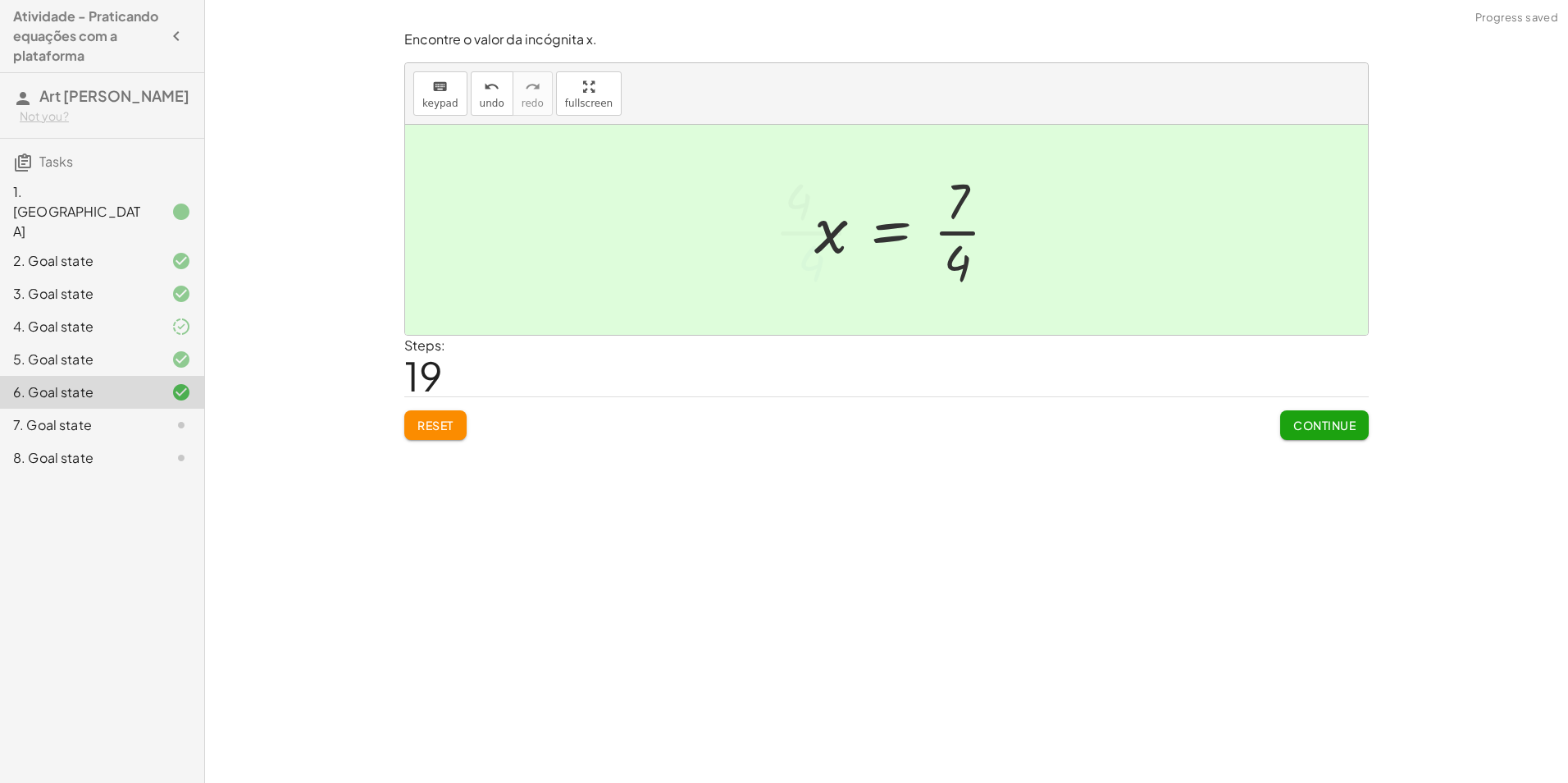
click at [946, 246] on div at bounding box center [912, 229] width 213 height 127
click at [1321, 416] on button "Continue" at bounding box center [1324, 425] width 89 height 29
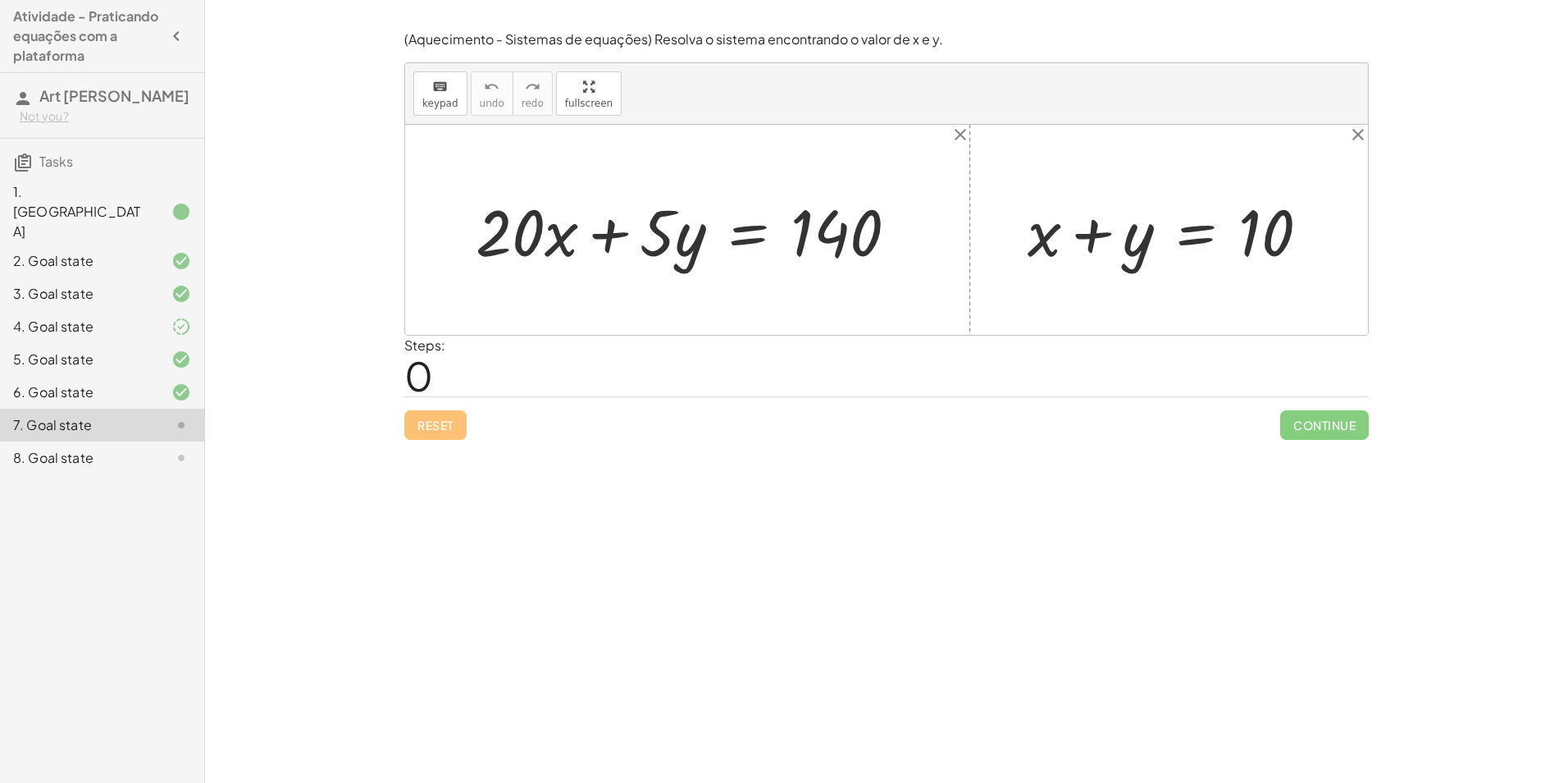
click at [1095, 222] on div at bounding box center [1175, 230] width 312 height 84
click at [566, 235] on div at bounding box center [693, 230] width 452 height 84
click at [611, 237] on div at bounding box center [693, 230] width 452 height 84
drag, startPoint x: 1287, startPoint y: 250, endPoint x: 923, endPoint y: 252, distance: 364.0
click at [923, 252] on div "+ · 20 · x + · 5 · y = 140 10 + x + y = 10" at bounding box center [887, 230] width 963 height 210
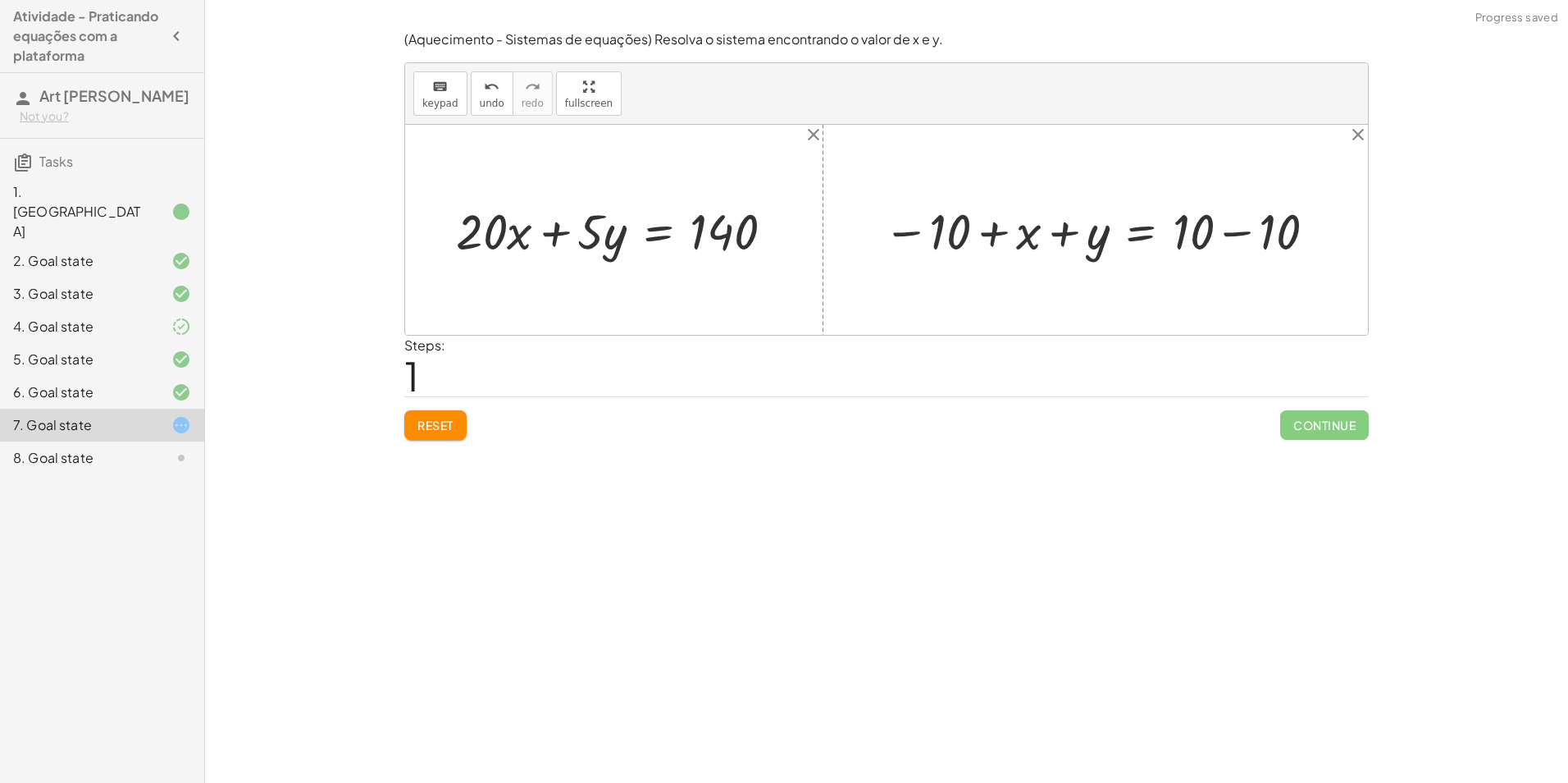
click at [837, 209] on div at bounding box center [887, 230] width 963 height 210
click at [987, 220] on div at bounding box center [1101, 230] width 452 height 65
drag, startPoint x: 569, startPoint y: 96, endPoint x: 573, endPoint y: 158, distance: 62.1
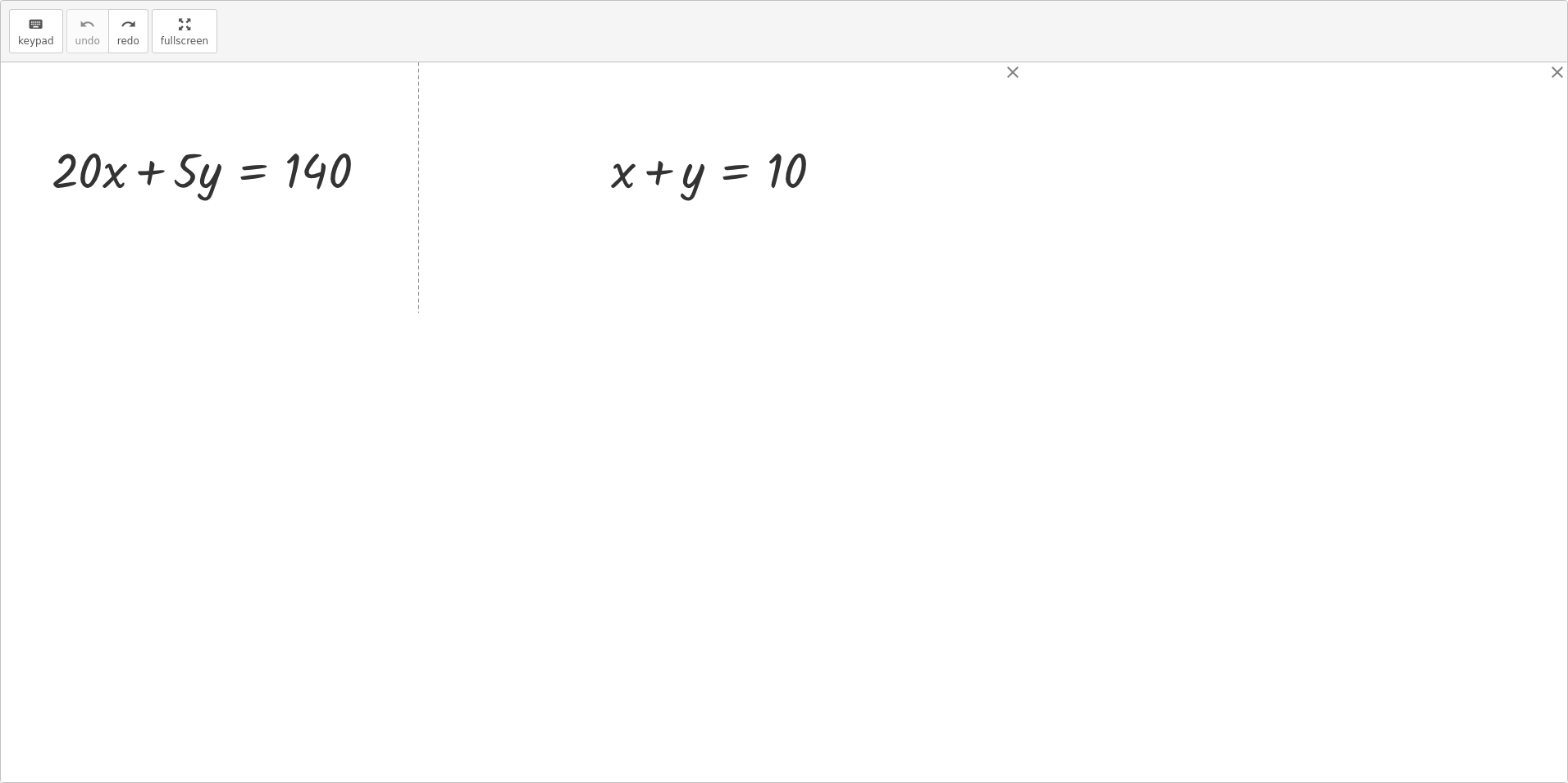
click at [573, 158] on div "keyboard keypad undo undo redo redo fullscreen + · 20 · x + · 5 · y = 140 + x +…" at bounding box center [784, 391] width 1566 height 781
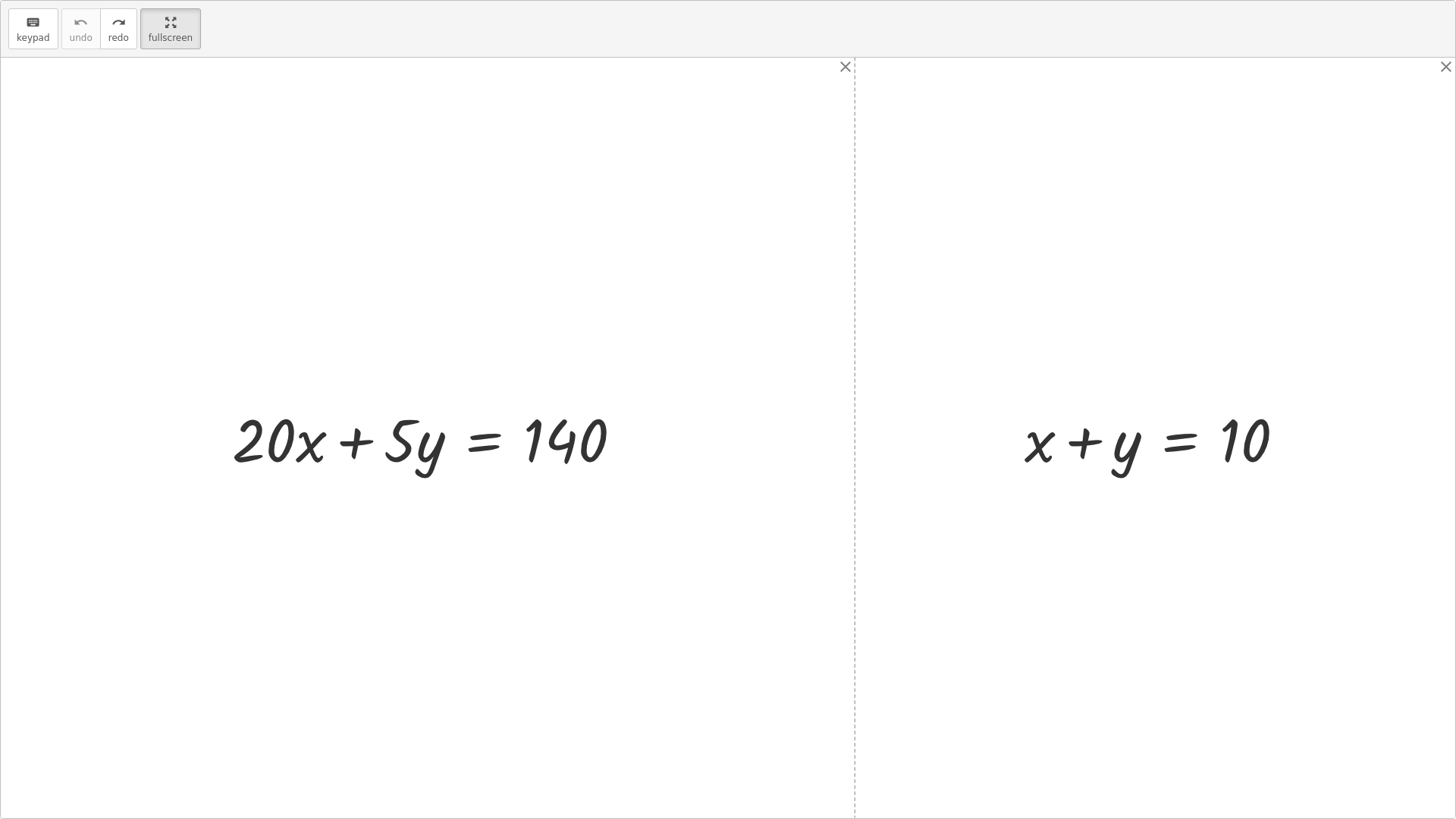
drag, startPoint x: 475, startPoint y: 440, endPoint x: 224, endPoint y: 536, distance: 268.7
click at [224, 536] on div "+ · 20 · x + · 5 · y = 140 + x + y = 10" at bounding box center [728, 437] width 1454 height 760
drag, startPoint x: 377, startPoint y: 448, endPoint x: 664, endPoint y: 449, distance: 287.0
click at [659, 458] on div "+ · 5 · y + · 20 · x + · 5 · y = 140 + x + y = 10" at bounding box center [728, 437] width 1454 height 760
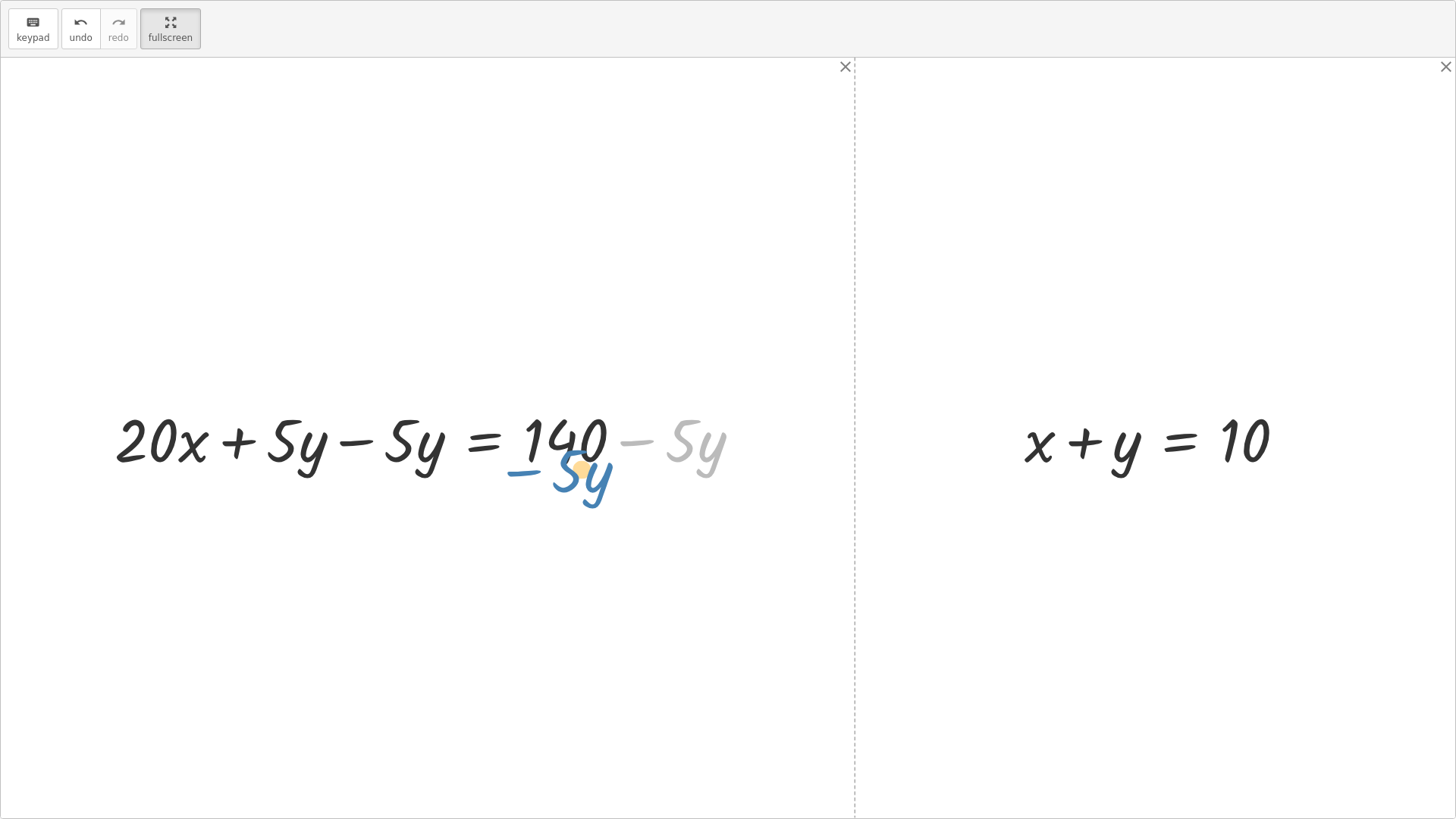
drag, startPoint x: 664, startPoint y: 449, endPoint x: 549, endPoint y: 488, distance: 121.4
click at [549, 488] on div "+ · 20 · x + · 5 · y = 140 − · 5 · y + · 20 · x = 140 + · 5 · y − · 5 · y + − ·…" at bounding box center [728, 437] width 1454 height 760
click at [412, 463] on div at bounding box center [433, 438] width 653 height 78
click at [288, 439] on div at bounding box center [433, 438] width 653 height 78
click at [344, 441] on div at bounding box center [433, 438] width 653 height 78
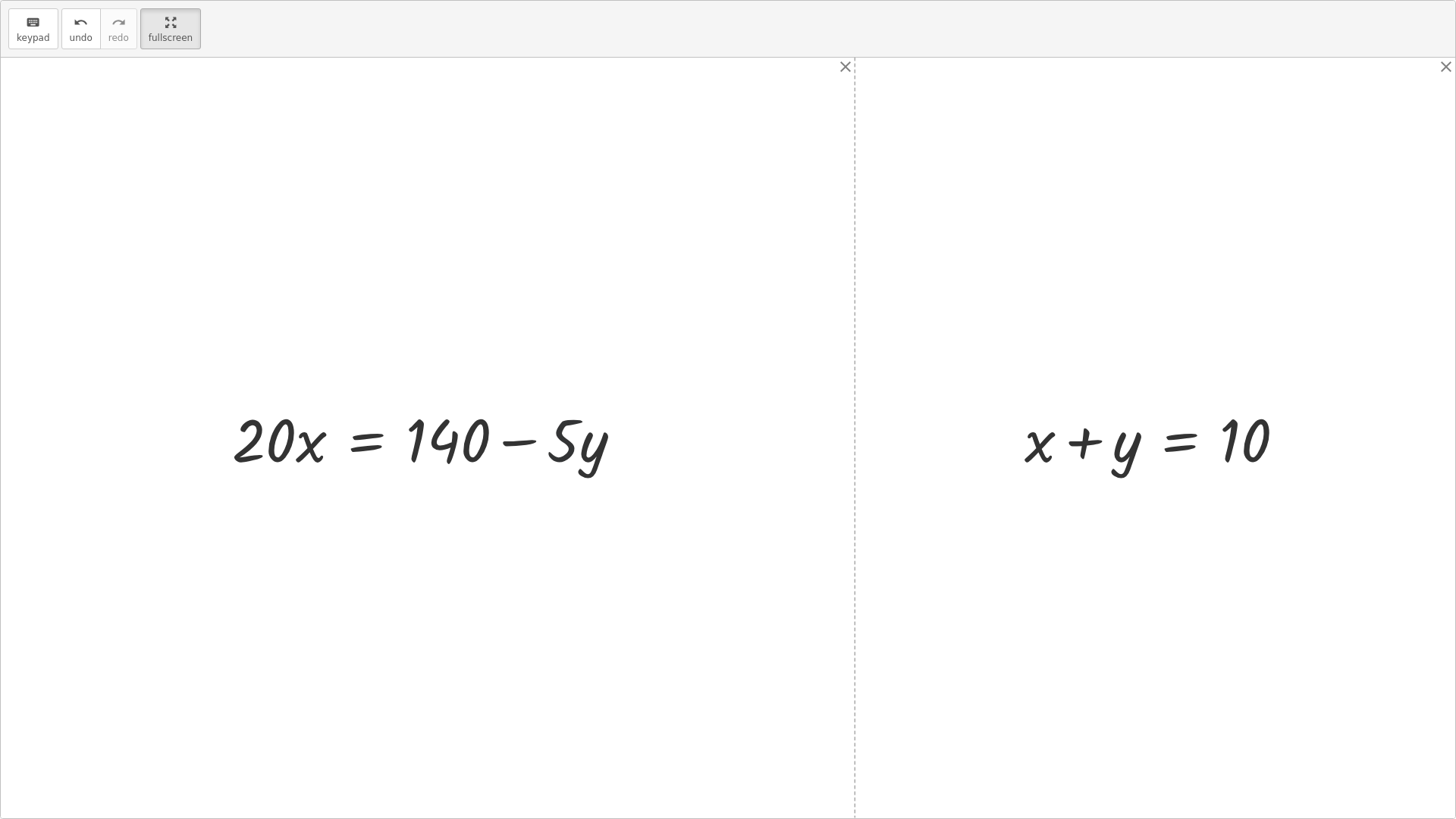
click at [563, 447] on div at bounding box center [433, 438] width 418 height 78
click at [546, 445] on div at bounding box center [433, 438] width 418 height 78
click at [524, 445] on div at bounding box center [433, 438] width 418 height 78
click at [84, 23] on div "undo" at bounding box center [81, 21] width 23 height 18
click at [1048, 462] on div at bounding box center [1161, 438] width 288 height 78
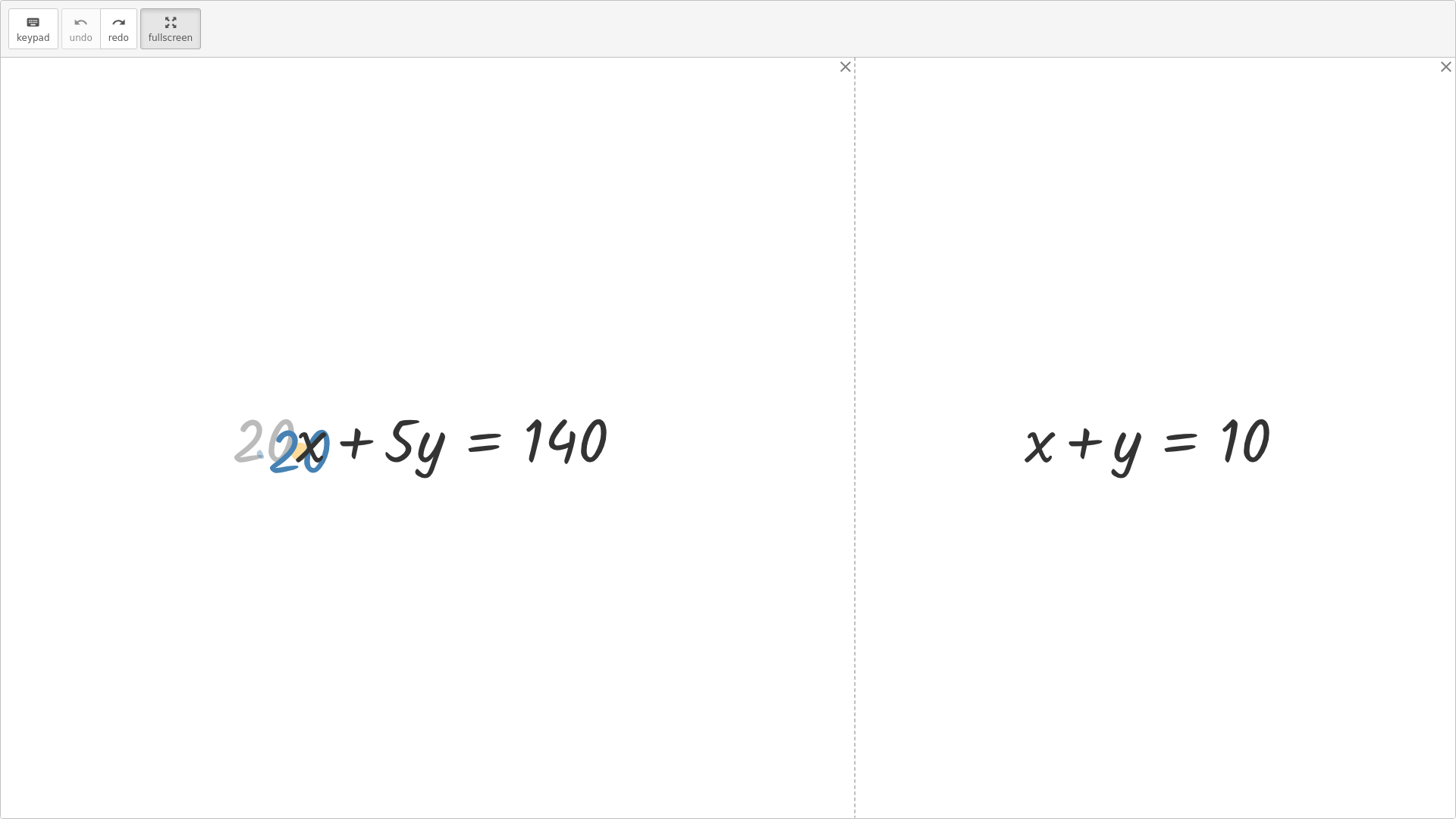
drag, startPoint x: 263, startPoint y: 447, endPoint x: 281, endPoint y: 456, distance: 20.1
click at [281, 456] on div at bounding box center [433, 438] width 418 height 78
click at [310, 443] on div at bounding box center [433, 438] width 418 height 78
click at [553, 443] on div at bounding box center [433, 438] width 418 height 78
drag, startPoint x: 271, startPoint y: 451, endPoint x: 689, endPoint y: 443, distance: 418.1
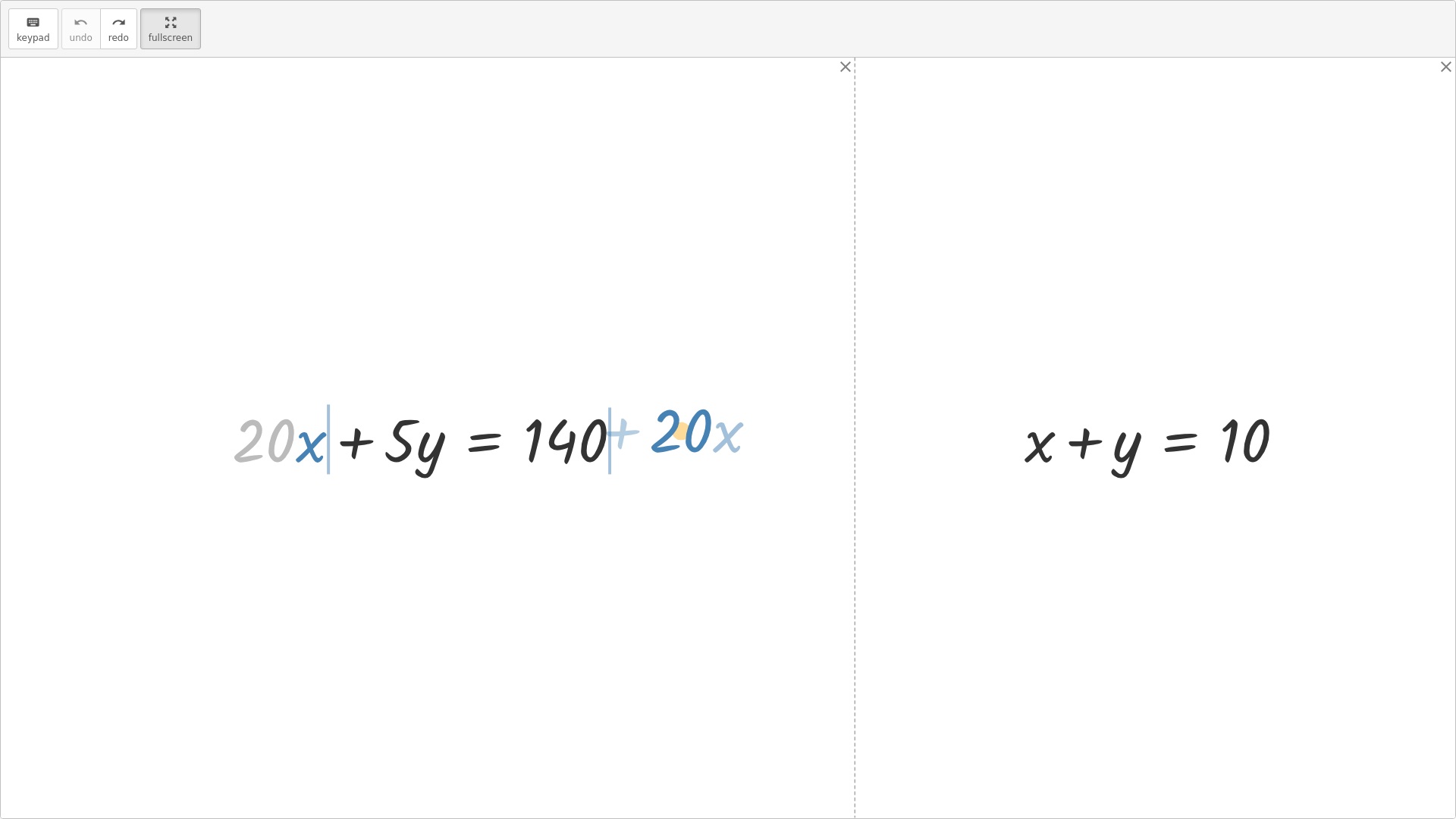
click at [689, 443] on div "· 20 + · x + · 20 · x + · 5 · y = 140 + x + y = 10" at bounding box center [728, 437] width 1454 height 760
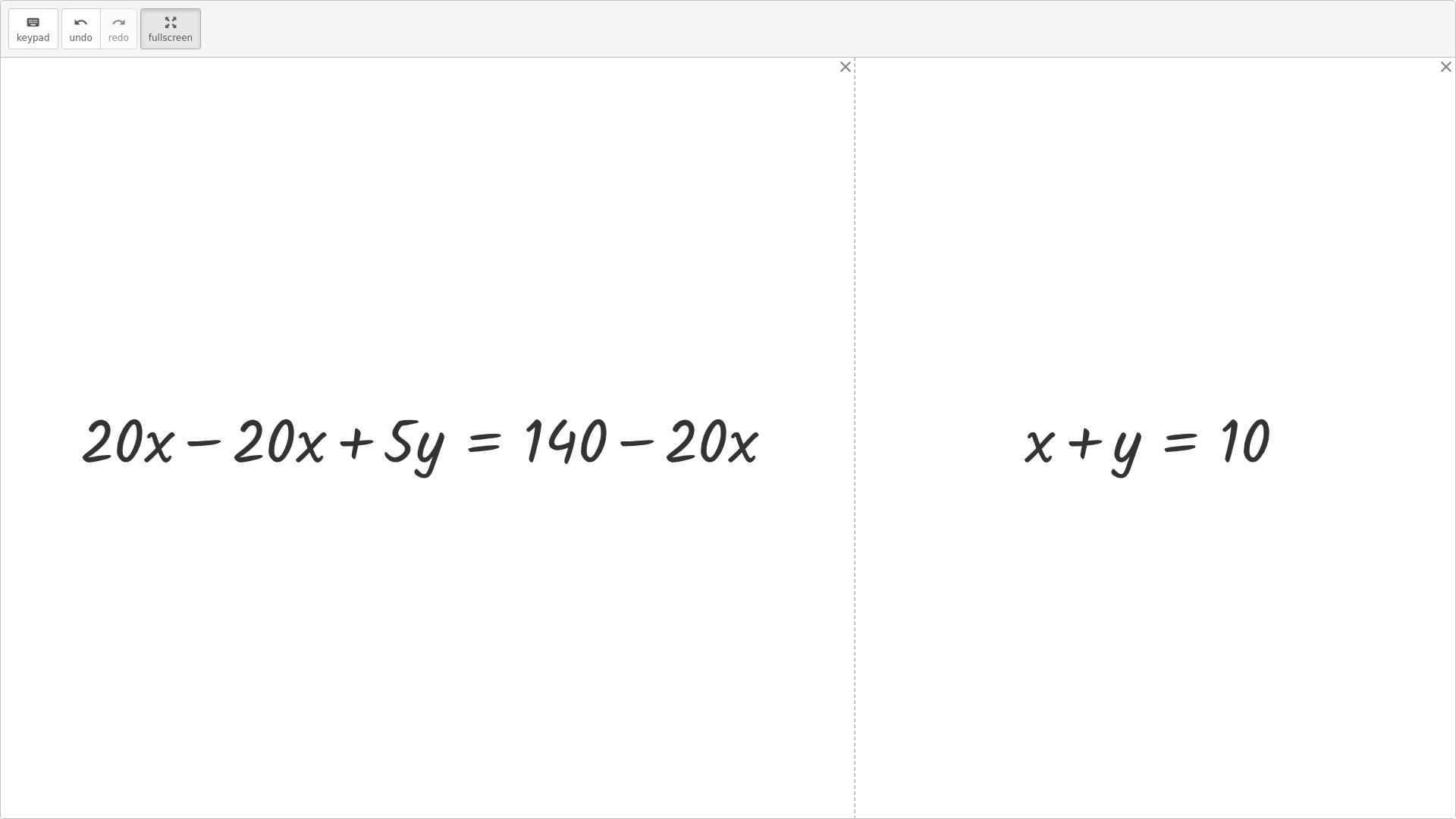
click at [664, 459] on div at bounding box center [432, 438] width 720 height 78
click at [657, 457] on div at bounding box center [432, 438] width 720 height 78
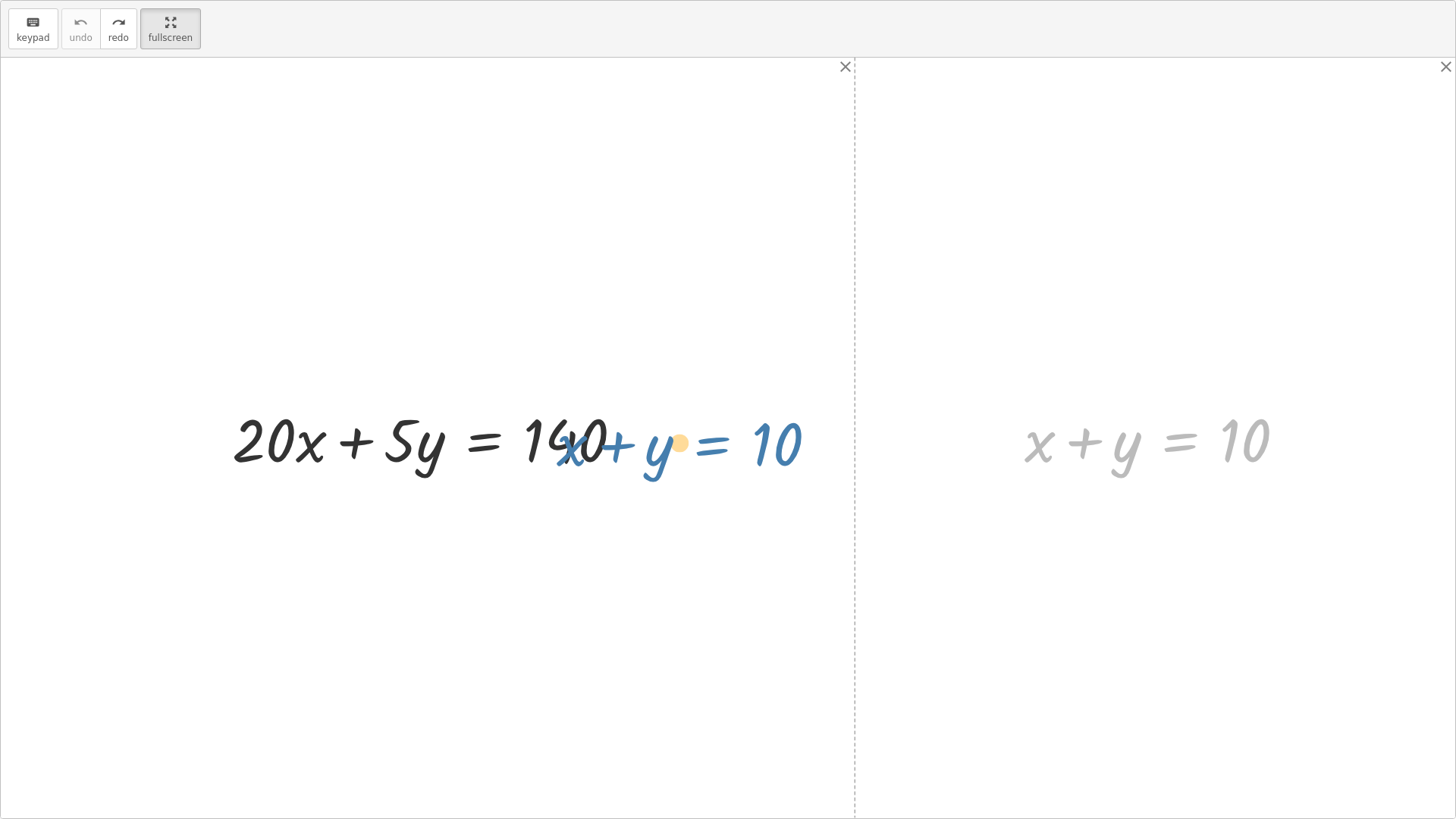
drag, startPoint x: 1210, startPoint y: 441, endPoint x: 711, endPoint y: 442, distance: 499.0
click at [711, 442] on div "+ · 20 · x + · 5 · y = 140 + x + y = 10 + x + y = 10" at bounding box center [728, 437] width 1454 height 760
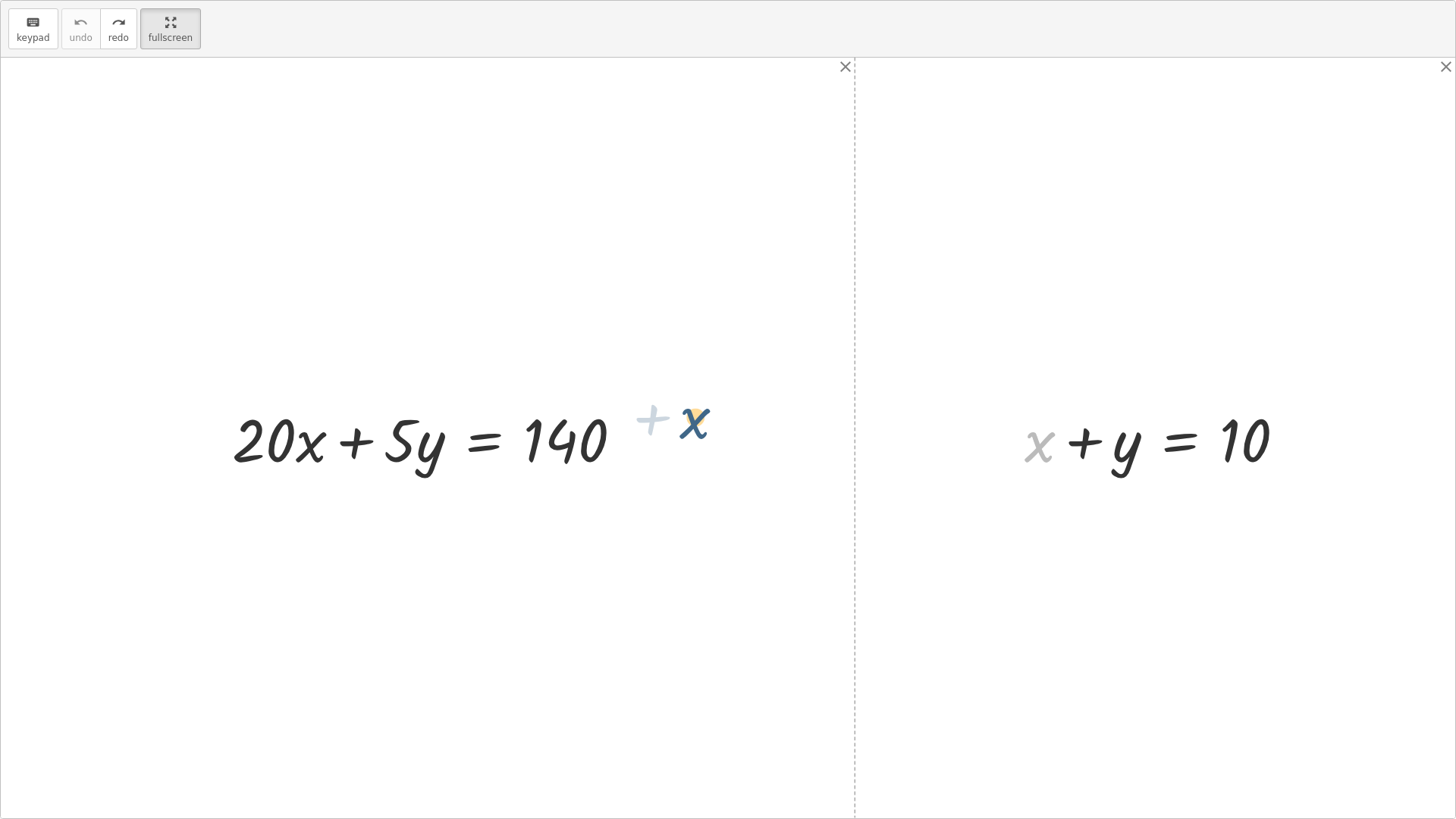
drag, startPoint x: 1026, startPoint y: 440, endPoint x: 654, endPoint y: 448, distance: 372.1
click at [654, 448] on div "+ · 20 · x + · 5 · y = 140 + x + x + y = 10" at bounding box center [728, 437] width 1454 height 760
drag, startPoint x: 1232, startPoint y: 438, endPoint x: 999, endPoint y: 439, distance: 233.0
click at [999, 439] on div "+ · 20 · x + · 5 · y = 140 10 + x + y = 10" at bounding box center [728, 437] width 1454 height 760
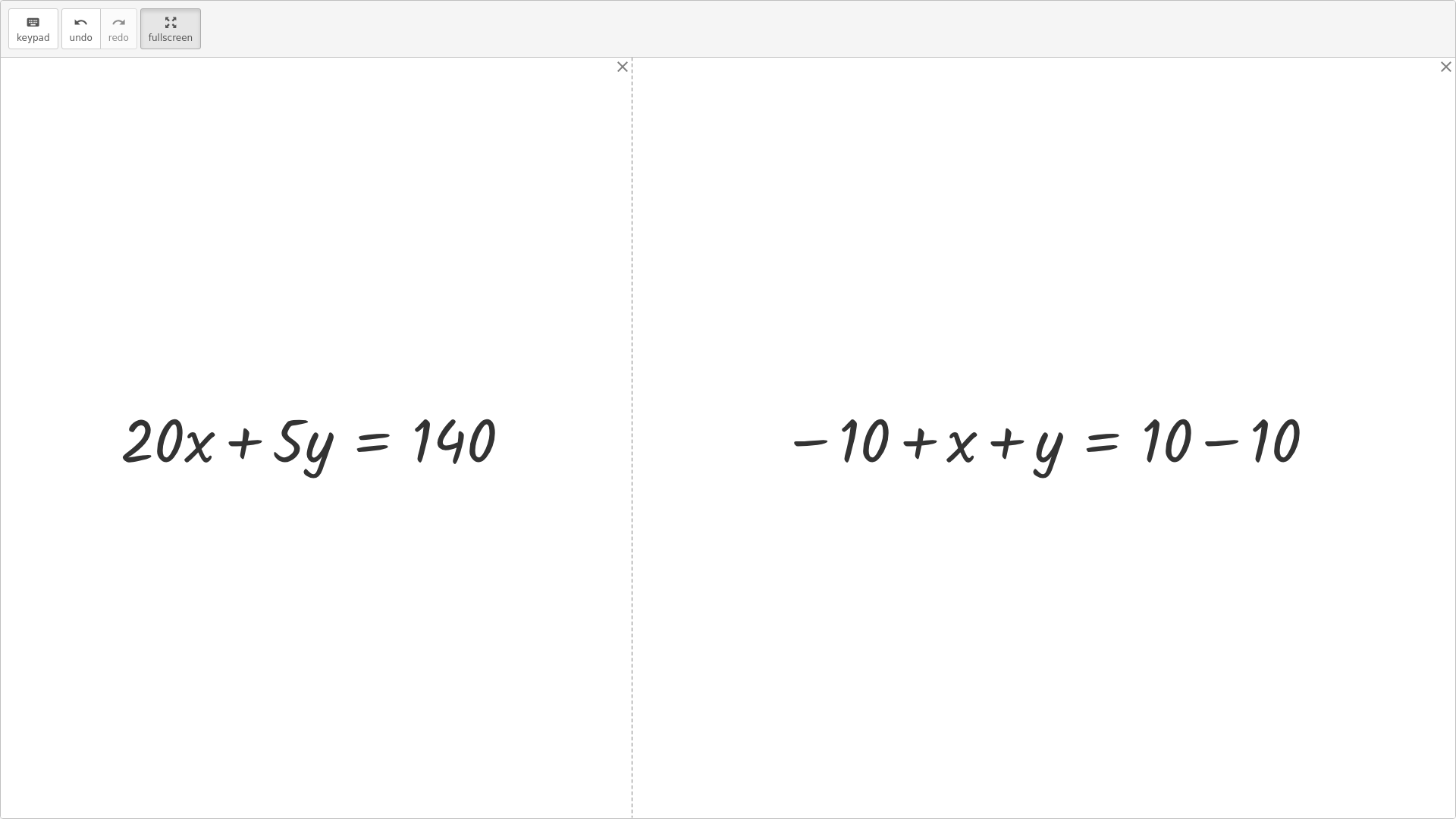
click at [1233, 424] on div at bounding box center [1050, 438] width 551 height 78
click at [838, 435] on div at bounding box center [986, 438] width 422 height 75
click at [871, 435] on div at bounding box center [986, 438] width 422 height 75
click at [983, 442] on div at bounding box center [986, 438] width 422 height 75
drag, startPoint x: 955, startPoint y: 443, endPoint x: 1224, endPoint y: 431, distance: 269.3
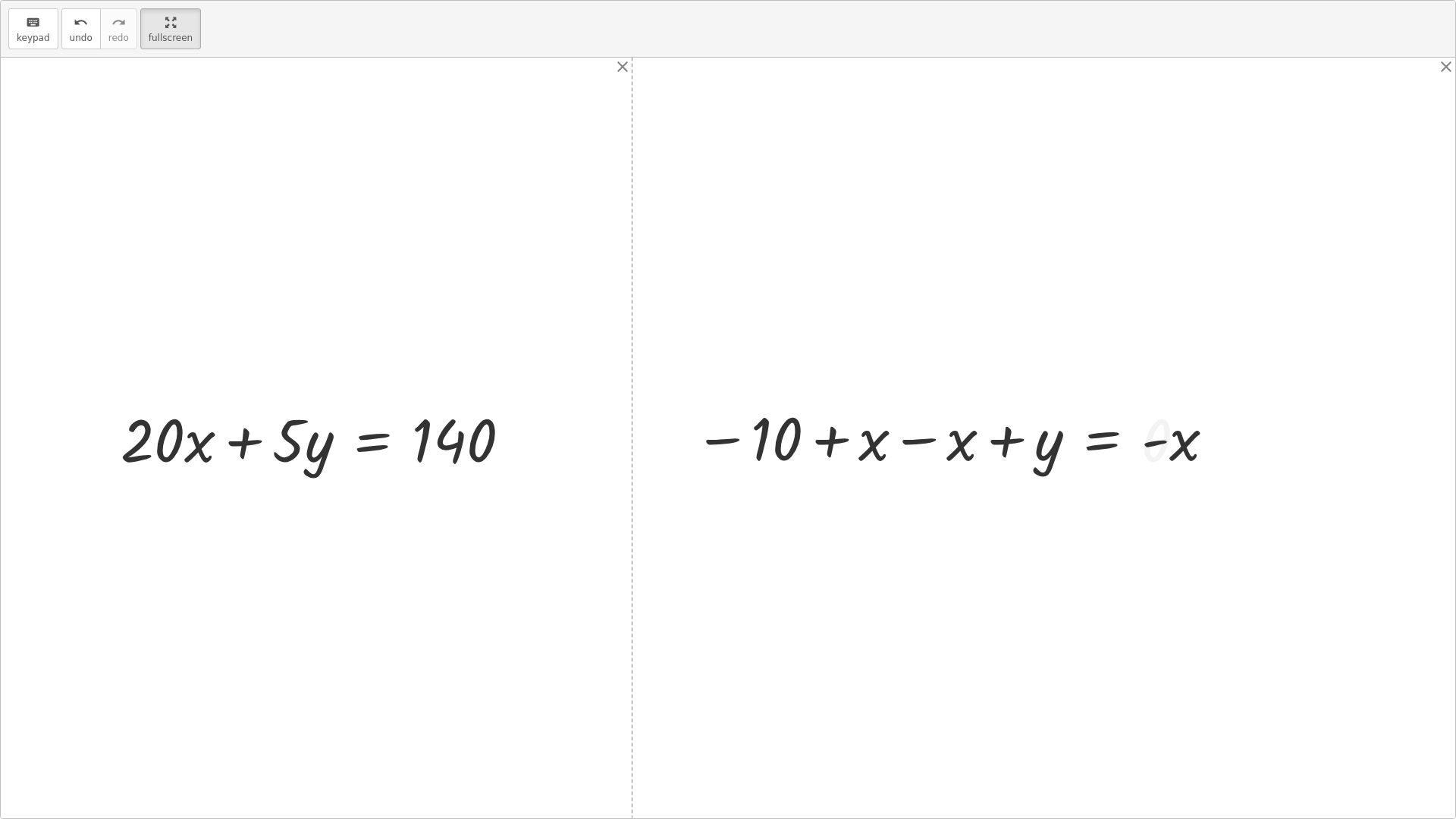
click at [1192, 438] on div at bounding box center [954, 438] width 537 height 75
drag, startPoint x: 915, startPoint y: 450, endPoint x: 830, endPoint y: 450, distance: 85.0
click at [888, 450] on div at bounding box center [954, 438] width 537 height 75
click at [830, 450] on div at bounding box center [931, 438] width 587 height 78
drag, startPoint x: 866, startPoint y: 450, endPoint x: 940, endPoint y: 446, distance: 74.1
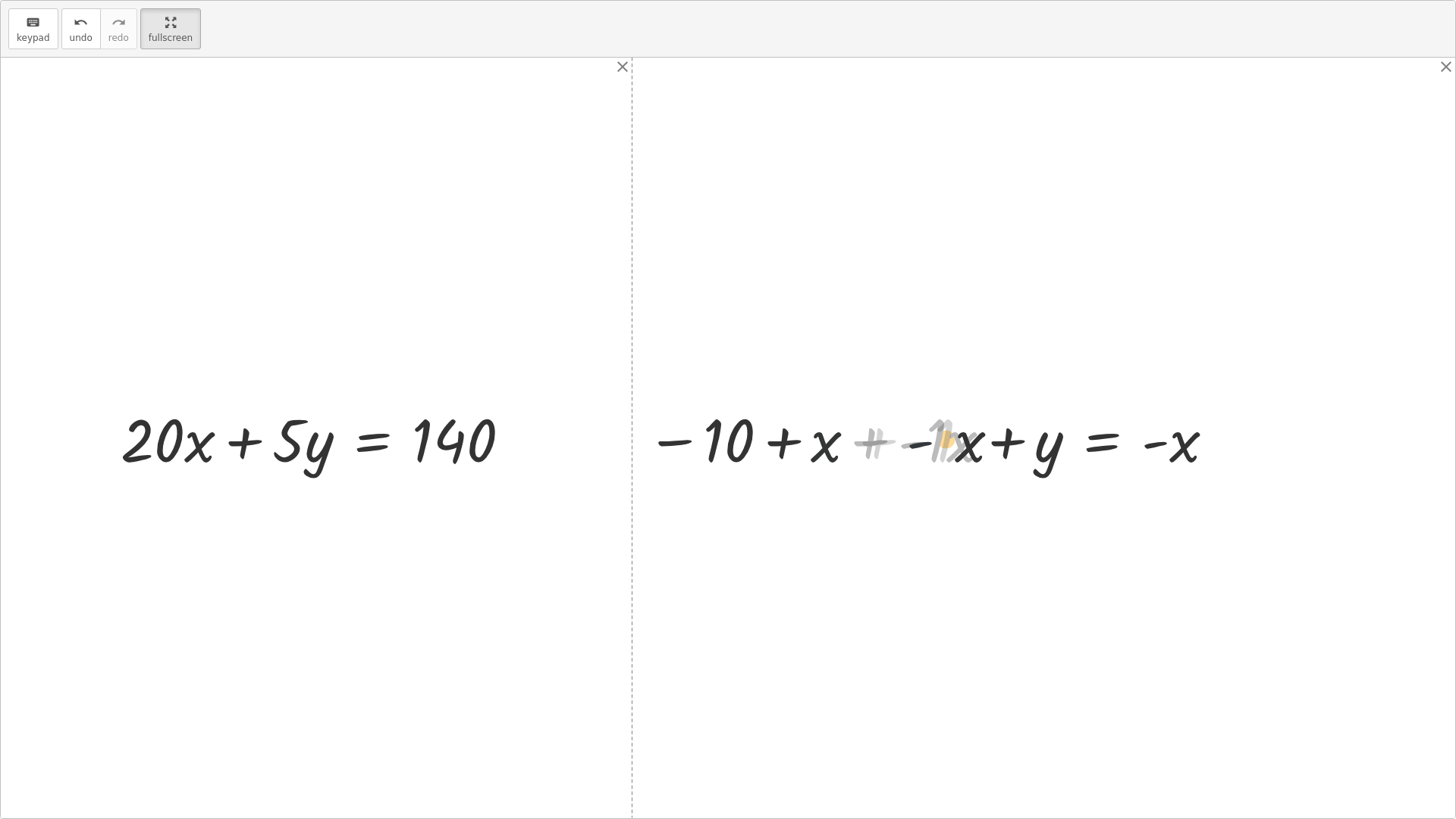
click at [923, 447] on div at bounding box center [931, 438] width 587 height 78
click at [909, 445] on div at bounding box center [941, 438] width 566 height 75
click at [909, 445] on div at bounding box center [954, 438] width 537 height 75
drag, startPoint x: 900, startPoint y: 445, endPoint x: 863, endPoint y: 447, distance: 37.1
click at [872, 446] on div at bounding box center [954, 438] width 537 height 75
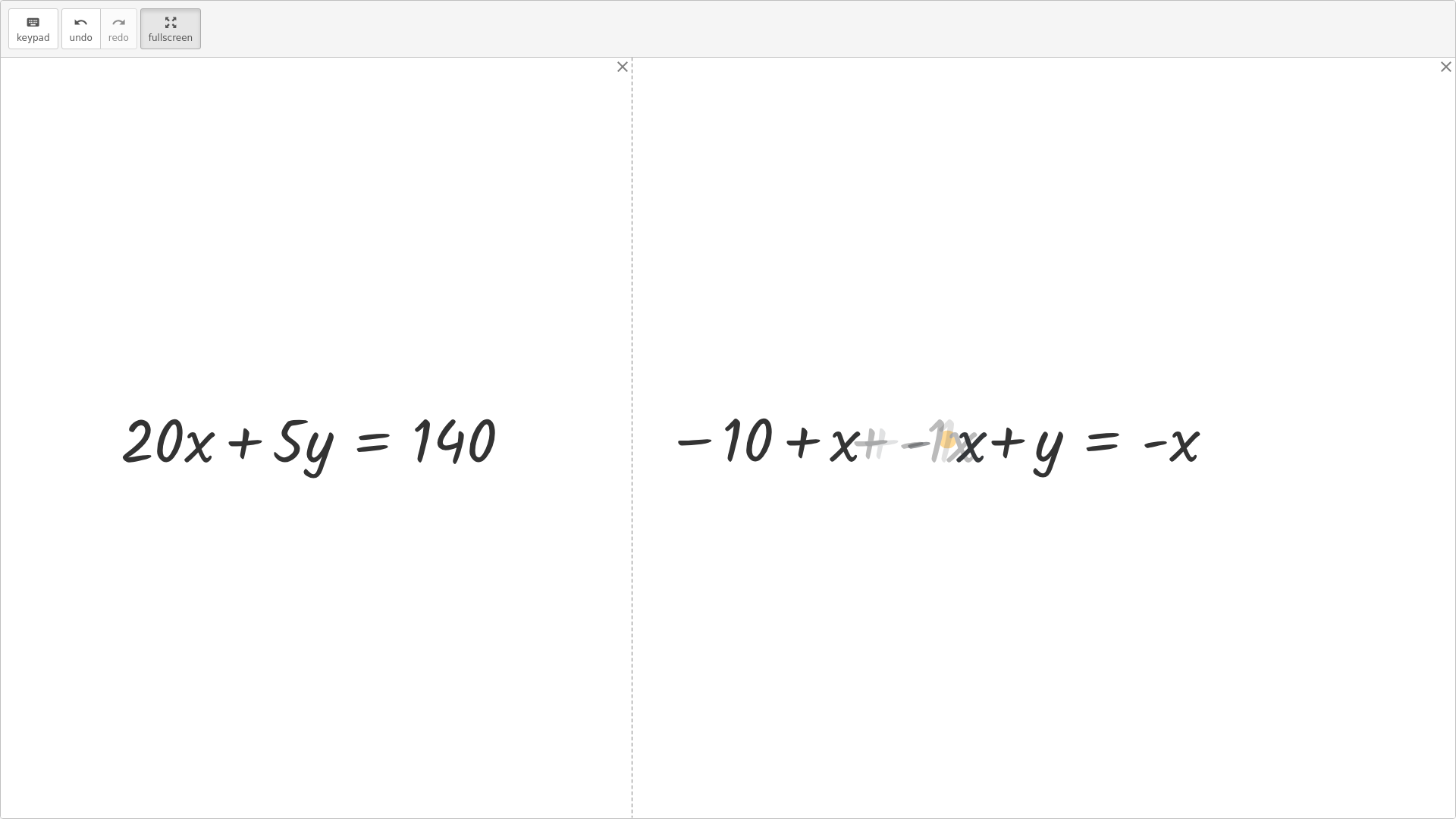
drag, startPoint x: 863, startPoint y: 447, endPoint x: 886, endPoint y: 447, distance: 23.0
click at [886, 447] on div at bounding box center [931, 438] width 587 height 78
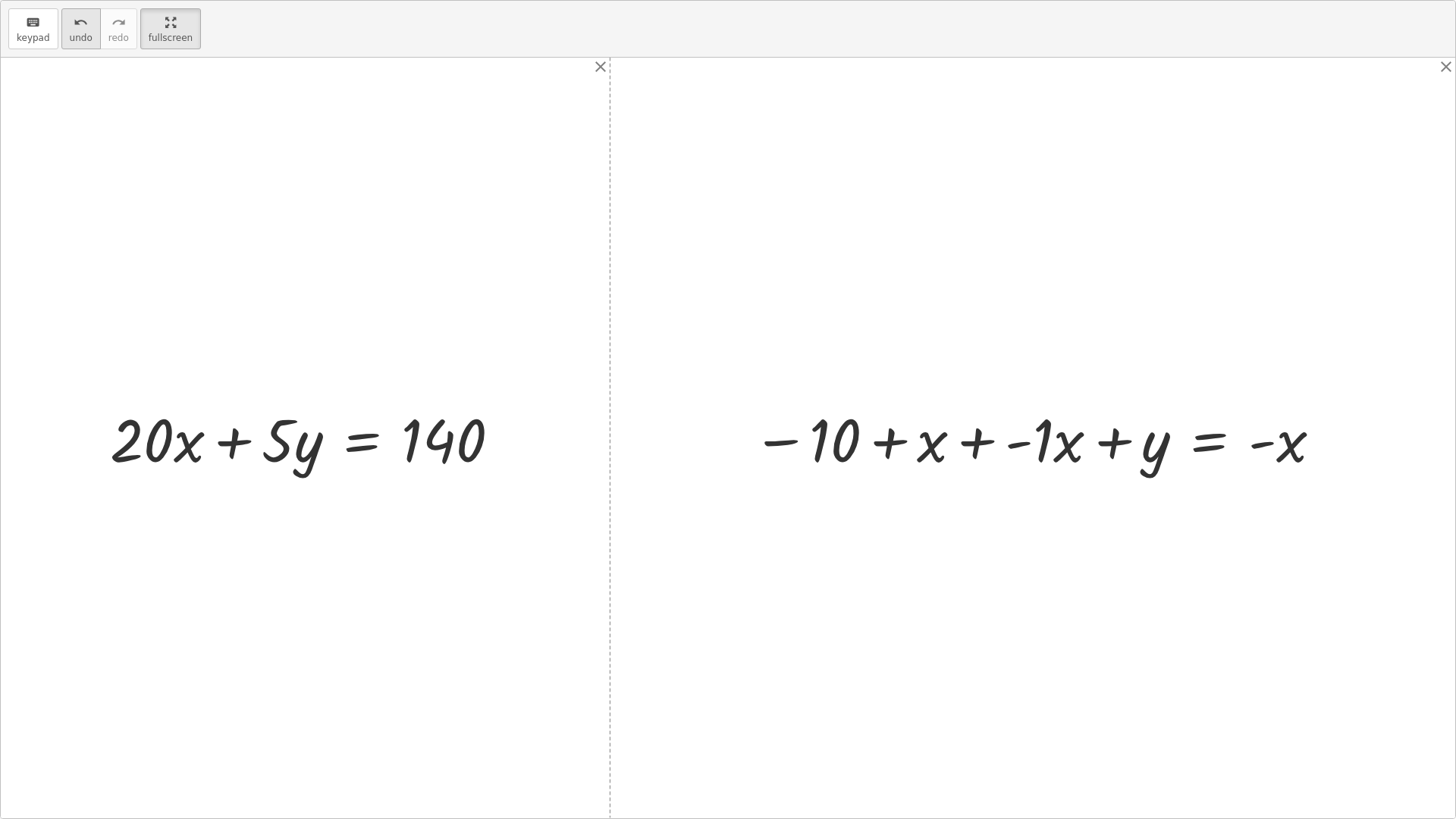
click at [80, 37] on span "undo" at bounding box center [81, 37] width 23 height 10
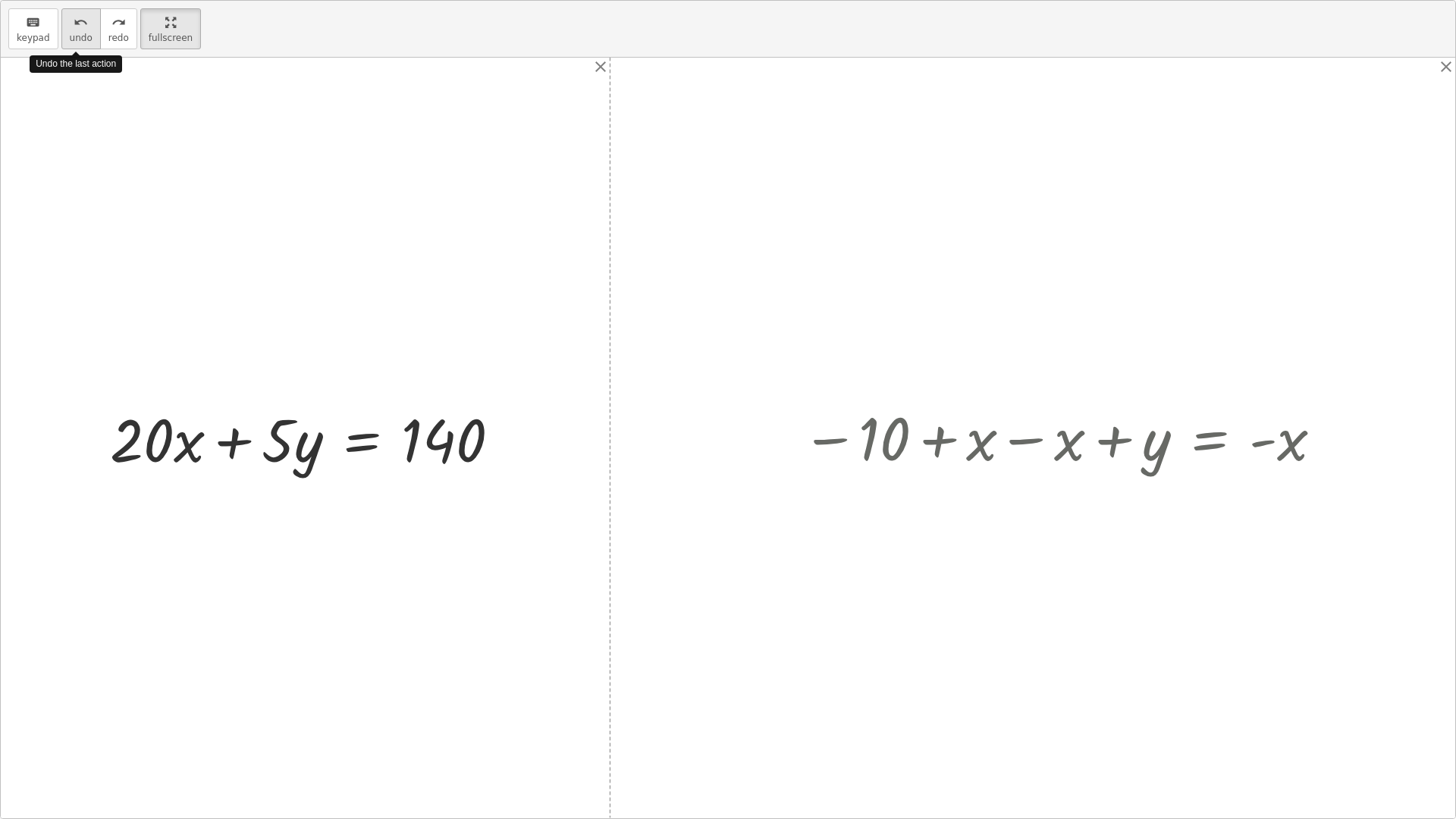
click at [80, 37] on span "undo" at bounding box center [81, 37] width 23 height 10
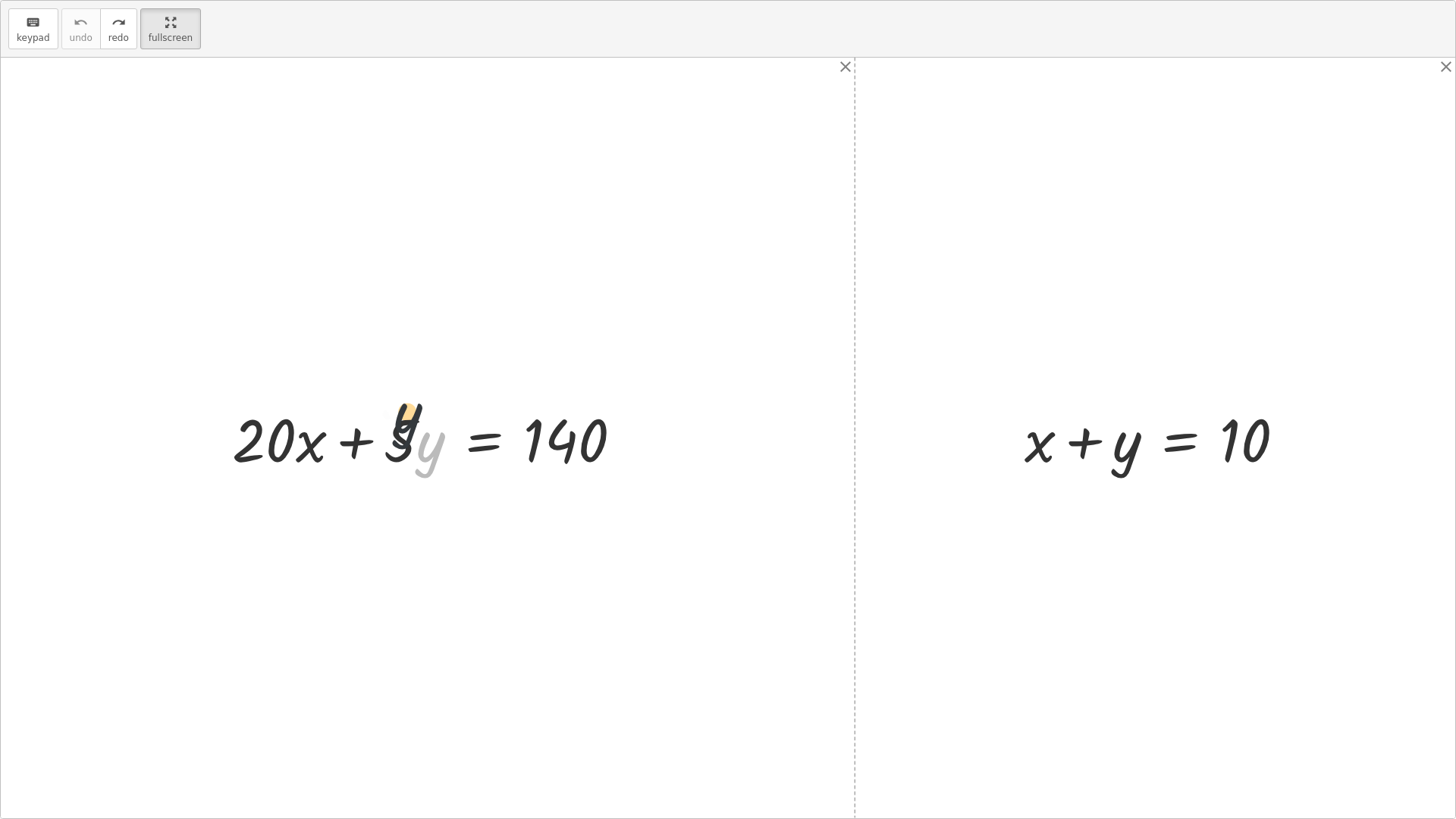
drag, startPoint x: 435, startPoint y: 460, endPoint x: 408, endPoint y: 418, distance: 49.9
click at [408, 418] on div at bounding box center [433, 438] width 418 height 78
drag, startPoint x: 408, startPoint y: 430, endPoint x: 248, endPoint y: 440, distance: 160.3
drag, startPoint x: 403, startPoint y: 435, endPoint x: 281, endPoint y: 423, distance: 122.6
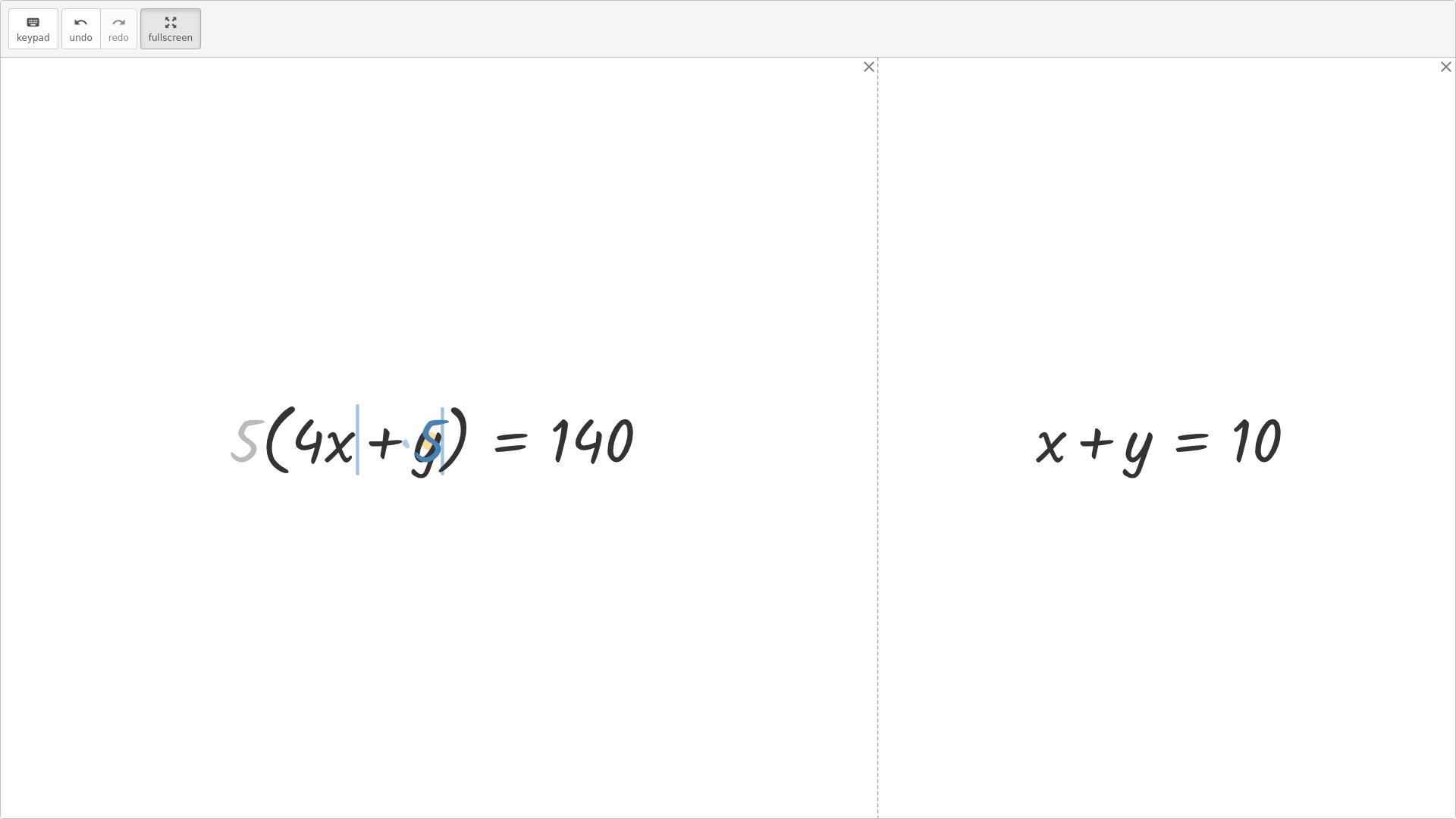
drag, startPoint x: 246, startPoint y: 447, endPoint x: 429, endPoint y: 447, distance: 183.0
click at [429, 447] on div at bounding box center [445, 438] width 447 height 88
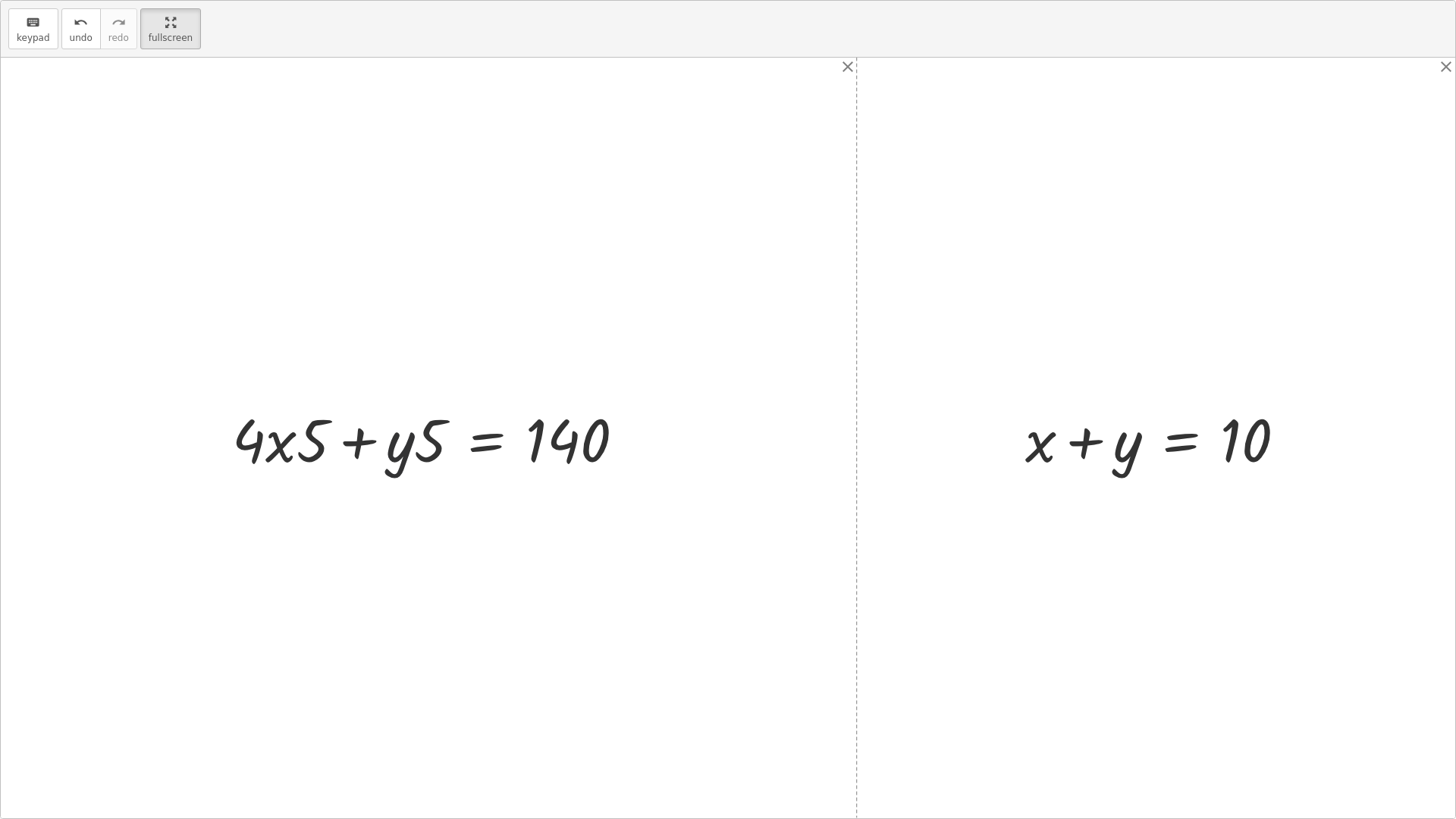
click at [396, 445] on div at bounding box center [435, 438] width 420 height 78
click at [300, 448] on div at bounding box center [435, 438] width 420 height 78
drag, startPoint x: 299, startPoint y: 447, endPoint x: 340, endPoint y: 448, distance: 41.0
click at [303, 447] on div at bounding box center [435, 438] width 420 height 78
drag, startPoint x: 436, startPoint y: 443, endPoint x: 386, endPoint y: 442, distance: 50.0
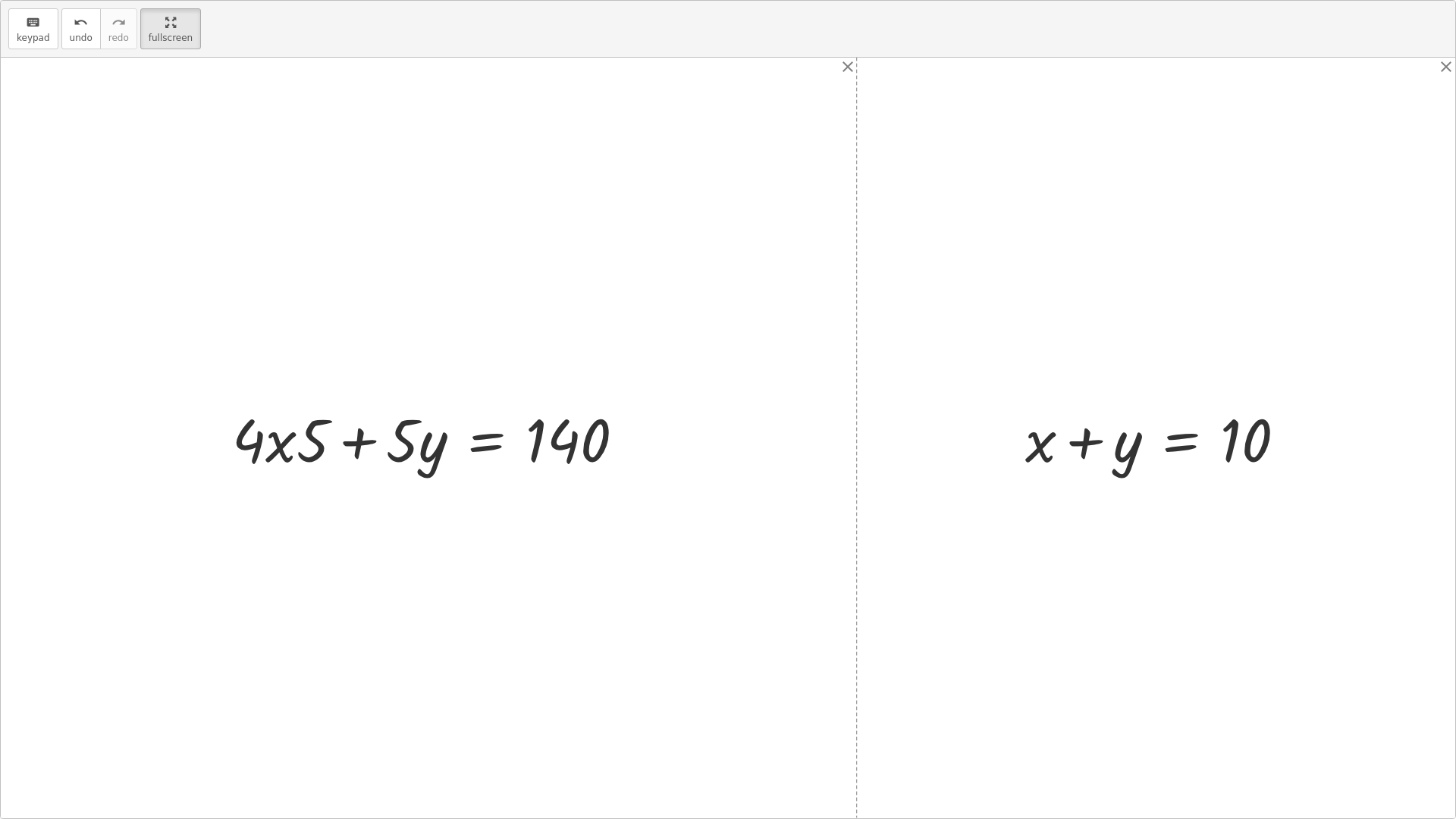
click at [357, 439] on div at bounding box center [435, 438] width 420 height 78
drag, startPoint x: 317, startPoint y: 451, endPoint x: 314, endPoint y: 436, distance: 15.3
click at [314, 436] on div at bounding box center [435, 438] width 420 height 78
drag, startPoint x: 321, startPoint y: 446, endPoint x: 263, endPoint y: 435, distance: 59.0
click at [436, 452] on div at bounding box center [433, 438] width 418 height 78
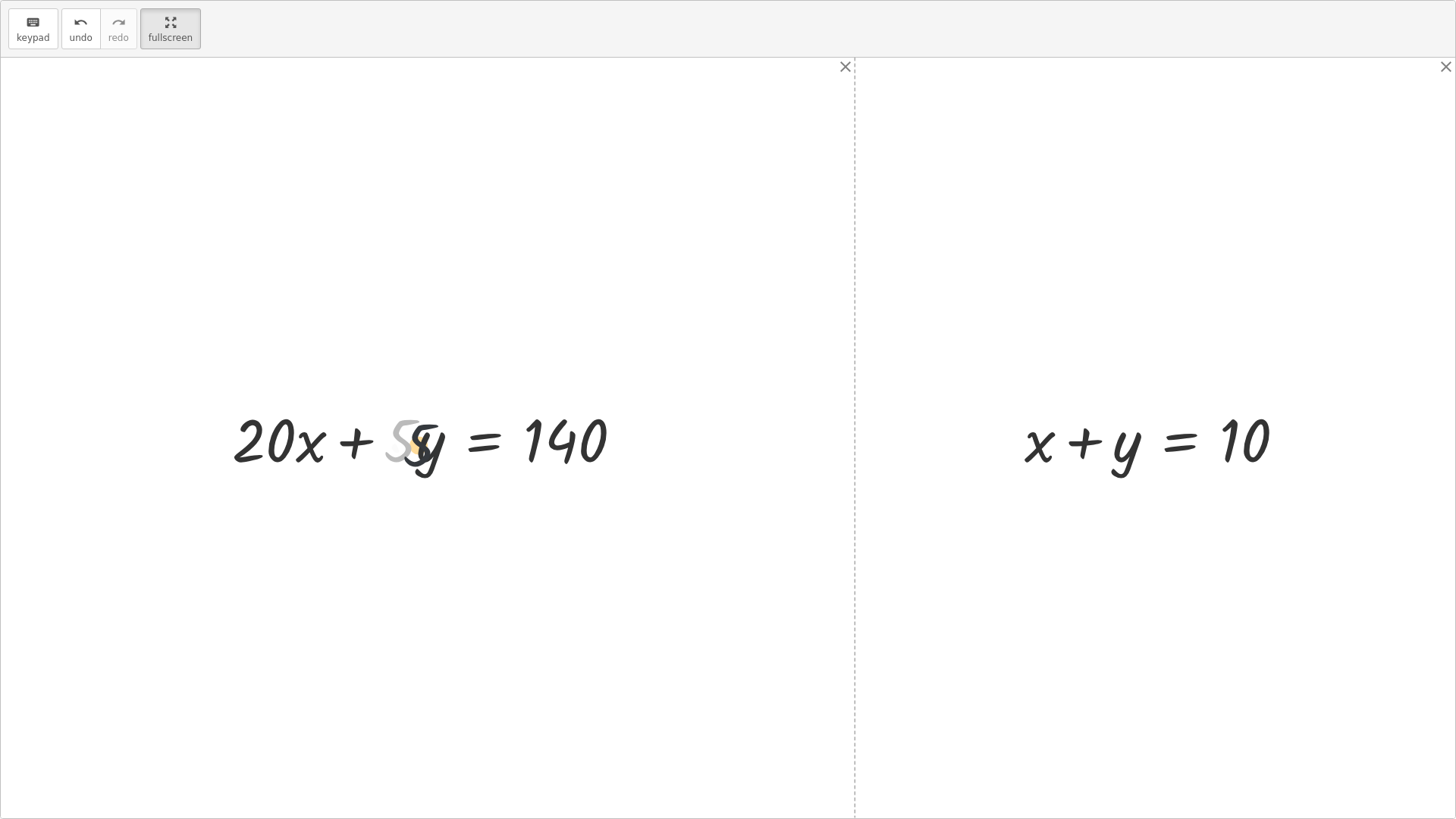
drag, startPoint x: 412, startPoint y: 450, endPoint x: 434, endPoint y: 455, distance: 22.6
click at [434, 455] on div at bounding box center [433, 438] width 418 height 78
drag, startPoint x: 401, startPoint y: 449, endPoint x: 298, endPoint y: 458, distance: 103.4
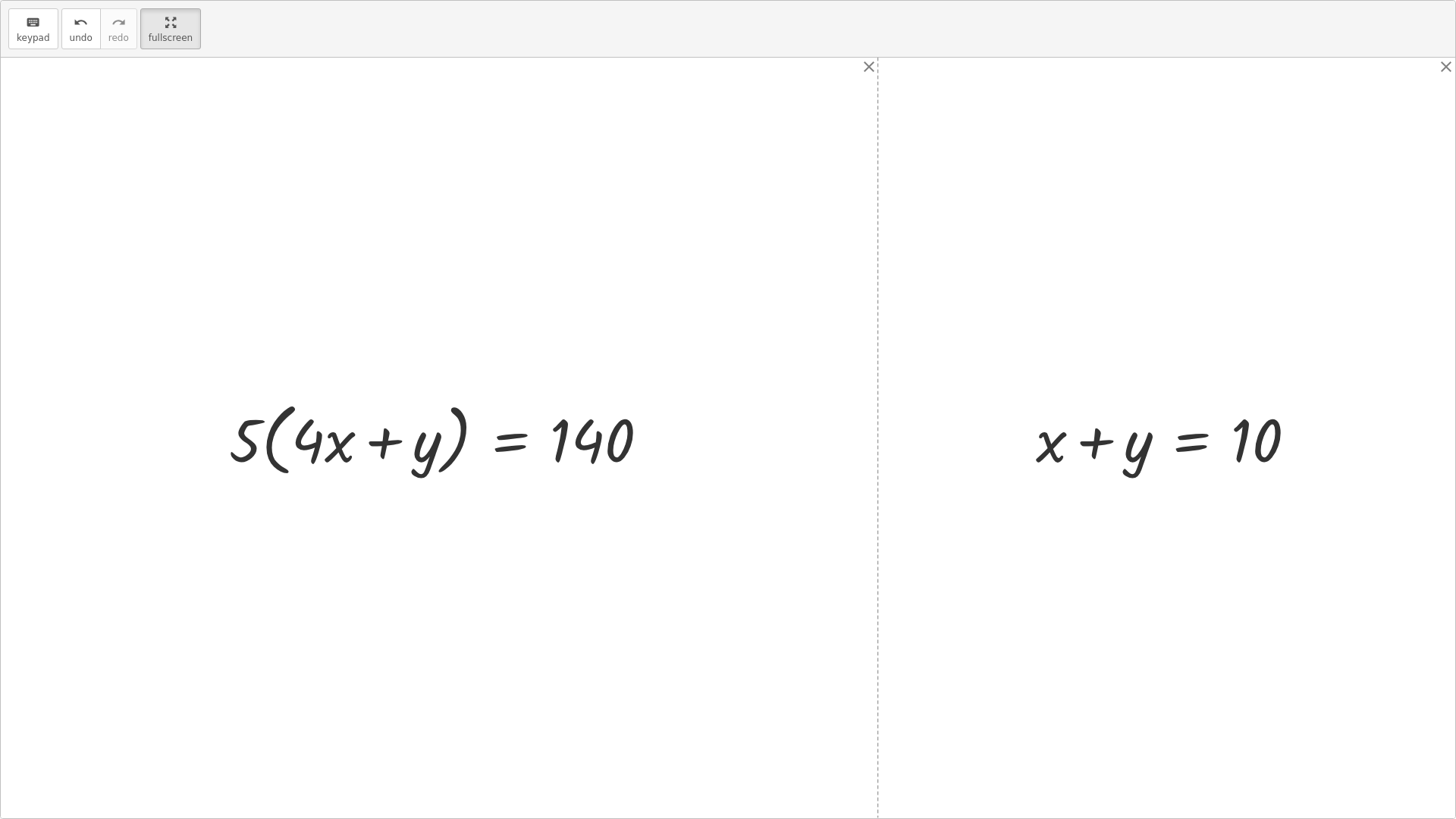
click at [312, 451] on div at bounding box center [445, 438] width 447 height 88
drag, startPoint x: 242, startPoint y: 458, endPoint x: 375, endPoint y: 463, distance: 133.1
click at [375, 463] on div at bounding box center [445, 438] width 447 height 88
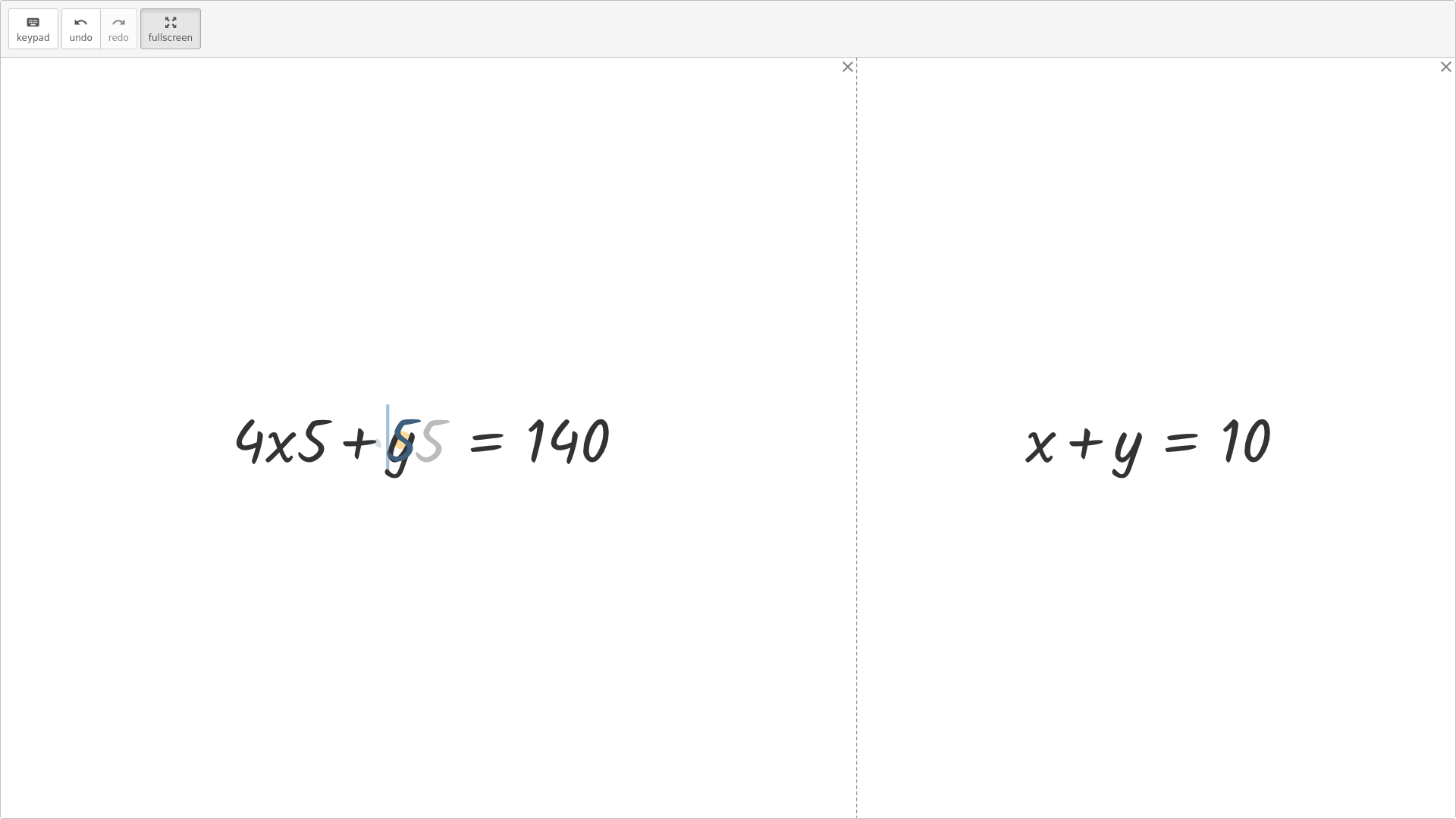
drag, startPoint x: 428, startPoint y: 447, endPoint x: 392, endPoint y: 445, distance: 36.1
click at [392, 445] on div at bounding box center [435, 438] width 420 height 78
drag, startPoint x: 310, startPoint y: 443, endPoint x: 412, endPoint y: 447, distance: 102.1
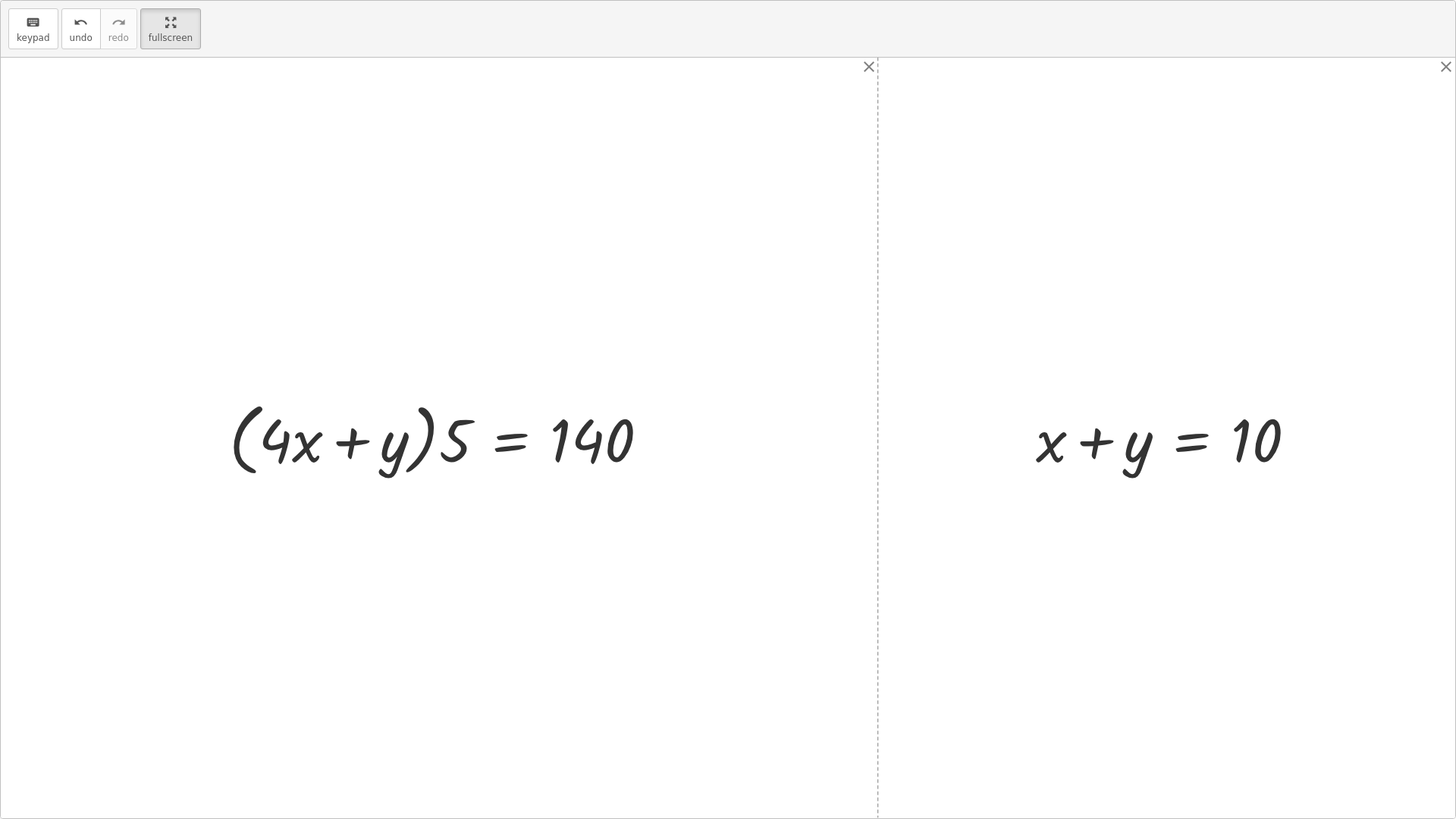
click at [384, 449] on div at bounding box center [445, 438] width 447 height 88
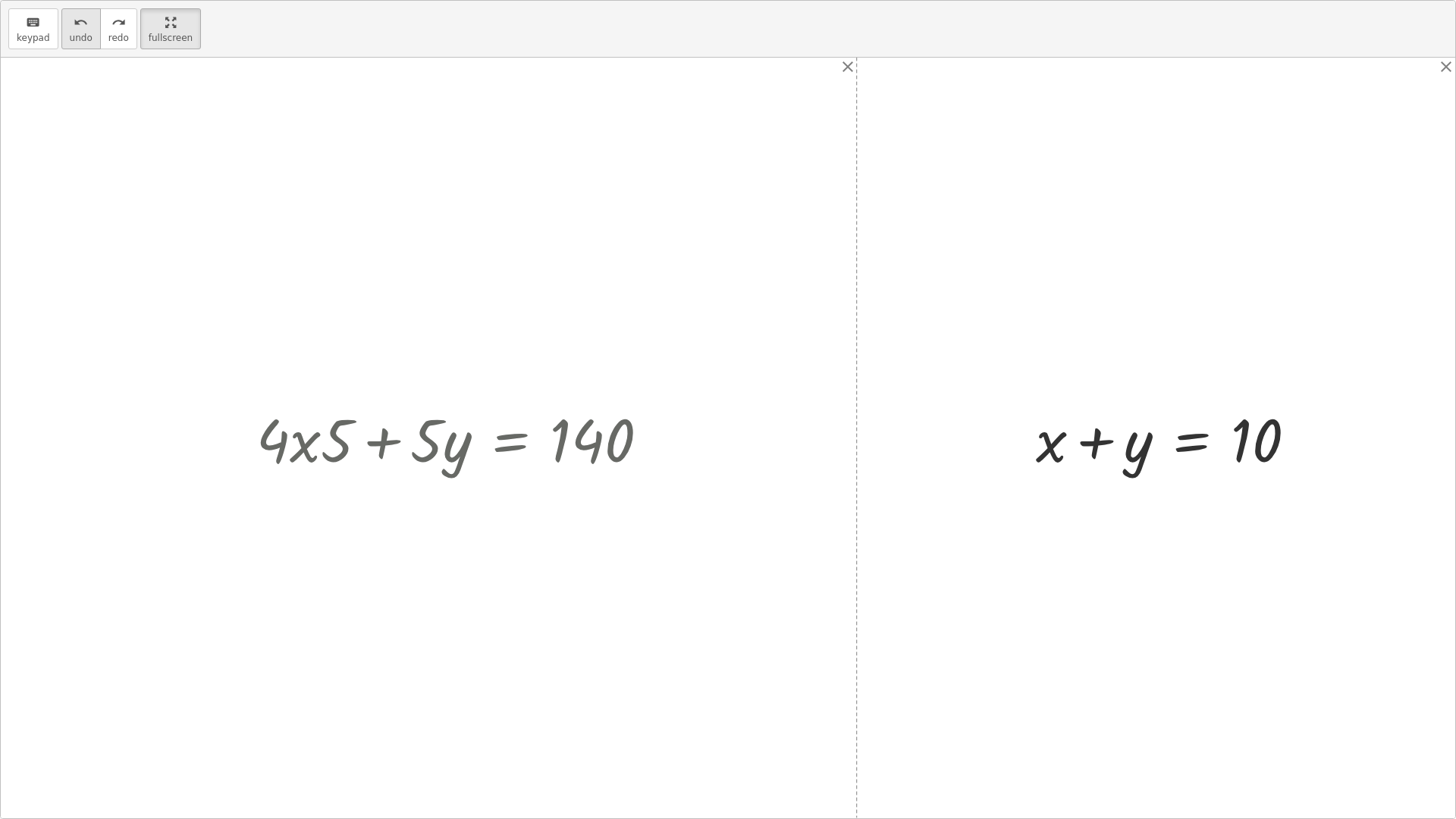
click at [73, 22] on icon "undo" at bounding box center [80, 22] width 14 height 18
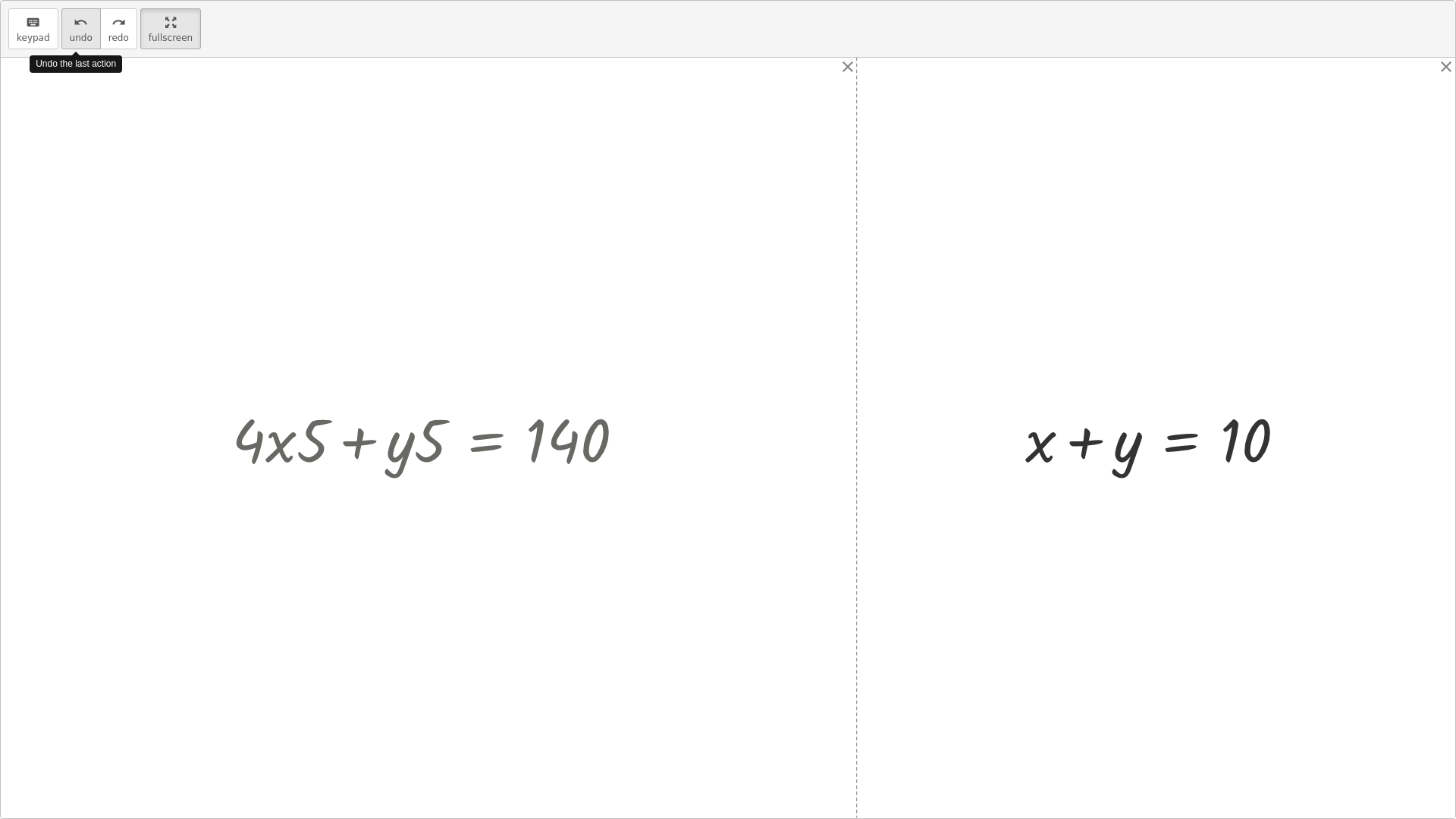
click at [73, 22] on icon "undo" at bounding box center [80, 22] width 14 height 18
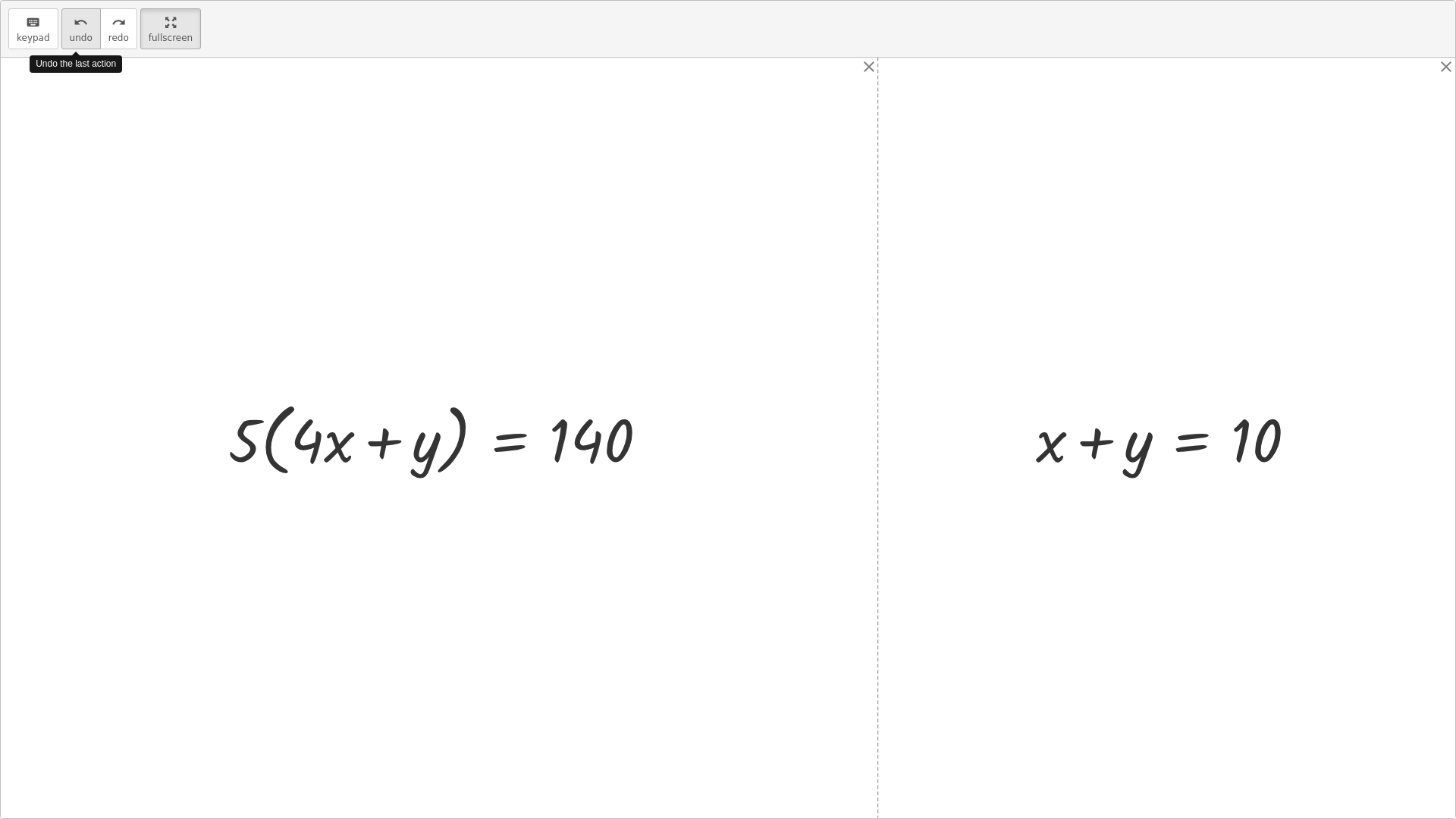
click at [73, 22] on icon "undo" at bounding box center [80, 22] width 14 height 18
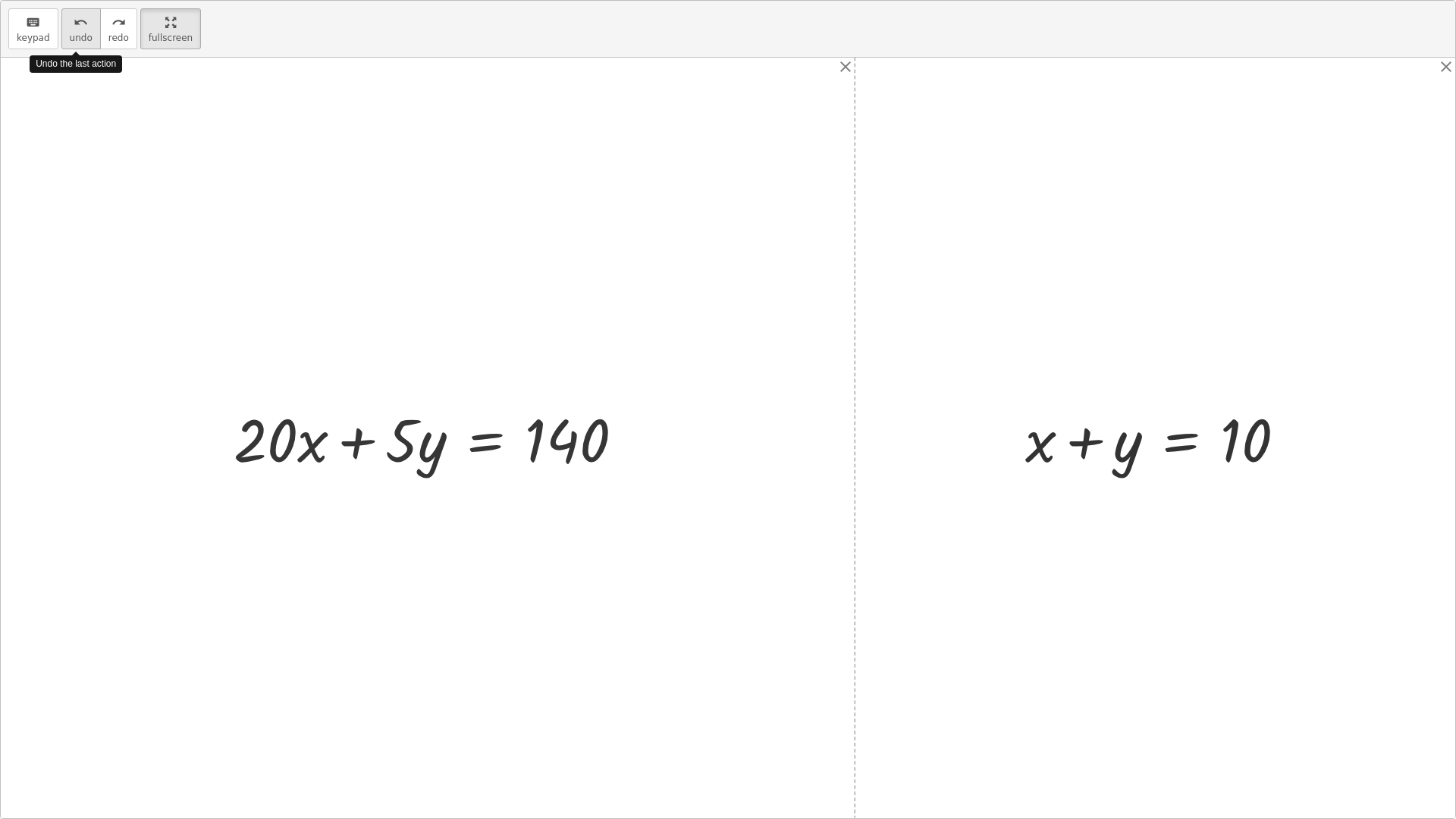
click at [73, 22] on icon "undo" at bounding box center [80, 22] width 14 height 18
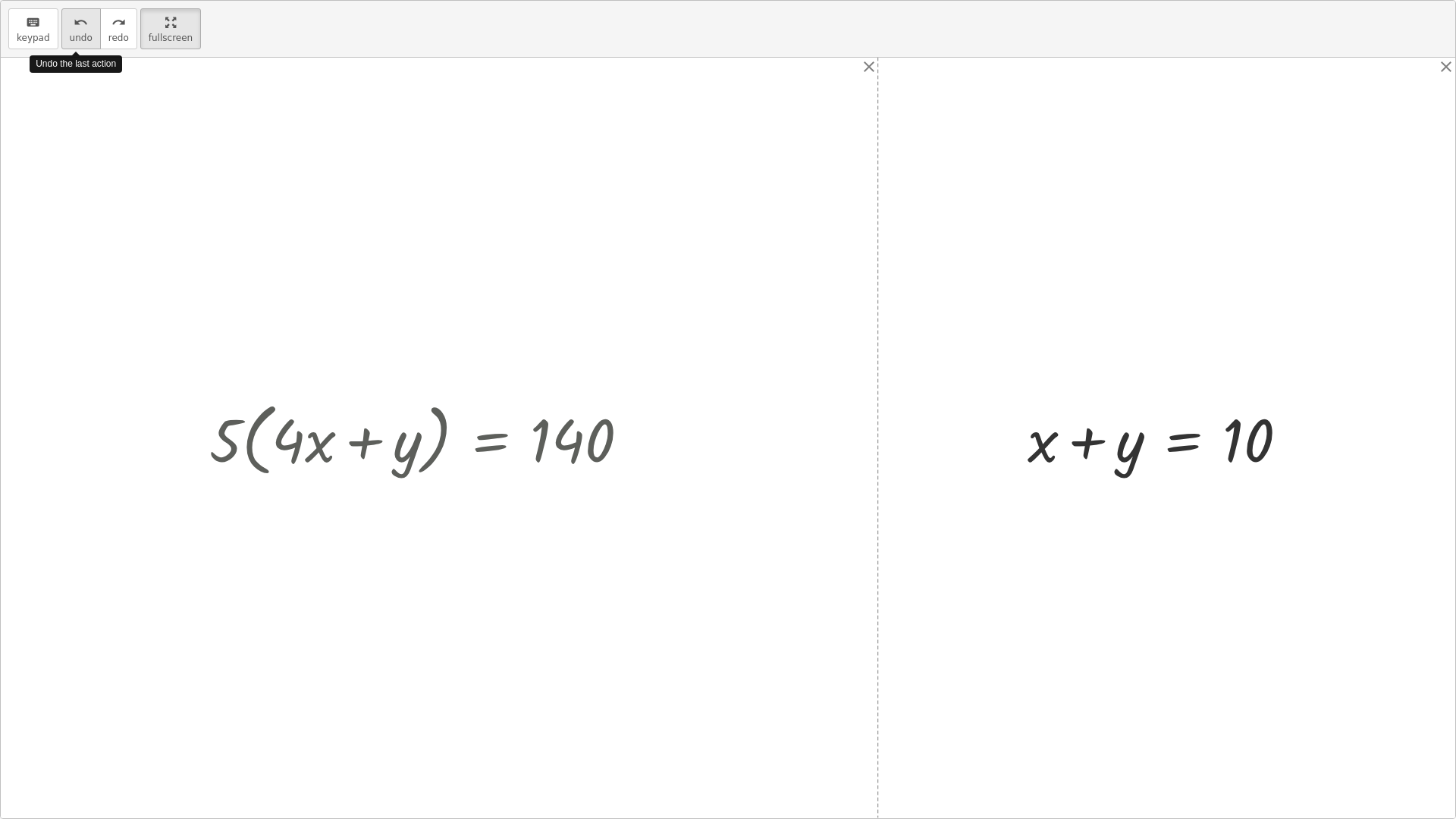
click at [73, 22] on icon "undo" at bounding box center [80, 22] width 14 height 18
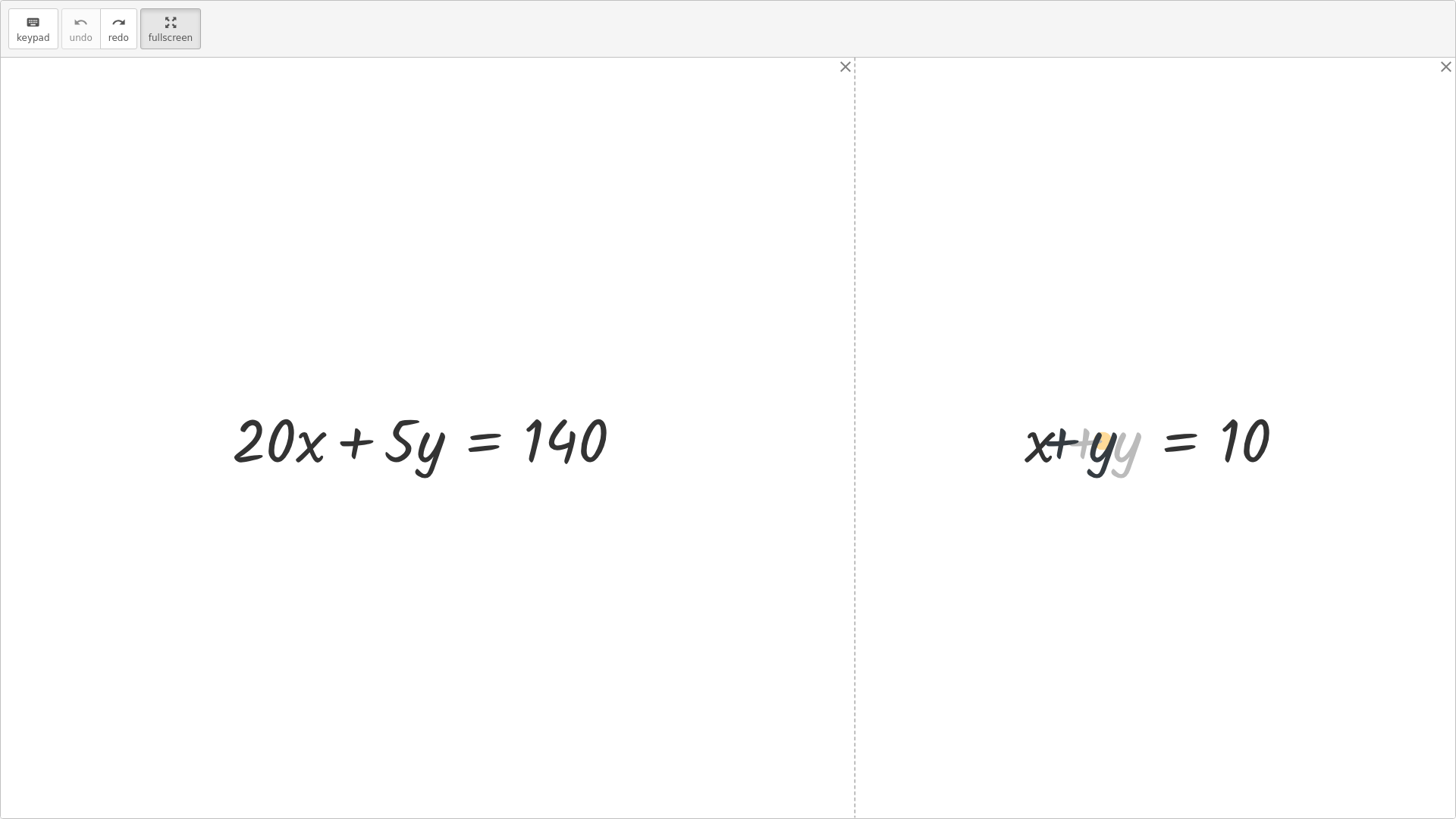
click at [1111, 443] on div at bounding box center [1161, 438] width 288 height 78
drag, startPoint x: 1116, startPoint y: 443, endPoint x: 1319, endPoint y: 418, distance: 204.5
click at [1319, 418] on div "+ · 20 · x + · 5 · y = 140 + x + y = 10" at bounding box center [728, 437] width 1454 height 760
click at [1091, 447] on div at bounding box center [1160, 438] width 458 height 78
click at [1235, 441] on div at bounding box center [1161, 438] width 288 height 78
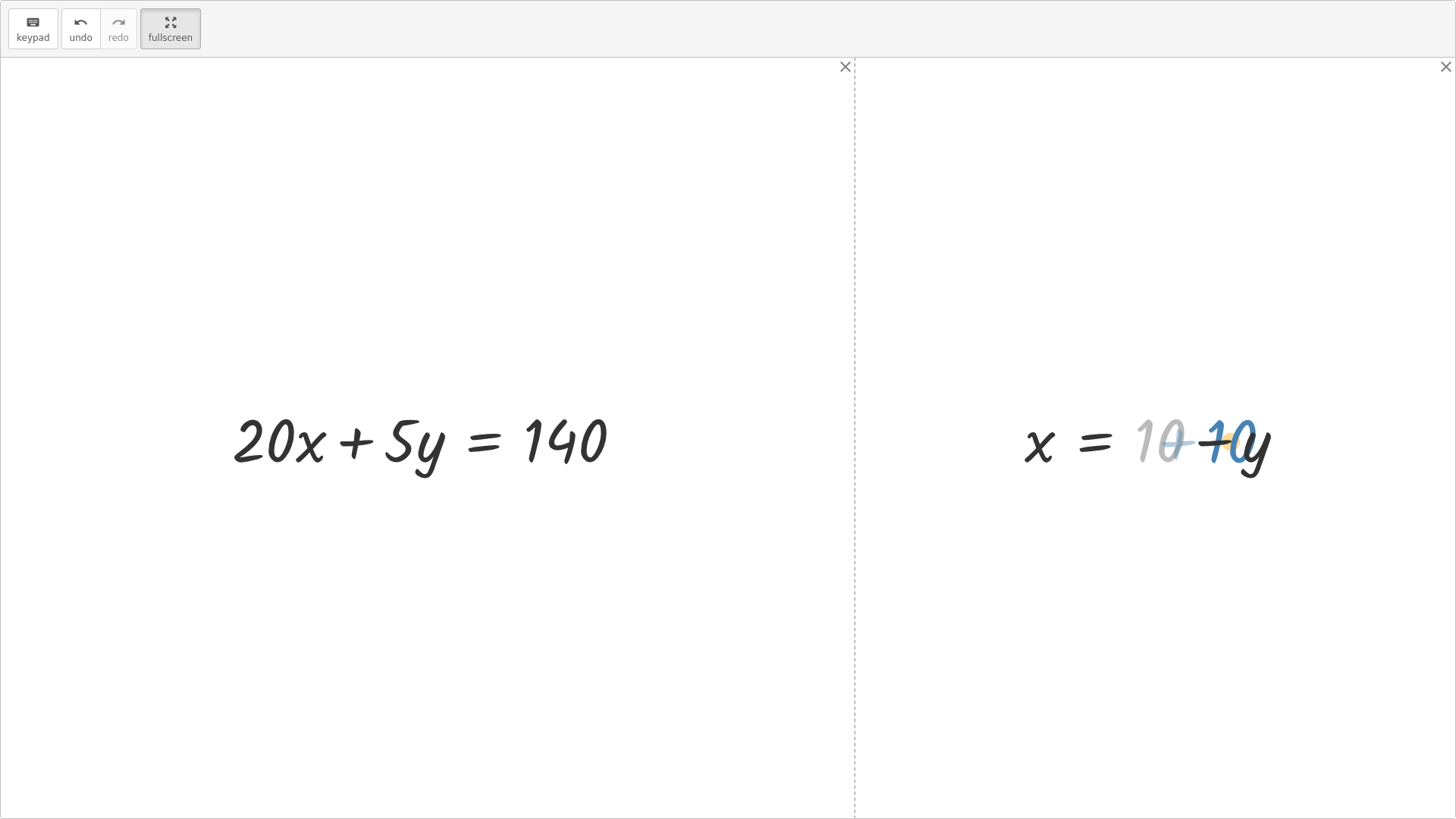
drag, startPoint x: 1181, startPoint y: 450, endPoint x: 1259, endPoint y: 452, distance: 78.0
click at [1259, 452] on div at bounding box center [1161, 438] width 288 height 78
drag, startPoint x: 1242, startPoint y: 448, endPoint x: 1290, endPoint y: 450, distance: 48.0
click at [1290, 450] on div at bounding box center [1161, 438] width 288 height 78
drag, startPoint x: 1166, startPoint y: 446, endPoint x: 973, endPoint y: 435, distance: 193.3
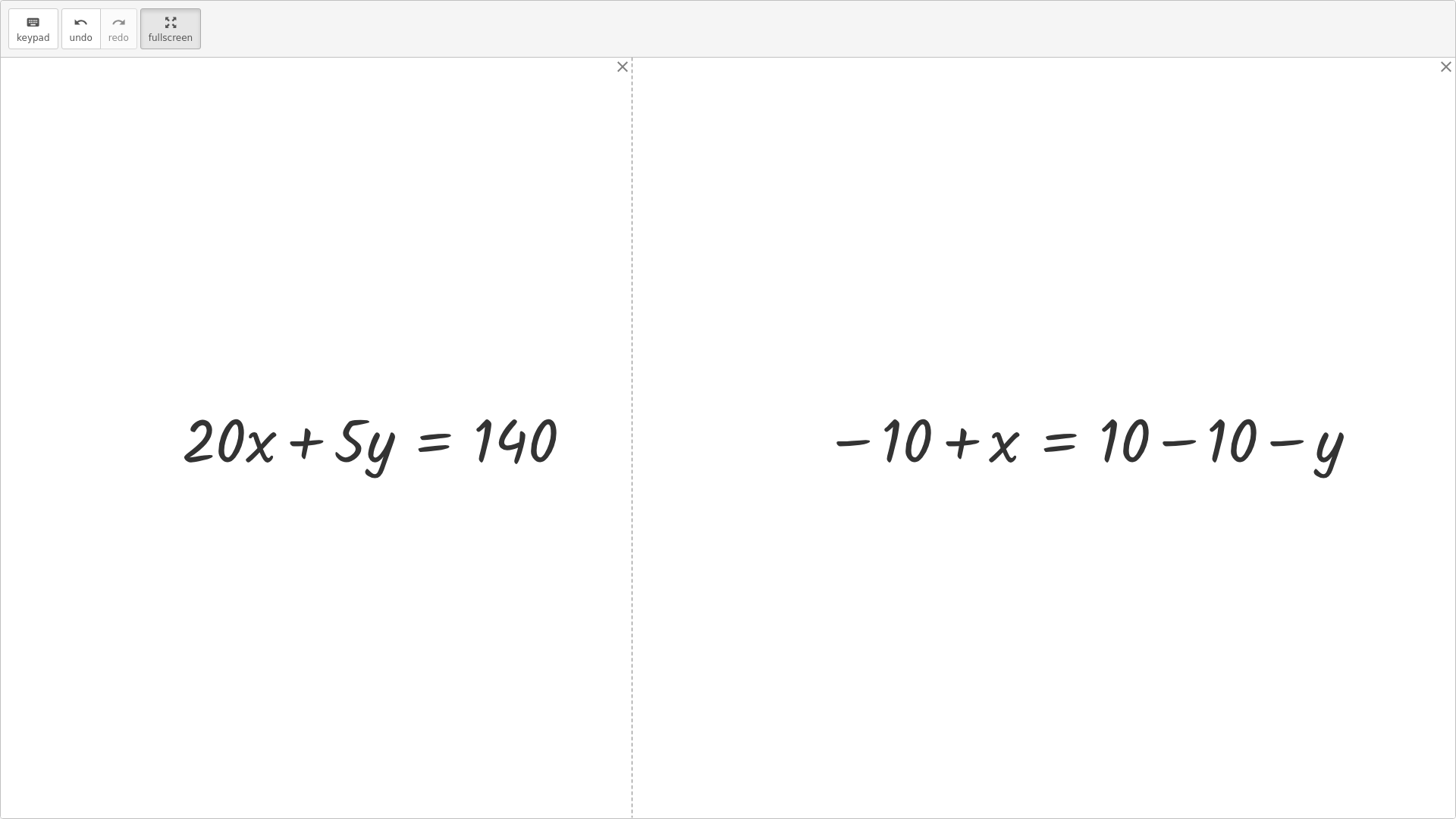
click at [951, 443] on div at bounding box center [1092, 438] width 551 height 78
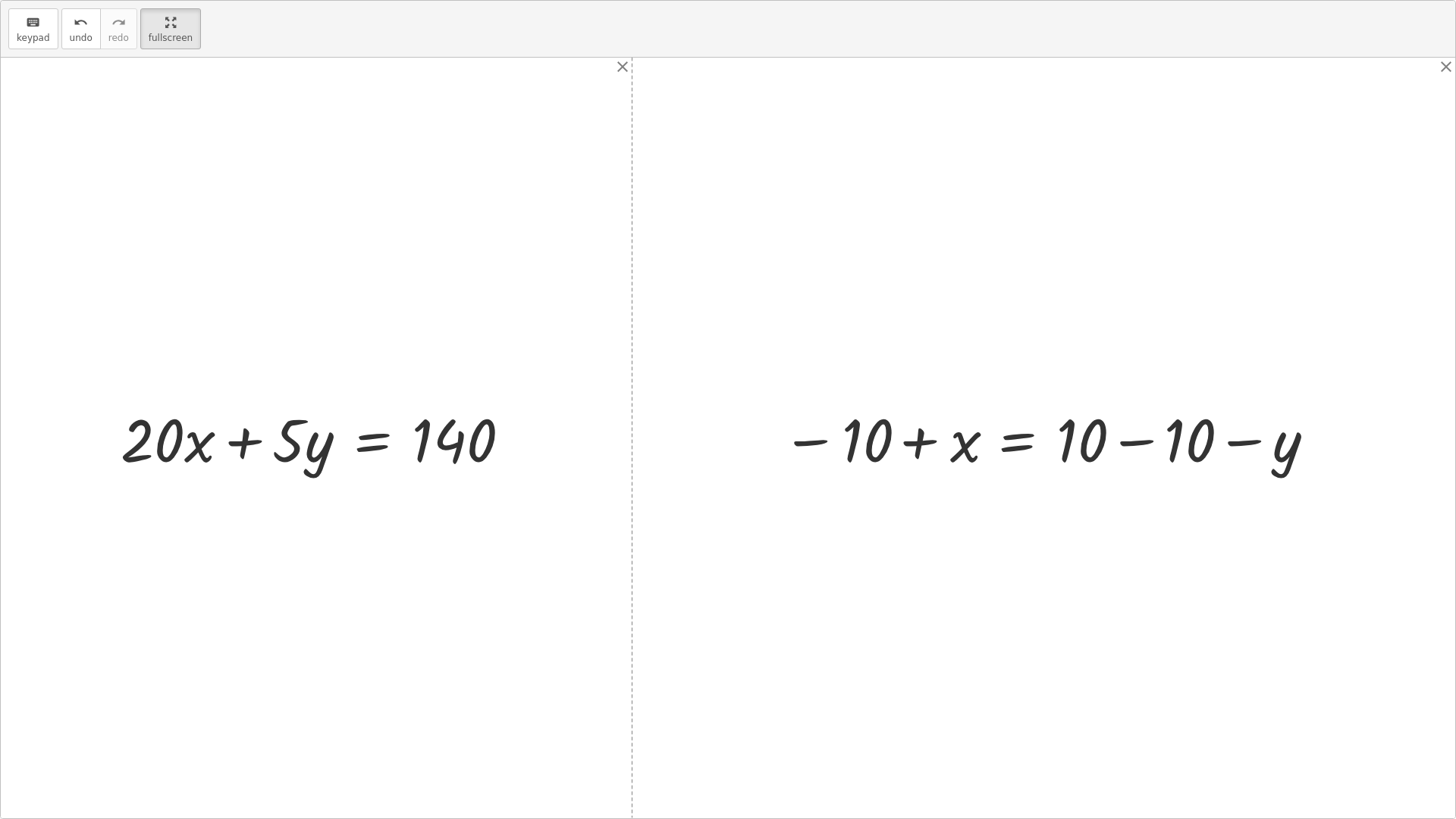
click at [1177, 448] on div at bounding box center [1050, 438] width 551 height 78
click at [1234, 447] on div at bounding box center [728, 437] width 1454 height 760
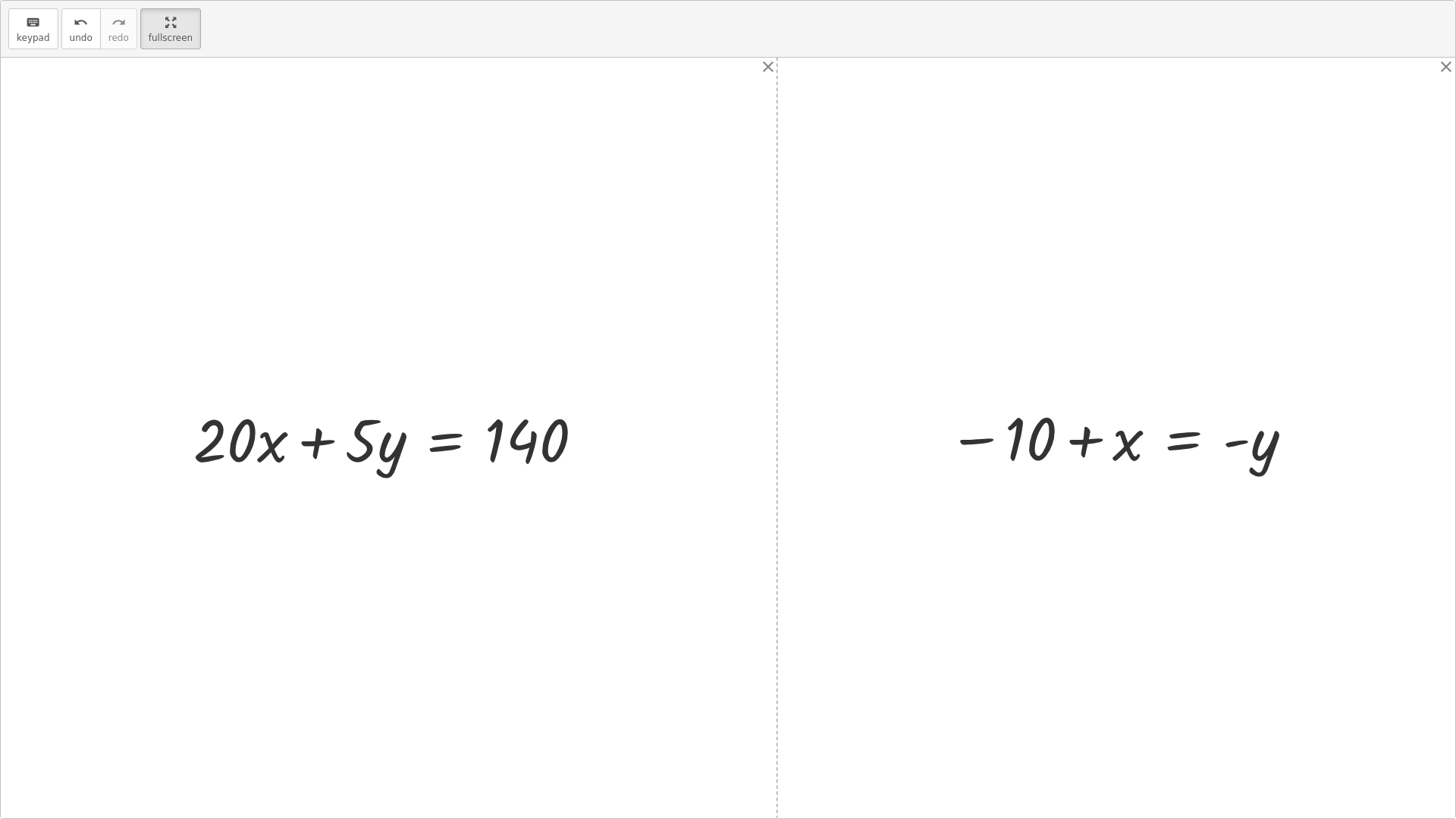
click at [1047, 421] on div at bounding box center [1121, 438] width 362 height 75
drag, startPoint x: 1026, startPoint y: 436, endPoint x: 990, endPoint y: 446, distance: 37.4
click at [1015, 441] on div at bounding box center [1121, 438] width 362 height 75
click at [988, 446] on div at bounding box center [1121, 438] width 362 height 75
drag, startPoint x: 988, startPoint y: 446, endPoint x: 1158, endPoint y: 449, distance: 170.0
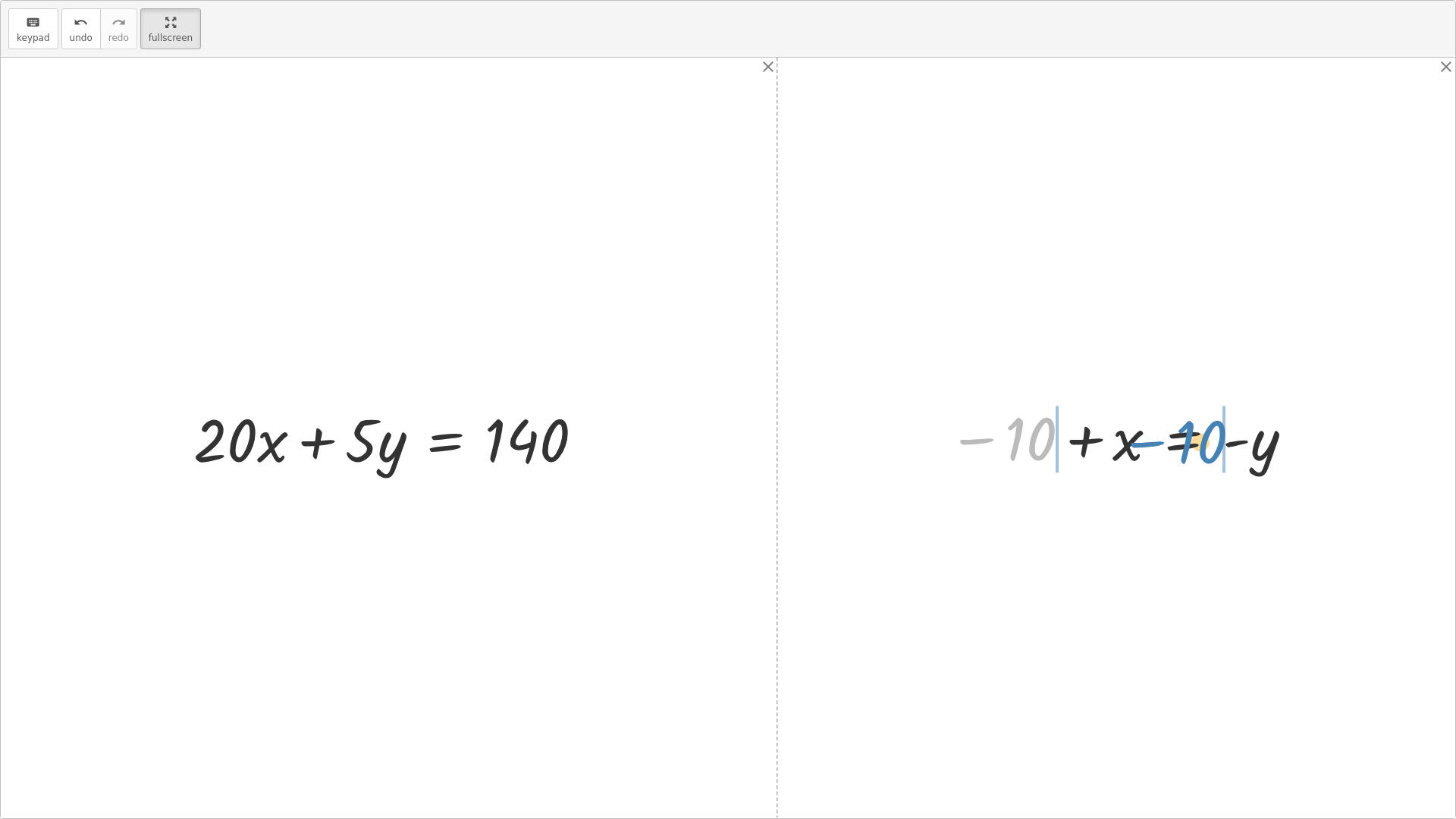
click at [1158, 449] on div at bounding box center [1121, 438] width 362 height 75
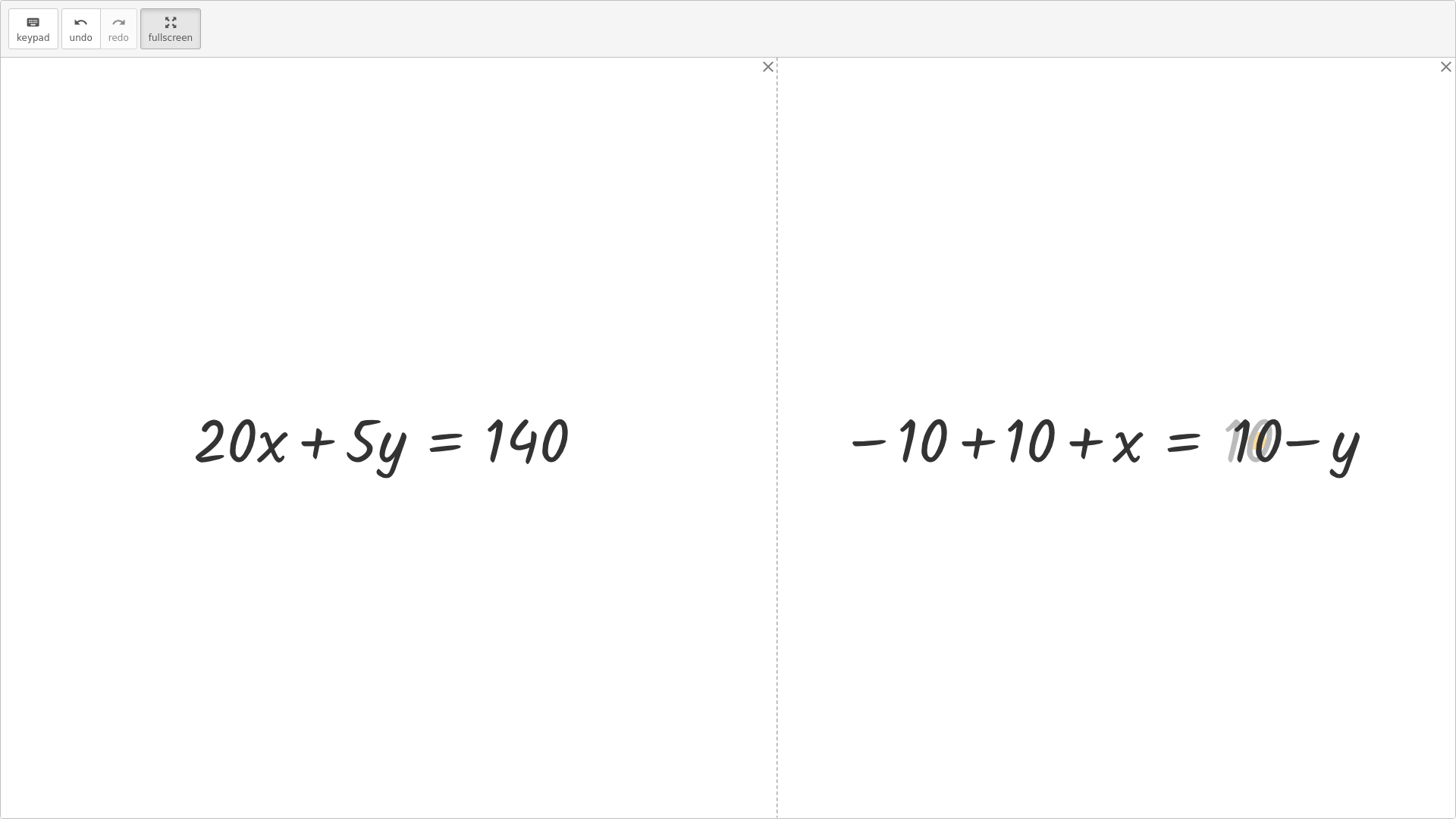
click at [1255, 448] on div at bounding box center [1108, 438] width 551 height 78
drag, startPoint x: 911, startPoint y: 463, endPoint x: 923, endPoint y: 454, distance: 15.0
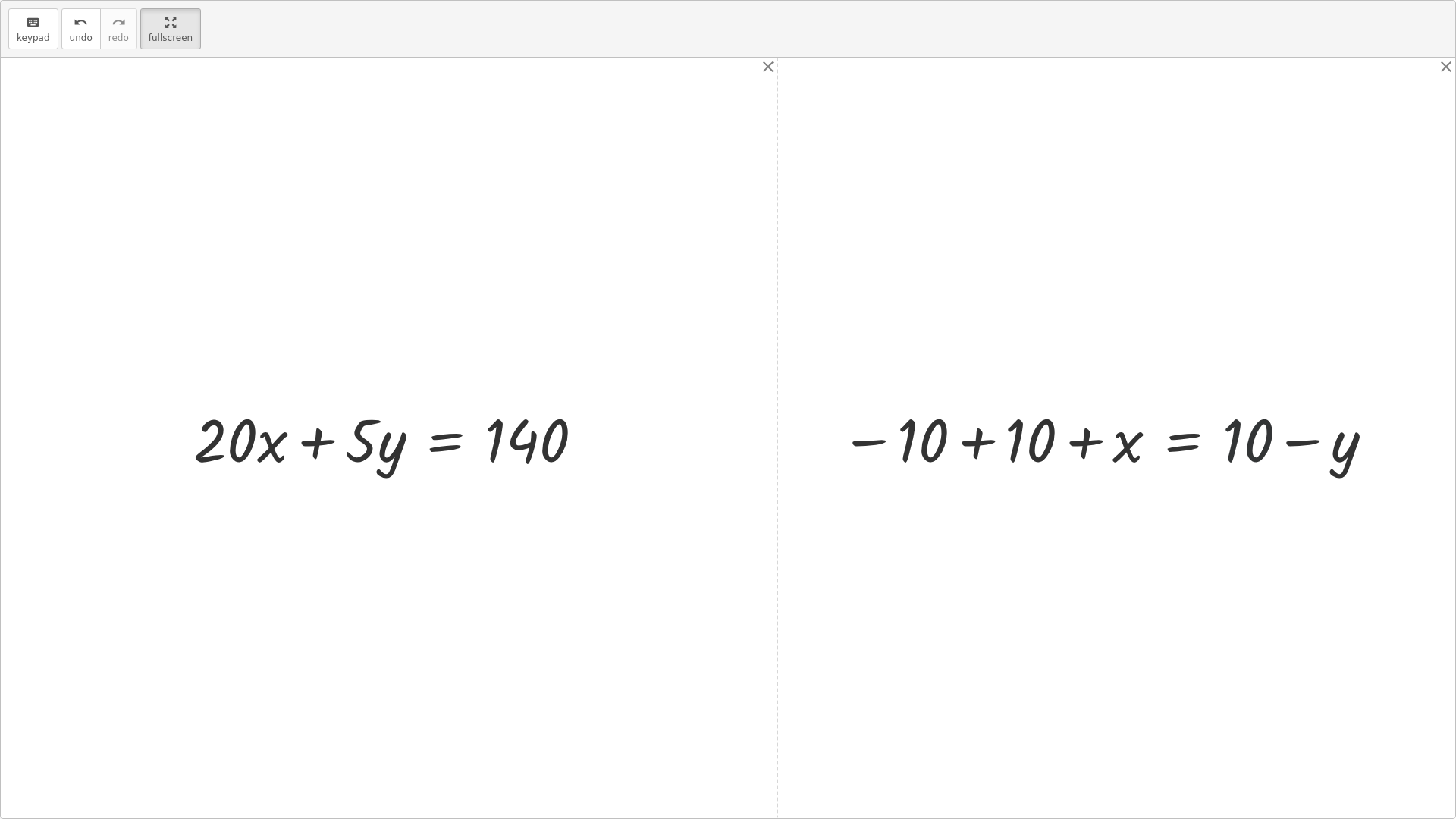
click at [919, 462] on div at bounding box center [1108, 438] width 551 height 78
click at [924, 452] on div at bounding box center [1108, 438] width 551 height 78
click at [53, 20] on button "keyboard keypad" at bounding box center [33, 28] width 50 height 41
click at [81, 21] on icon "undo" at bounding box center [80, 22] width 14 height 18
click at [1167, 416] on div at bounding box center [1121, 438] width 362 height 75
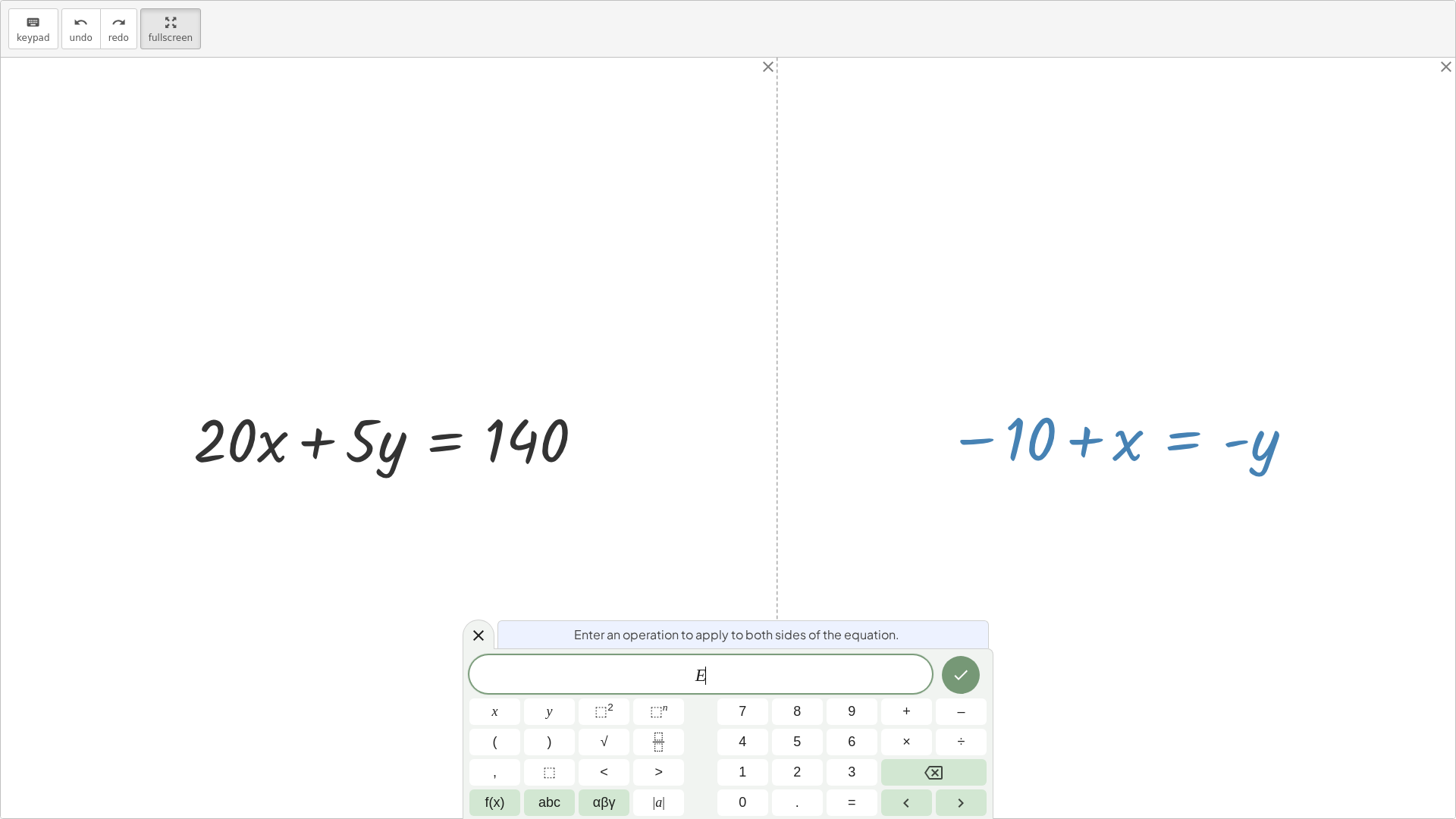
click at [1095, 423] on div at bounding box center [1121, 438] width 362 height 75
click at [1094, 425] on div at bounding box center [1121, 438] width 362 height 75
click at [1087, 509] on div at bounding box center [728, 437] width 1454 height 760
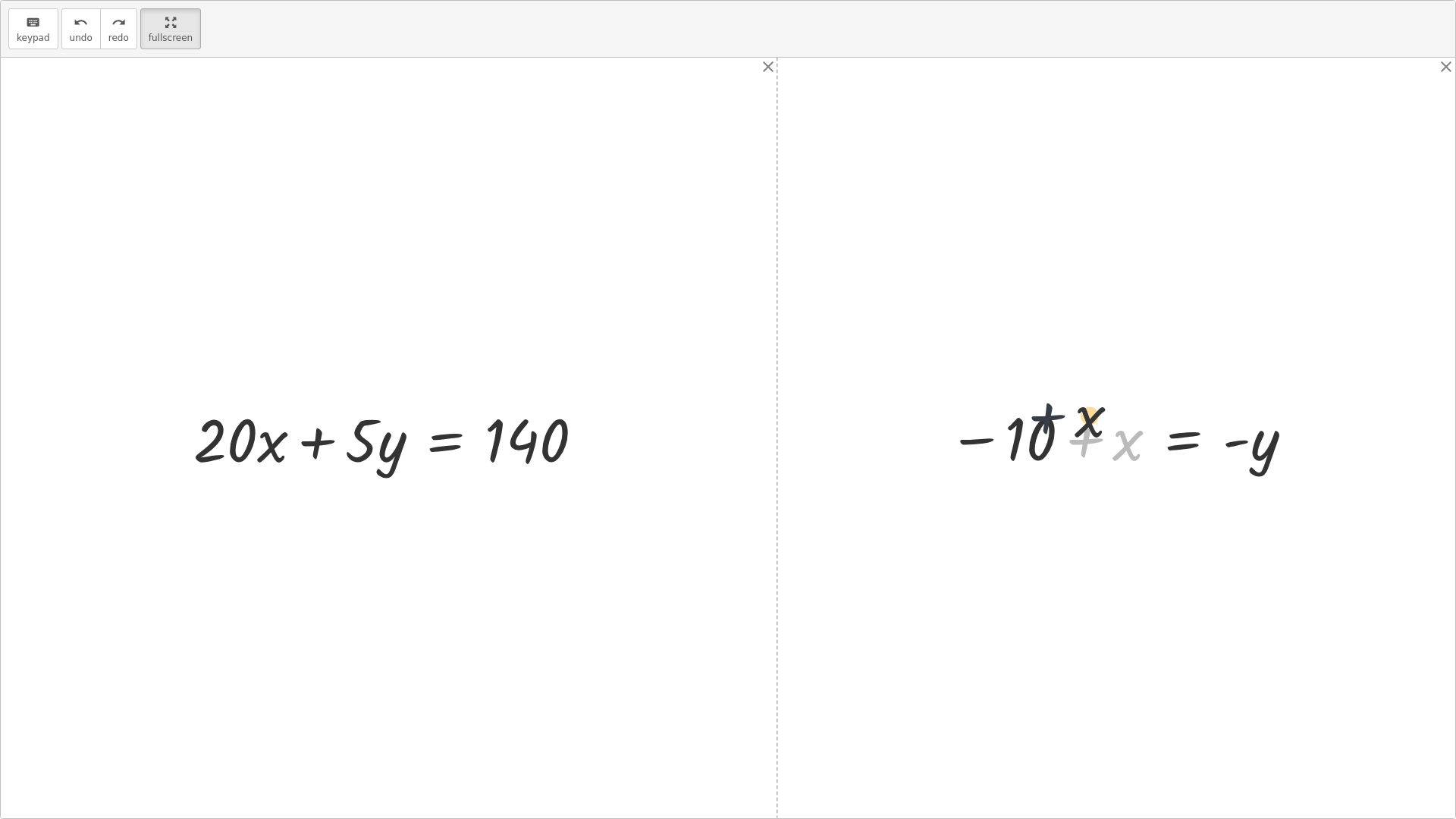
drag, startPoint x: 1079, startPoint y: 445, endPoint x: 1036, endPoint y: 419, distance: 50.2
click at [1036, 419] on div at bounding box center [1121, 438] width 362 height 75
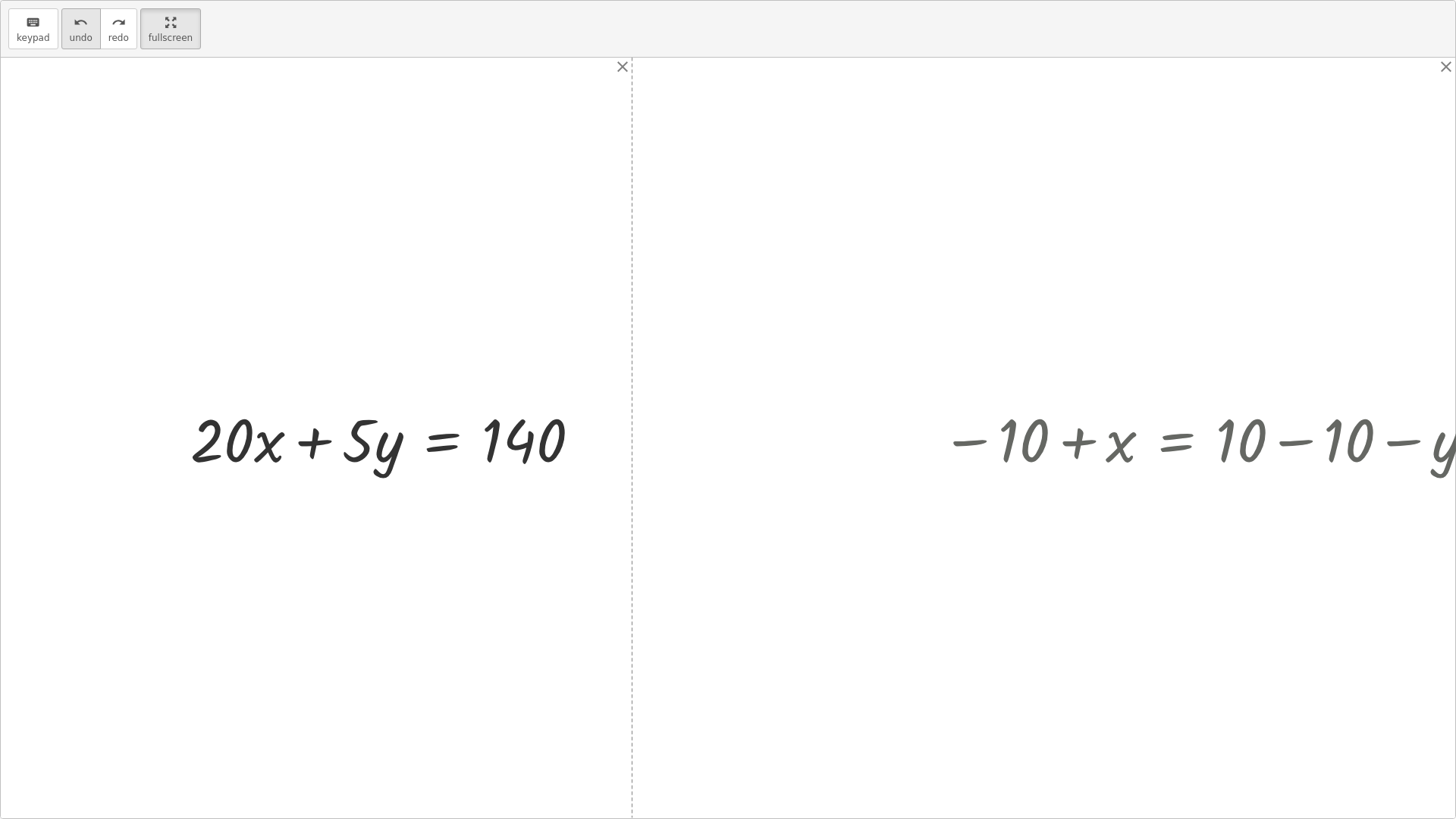
click at [70, 30] on div "undo" at bounding box center [81, 21] width 23 height 18
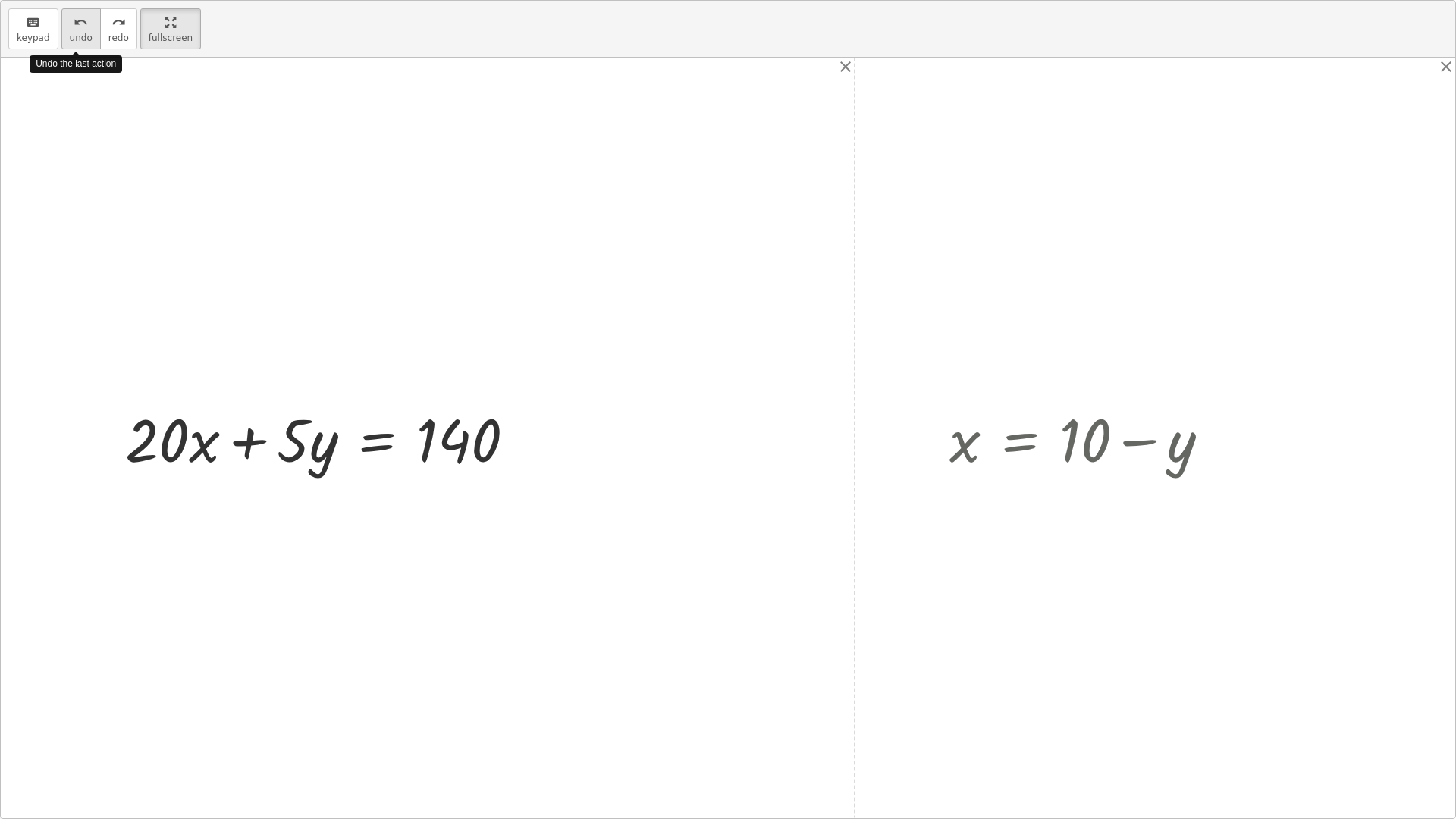
click at [70, 30] on div "undo" at bounding box center [81, 21] width 23 height 18
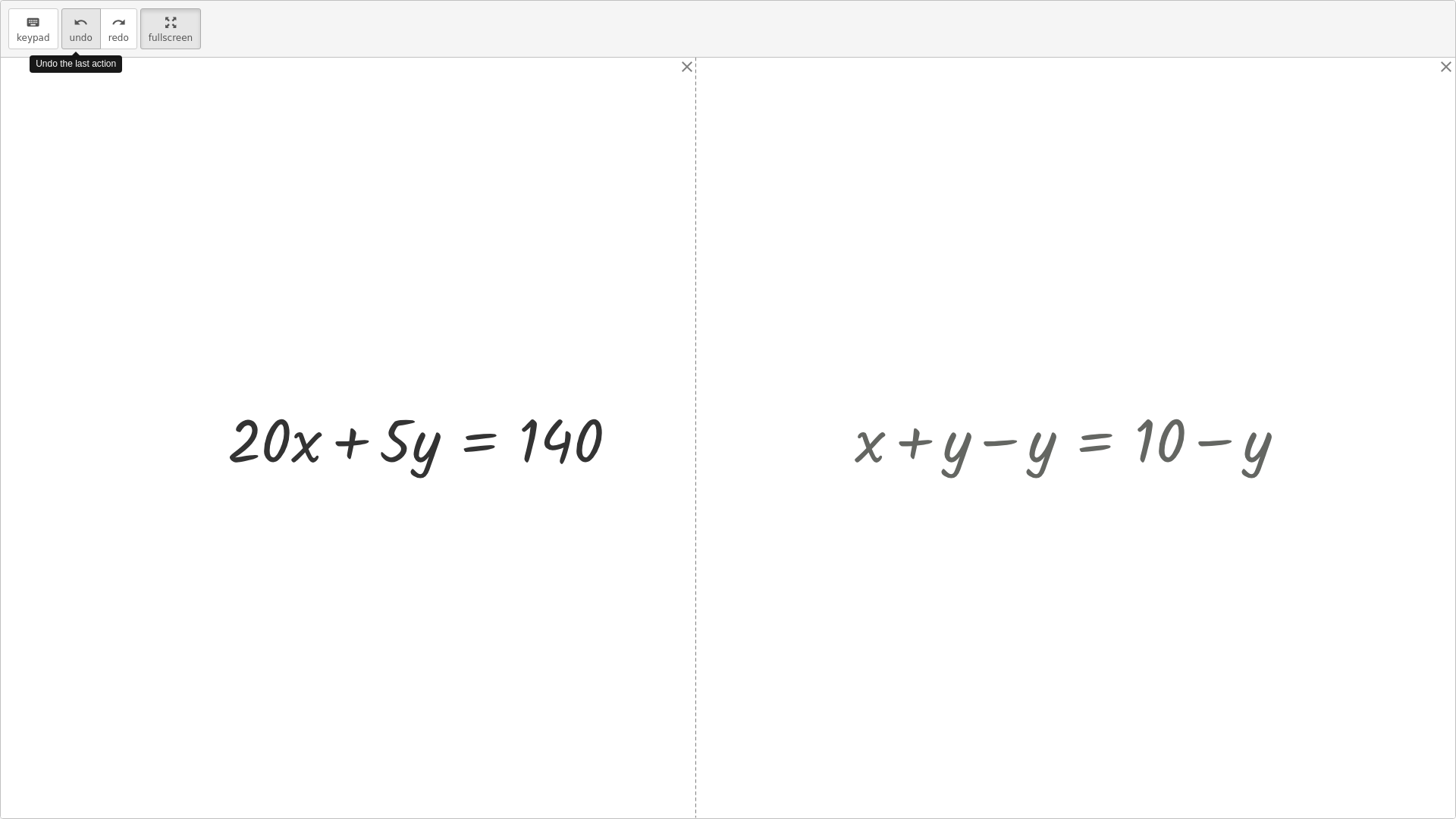
click at [70, 30] on div "undo" at bounding box center [81, 21] width 23 height 18
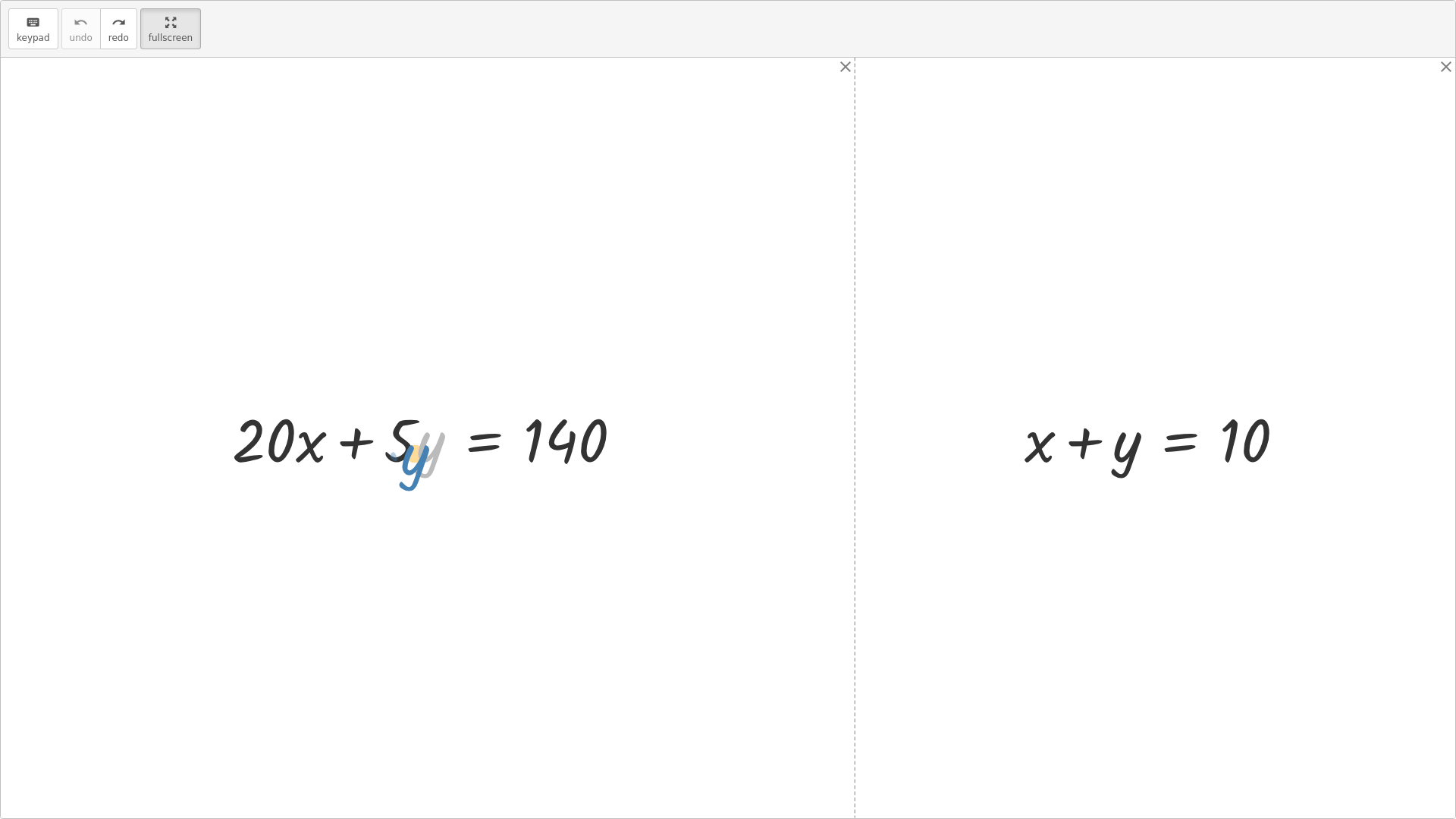
drag, startPoint x: 427, startPoint y: 446, endPoint x: 409, endPoint y: 460, distance: 22.8
click at [409, 460] on div at bounding box center [433, 438] width 418 height 78
drag, startPoint x: 1128, startPoint y: 439, endPoint x: 1344, endPoint y: 415, distance: 217.3
drag, startPoint x: 1317, startPoint y: 435, endPoint x: 1067, endPoint y: 482, distance: 254.4
click at [1314, 435] on div at bounding box center [1160, 438] width 458 height 78
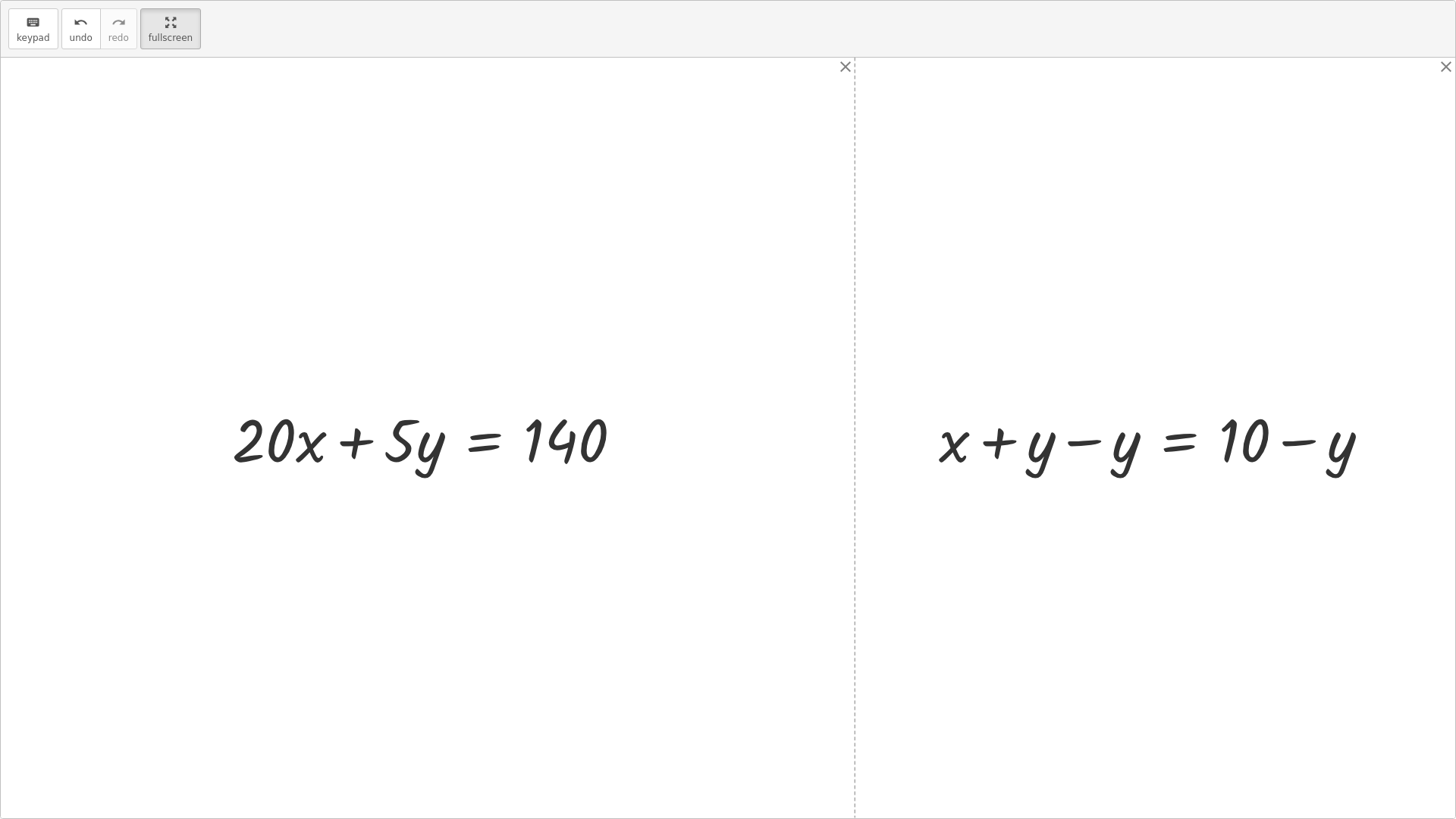
click at [1009, 439] on div at bounding box center [1160, 438] width 458 height 78
click at [1097, 446] on div at bounding box center [1160, 438] width 458 height 78
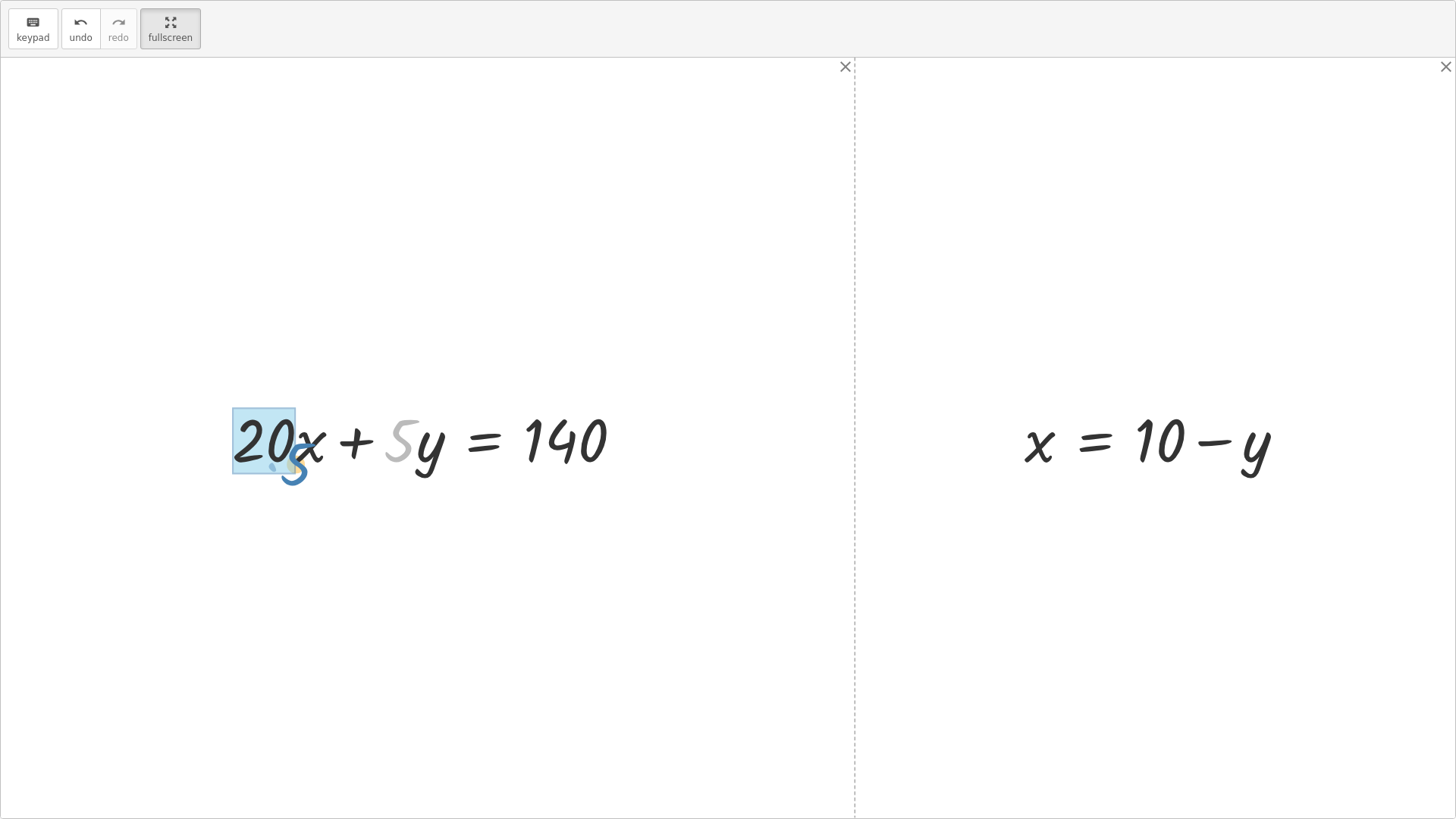
drag, startPoint x: 412, startPoint y: 444, endPoint x: 307, endPoint y: 468, distance: 107.7
click at [307, 468] on div at bounding box center [433, 438] width 418 height 78
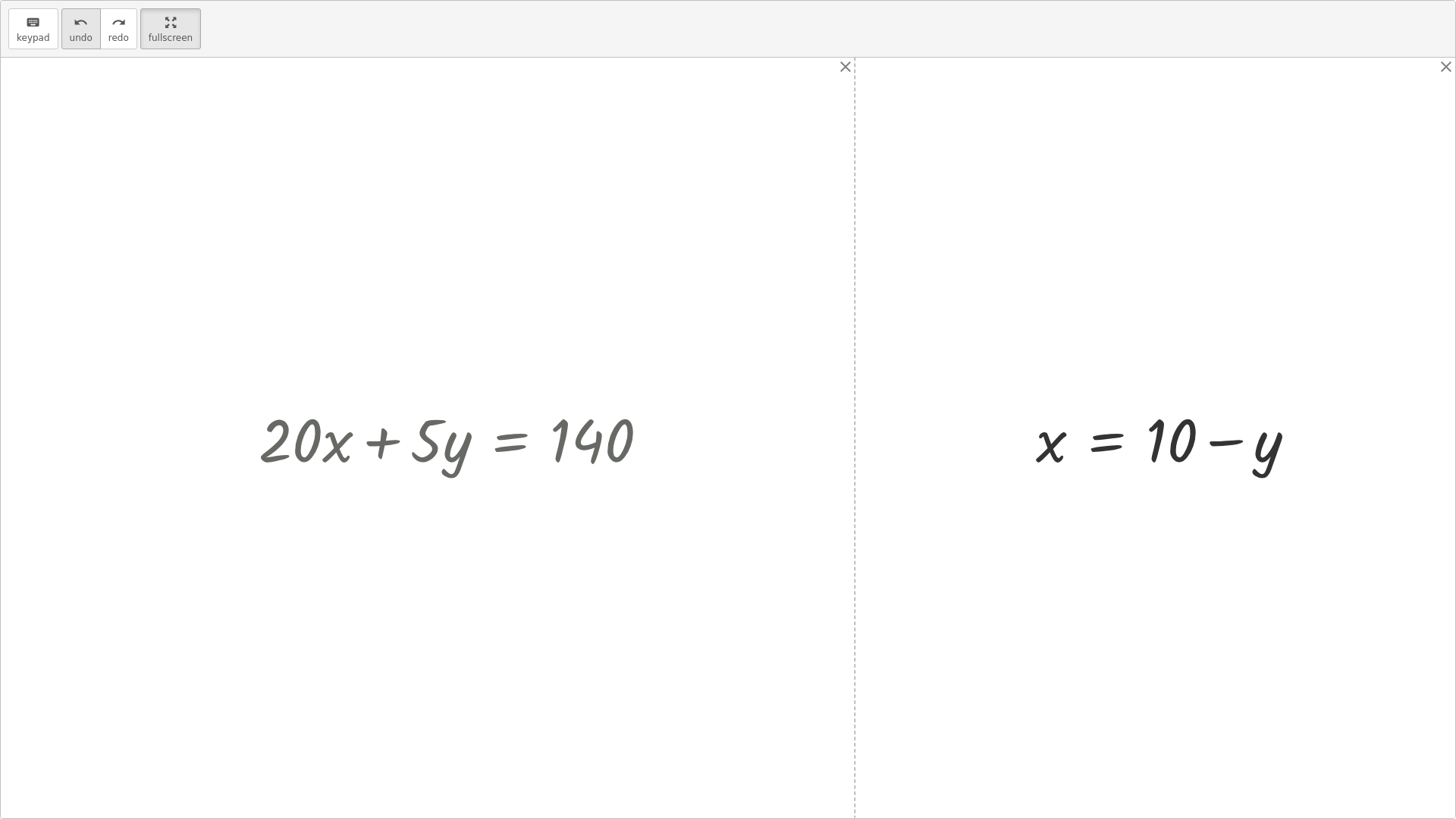
click at [83, 44] on button "undo undo" at bounding box center [81, 28] width 40 height 41
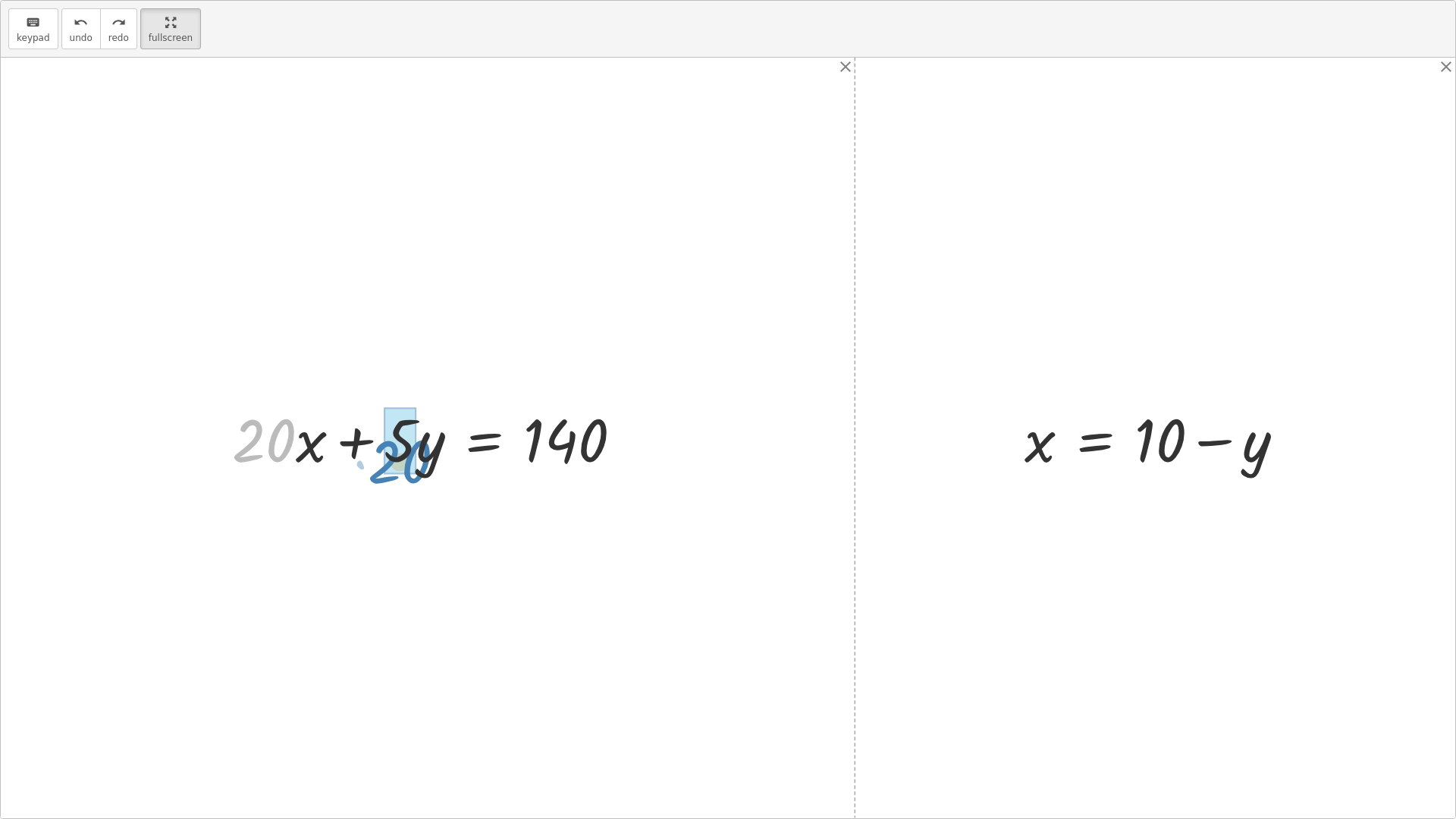
drag, startPoint x: 273, startPoint y: 418, endPoint x: 408, endPoint y: 439, distance: 136.6
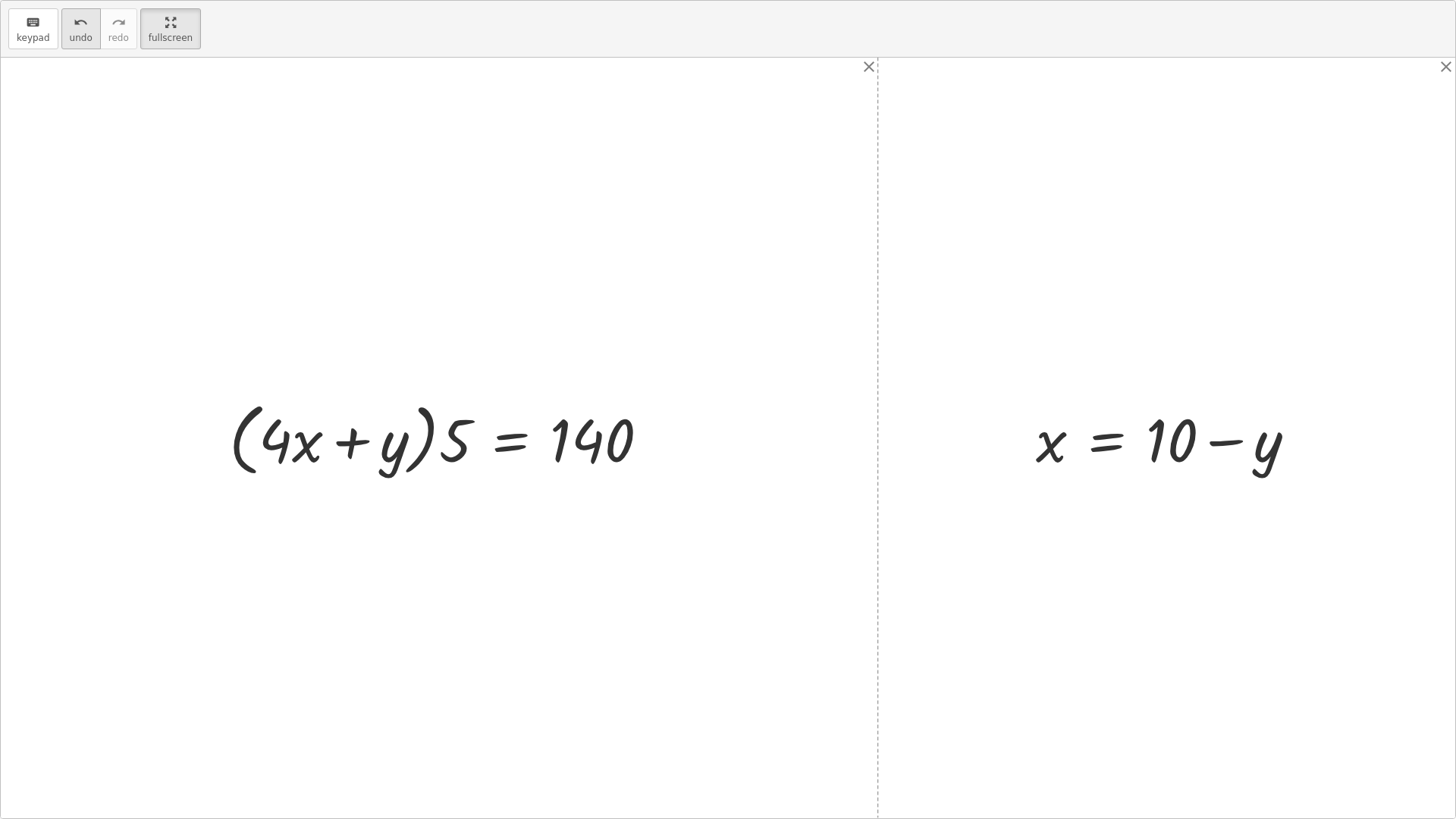
click at [89, 31] on button "undo undo" at bounding box center [81, 28] width 40 height 41
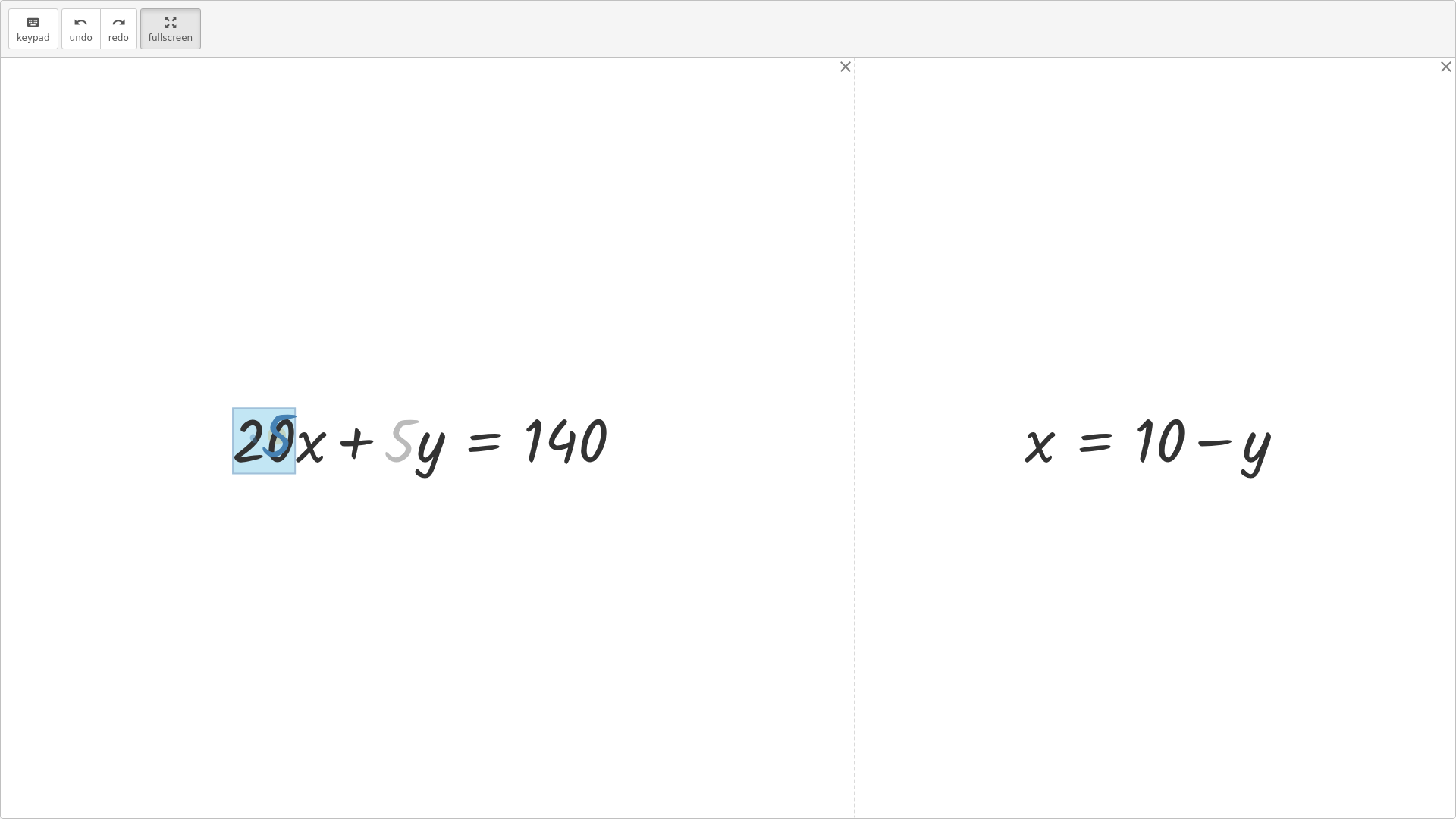
drag, startPoint x: 408, startPoint y: 451, endPoint x: 286, endPoint y: 446, distance: 122.1
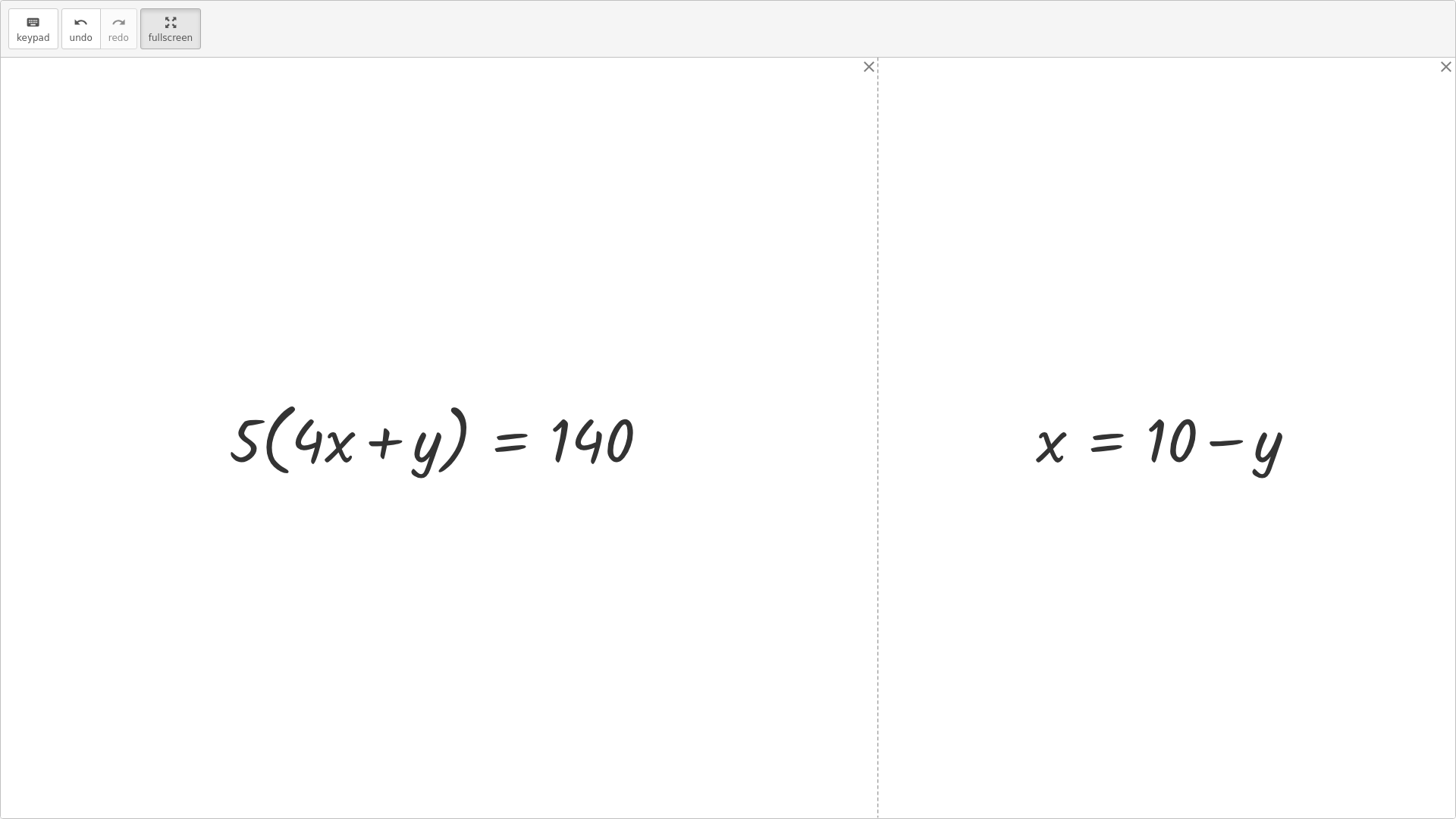
click at [306, 443] on div at bounding box center [445, 438] width 447 height 88
drag, startPoint x: 235, startPoint y: 447, endPoint x: 301, endPoint y: 447, distance: 66.0
click at [301, 447] on div at bounding box center [445, 438] width 447 height 88
click at [305, 450] on div at bounding box center [448, 438] width 435 height 78
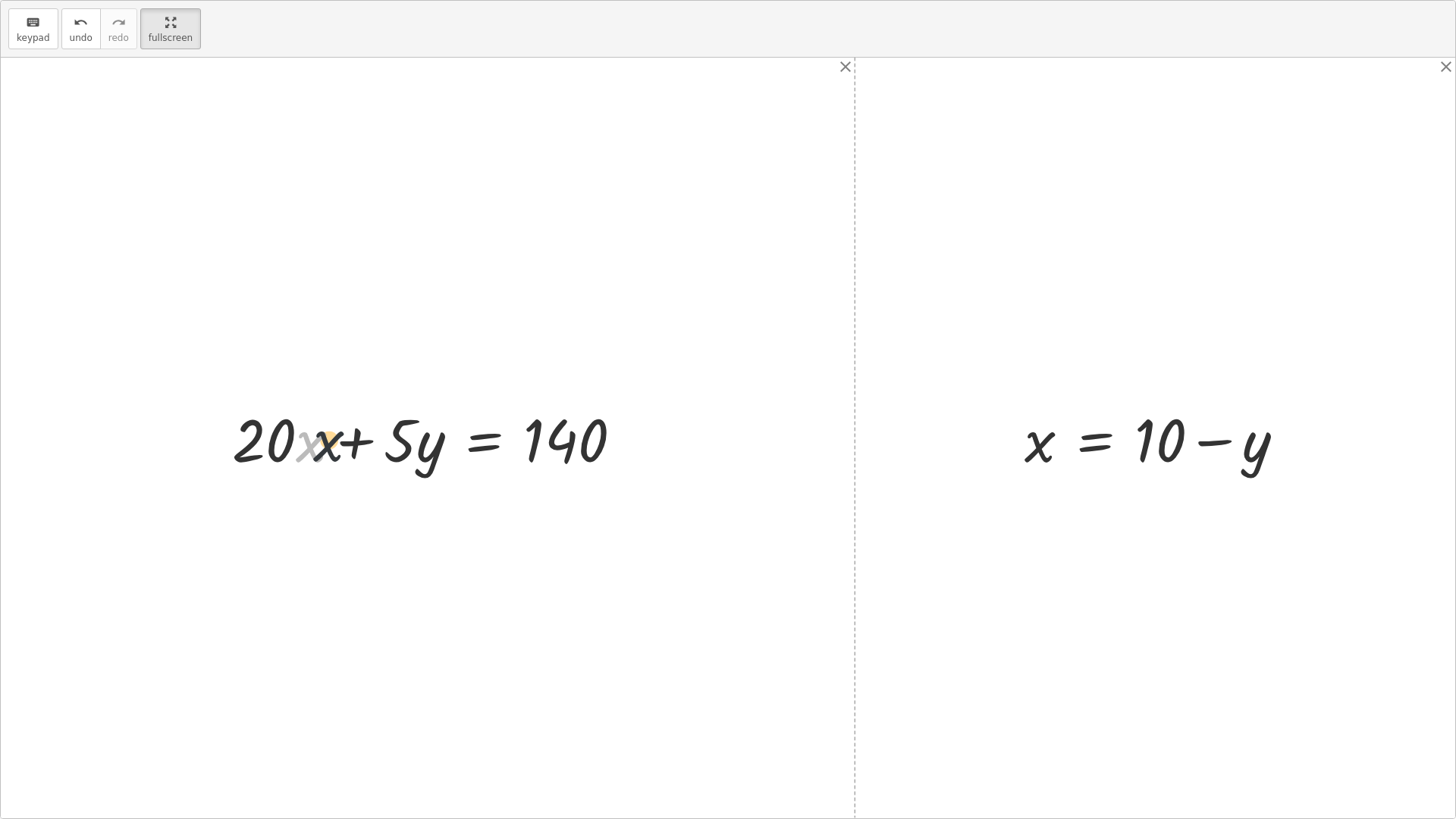
drag, startPoint x: 310, startPoint y: 446, endPoint x: 341, endPoint y: 445, distance: 31.0
click at [341, 445] on div at bounding box center [433, 438] width 418 height 78
drag, startPoint x: 1042, startPoint y: 450, endPoint x: 317, endPoint y: 453, distance: 725.0
drag, startPoint x: 90, startPoint y: 445, endPoint x: 250, endPoint y: 441, distance: 160.0
click at [250, 441] on div at bounding box center [350, 438] width 584 height 88
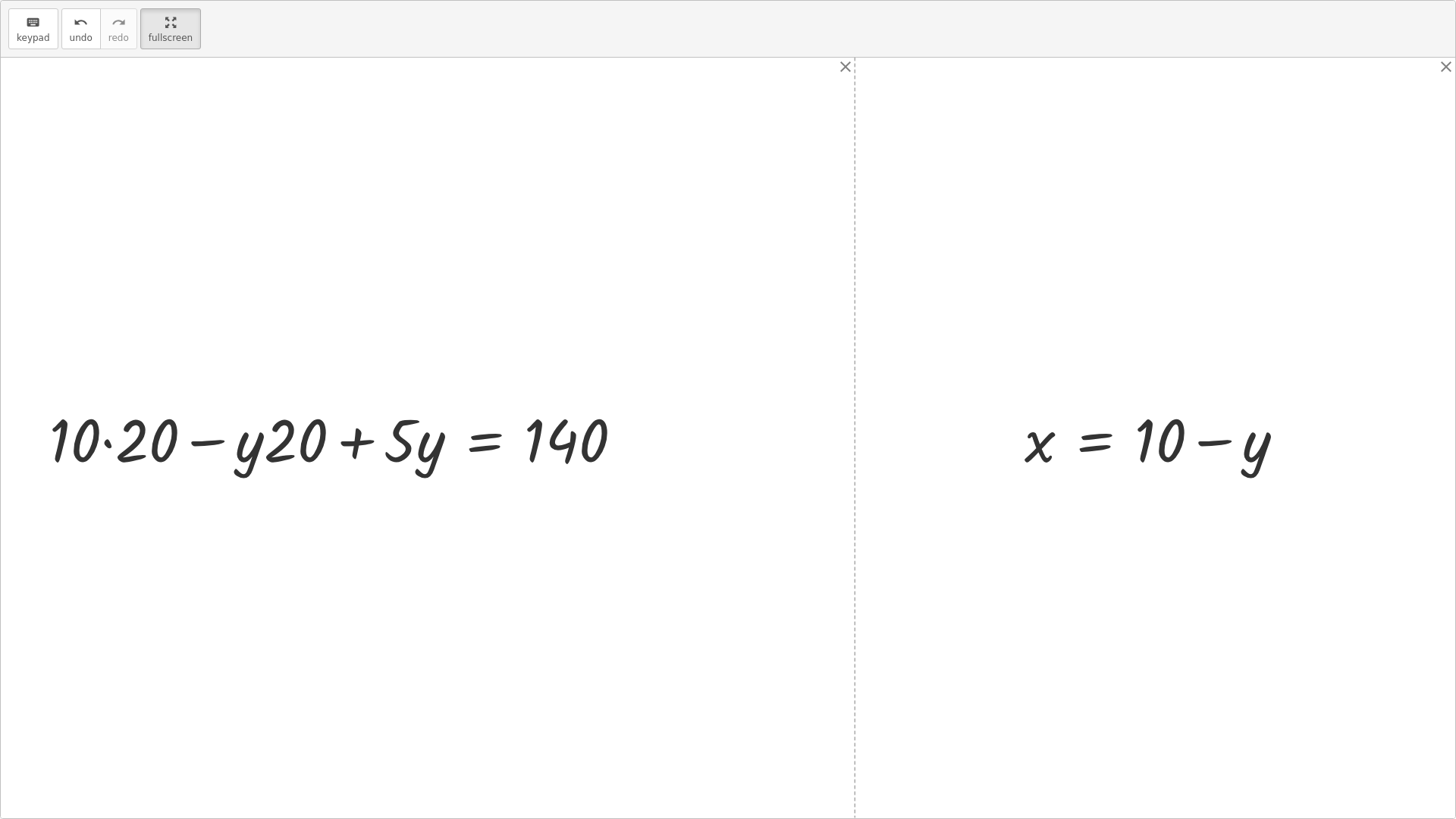
click at [120, 444] on div at bounding box center [342, 438] width 600 height 78
drag, startPoint x: 288, startPoint y: 437, endPoint x: 224, endPoint y: 439, distance: 64.0
click at [224, 439] on div at bounding box center [359, 438] width 566 height 78
click at [210, 443] on div at bounding box center [359, 438] width 566 height 78
click at [357, 441] on div at bounding box center [359, 438] width 566 height 78
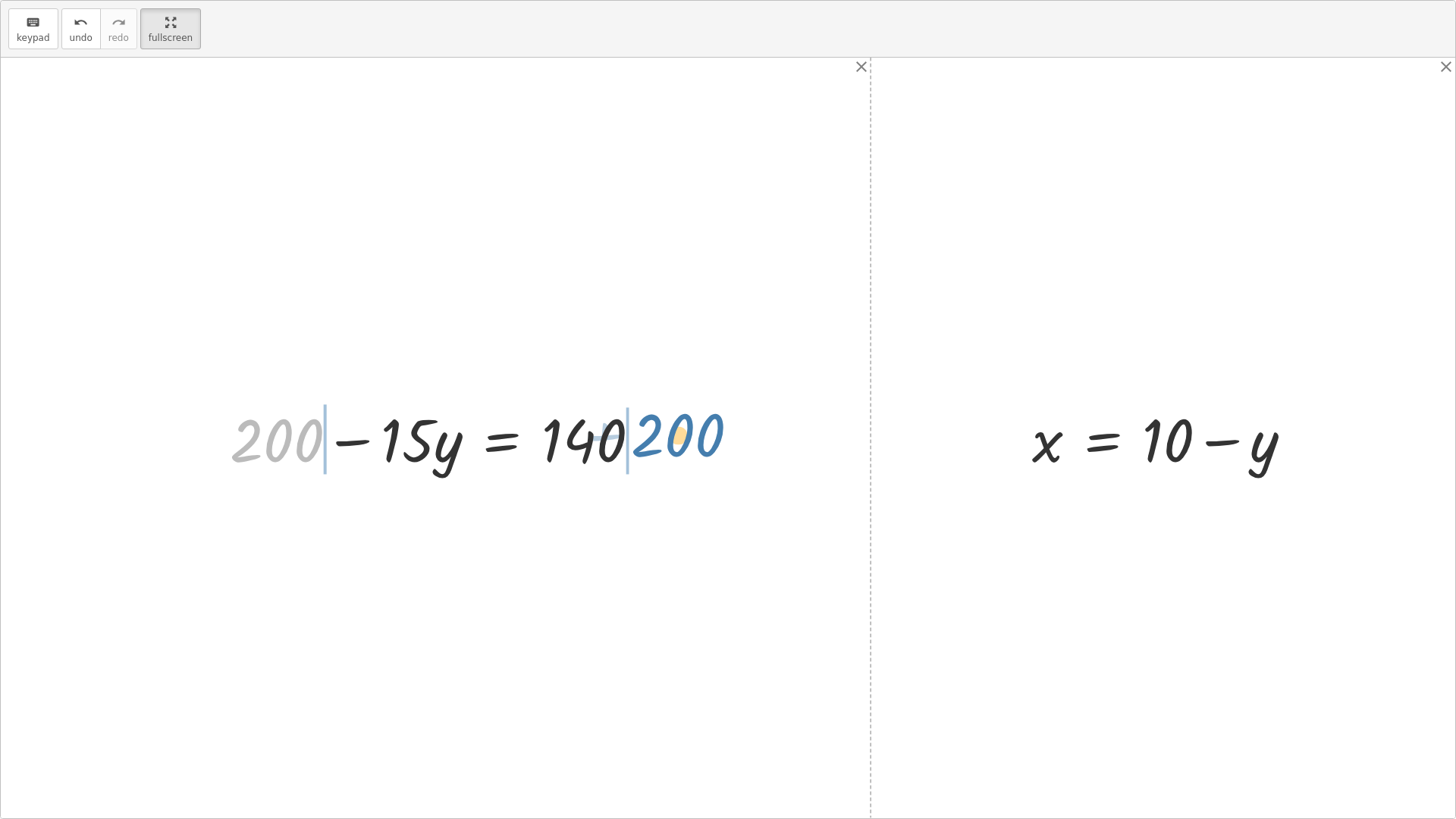
drag, startPoint x: 256, startPoint y: 435, endPoint x: 695, endPoint y: 427, distance: 439.1
click at [695, 427] on div "+ · 20 · x + · 5 · y = 140 + · 5 · 4 · x + · 5 · y = 140 · 5 · ( + · 4 · x + y …" at bounding box center [728, 437] width 1454 height 760
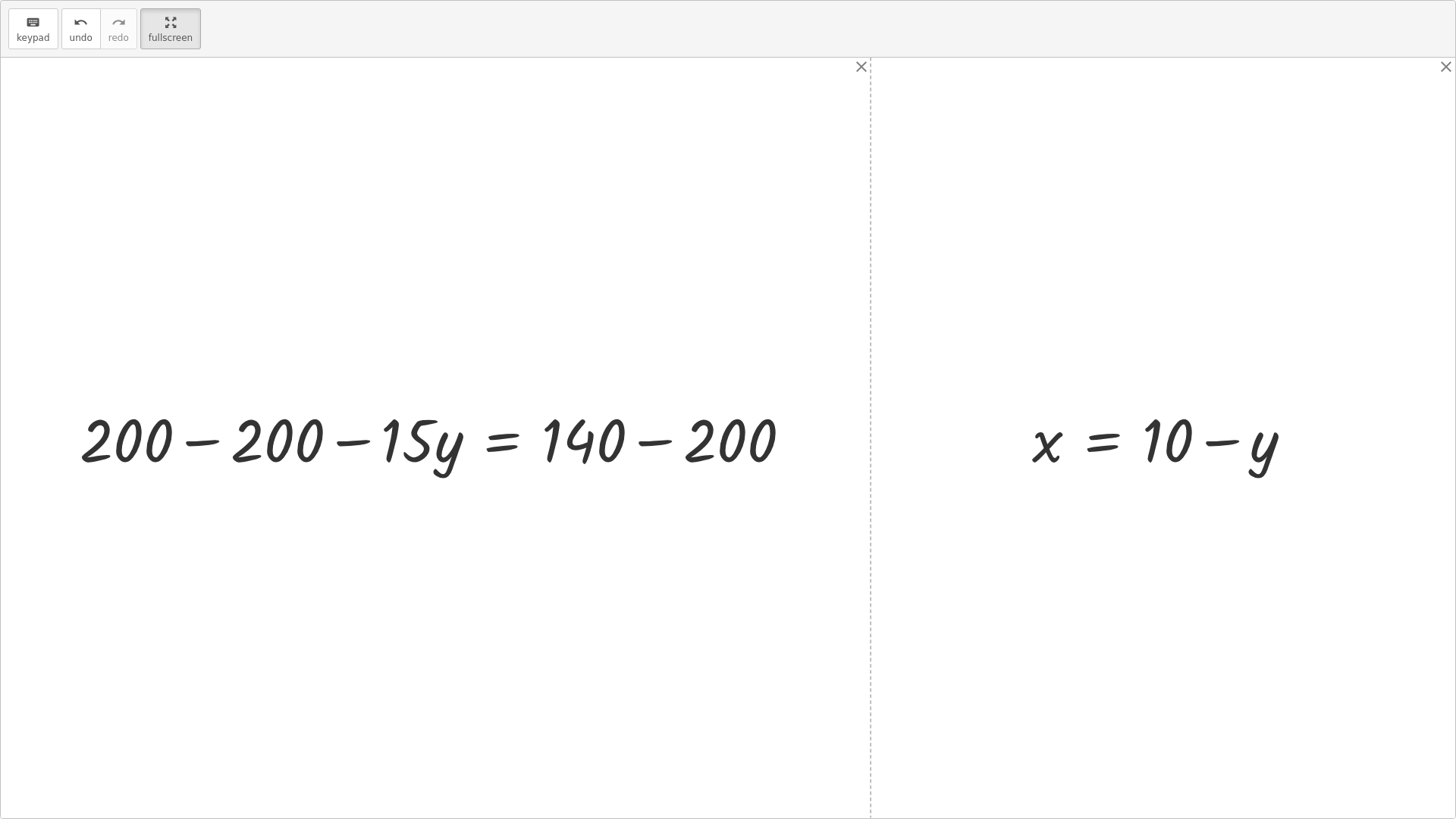
drag, startPoint x: 261, startPoint y: 454, endPoint x: 237, endPoint y: 454, distance: 24.0
click at [254, 454] on div at bounding box center [441, 438] width 740 height 78
click at [206, 441] on div at bounding box center [728, 437] width 1454 height 760
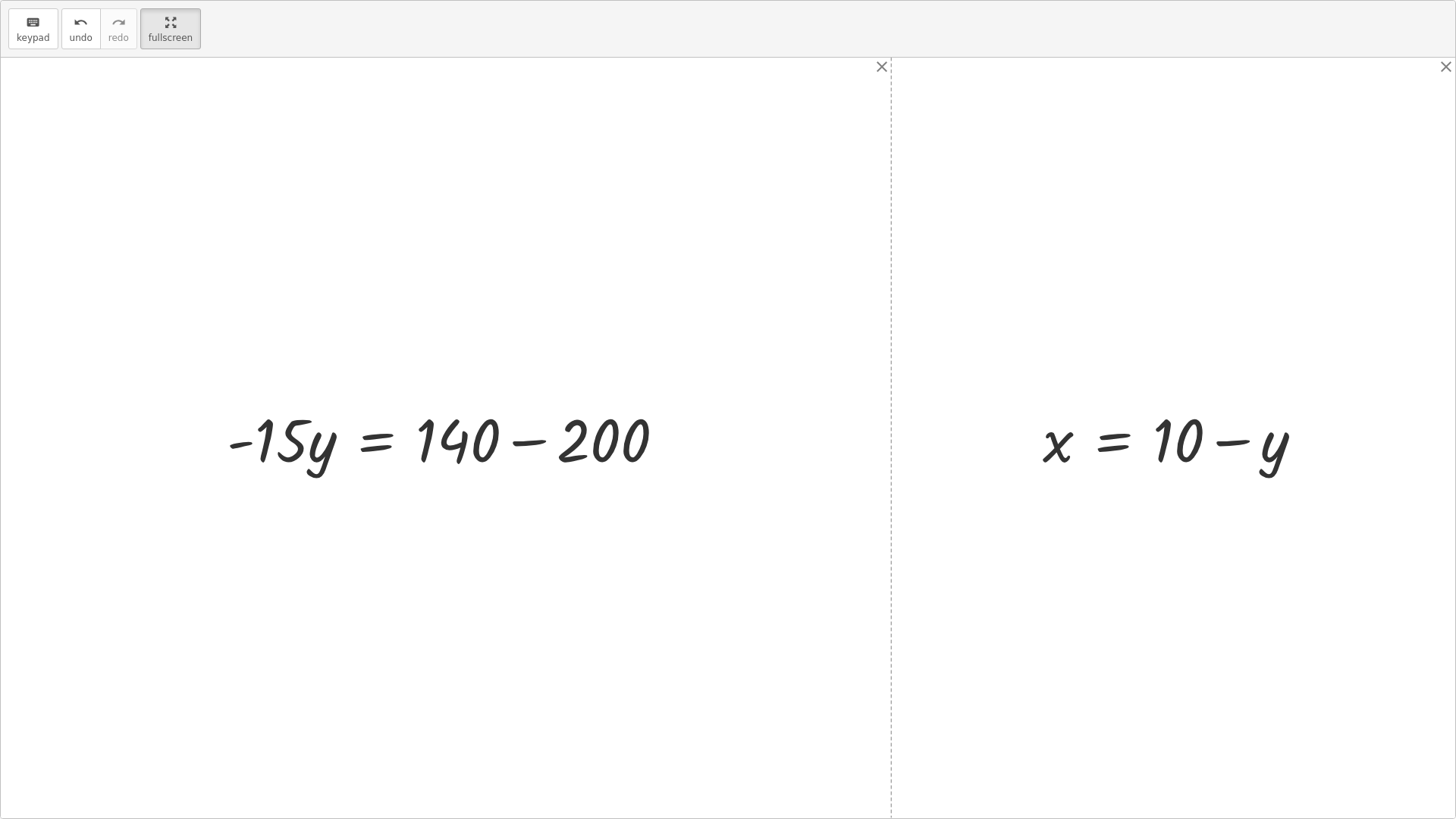
click at [549, 439] on div at bounding box center [451, 438] width 466 height 78
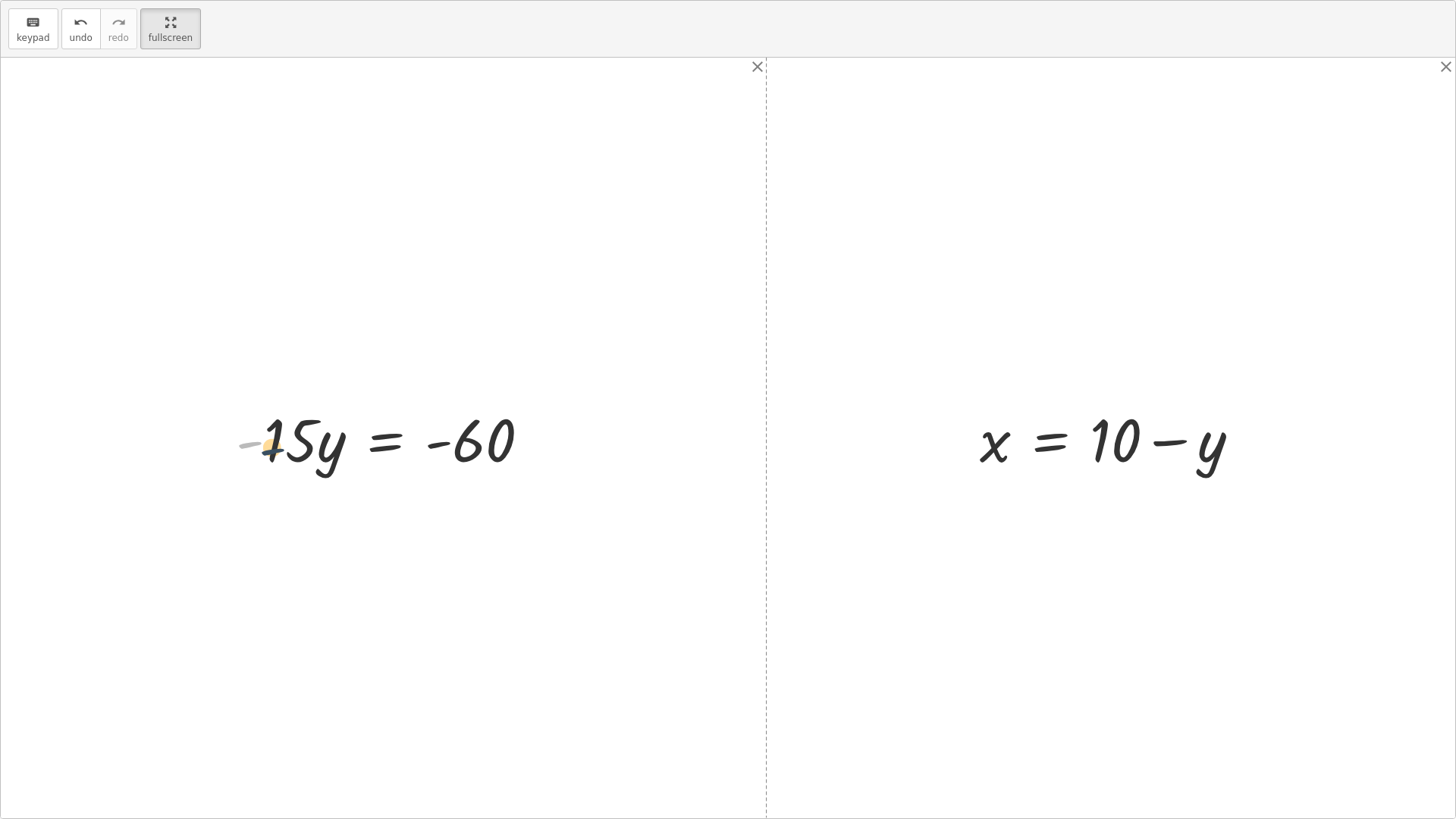
drag, startPoint x: 254, startPoint y: 442, endPoint x: 260, endPoint y: 454, distance: 13.4
click at [263, 454] on div at bounding box center [389, 438] width 322 height 78
drag, startPoint x: 285, startPoint y: 451, endPoint x: 481, endPoint y: 493, distance: 200.4
click at [481, 493] on div "+ · 20 · x + · 5 · y = 140 + · 5 · 4 · x + · 5 · y = 140 · 5 · ( + · 4 · x + y …" at bounding box center [728, 437] width 1454 height 760
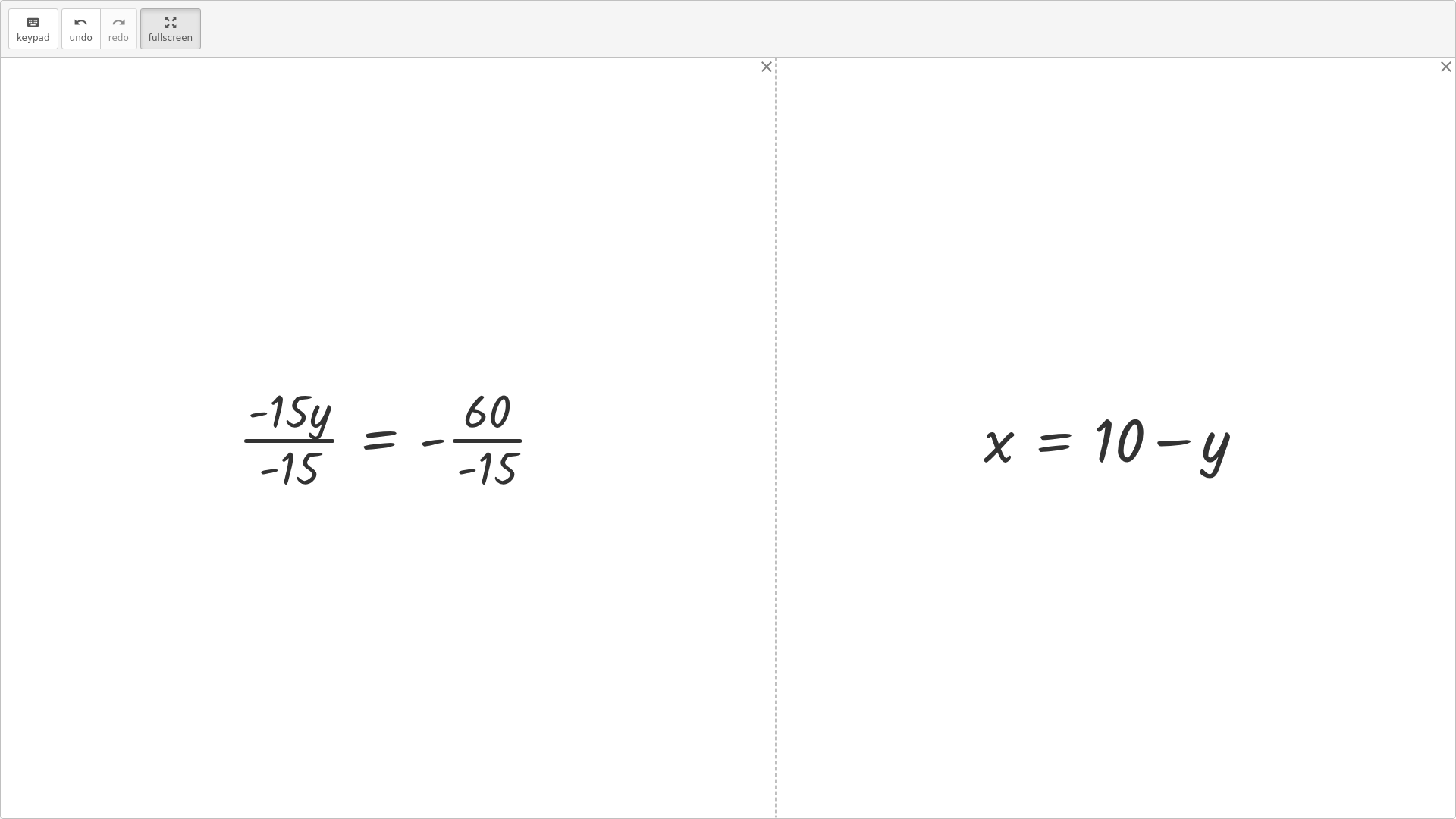
click at [295, 439] on div at bounding box center [396, 437] width 331 height 117
click at [513, 443] on div "+ · 20 · x + · 5 · y = 140 + · 5 · 4 · x + · 5 · y = 140 · 5 · ( + · 4 · x + y …" at bounding box center [728, 437] width 1454 height 760
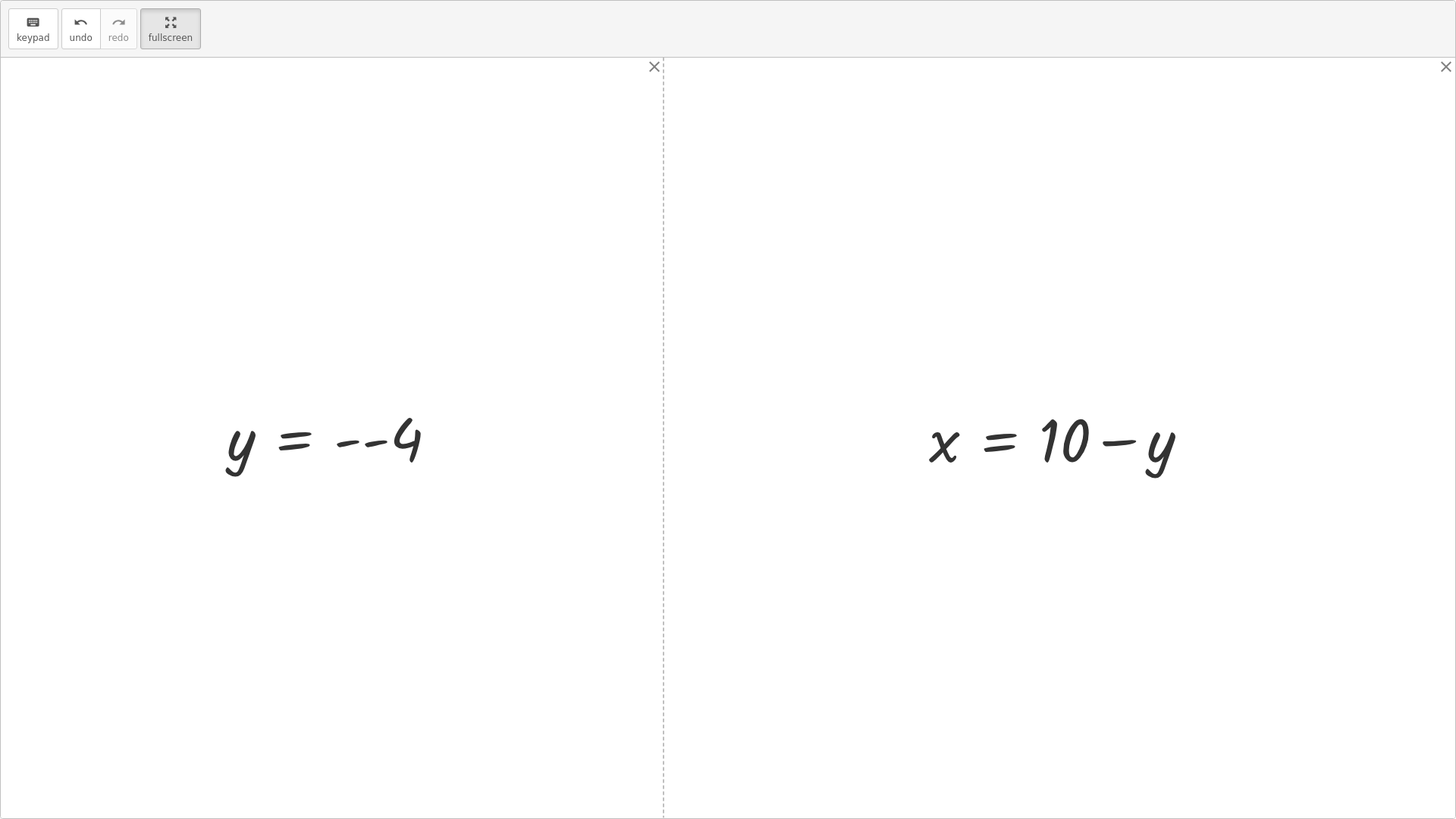
click at [353, 443] on div at bounding box center [338, 438] width 238 height 75
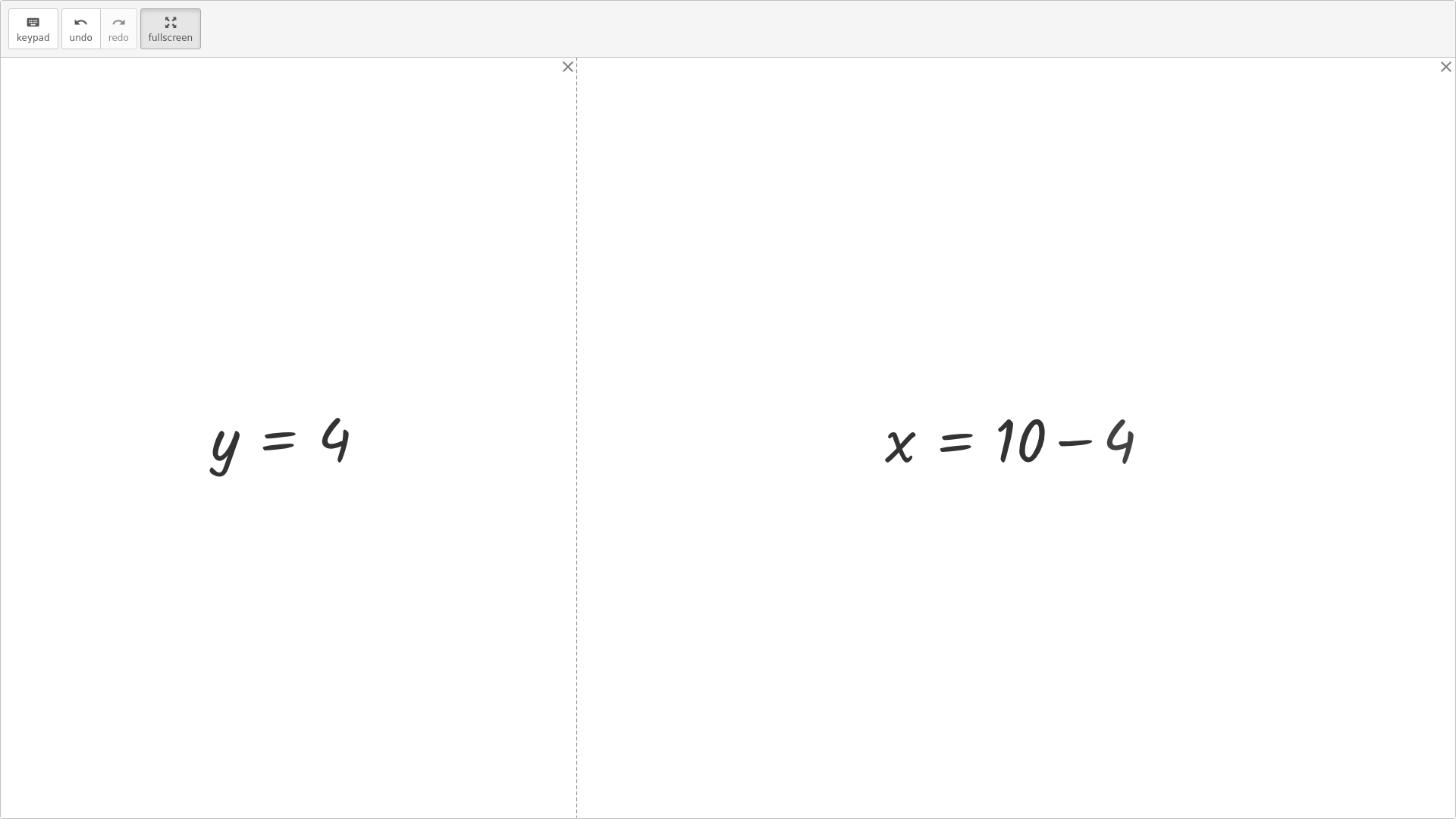
click at [1073, 434] on div at bounding box center [1024, 438] width 293 height 78
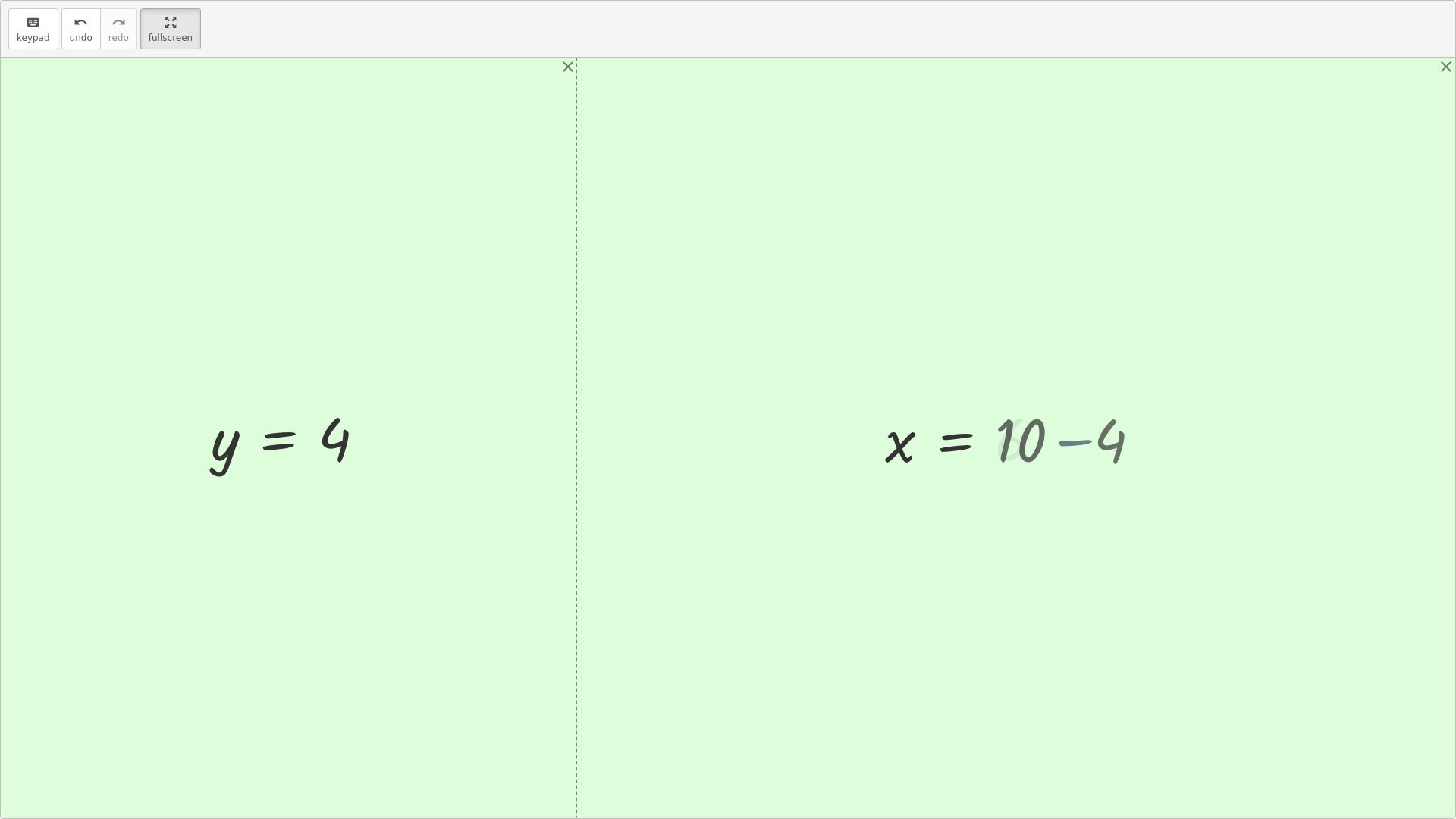
click at [1079, 440] on div at bounding box center [728, 437] width 1454 height 760
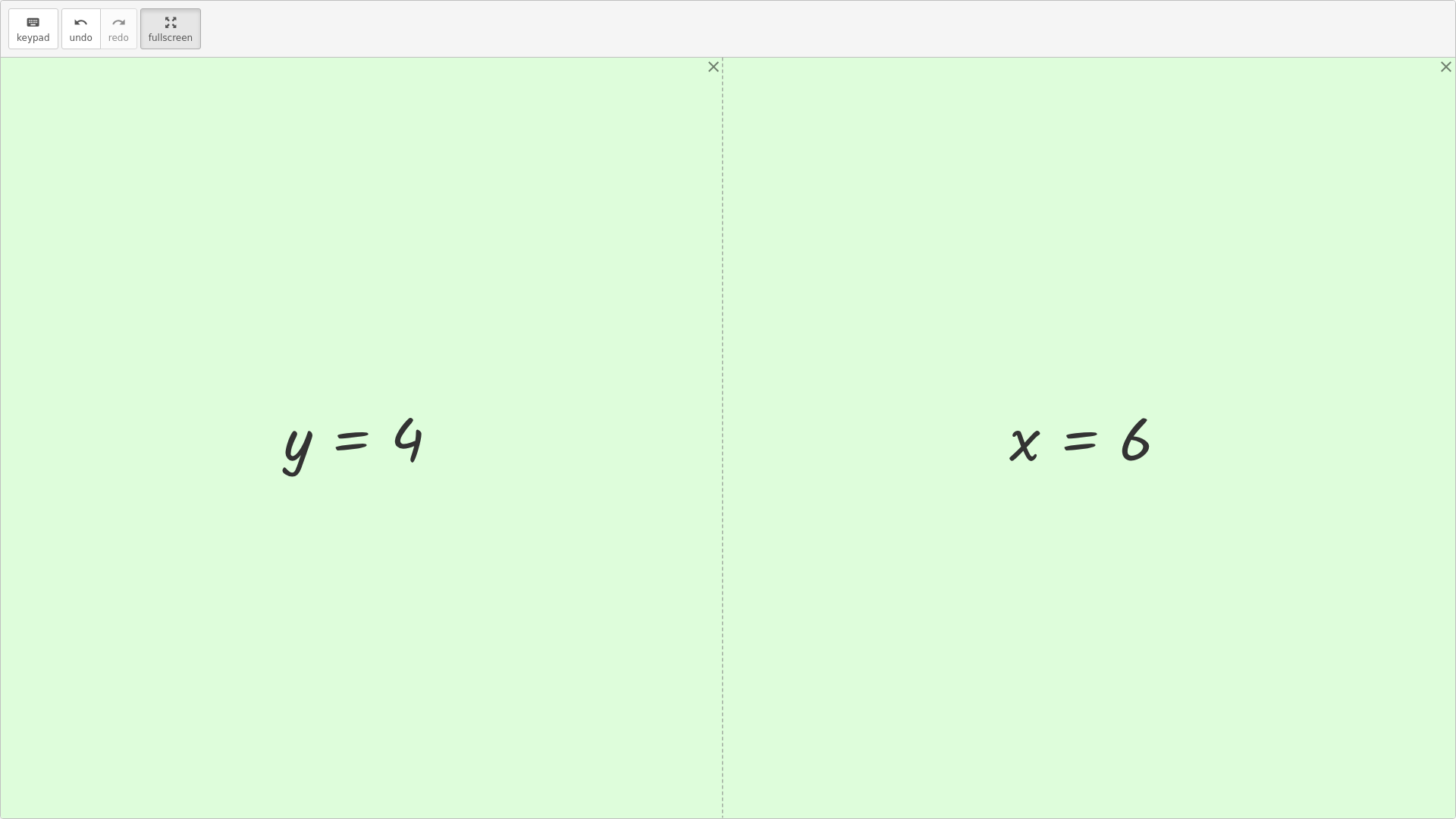
click at [174, 0] on html "Atividade - Praticando equações com a plataforma Art Muzzo Not you? Tasks 1. Ca…" at bounding box center [728, 409] width 1456 height 819
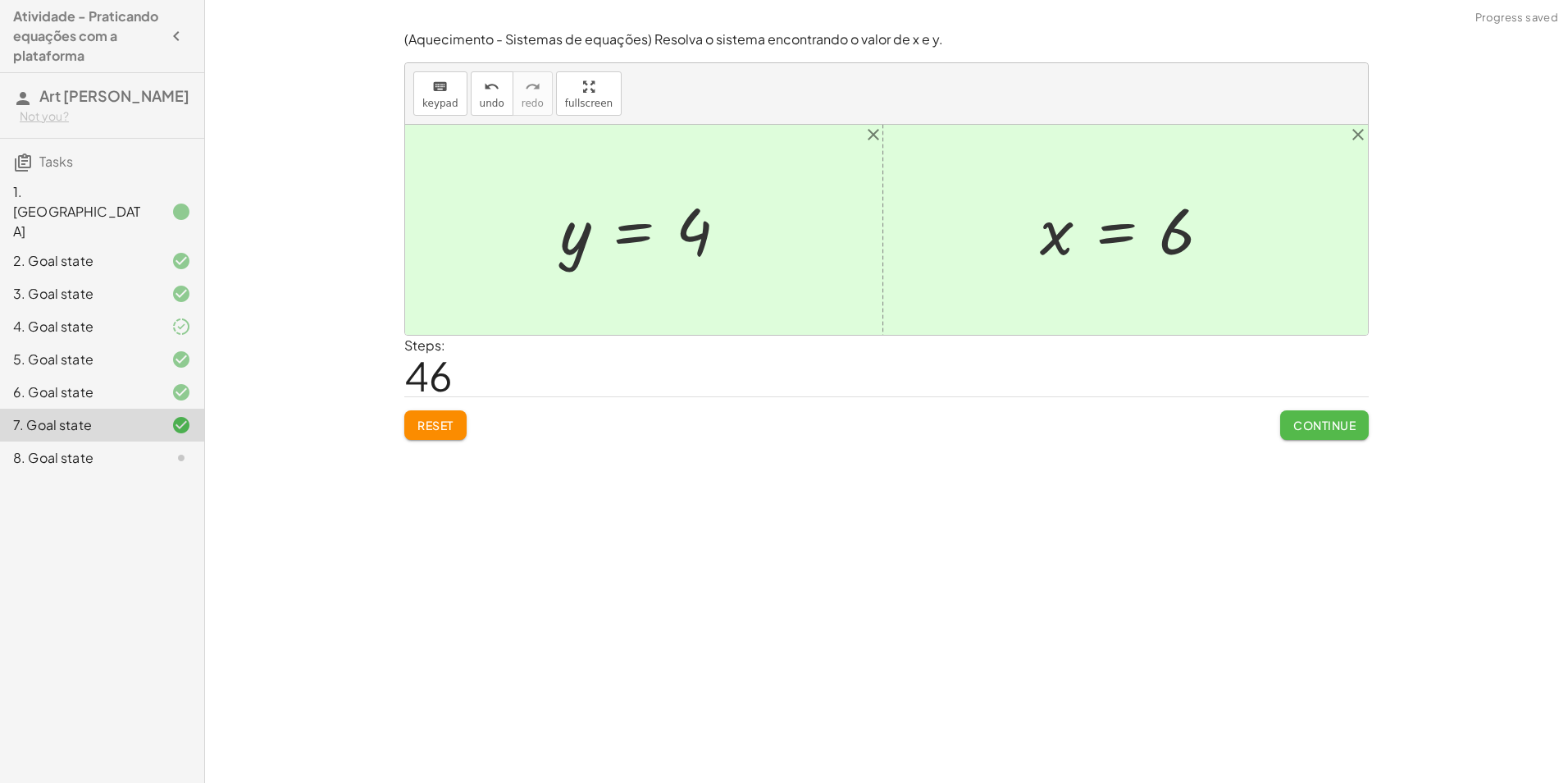
click at [1346, 434] on button "Continue" at bounding box center [1324, 425] width 89 height 29
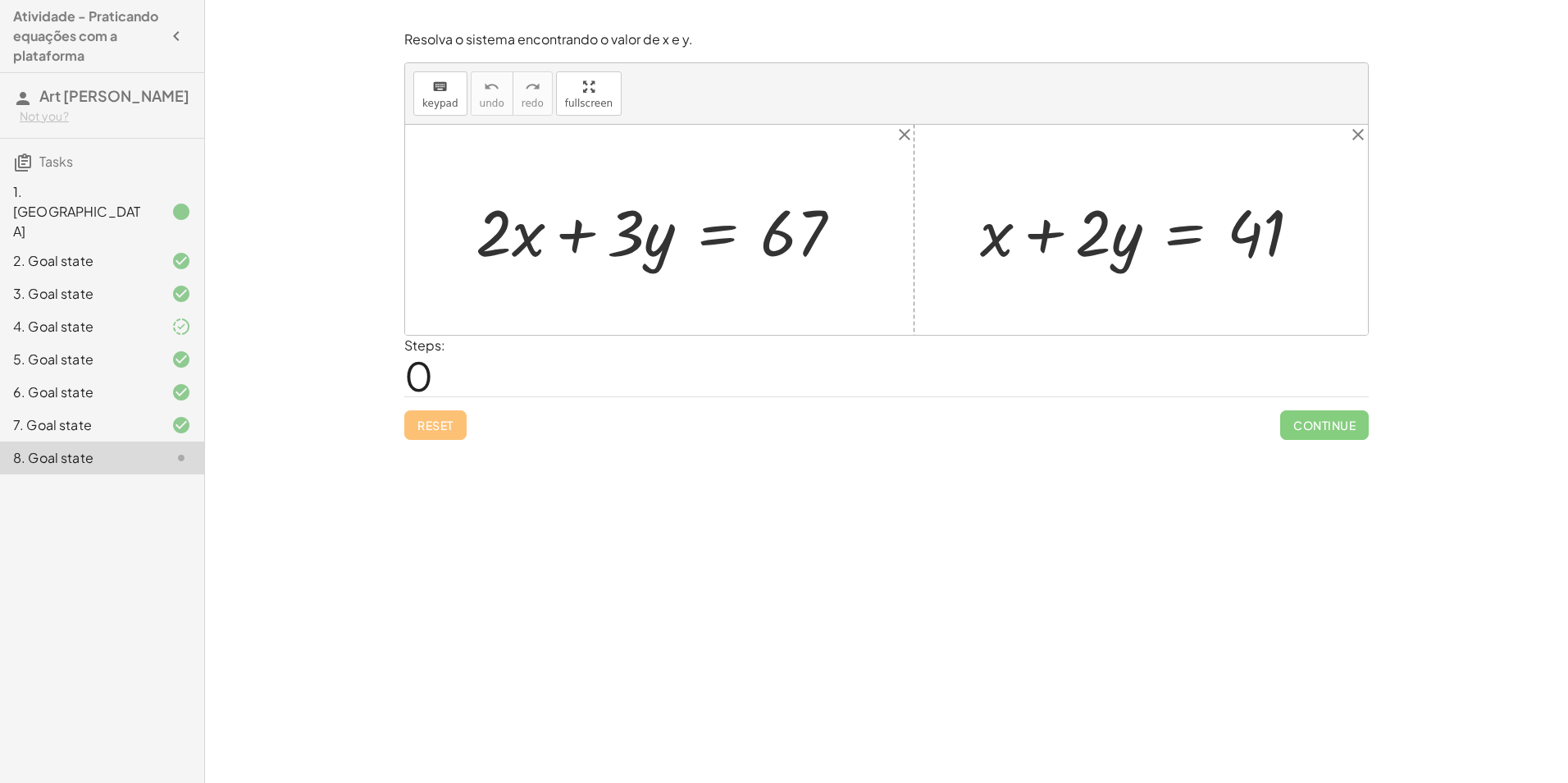
click at [653, 211] on div at bounding box center [666, 230] width 396 height 84
click at [646, 239] on div at bounding box center [666, 230] width 396 height 84
click at [514, 240] on div at bounding box center [666, 230] width 396 height 84
drag, startPoint x: 1102, startPoint y: 245, endPoint x: 1125, endPoint y: 269, distance: 33.2
click at [1125, 269] on div at bounding box center [1148, 230] width 351 height 84
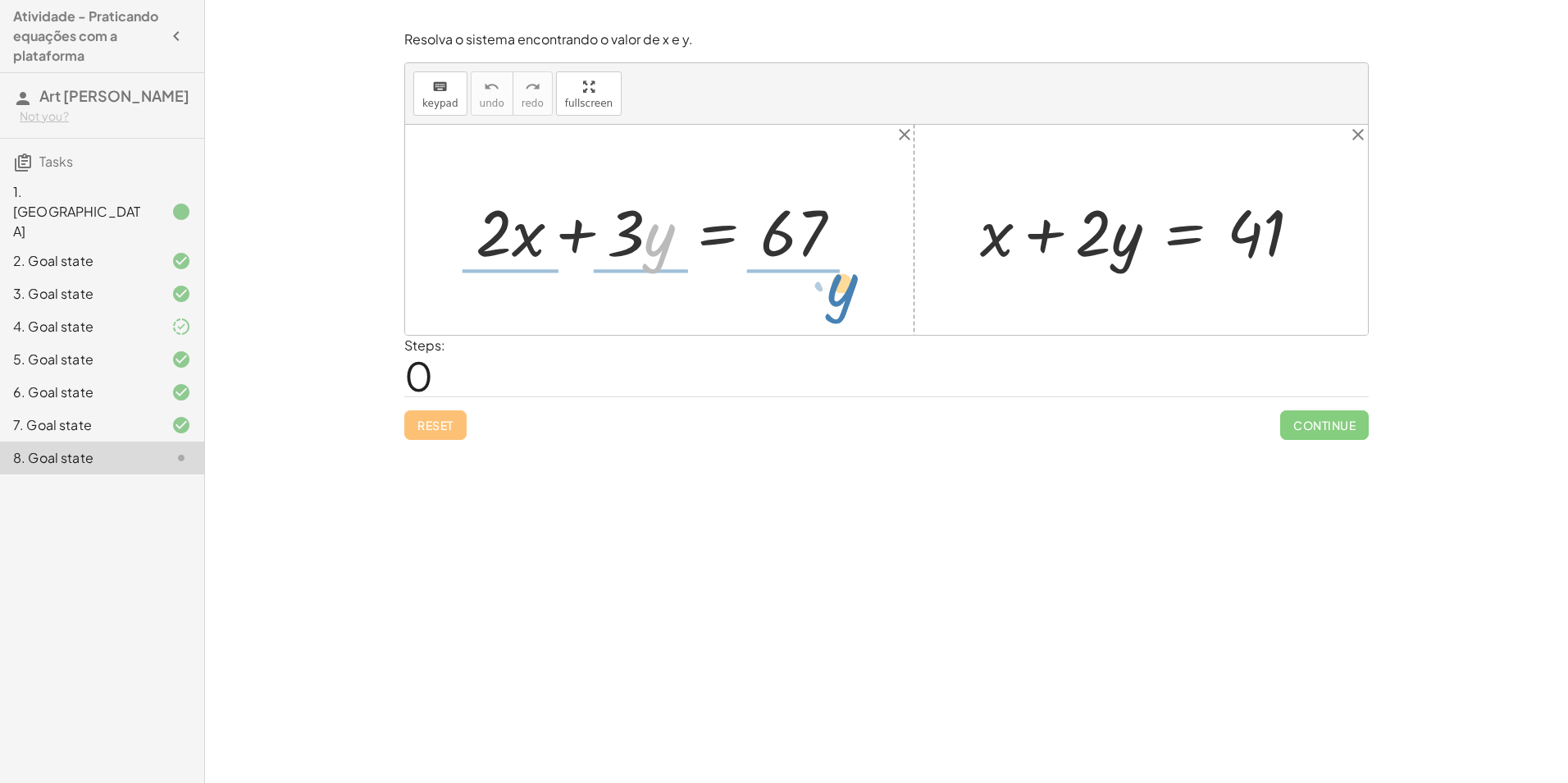
drag, startPoint x: 658, startPoint y: 248, endPoint x: 840, endPoint y: 298, distance: 188.7
click at [840, 298] on div "· y + · 2 · x + · 3 · y = 67 + x + · 2 · y = 41" at bounding box center [887, 230] width 963 height 210
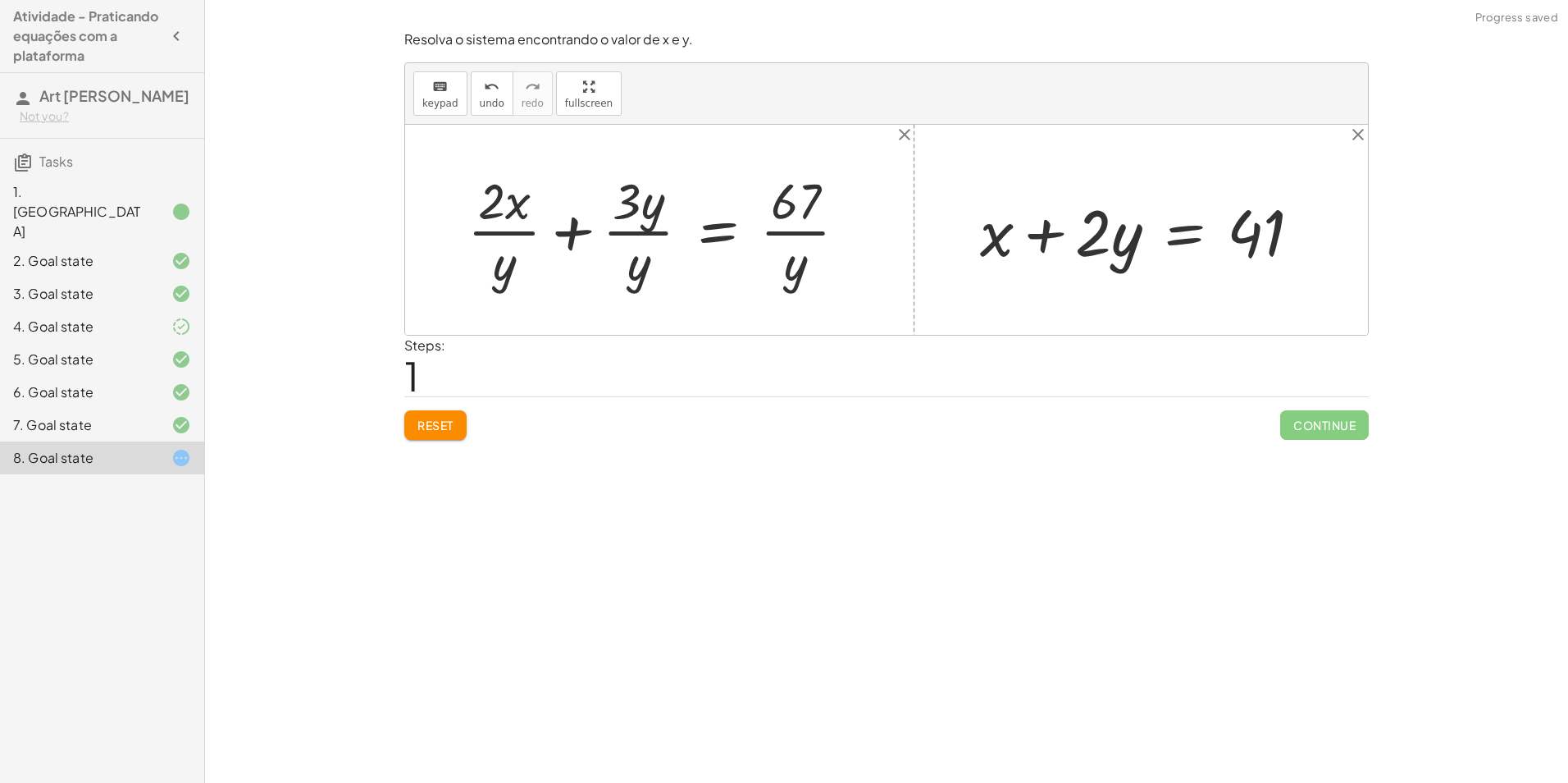
click at [665, 256] on div at bounding box center [663, 229] width 409 height 127
click at [649, 257] on div at bounding box center [663, 229] width 409 height 127
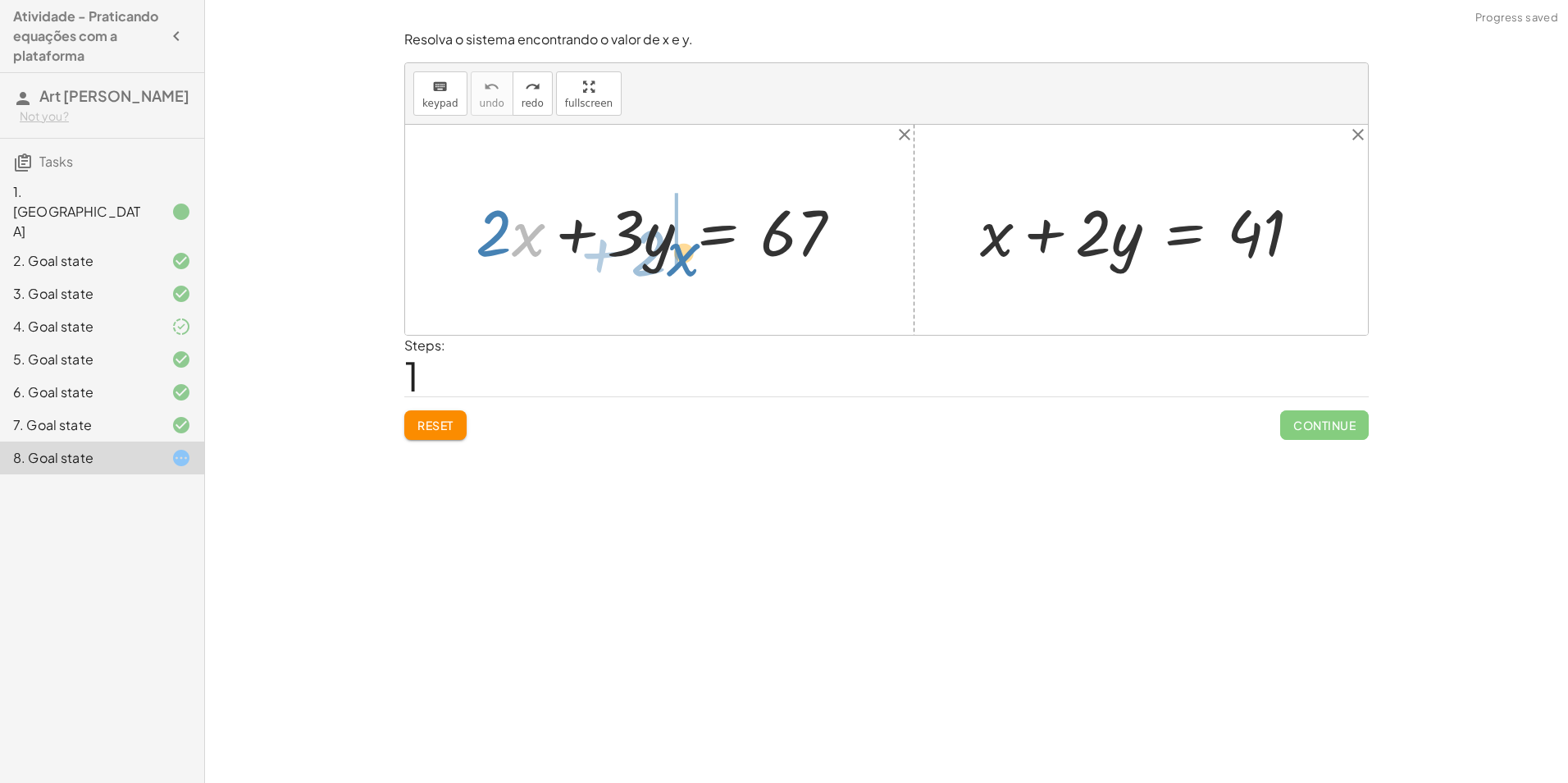
drag, startPoint x: 512, startPoint y: 251, endPoint x: 667, endPoint y: 270, distance: 156.2
click at [667, 270] on div at bounding box center [666, 230] width 396 height 84
click at [655, 226] on div at bounding box center [666, 230] width 396 height 84
drag, startPoint x: 617, startPoint y: 242, endPoint x: 595, endPoint y: 239, distance: 22.2
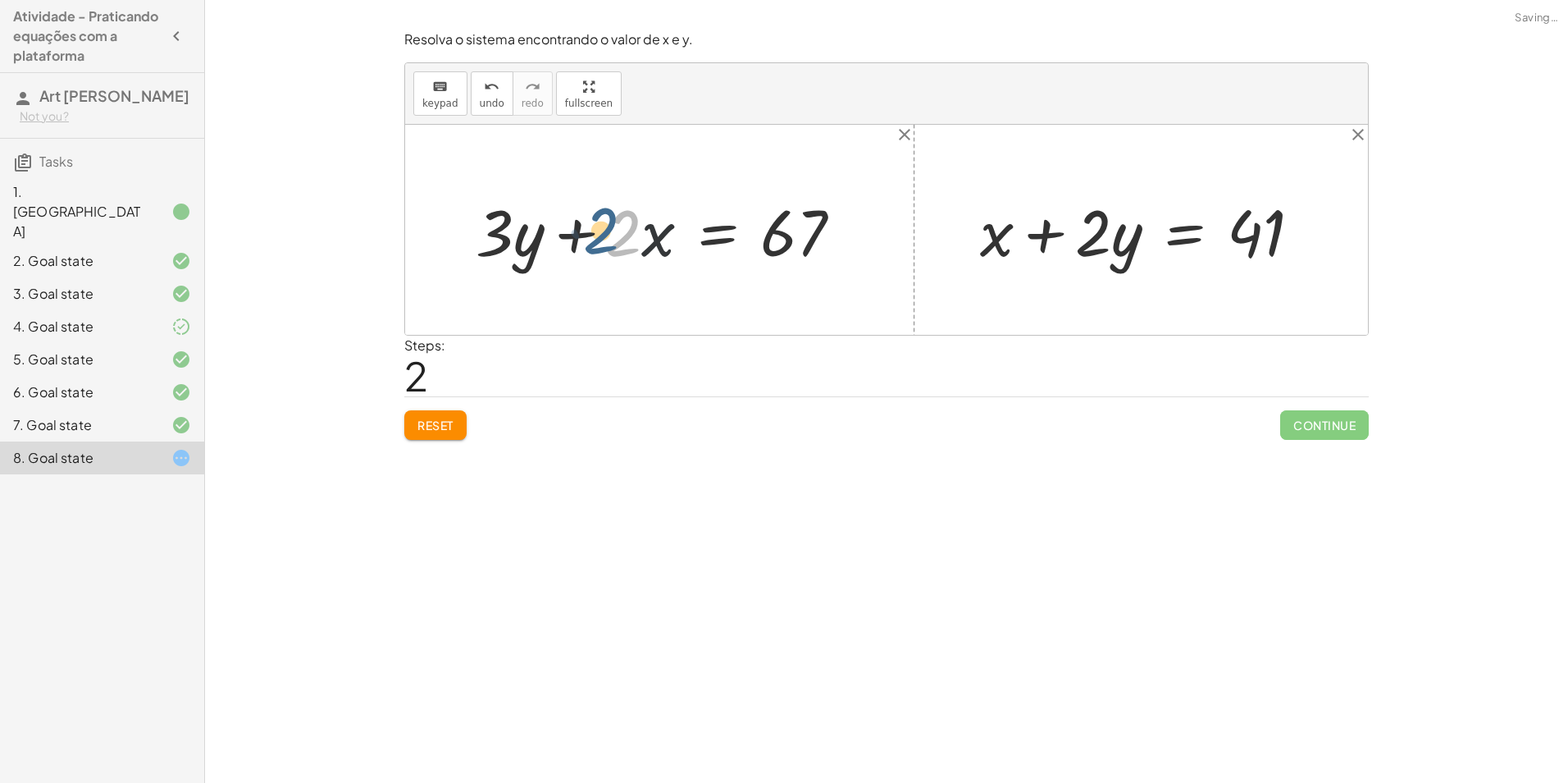
click at [595, 239] on div at bounding box center [666, 230] width 396 height 84
click at [182, 441] on div "6. Goal state" at bounding box center [102, 457] width 204 height 33
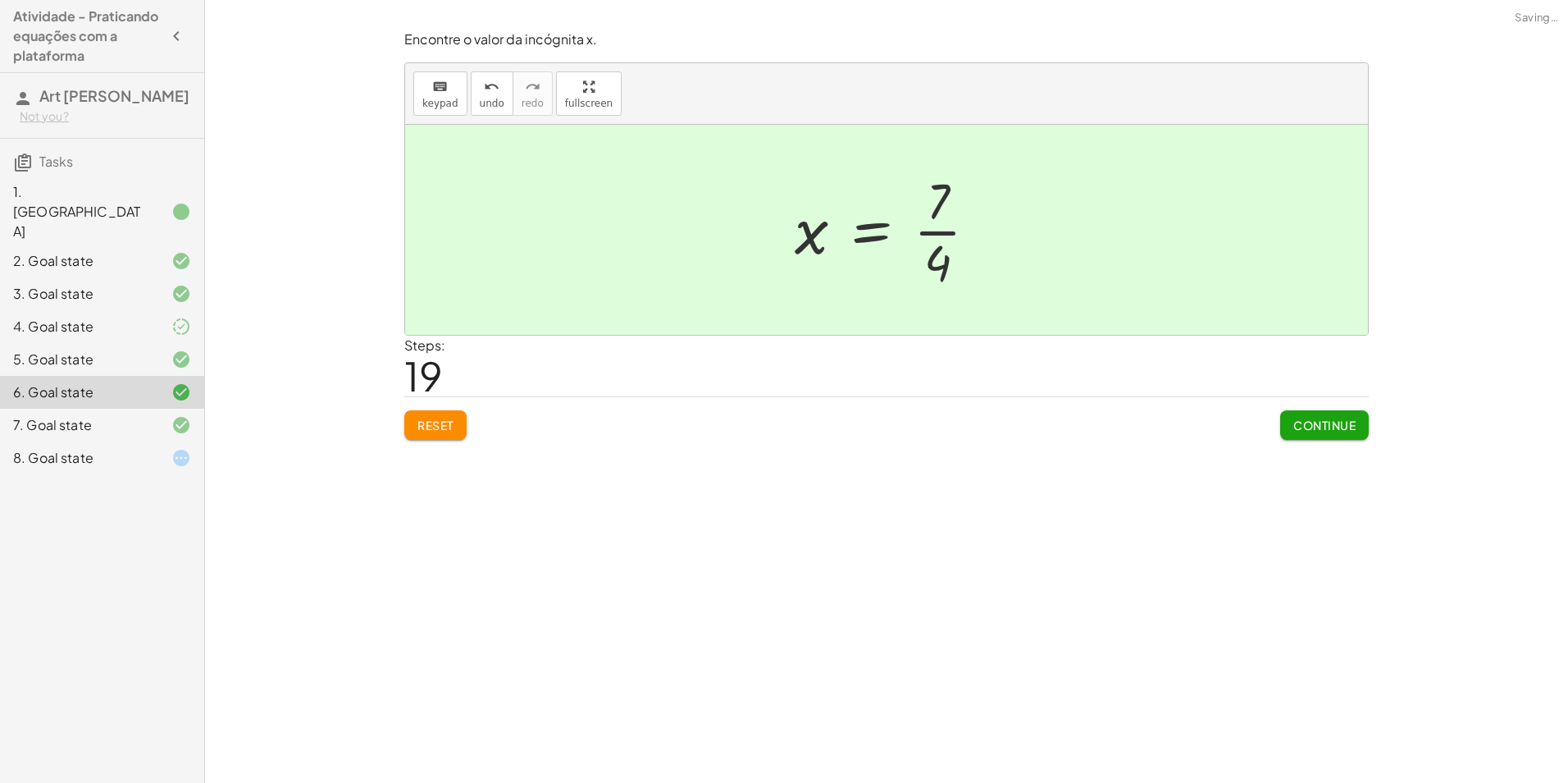
click at [181, 415] on icon at bounding box center [181, 425] width 20 height 20
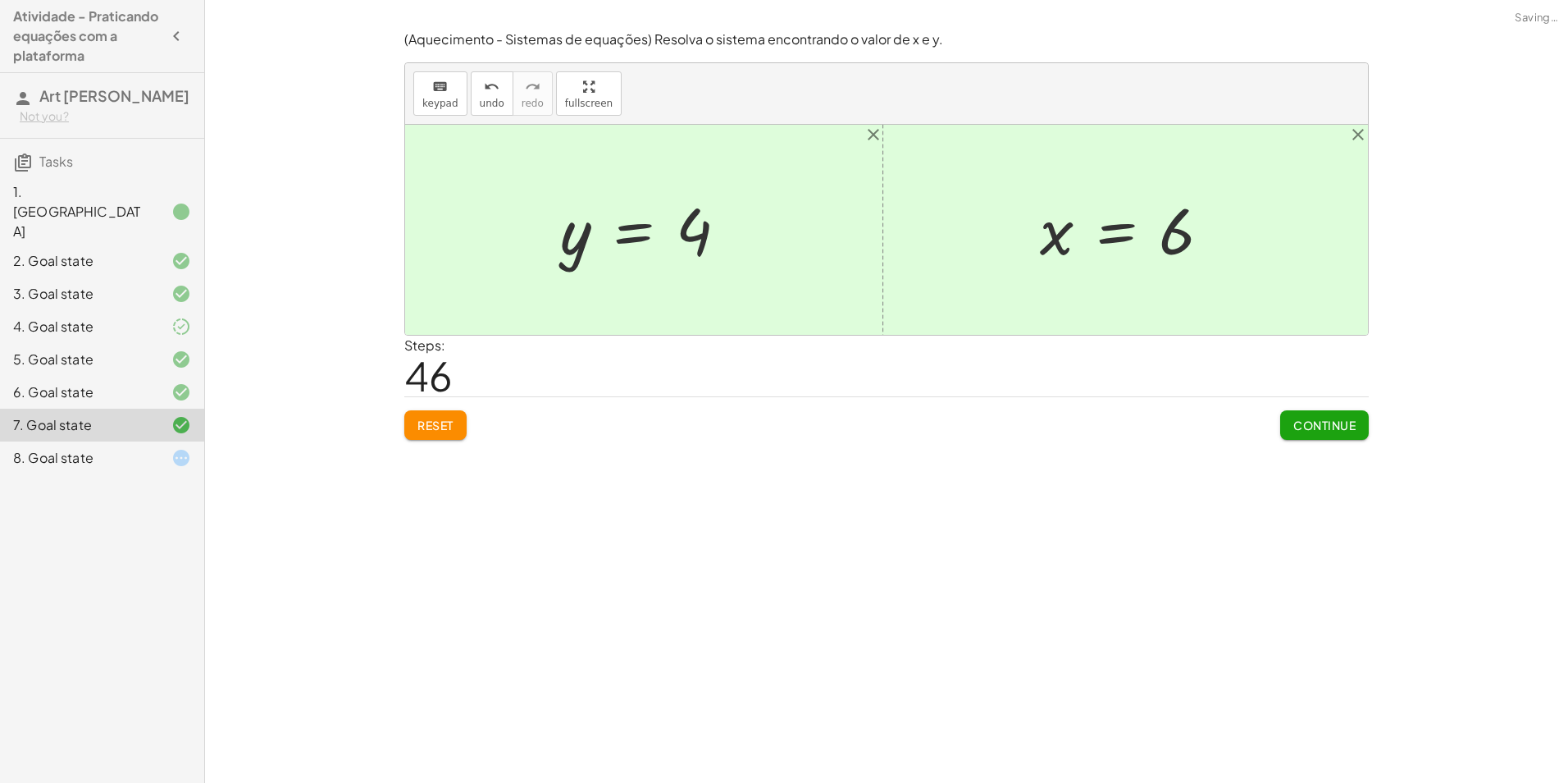
click at [171, 408] on div "7. Goal state" at bounding box center [102, 425] width 204 height 33
click at [168, 448] on div at bounding box center [168, 457] width 46 height 20
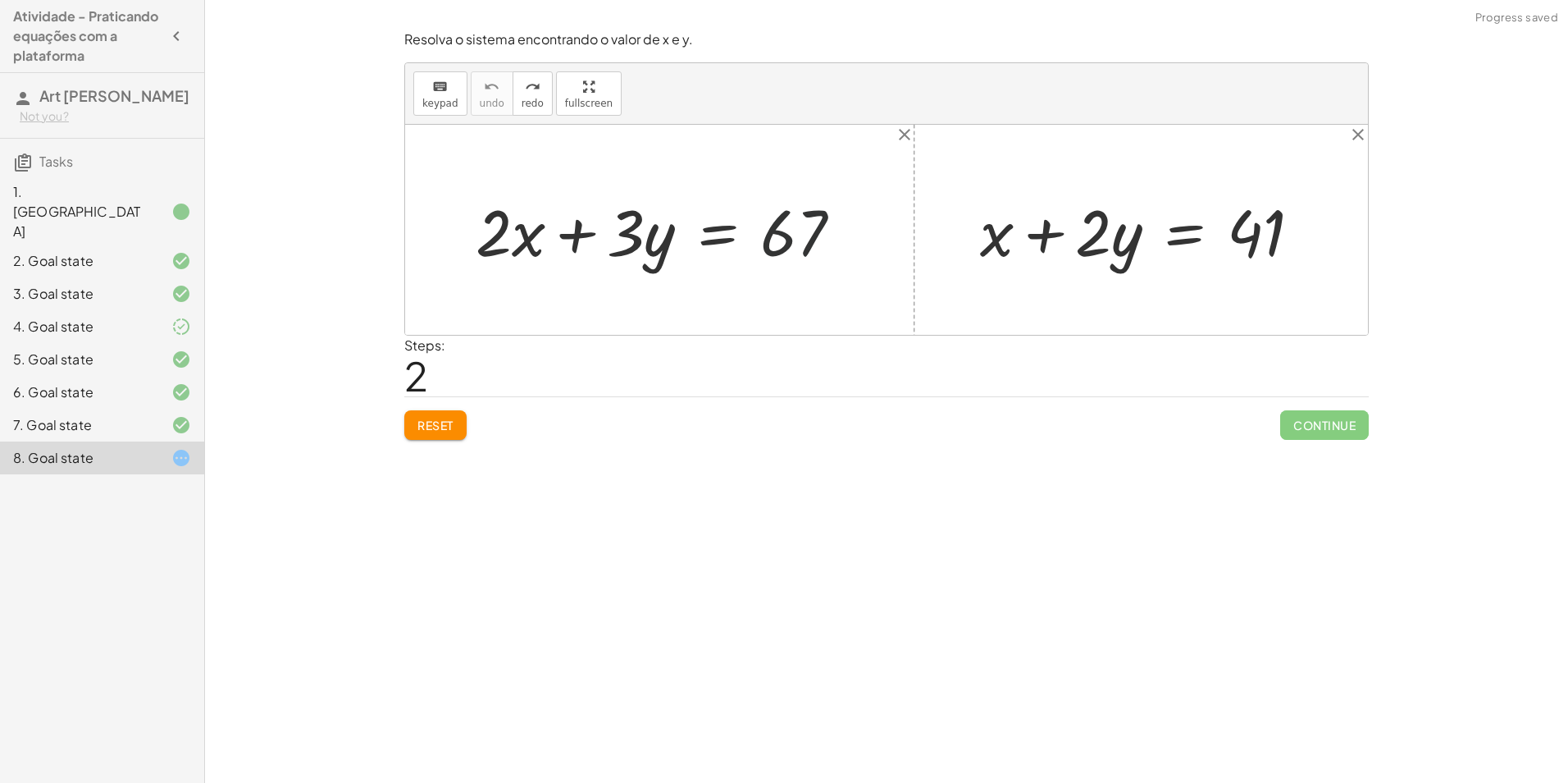
drag, startPoint x: 820, startPoint y: 232, endPoint x: 769, endPoint y: 237, distance: 51.2
click at [815, 233] on div at bounding box center [666, 230] width 396 height 84
click at [652, 239] on div at bounding box center [666, 230] width 396 height 84
click at [537, 244] on div at bounding box center [666, 230] width 396 height 84
drag, startPoint x: 574, startPoint y: 239, endPoint x: 552, endPoint y: 233, distance: 22.8
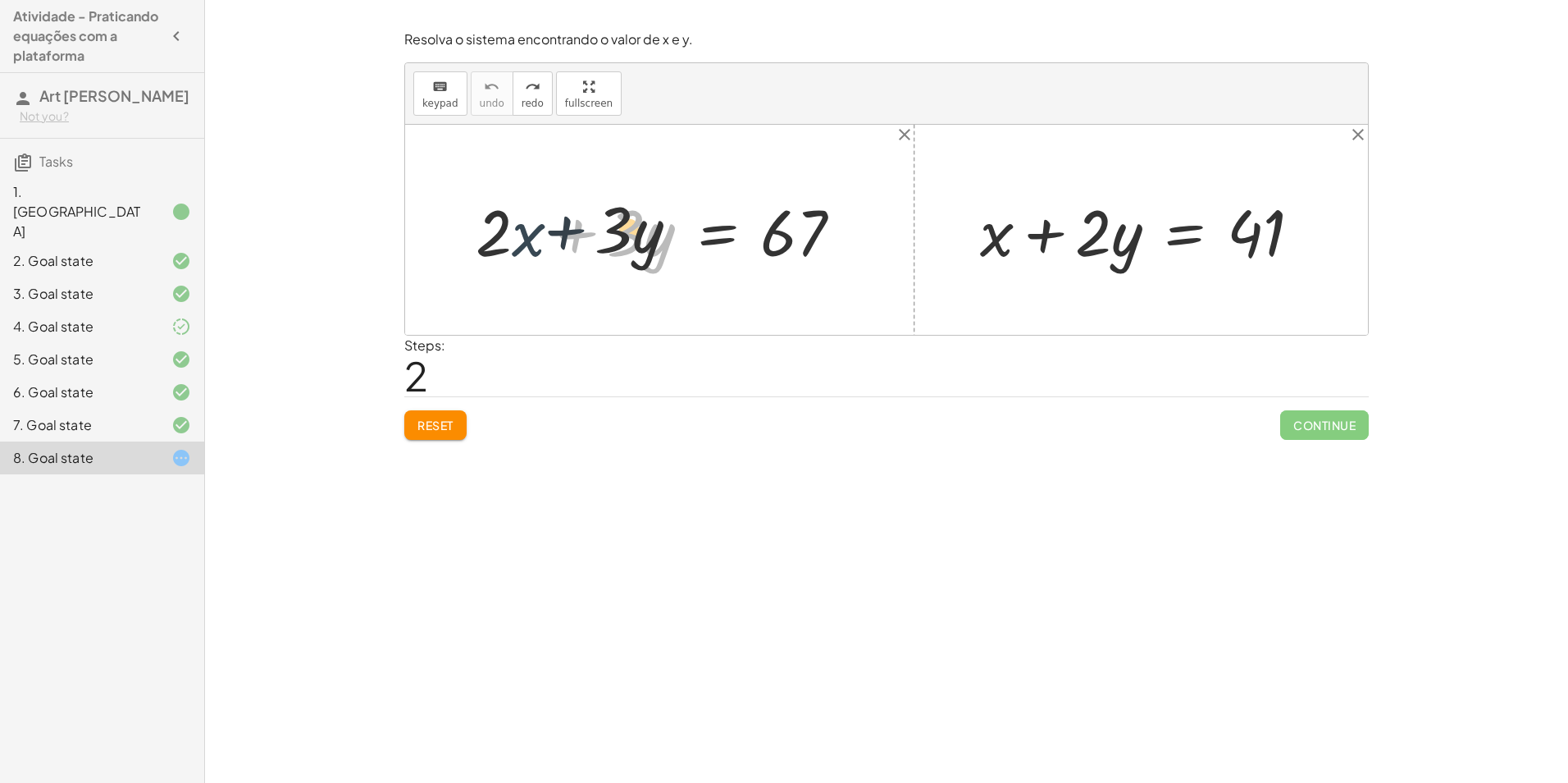
click at [552, 233] on div at bounding box center [666, 230] width 396 height 84
drag, startPoint x: 496, startPoint y: 240, endPoint x: 592, endPoint y: 251, distance: 96.6
click at [587, 251] on div at bounding box center [666, 230] width 396 height 84
drag, startPoint x: 499, startPoint y: 240, endPoint x: 674, endPoint y: 241, distance: 175.0
drag, startPoint x: 638, startPoint y: 236, endPoint x: 455, endPoint y: 242, distance: 183.1
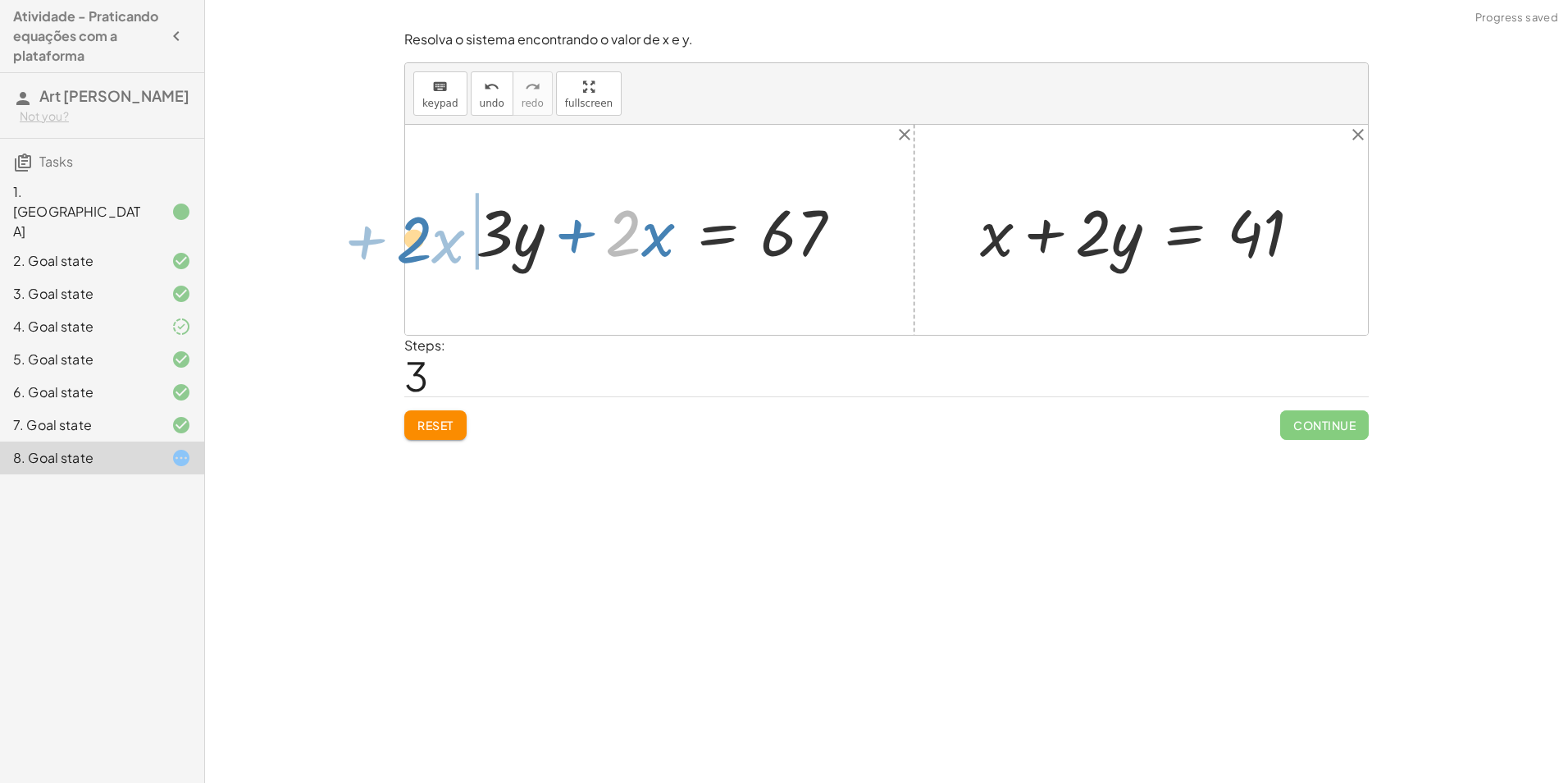
click at [455, 242] on div "+ · 2 · x + · 3 · y = 67 · 2 + · x + · 2 · x + · 3 · y = 67" at bounding box center [660, 230] width 417 height 93
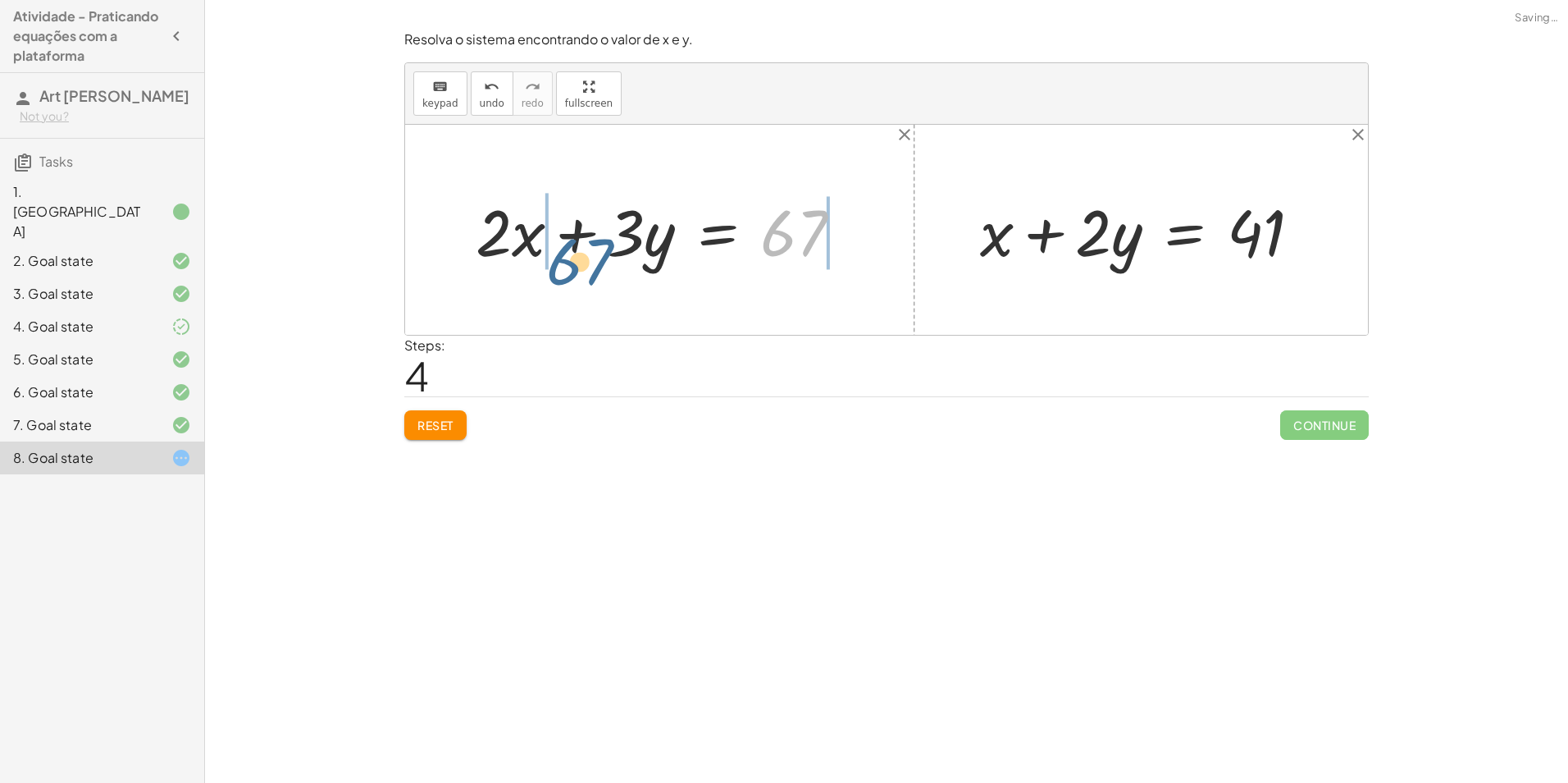
drag, startPoint x: 800, startPoint y: 232, endPoint x: 585, endPoint y: 260, distance: 216.8
click at [585, 260] on div at bounding box center [666, 230] width 396 height 84
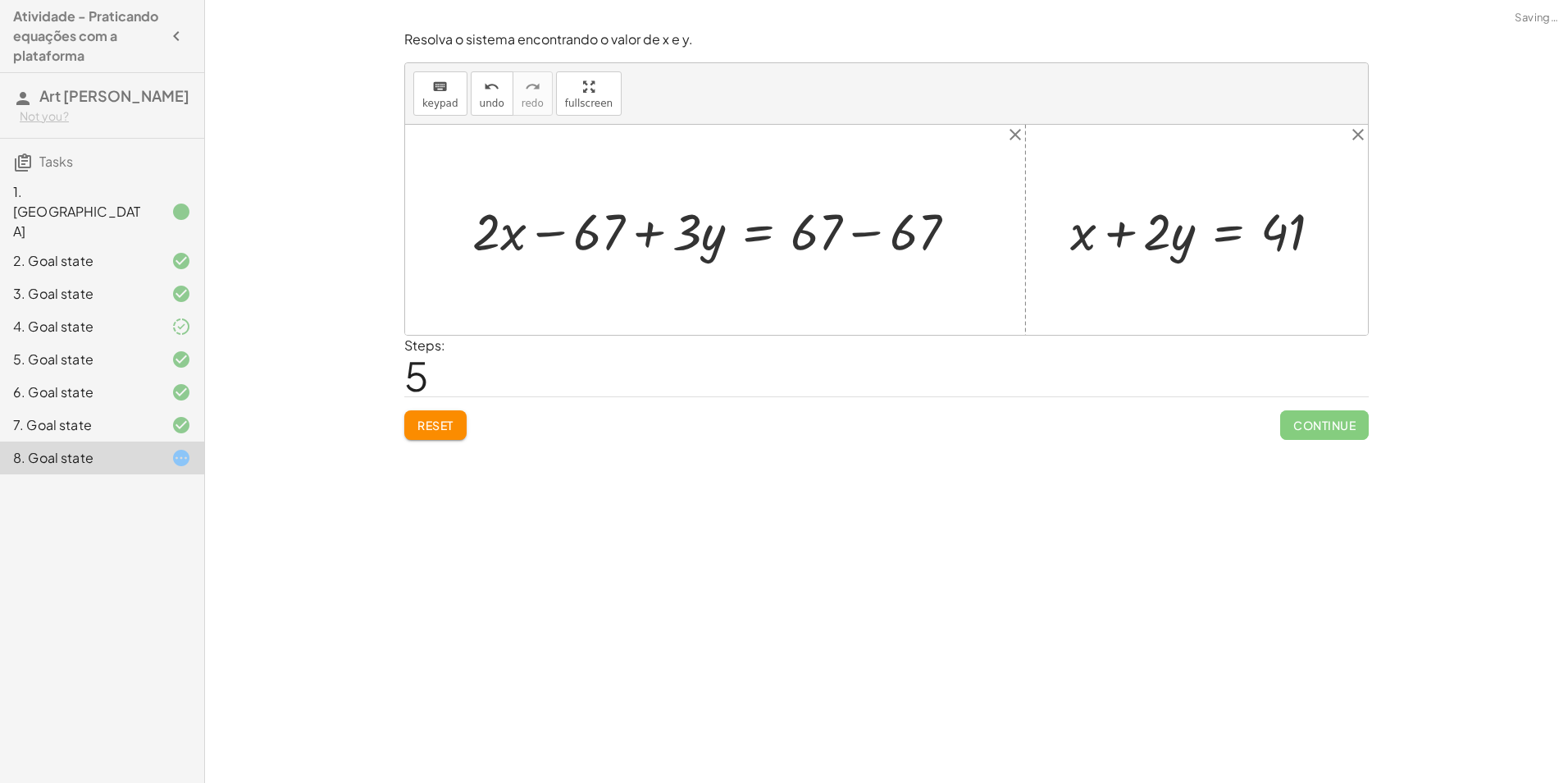
click at [567, 232] on div at bounding box center [721, 230] width 513 height 67
click at [733, 240] on div at bounding box center [721, 230] width 513 height 67
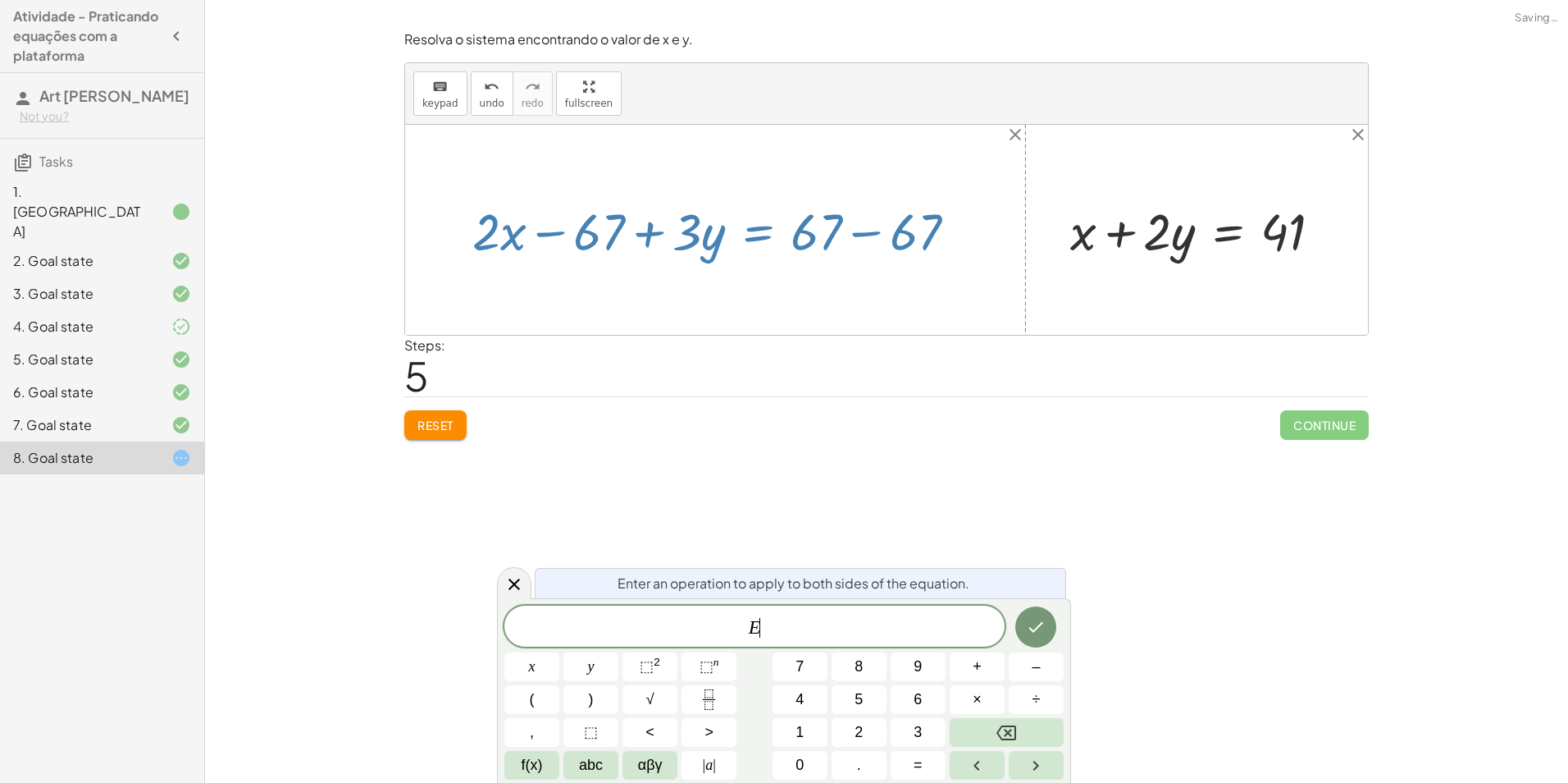
click at [826, 234] on div at bounding box center [721, 230] width 513 height 67
click at [487, 106] on span "undo" at bounding box center [492, 103] width 25 height 11
click at [514, 560] on div "Encontre o valor da incógnita x manipulando a equação. insert select one: Math …" at bounding box center [886, 391] width 1363 height 783
click at [514, 564] on div "Encontre o valor da incógnita x manipulando a equação. insert select one: Math …" at bounding box center [886, 391] width 1363 height 783
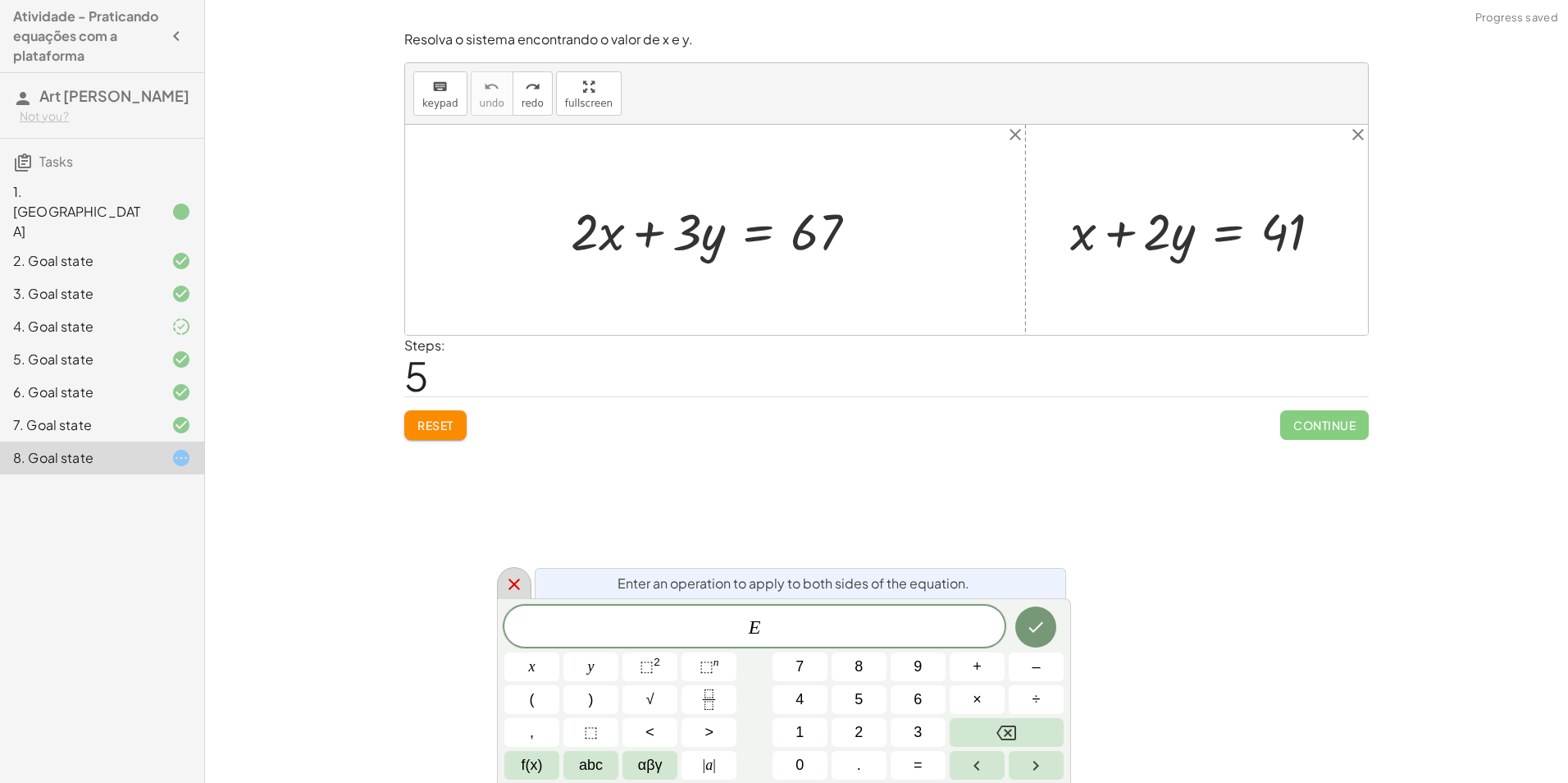
click at [499, 585] on div at bounding box center [514, 582] width 34 height 32
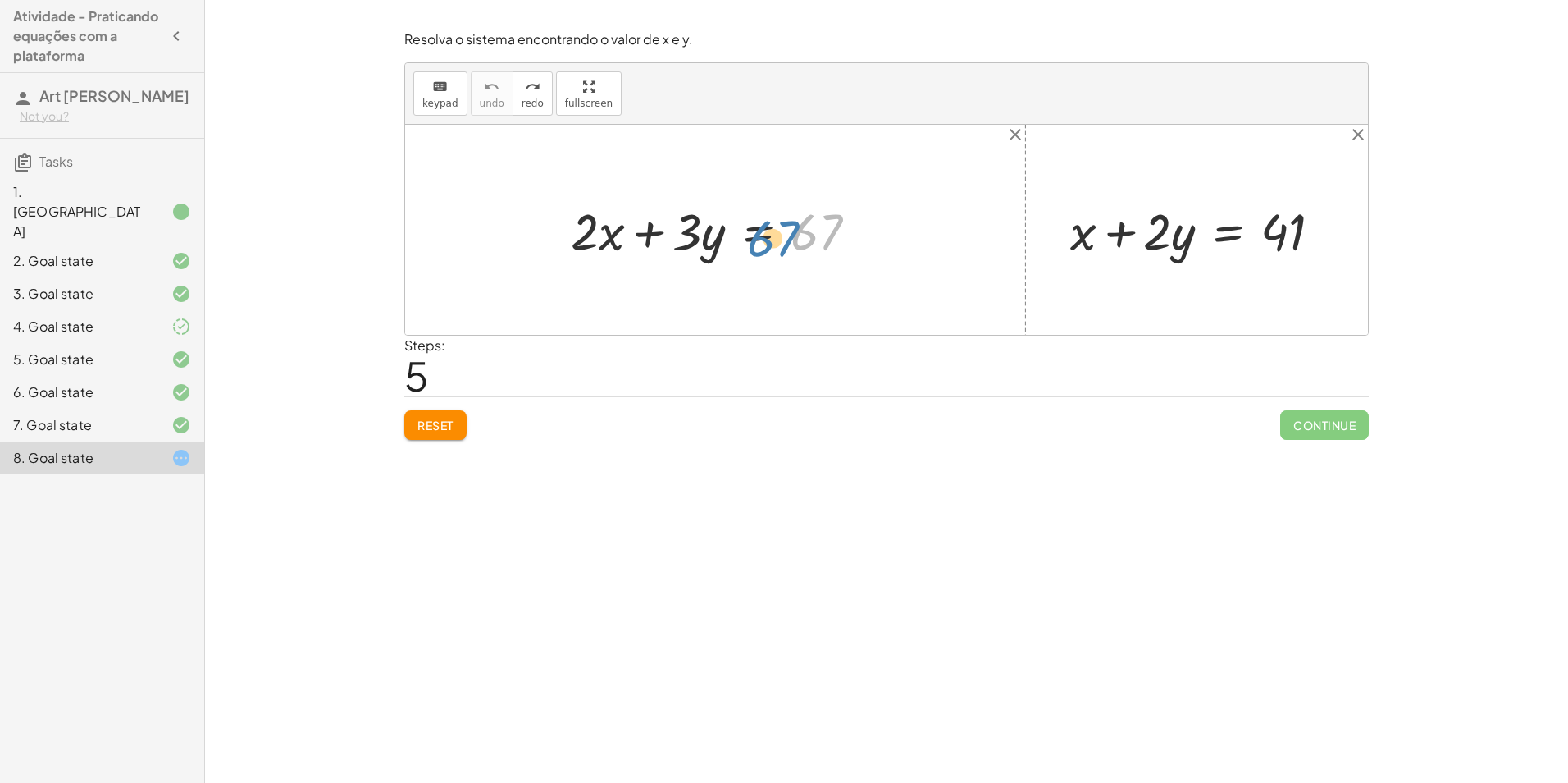
drag, startPoint x: 783, startPoint y: 235, endPoint x: 790, endPoint y: 237, distance: 7.3
click at [790, 237] on div at bounding box center [721, 230] width 513 height 67
drag, startPoint x: 695, startPoint y: 240, endPoint x: 729, endPoint y: 252, distance: 36.1
click at [729, 252] on div at bounding box center [721, 230] width 513 height 67
drag, startPoint x: 711, startPoint y: 233, endPoint x: 679, endPoint y: 233, distance: 32.0
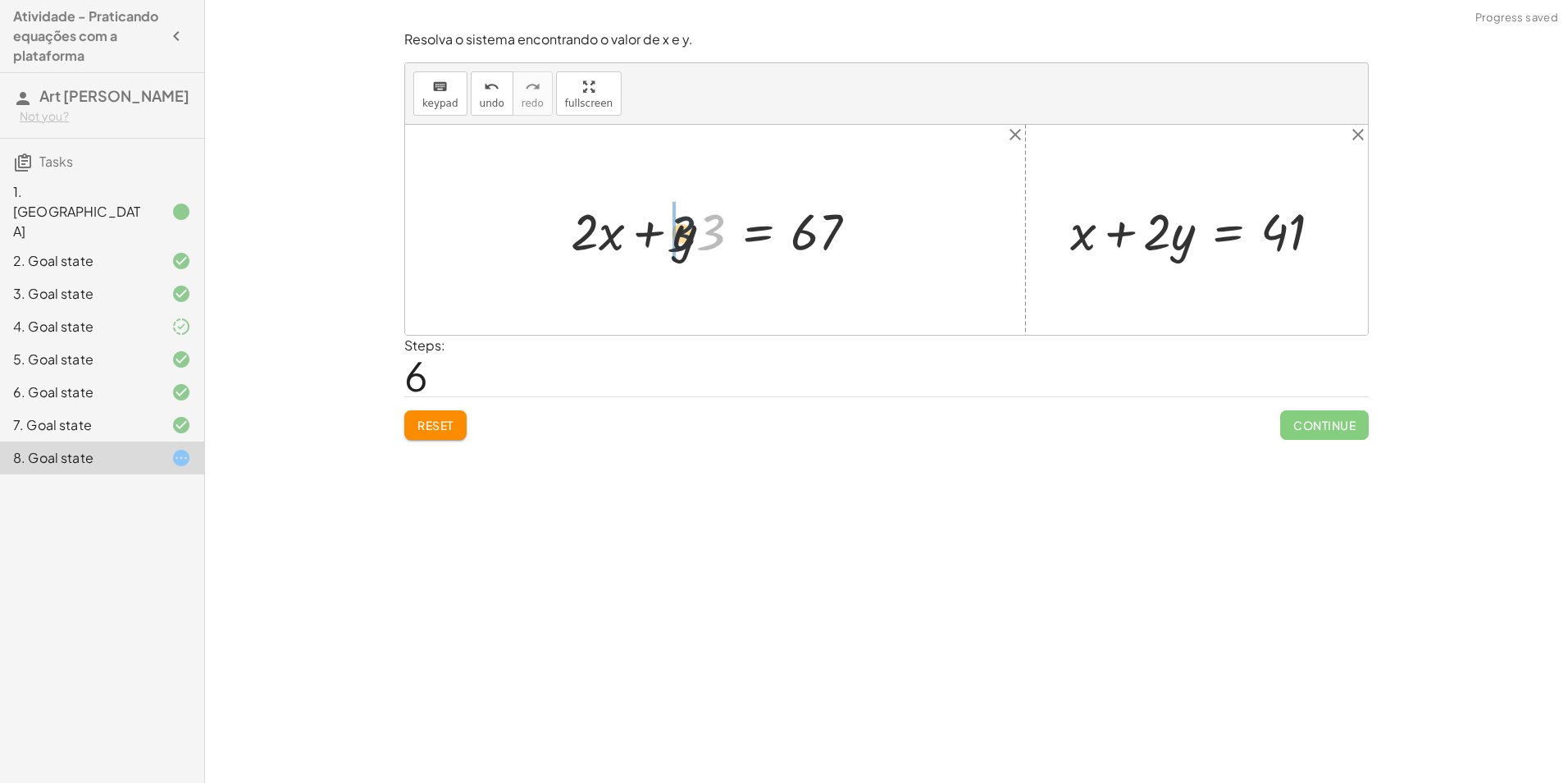
click at [679, 233] on div at bounding box center [721, 230] width 513 height 67
click at [597, 234] on div at bounding box center [721, 230] width 513 height 67
drag, startPoint x: 597, startPoint y: 234, endPoint x: 743, endPoint y: 236, distance: 146.0
click at [743, 236] on div at bounding box center [721, 230] width 513 height 67
drag, startPoint x: 555, startPoint y: 245, endPoint x: 683, endPoint y: 239, distance: 128.1
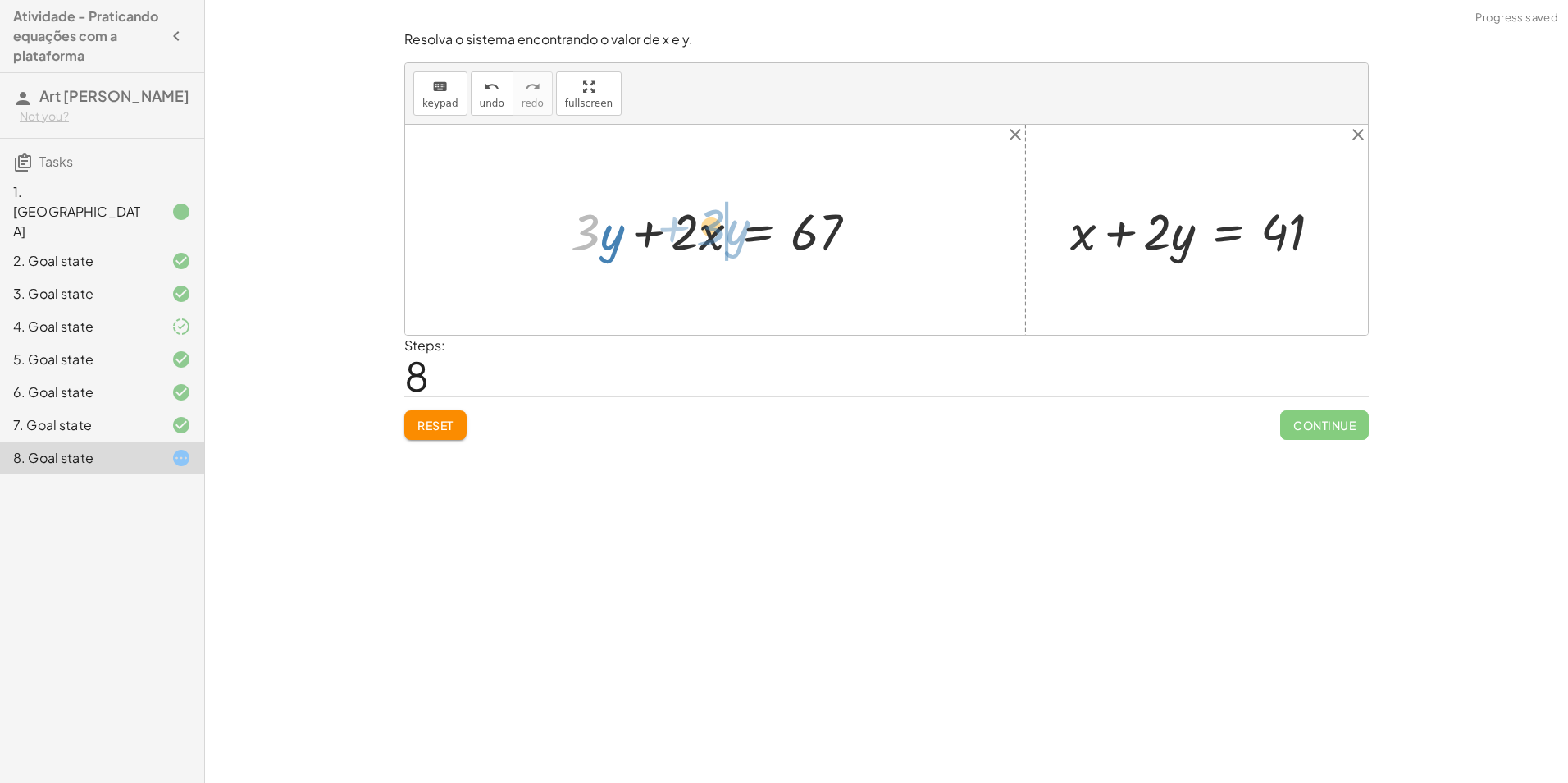
click at [683, 239] on div at bounding box center [721, 230] width 513 height 67
drag, startPoint x: 689, startPoint y: 242, endPoint x: 922, endPoint y: 239, distance: 233.0
click at [922, 239] on div at bounding box center [721, 230] width 513 height 67
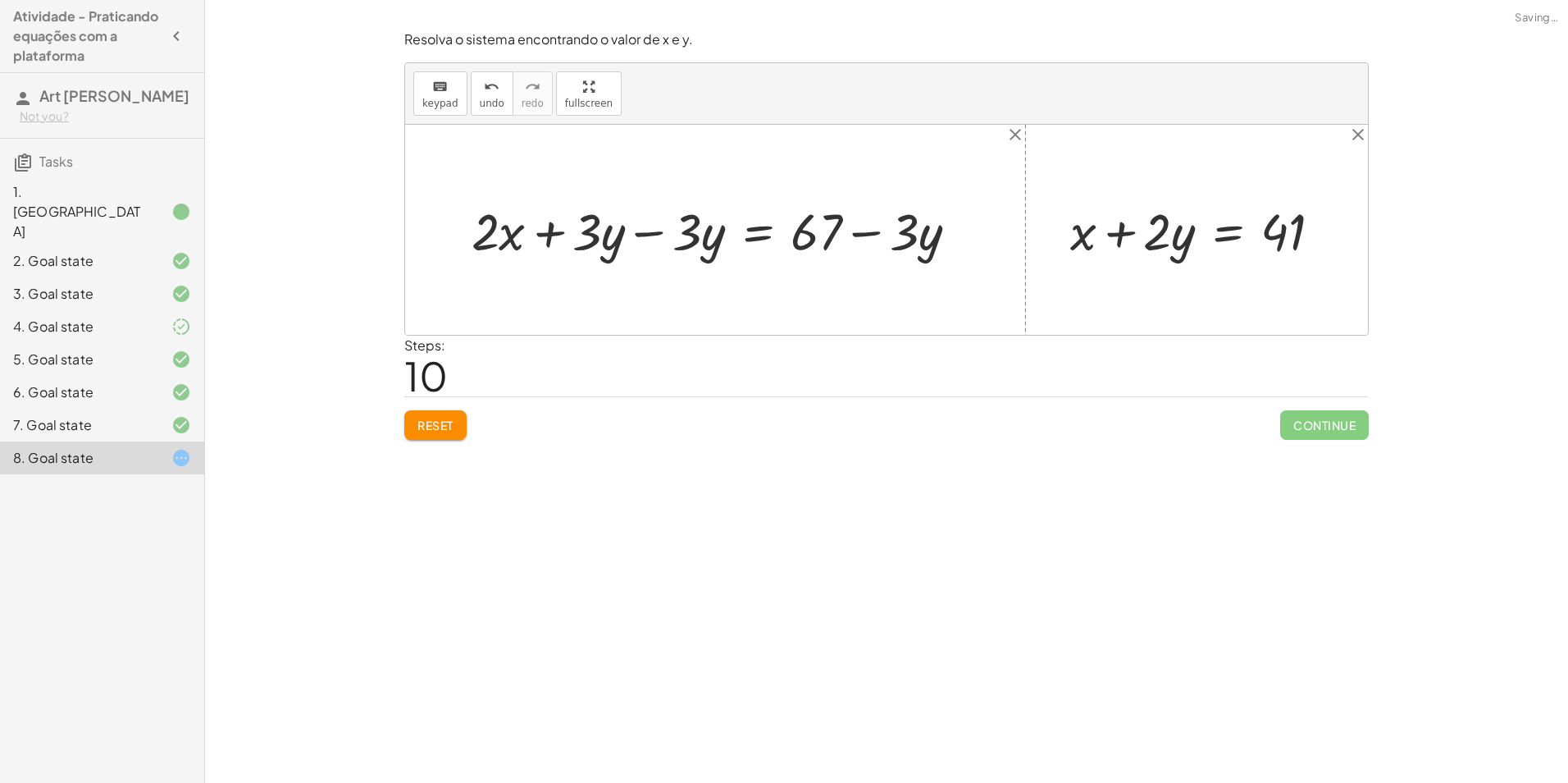
click at [895, 238] on div at bounding box center [721, 230] width 513 height 67
click at [871, 236] on div at bounding box center [721, 230] width 513 height 67
click at [685, 235] on div at bounding box center [721, 230] width 513 height 67
click at [646, 234] on div at bounding box center [721, 230] width 513 height 67
click at [632, 233] on div at bounding box center [721, 230] width 513 height 67
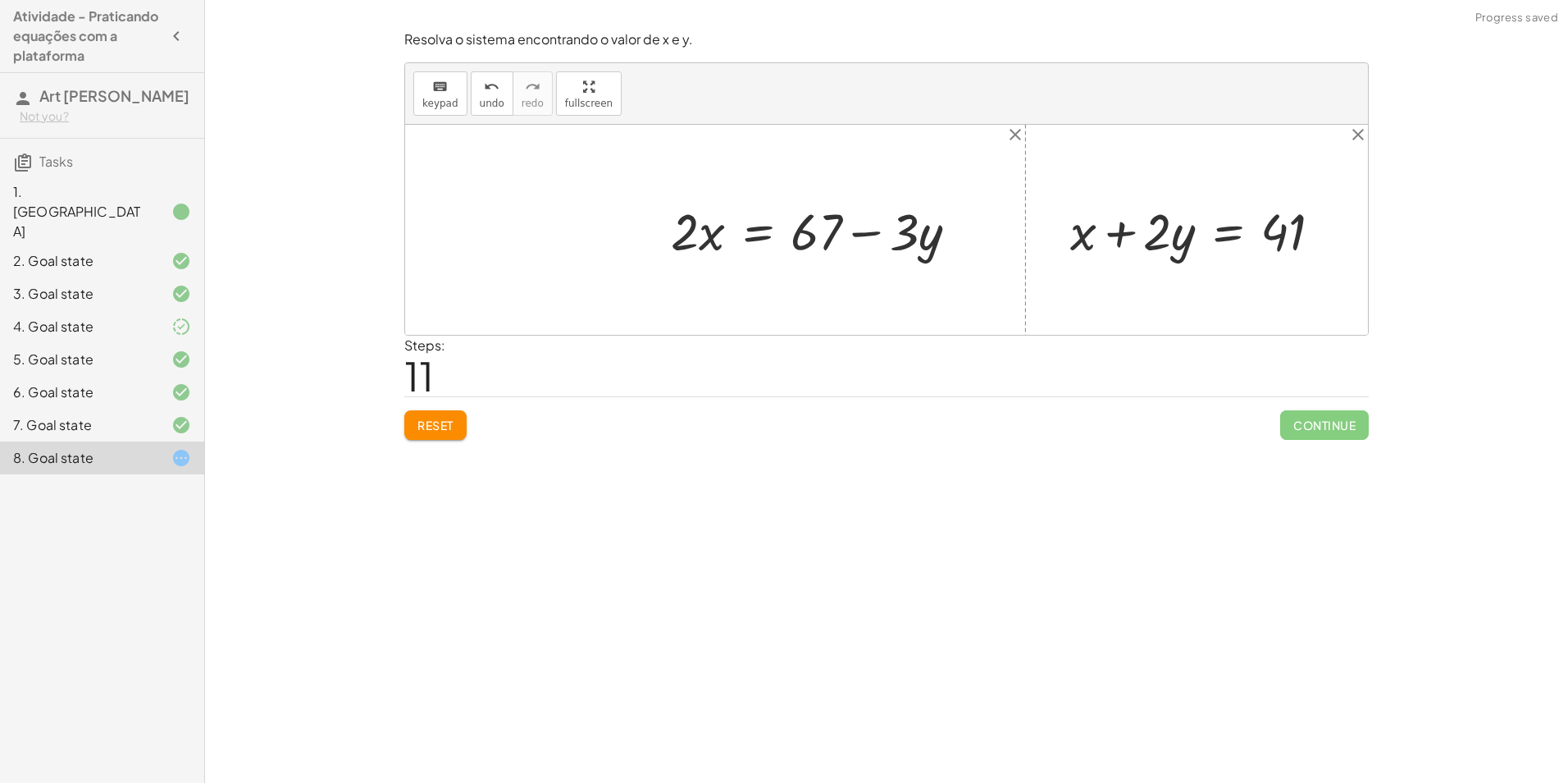
click at [698, 242] on div at bounding box center [721, 230] width 513 height 67
drag, startPoint x: 912, startPoint y: 235, endPoint x: 619, endPoint y: 247, distance: 293.2
click at [621, 248] on div at bounding box center [721, 230] width 513 height 67
click at [651, 228] on div at bounding box center [721, 230] width 513 height 67
click at [976, 233] on div at bounding box center [721, 230] width 513 height 67
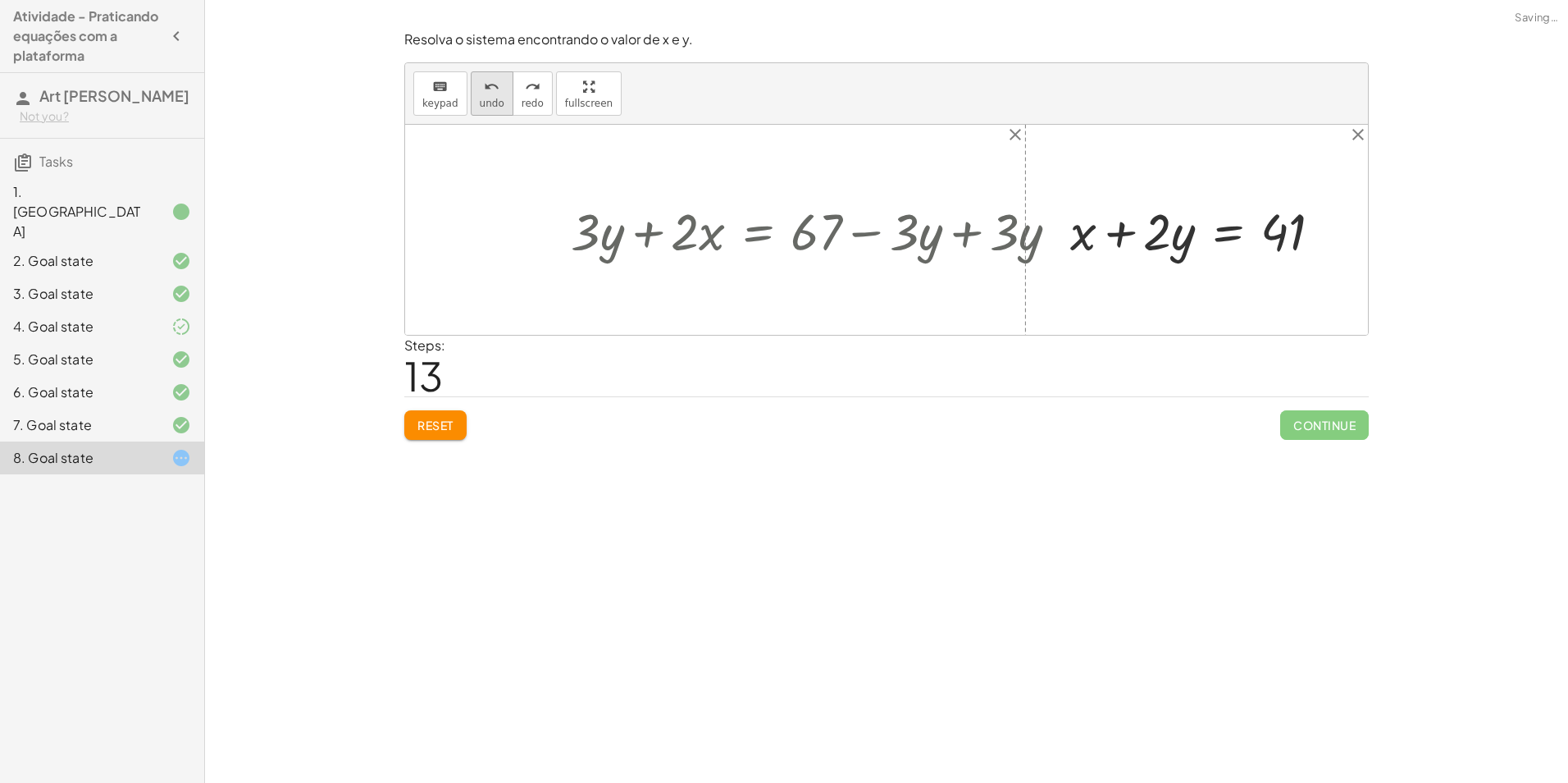
click at [478, 112] on button "undo undo" at bounding box center [493, 93] width 43 height 44
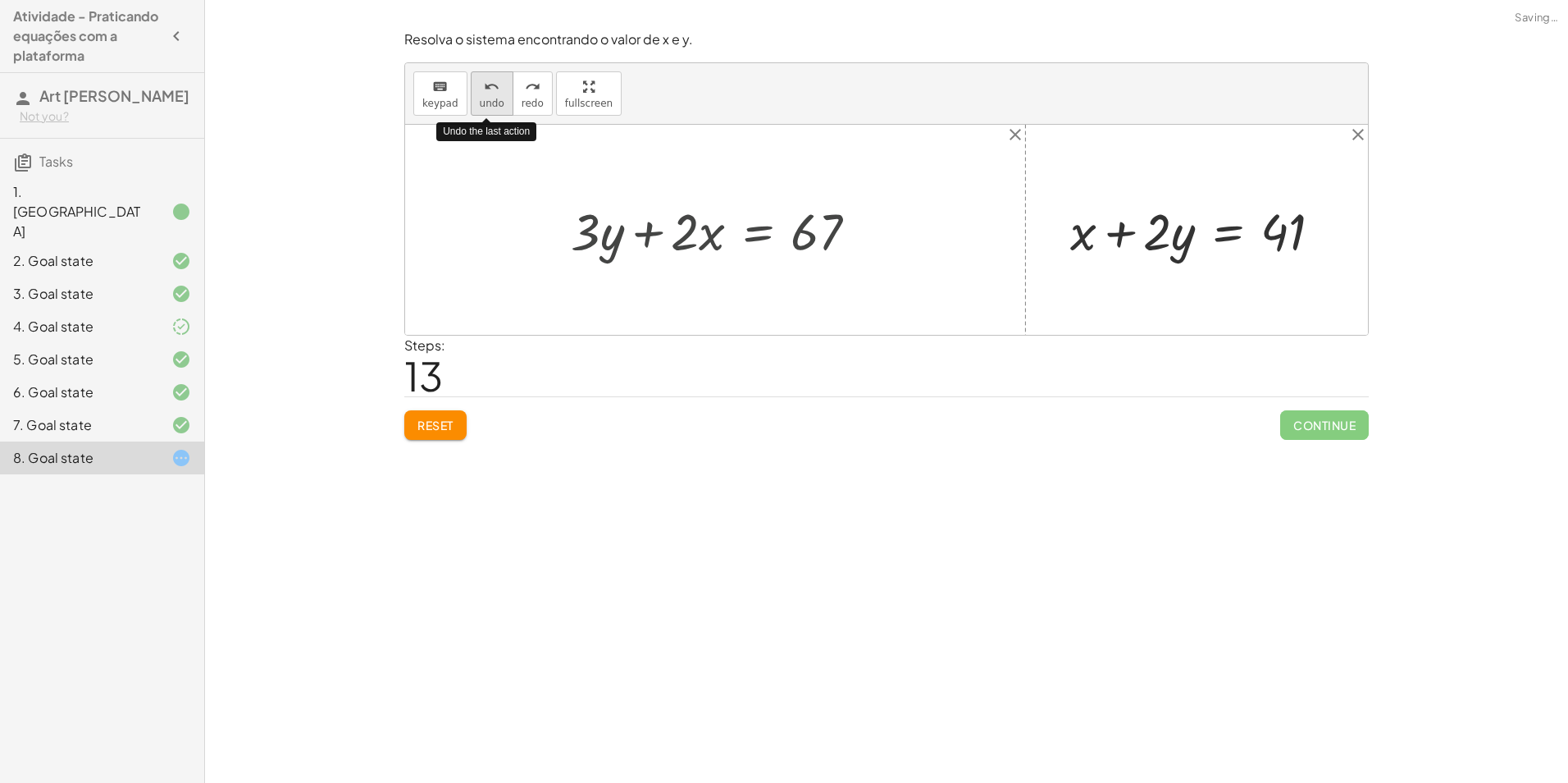
click at [478, 112] on button "undo undo" at bounding box center [493, 93] width 43 height 44
click at [742, 233] on div at bounding box center [721, 230] width 513 height 67
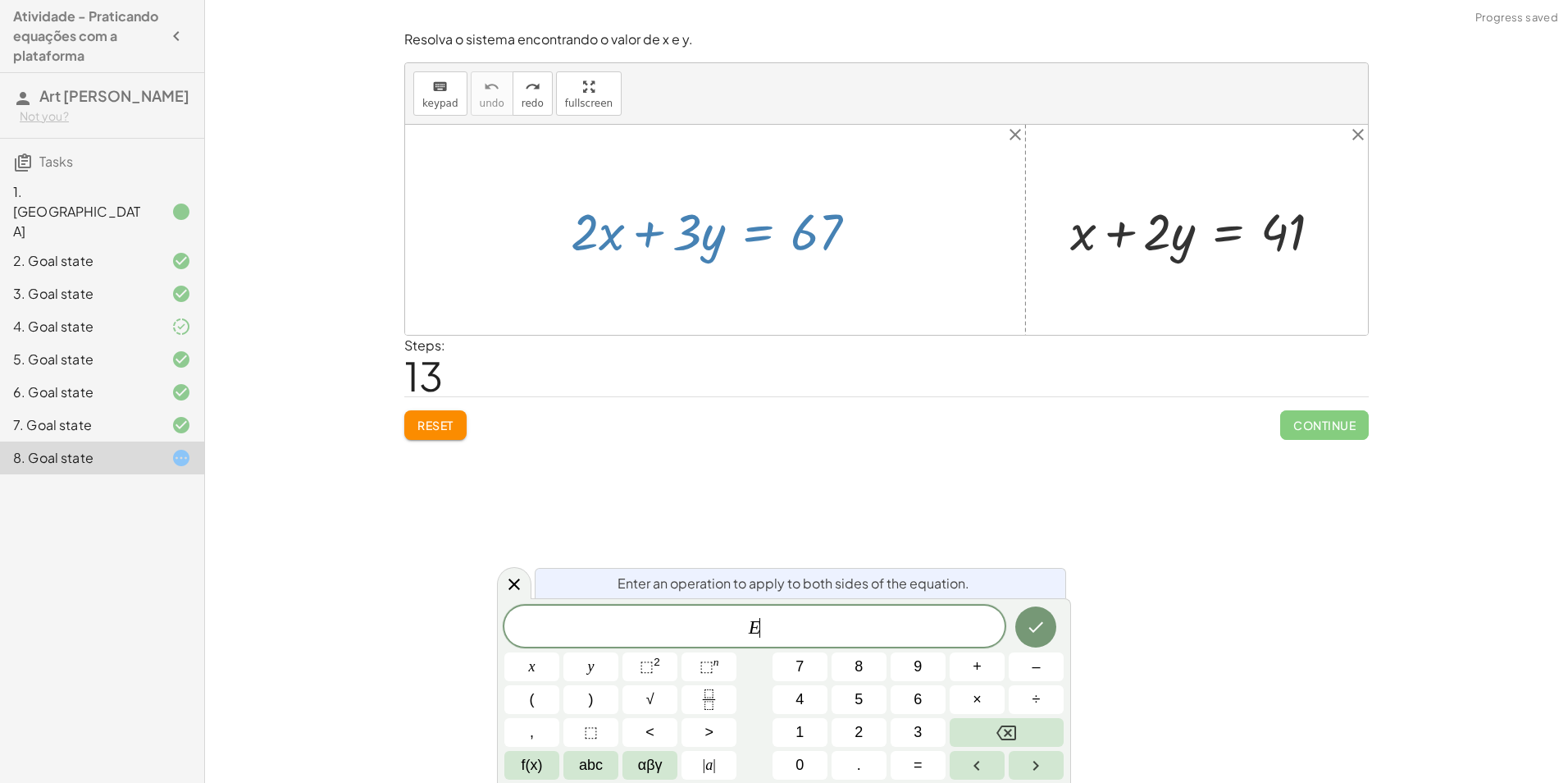
click at [724, 233] on div at bounding box center [721, 230] width 513 height 67
click at [748, 324] on div at bounding box center [887, 230] width 963 height 210
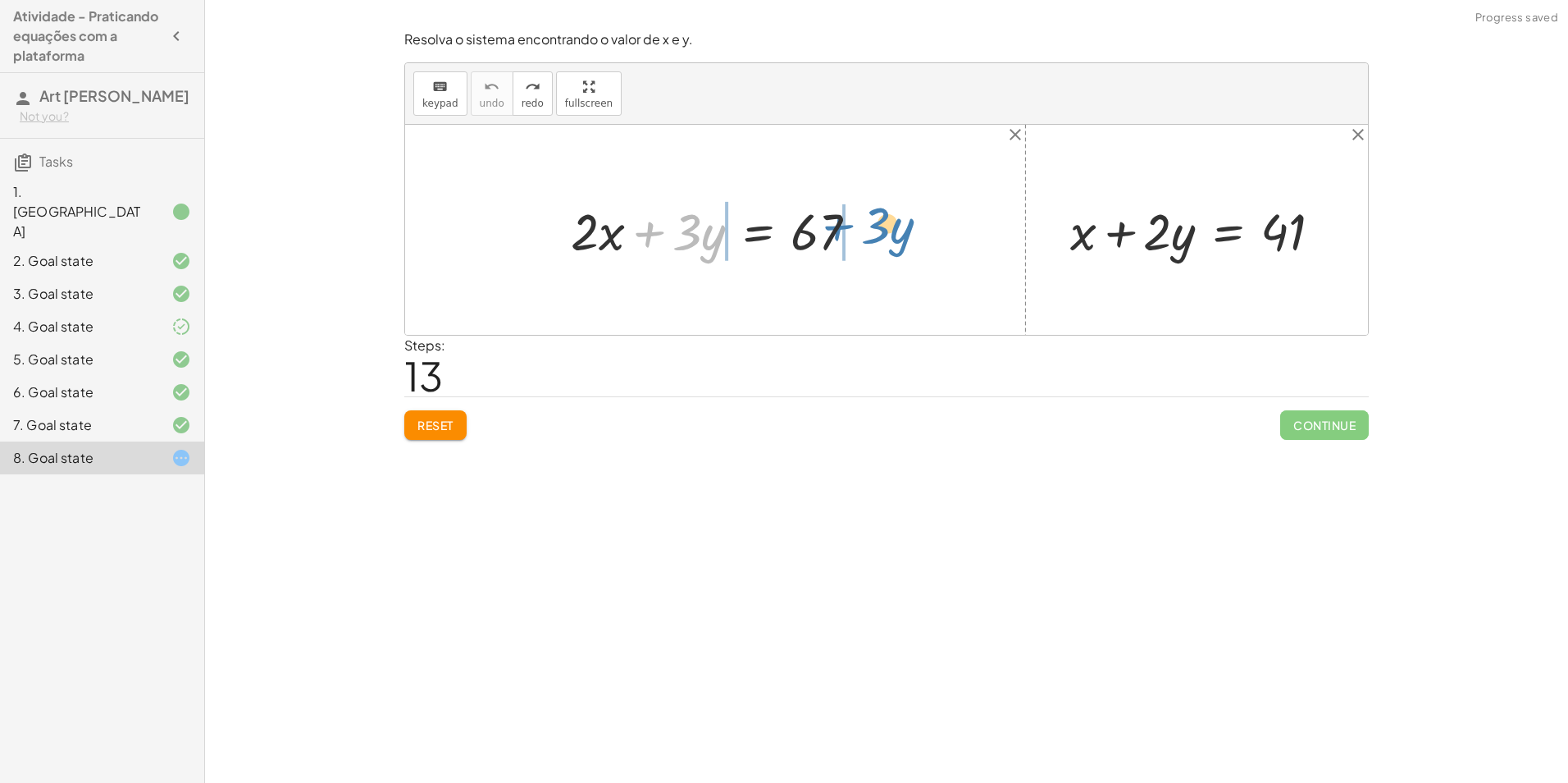
drag, startPoint x: 666, startPoint y: 242, endPoint x: 856, endPoint y: 233, distance: 190.2
click at [856, 233] on div at bounding box center [721, 230] width 513 height 67
click at [876, 235] on div at bounding box center [721, 230] width 513 height 67
drag, startPoint x: 673, startPoint y: 235, endPoint x: 673, endPoint y: 248, distance: 13.0
click at [673, 245] on div at bounding box center [721, 230] width 513 height 67
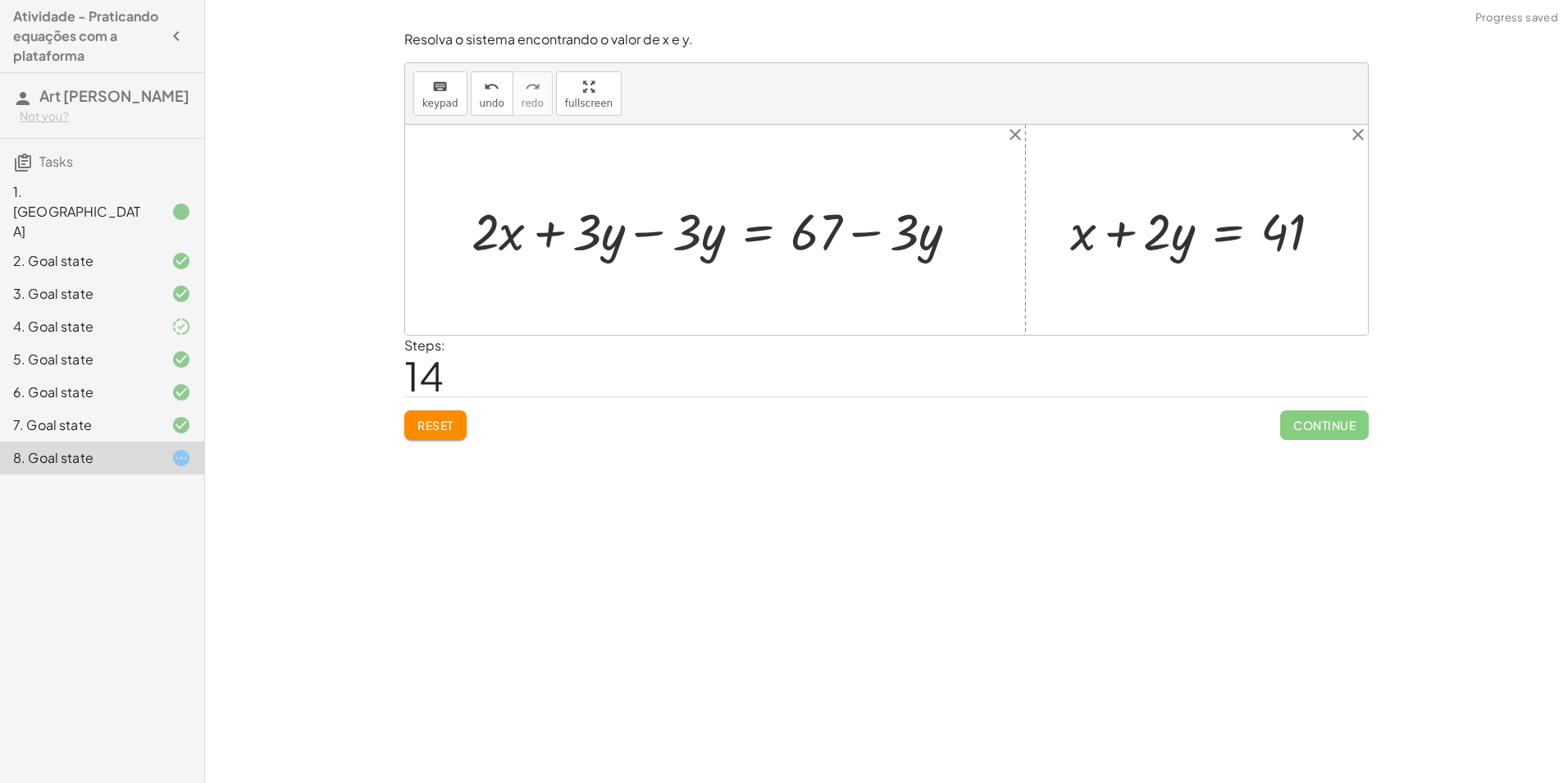
click at [668, 235] on div at bounding box center [721, 230] width 513 height 67
click at [707, 237] on div at bounding box center [721, 230] width 513 height 67
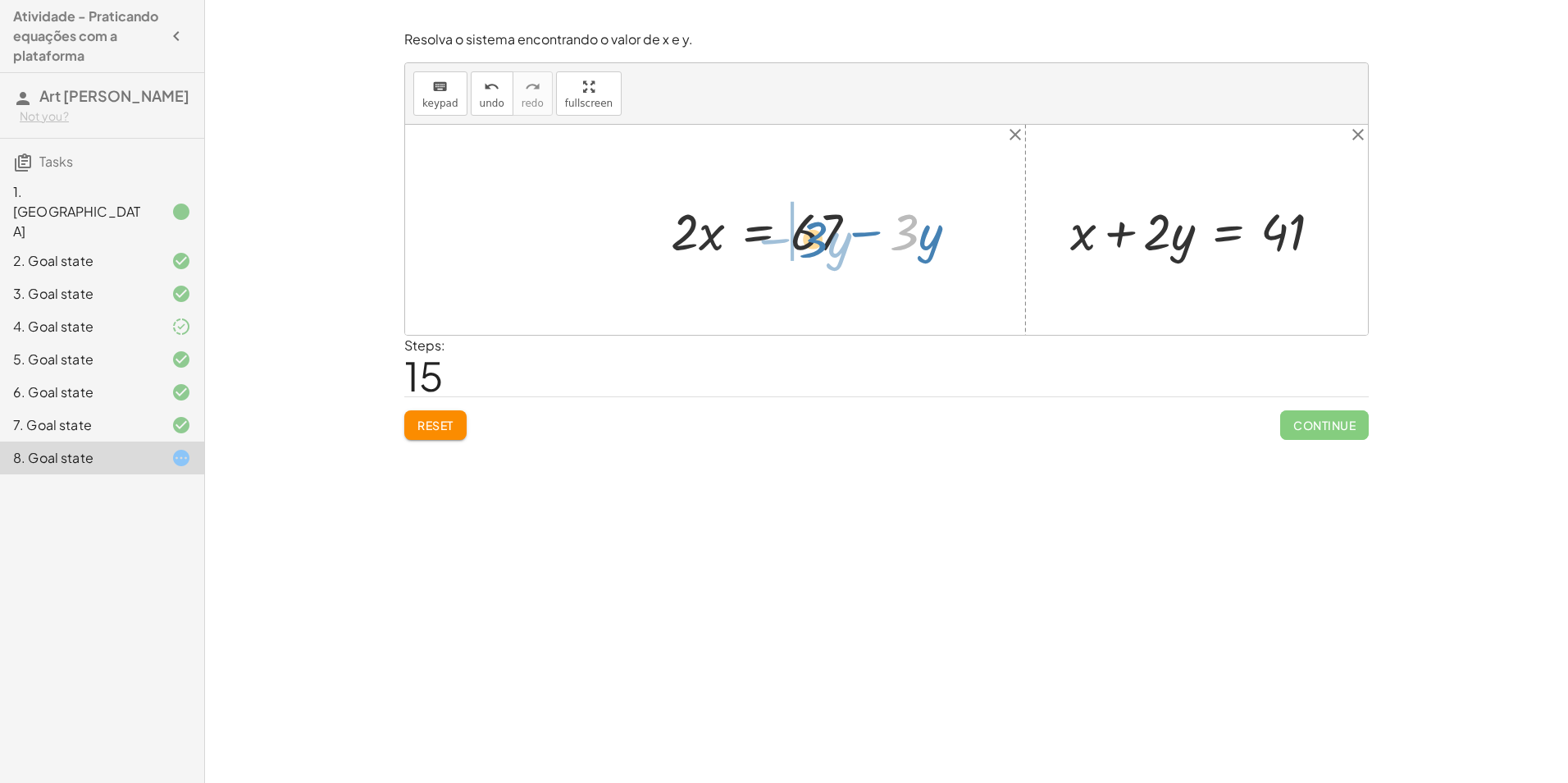
drag, startPoint x: 904, startPoint y: 226, endPoint x: 816, endPoint y: 233, distance: 88.3
click at [816, 233] on div at bounding box center [721, 230] width 513 height 67
drag, startPoint x: 816, startPoint y: 233, endPoint x: 959, endPoint y: 240, distance: 143.2
click at [959, 240] on div at bounding box center [721, 230] width 513 height 67
click at [852, 243] on div at bounding box center [721, 230] width 513 height 67
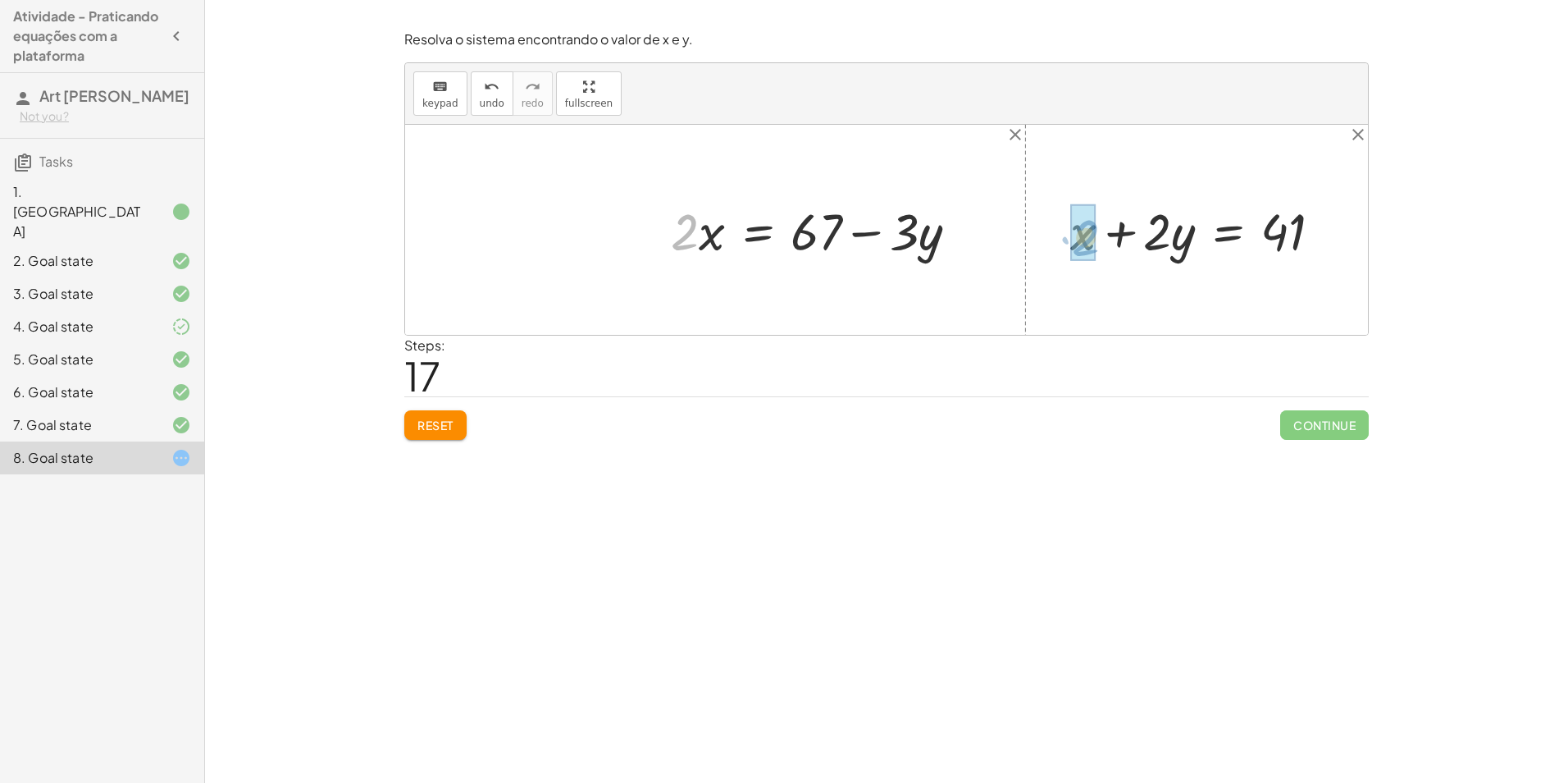
drag, startPoint x: 676, startPoint y: 234, endPoint x: 1079, endPoint y: 240, distance: 403.0
click at [1112, 241] on div at bounding box center [1202, 230] width 283 height 67
drag, startPoint x: 1184, startPoint y: 240, endPoint x: 1351, endPoint y: 228, distance: 167.4
click at [1341, 231] on div at bounding box center [1202, 230] width 480 height 67
click at [1091, 239] on div at bounding box center [1202, 230] width 480 height 67
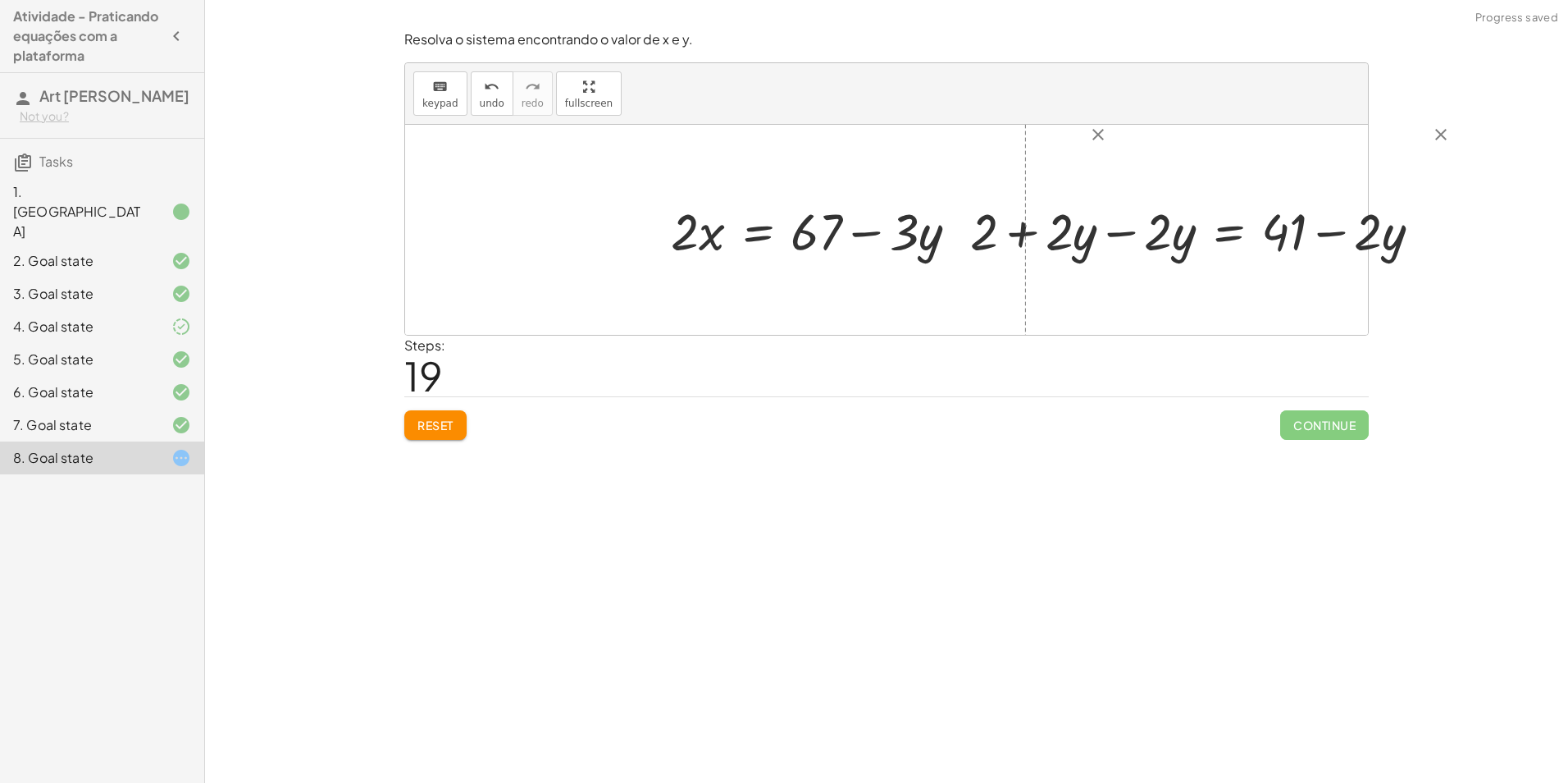
click at [1129, 239] on div at bounding box center [1202, 230] width 480 height 67
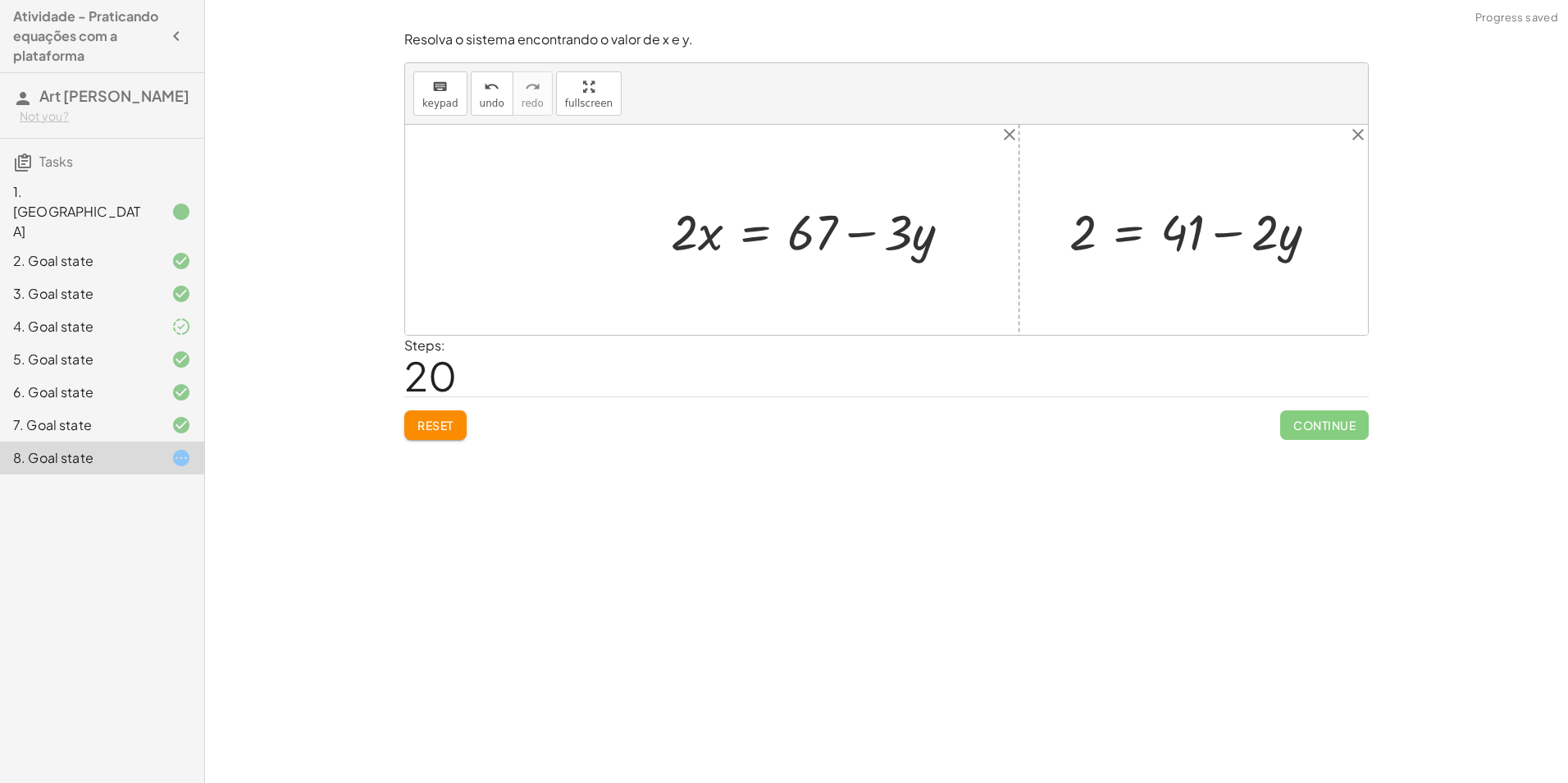
click at [1221, 228] on div at bounding box center [1200, 230] width 277 height 65
drag, startPoint x: 685, startPoint y: 238, endPoint x: 747, endPoint y: 237, distance: 62.0
click at [747, 237] on div at bounding box center [717, 230] width 507 height 65
drag, startPoint x: 714, startPoint y: 236, endPoint x: 682, endPoint y: 236, distance: 32.0
click at [682, 236] on div at bounding box center [717, 230] width 507 height 65
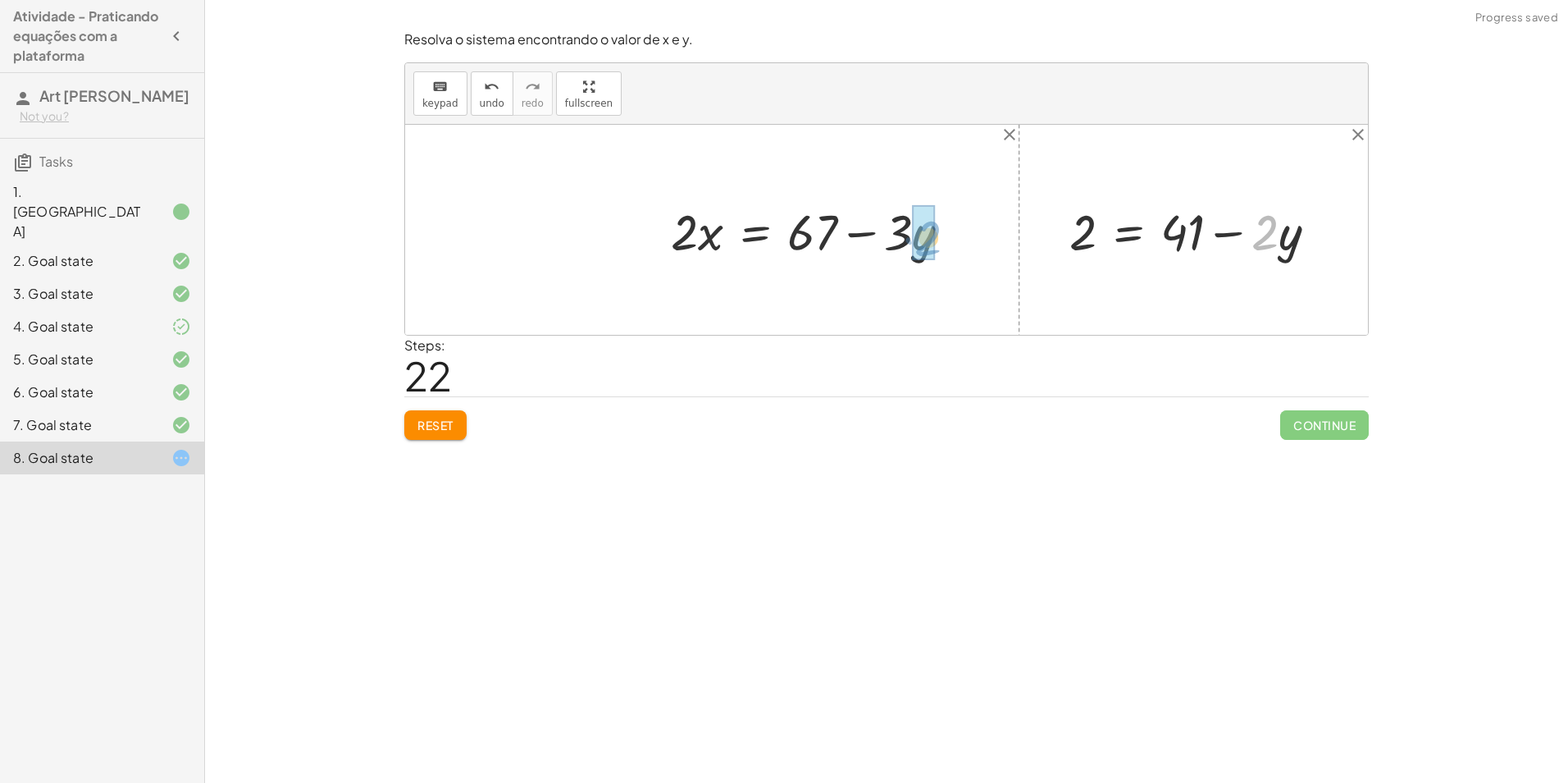
drag, startPoint x: 1272, startPoint y: 229, endPoint x: 936, endPoint y: 235, distance: 336.1
click at [938, 238] on div at bounding box center [718, 230] width 513 height 65
click at [856, 238] on div at bounding box center [718, 230] width 513 height 65
click at [856, 217] on div at bounding box center [718, 230] width 513 height 65
click at [739, 233] on div at bounding box center [718, 230] width 513 height 65
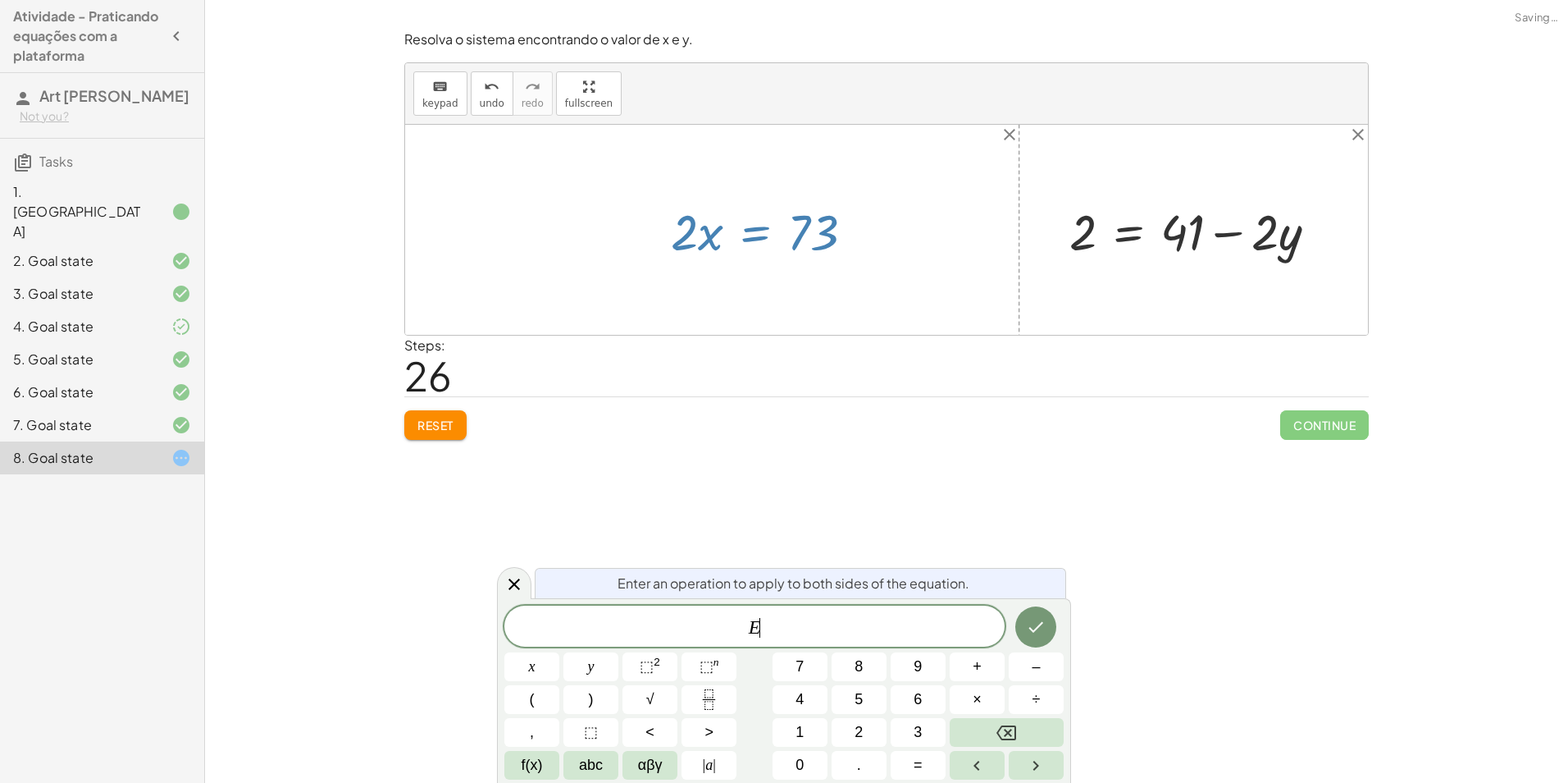
click at [739, 233] on div at bounding box center [718, 230] width 513 height 65
click at [718, 263] on div "+ · 2 · x + · 3 · y = 67 + · 2 · x + · 3 · y − · 3 · y = + 67 − · 3 · y + · 2 ·…" at bounding box center [712, 230] width 534 height 76
click at [834, 332] on div at bounding box center [887, 230] width 963 height 210
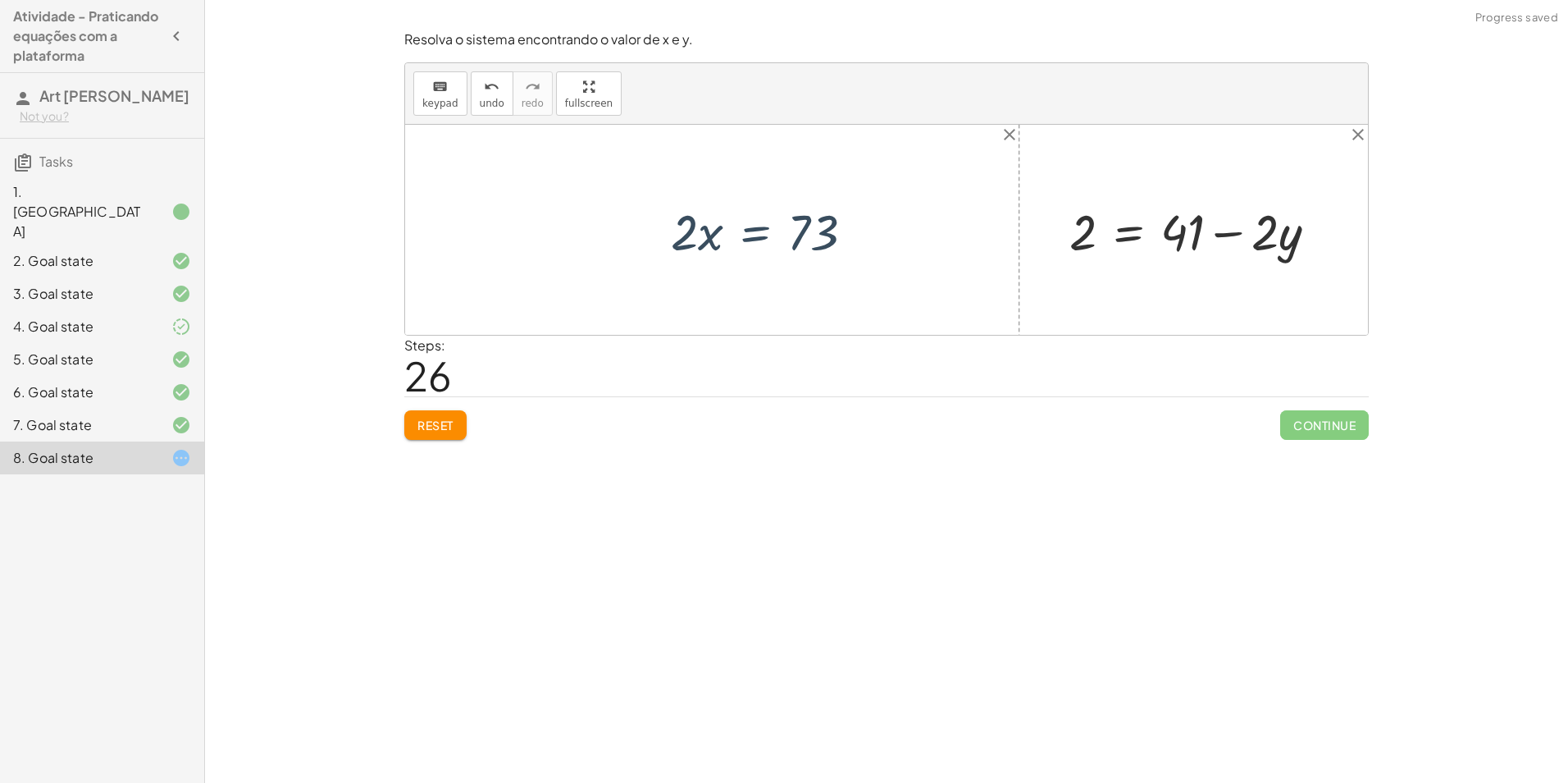
click at [984, 460] on div "Encontre o valor da incógnita x manipulando a equação. insert select one: Math …" at bounding box center [886, 391] width 1363 height 783
click at [1181, 227] on div at bounding box center [1200, 230] width 277 height 65
click at [1241, 239] on div at bounding box center [1200, 230] width 277 height 65
click at [1290, 239] on div at bounding box center [1200, 230] width 277 height 65
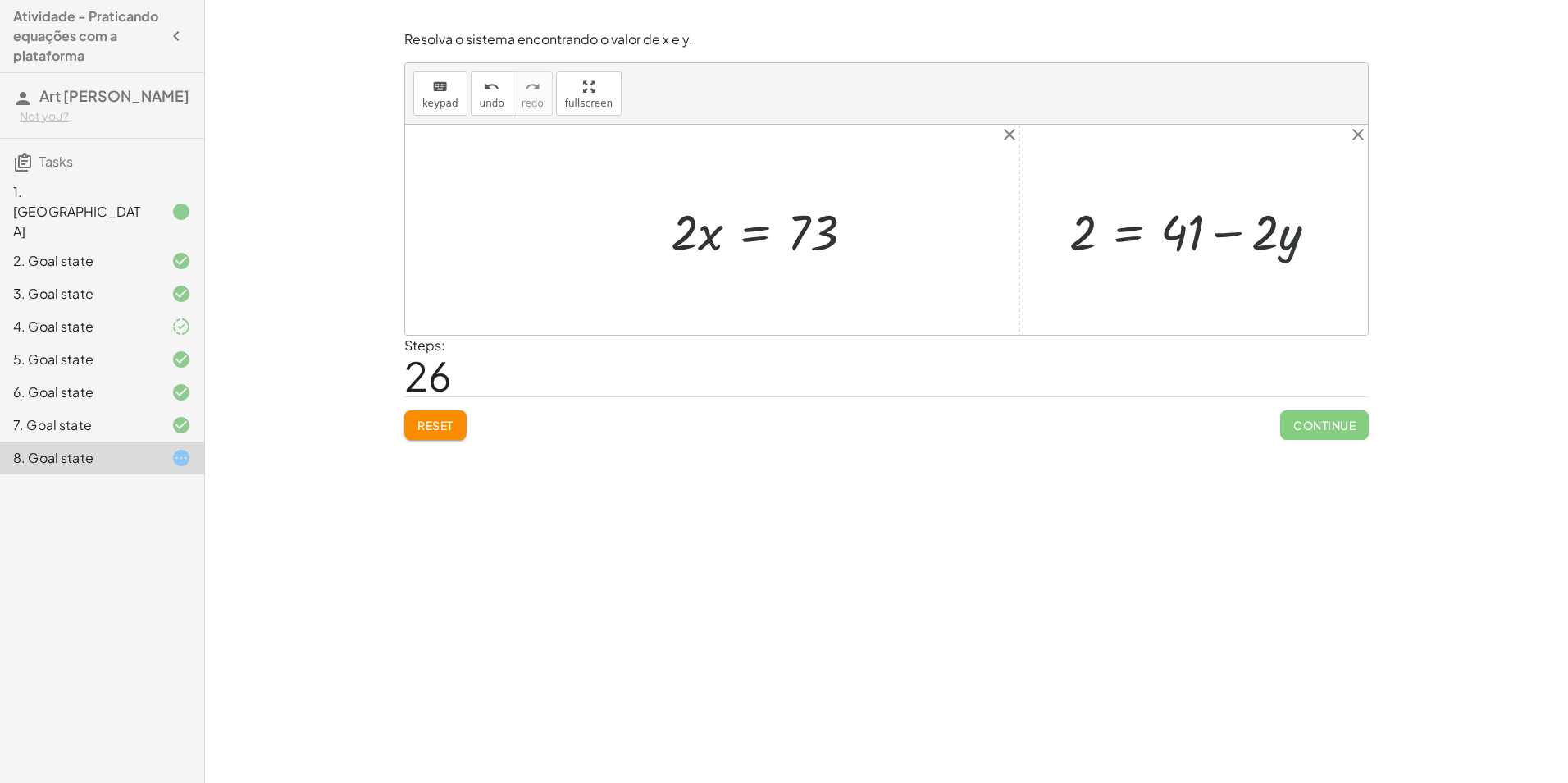
click at [1290, 239] on div at bounding box center [1200, 230] width 277 height 65
drag, startPoint x: 827, startPoint y: 228, endPoint x: 1307, endPoint y: 232, distance: 480.0
click at [1307, 232] on div "+ · 2 · x + · 3 · y = 67 + · 2 · x + · 3 · y − · 3 · y = + 67 − · 3 · y + · 2 ·…" at bounding box center [887, 230] width 963 height 210
click at [1307, 232] on div at bounding box center [1206, 229] width 300 height 61
click at [1112, 234] on div at bounding box center [1180, 229] width 282 height 61
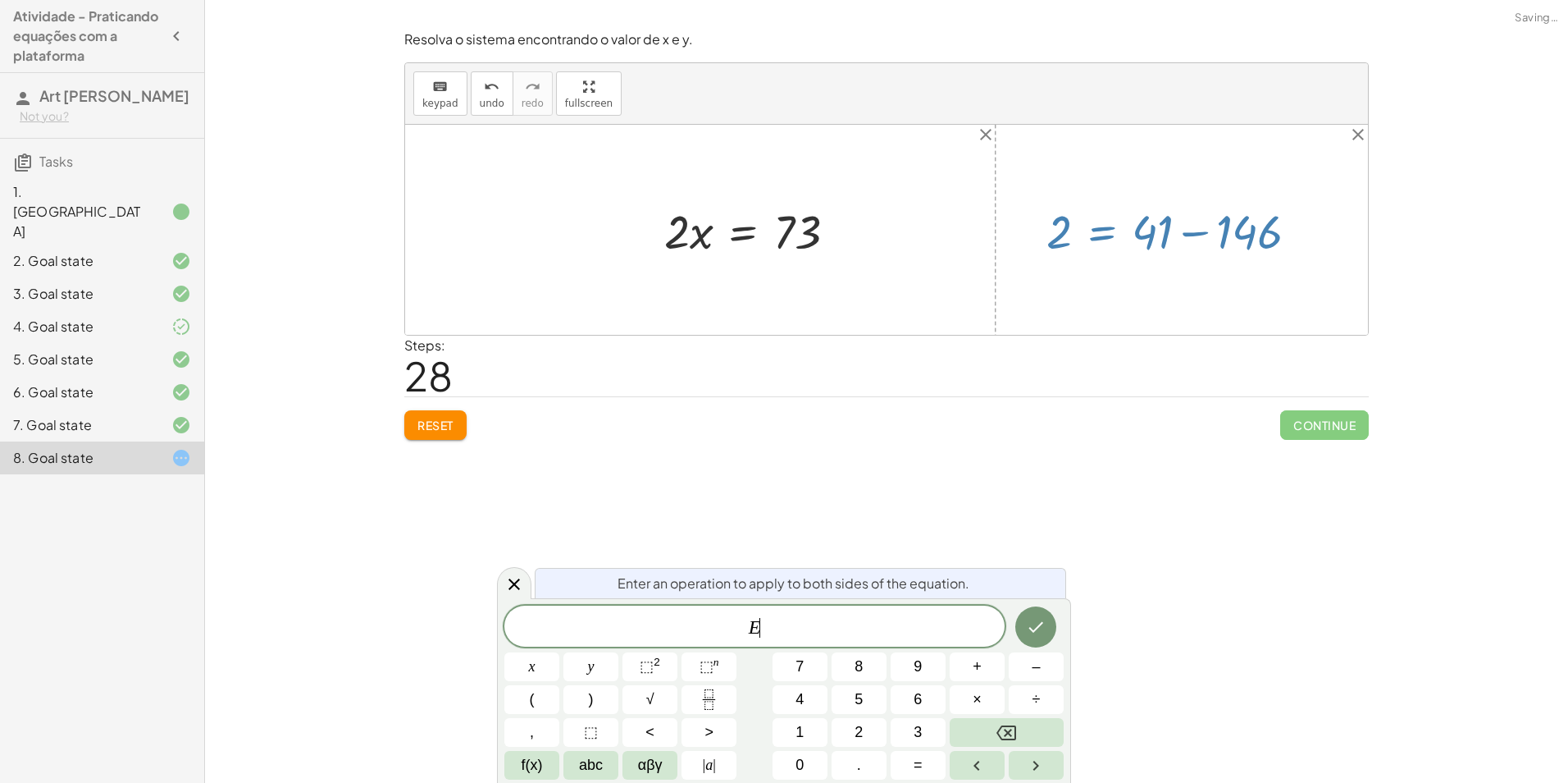
click at [1149, 234] on div at bounding box center [1180, 229] width 282 height 61
click at [1168, 234] on div at bounding box center [1180, 229] width 282 height 61
click at [1164, 310] on div at bounding box center [887, 230] width 963 height 210
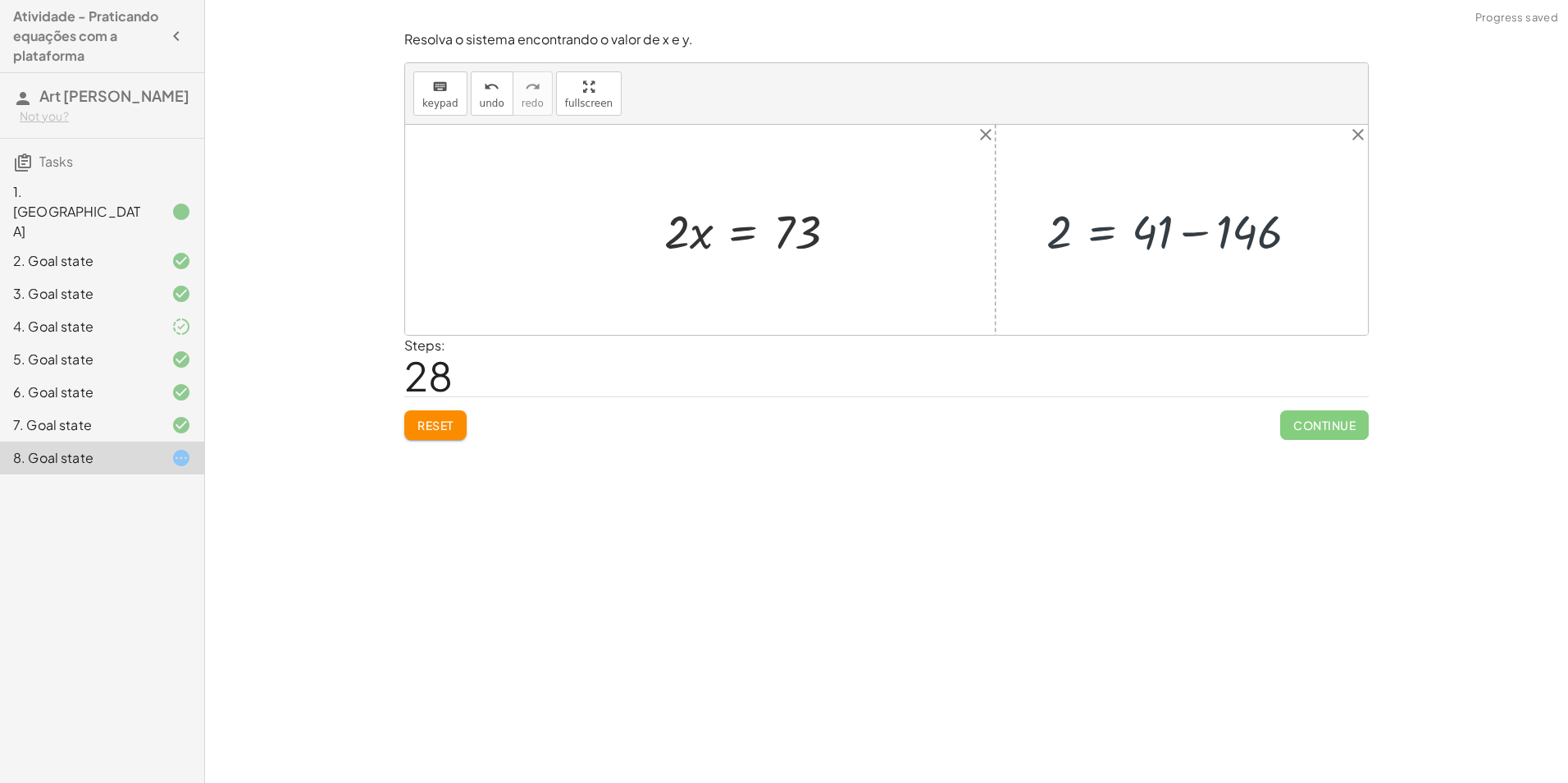
click at [1188, 216] on div at bounding box center [1180, 229] width 282 height 61
click at [1153, 249] on div at bounding box center [1146, 230] width 216 height 60
click at [1073, 233] on div at bounding box center [1146, 230] width 216 height 60
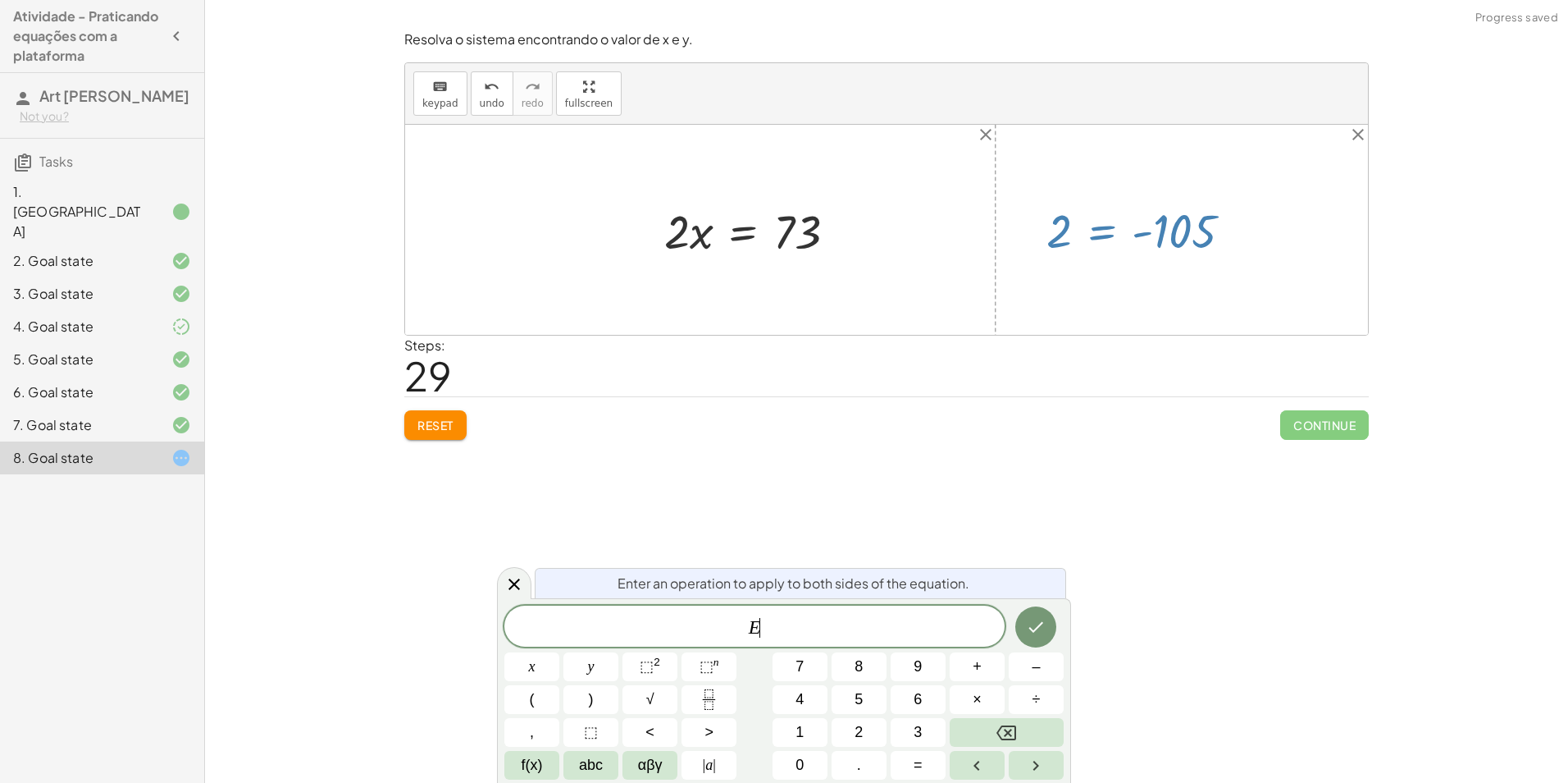
click at [1145, 239] on div at bounding box center [1146, 230] width 216 height 60
click at [472, 90] on button "undo undo" at bounding box center [493, 93] width 43 height 44
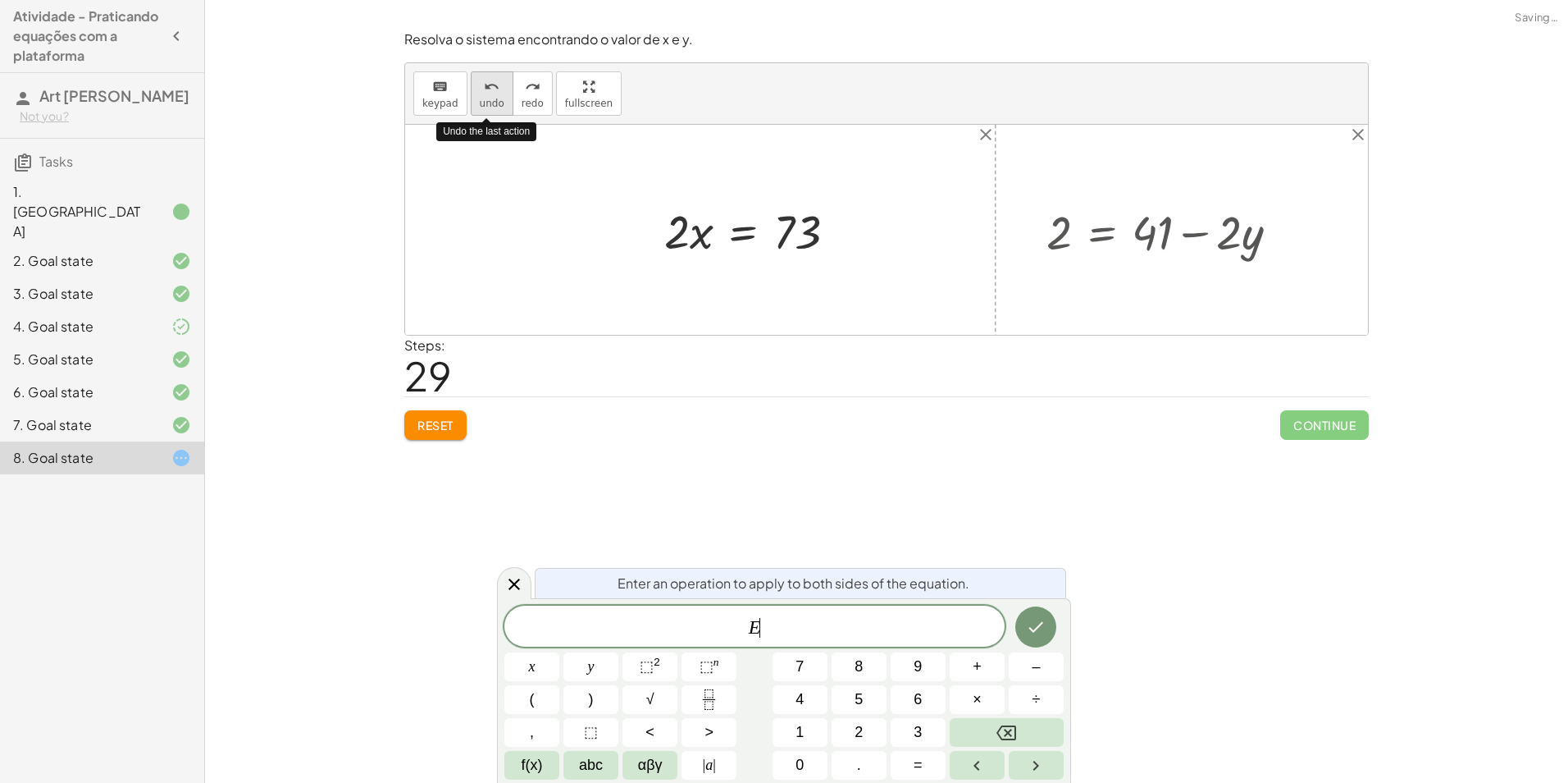
click at [472, 90] on button "undo undo" at bounding box center [493, 93] width 43 height 44
click at [518, 95] on button "redo redo" at bounding box center [532, 93] width 40 height 44
click at [845, 239] on div at bounding box center [718, 229] width 513 height 61
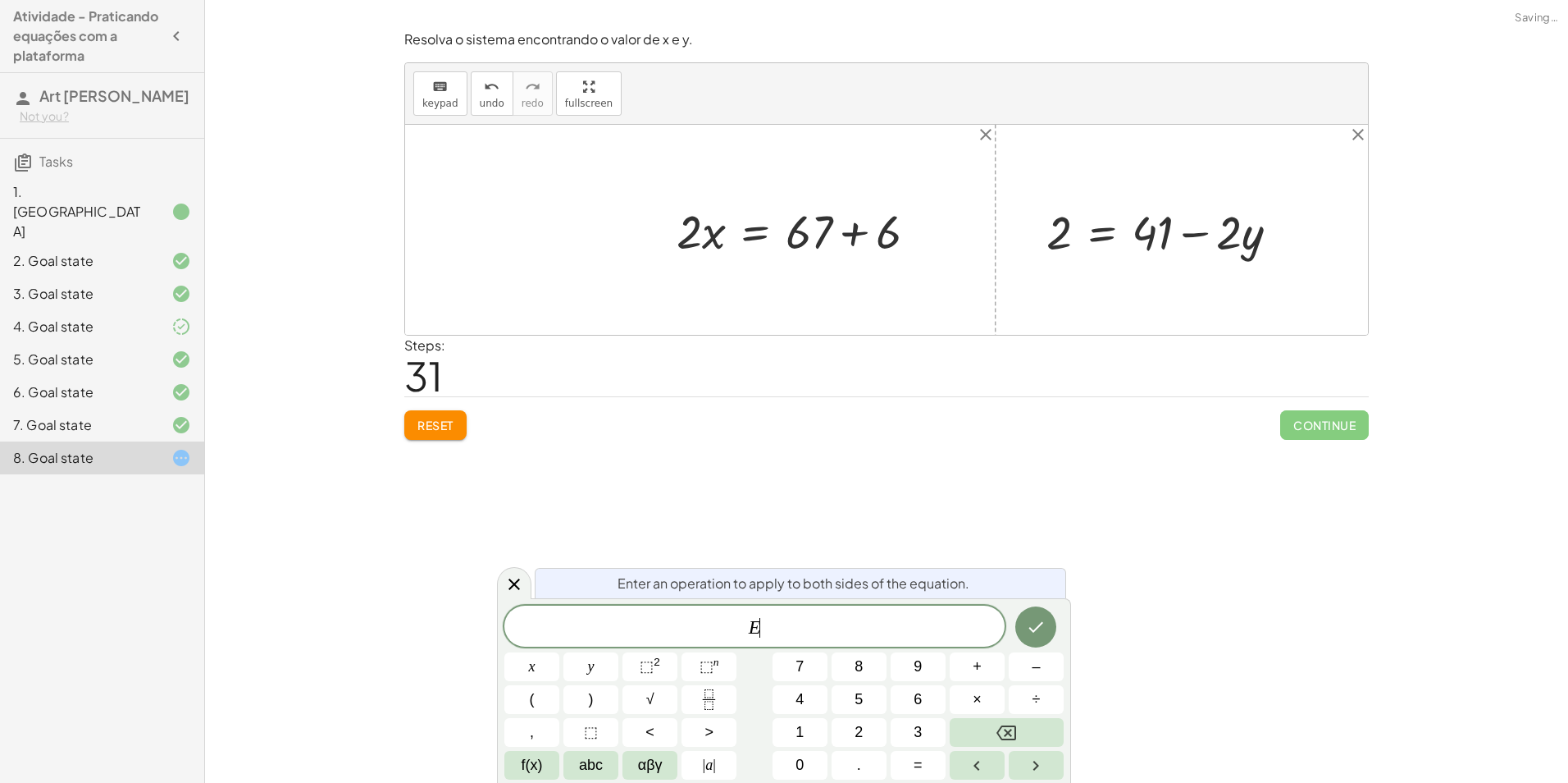
click at [845, 239] on div at bounding box center [718, 229] width 513 height 61
click at [1185, 235] on div at bounding box center [1146, 229] width 216 height 61
click at [409, 430] on button "Reset" at bounding box center [436, 425] width 62 height 29
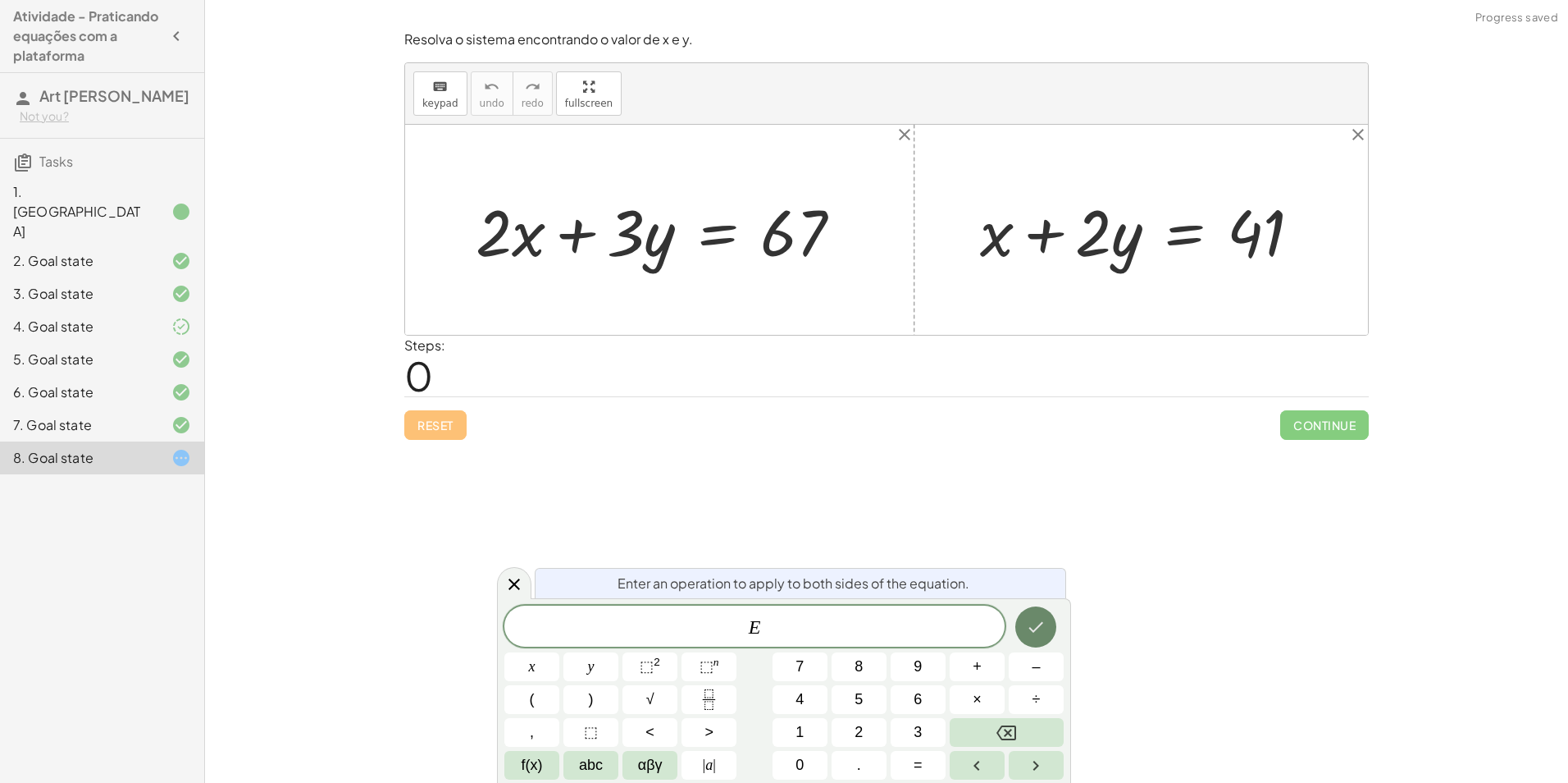
click at [1024, 621] on button "Done" at bounding box center [1036, 627] width 41 height 41
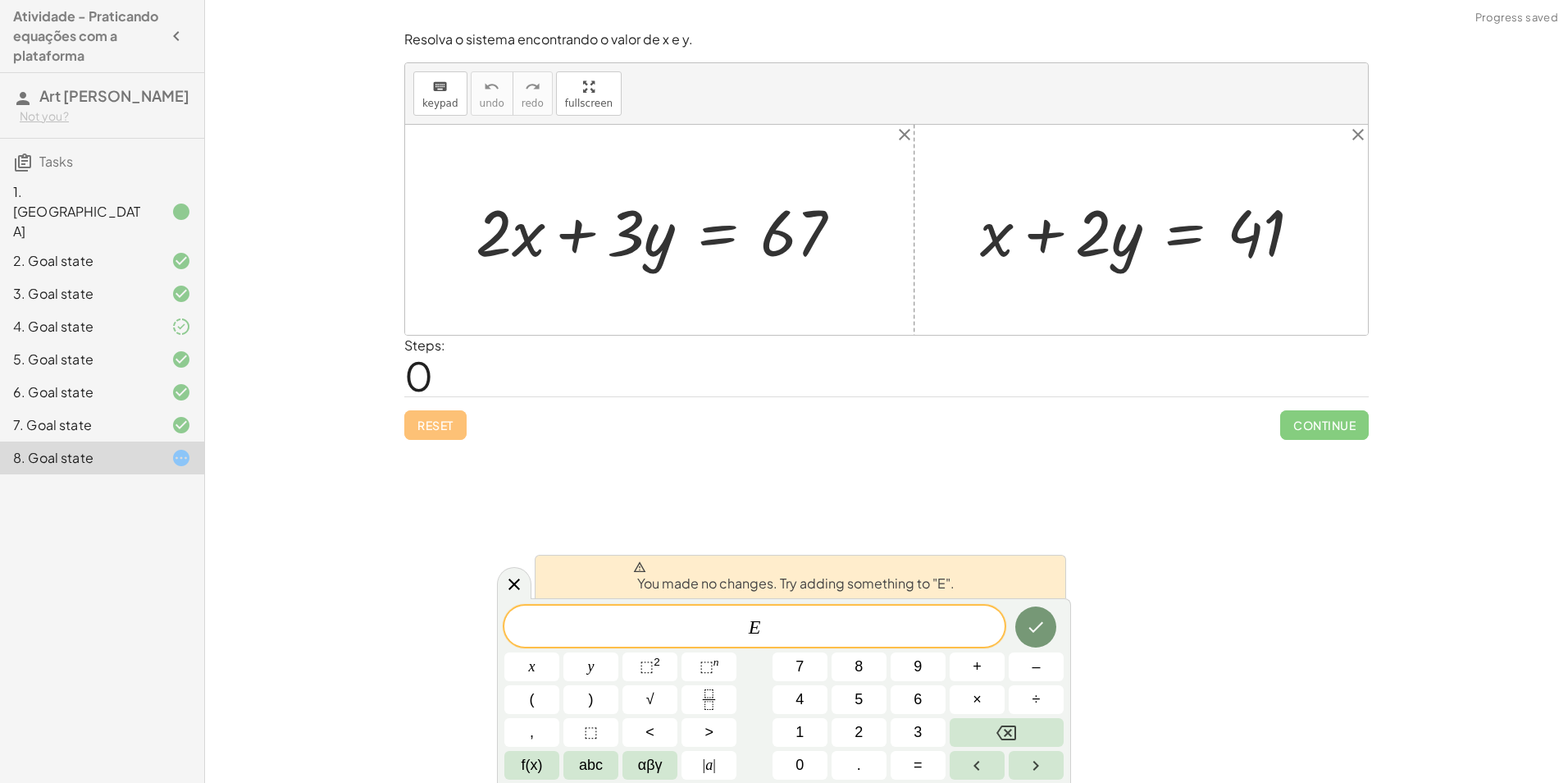
click at [1151, 510] on div "Encontre o valor da incógnita x manipulando a equação. insert select one: Math …" at bounding box center [886, 391] width 1363 height 783
click at [496, 591] on body "Atividade - Praticando equações com a plataforma Art Muzzo Not you? Tasks 1. Ca…" at bounding box center [784, 391] width 1568 height 783
click at [516, 582] on icon at bounding box center [514, 584] width 11 height 11
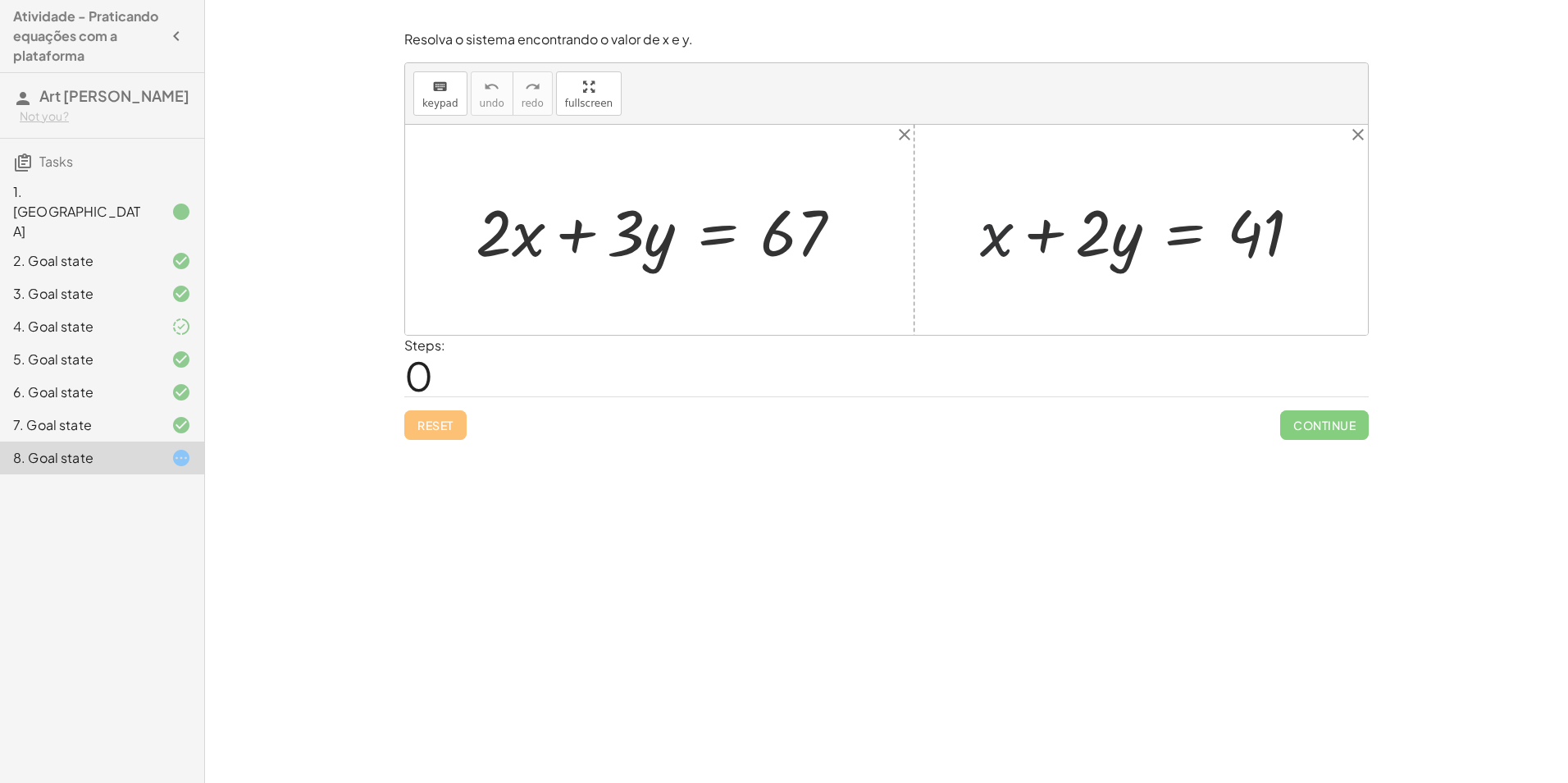
drag, startPoint x: 1009, startPoint y: 247, endPoint x: 1002, endPoint y: 256, distance: 11.4
click at [1002, 256] on div at bounding box center [1148, 230] width 351 height 84
click at [1086, 253] on div at bounding box center [1148, 230] width 351 height 84
drag, startPoint x: 1061, startPoint y: 241, endPoint x: 1071, endPoint y: 248, distance: 12.2
click at [1071, 248] on div at bounding box center [1148, 230] width 351 height 84
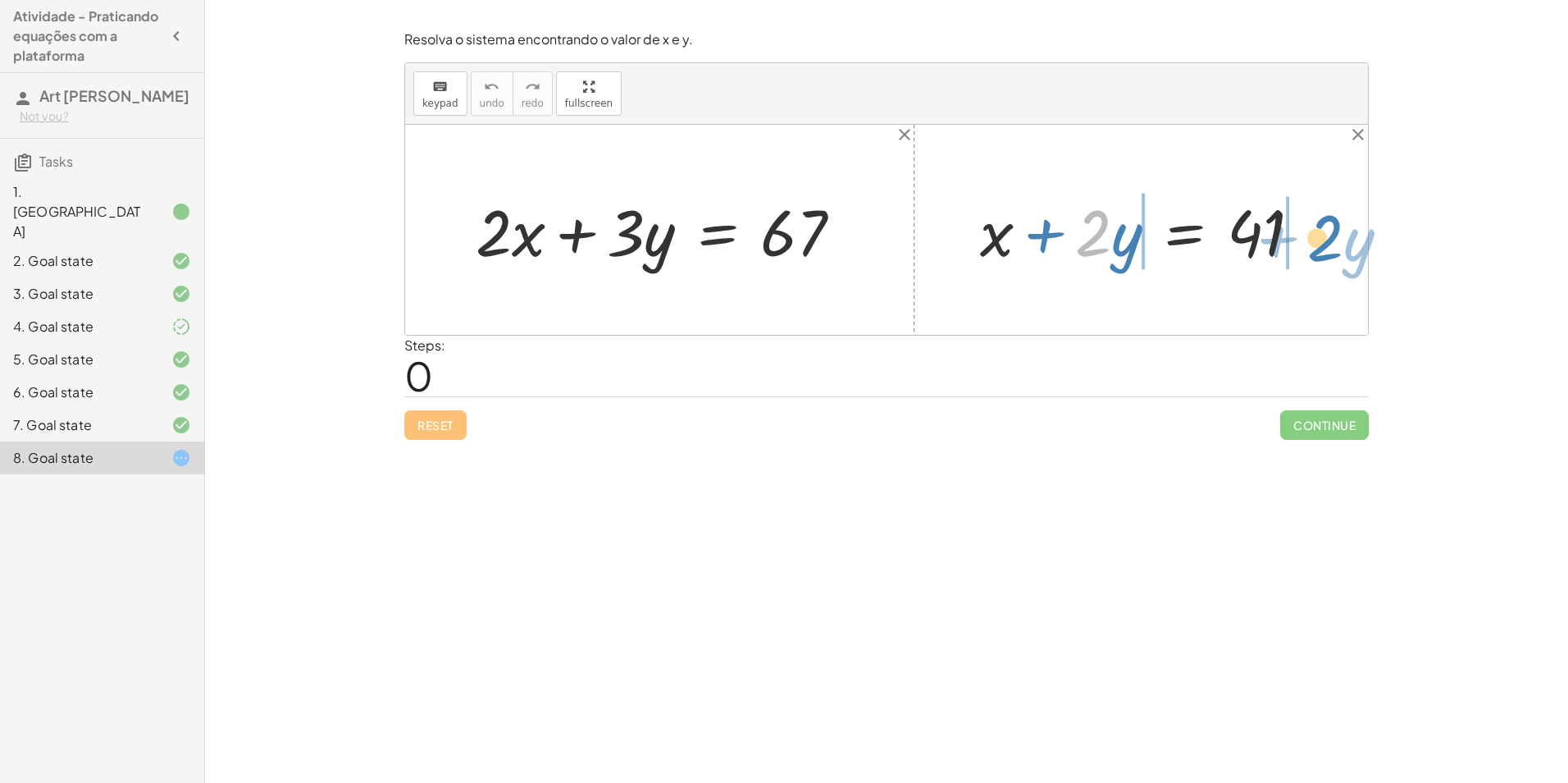
drag, startPoint x: 1096, startPoint y: 248, endPoint x: 1337, endPoint y: 252, distance: 241.0
click at [1337, 252] on div "+ · 2 · x + · 3 · y = 67 · 2 + · y + x + · 2 · y = 41" at bounding box center [887, 230] width 963 height 210
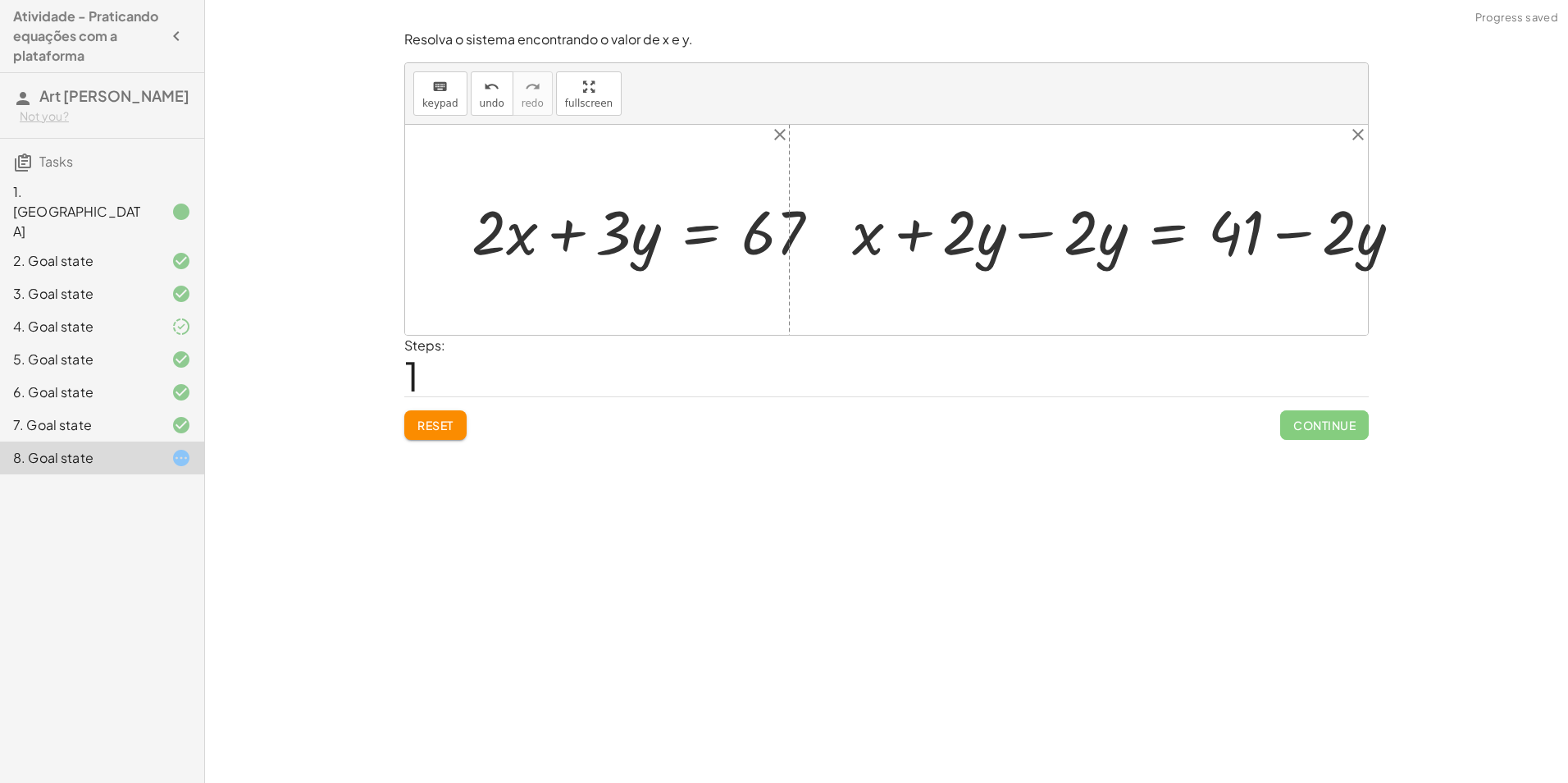
click at [1027, 235] on div at bounding box center [1143, 230] width 479 height 67
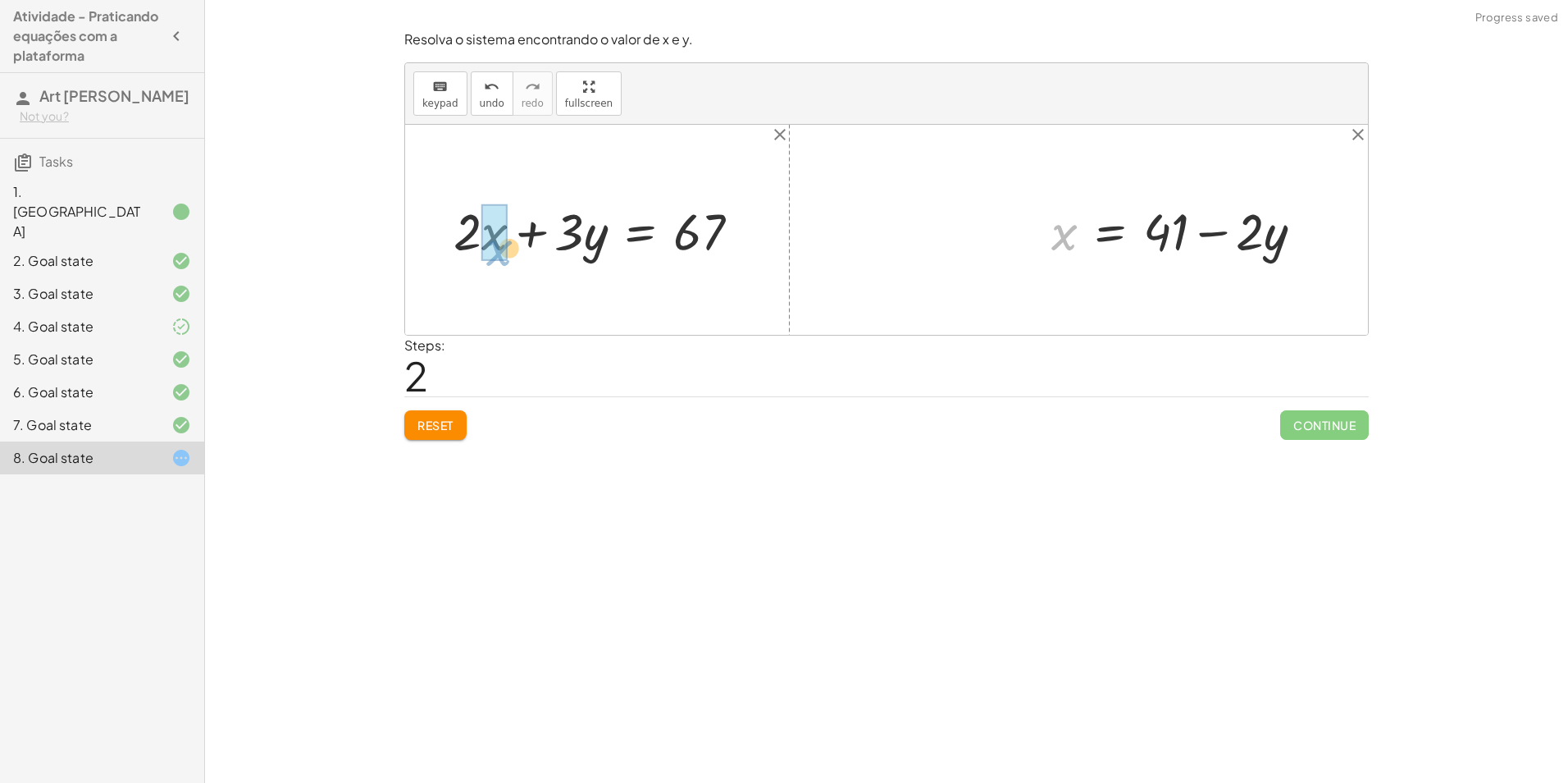
drag, startPoint x: 1053, startPoint y: 235, endPoint x: 476, endPoint y: 251, distance: 577.2
click at [476, 251] on div "+ · 2 · x + · 3 · y = 67 + x + · 2 · y = 41 + x + · 2 · y − · 2 · y = + 41 − · …" at bounding box center [887, 230] width 963 height 210
click at [401, 233] on div at bounding box center [520, 230] width 492 height 76
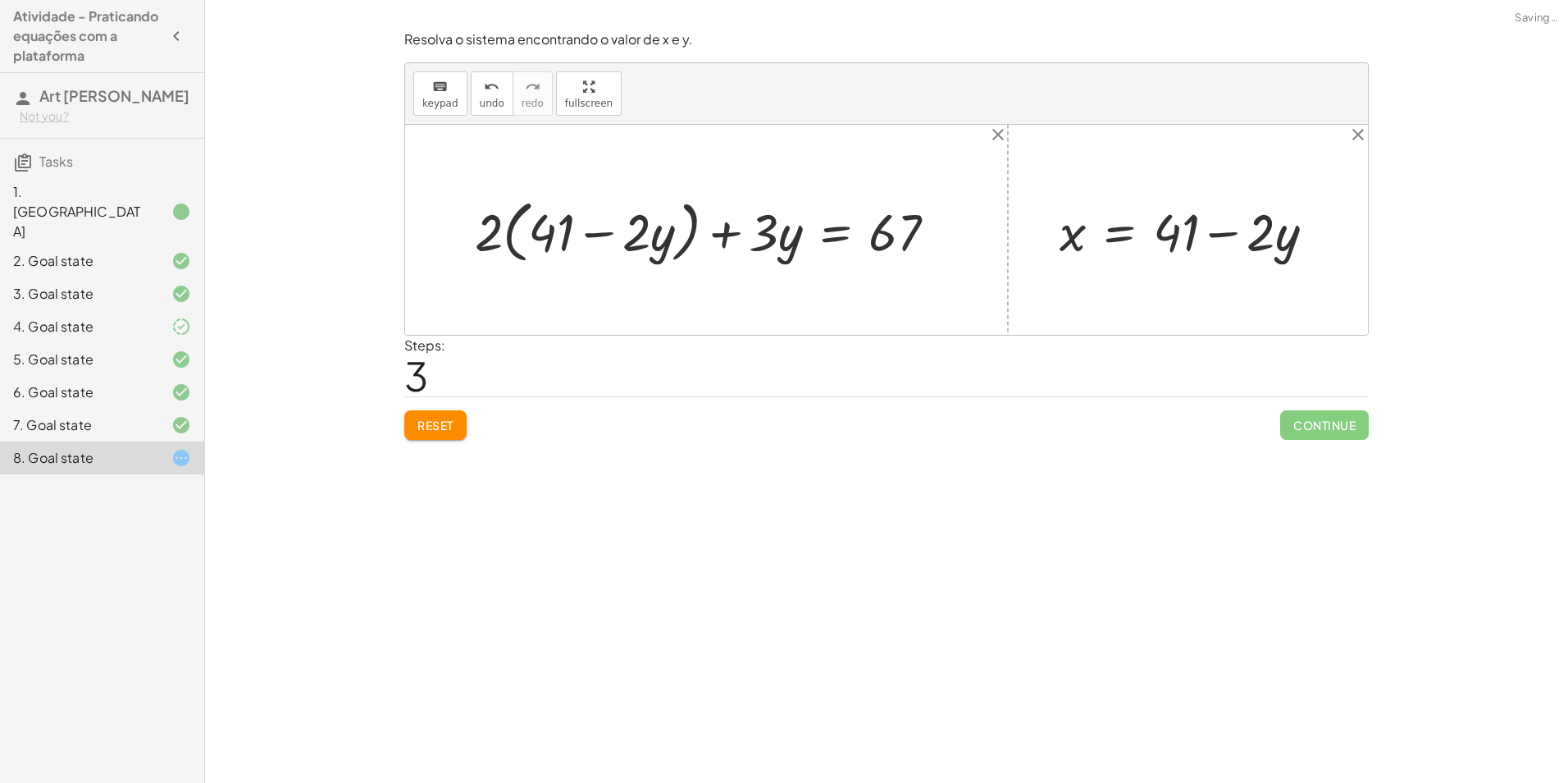
click at [611, 235] on div at bounding box center [712, 230] width 492 height 76
drag, startPoint x: 515, startPoint y: 234, endPoint x: 618, endPoint y: 233, distance: 103.0
click at [618, 233] on div at bounding box center [712, 230] width 492 height 76
click at [618, 233] on div at bounding box center [717, 230] width 480 height 68
click at [648, 233] on div at bounding box center [717, 230] width 480 height 68
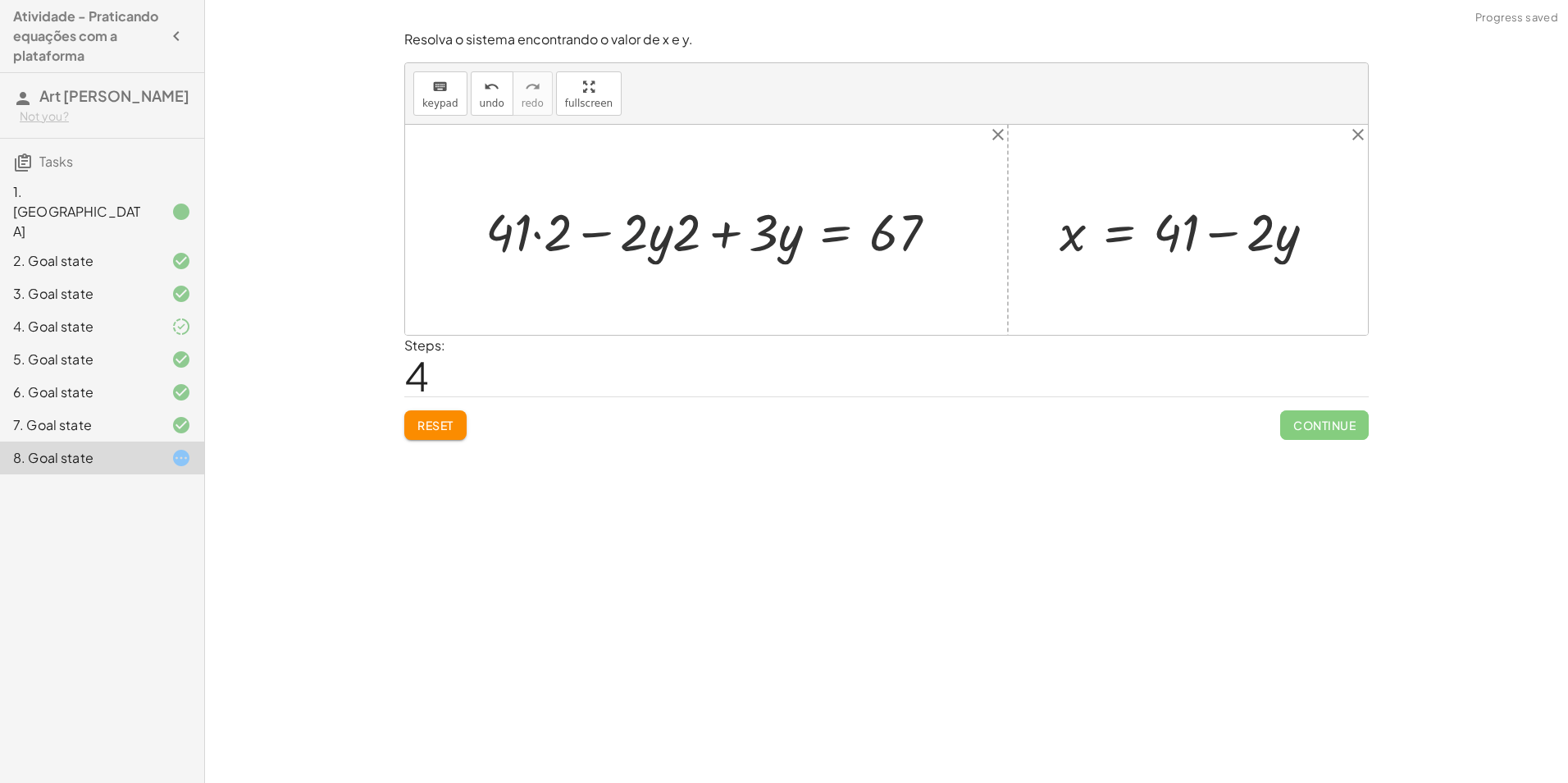
drag, startPoint x: 504, startPoint y: 239, endPoint x: 513, endPoint y: 239, distance: 9.0
click at [507, 239] on div at bounding box center [717, 230] width 480 height 68
click at [541, 235] on div at bounding box center [717, 230] width 480 height 68
drag, startPoint x: 689, startPoint y: 237, endPoint x: 641, endPoint y: 236, distance: 48.0
click at [626, 233] on div at bounding box center [746, 230] width 425 height 68
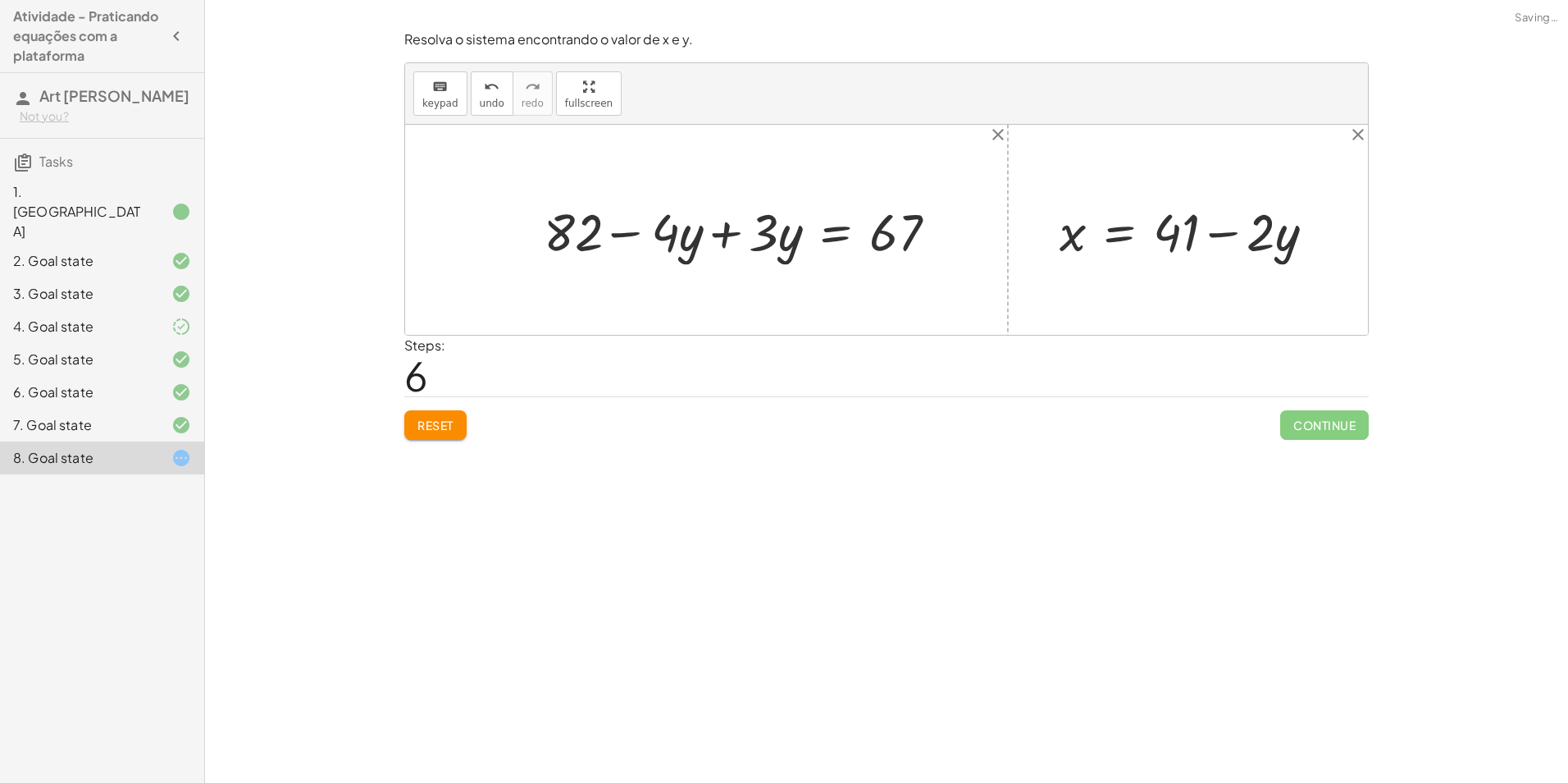
click at [721, 237] on div at bounding box center [746, 230] width 425 height 68
click at [752, 229] on div at bounding box center [810, 230] width 295 height 68
drag, startPoint x: 699, startPoint y: 235, endPoint x: 1009, endPoint y: 220, distance: 310.4
click at [655, 237] on div at bounding box center [810, 230] width 511 height 68
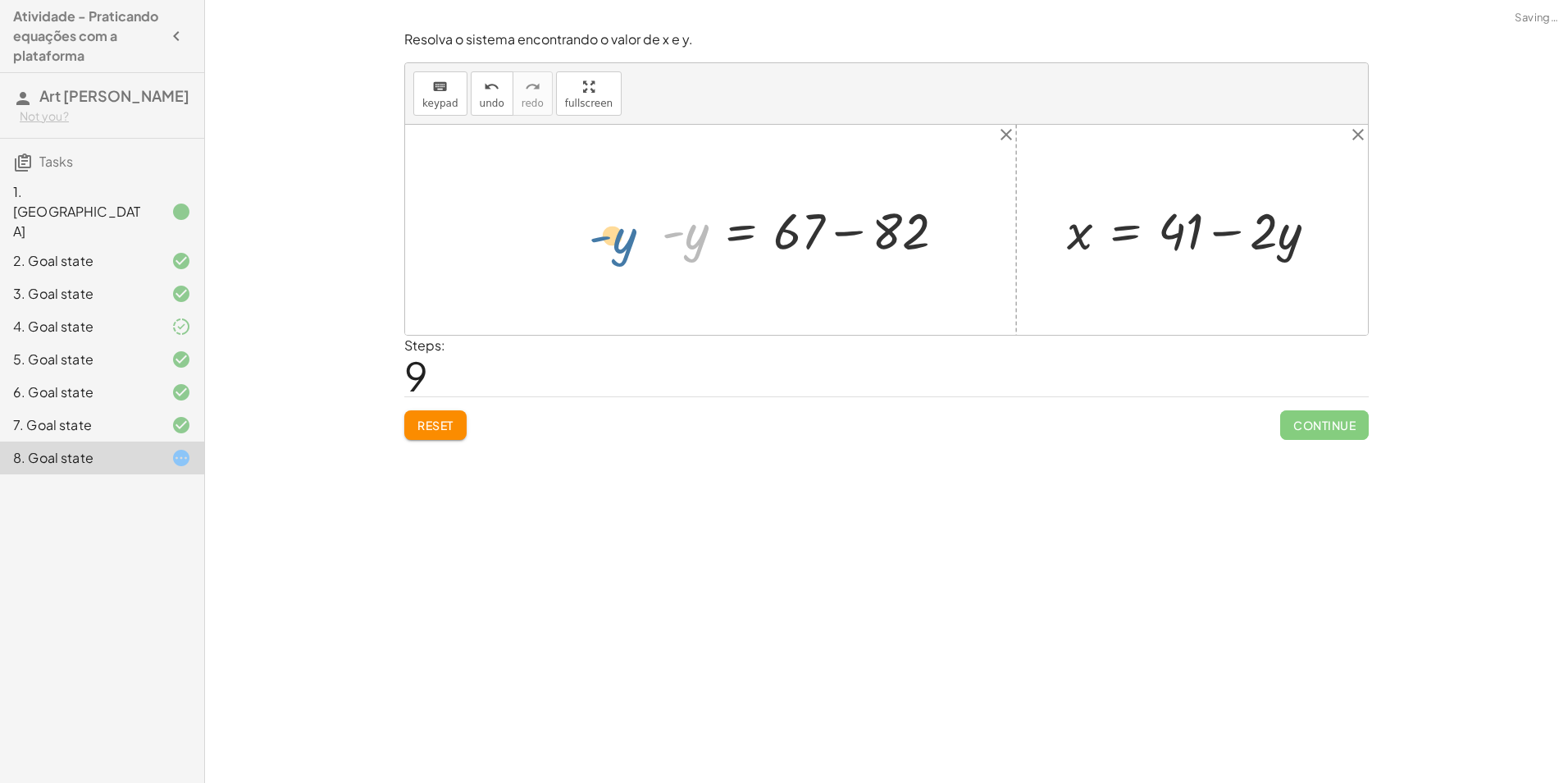
drag, startPoint x: 685, startPoint y: 234, endPoint x: 617, endPoint y: 238, distance: 68.1
click at [843, 239] on div at bounding box center [810, 229] width 313 height 66
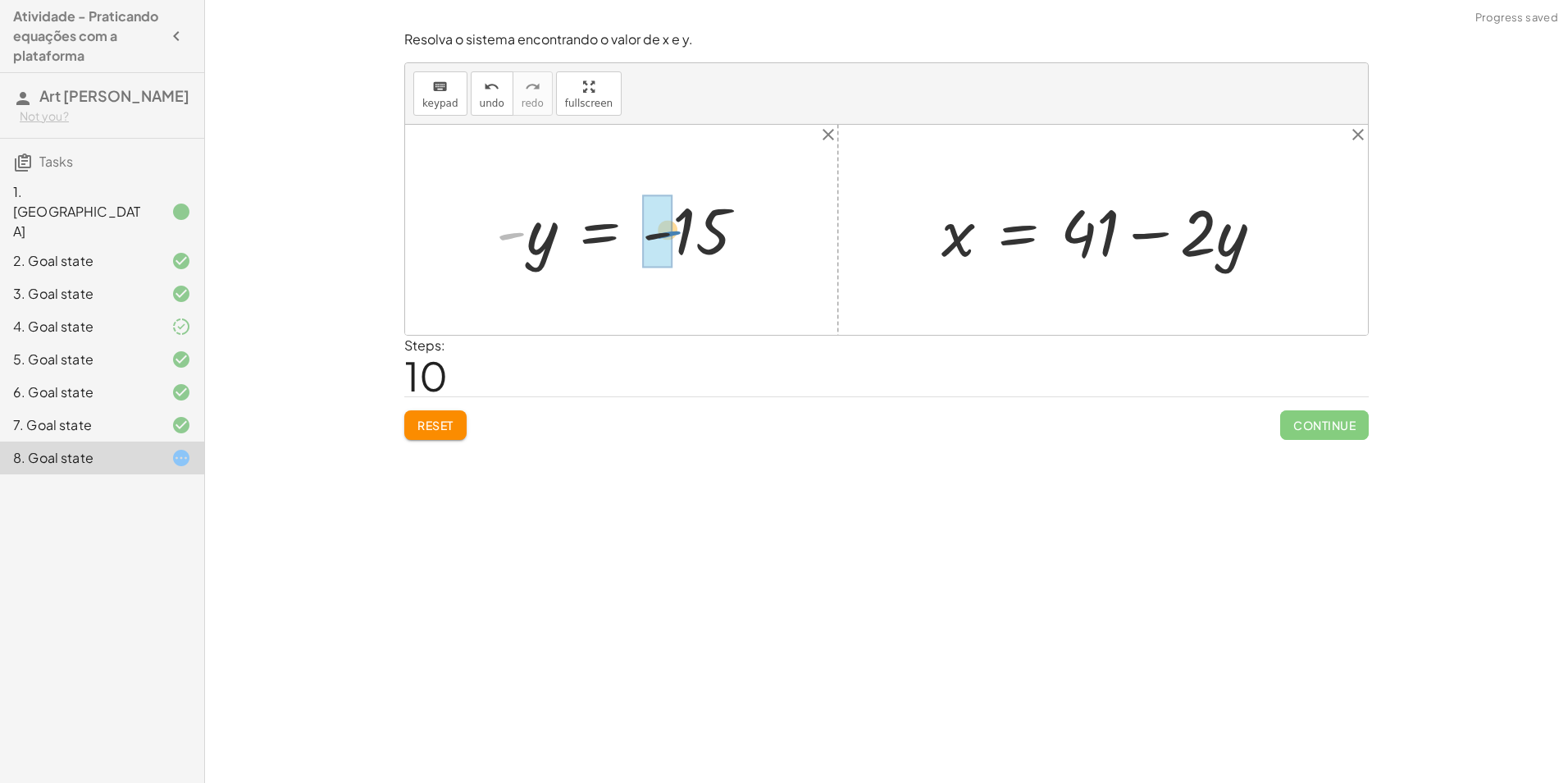
drag, startPoint x: 510, startPoint y: 233, endPoint x: 657, endPoint y: 233, distance: 147.0
drag, startPoint x: 549, startPoint y: 243, endPoint x: 1250, endPoint y: 238, distance: 701.0
click at [1250, 238] on div "+ · 2 · x + · 3 · y = 67 + · 2 · ( + 41 − · 2 · y ) + · 3 · y = 67 + · 41 · 2 −…" at bounding box center [887, 230] width 963 height 210
click at [1232, 236] on div at bounding box center [1130, 230] width 394 height 84
click at [1130, 234] on div at bounding box center [1111, 230] width 355 height 84
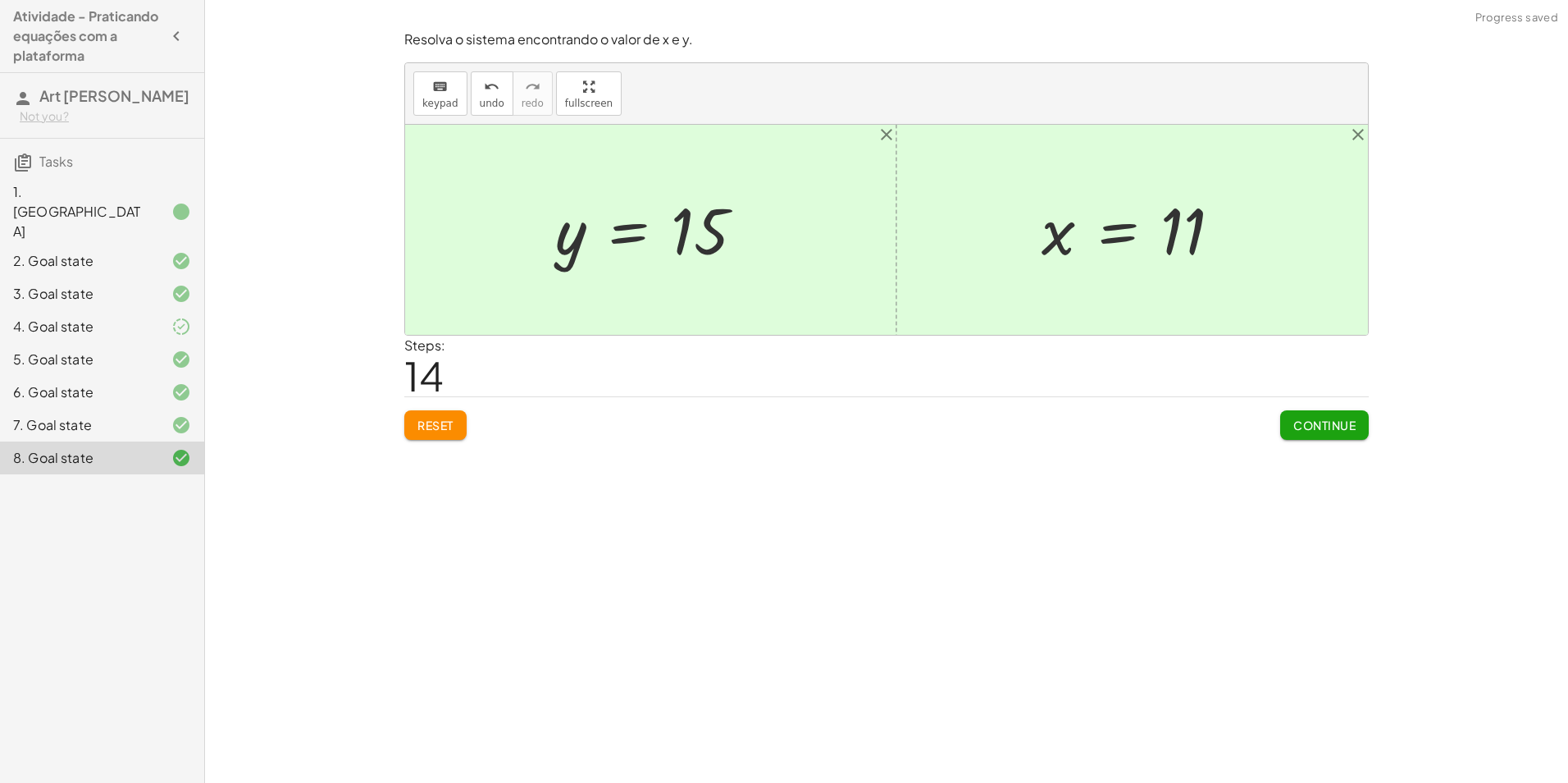
click at [1338, 429] on span "Continue" at bounding box center [1324, 425] width 62 height 15
